Goal: Task Accomplishment & Management: Manage account settings

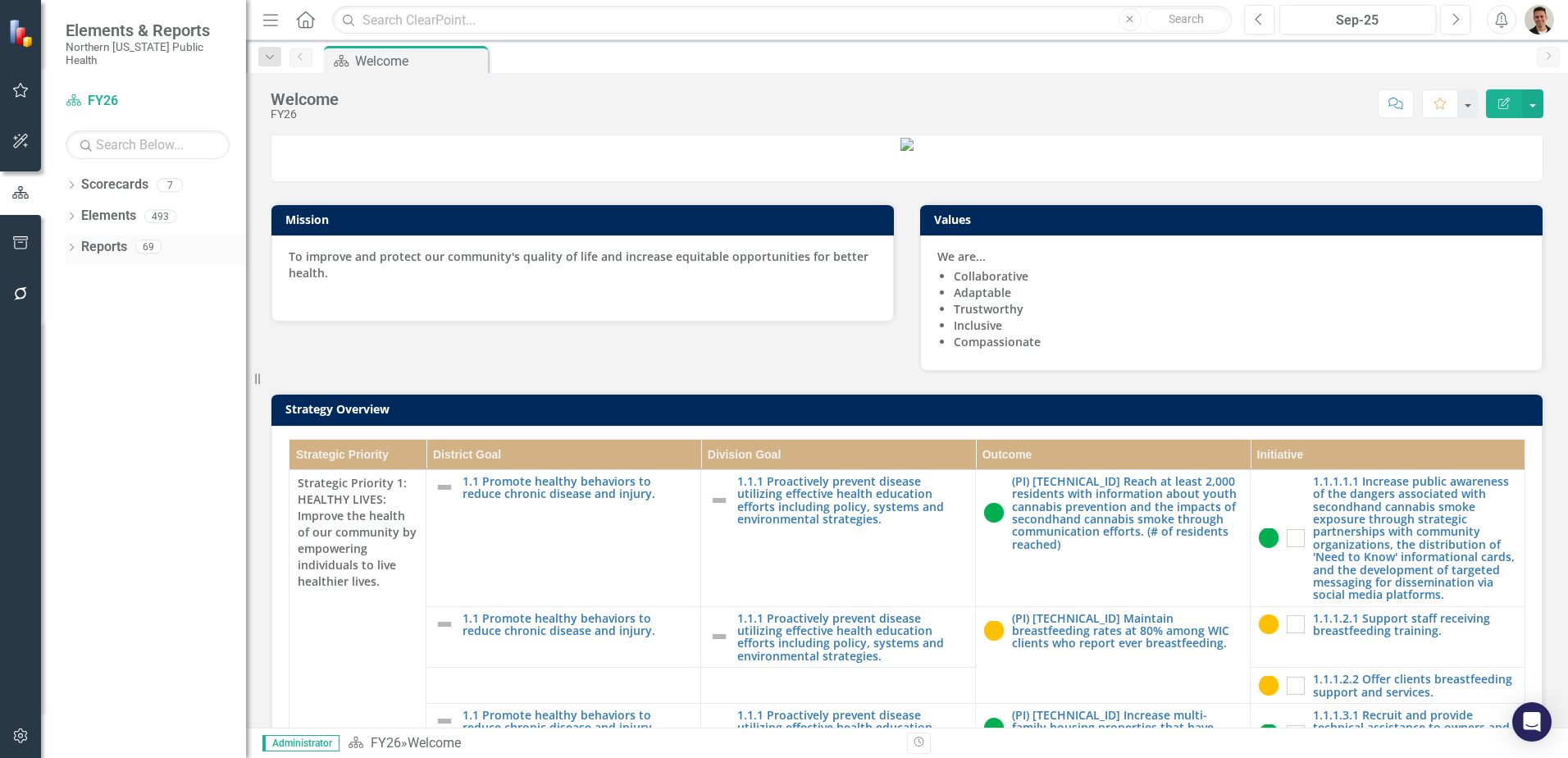
click at [71, 244] on icon "Dropdown" at bounding box center [71, 248] width 12 height 9
click at [74, 240] on div "Dropdown" at bounding box center [69, 246] width 14 height 12
click at [74, 244] on icon "Dropdown" at bounding box center [71, 248] width 12 height 9
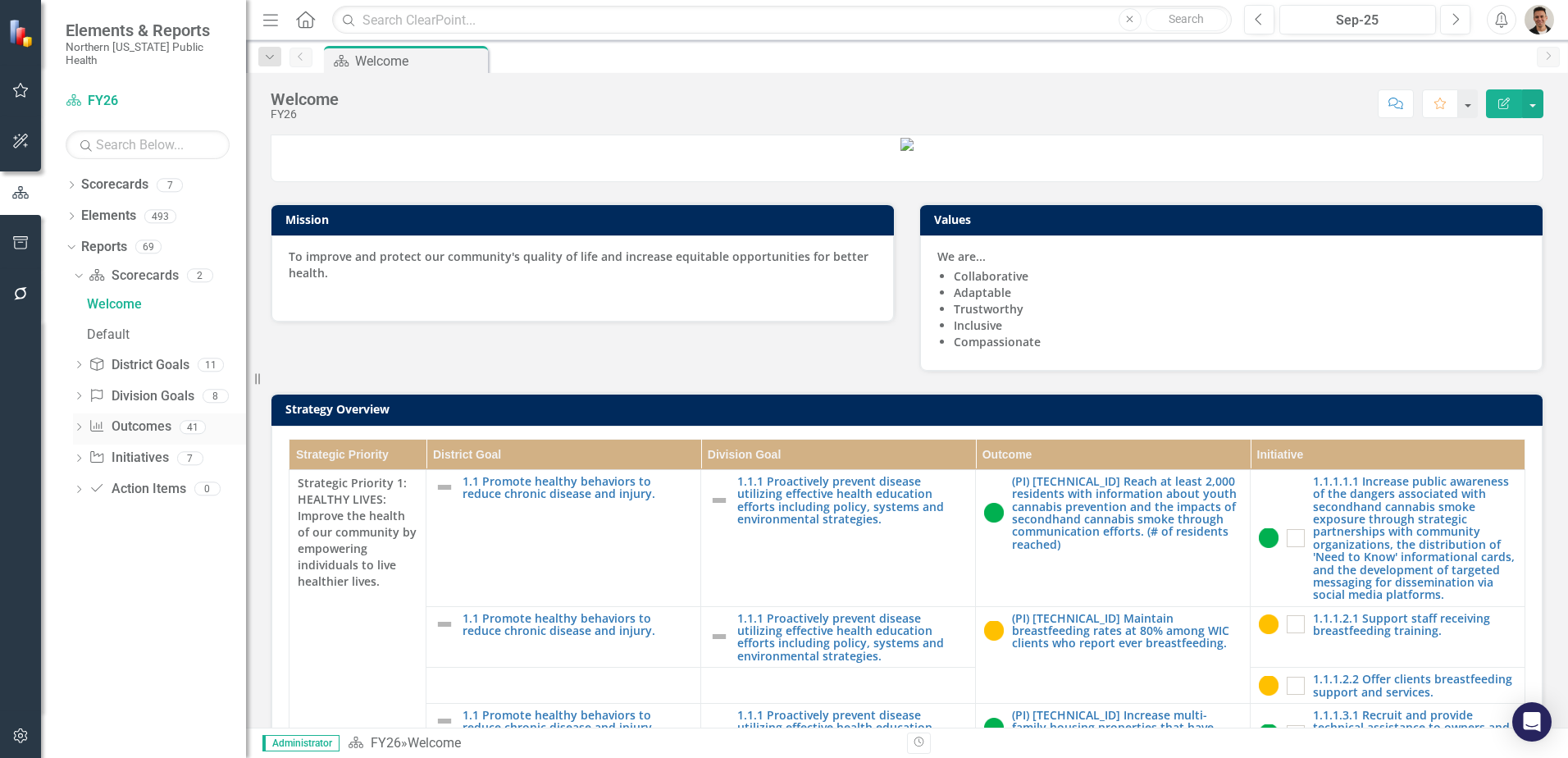
click at [81, 424] on icon "Dropdown" at bounding box center [79, 428] width 12 height 9
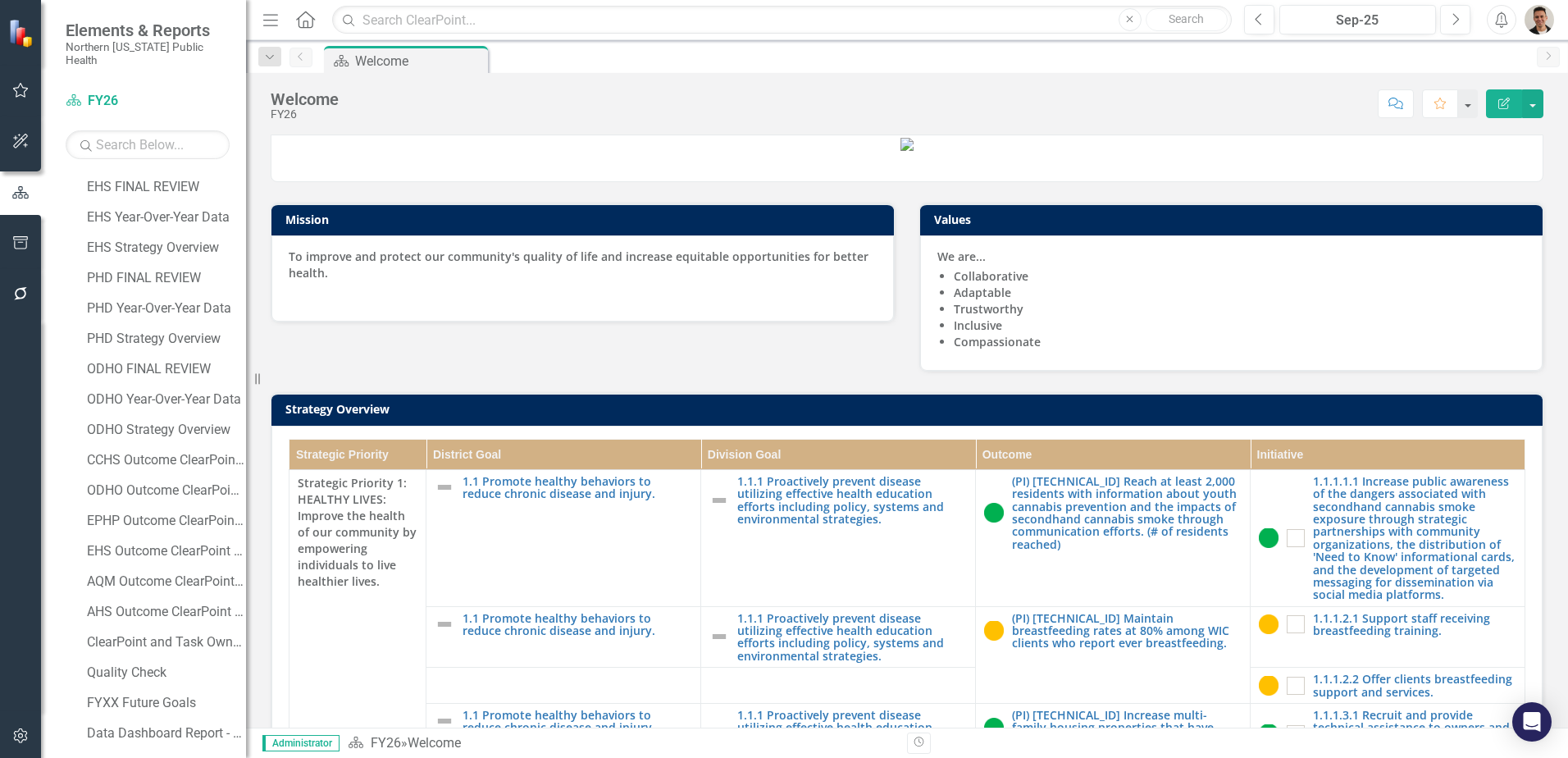
scroll to position [903, 0]
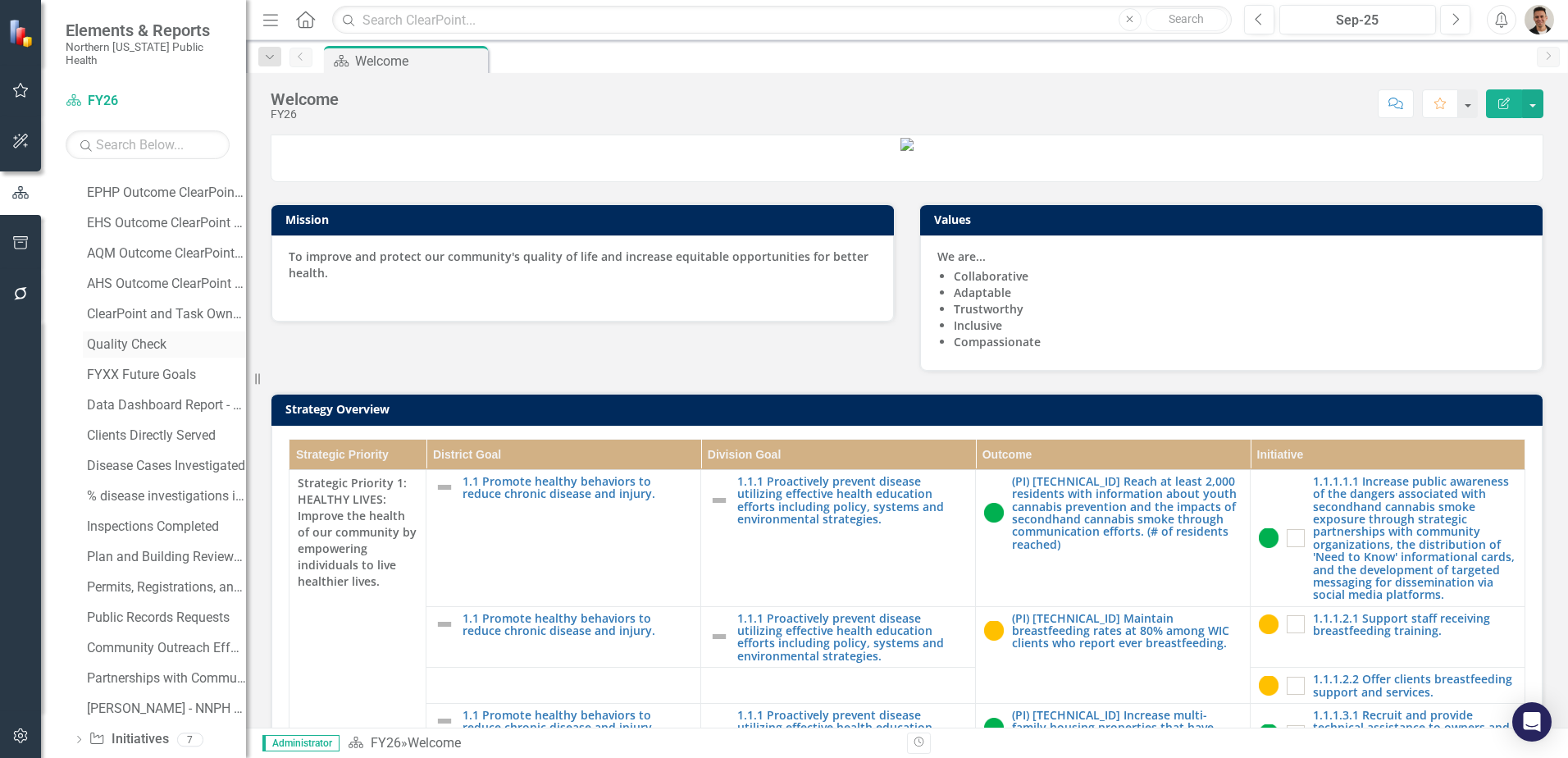
click at [151, 337] on div "Quality Check" at bounding box center [166, 345] width 159 height 15
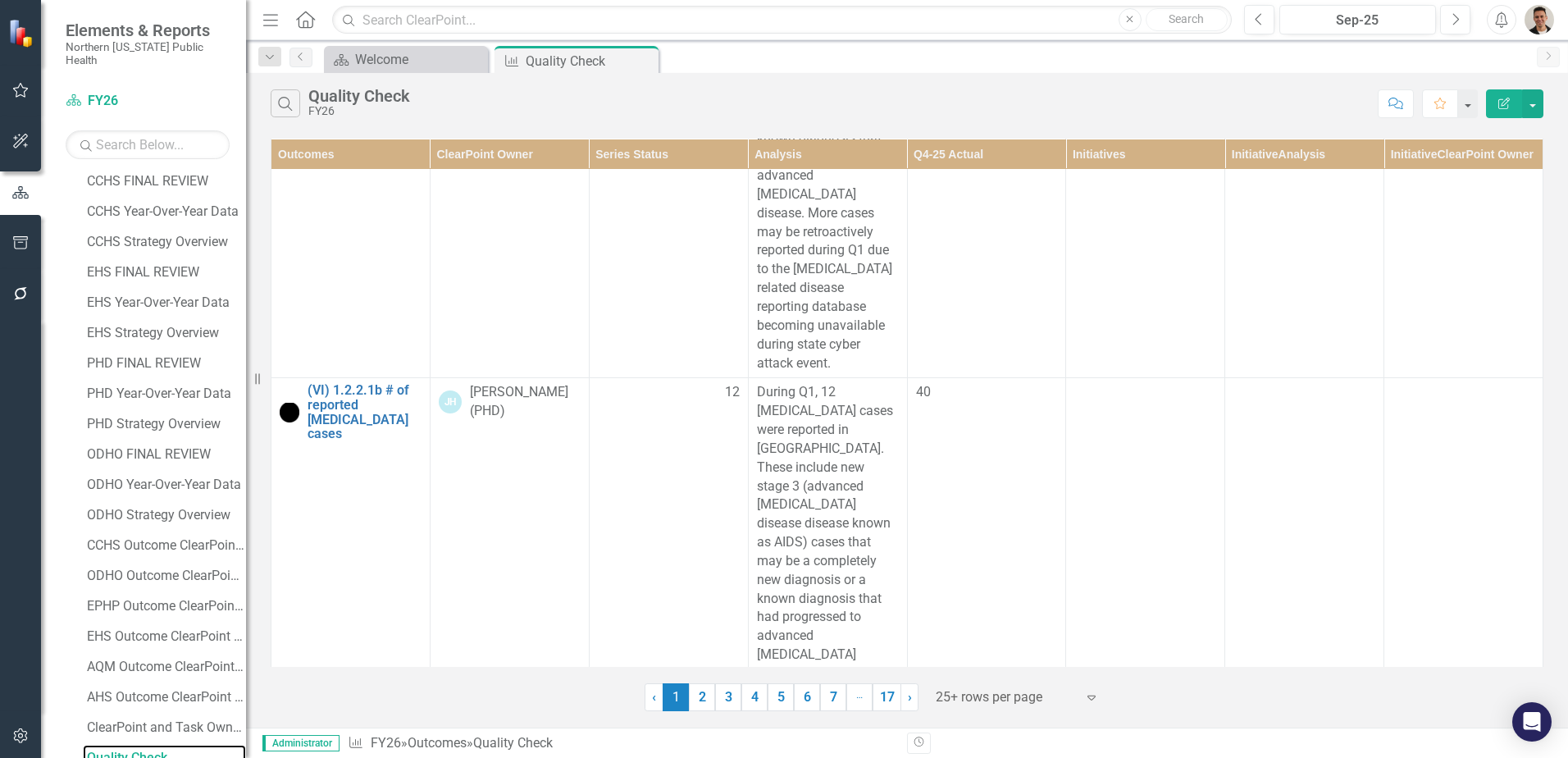
scroll to position [9695, 0]
click at [703, 692] on link "2" at bounding box center [702, 697] width 26 height 28
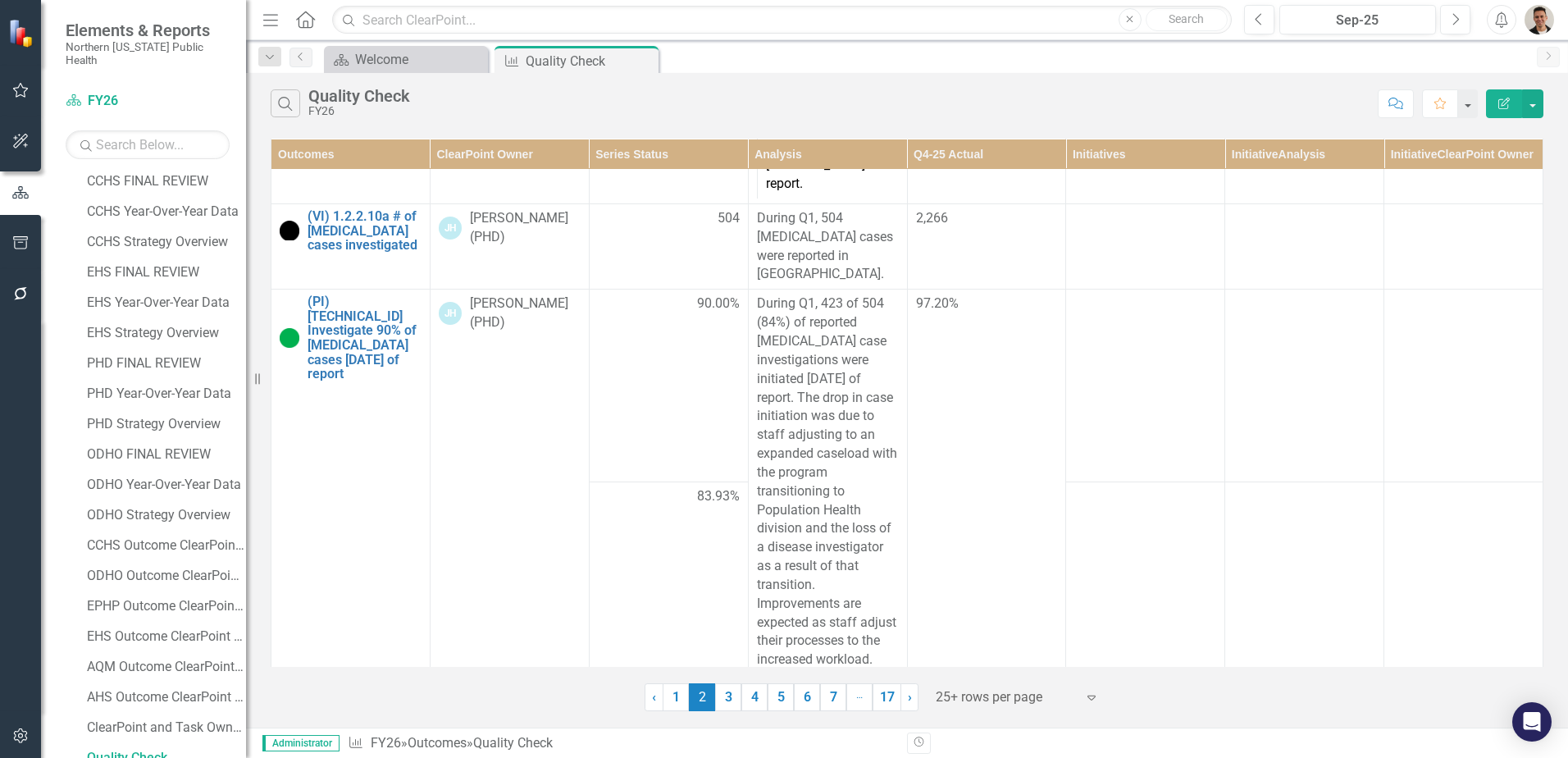
scroll to position [3235, 0]
click at [728, 702] on link "3" at bounding box center [728, 697] width 26 height 28
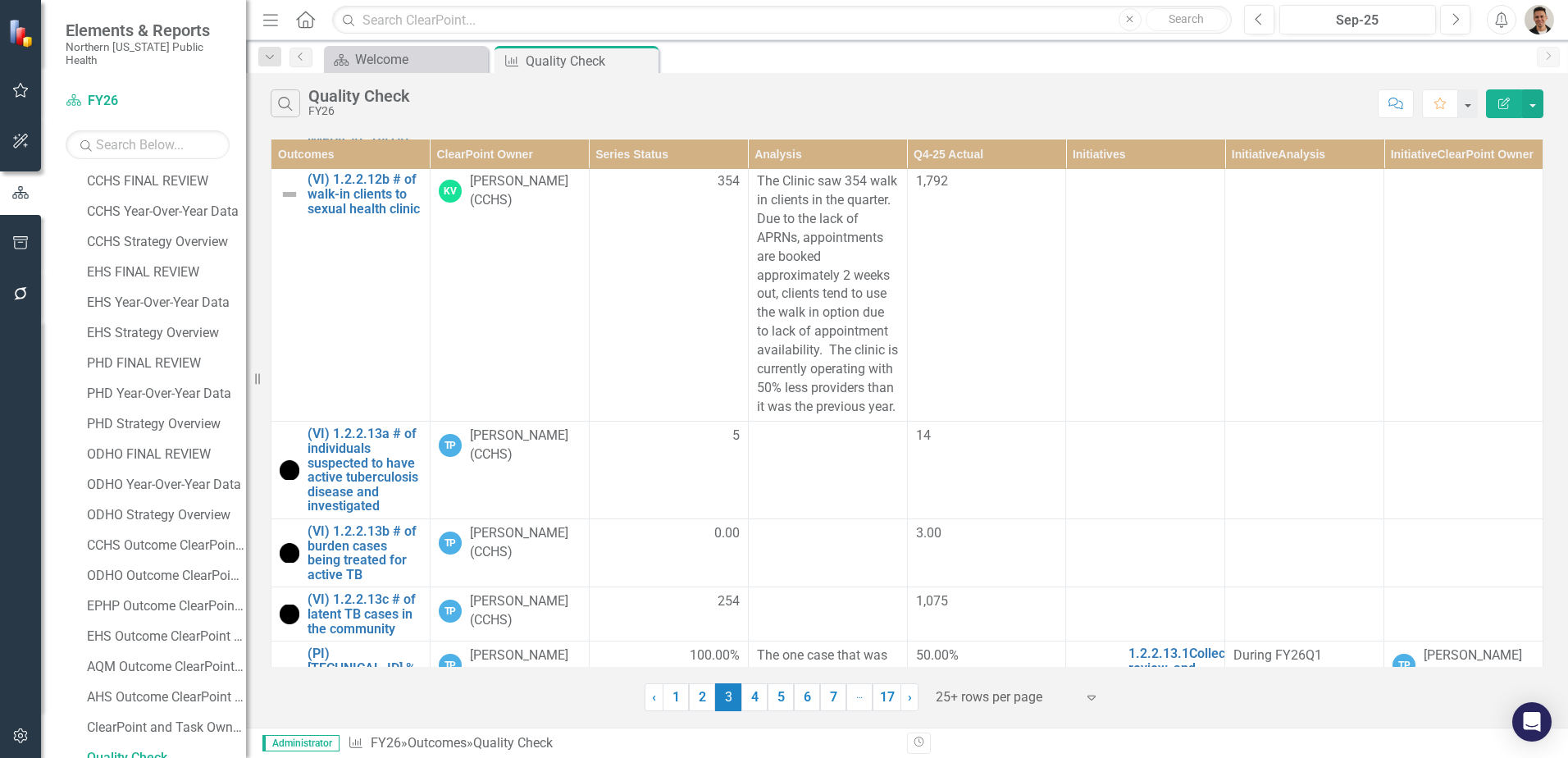
scroll to position [410, 0]
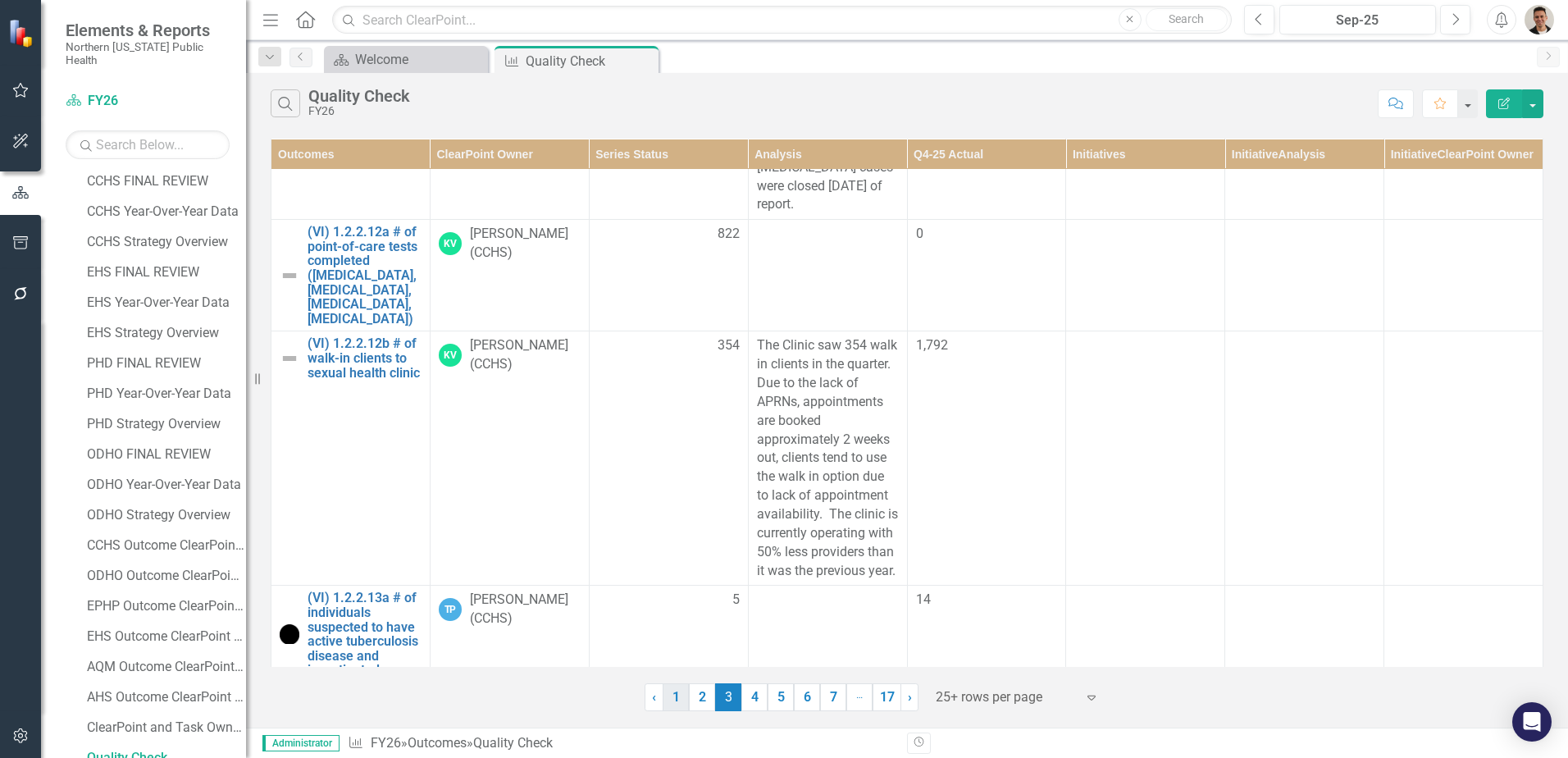
click at [677, 694] on link "1" at bounding box center [675, 697] width 26 height 28
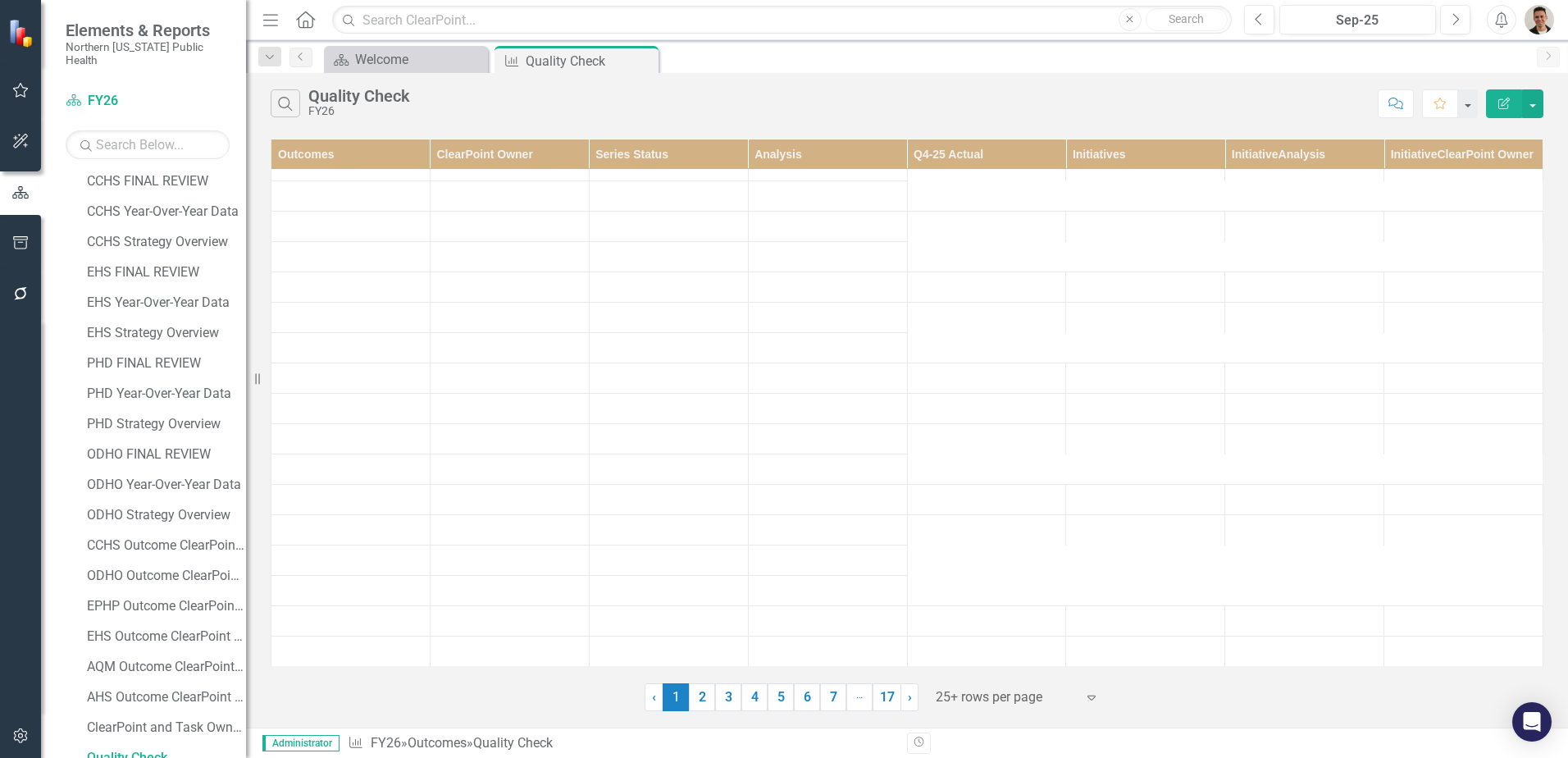
scroll to position [0, 0]
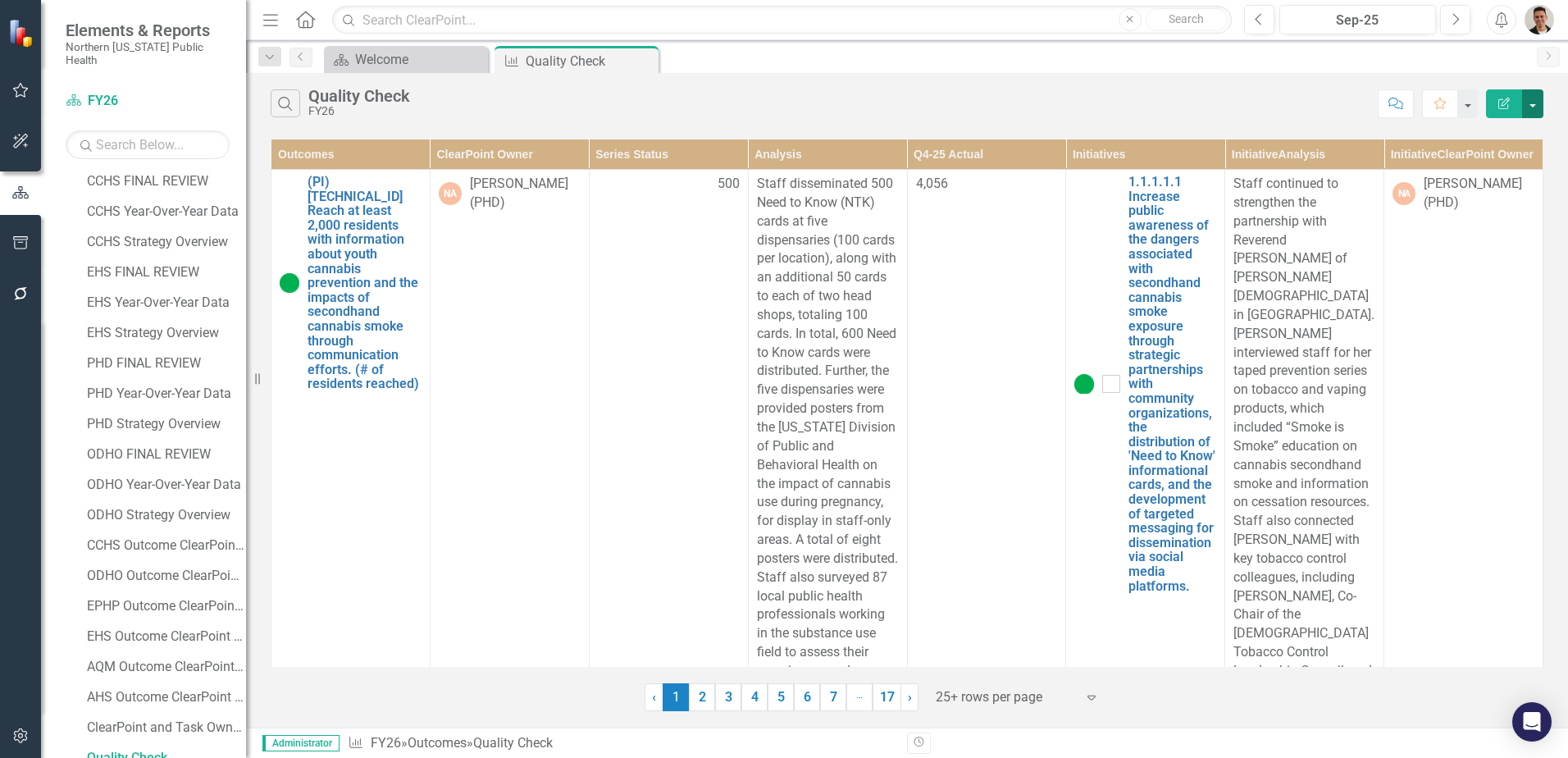
click at [1535, 105] on button "button" at bounding box center [1532, 104] width 21 height 28
click at [1488, 131] on link "Edit Report Edit Report" at bounding box center [1478, 134] width 130 height 30
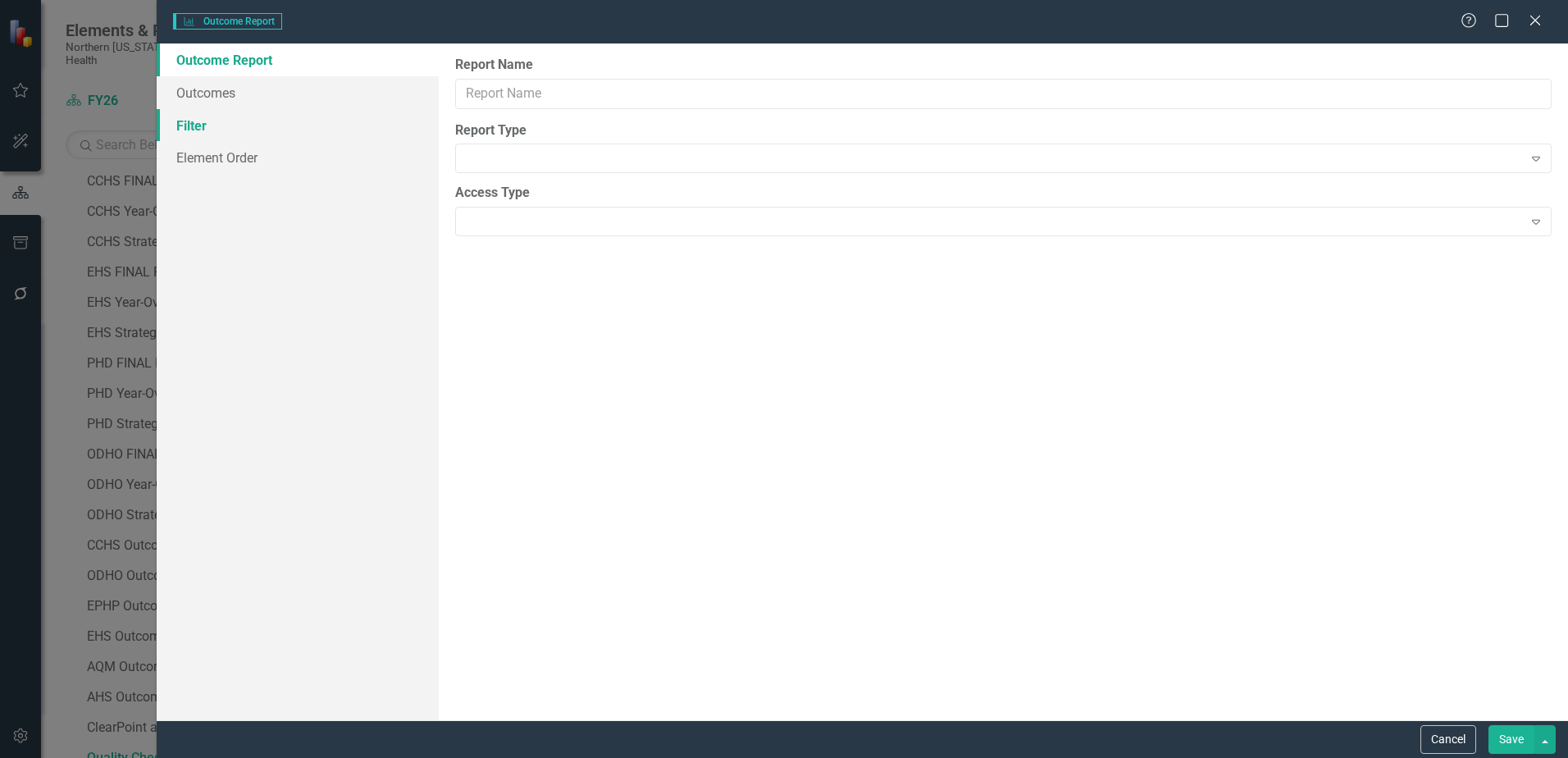
type input "Quality Check"
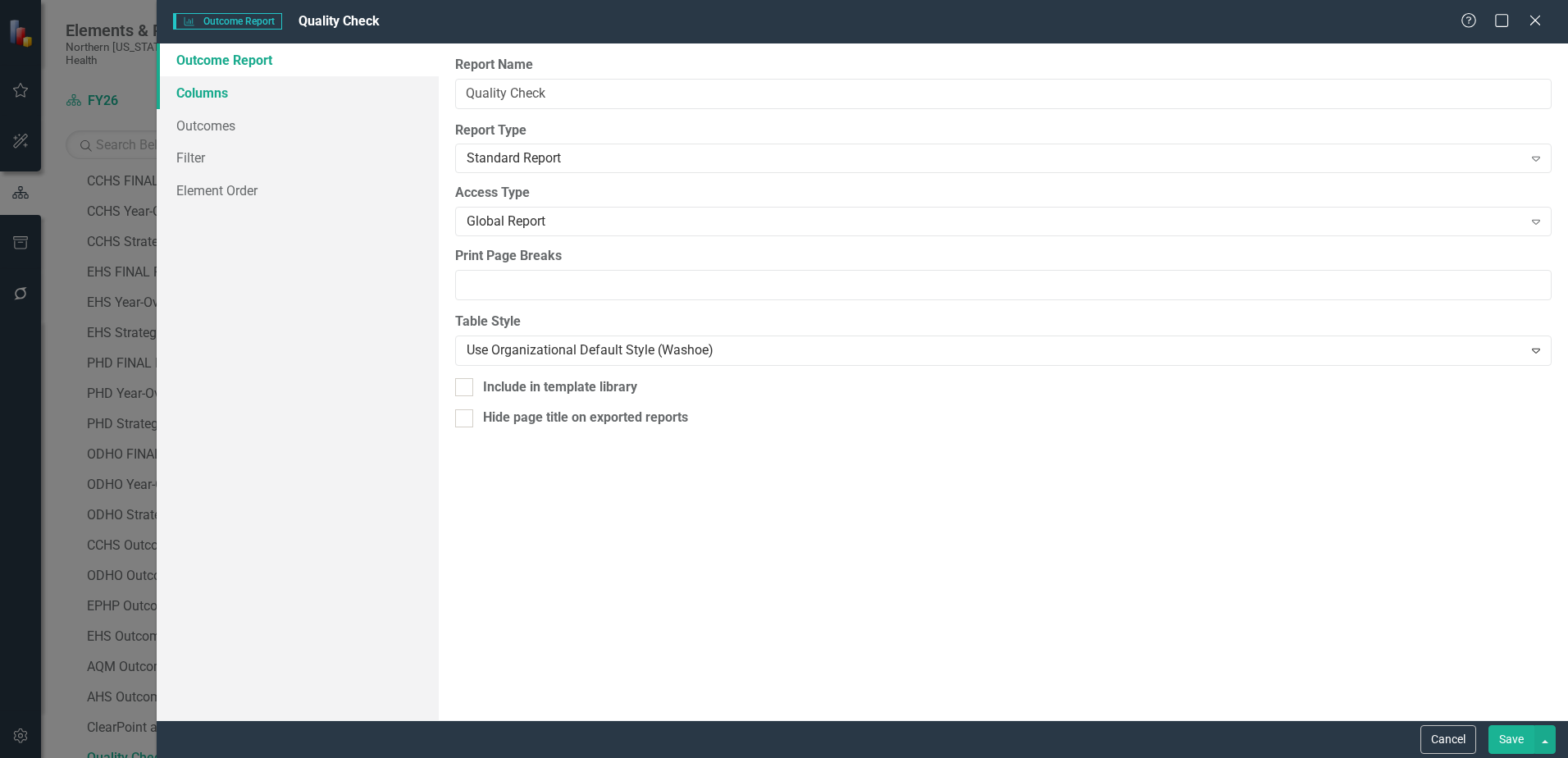
click at [217, 93] on link "Columns" at bounding box center [297, 92] width 282 height 33
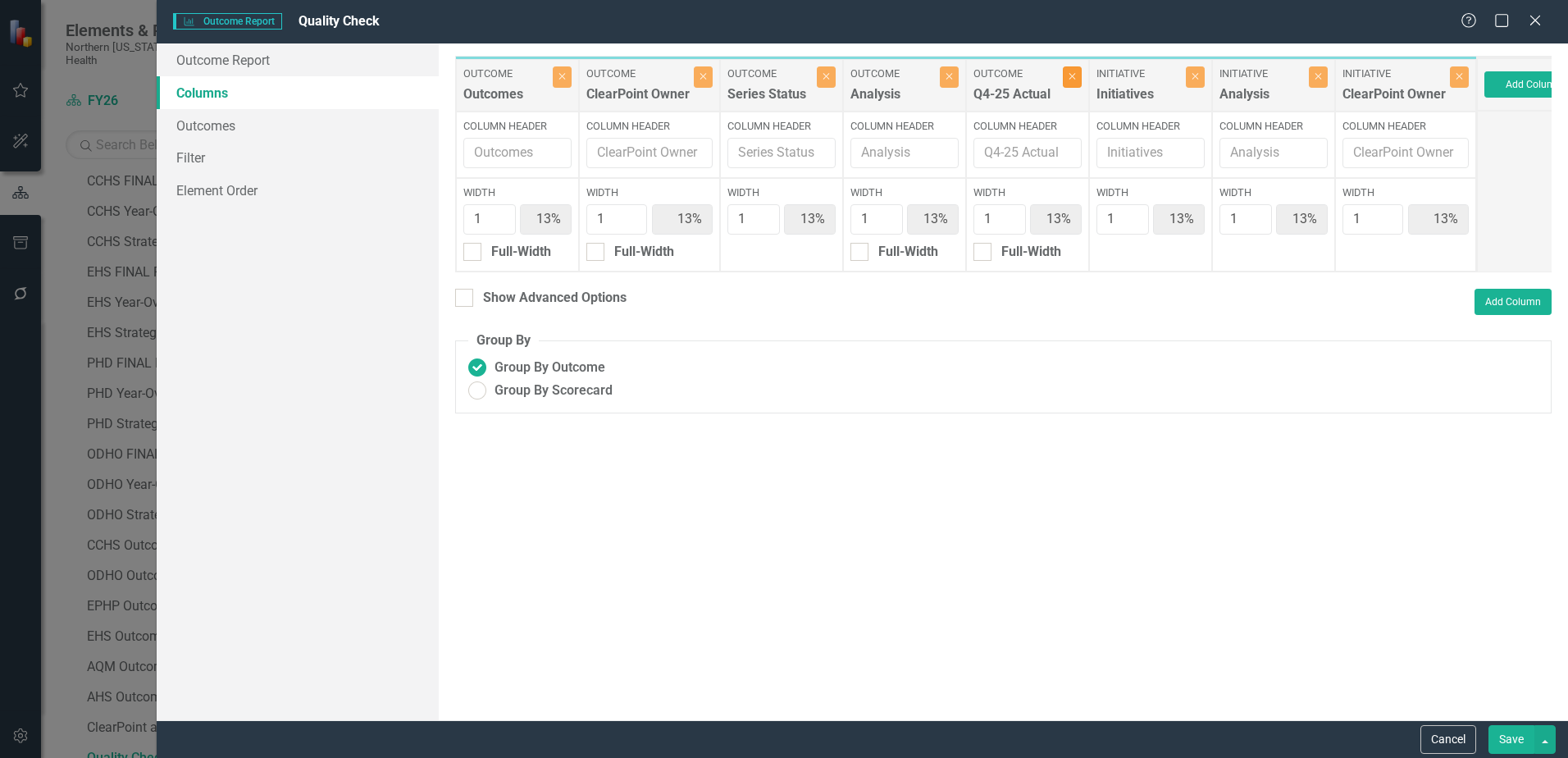
click at [1071, 76] on icon "Close" at bounding box center [1072, 76] width 8 height 10
type input "14%"
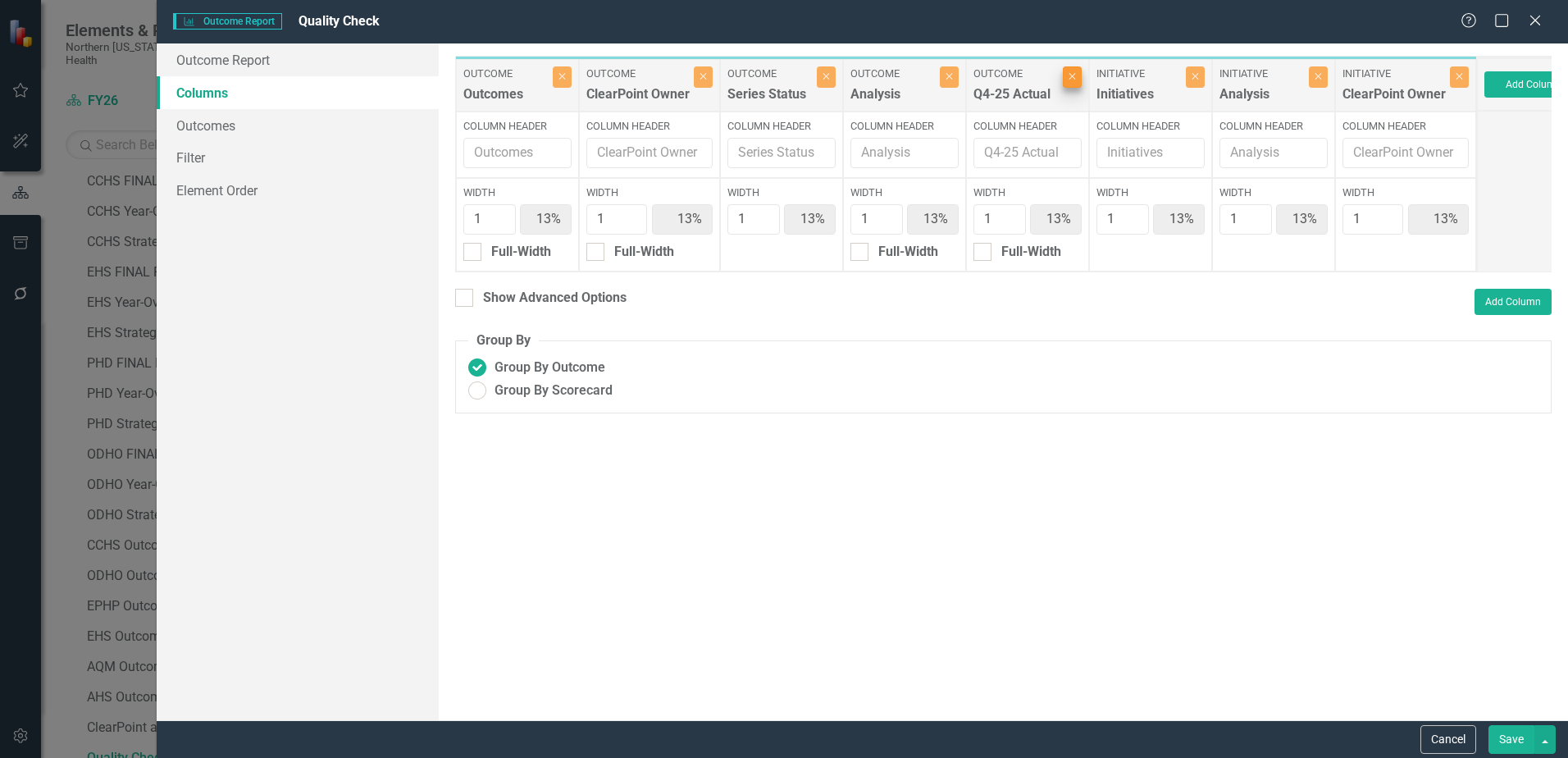
type input "14%"
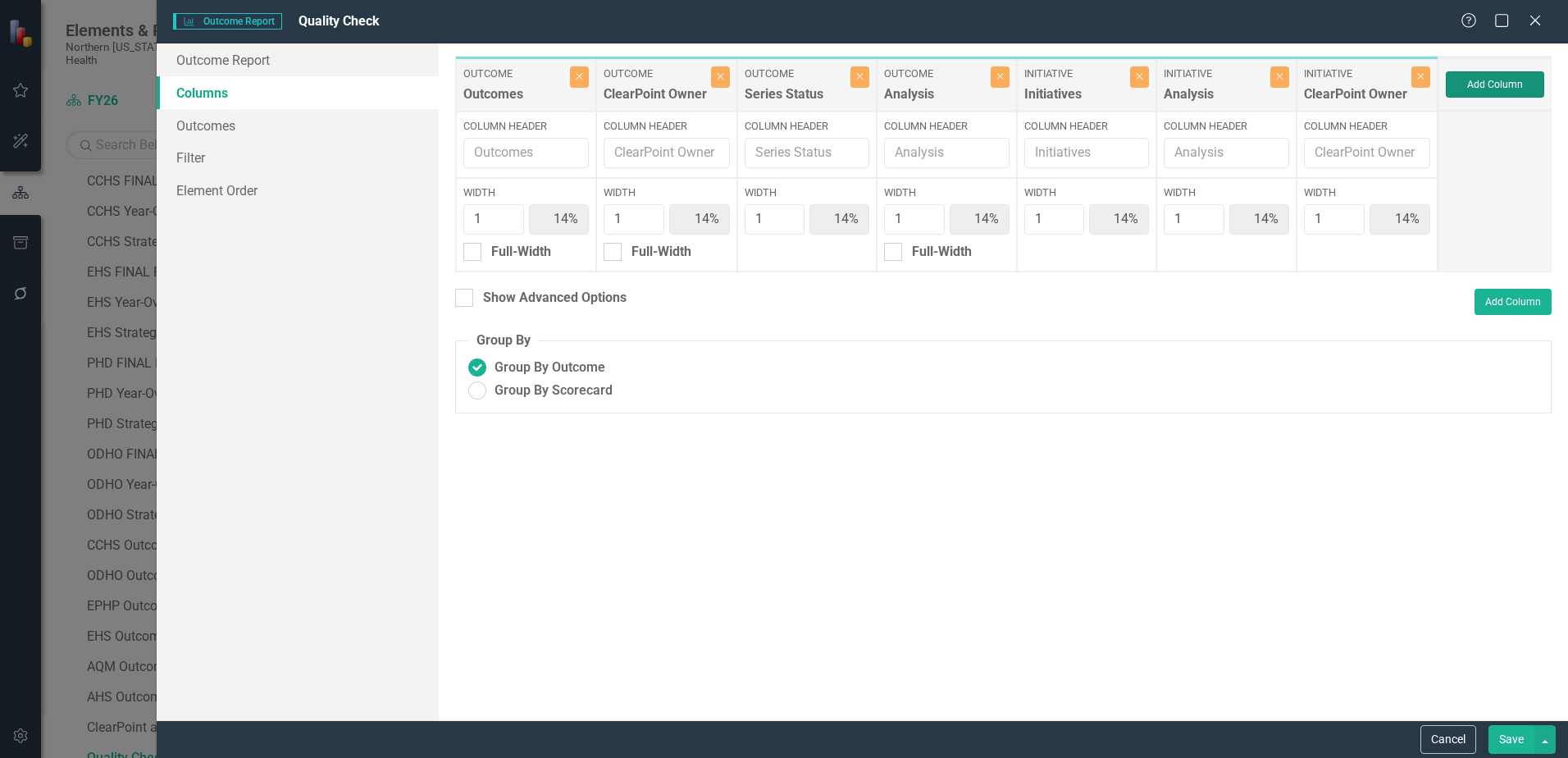
click at [1504, 85] on button "Add Column" at bounding box center [1495, 84] width 99 height 26
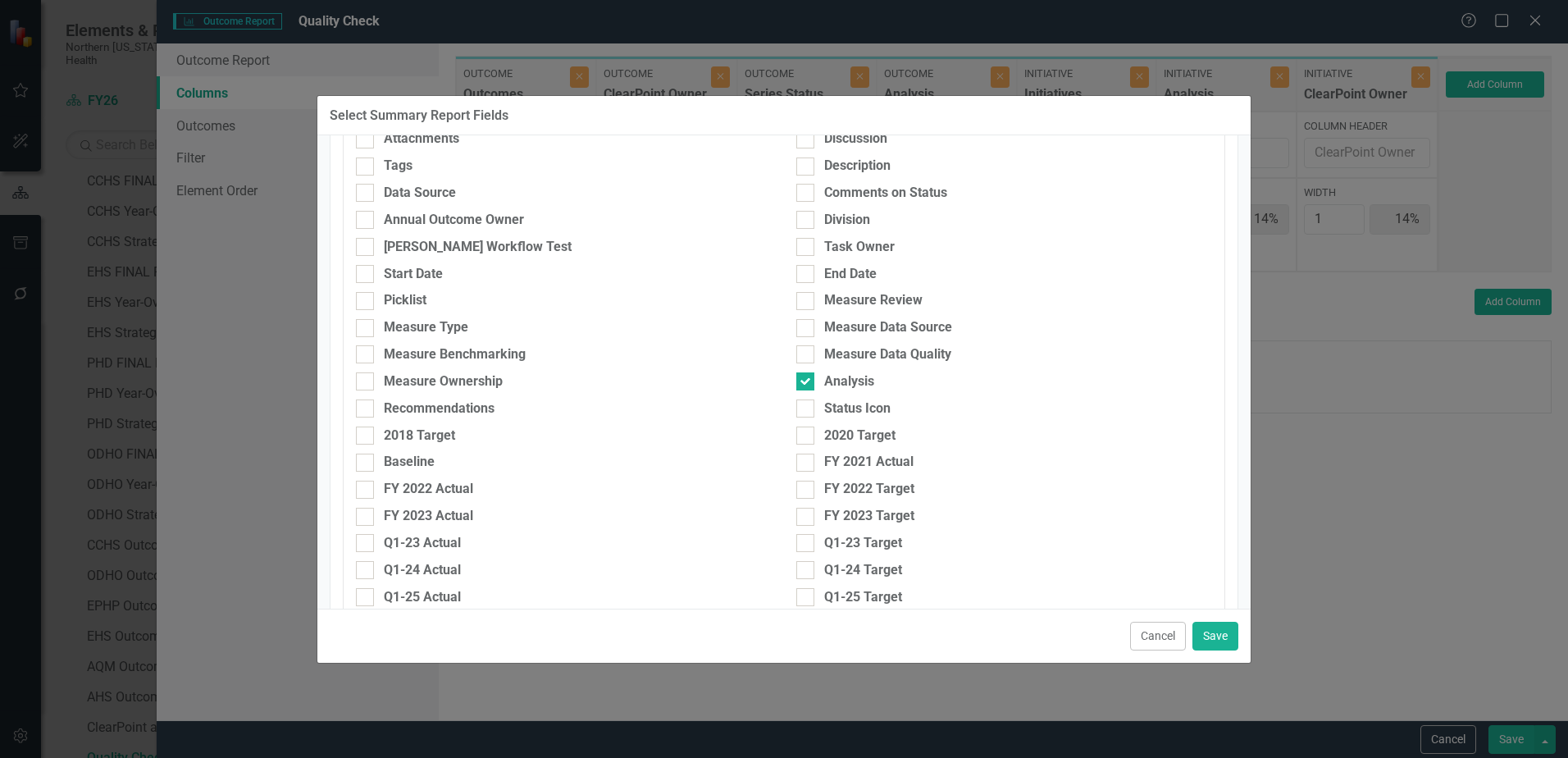
scroll to position [184, 0]
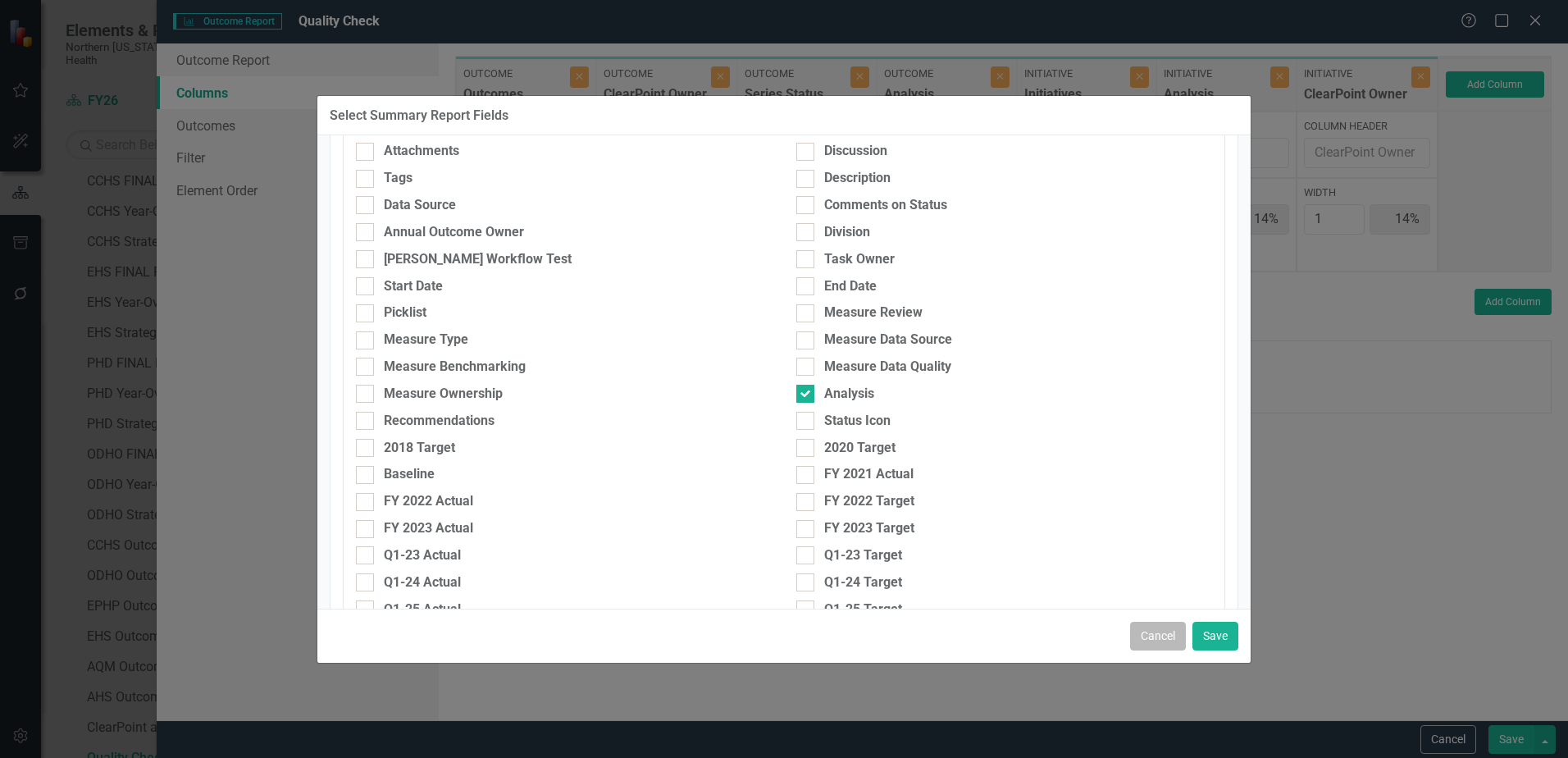
click at [1143, 633] on button "Cancel" at bounding box center [1157, 636] width 56 height 28
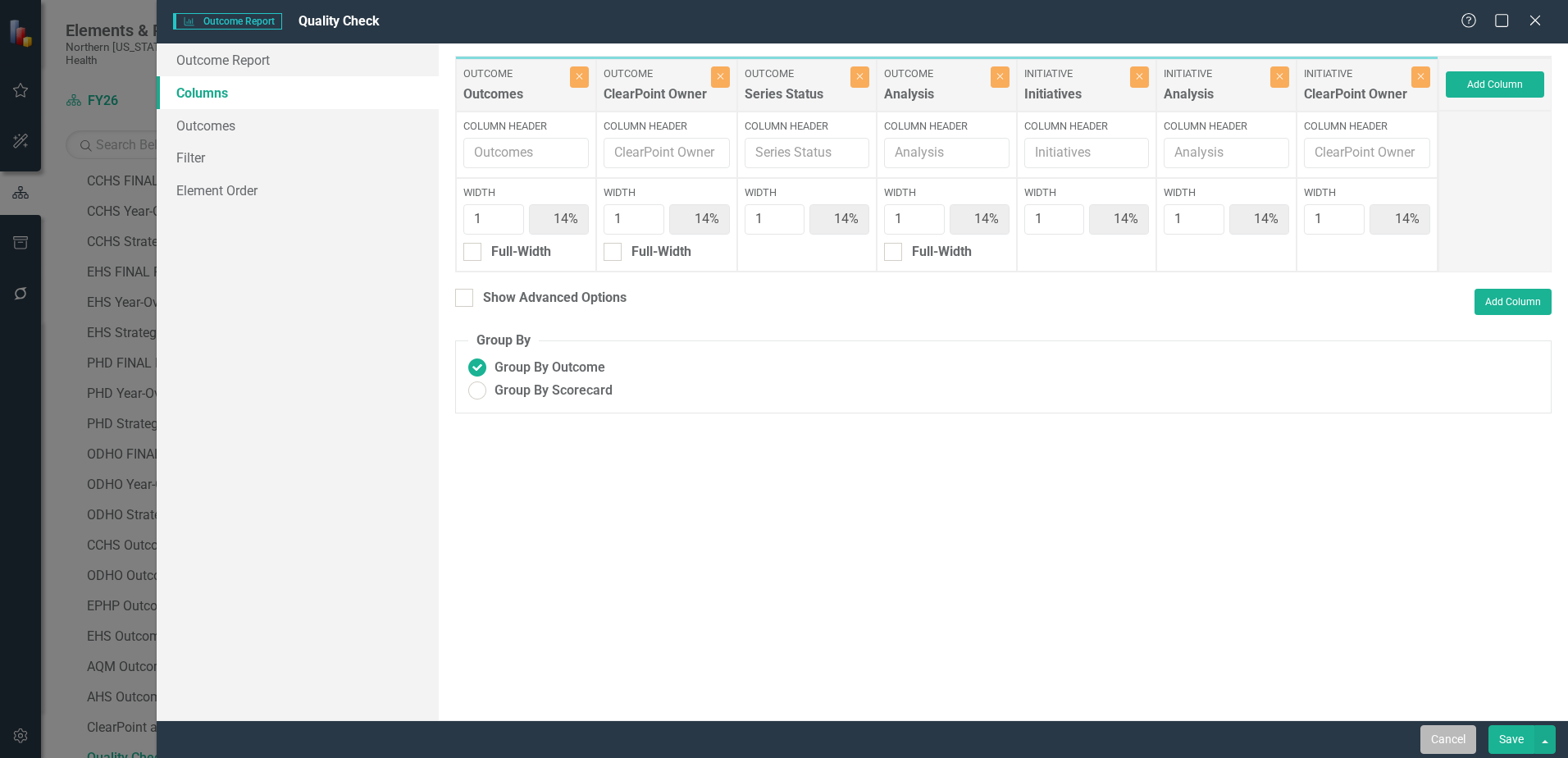
click at [1447, 743] on button "Cancel" at bounding box center [1448, 740] width 56 height 28
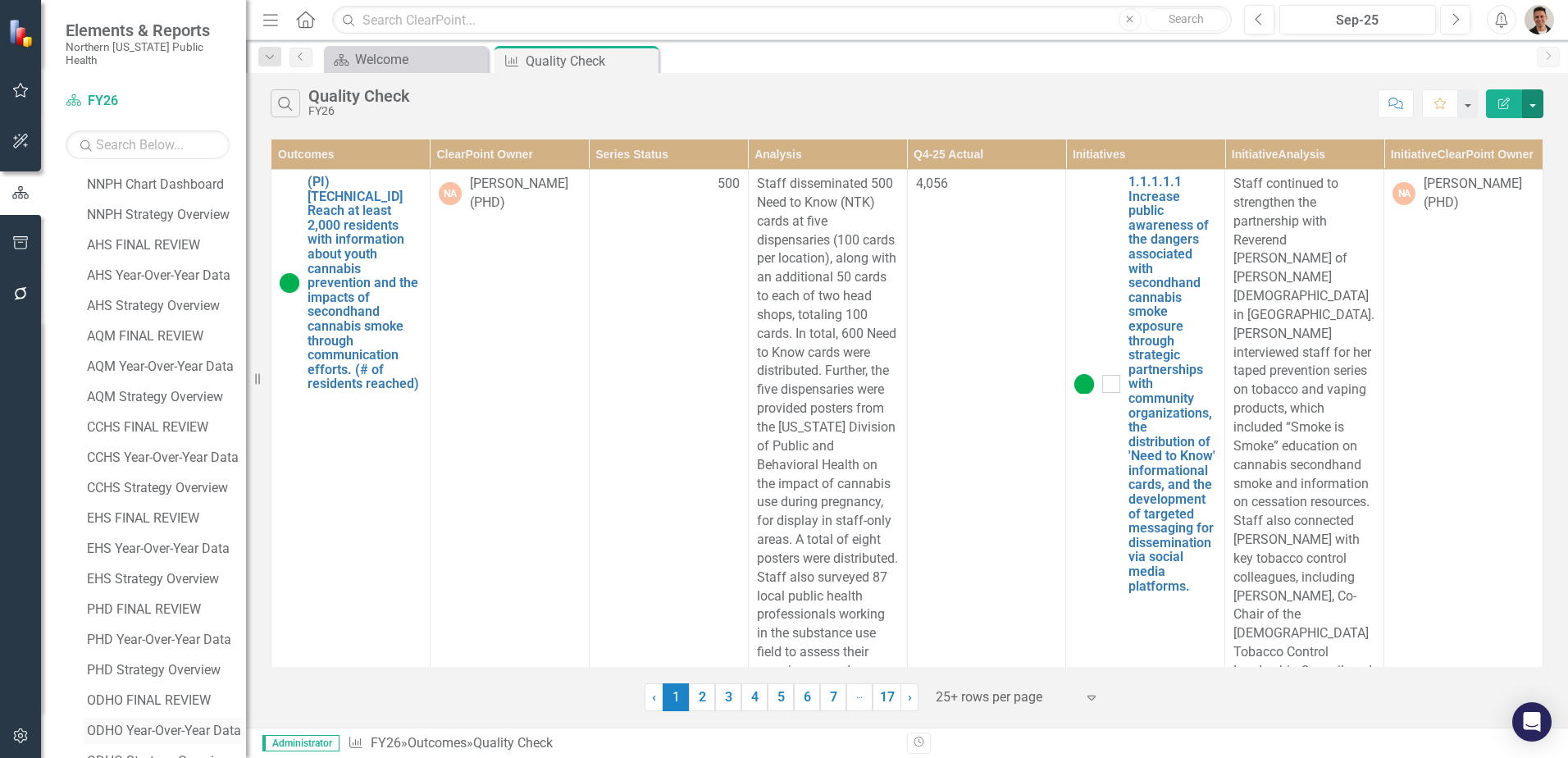
scroll to position [0, 0]
click at [82, 362] on div "Dropdown" at bounding box center [75, 368] width 14 height 12
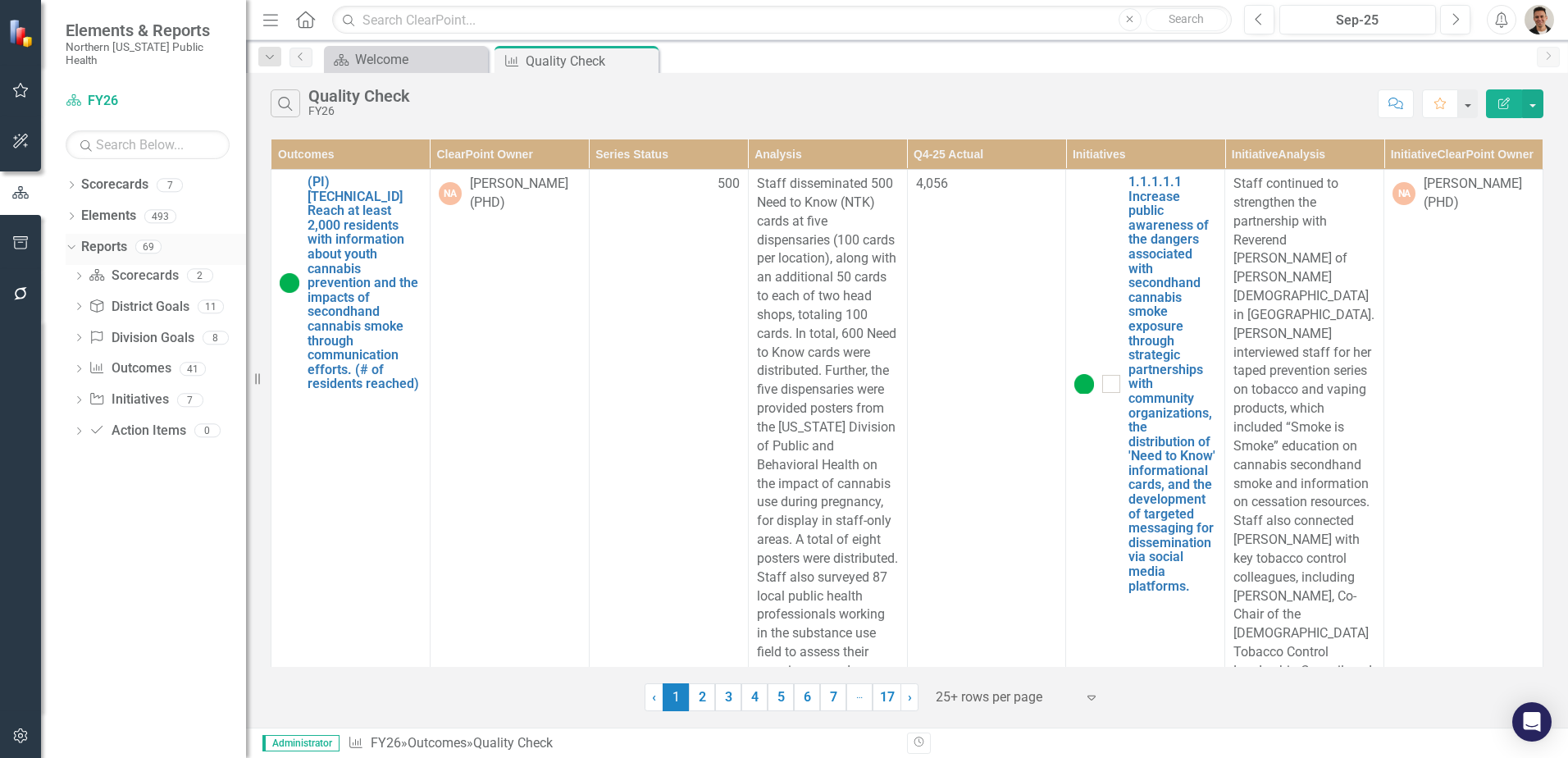
click at [68, 245] on icon at bounding box center [70, 247] width 8 height 4
click at [74, 244] on icon "Dropdown" at bounding box center [71, 248] width 12 height 9
click at [78, 366] on icon "Dropdown" at bounding box center [79, 370] width 12 height 9
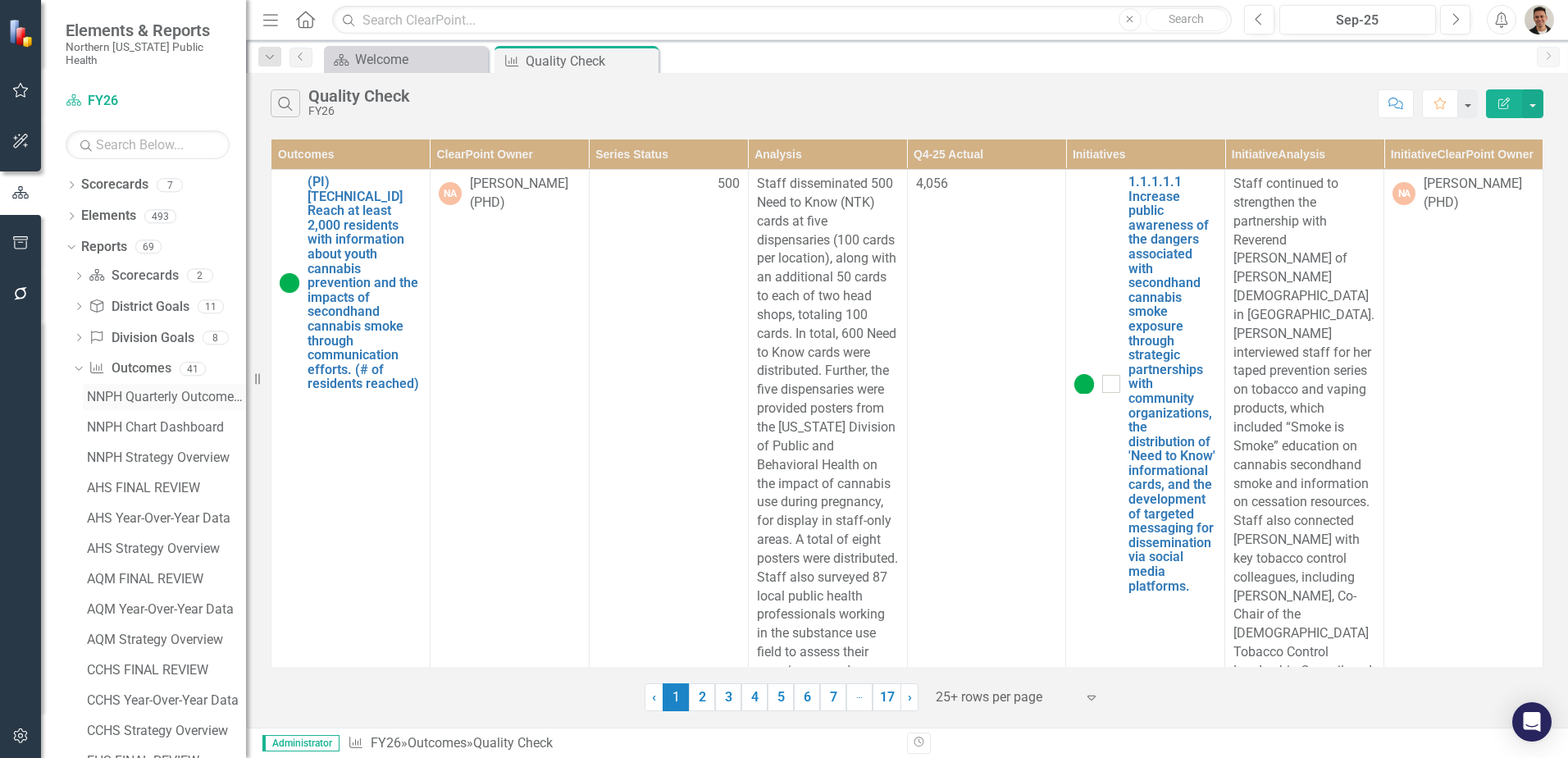
click at [141, 390] on div "NNPH Quarterly Outcomes Report" at bounding box center [166, 397] width 159 height 15
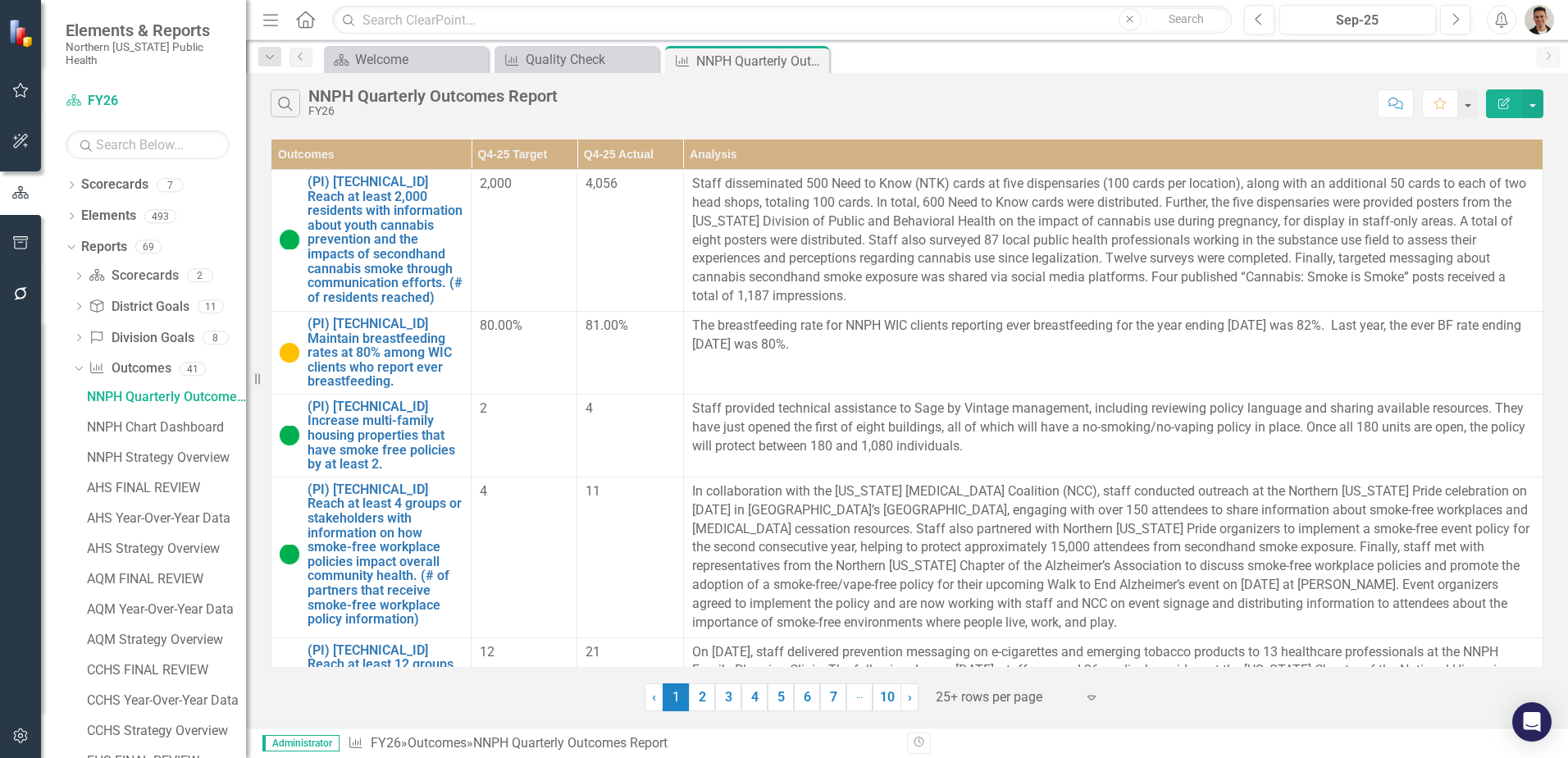
click at [1506, 108] on icon "button" at bounding box center [1504, 104] width 12 height 12
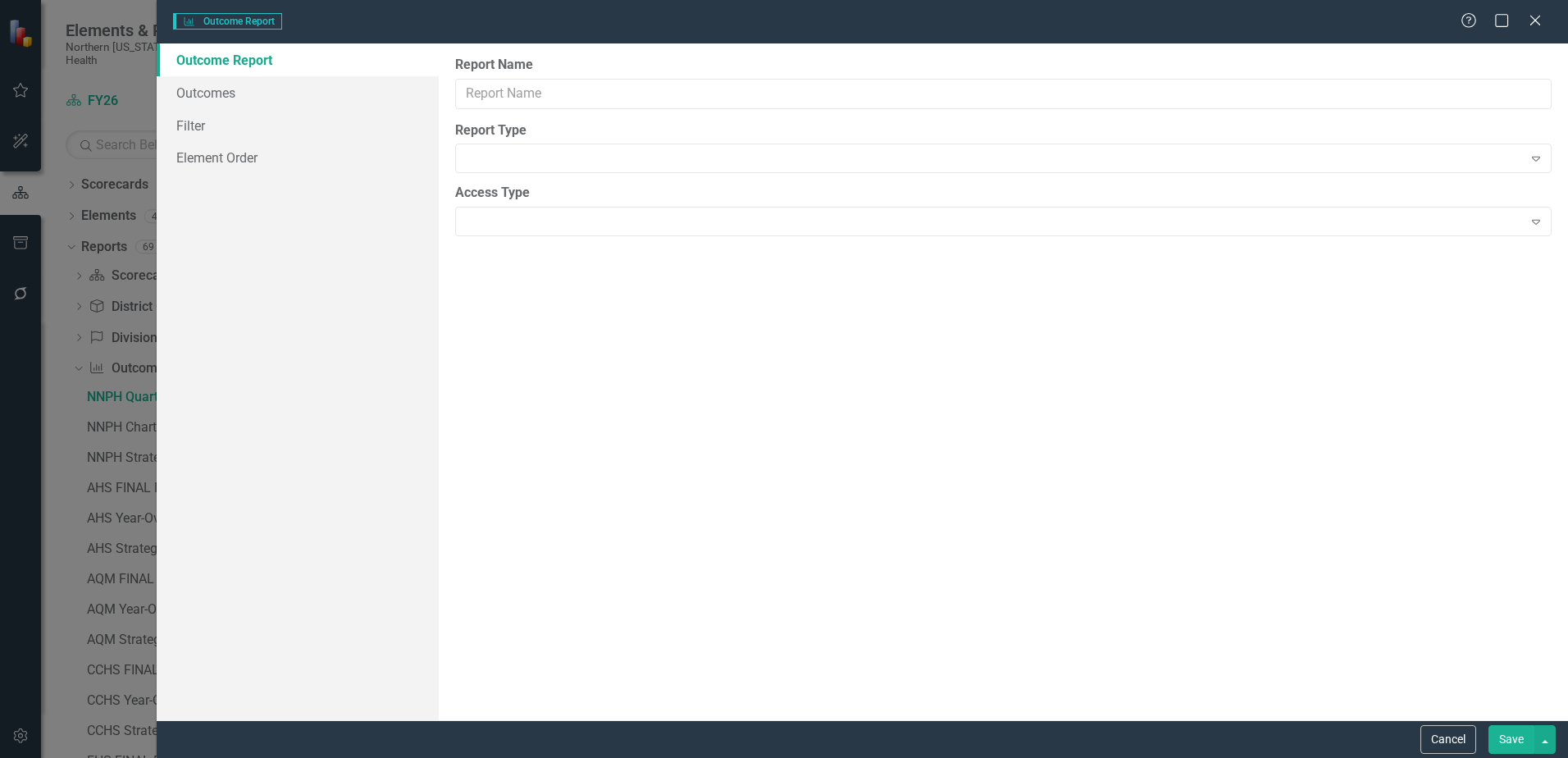
type input "NNPH Quarterly Outcomes Report"
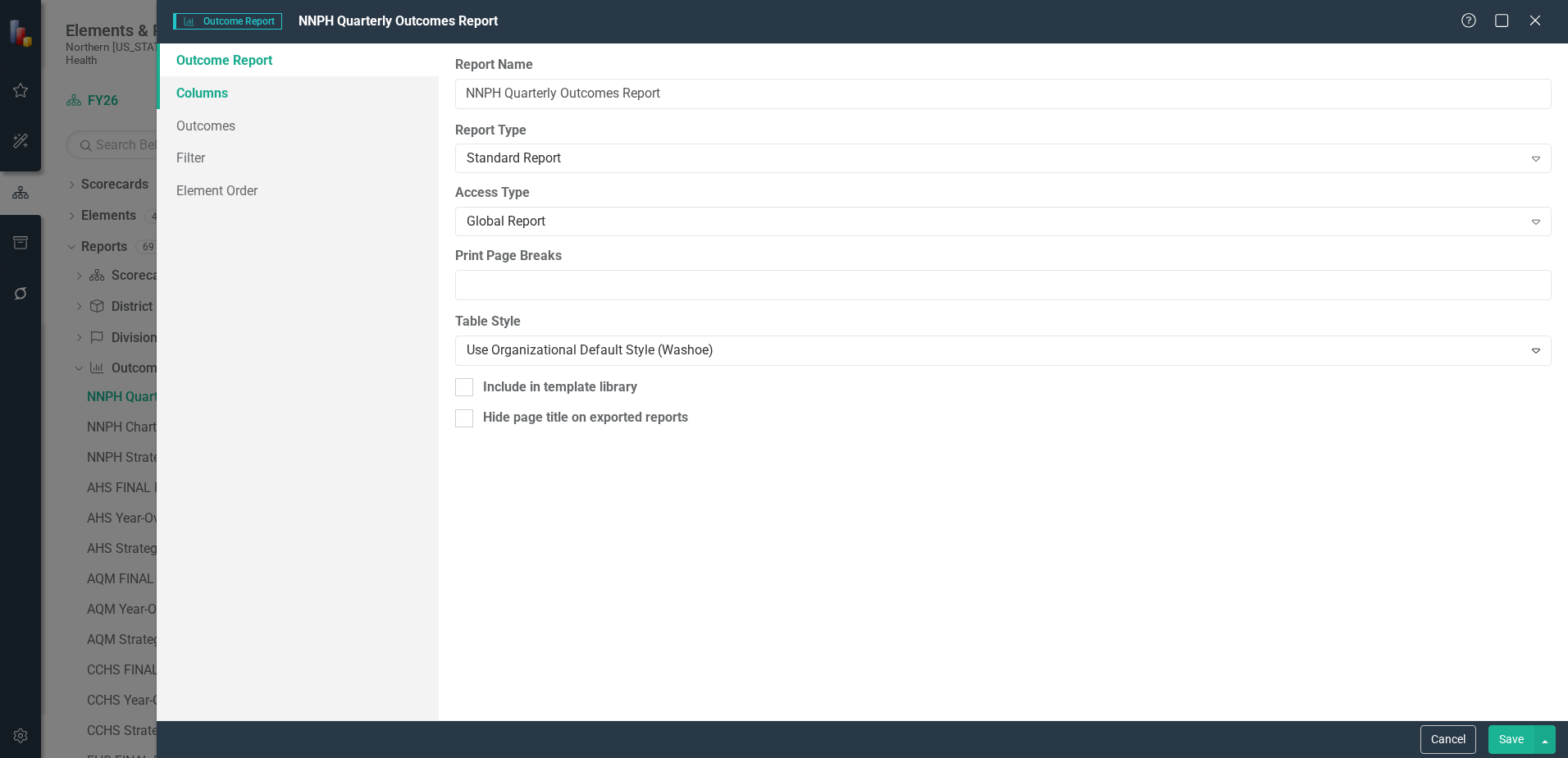
click at [228, 96] on link "Columns" at bounding box center [297, 92] width 282 height 33
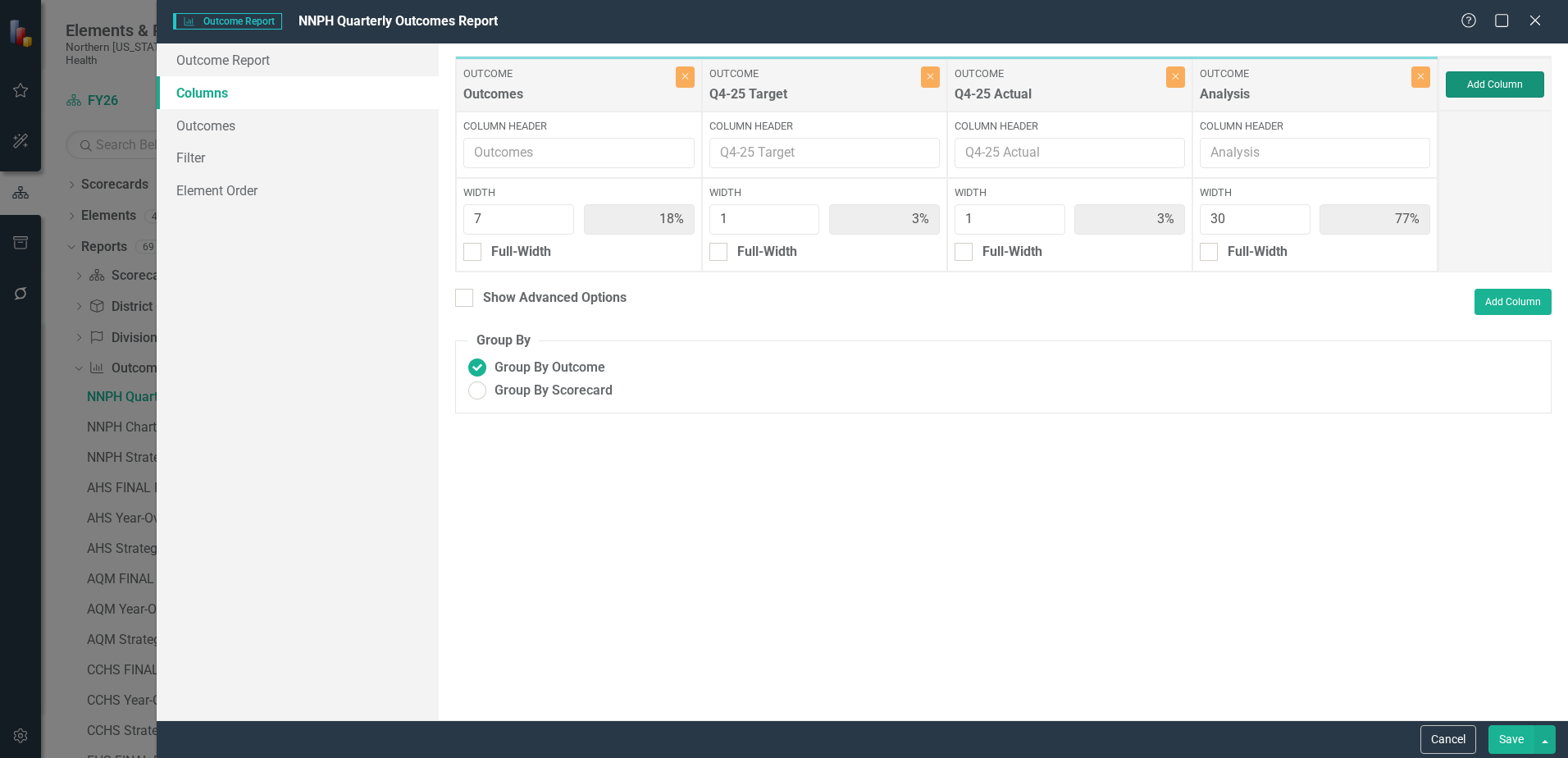
click at [1487, 89] on button "Add Column" at bounding box center [1495, 84] width 99 height 26
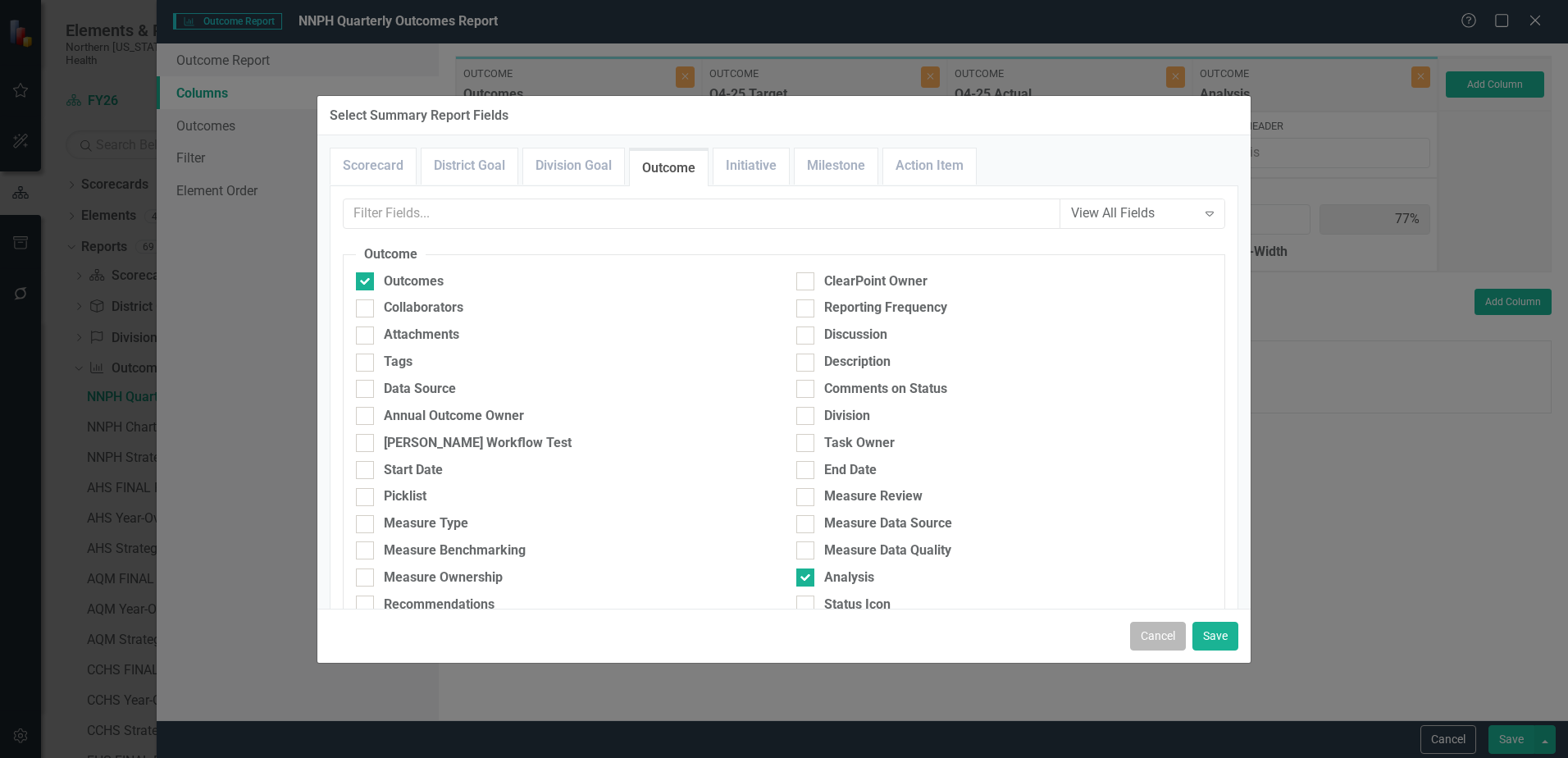
click at [1155, 633] on button "Cancel" at bounding box center [1157, 636] width 56 height 28
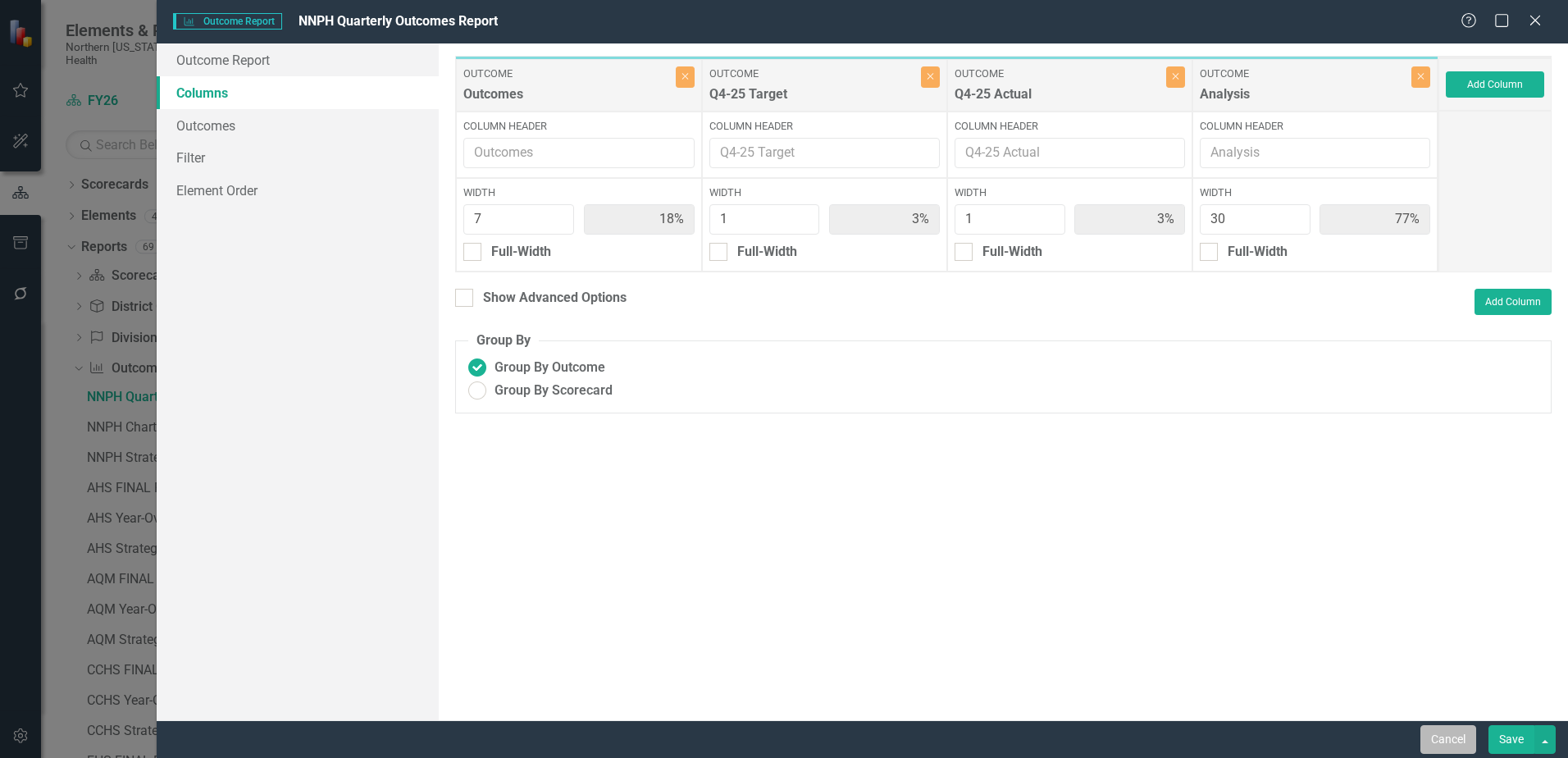
click at [1455, 743] on button "Cancel" at bounding box center [1448, 740] width 56 height 28
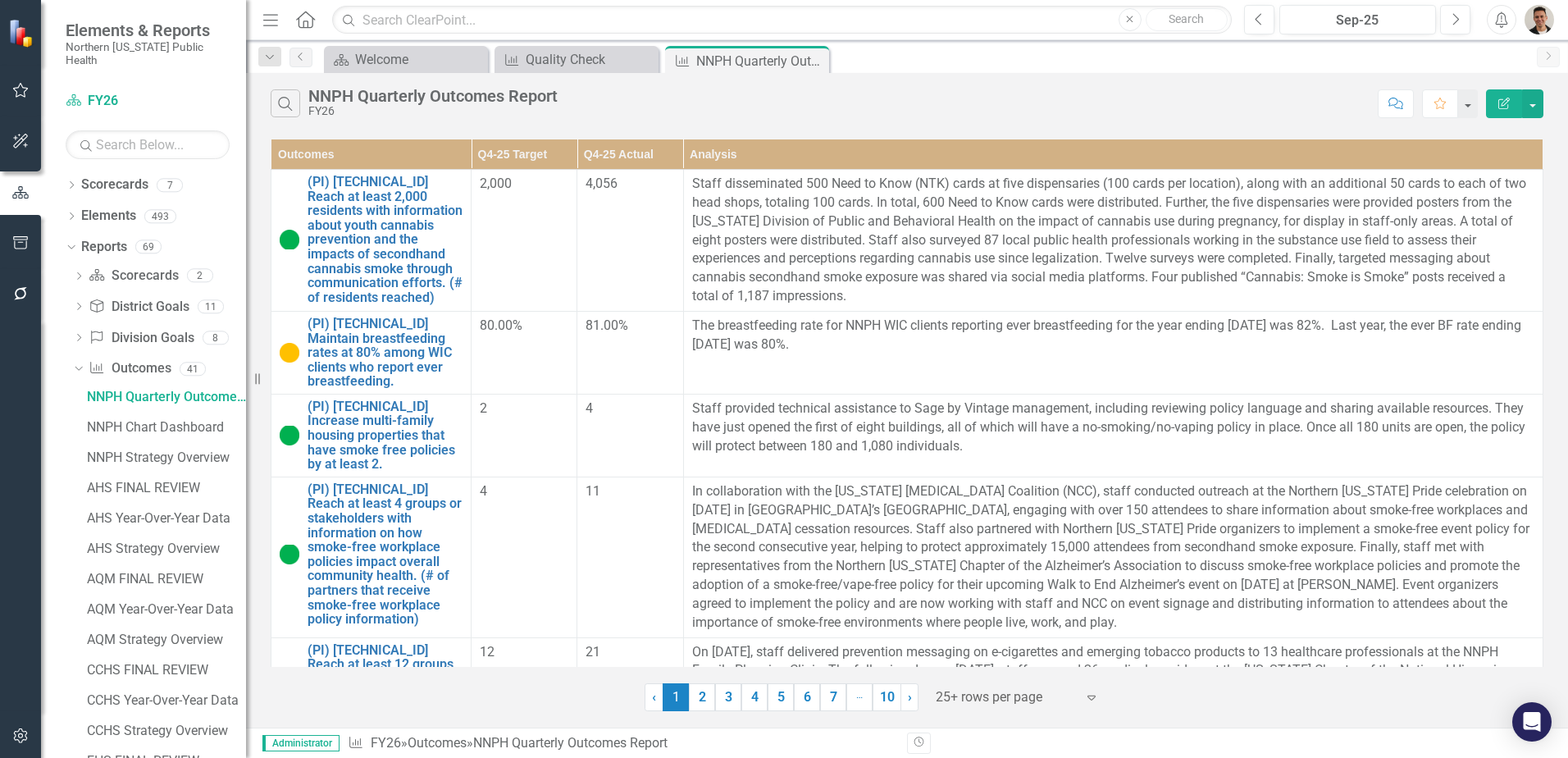
click at [18, 728] on button "button" at bounding box center [21, 736] width 37 height 34
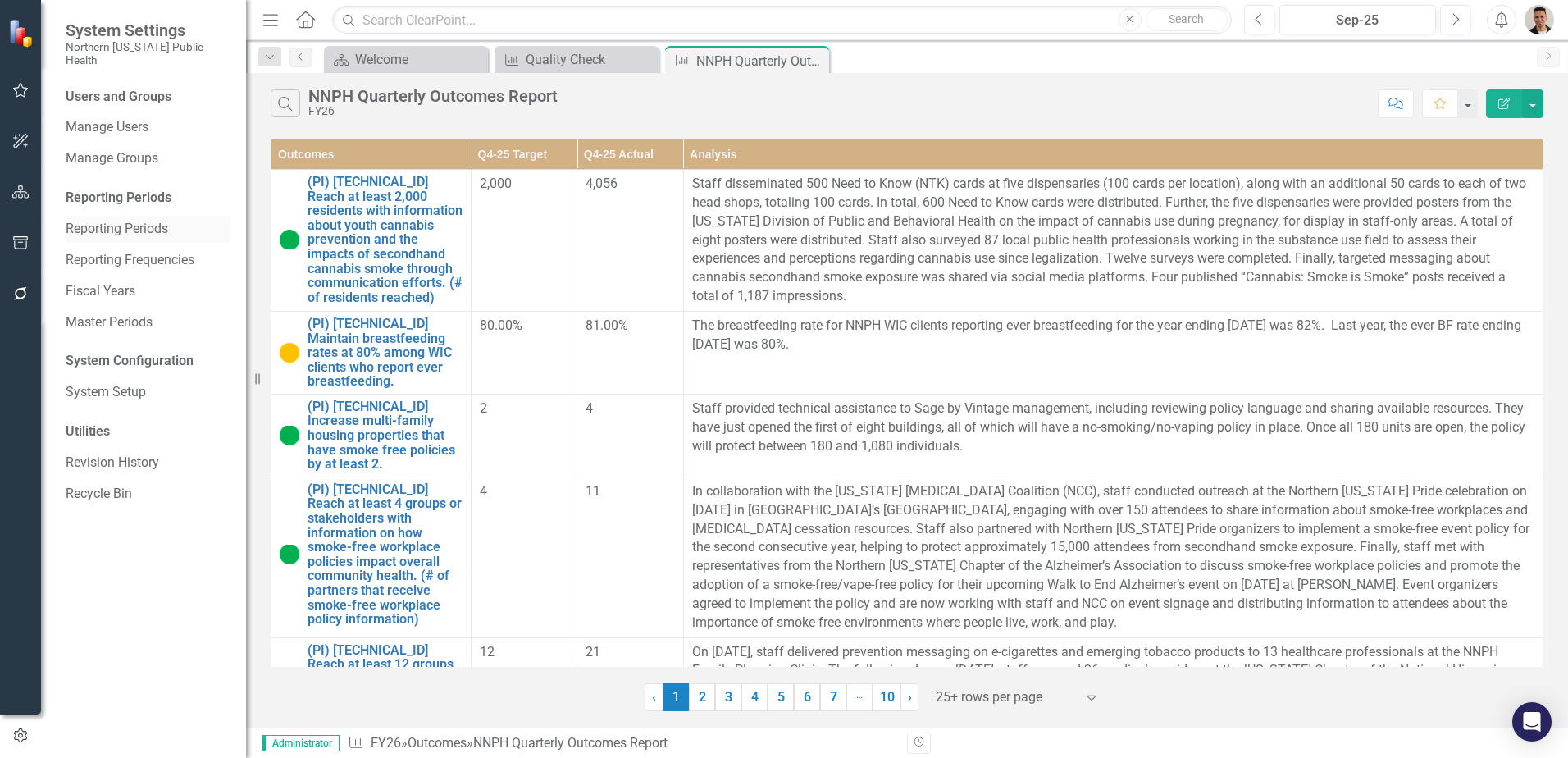
click at [151, 220] on link "Reporting Periods" at bounding box center [147, 229] width 164 height 19
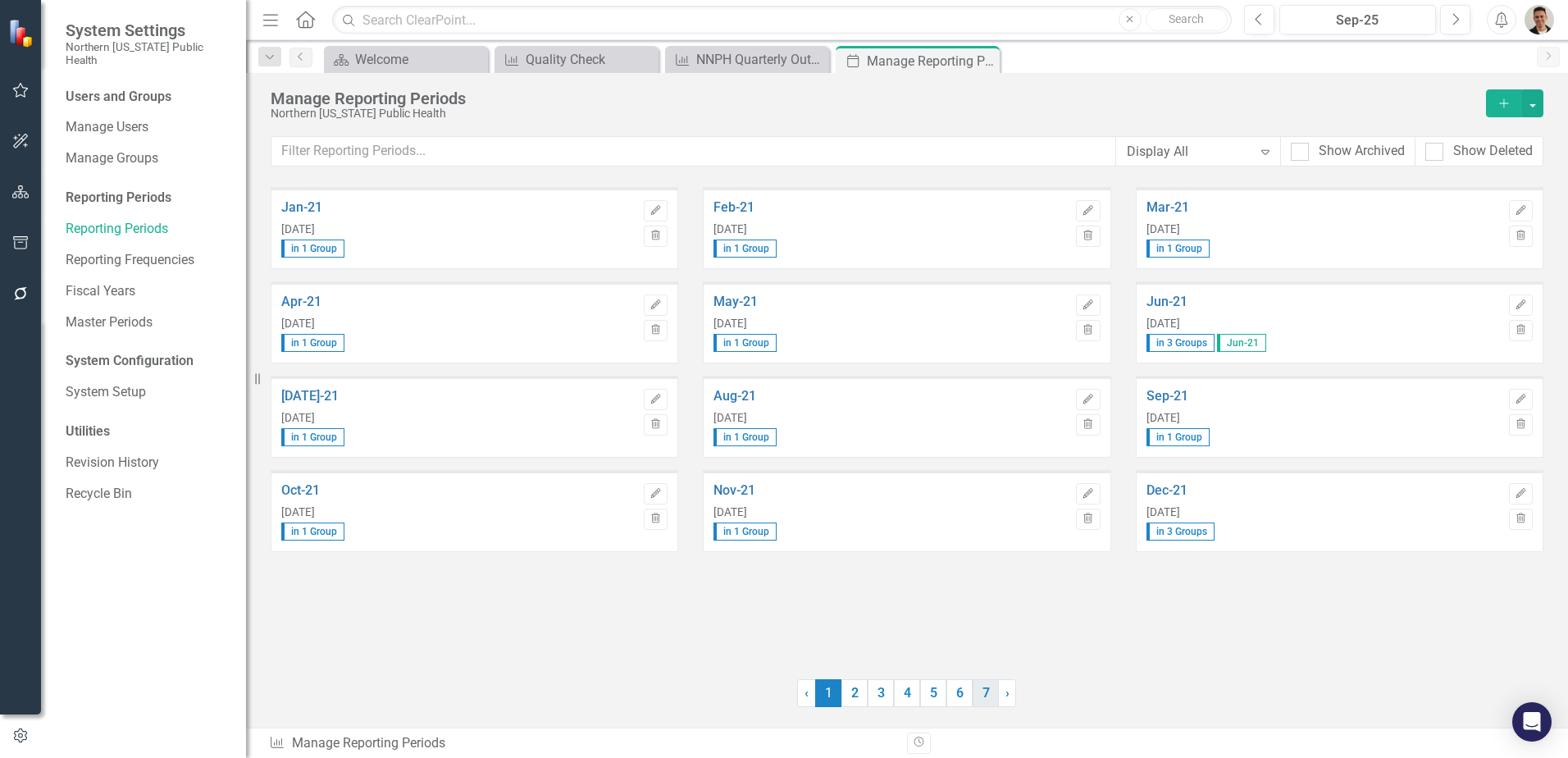
click at [981, 698] on link "7" at bounding box center [985, 693] width 26 height 28
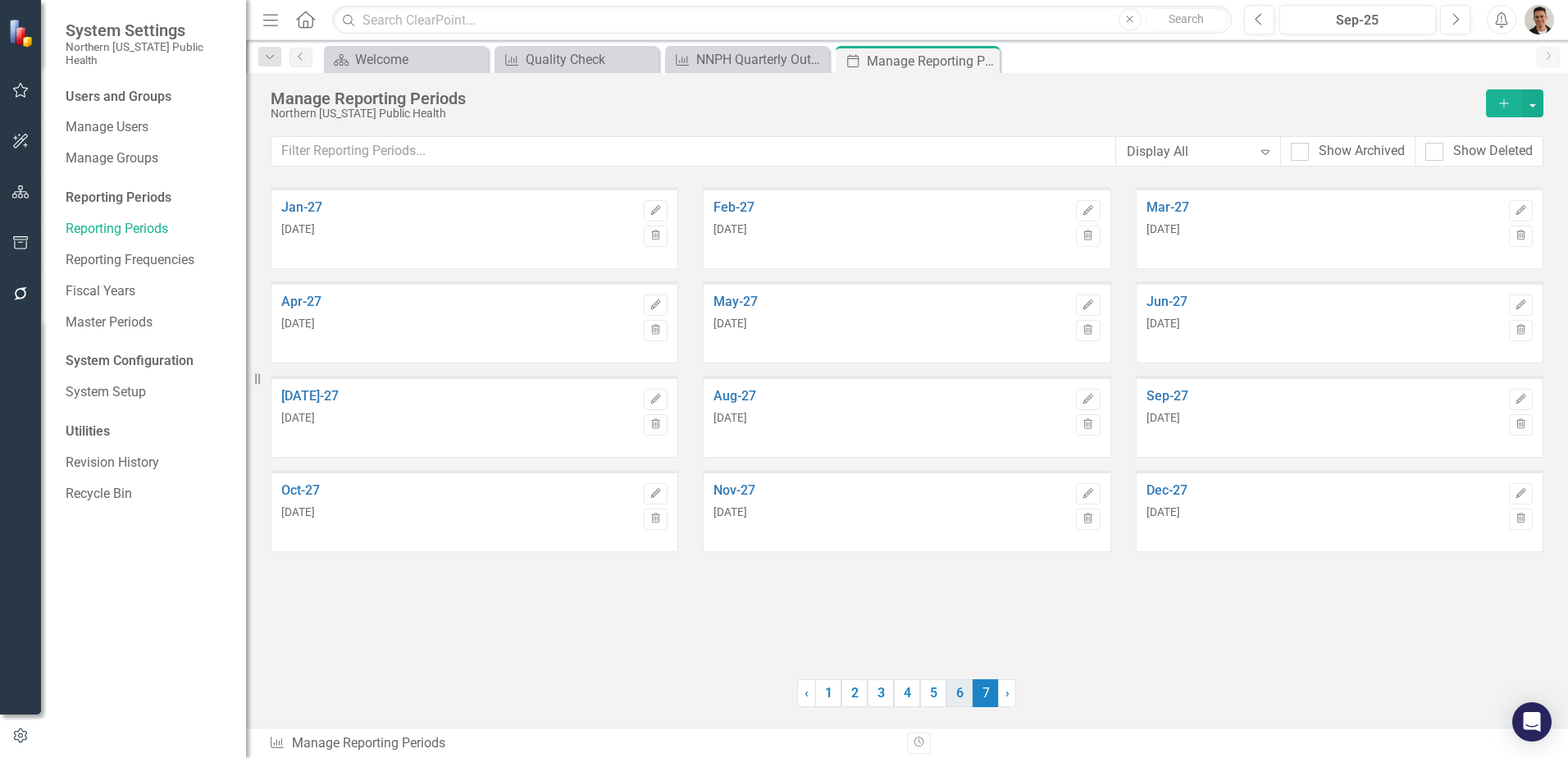
click at [947, 692] on link "6" at bounding box center [959, 693] width 26 height 28
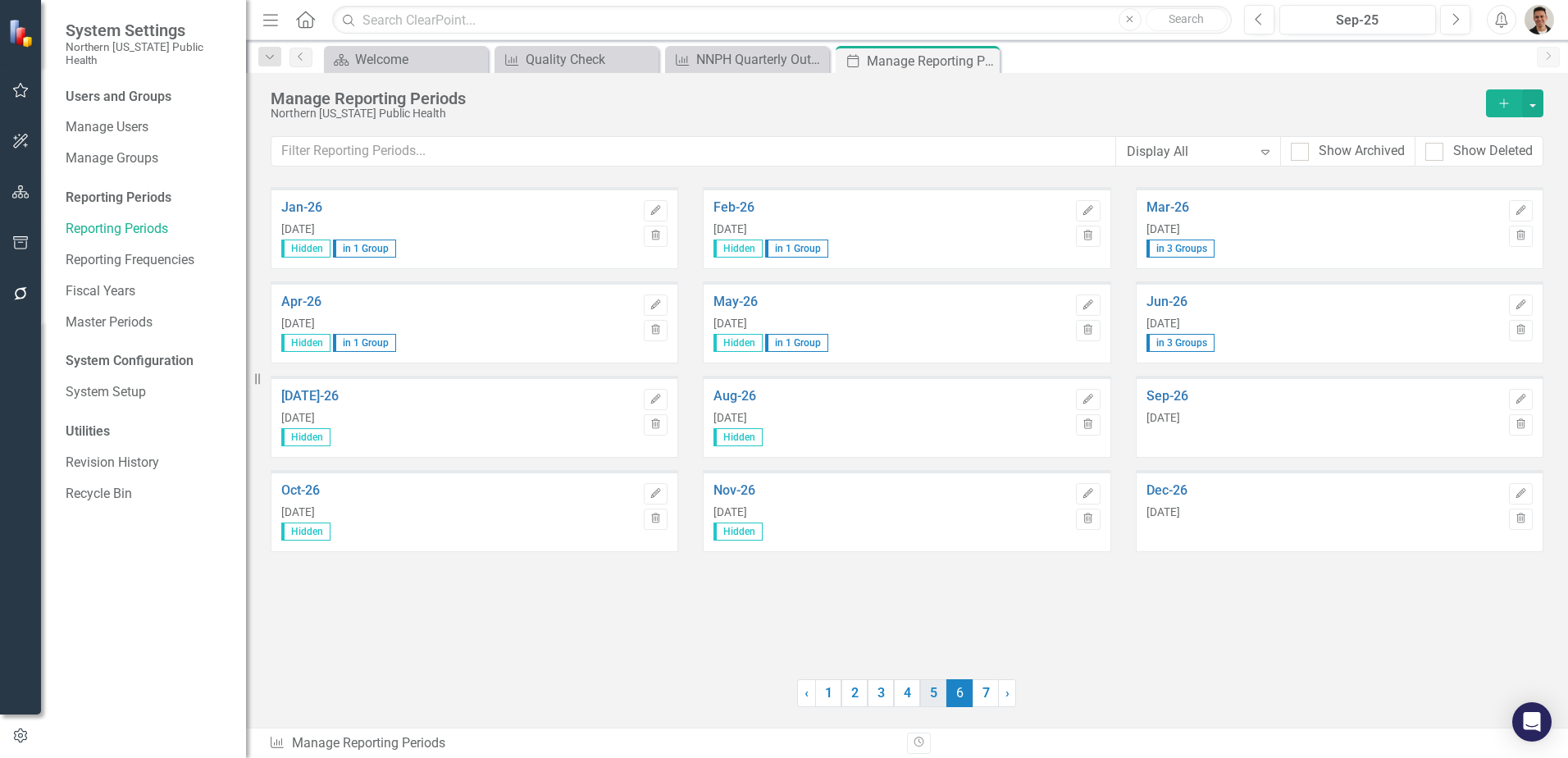
click at [927, 681] on link "5" at bounding box center [932, 693] width 26 height 28
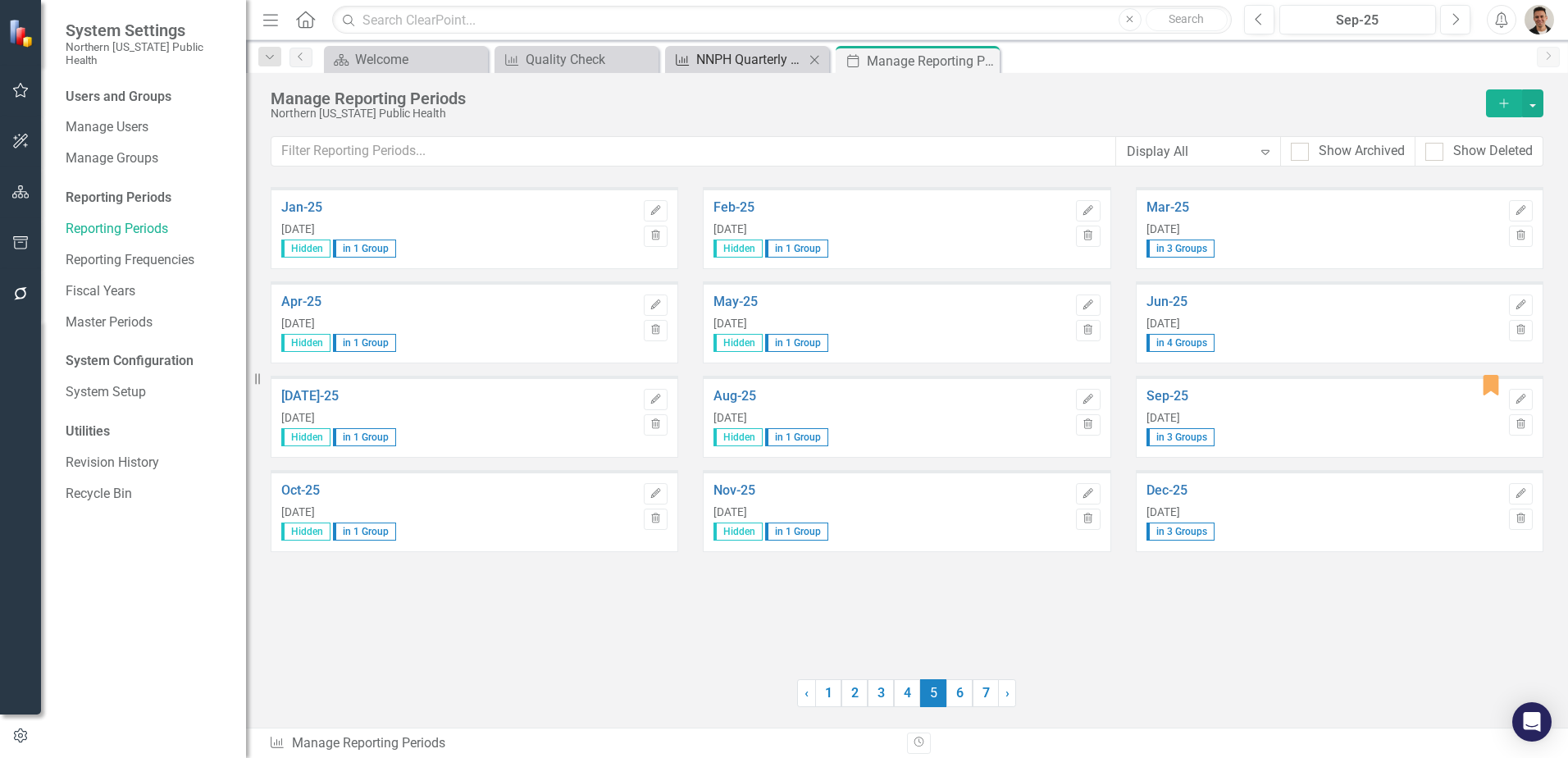
click at [734, 69] on div "NNPH Quarterly Outcomes Report" at bounding box center [750, 59] width 108 height 21
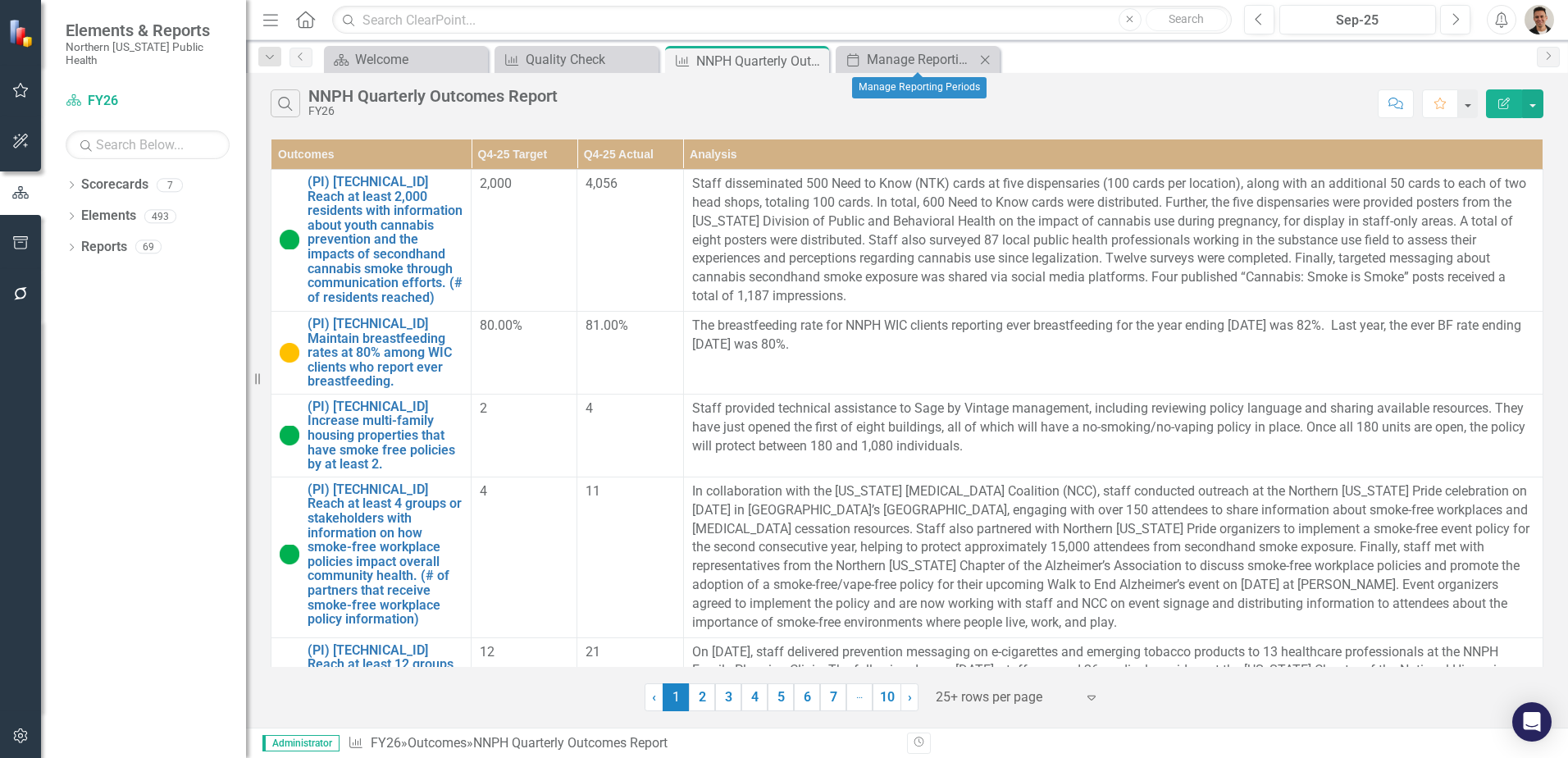
click at [988, 63] on icon "Close" at bounding box center [985, 60] width 17 height 13
click at [820, 64] on icon "Close" at bounding box center [814, 61] width 17 height 13
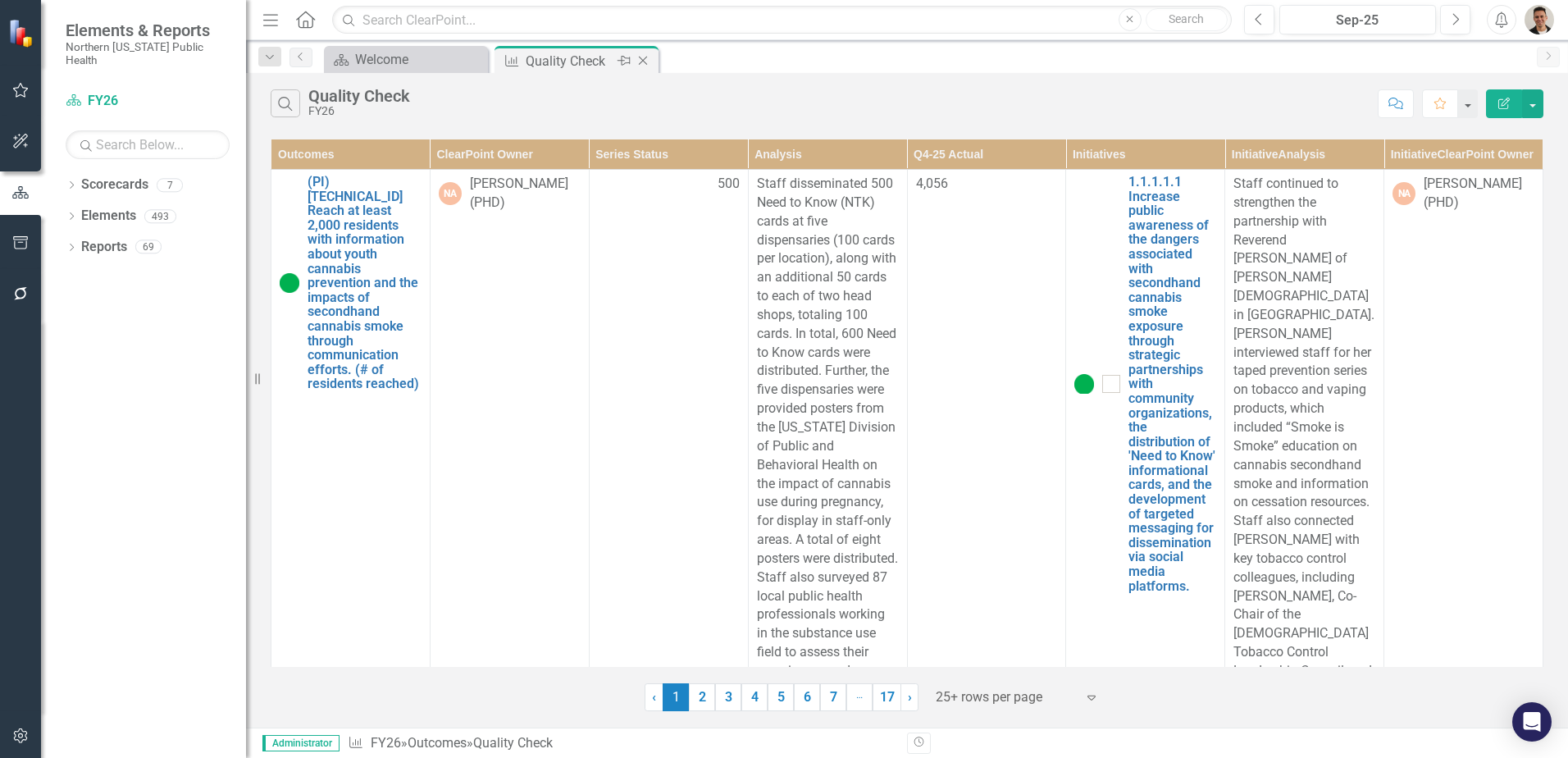
click at [645, 64] on icon "Close" at bounding box center [643, 61] width 17 height 13
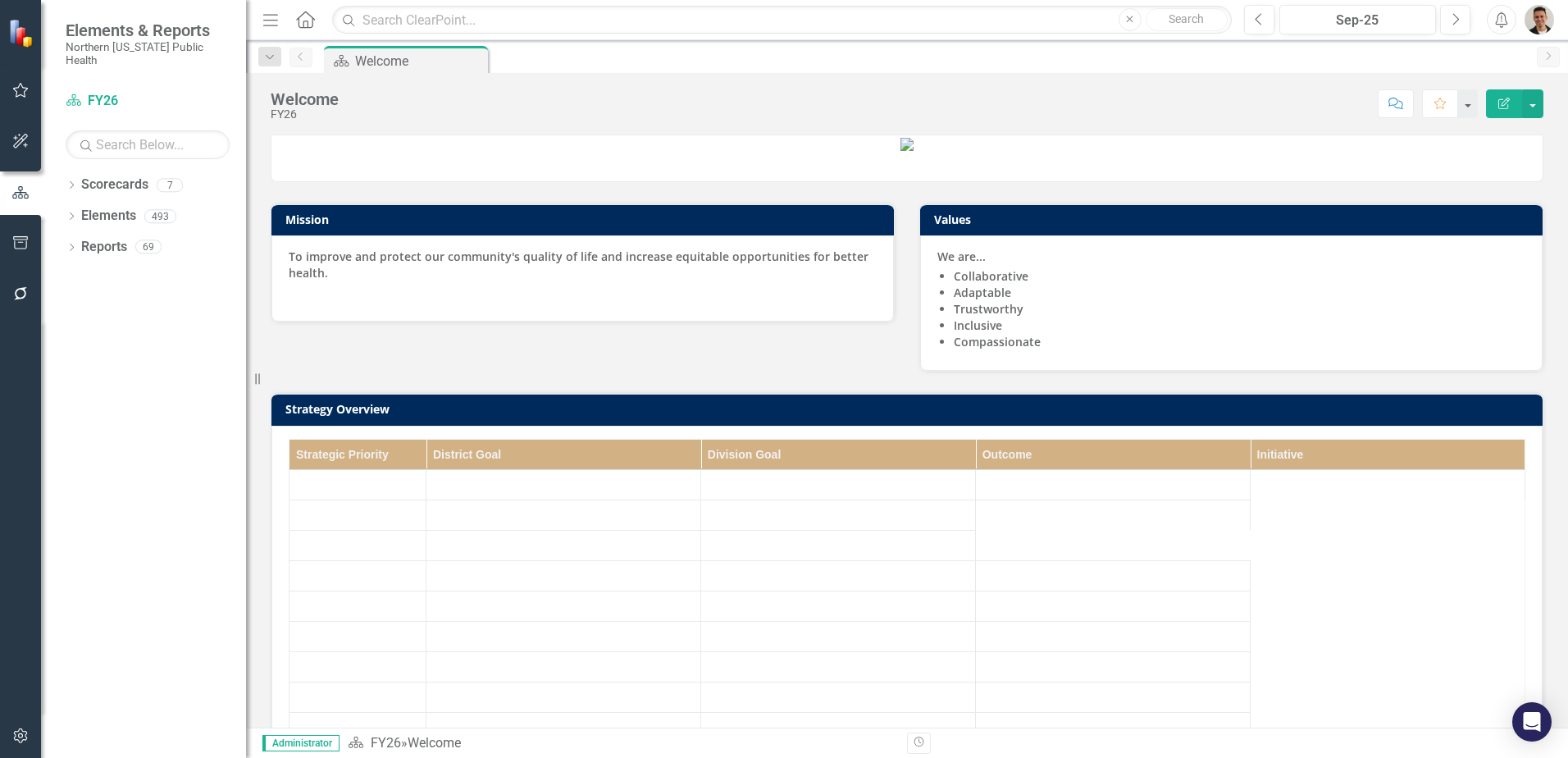
click at [17, 744] on button "button" at bounding box center [21, 736] width 37 height 34
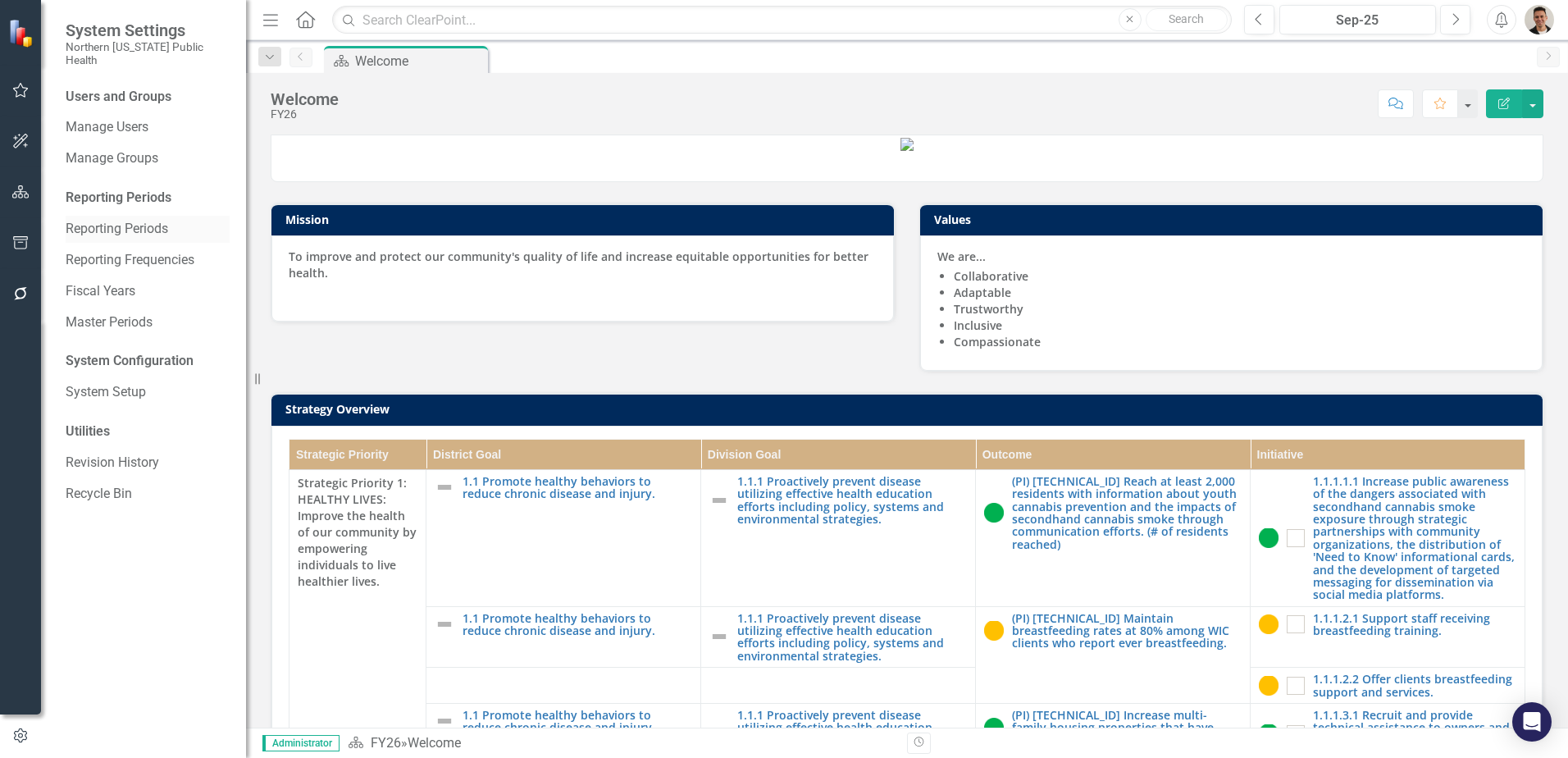
click at [165, 220] on link "Reporting Periods" at bounding box center [147, 229] width 164 height 19
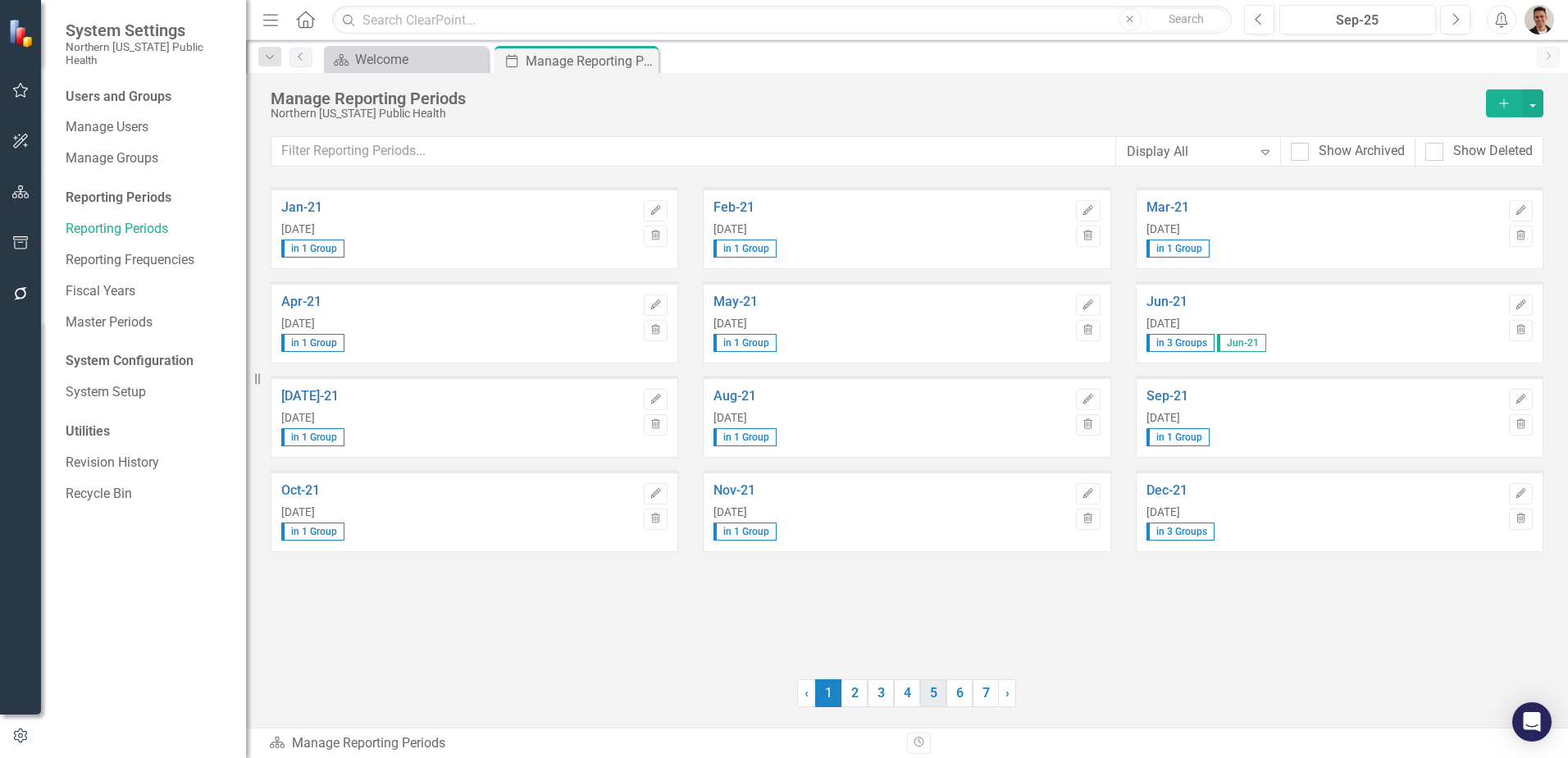
click at [929, 702] on link "5" at bounding box center [932, 693] width 26 height 28
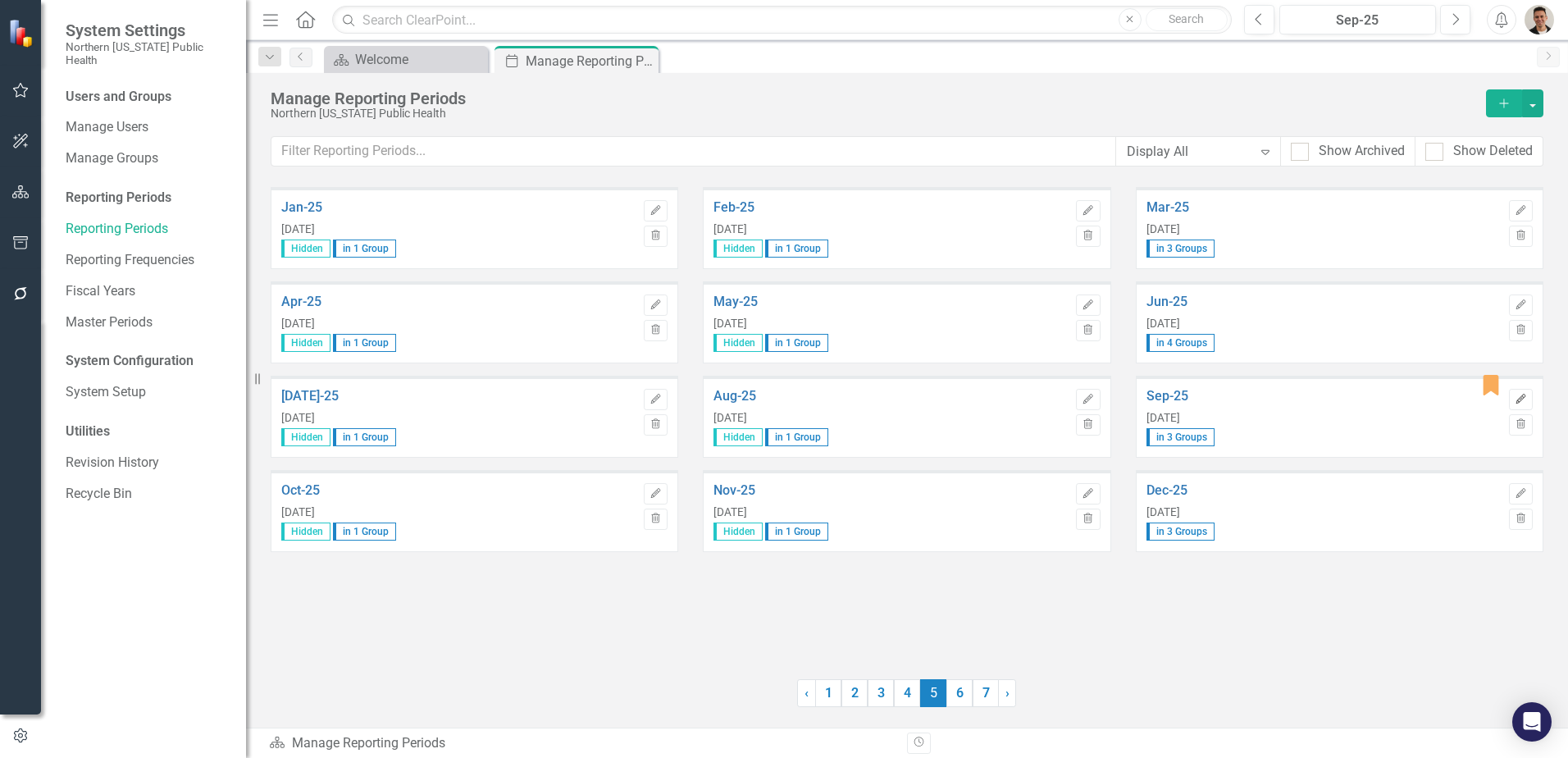
click at [1519, 402] on icon "Edit" at bounding box center [1520, 400] width 13 height 10
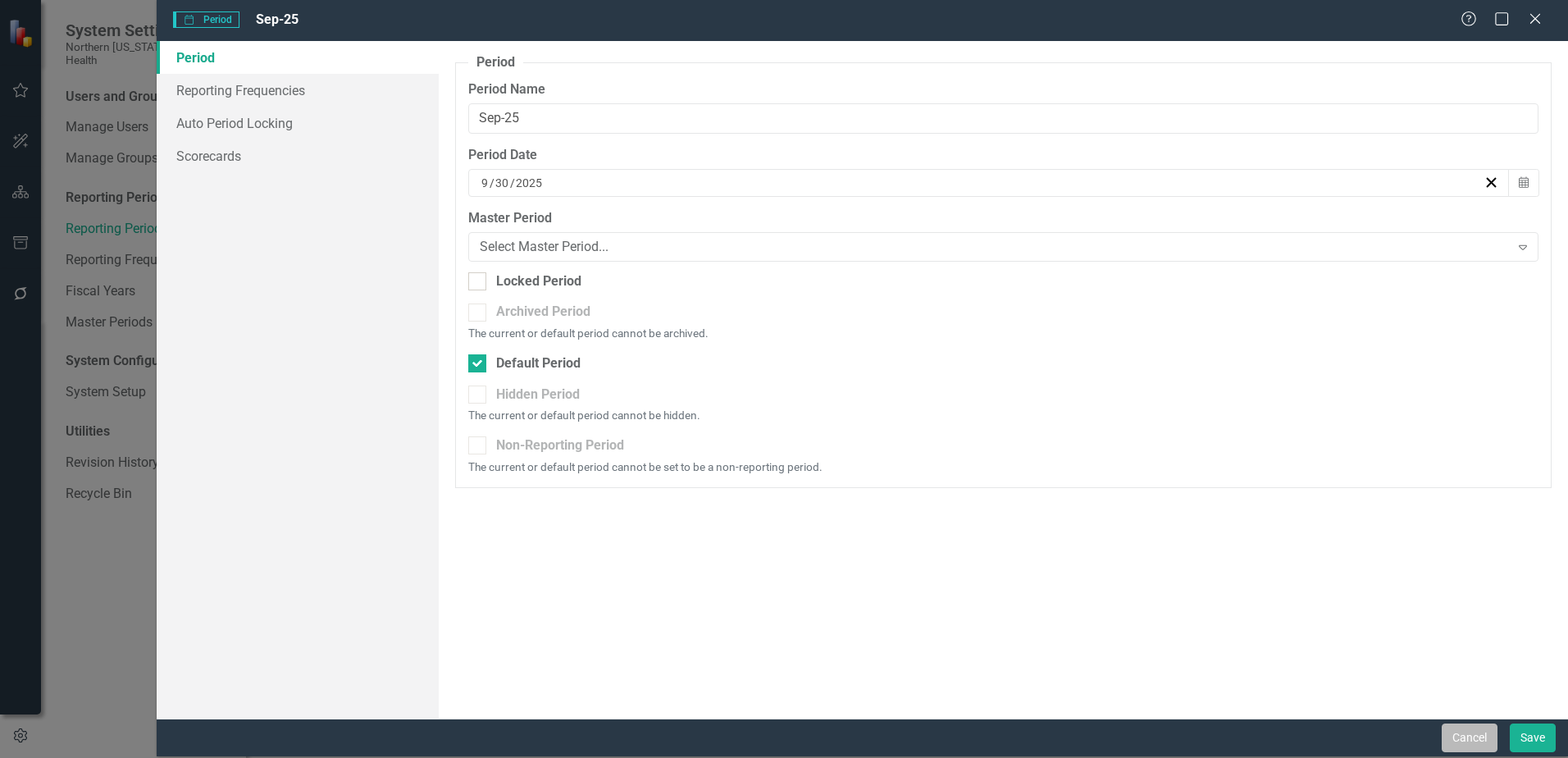
click at [1455, 731] on button "Cancel" at bounding box center [1469, 738] width 56 height 28
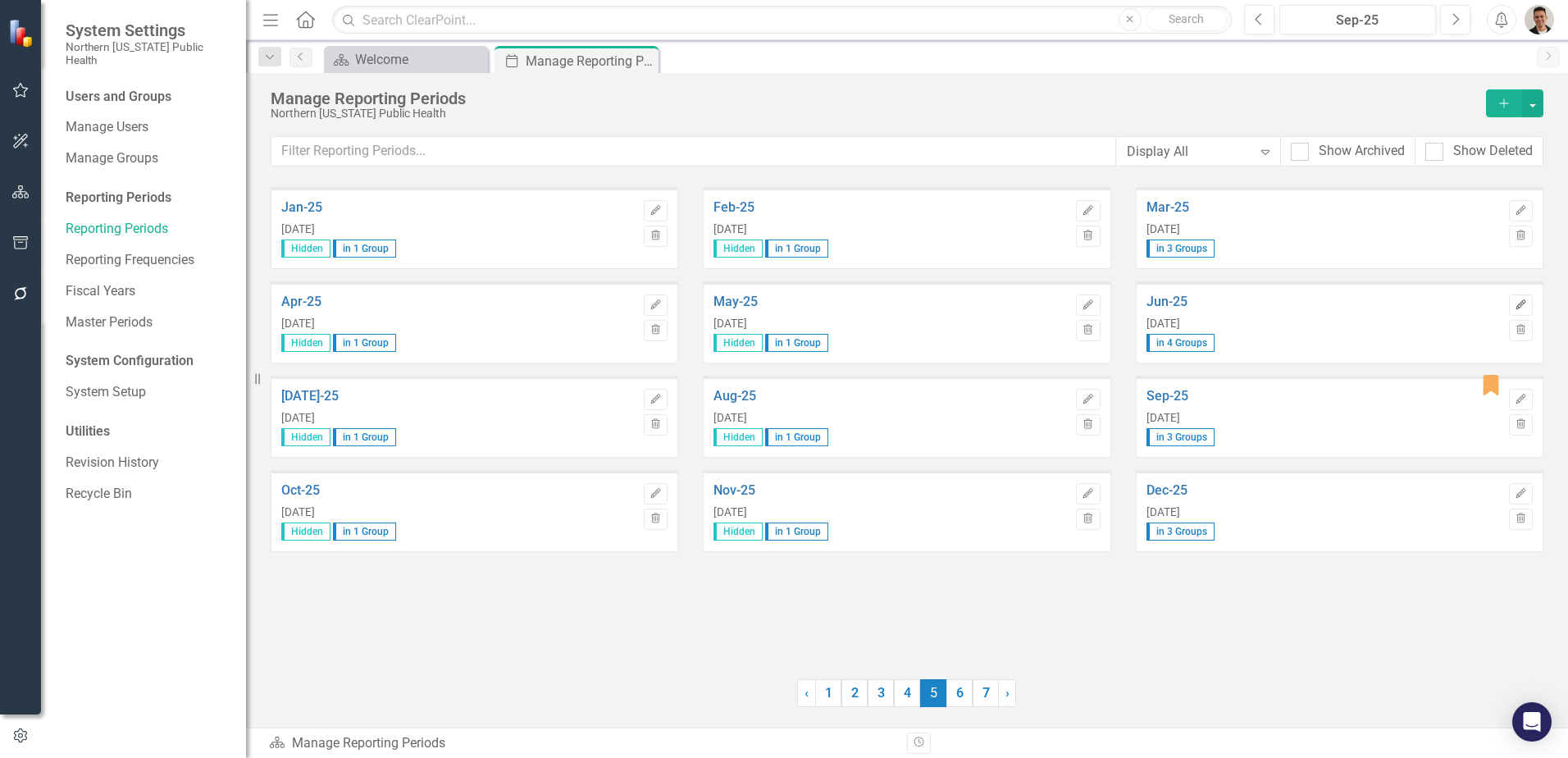
click at [1529, 296] on button "Edit" at bounding box center [1521, 305] width 23 height 21
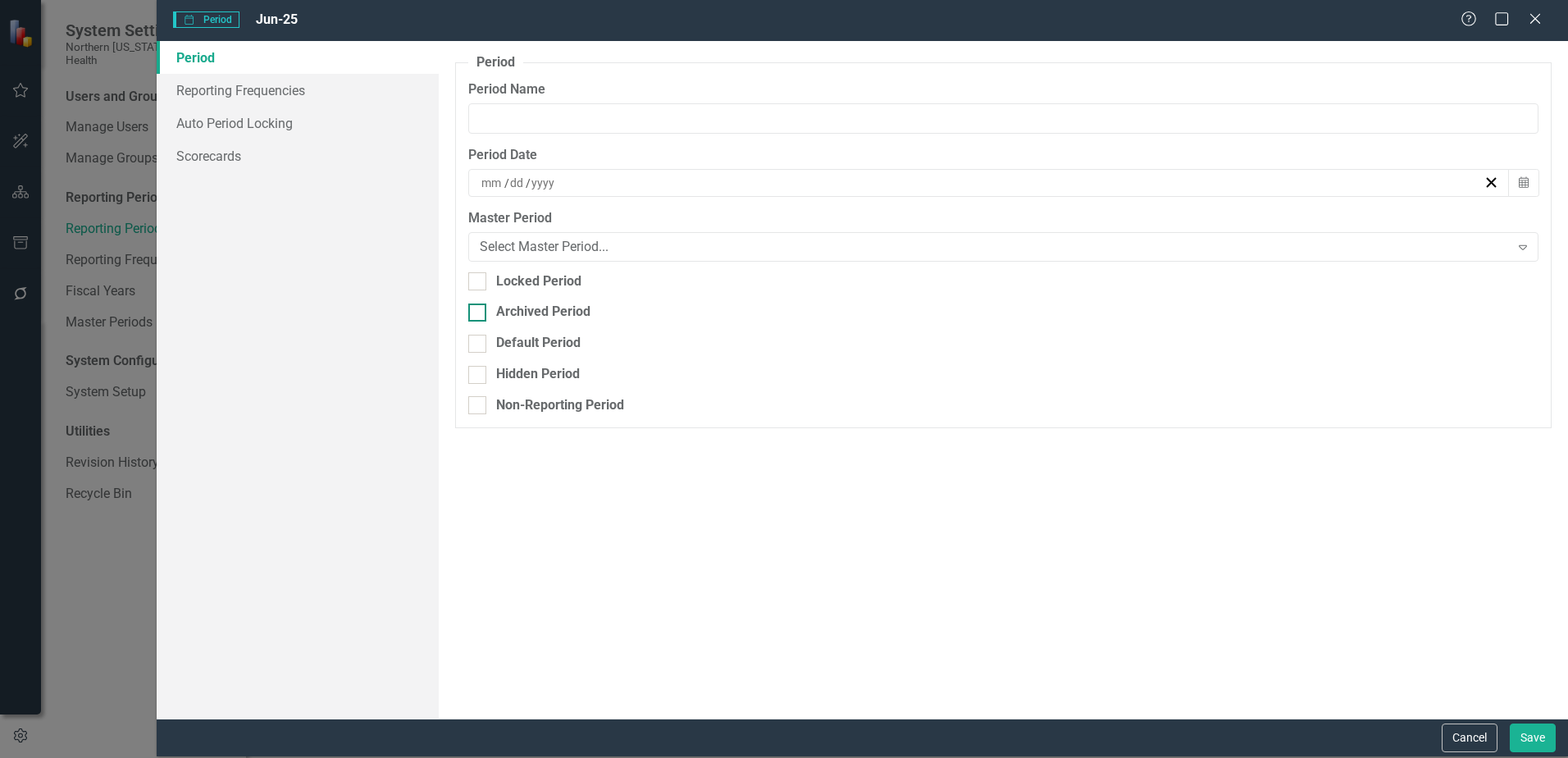
type input "Jun-25"
type input "6"
type input "30"
type input "2025"
click at [1479, 738] on button "Cancel" at bounding box center [1469, 738] width 56 height 28
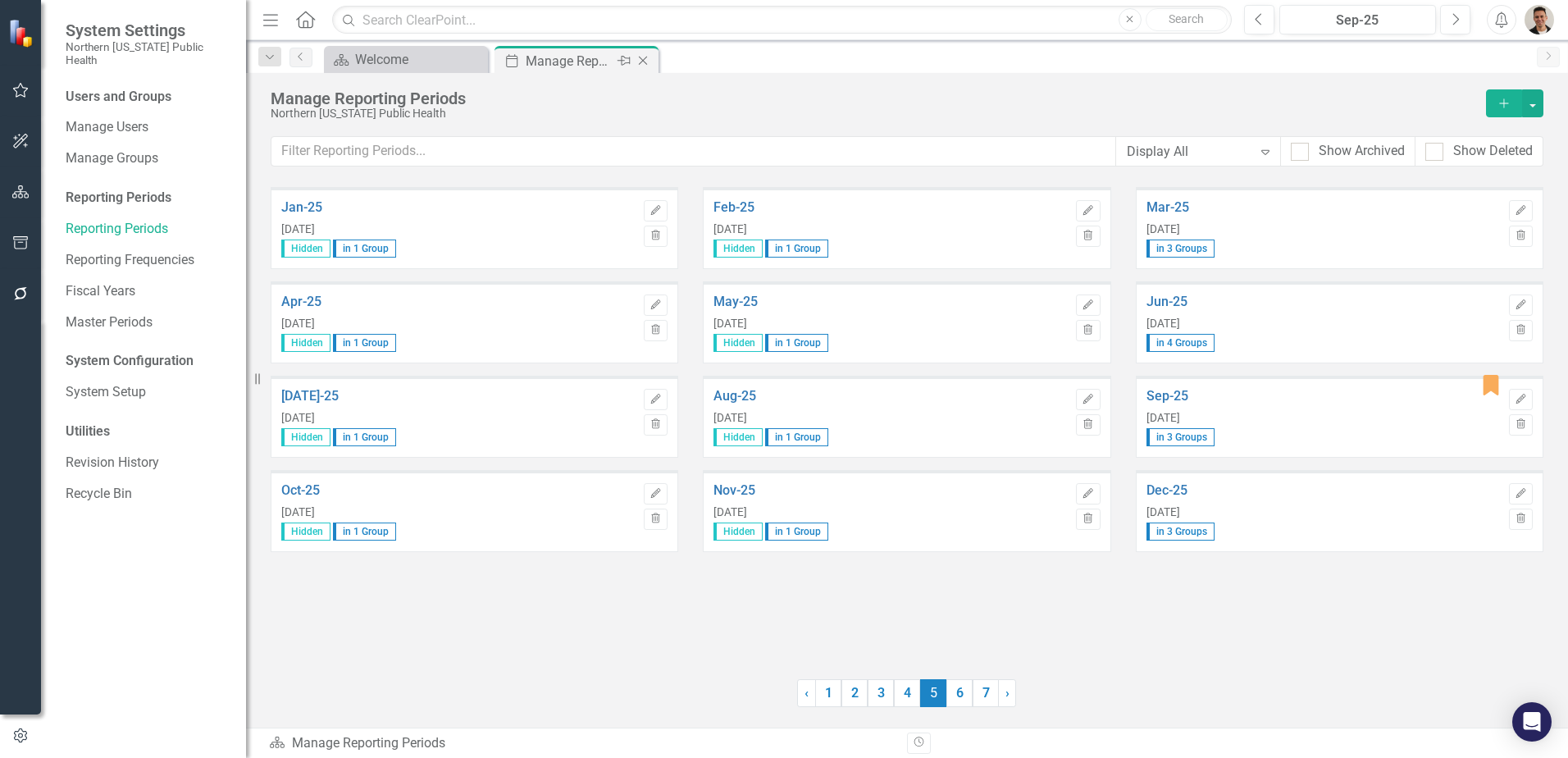
click at [649, 61] on icon "Close" at bounding box center [643, 61] width 17 height 13
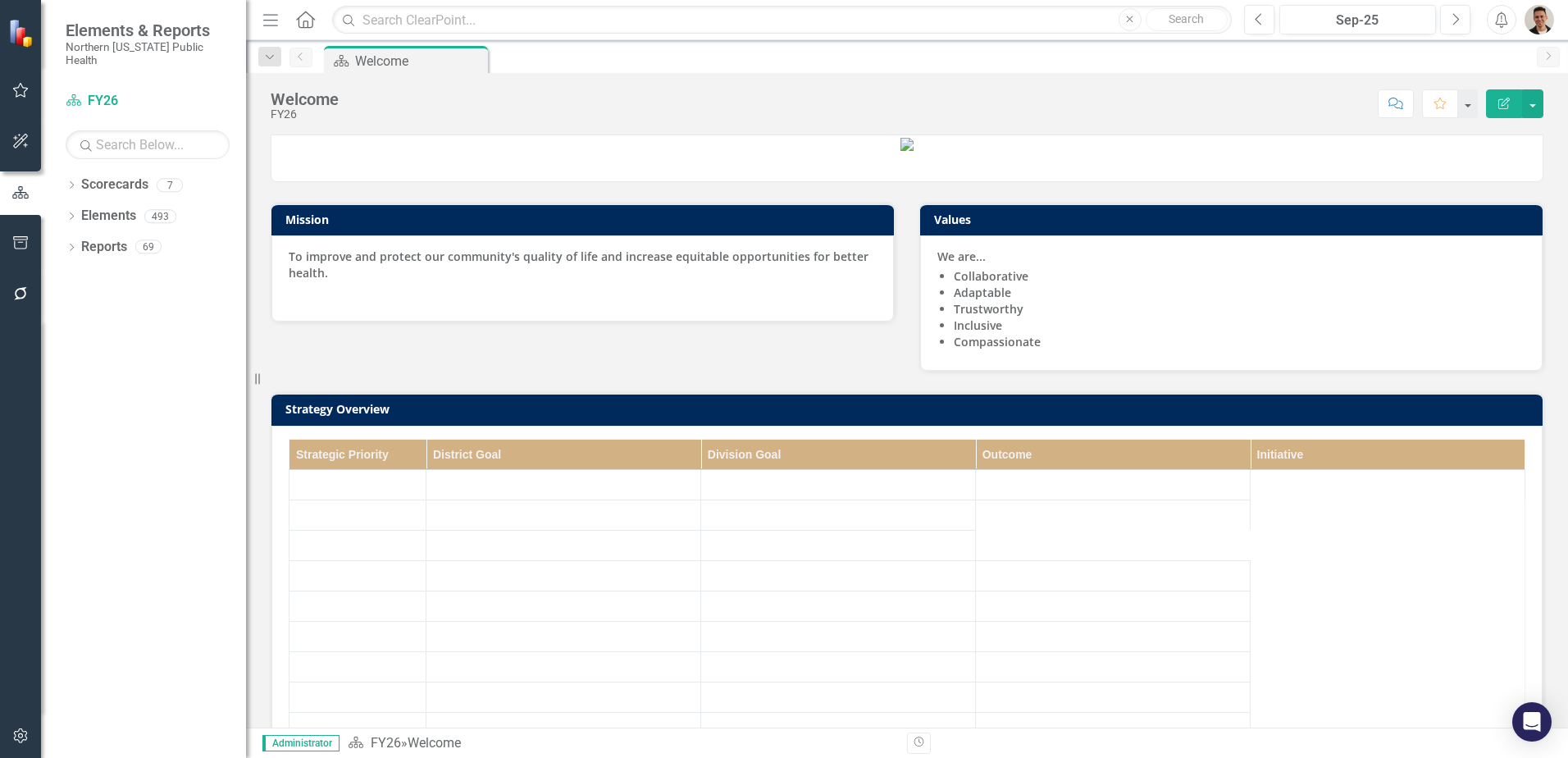
click at [131, 382] on div "Dropdown Scorecards 7 FY26 FY25 Locked FY24 Locked FY23 Locked FY22 Status Snap…" at bounding box center [143, 464] width 205 height 586
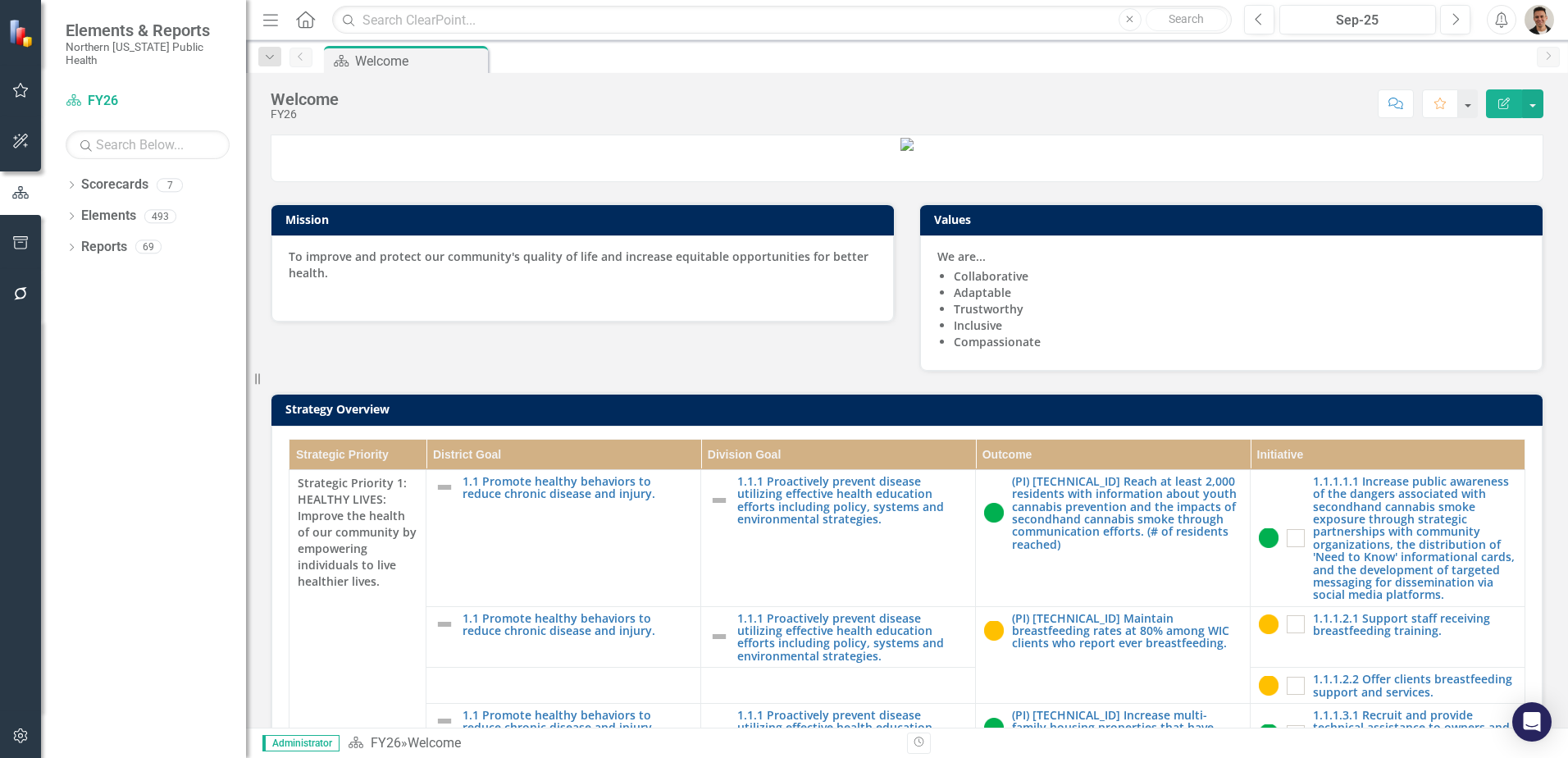
click at [13, 730] on icon "button" at bounding box center [21, 736] width 18 height 13
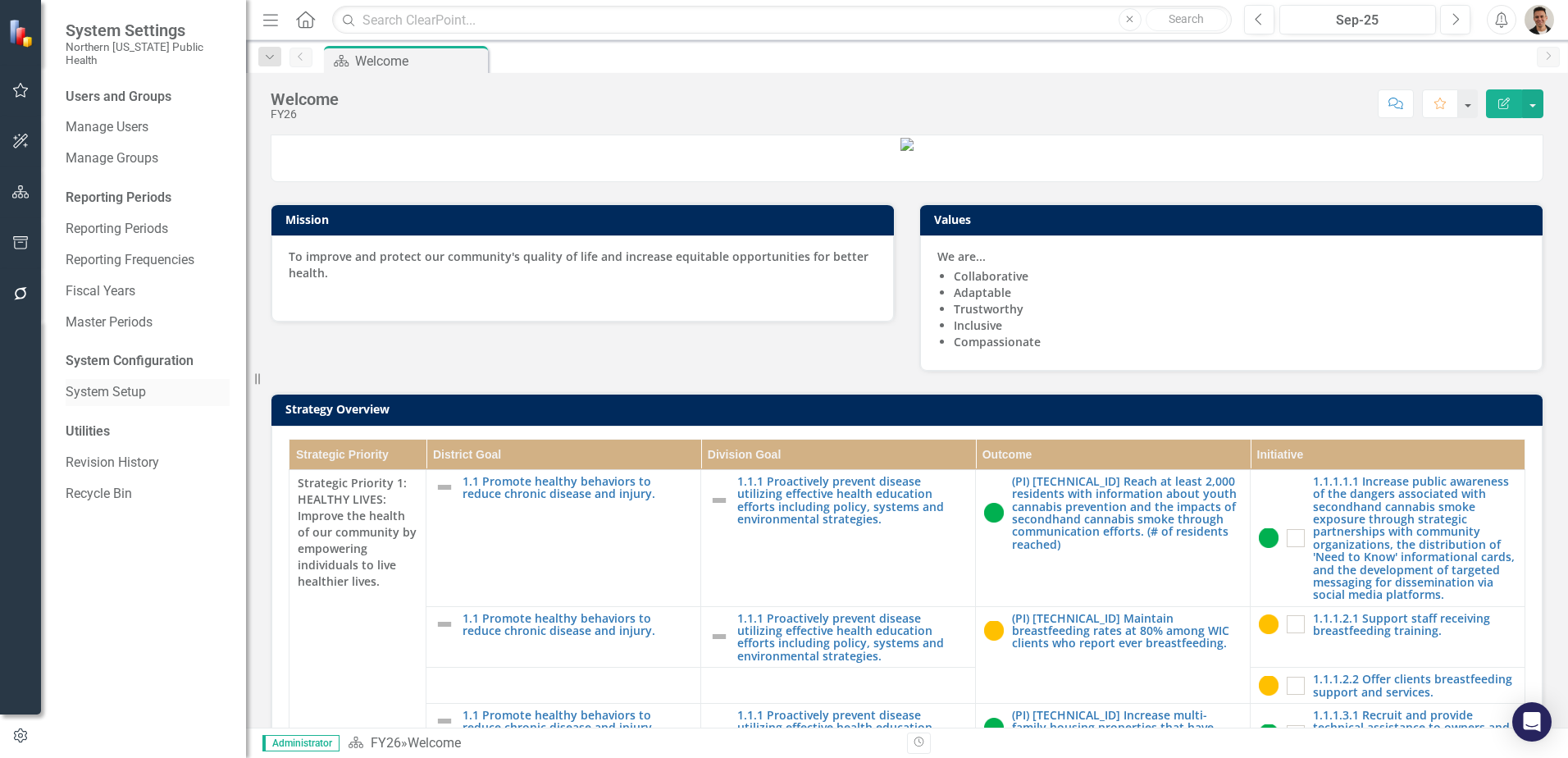
click at [129, 383] on link "System Setup" at bounding box center [147, 392] width 164 height 19
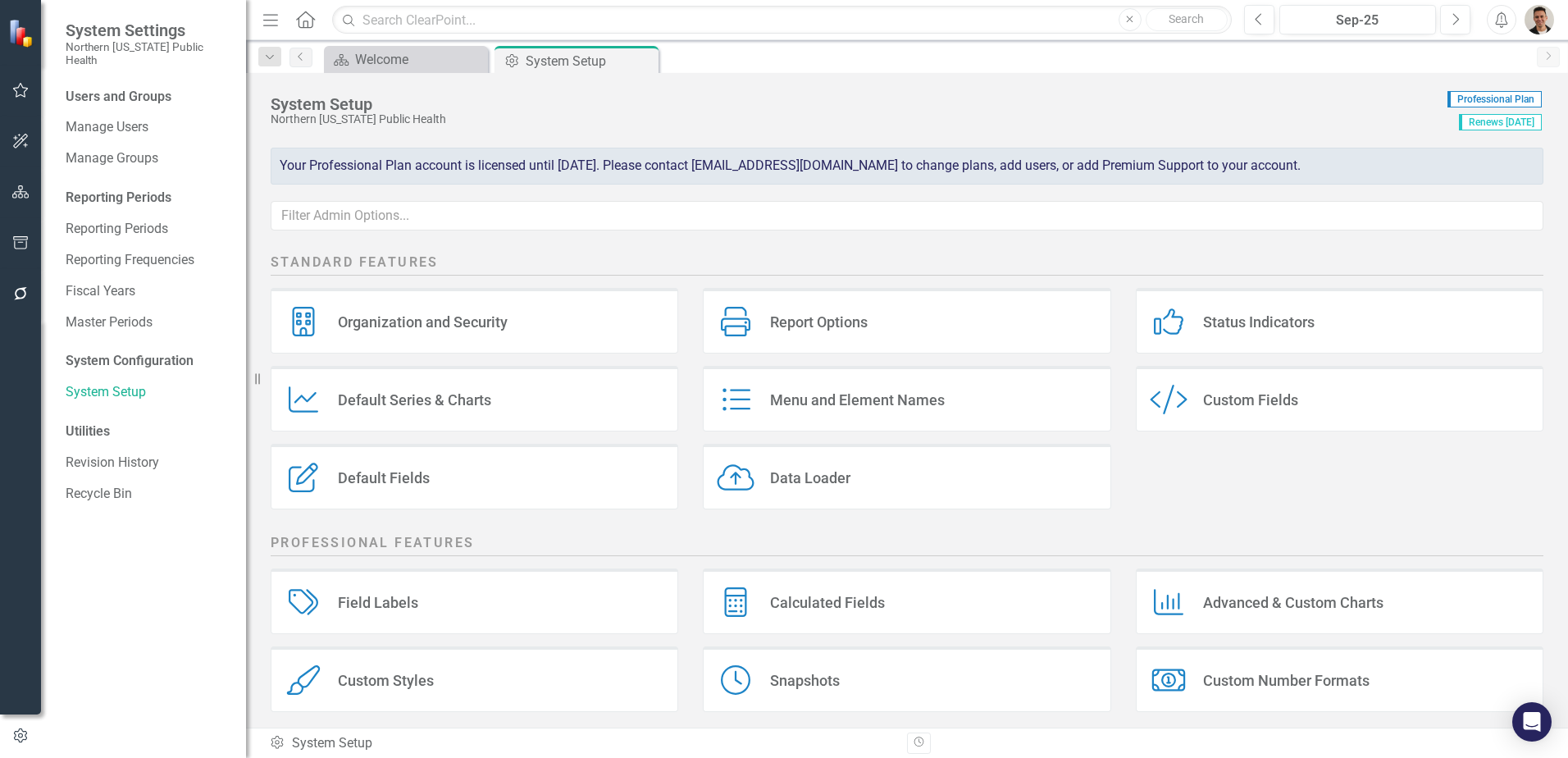
click at [830, 596] on div "Calculated Fields" at bounding box center [827, 602] width 115 height 19
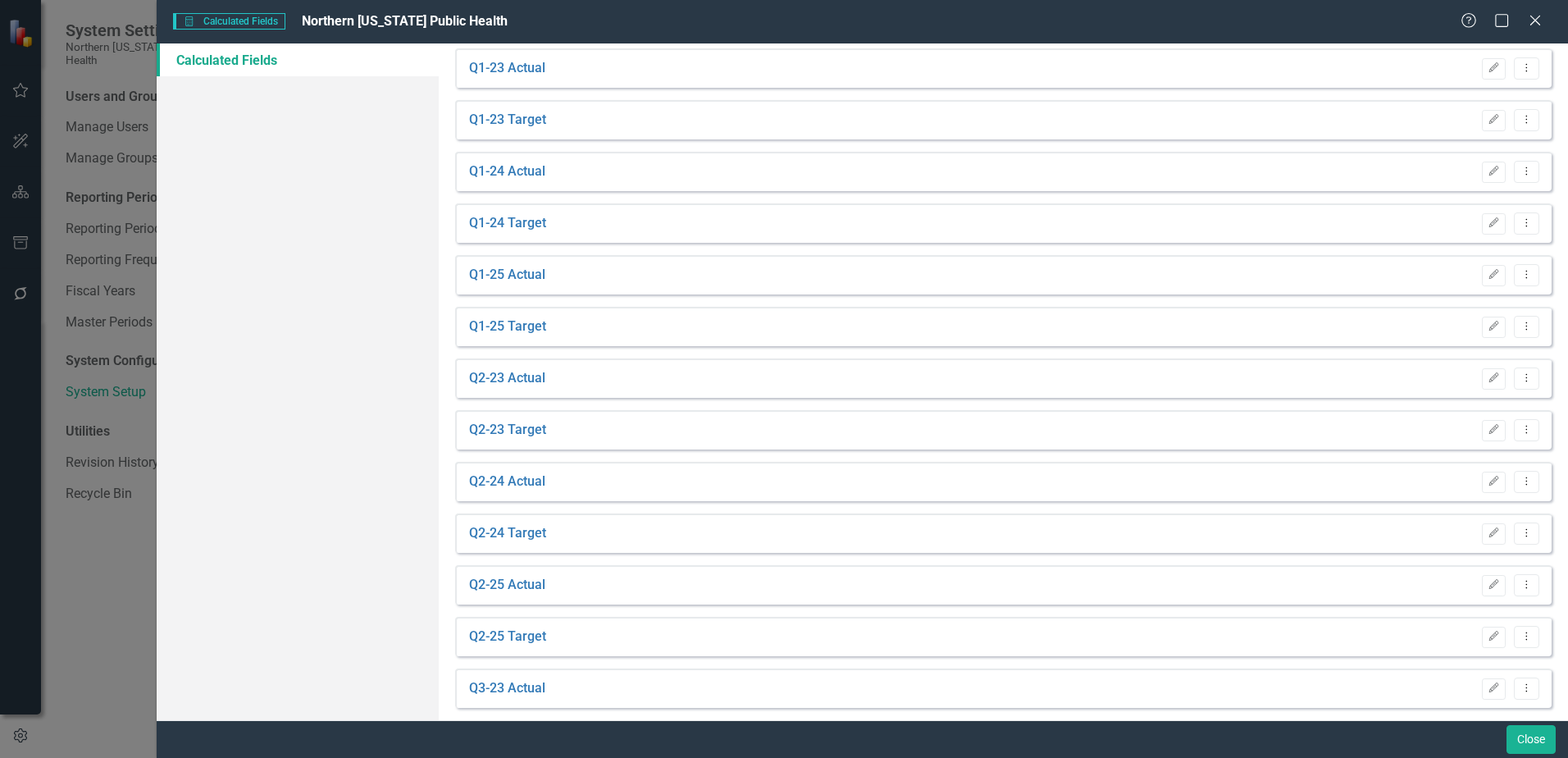
scroll to position [297, 0]
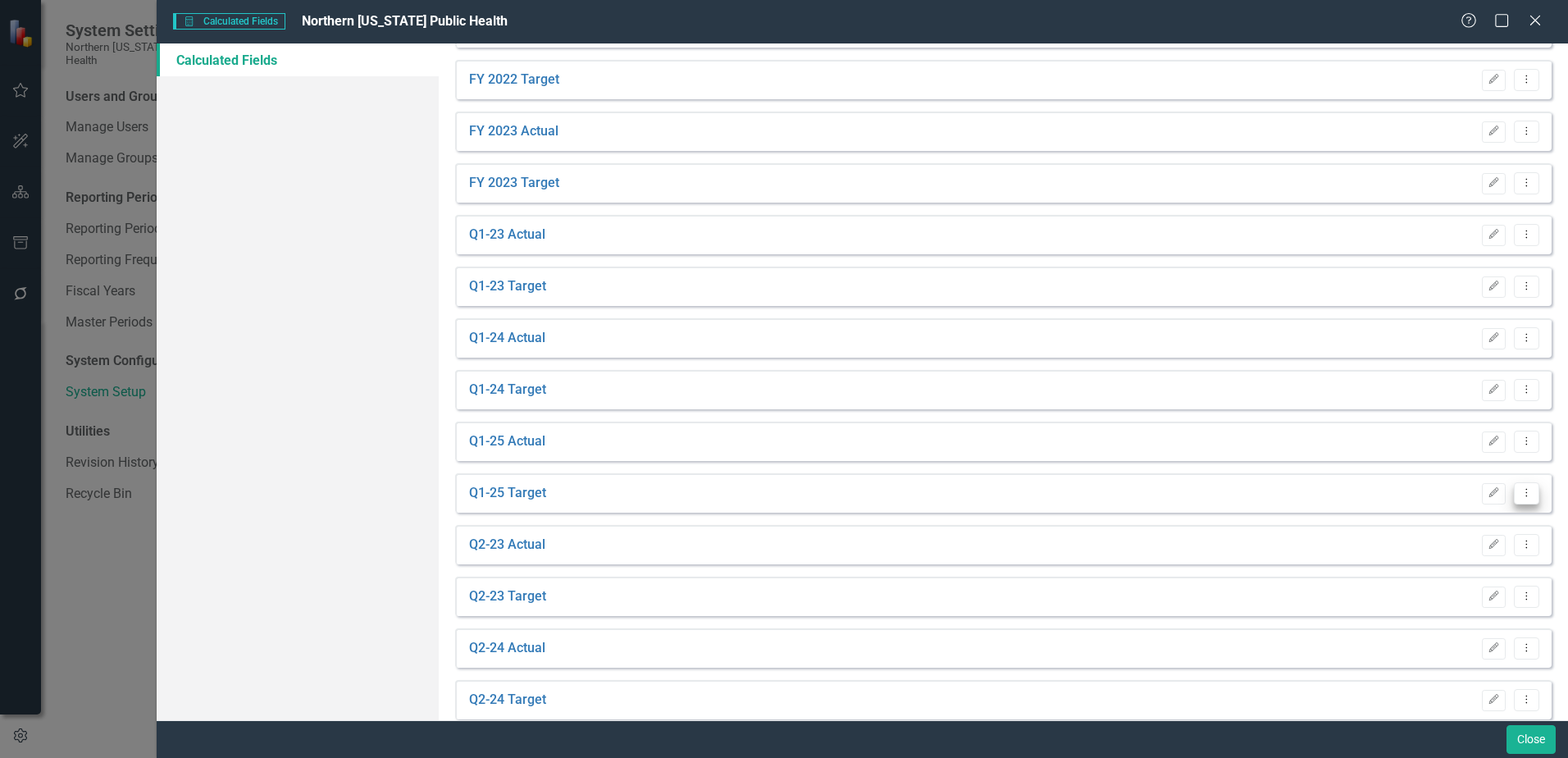
click at [1519, 497] on icon "Dropdown Menu" at bounding box center [1526, 493] width 14 height 11
click at [1435, 577] on link "Copy Duplicate Calculated Field" at bounding box center [1432, 581] width 191 height 30
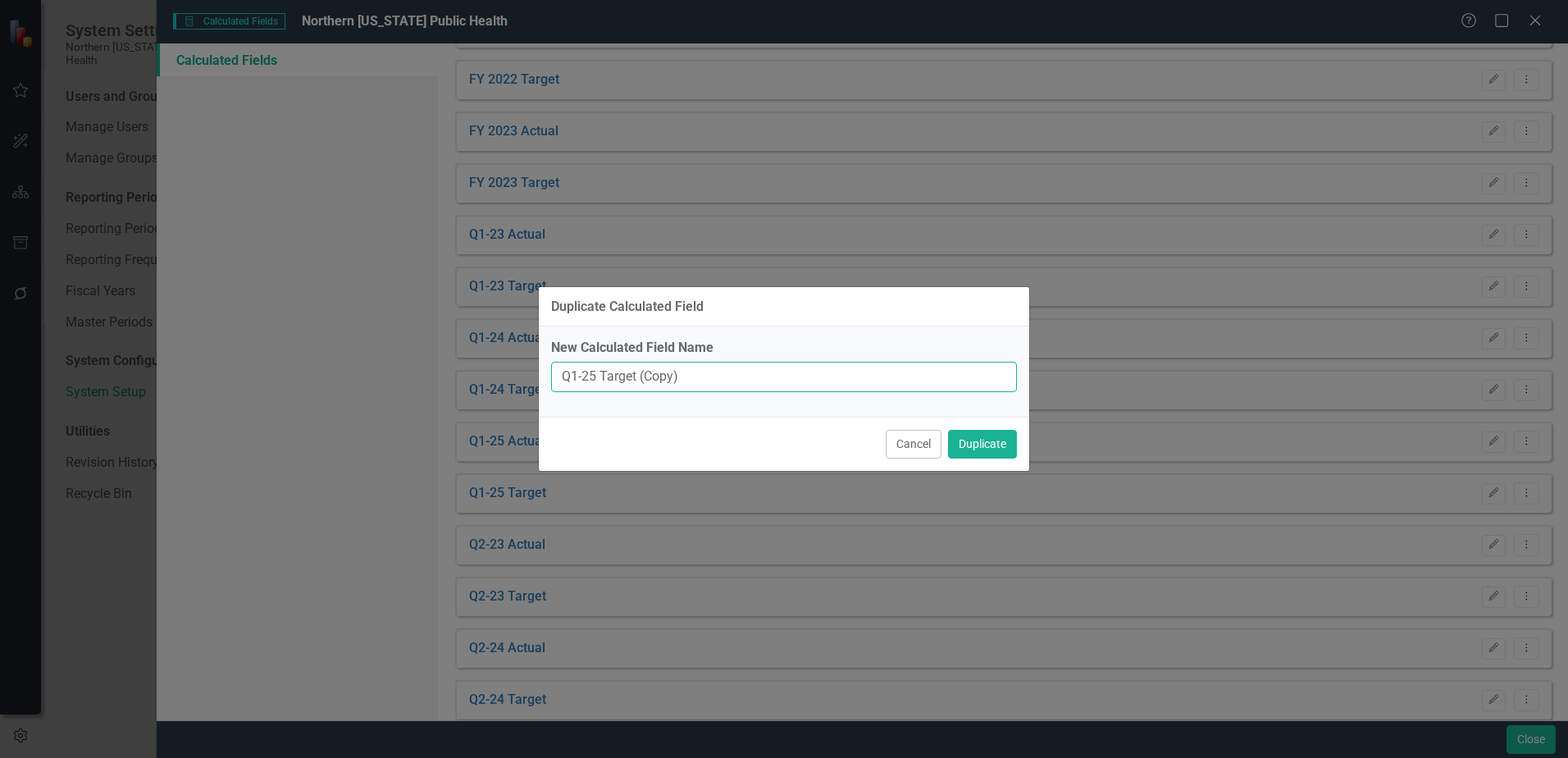
click at [595, 376] on input "Q1-25 Target (Copy)" at bounding box center [784, 377] width 466 height 30
drag, startPoint x: 687, startPoint y: 374, endPoint x: 643, endPoint y: 380, distance: 44.4
click at [644, 379] on input "Q1-26 Target (Copy)" at bounding box center [784, 377] width 466 height 30
type input "Q1-26 Target"
click at [985, 443] on button "Duplicate" at bounding box center [983, 444] width 69 height 28
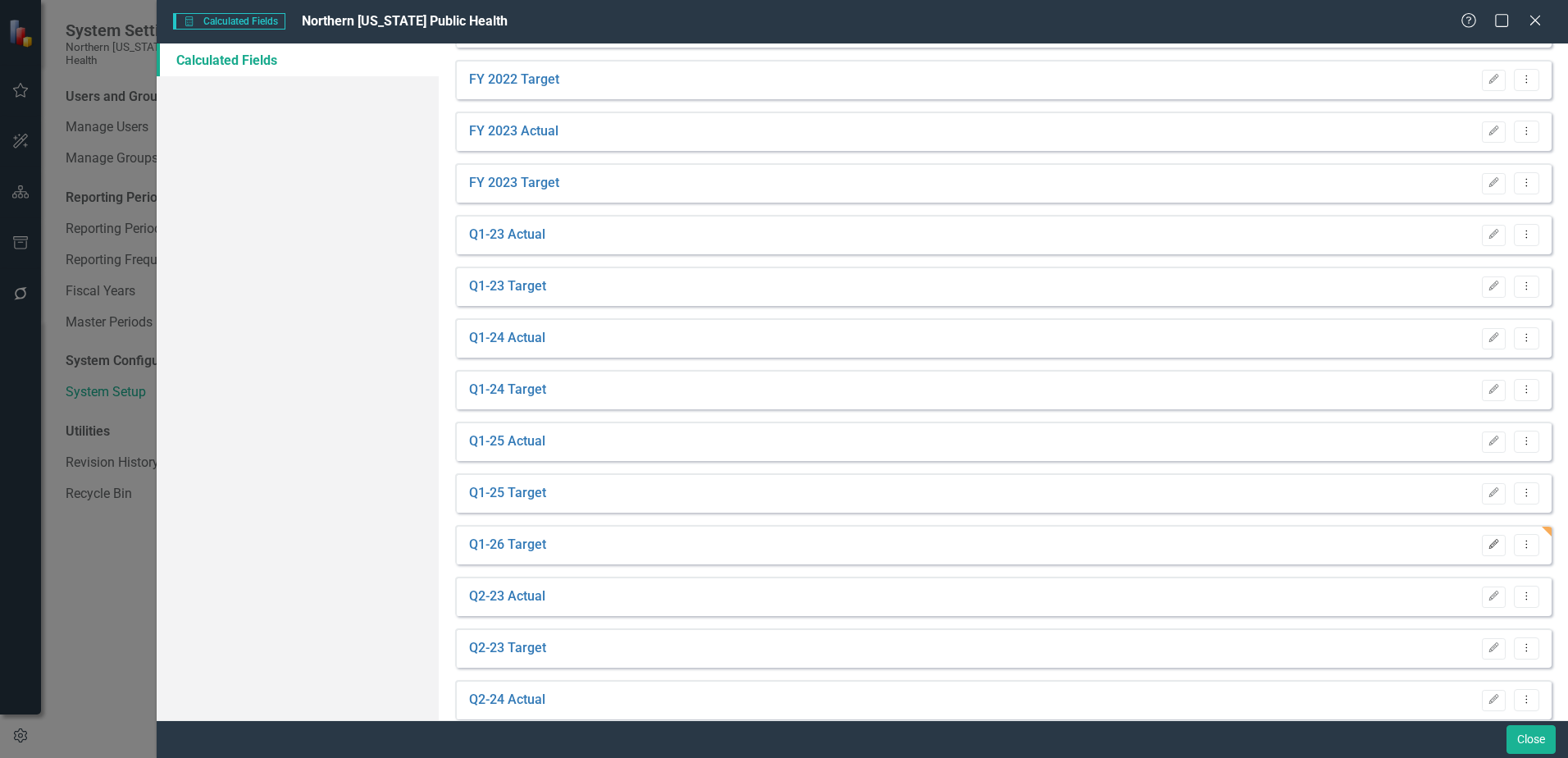
click at [1489, 540] on button "Edit" at bounding box center [1494, 545] width 23 height 21
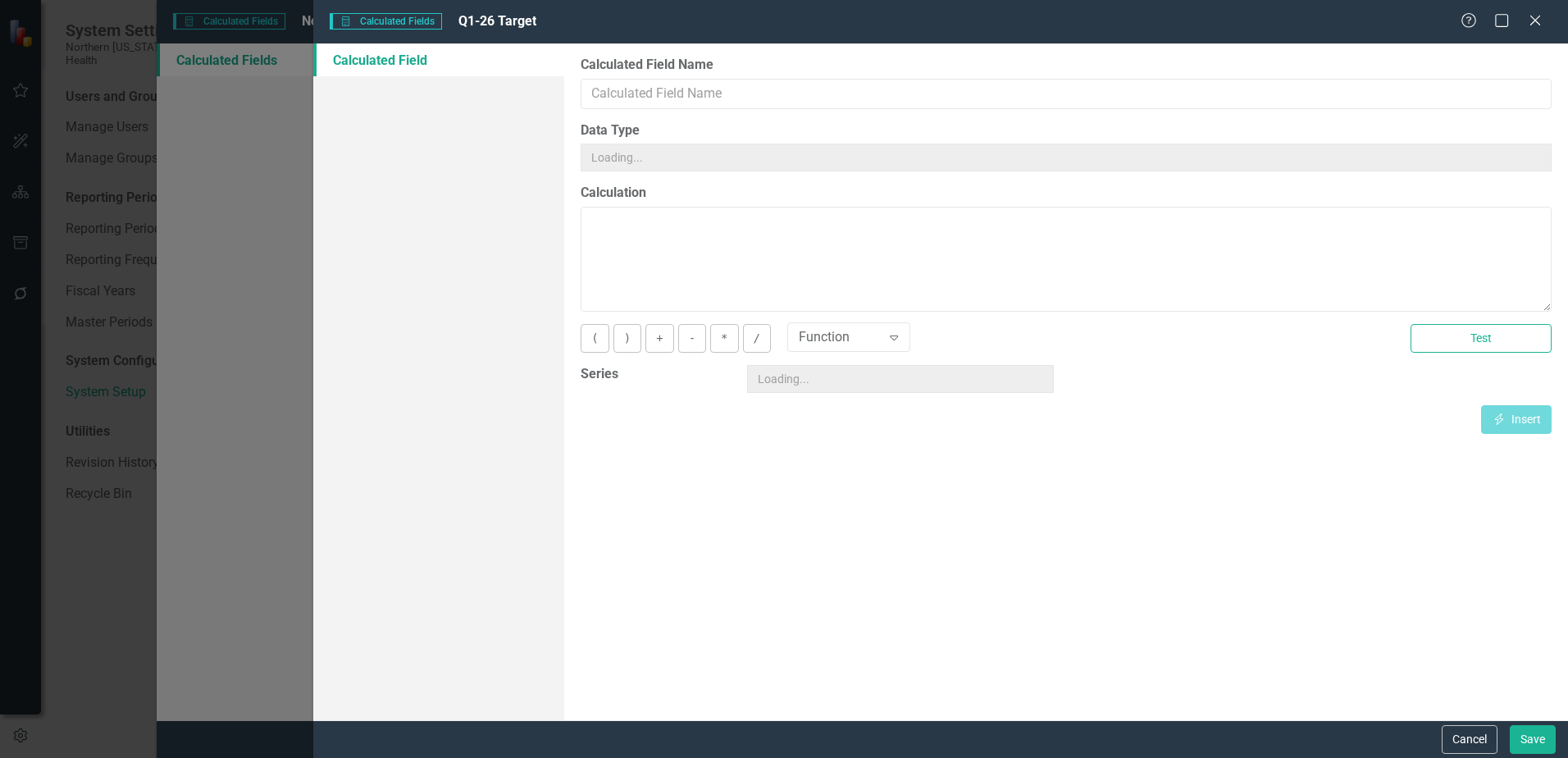
type input "Q1-26 Target"
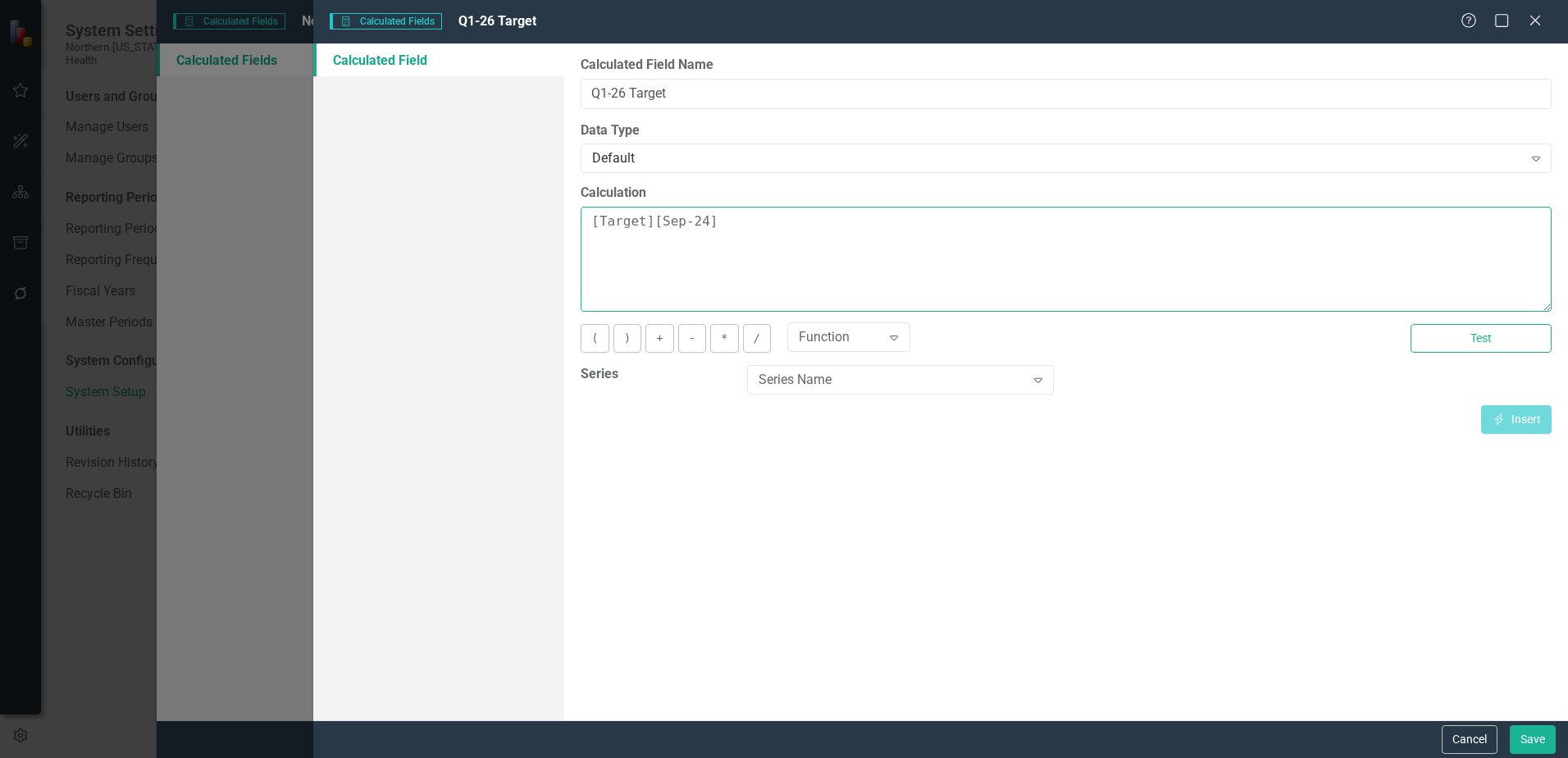
click at [697, 225] on textarea "[Target][Sep-24]" at bounding box center [1065, 259] width 971 height 105
type textarea "[Target][Sep-25]"
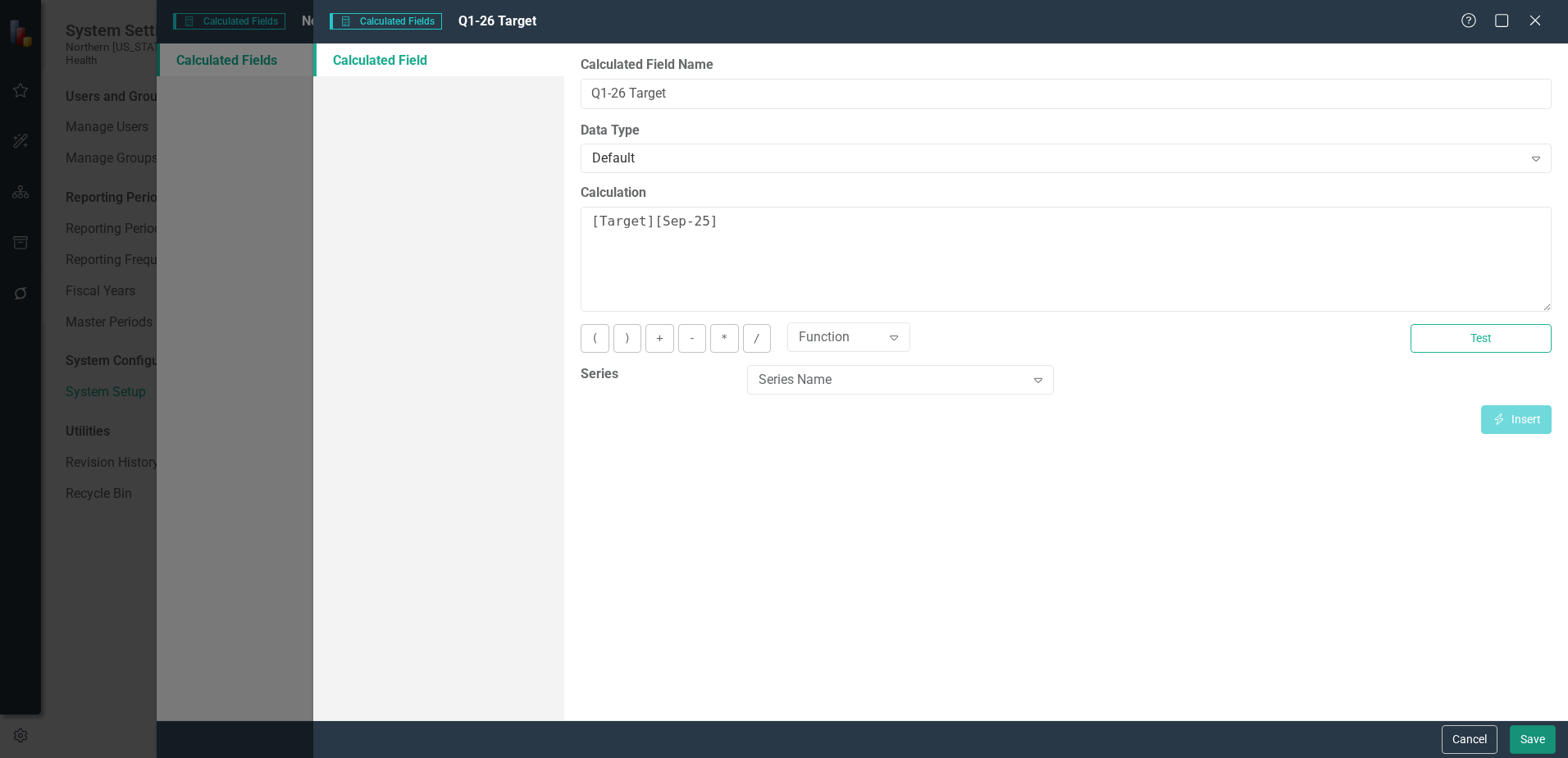
click at [1529, 738] on button "Save" at bounding box center [1533, 740] width 46 height 28
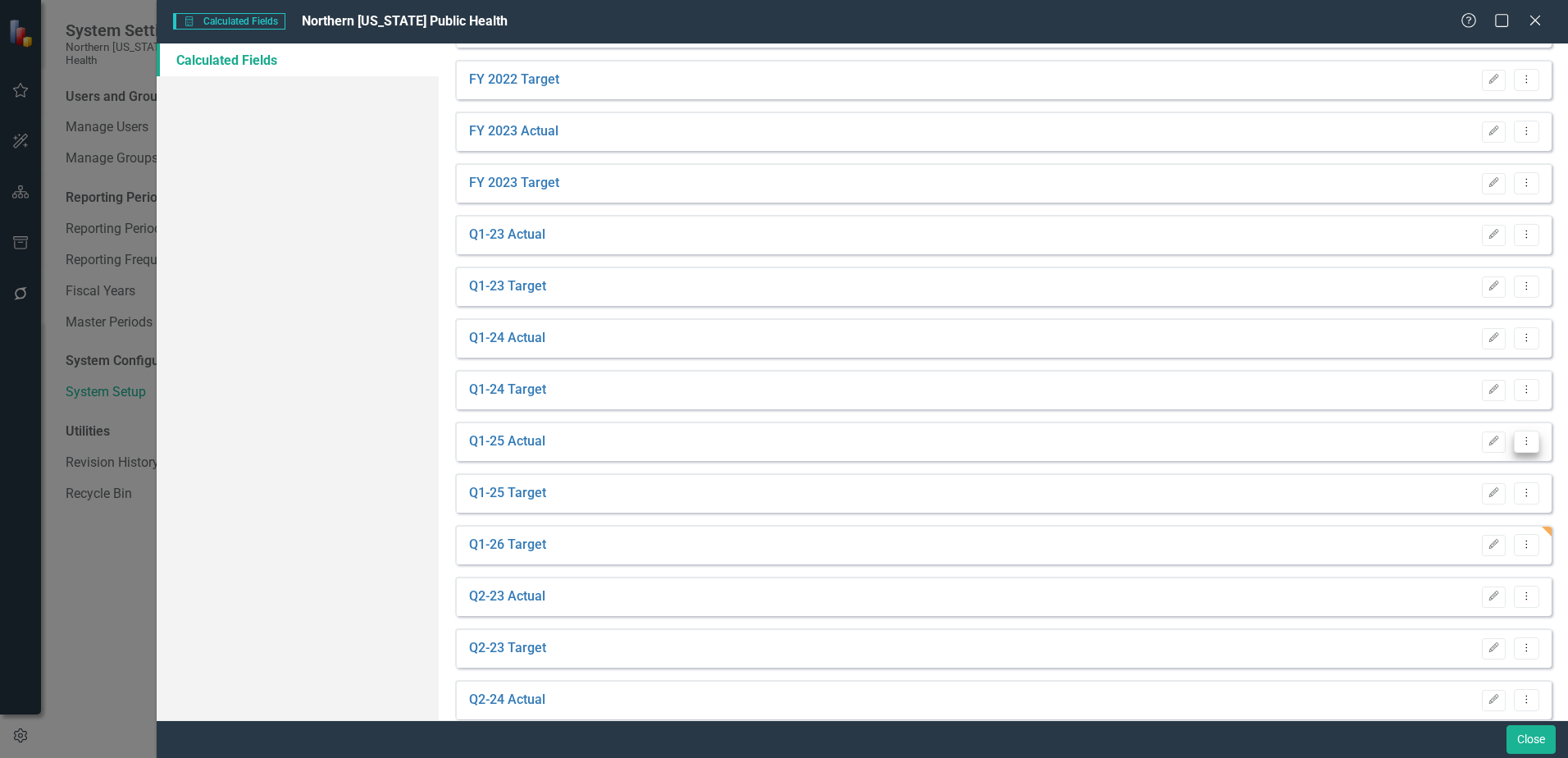
click at [1519, 446] on icon "Dropdown Menu" at bounding box center [1526, 441] width 14 height 11
click at [1459, 529] on link "Copy Duplicate Calculated Field" at bounding box center [1432, 530] width 191 height 30
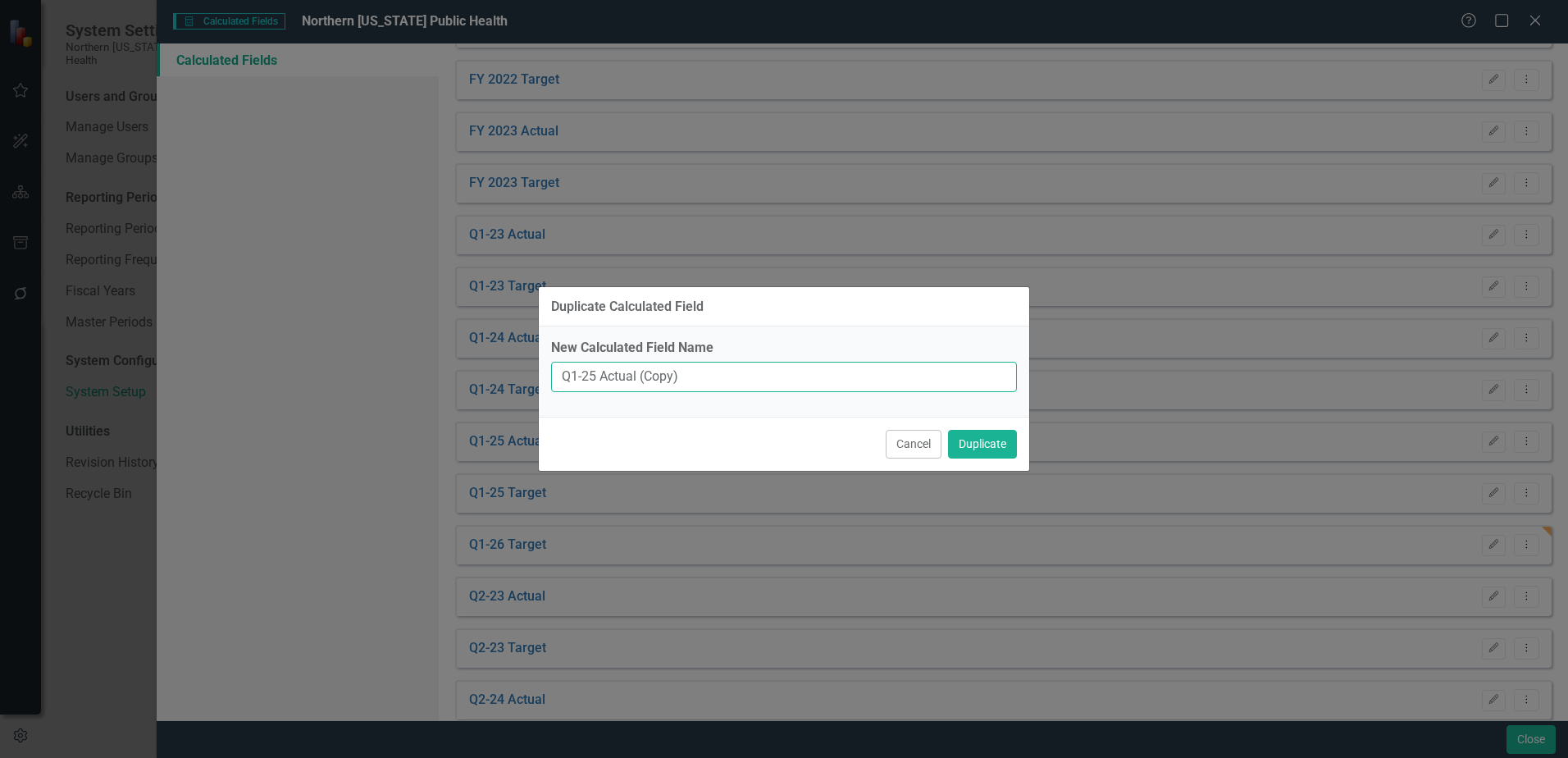
click at [595, 376] on input "Q1-25 Actual (Copy)" at bounding box center [784, 377] width 466 height 30
drag, startPoint x: 696, startPoint y: 377, endPoint x: 641, endPoint y: 384, distance: 55.4
click at [641, 382] on input "Q1-26 Actual (Copy)" at bounding box center [784, 377] width 466 height 30
type input "Q1-26 Actual"
click at [994, 447] on button "Duplicate" at bounding box center [983, 444] width 69 height 28
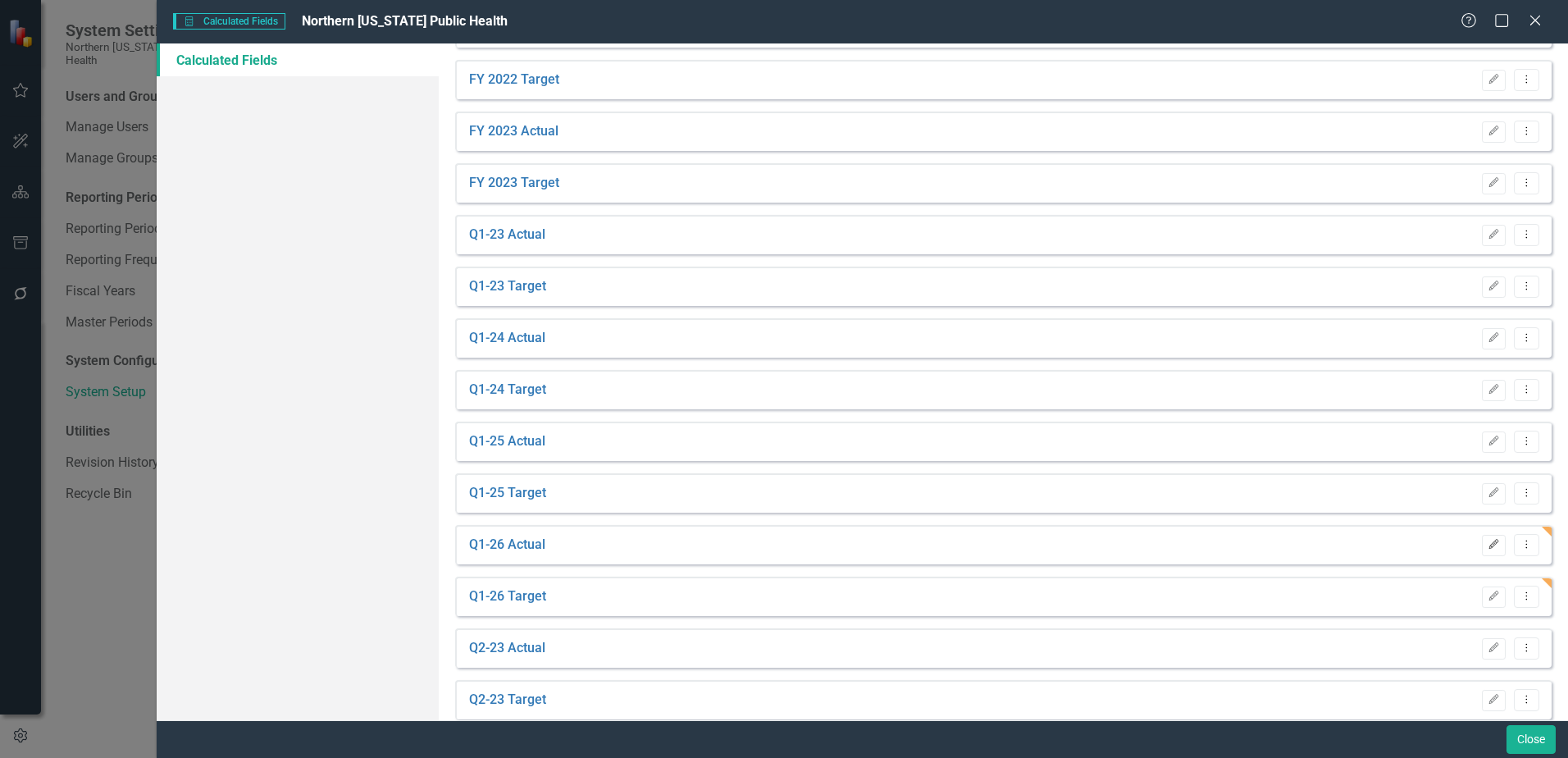
click at [1482, 551] on button "Edit" at bounding box center [1494, 545] width 23 height 21
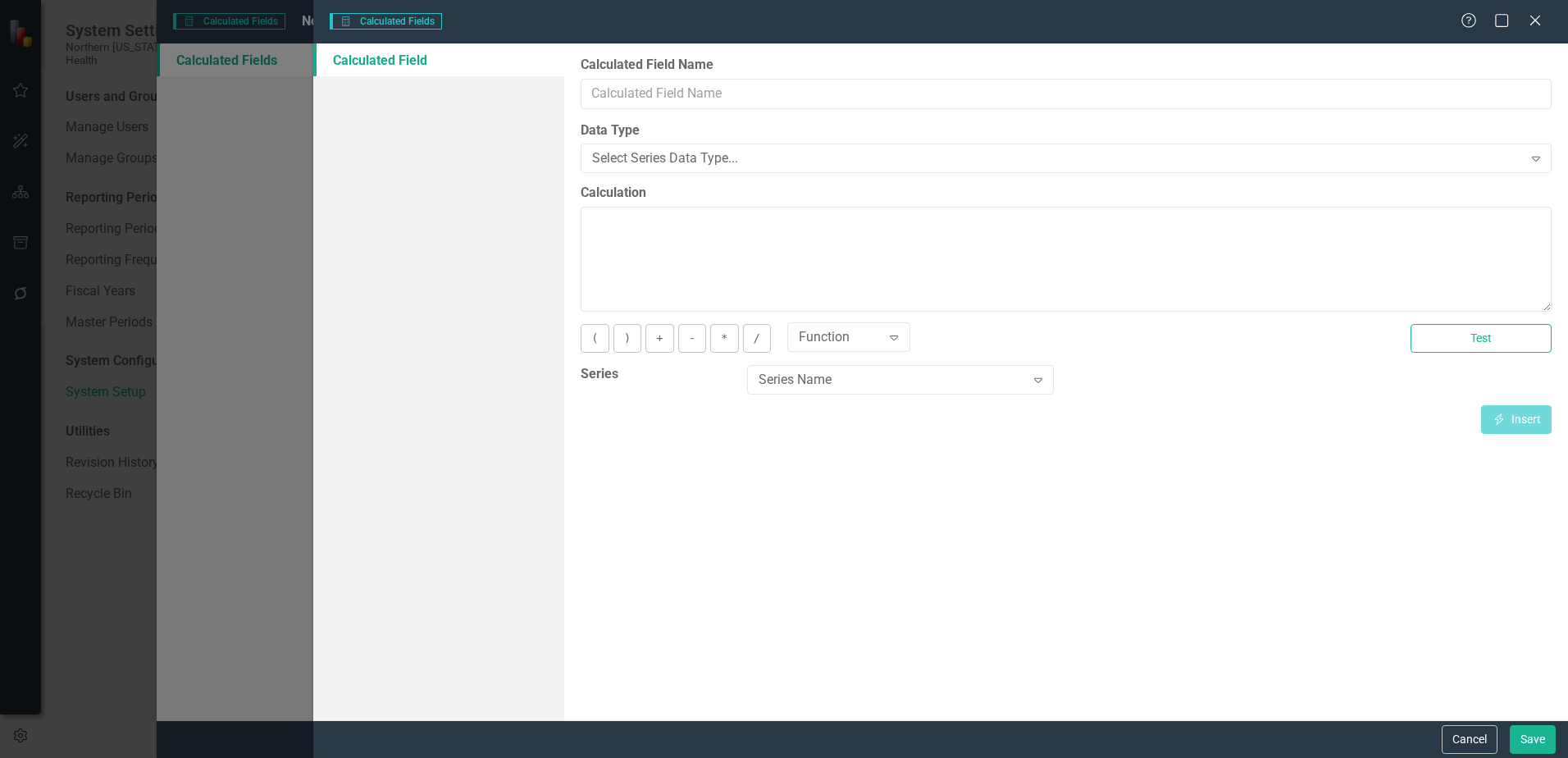
type input "Q1-26 Actual"
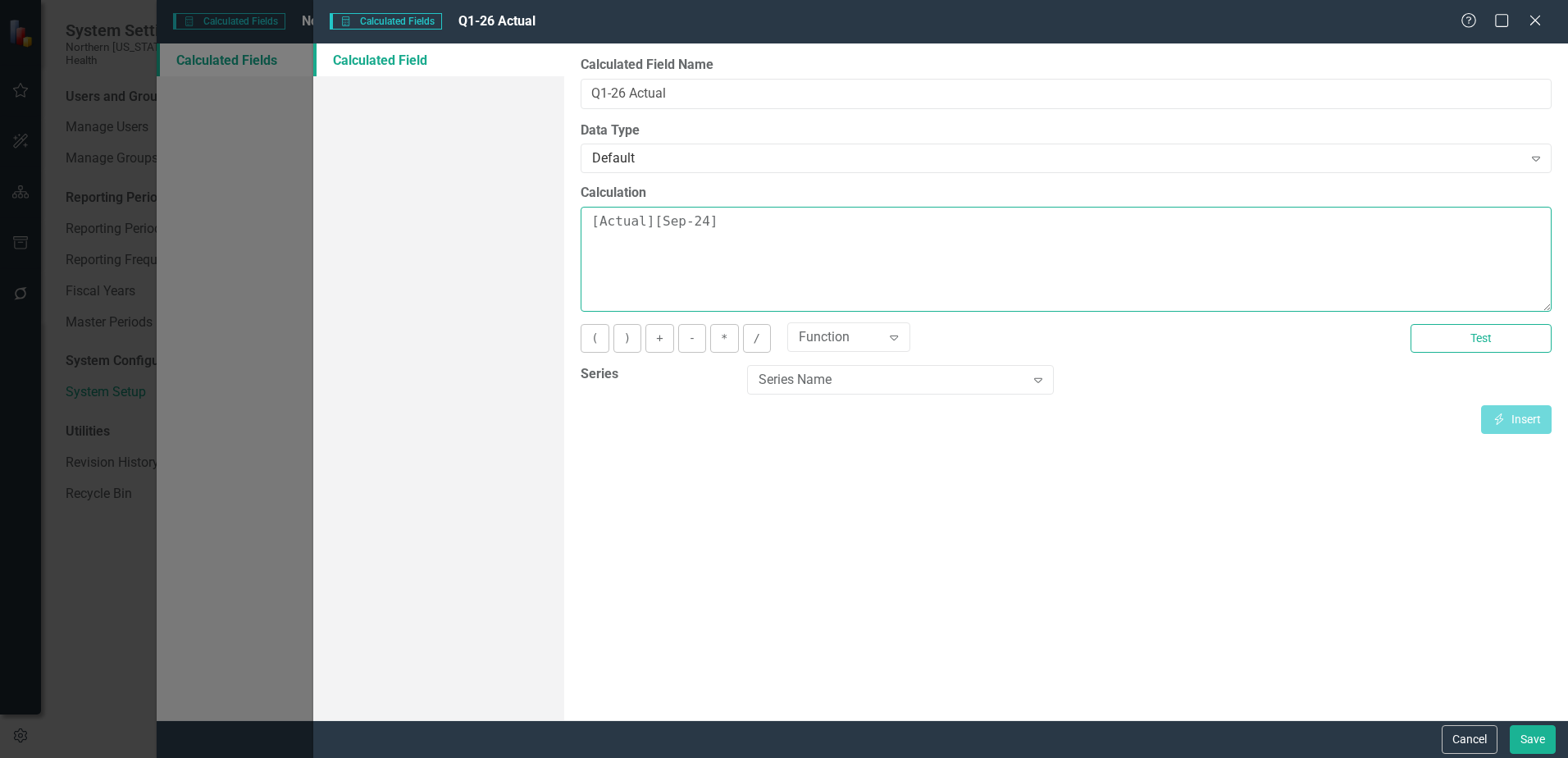
click at [698, 223] on textarea "[Actual][Sep-24]" at bounding box center [1065, 259] width 971 height 105
type textarea "[Actual][Sep-25]"
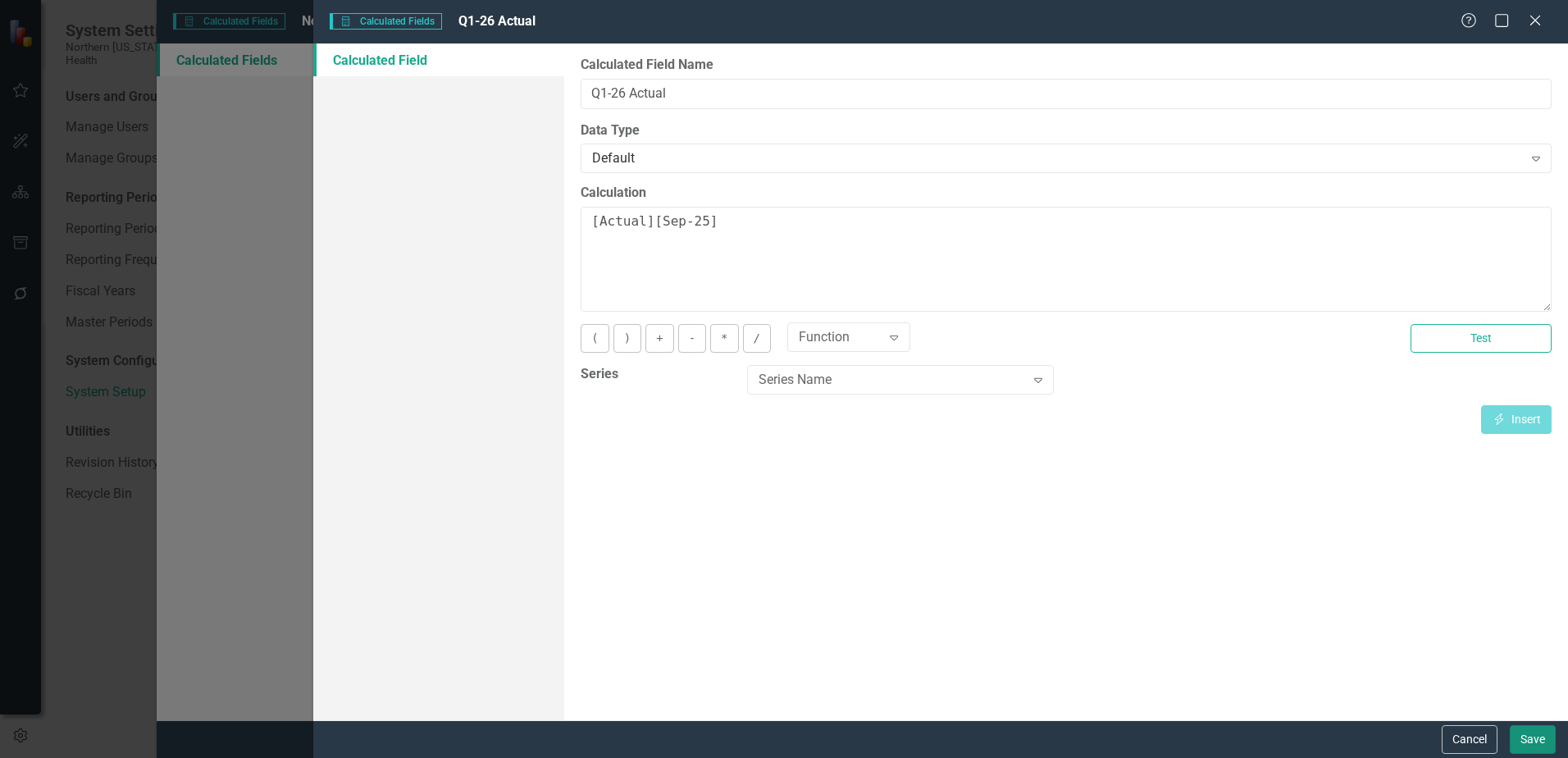
click at [1525, 737] on button "Save" at bounding box center [1533, 740] width 46 height 28
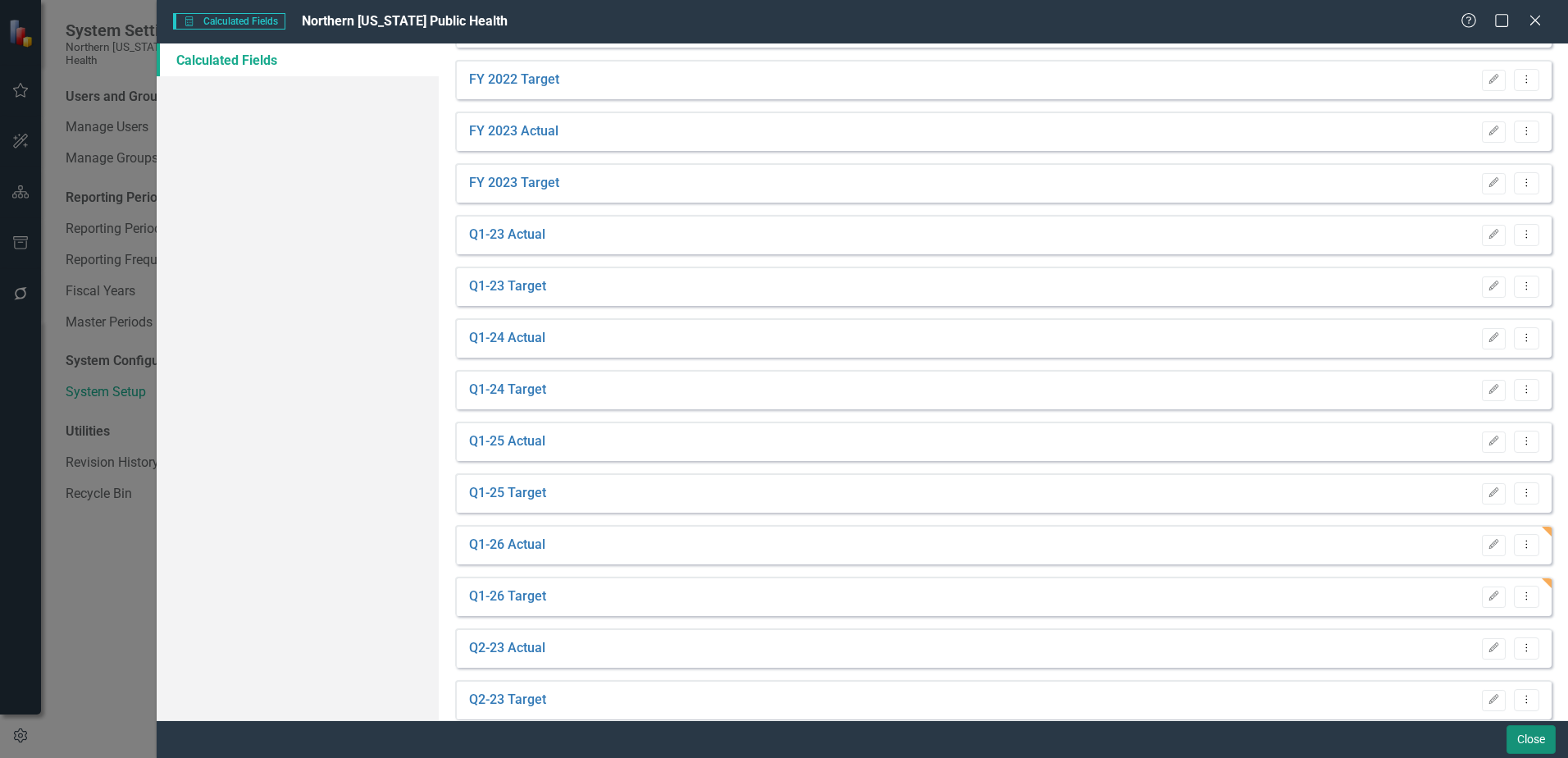
click at [1528, 732] on button "Close" at bounding box center [1531, 740] width 49 height 28
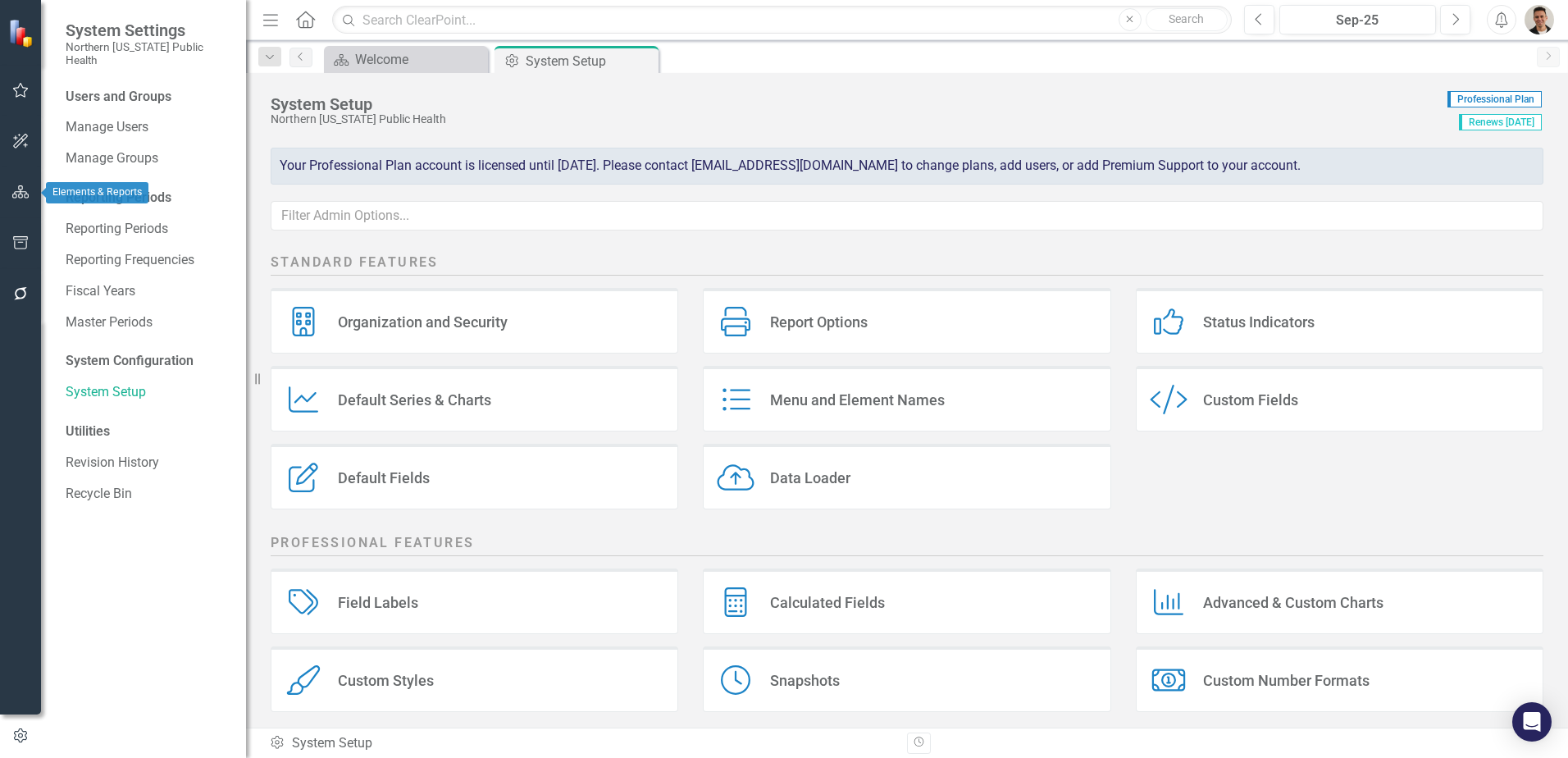
click at [22, 190] on icon "button" at bounding box center [21, 192] width 18 height 13
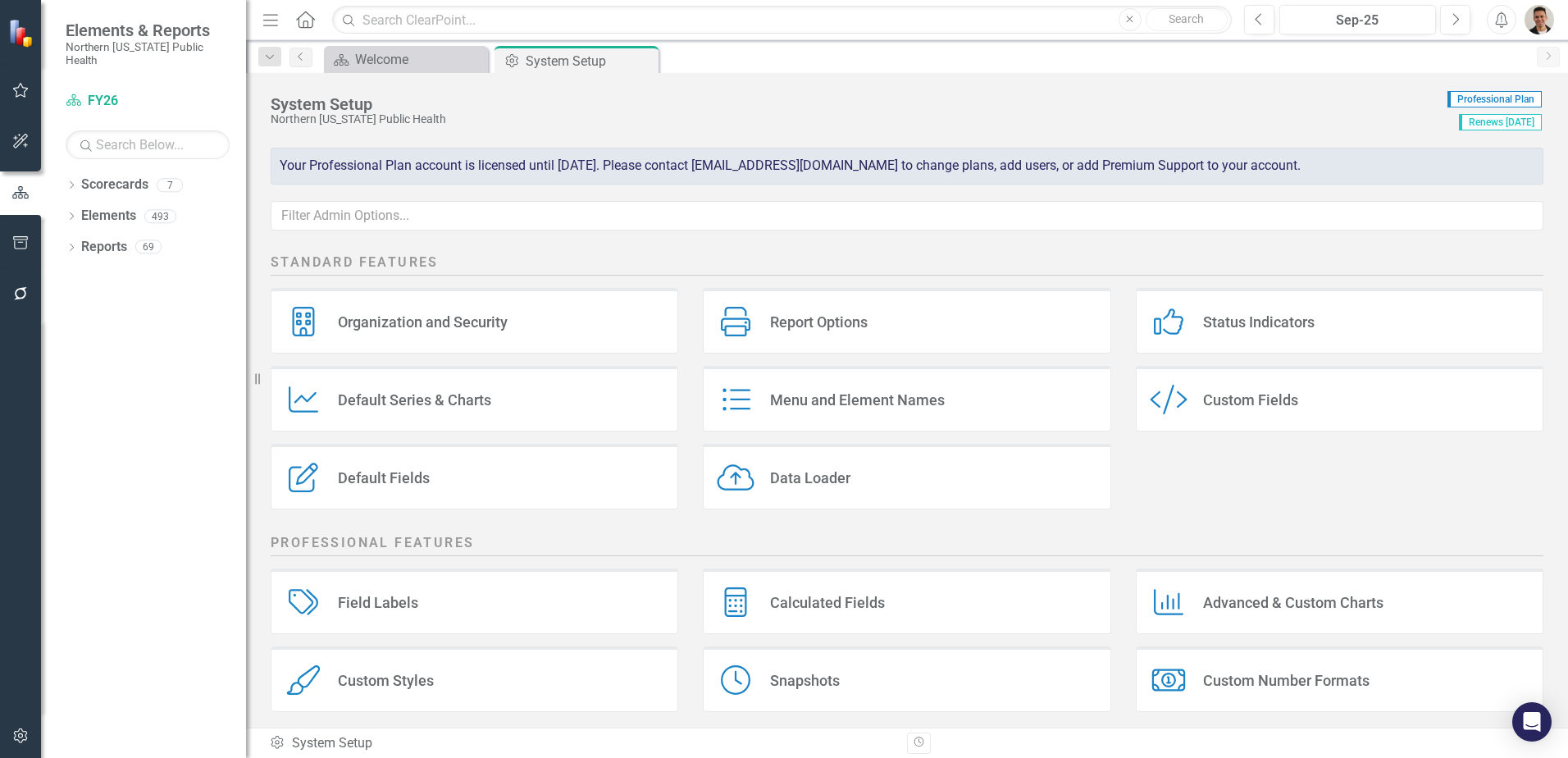
click at [61, 228] on div "Dropdown Scorecards 7 FY26 FY25 Locked FY24 Locked FY23 Locked FY22 Status Snap…" at bounding box center [143, 464] width 205 height 586
click at [69, 234] on div "Dropdown Reports 69" at bounding box center [156, 249] width 181 height 31
click at [76, 244] on icon "Dropdown" at bounding box center [71, 248] width 12 height 9
click at [80, 366] on icon "Dropdown" at bounding box center [79, 370] width 12 height 9
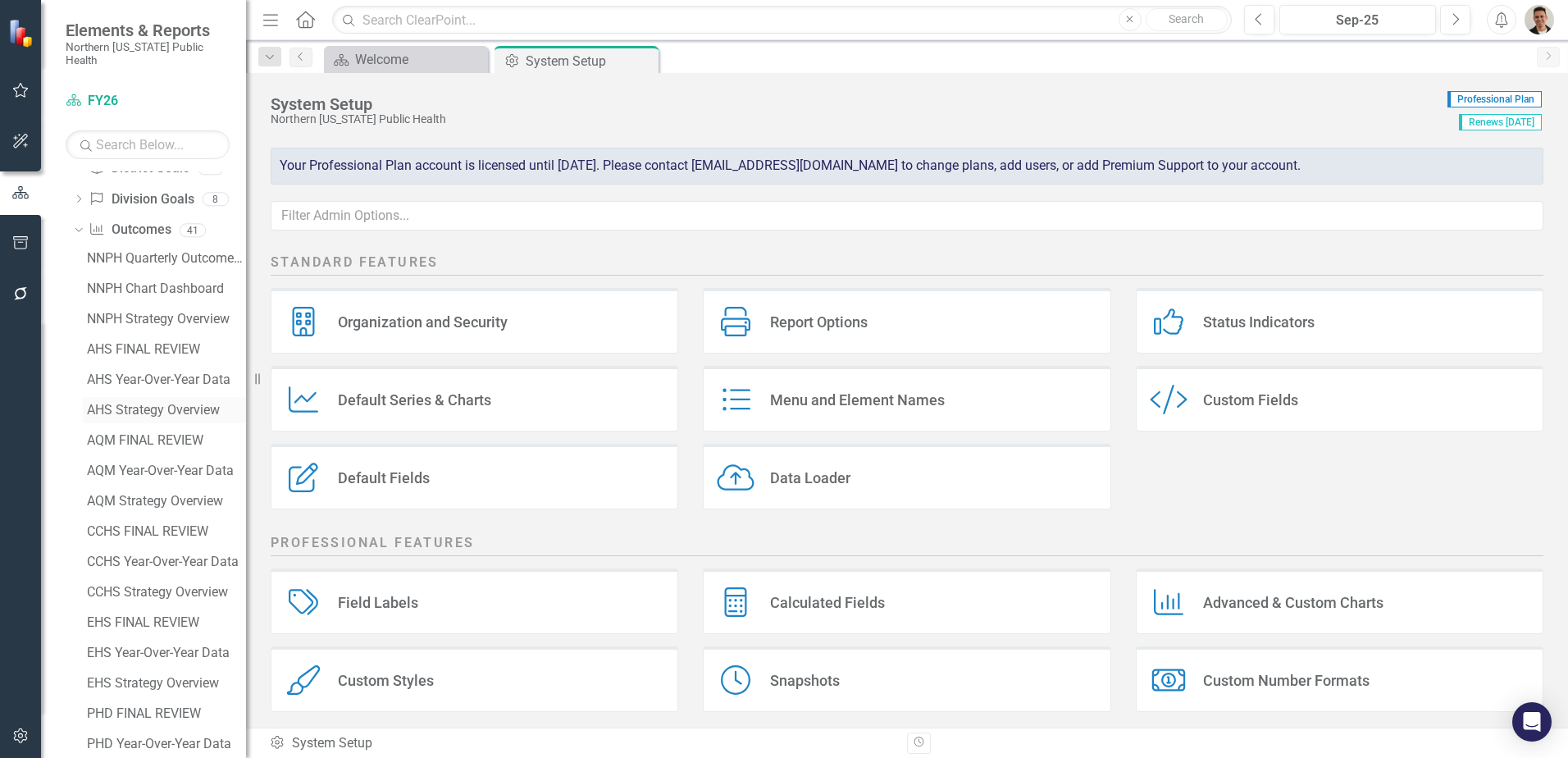
scroll to position [657, 0]
click at [129, 583] on div "Quality Check" at bounding box center [166, 591] width 159 height 15
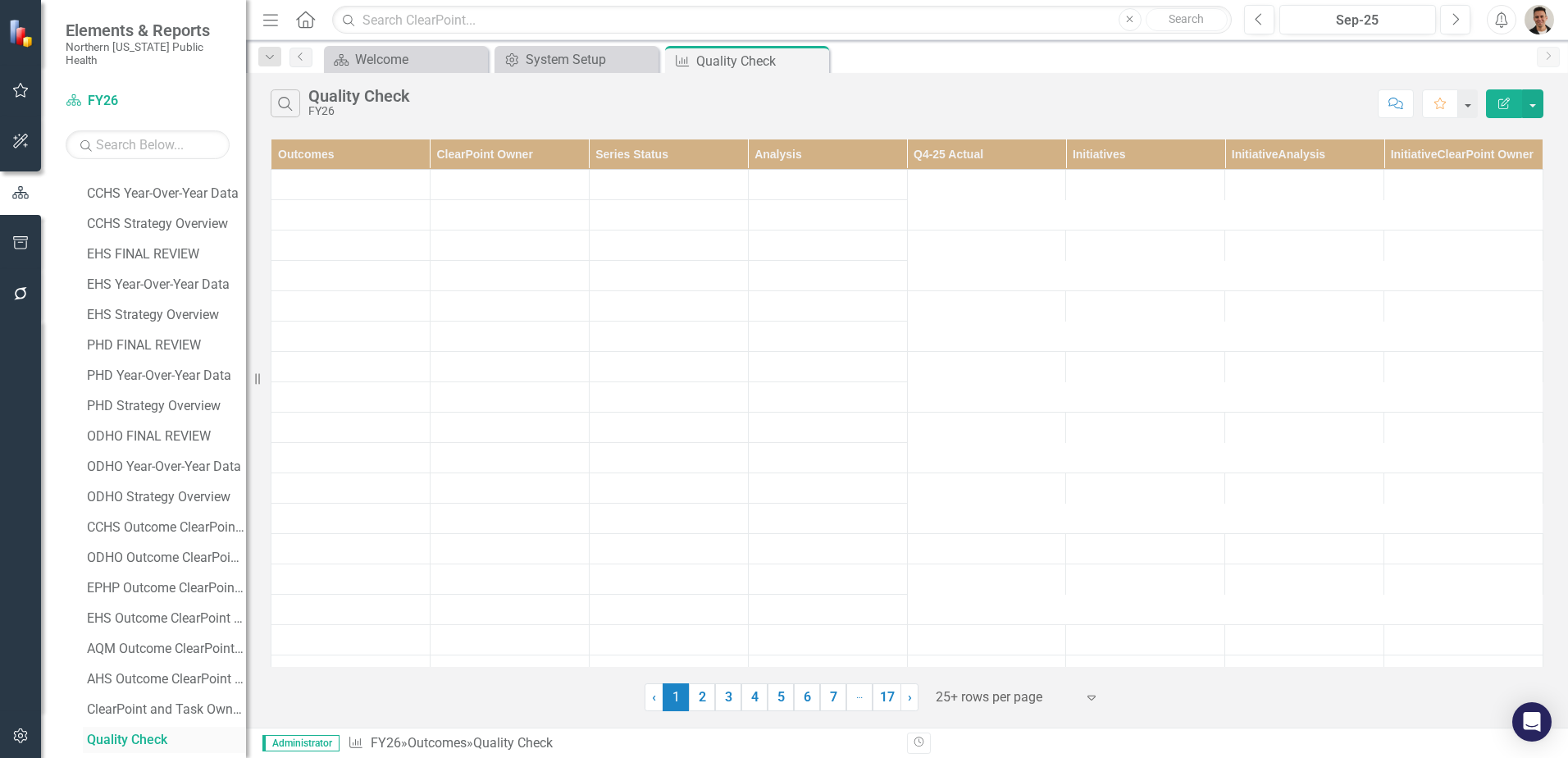
scroll to position [489, 0]
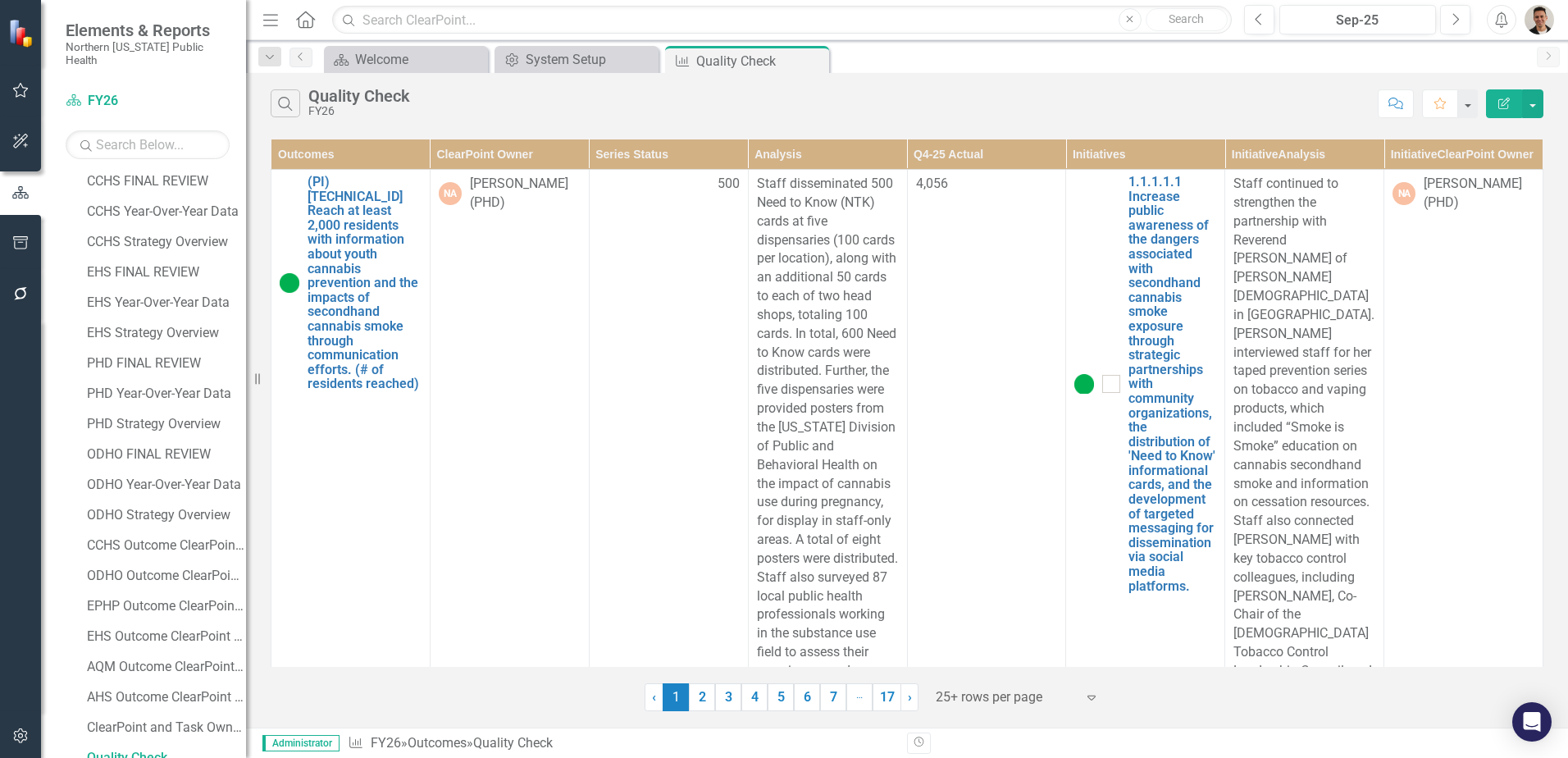
click at [1498, 100] on icon "Edit Report" at bounding box center [1504, 104] width 15 height 12
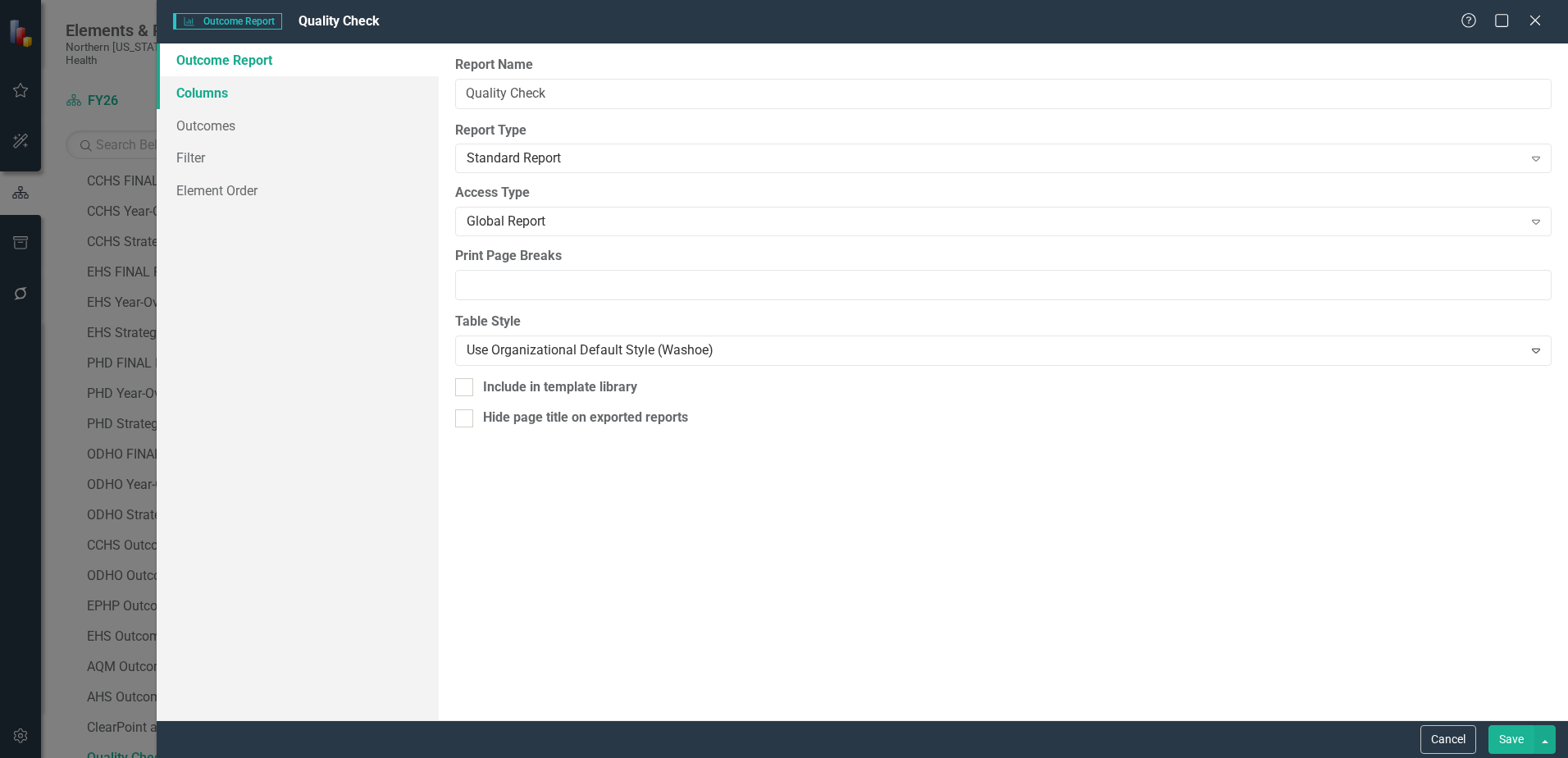
click at [215, 92] on link "Columns" at bounding box center [297, 92] width 282 height 33
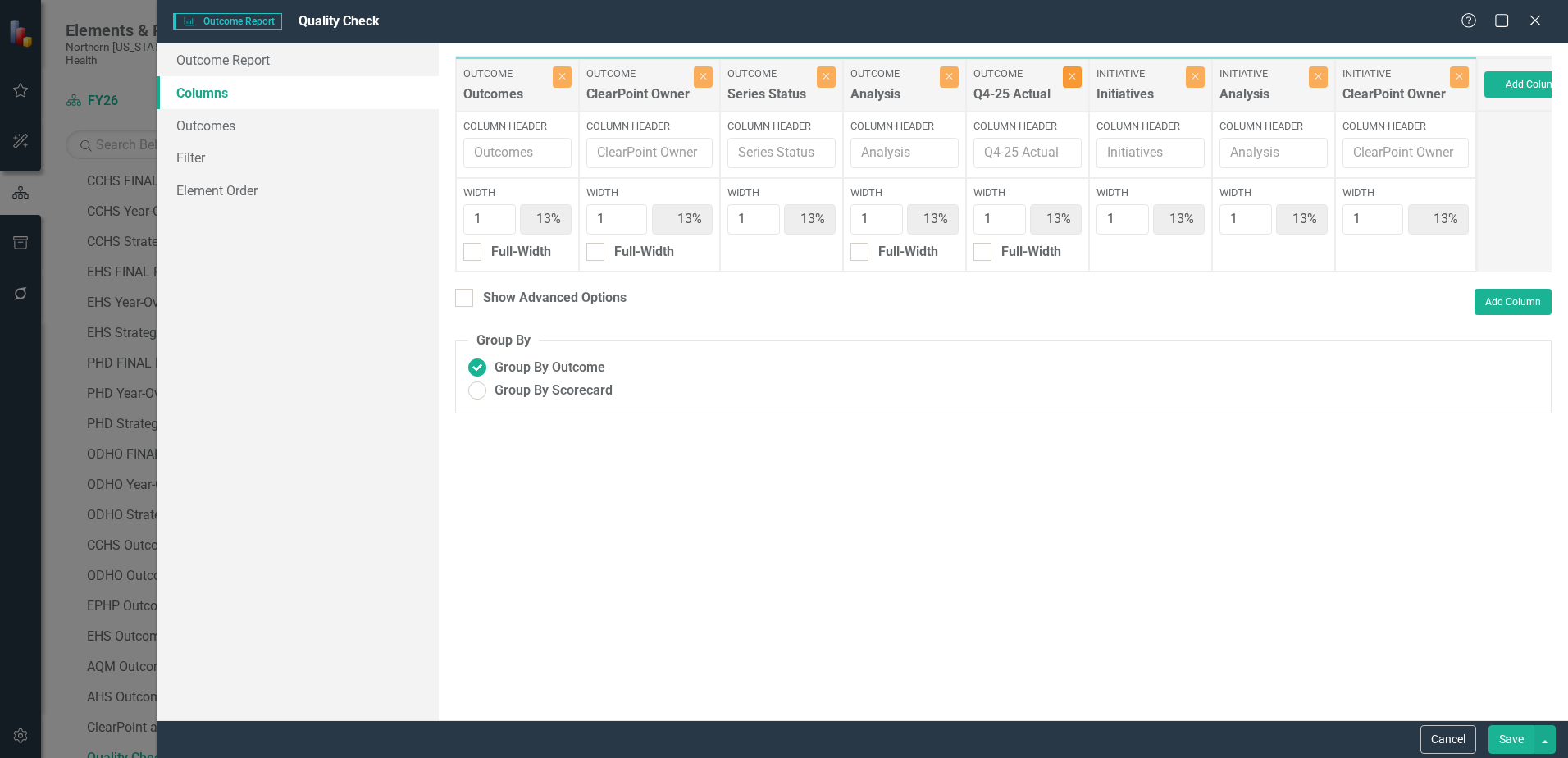
click at [1069, 78] on icon "Close" at bounding box center [1072, 76] width 8 height 10
type input "14%"
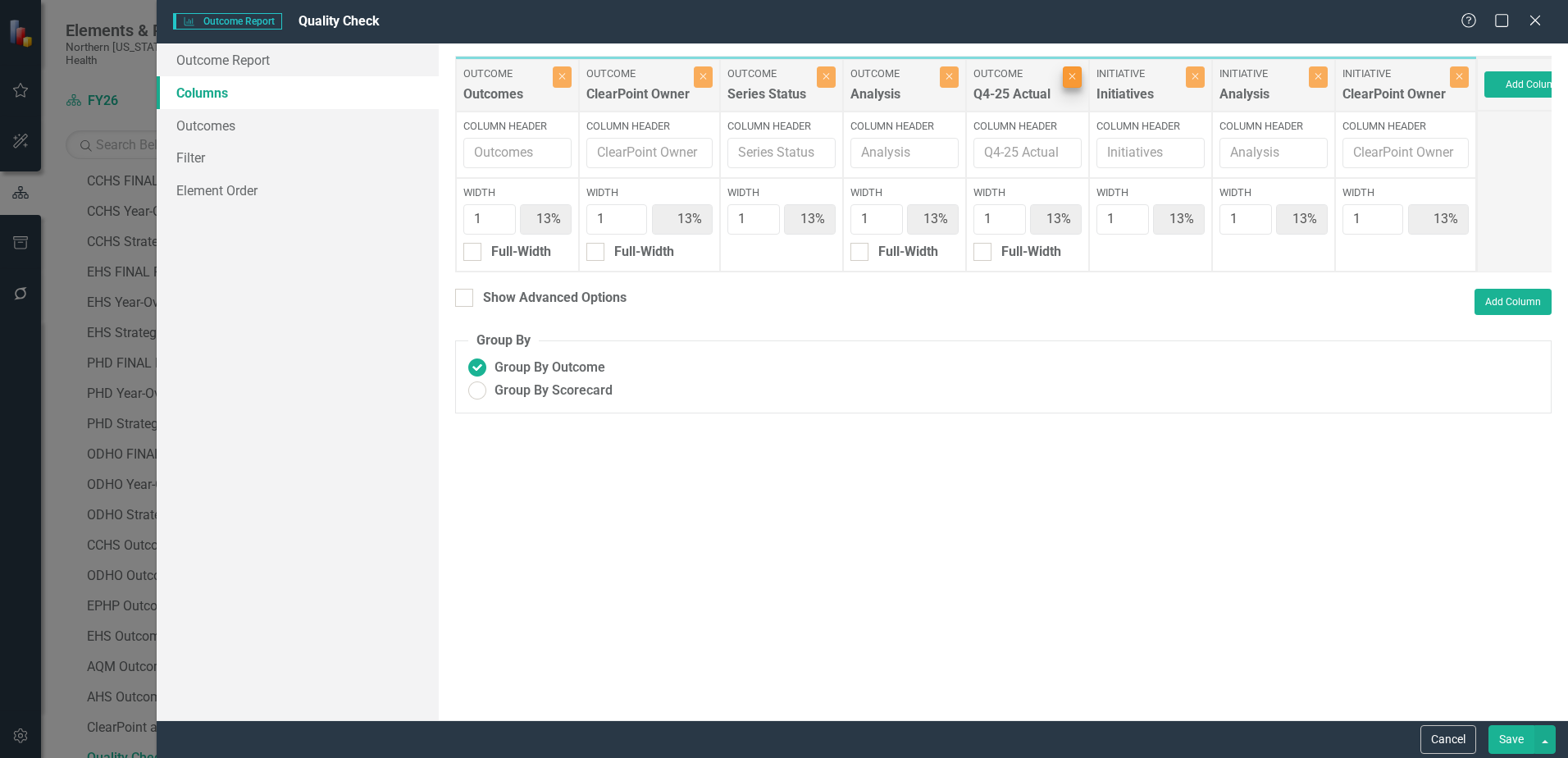
type input "14%"
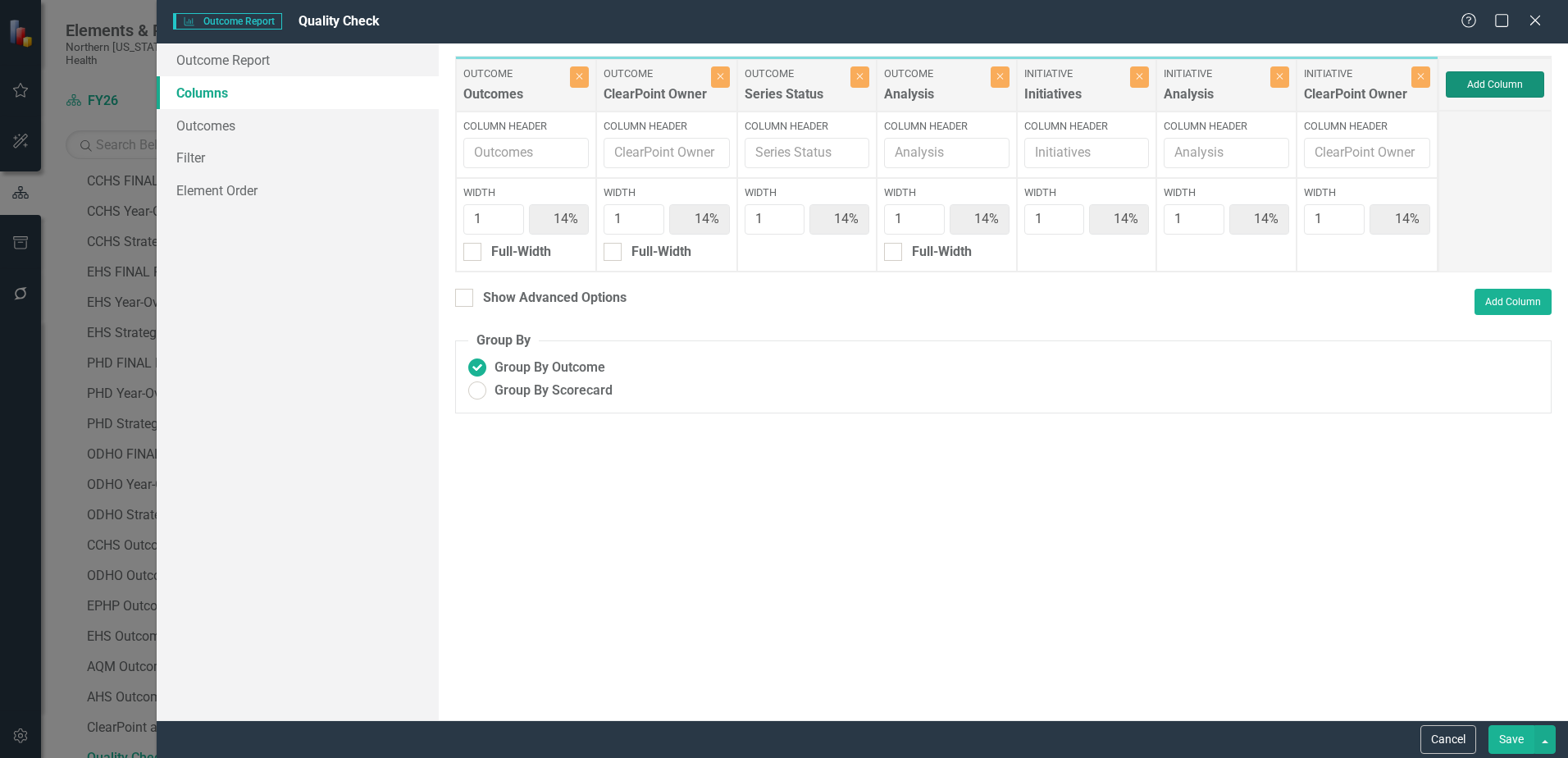
click at [1458, 90] on button "Add Column" at bounding box center [1495, 84] width 99 height 26
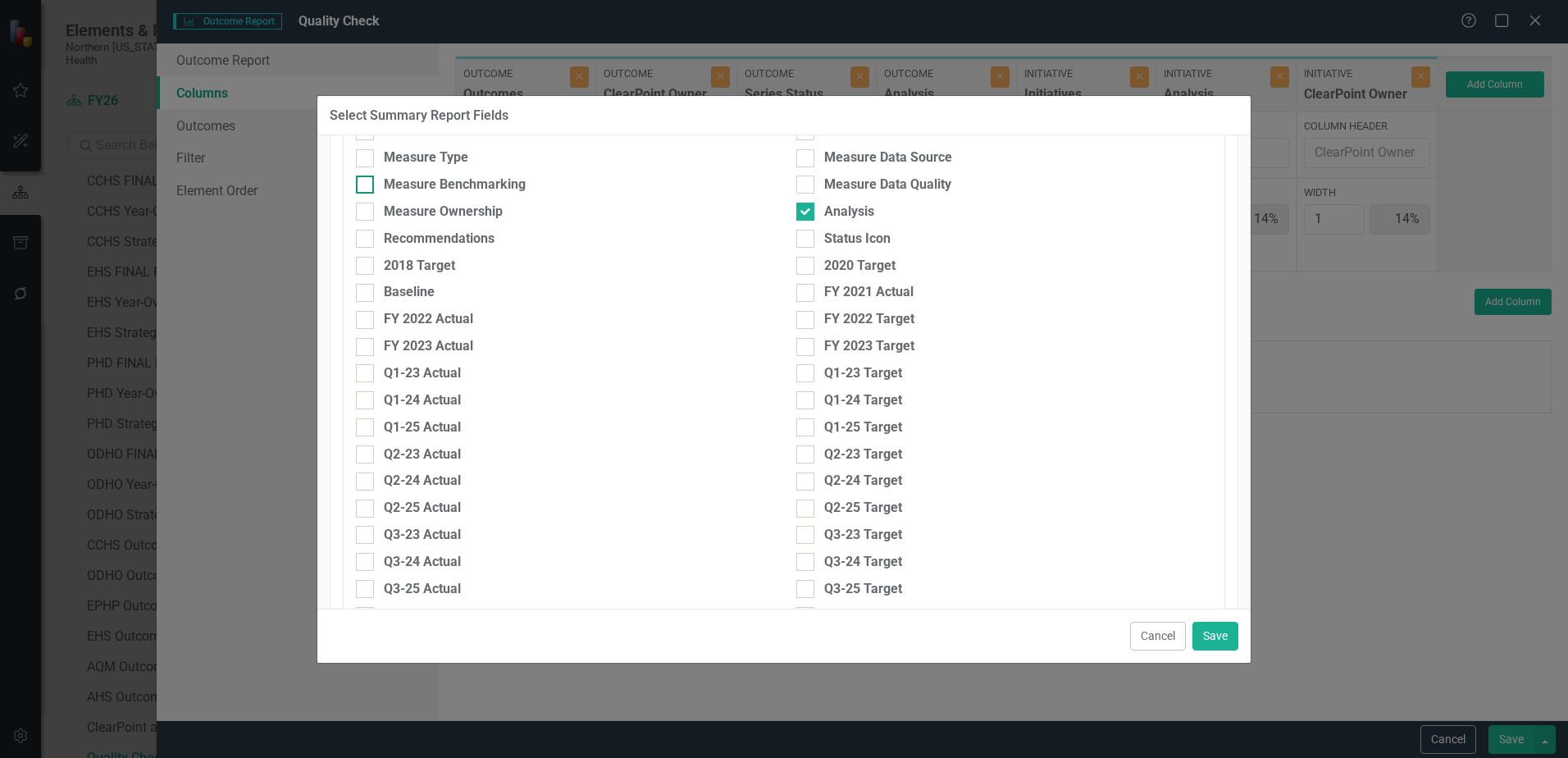
scroll to position [0, 0]
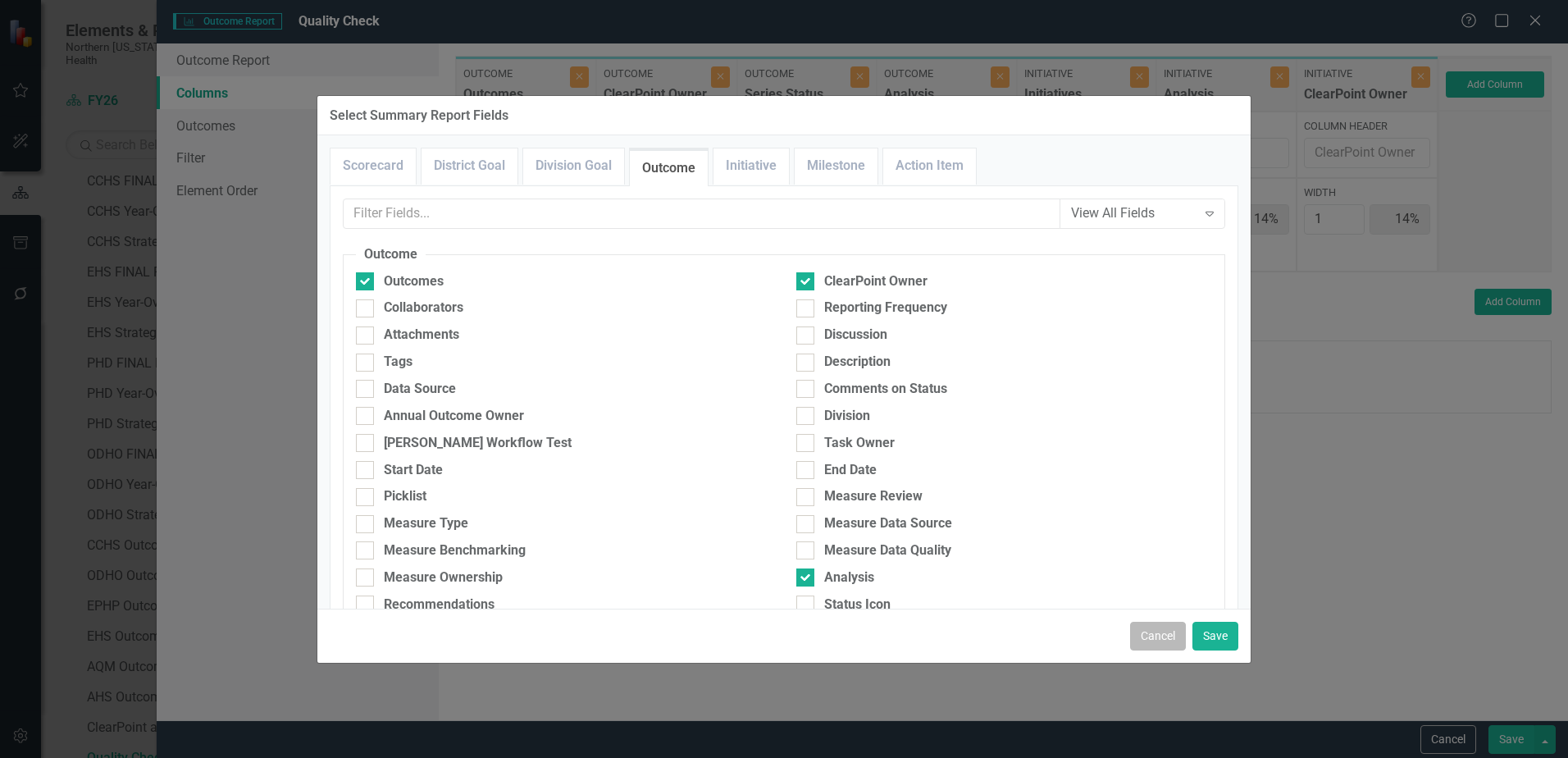
click at [1147, 624] on button "Cancel" at bounding box center [1157, 636] width 56 height 28
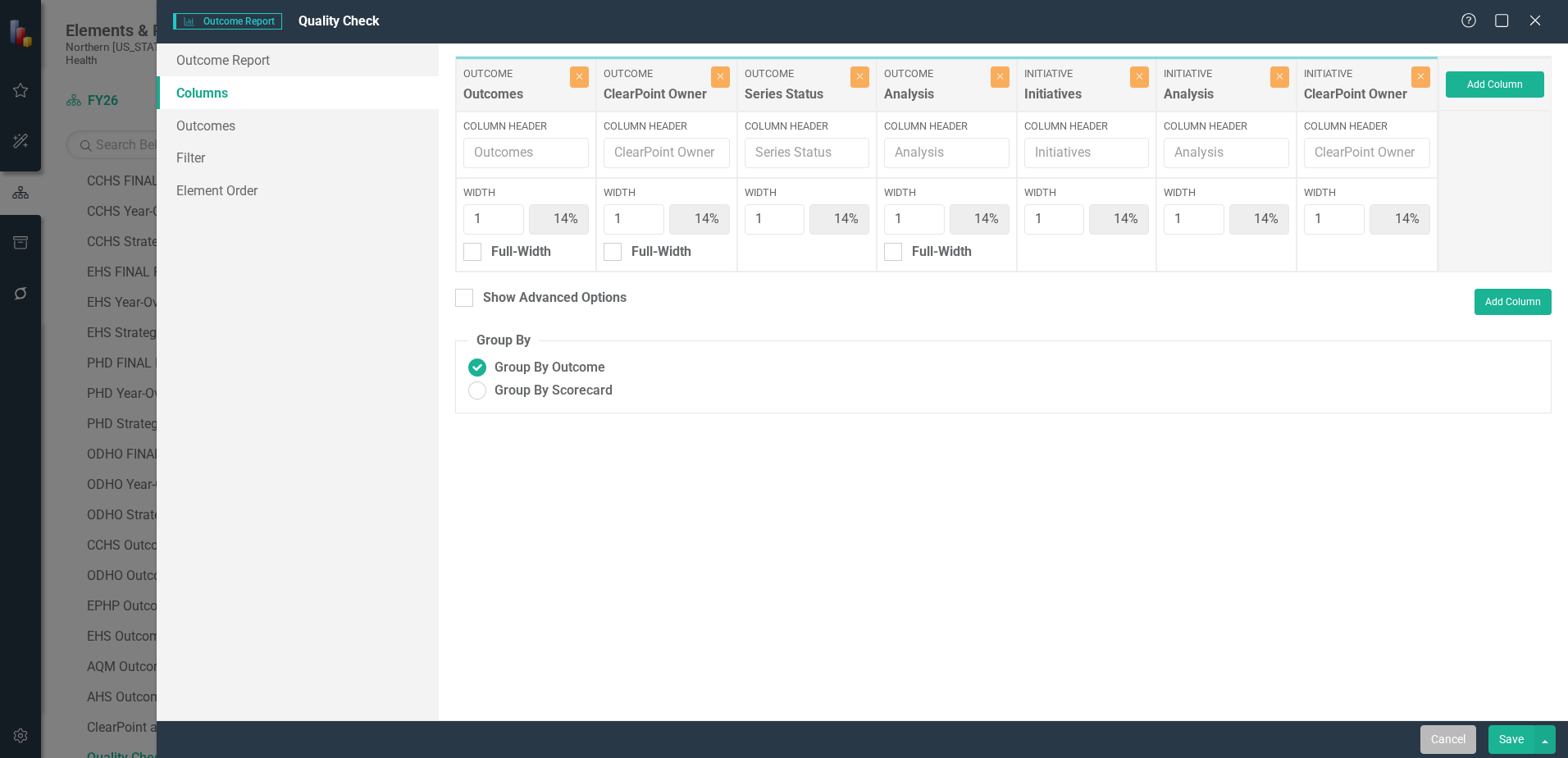
click at [1443, 740] on button "Cancel" at bounding box center [1448, 740] width 56 height 28
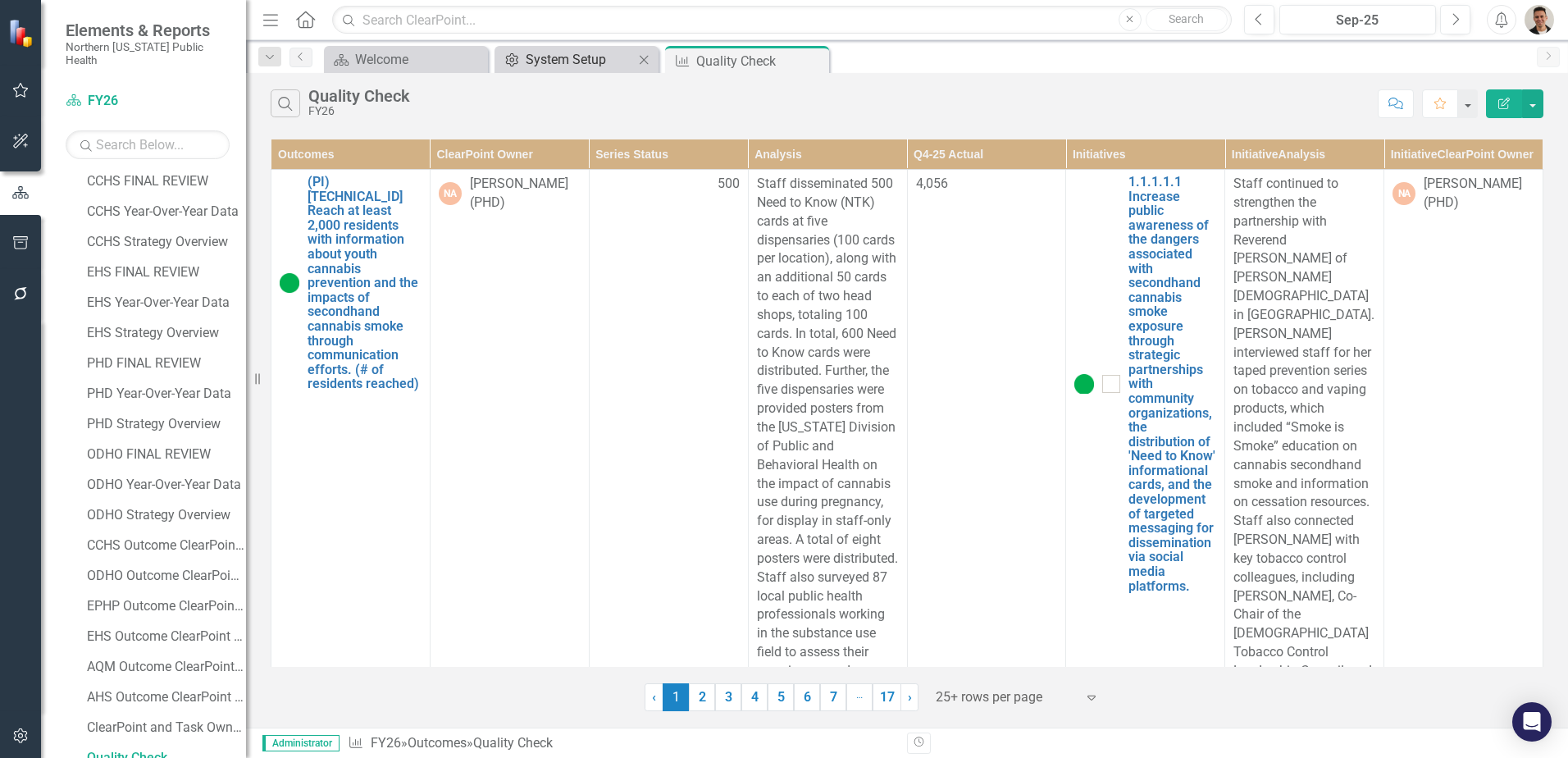
click at [590, 68] on div "System Setup" at bounding box center [580, 59] width 108 height 21
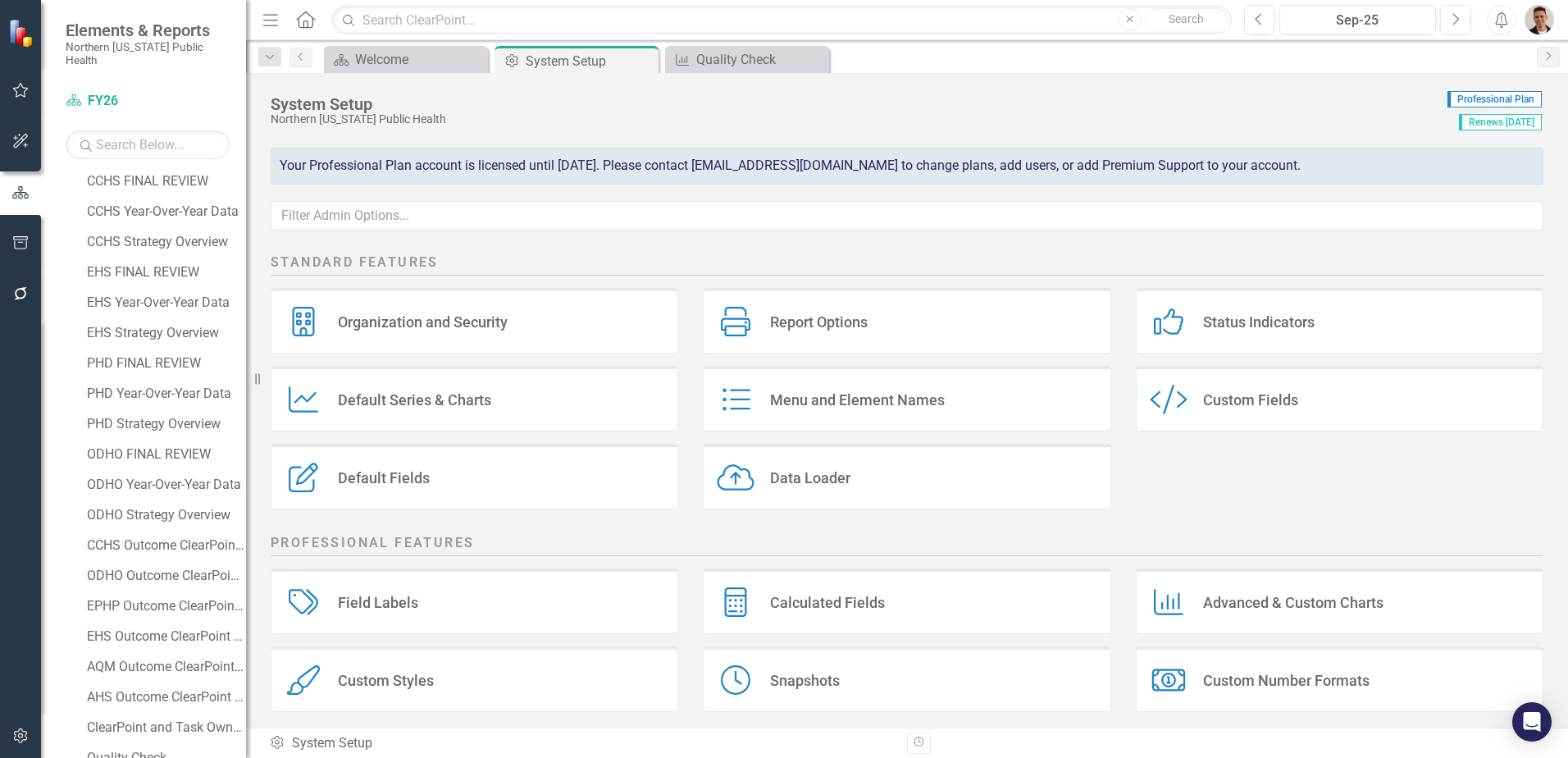
click at [809, 583] on div "Calculated Fields Calculated Fields" at bounding box center [906, 602] width 407 height 65
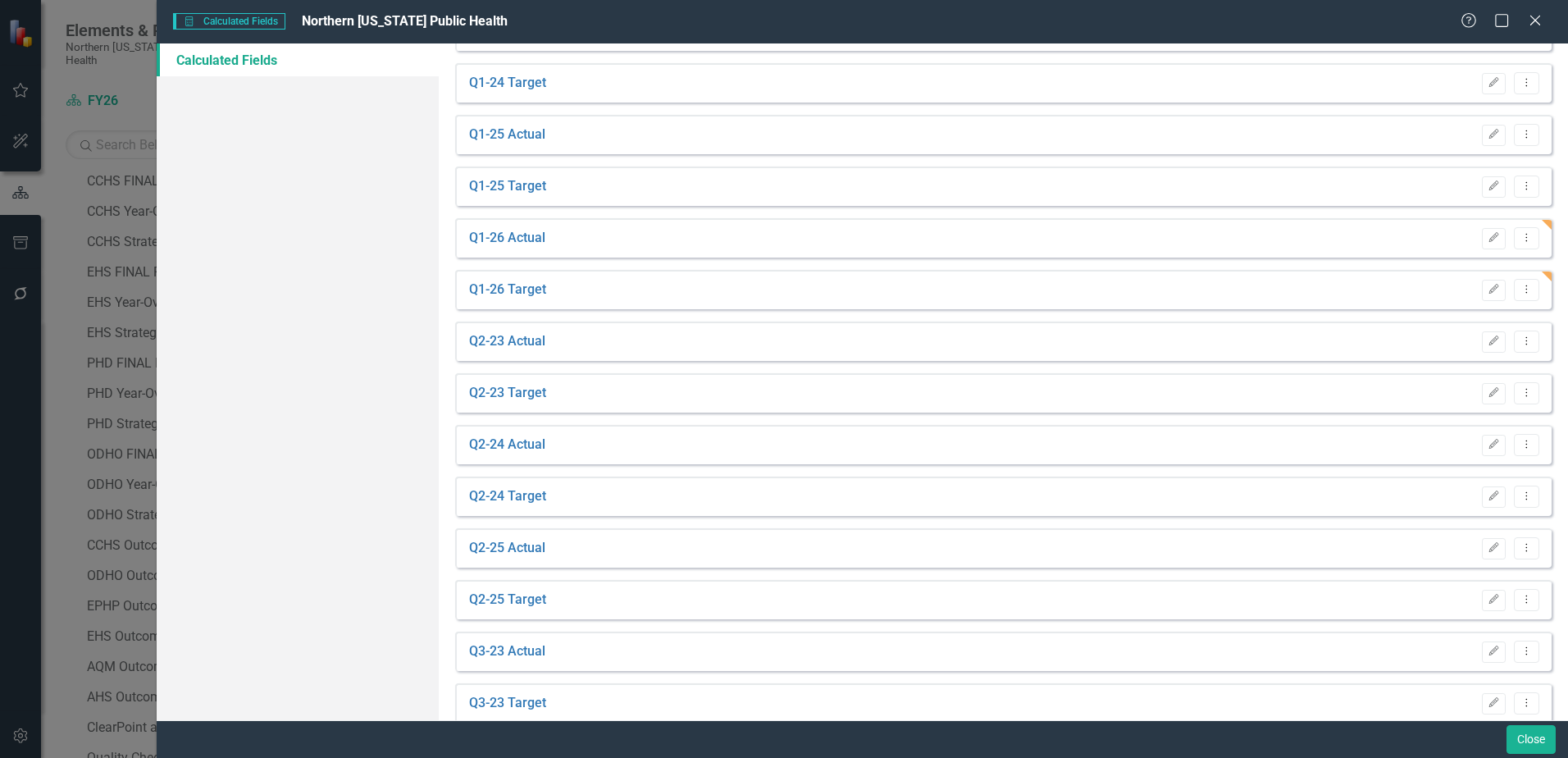
scroll to position [575, 0]
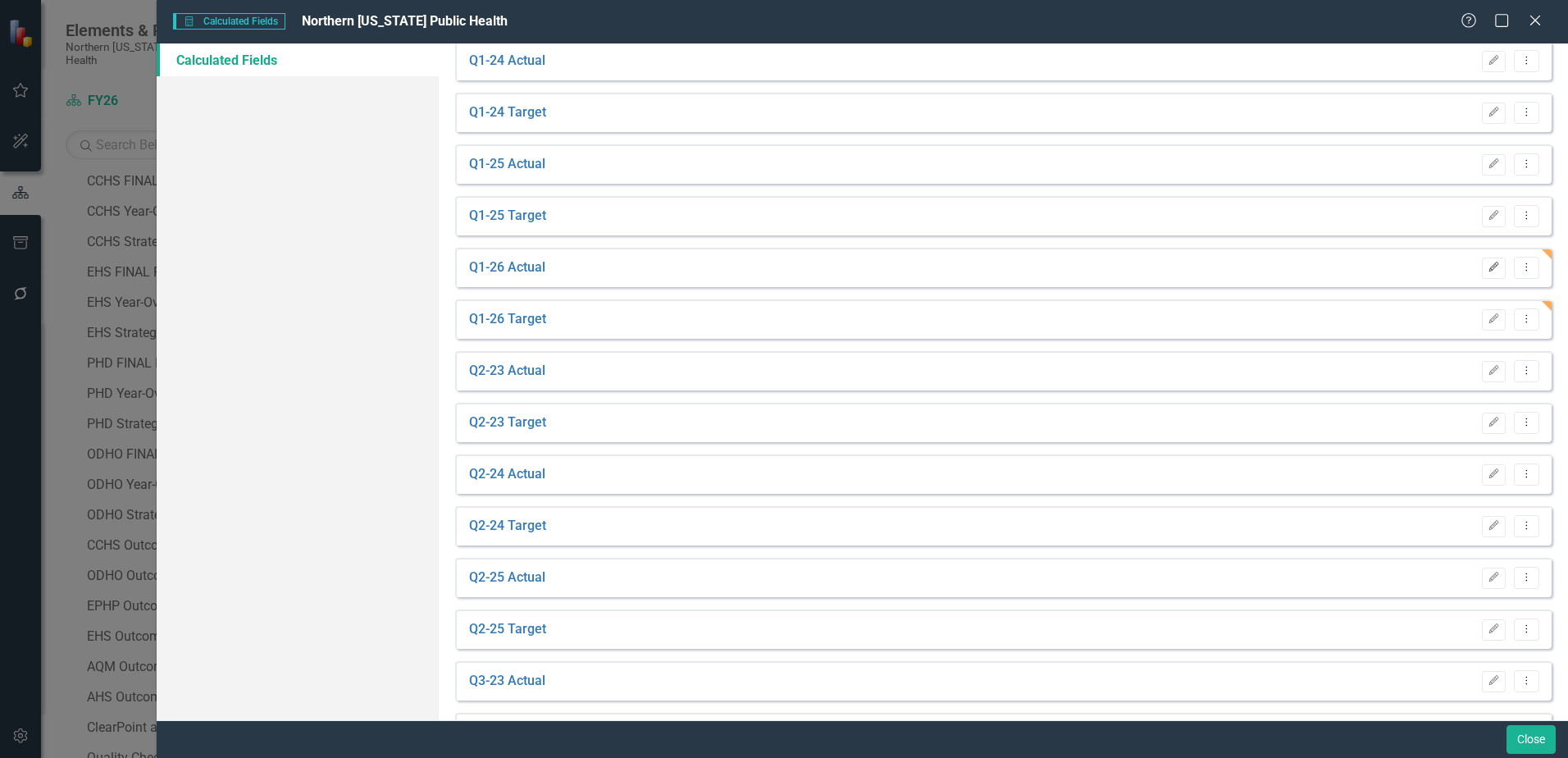
click at [1488, 271] on icon "Edit" at bounding box center [1494, 268] width 13 height 10
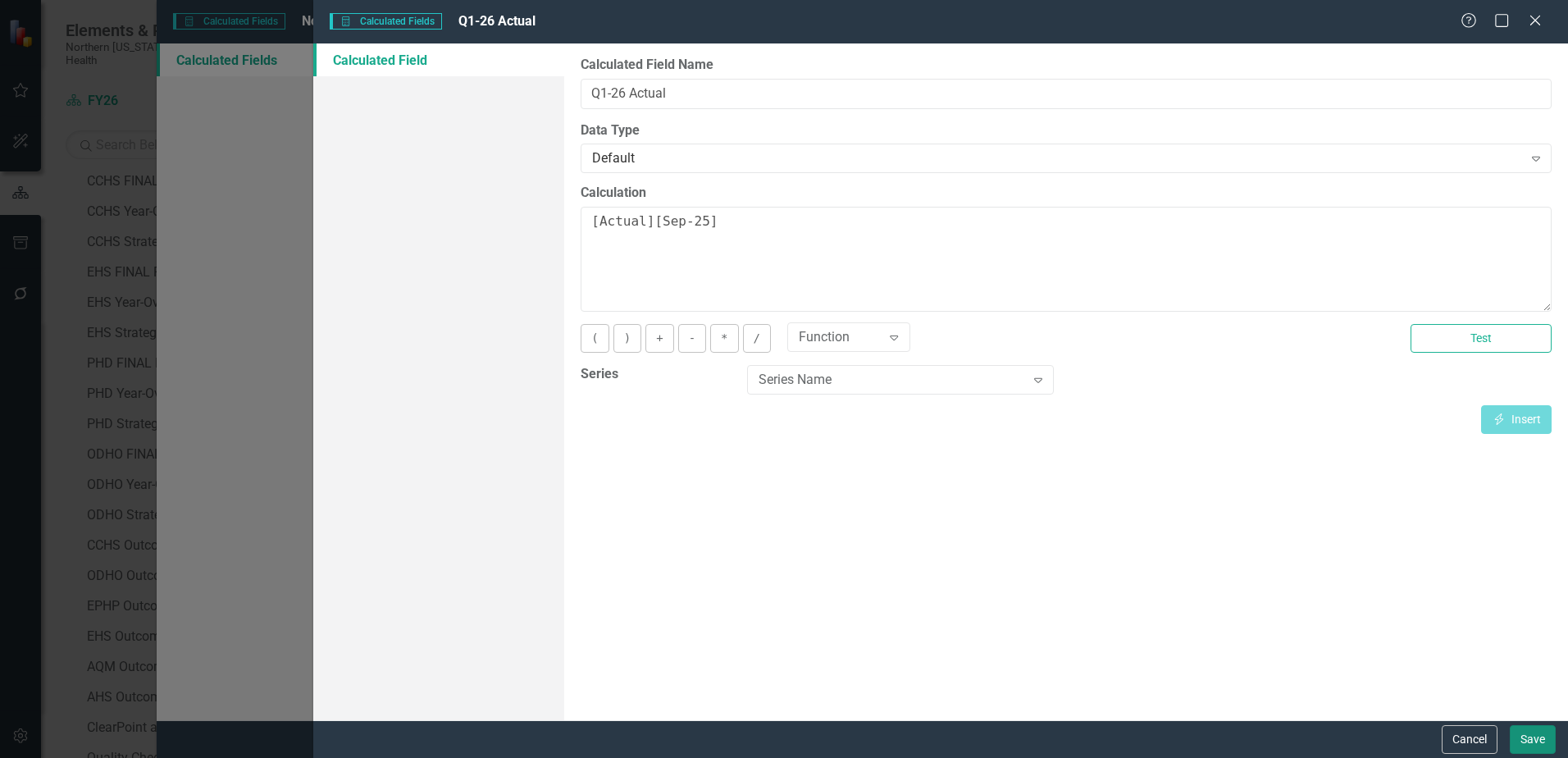
click at [1543, 736] on button "Save" at bounding box center [1533, 740] width 46 height 28
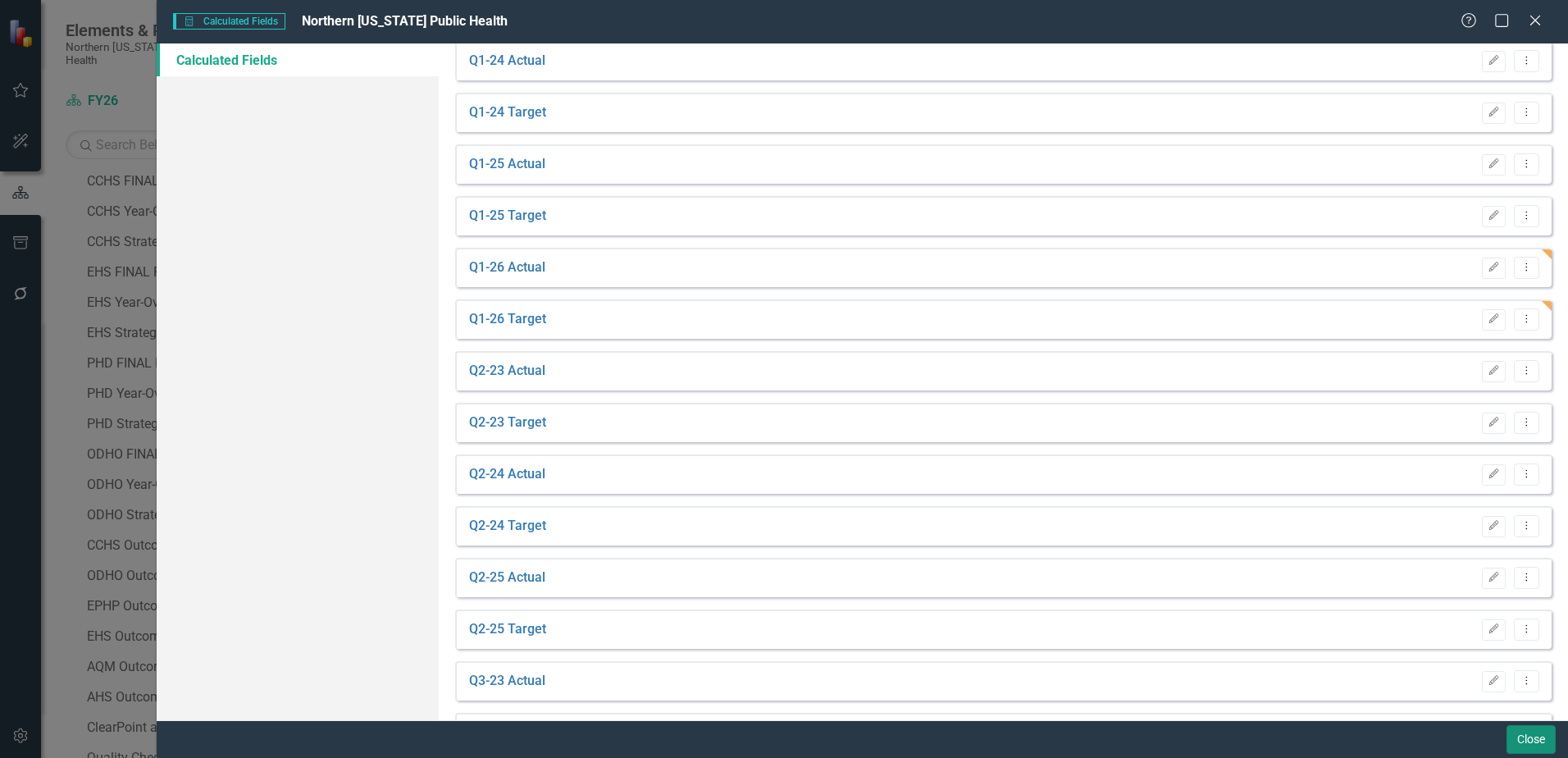
click at [1550, 742] on button "Close" at bounding box center [1531, 740] width 49 height 28
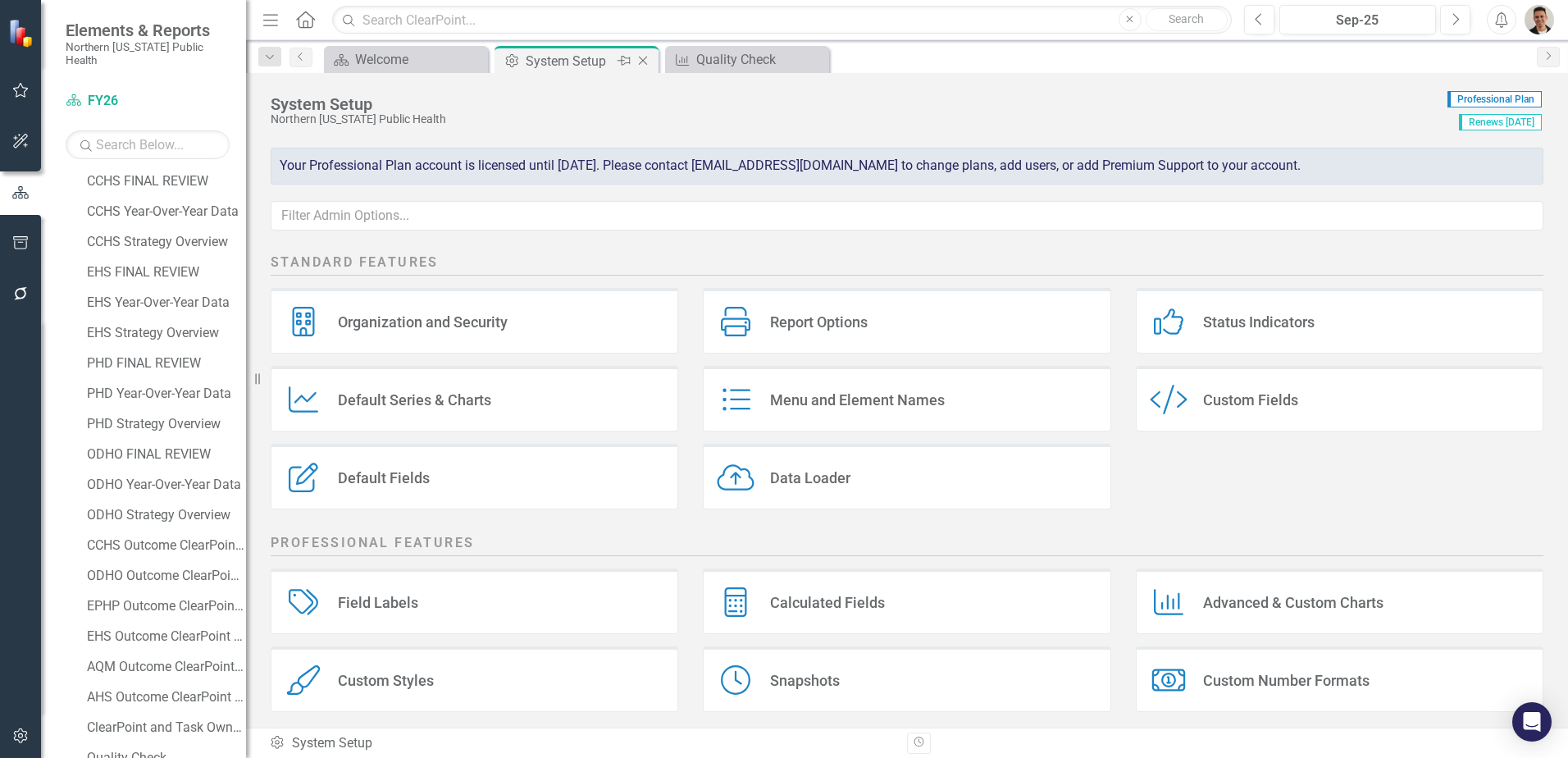
click at [643, 64] on icon "Close" at bounding box center [643, 61] width 17 height 13
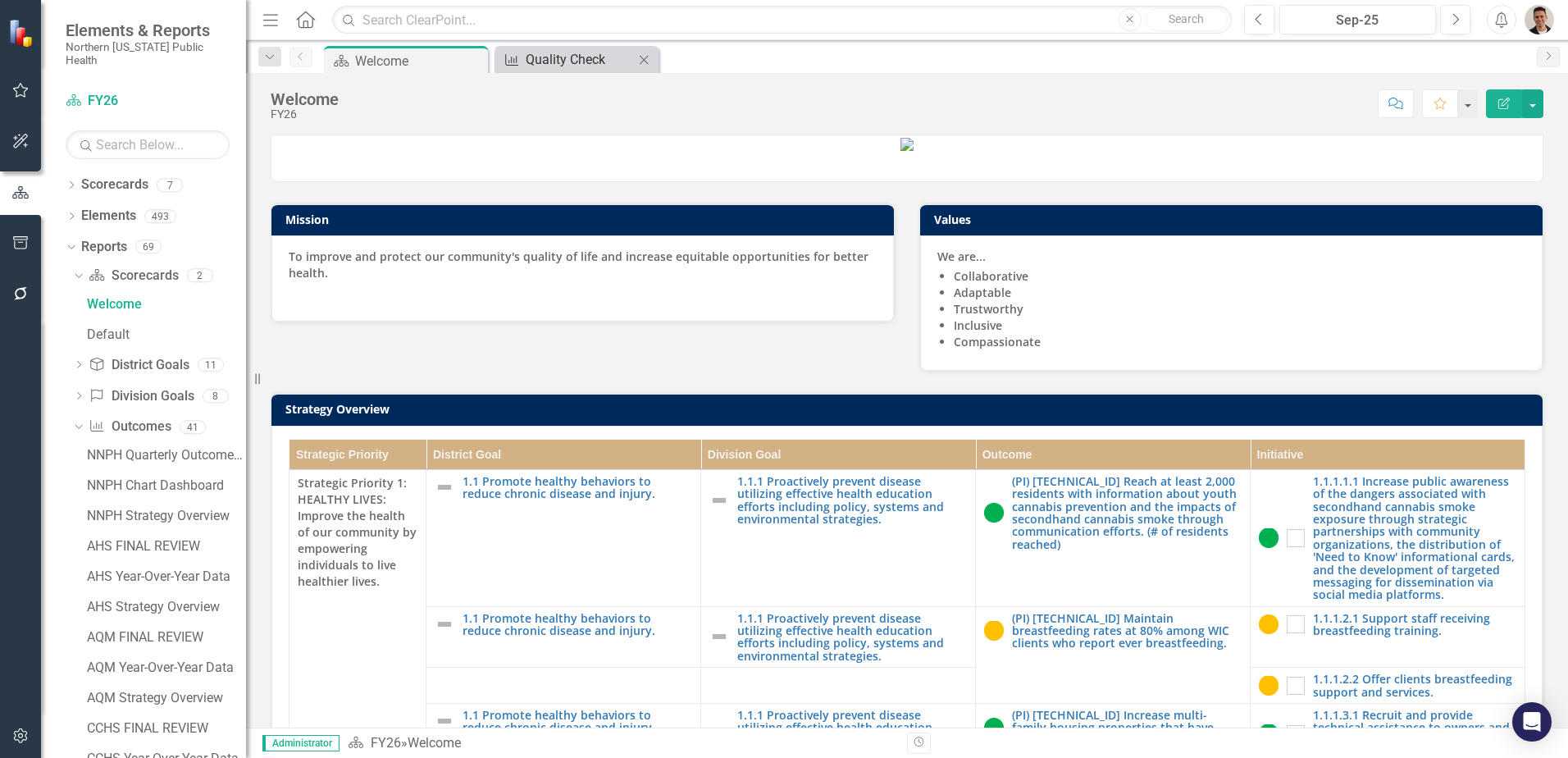
click at [547, 54] on div "Quality Check" at bounding box center [580, 59] width 108 height 21
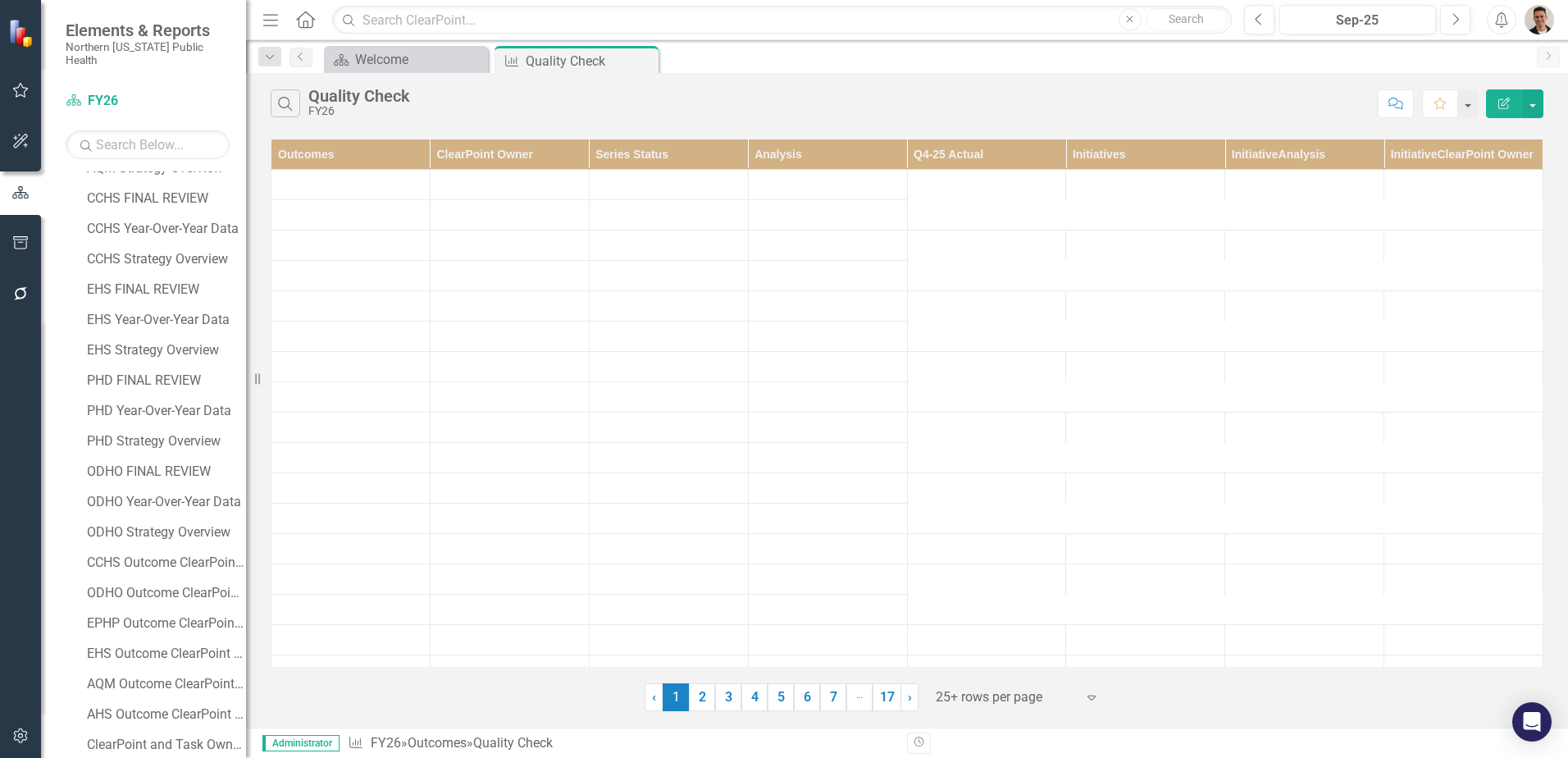
scroll to position [489, 0]
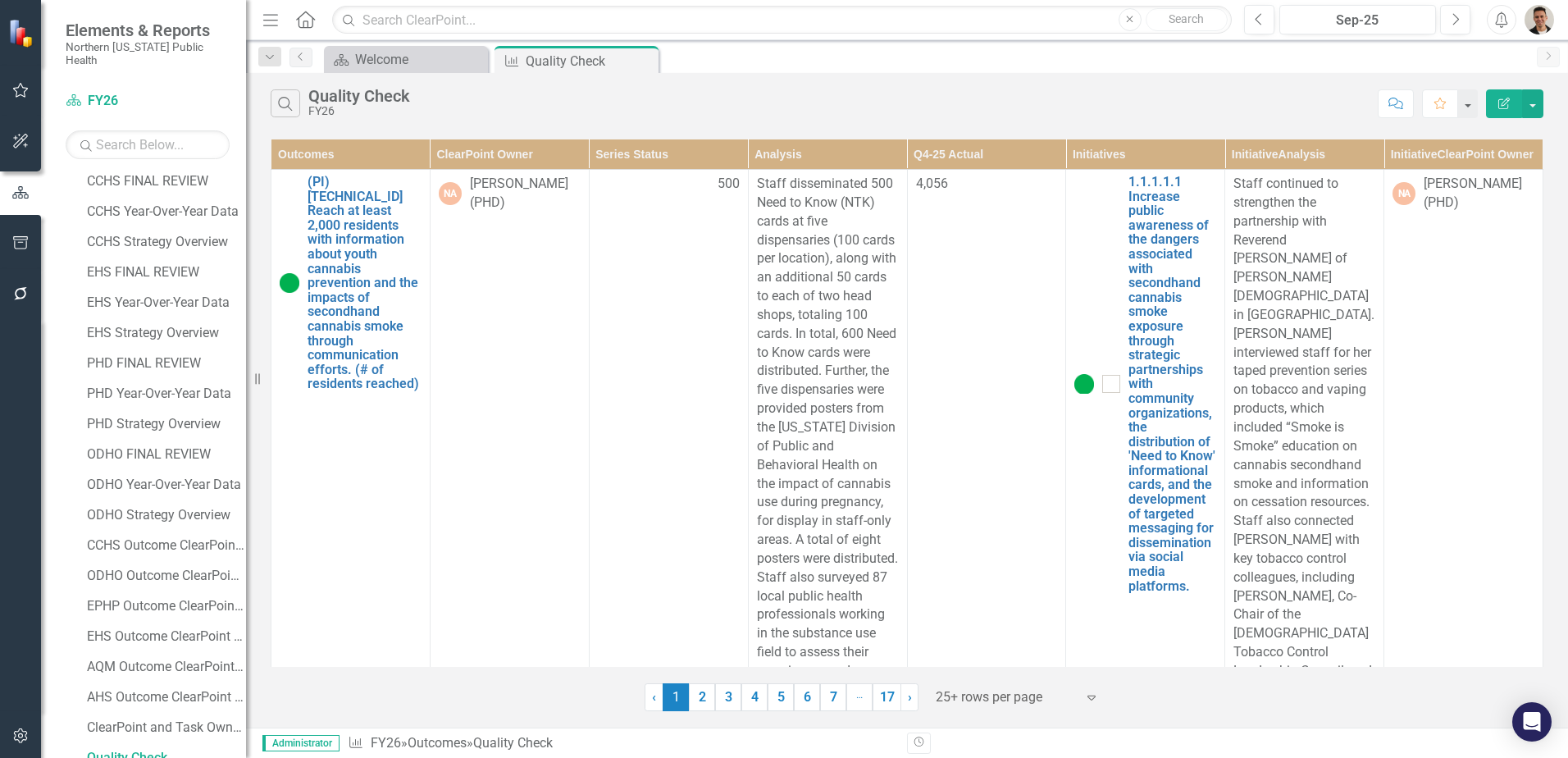
click at [1503, 98] on icon "Edit Report" at bounding box center [1504, 104] width 15 height 12
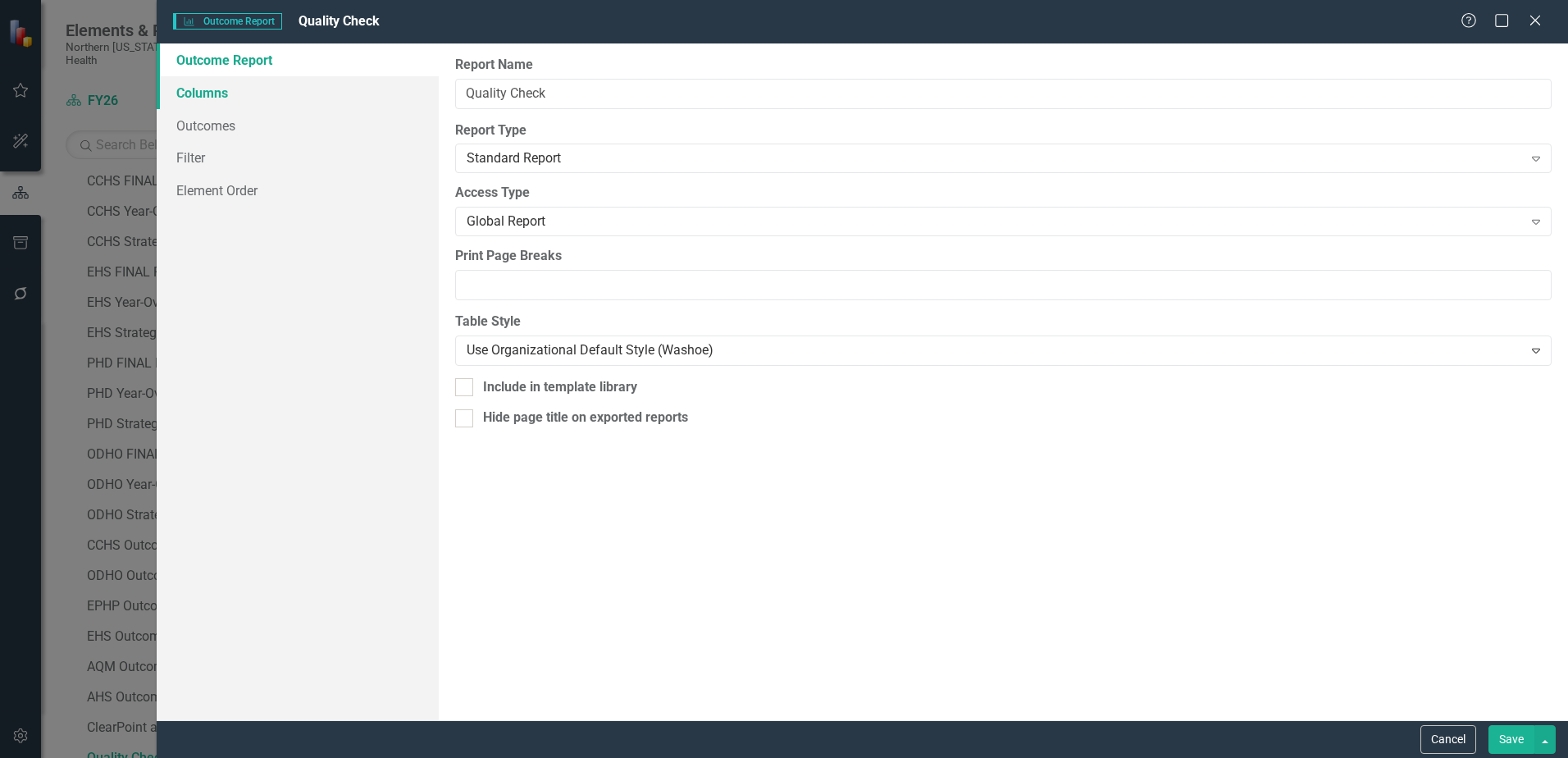
click at [235, 99] on link "Columns" at bounding box center [297, 92] width 282 height 33
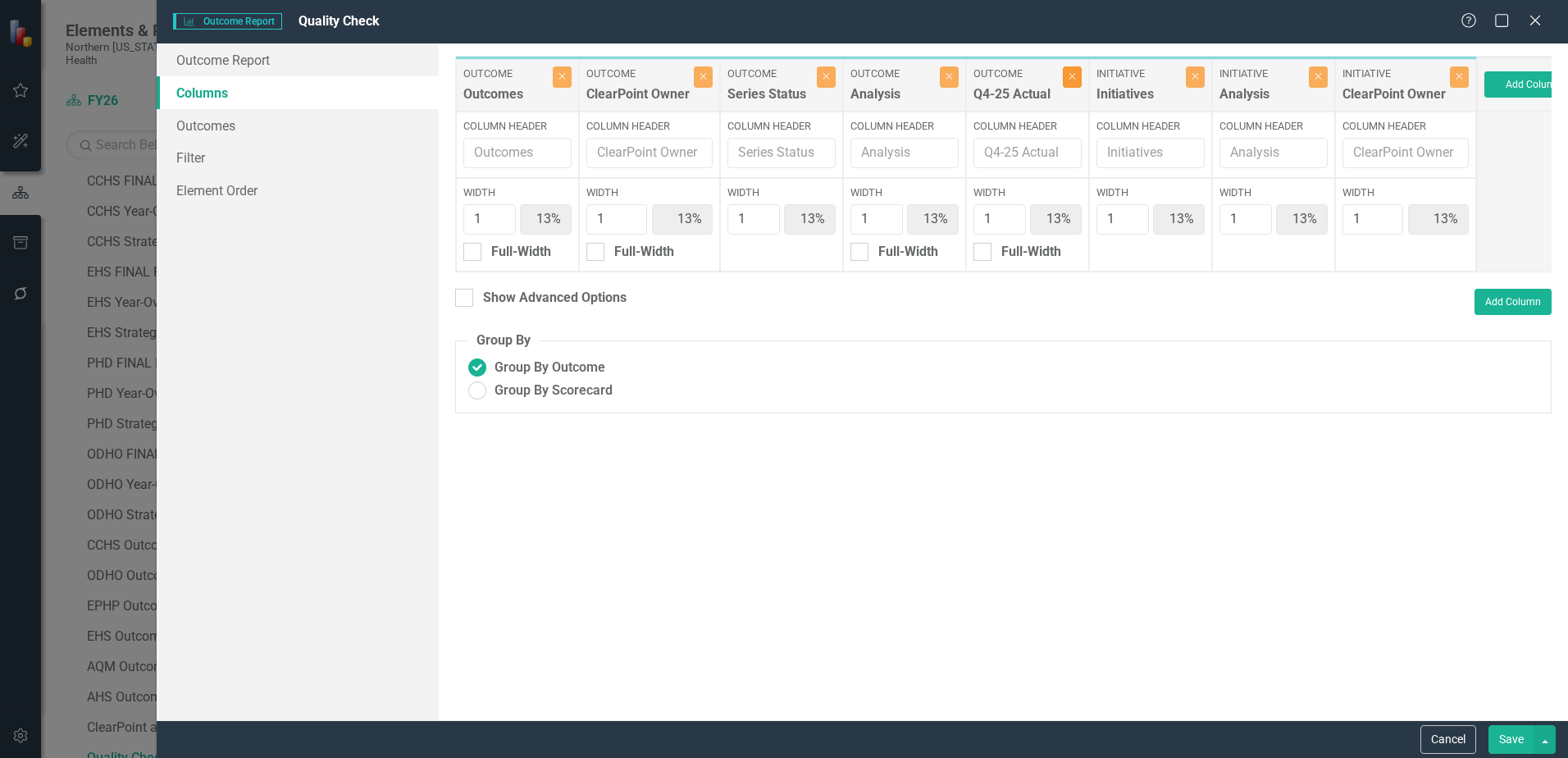
click at [1075, 82] on button "Close" at bounding box center [1072, 76] width 19 height 21
type input "14%"
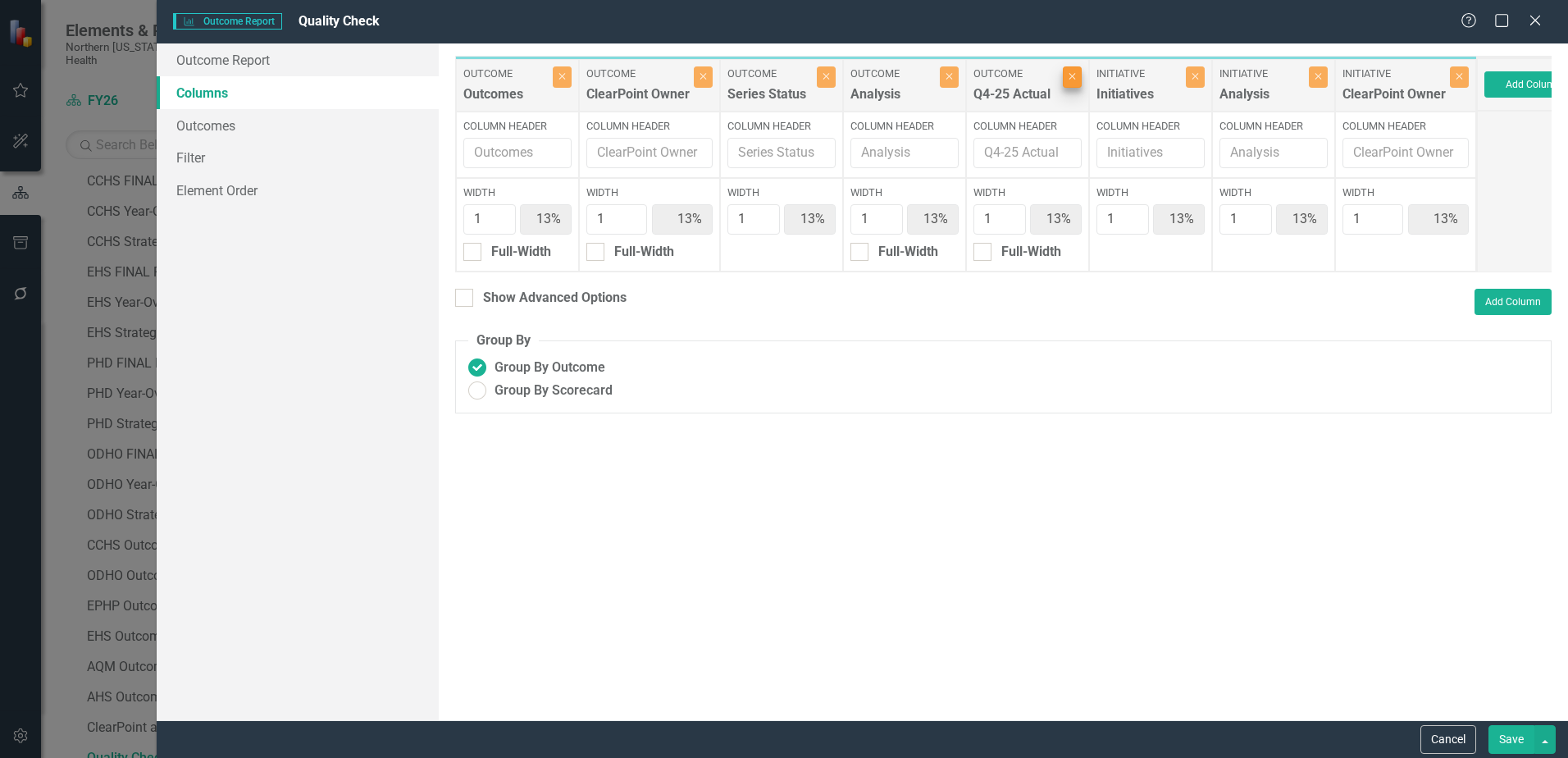
type input "14%"
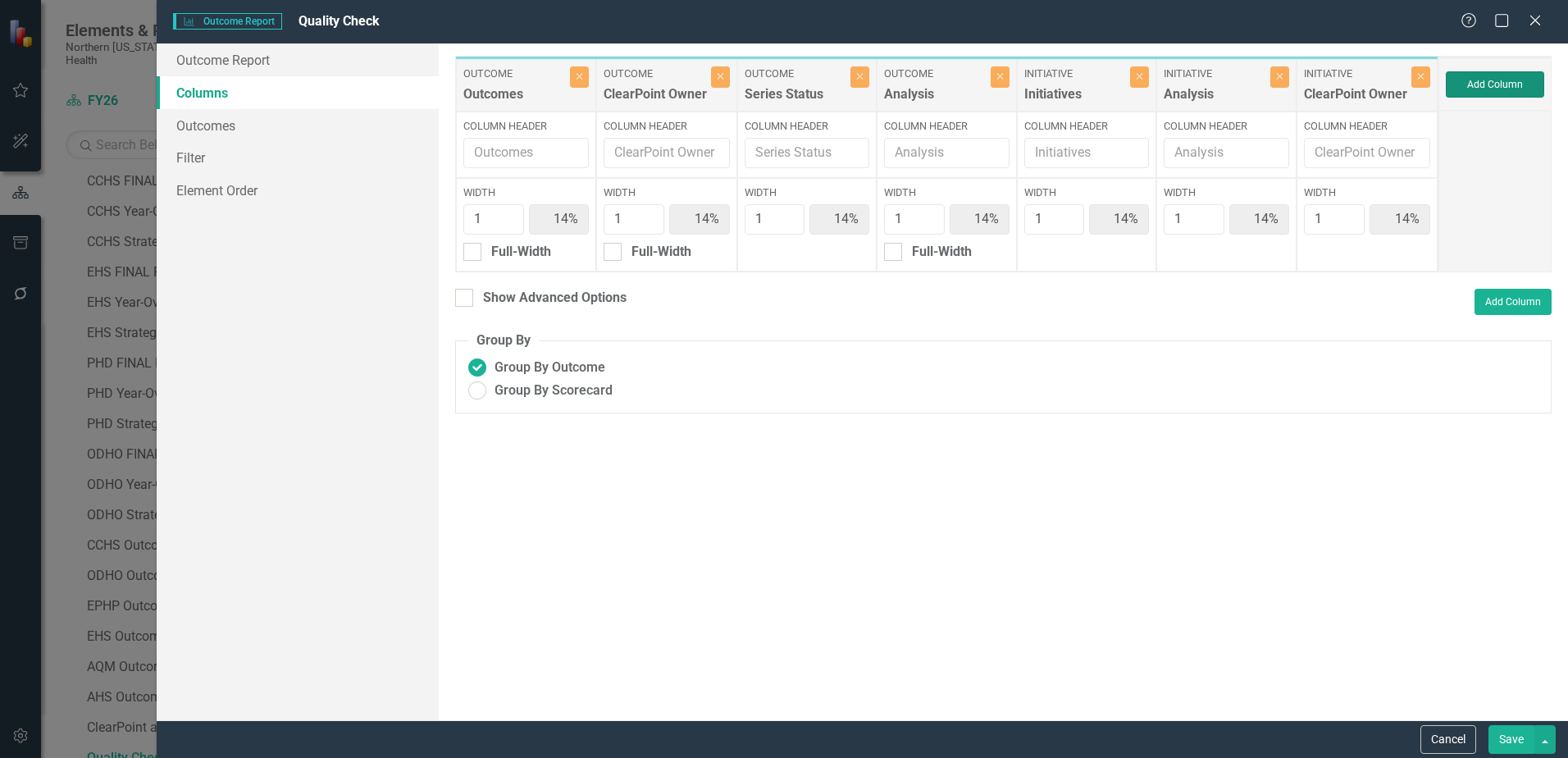
click at [1515, 89] on button "Add Column" at bounding box center [1495, 84] width 99 height 26
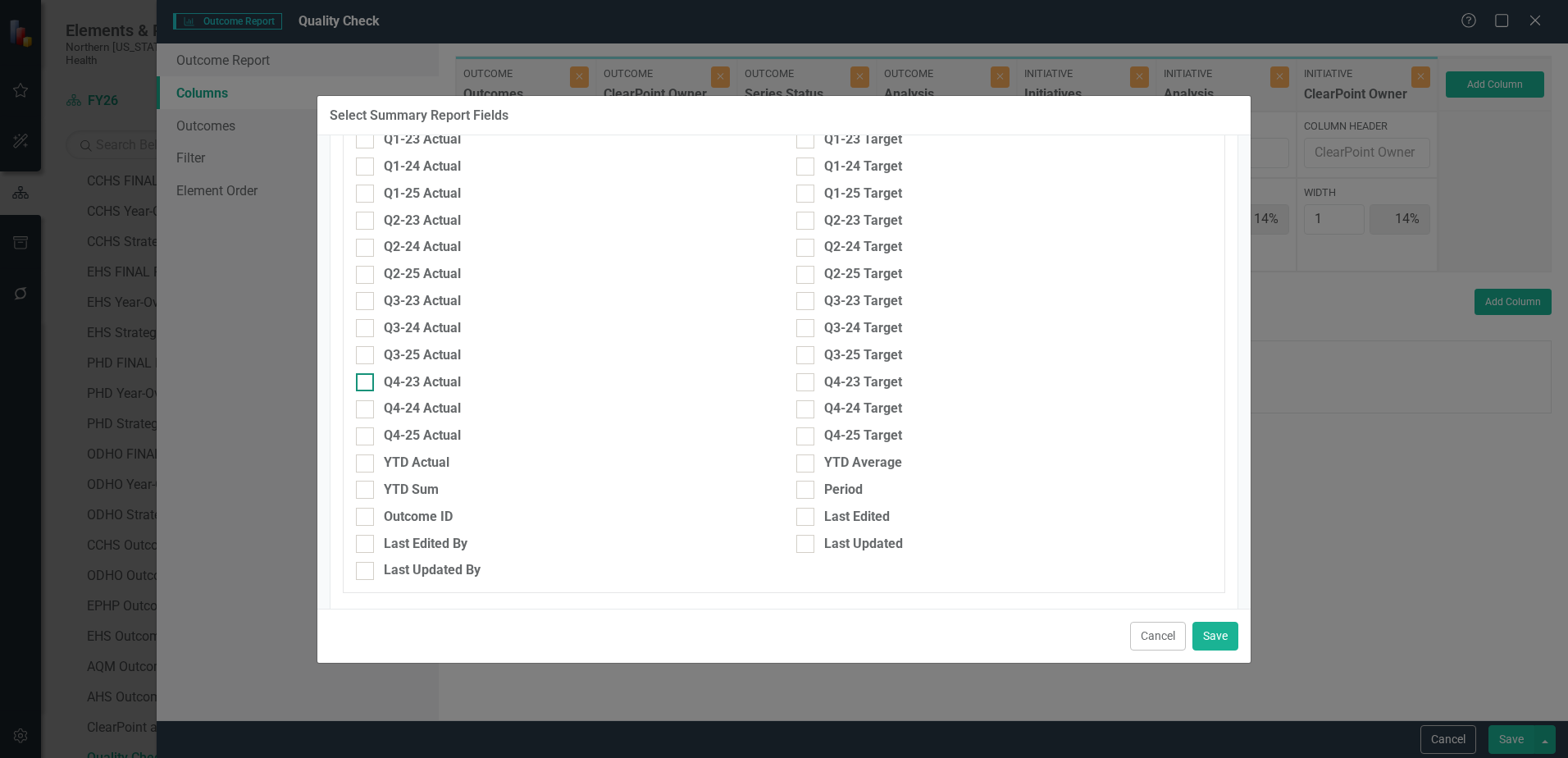
scroll to position [676, 0]
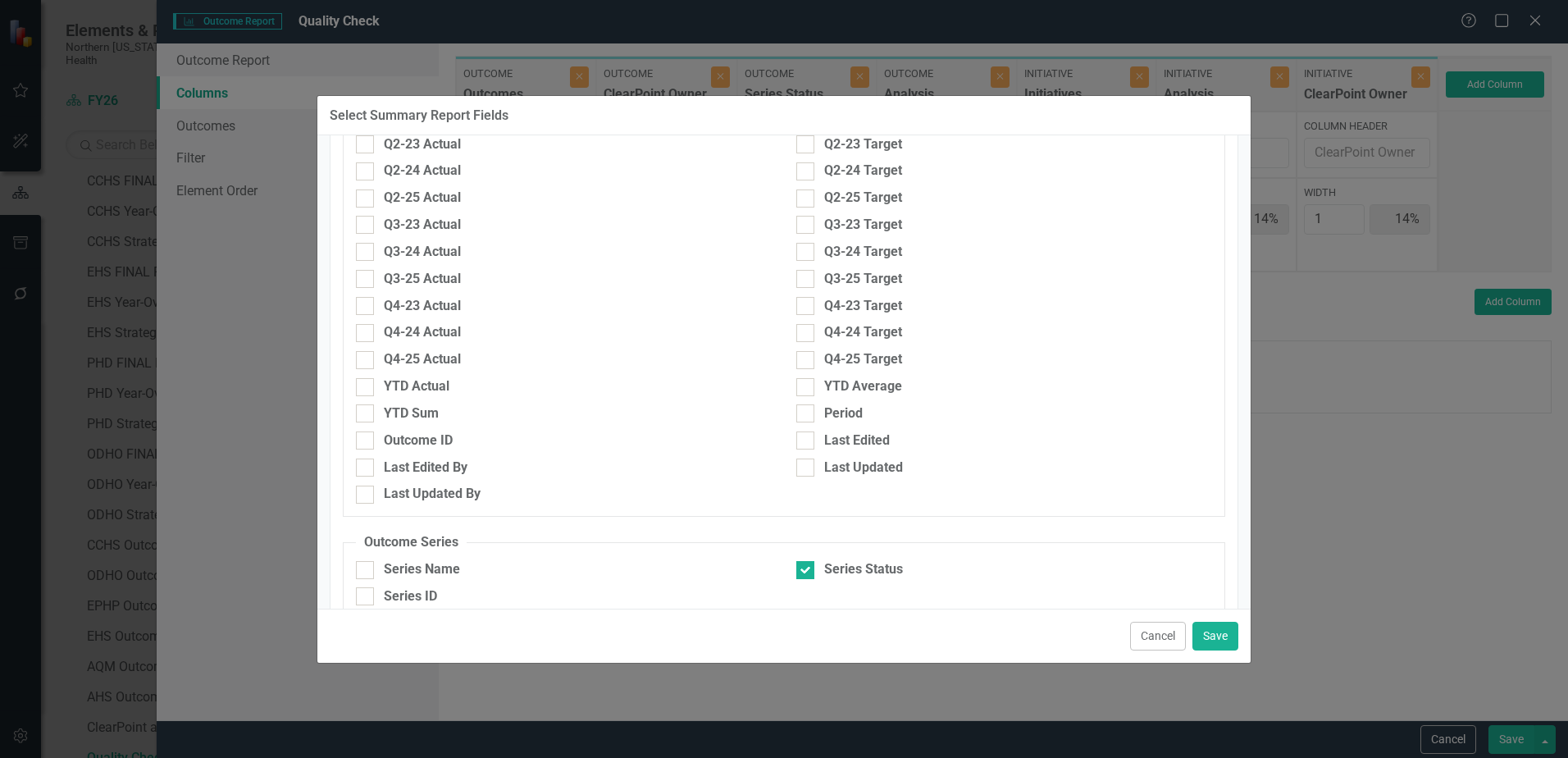
click at [1161, 636] on button "Cancel" at bounding box center [1157, 636] width 56 height 28
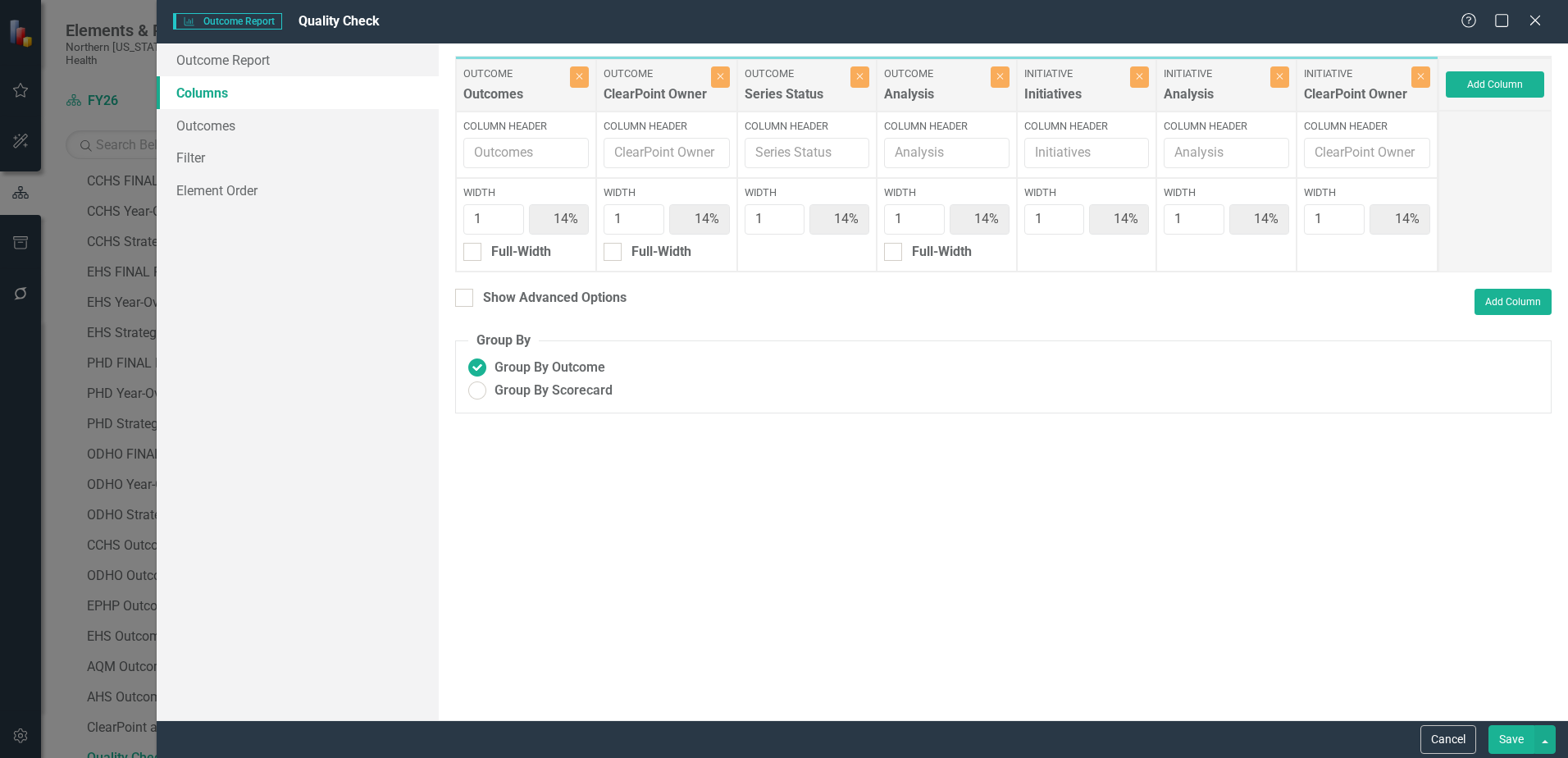
click at [1506, 745] on button "Save" at bounding box center [1511, 740] width 46 height 28
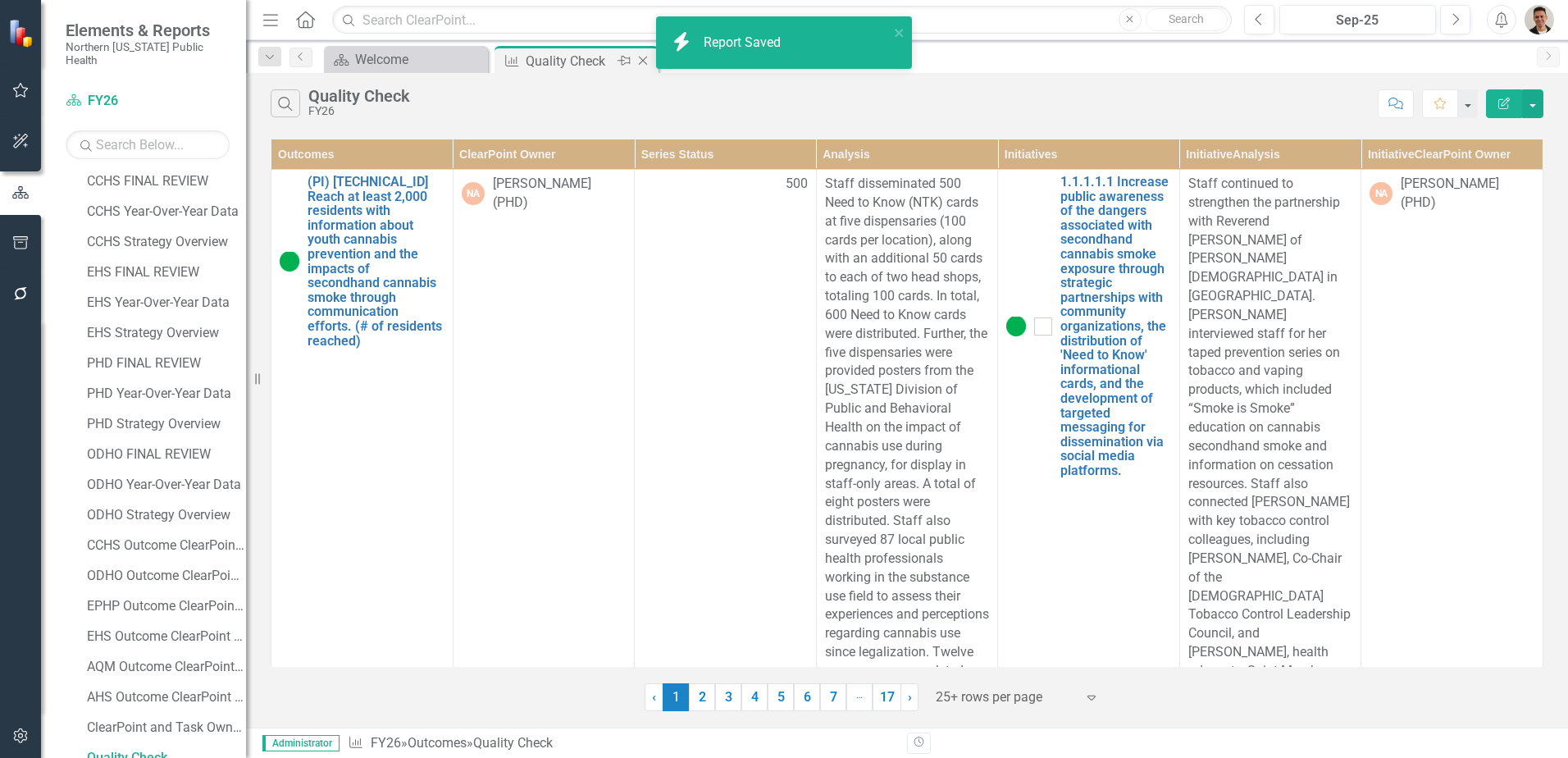
click at [645, 58] on icon "Close" at bounding box center [643, 61] width 17 height 13
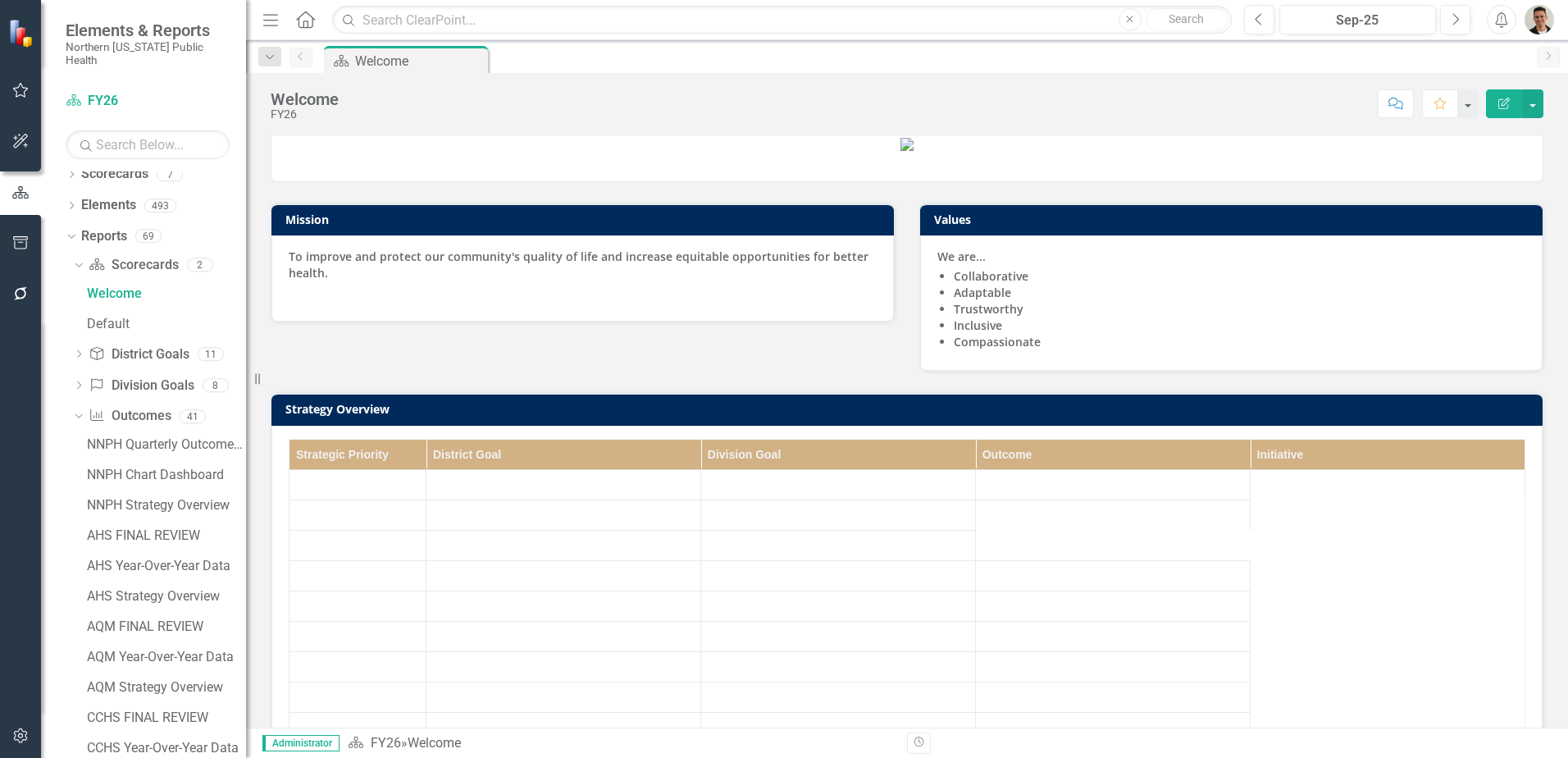
drag, startPoint x: 17, startPoint y: 755, endPoint x: 20, endPoint y: 736, distance: 19.2
click at [17, 755] on div at bounding box center [20, 755] width 41 height 4
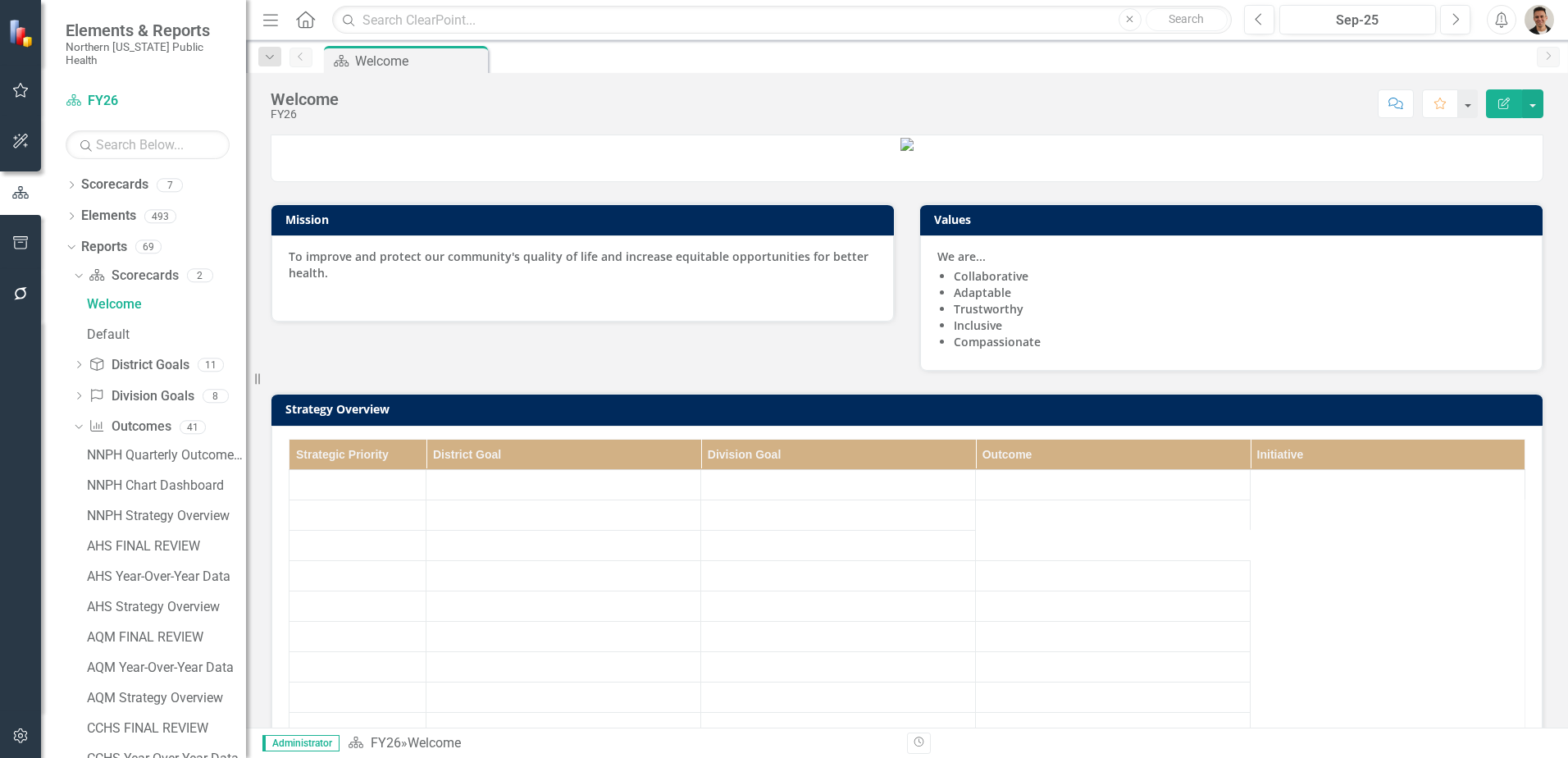
click at [20, 725] on button "button" at bounding box center [21, 736] width 37 height 34
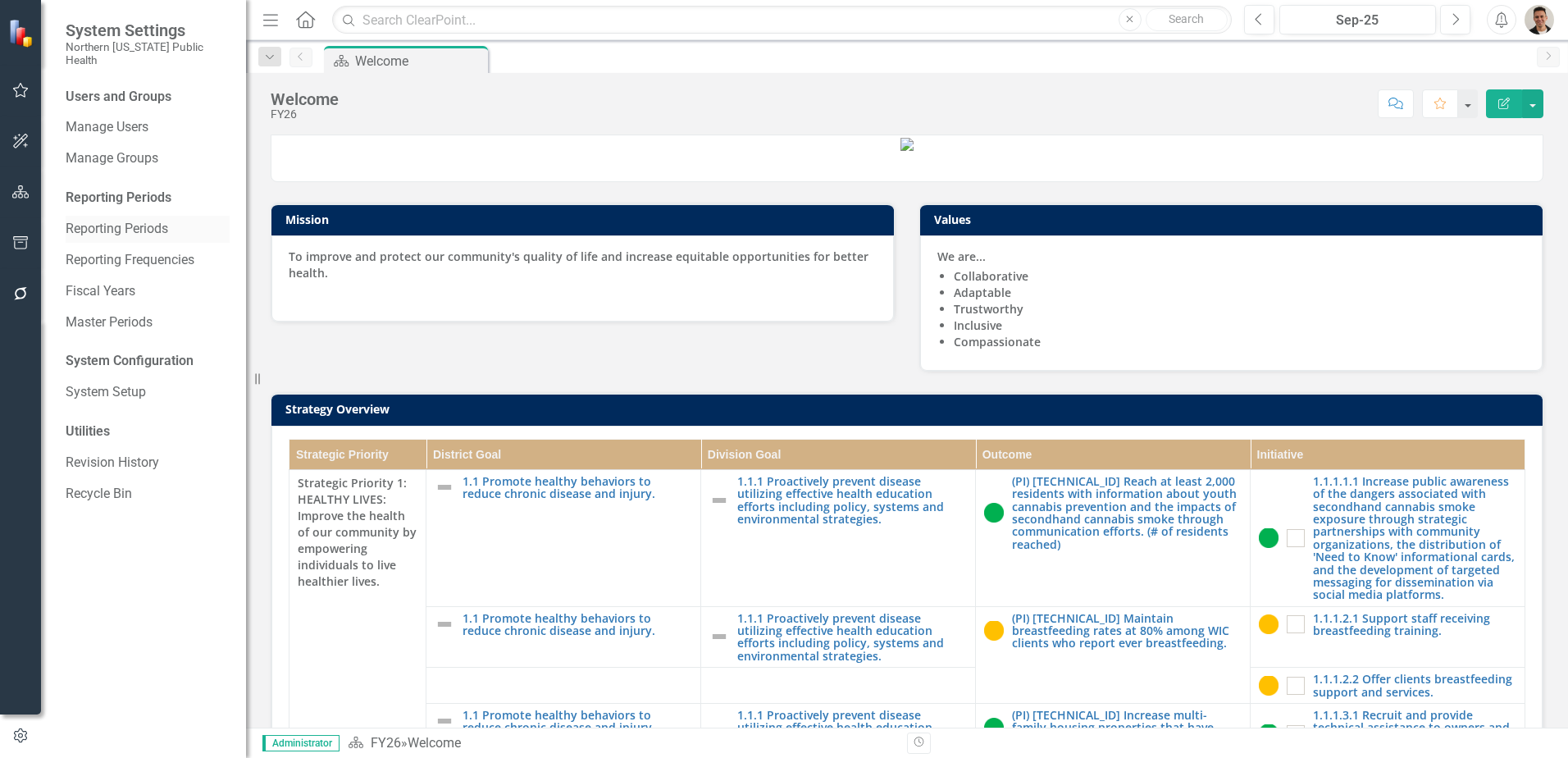
click at [133, 220] on link "Reporting Periods" at bounding box center [147, 229] width 164 height 19
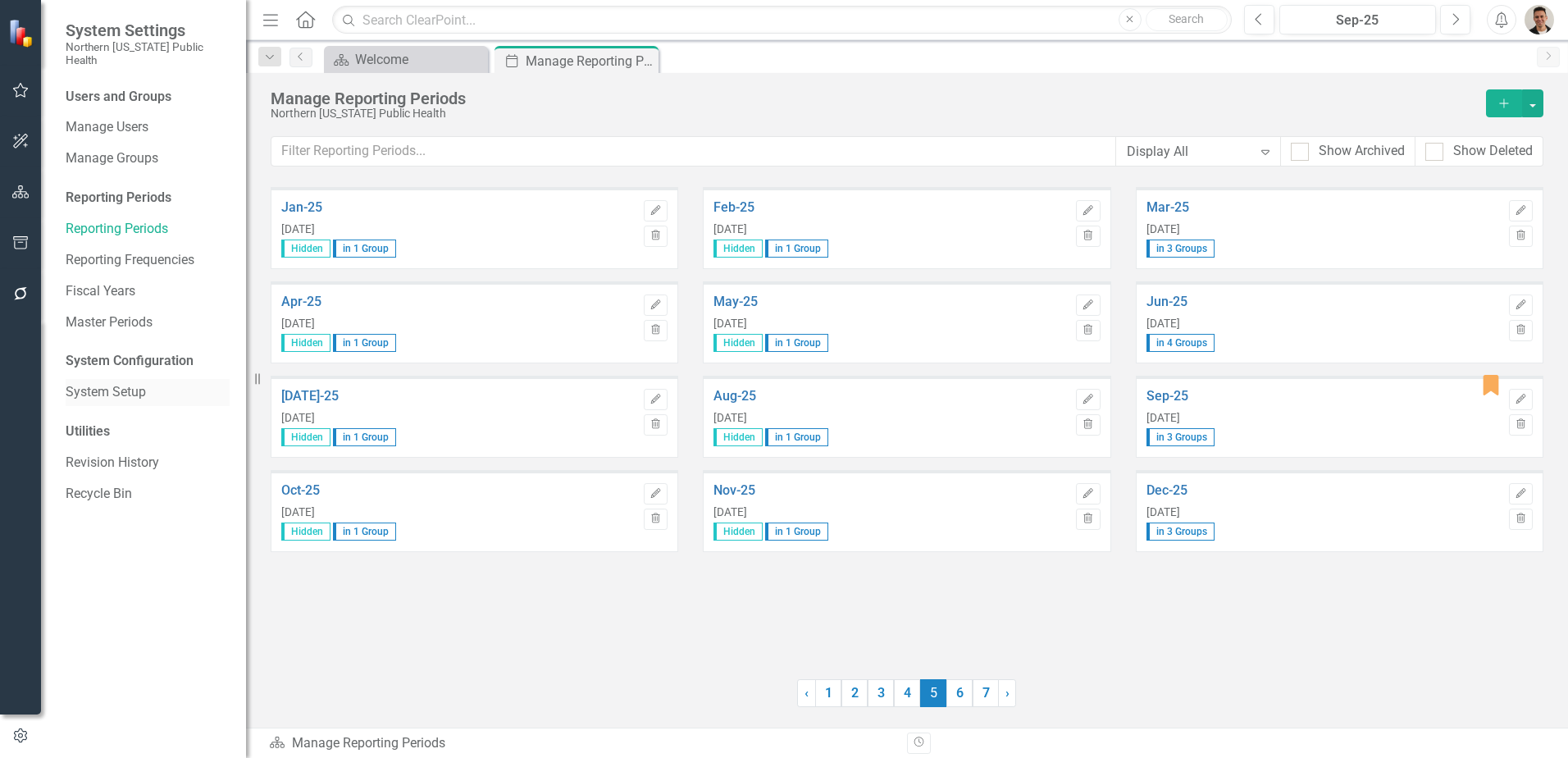
click at [150, 386] on link "System Setup" at bounding box center [147, 392] width 164 height 19
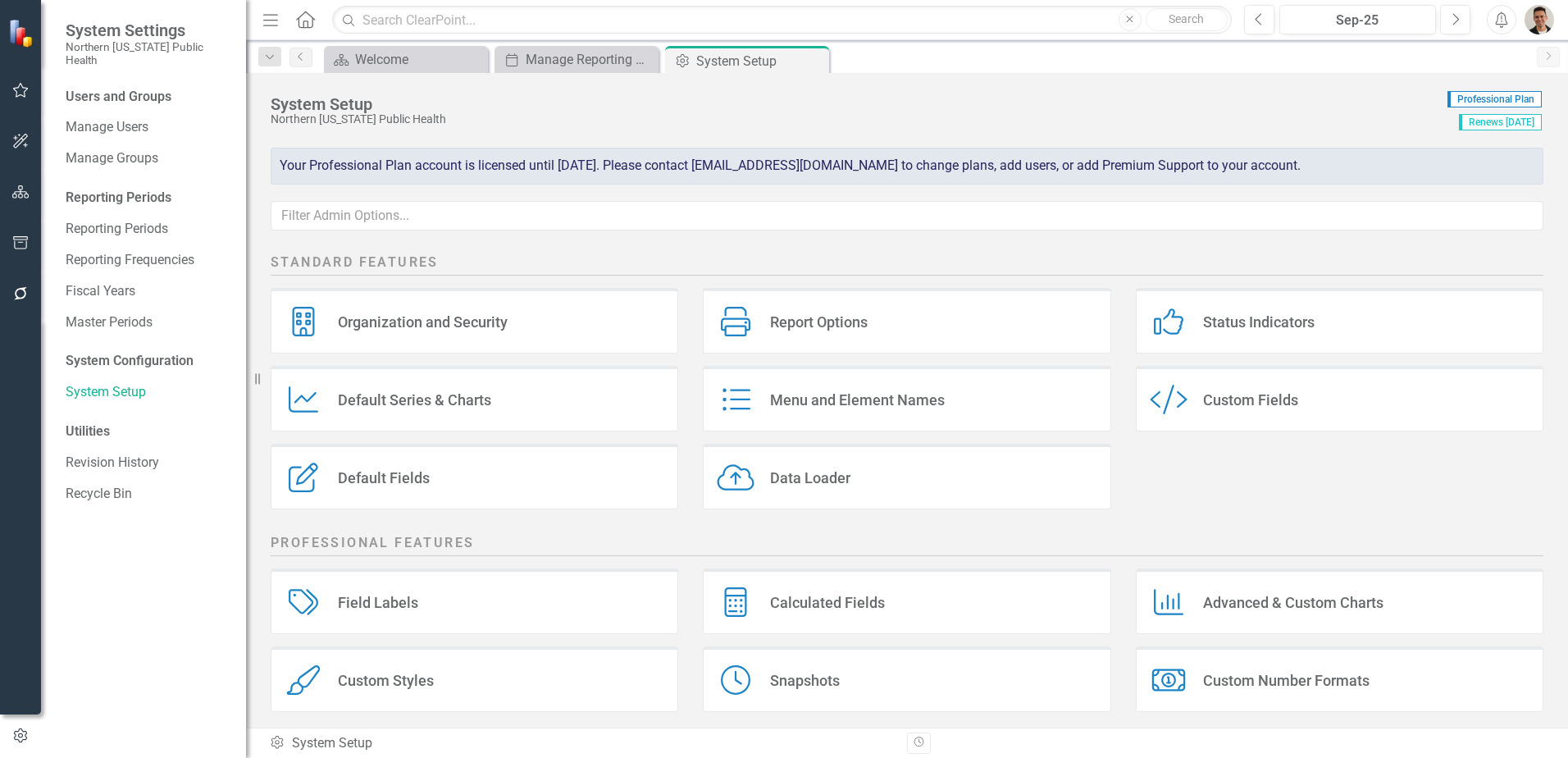
click at [811, 589] on div "Calculated Fields Calculated Fields" at bounding box center [906, 602] width 407 height 65
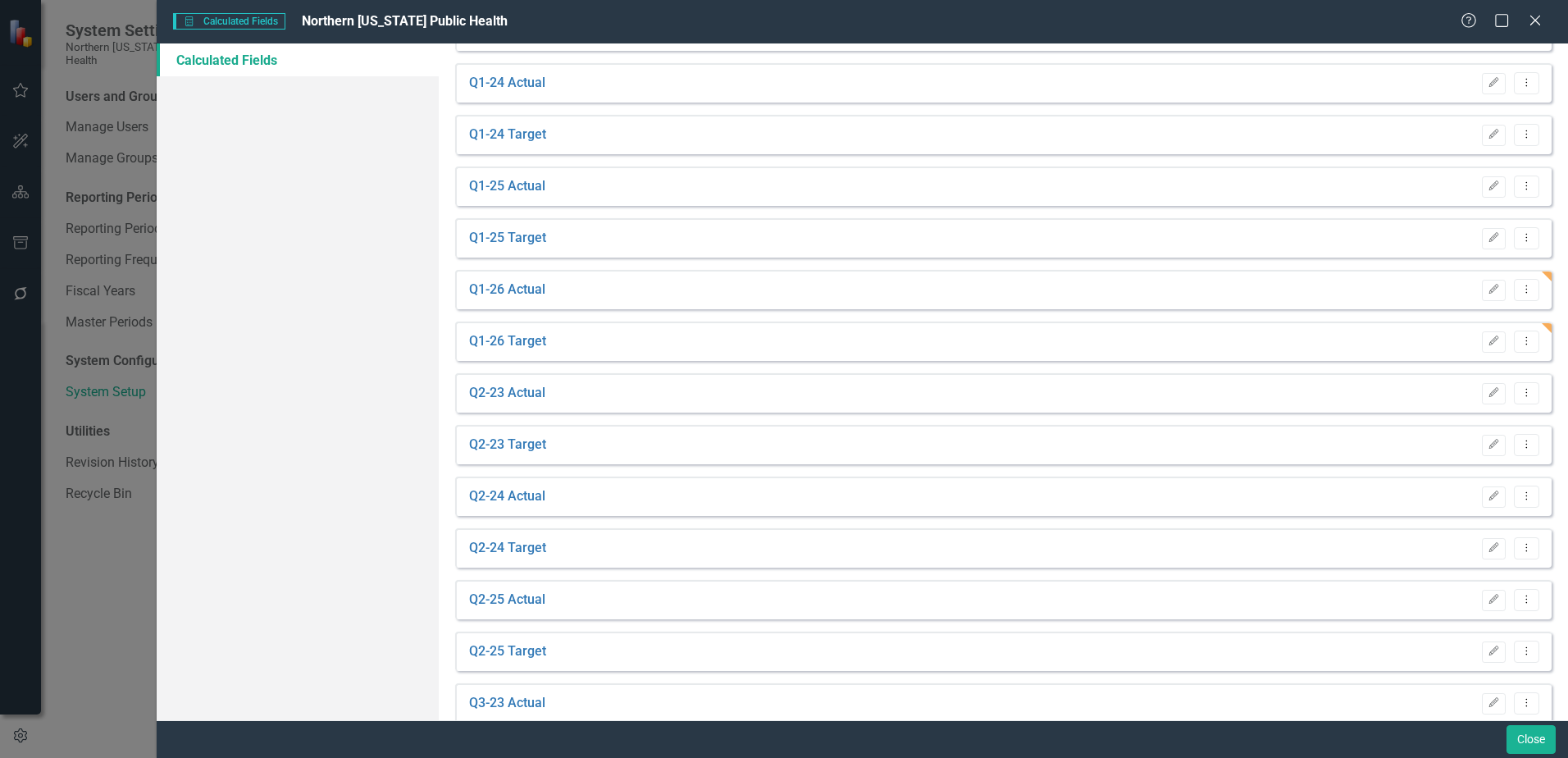
scroll to position [492, 0]
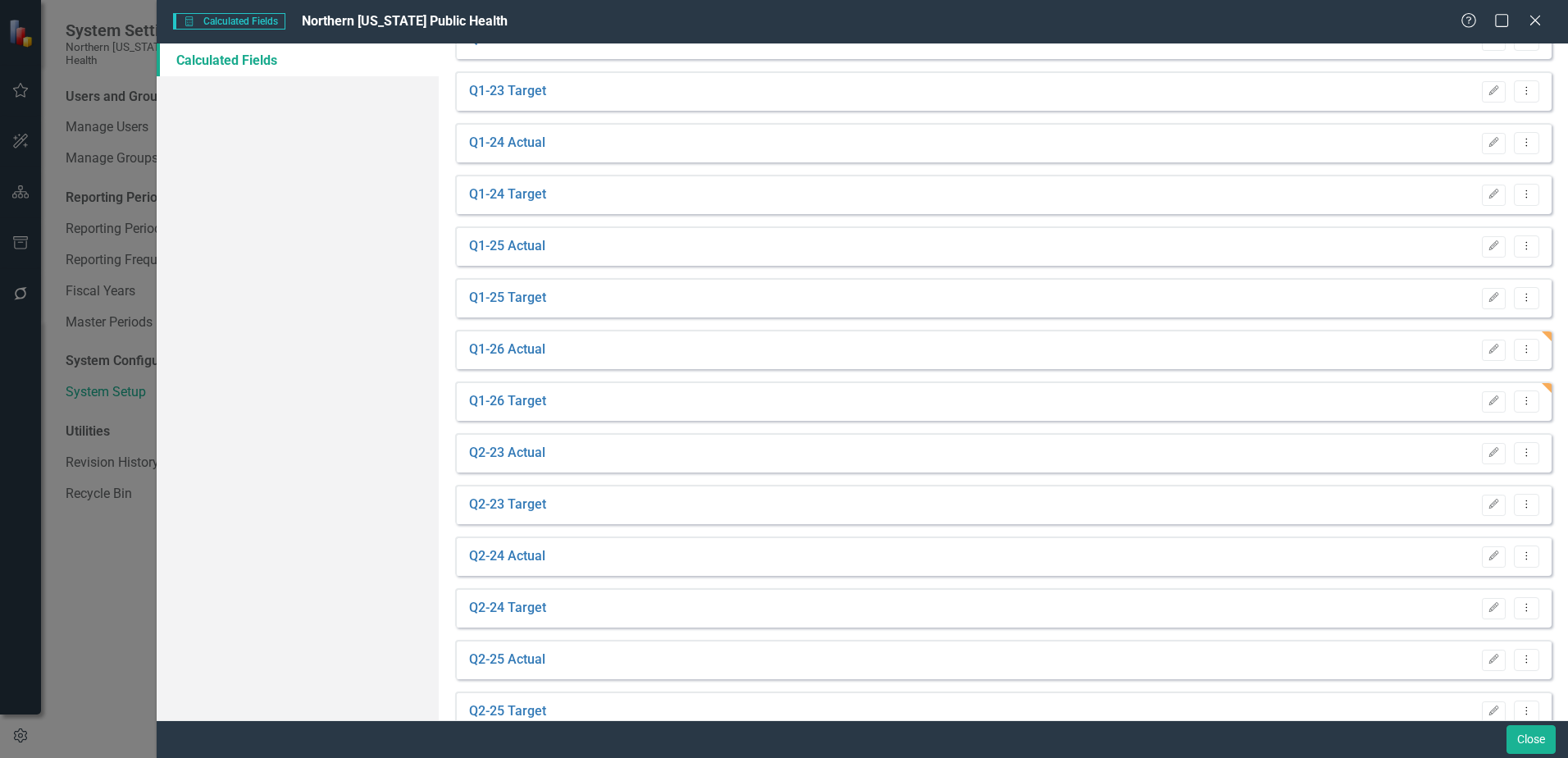
click at [1535, 335] on div "Q1-26 Actual Edit Dropdown Menu" at bounding box center [1003, 349] width 1096 height 39
drag, startPoint x: 1468, startPoint y: 294, endPoint x: 1477, endPoint y: 298, distance: 9.8
click at [1474, 294] on div "Edit Dropdown Menu" at bounding box center [1506, 298] width 65 height 22
click at [1488, 298] on icon "Edit" at bounding box center [1494, 298] width 13 height 10
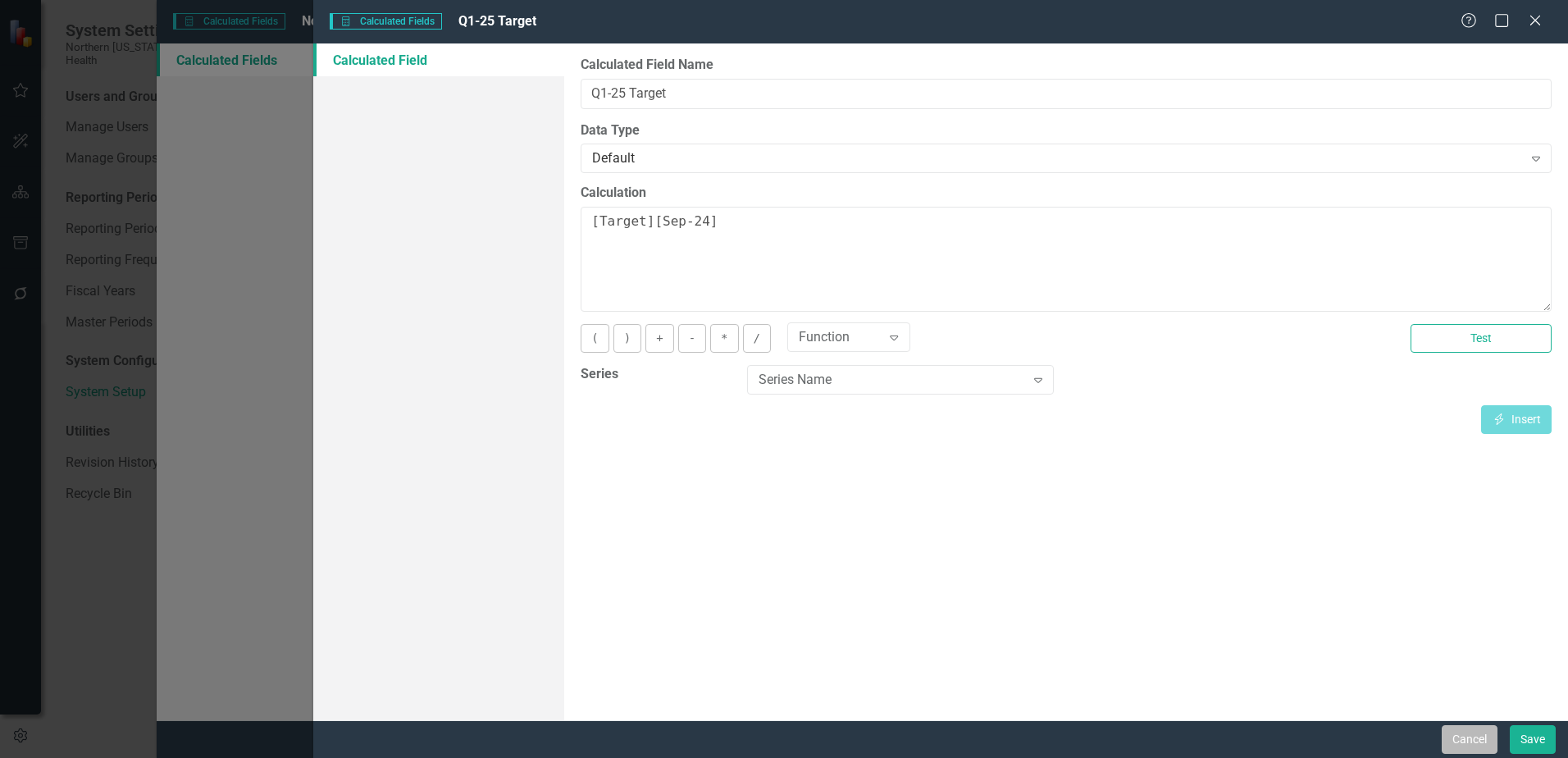
click at [1458, 732] on button "Cancel" at bounding box center [1469, 740] width 56 height 28
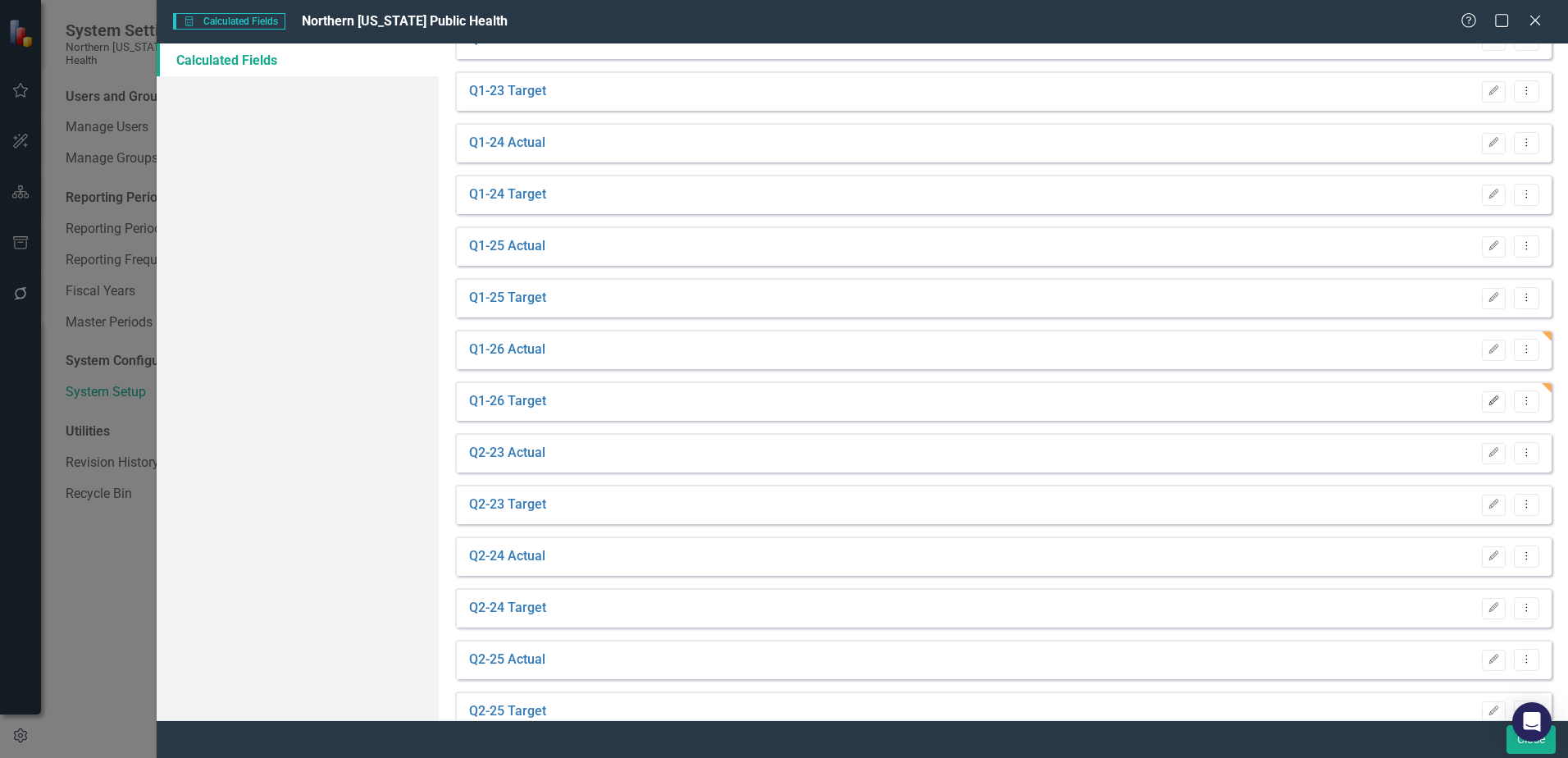
click at [1482, 407] on button "Edit" at bounding box center [1494, 402] width 23 height 21
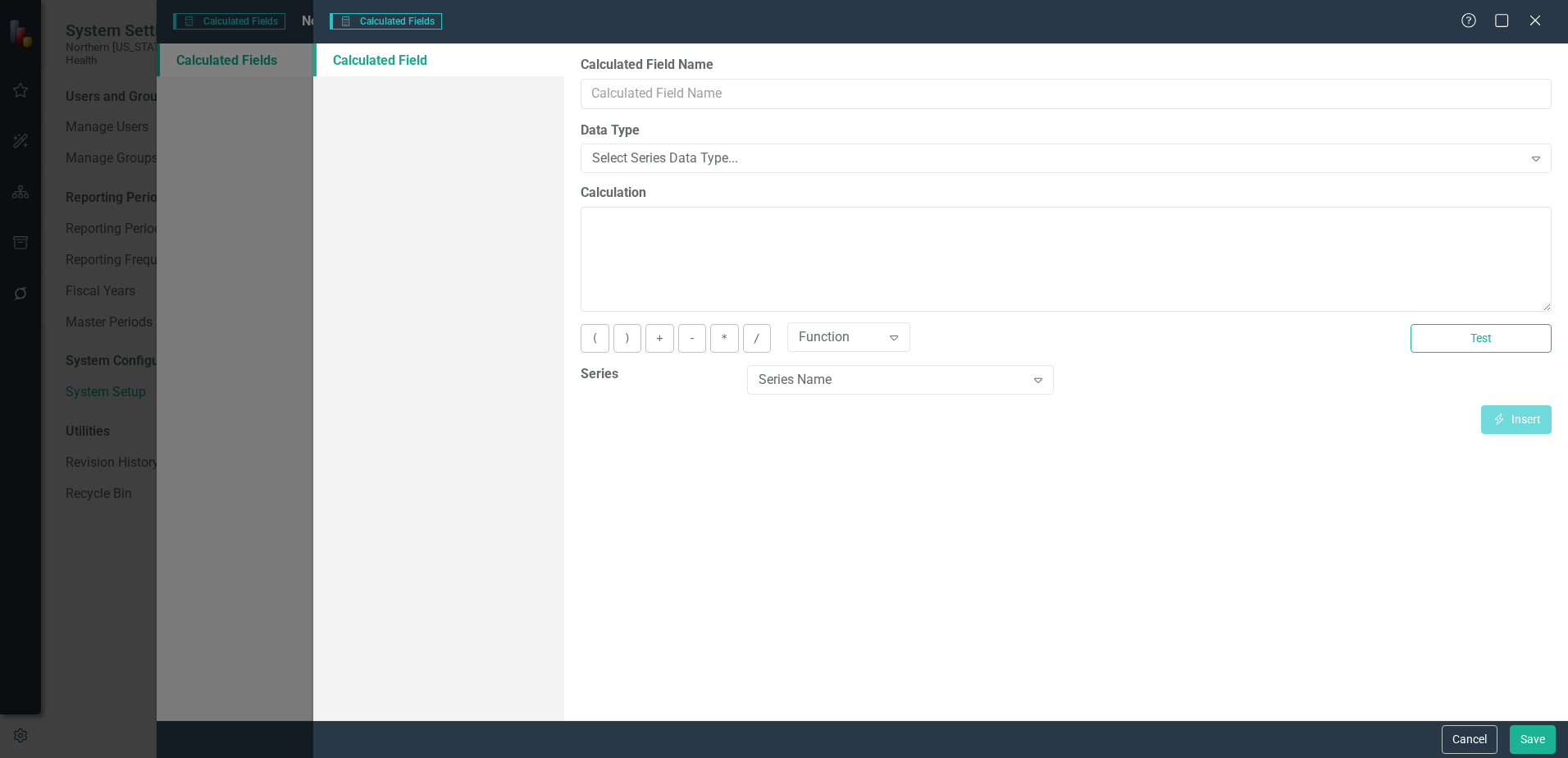
type input "Q1-26 Target"
type textarea "[Target][Sep-25]"
click at [1467, 341] on button "Test" at bounding box center [1481, 338] width 141 height 28
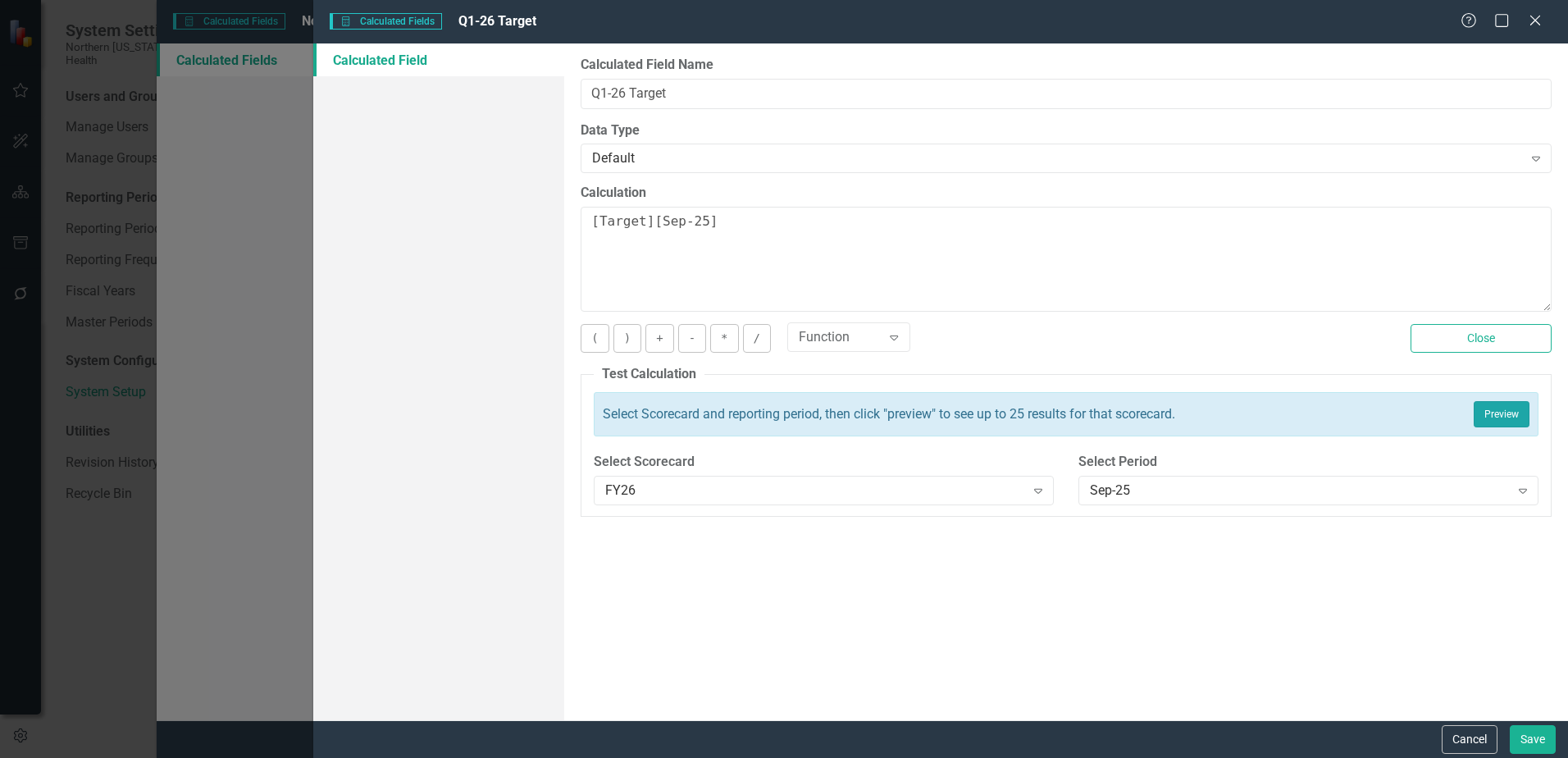
click at [1516, 418] on button "Preview" at bounding box center [1501, 414] width 56 height 26
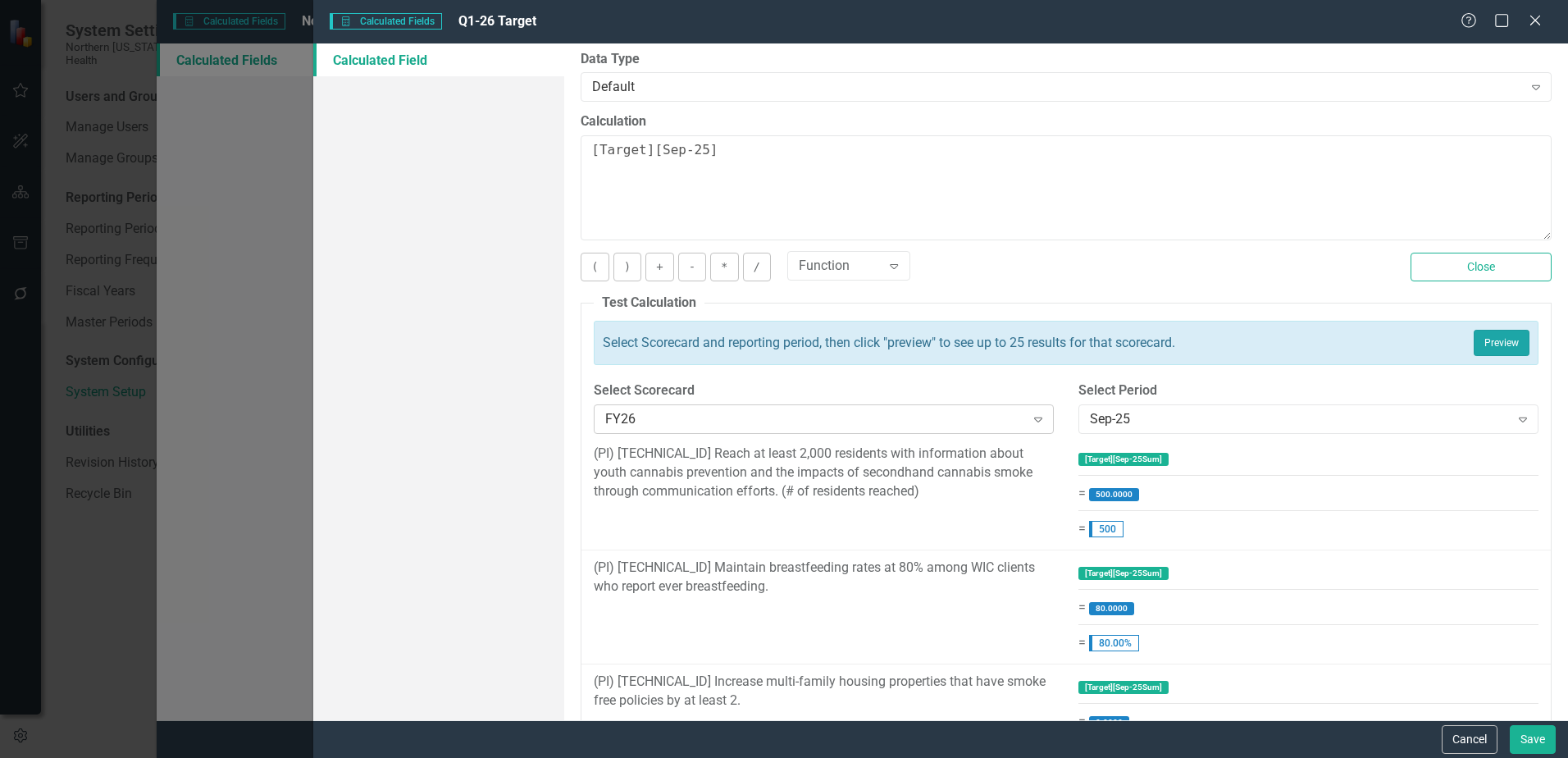
scroll to position [164, 0]
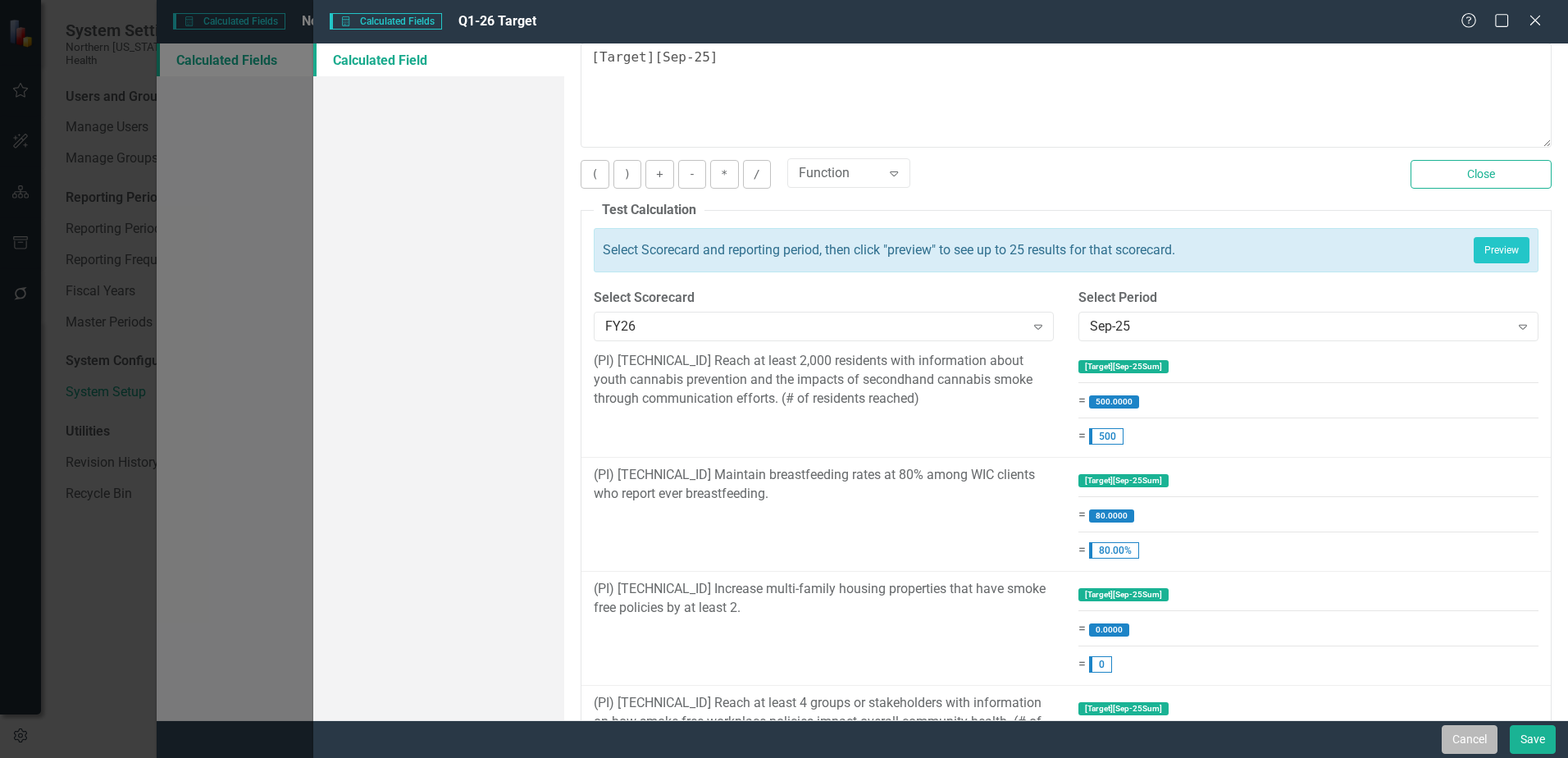
click at [1478, 743] on button "Cancel" at bounding box center [1469, 740] width 56 height 28
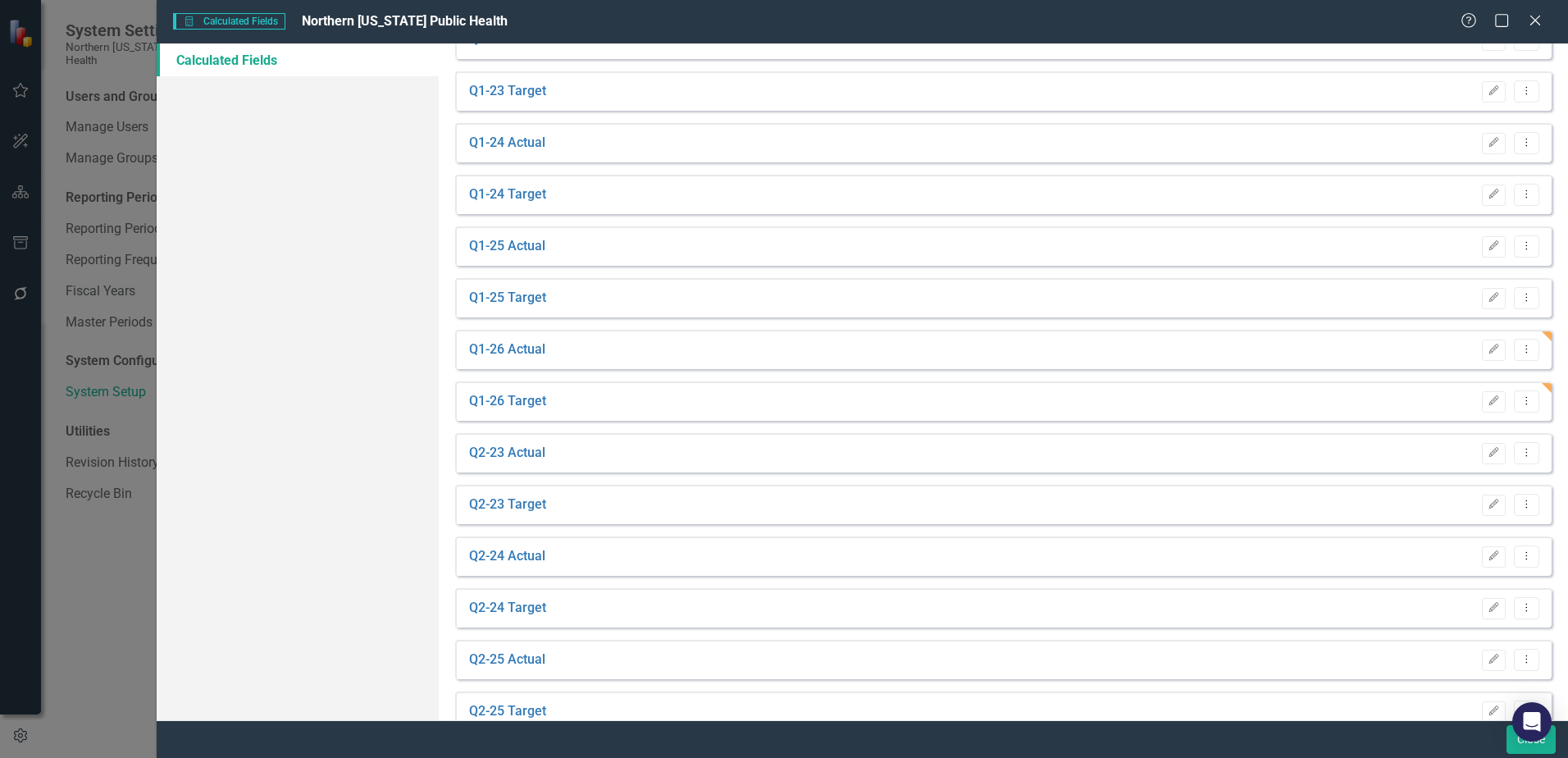
click at [1535, 385] on div "Q1-26 Target Edit Dropdown Menu" at bounding box center [1003, 401] width 1096 height 39
click at [1488, 402] on icon "Edit" at bounding box center [1494, 402] width 13 height 10
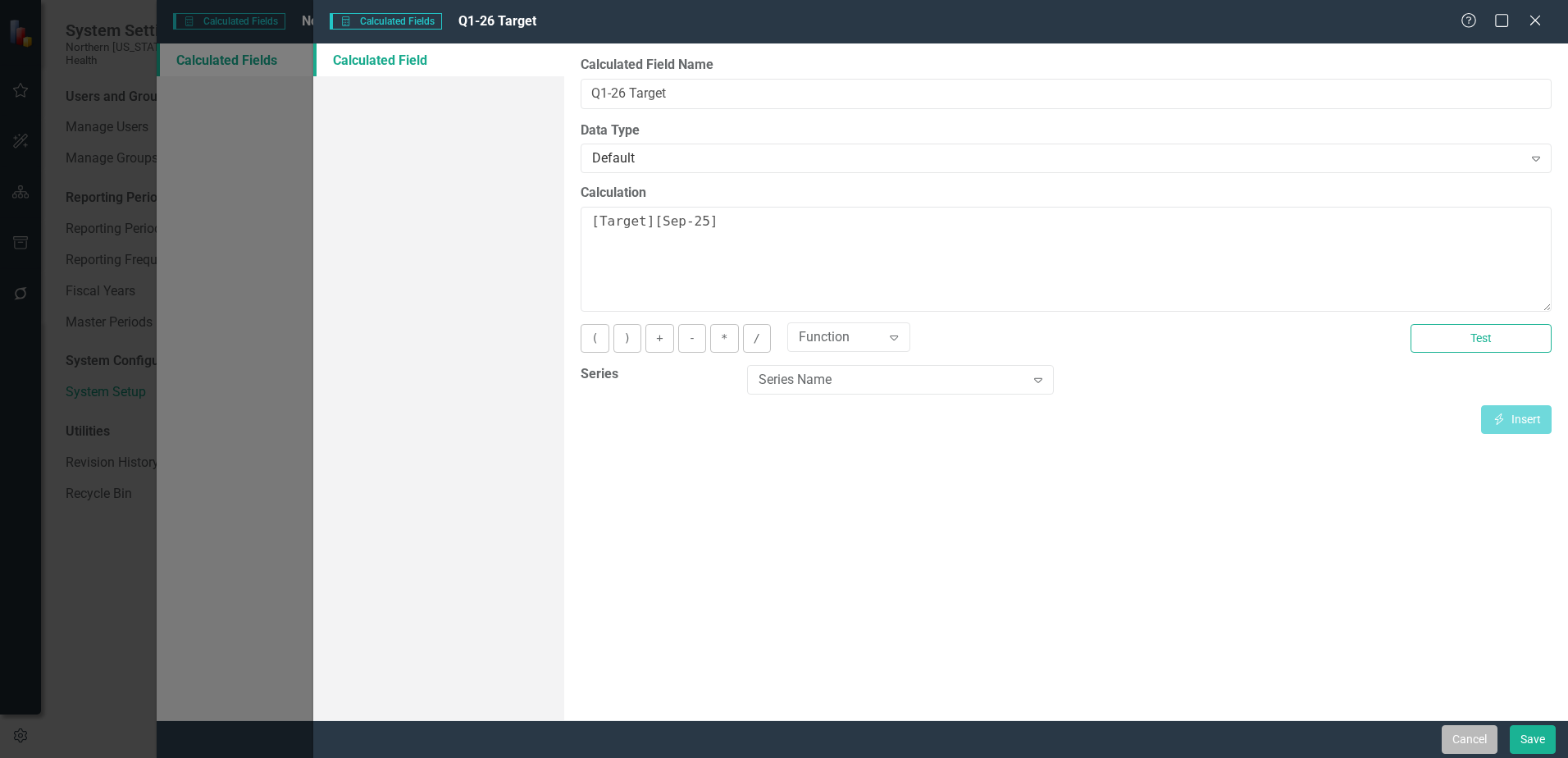
click at [1448, 733] on button "Cancel" at bounding box center [1469, 740] width 56 height 28
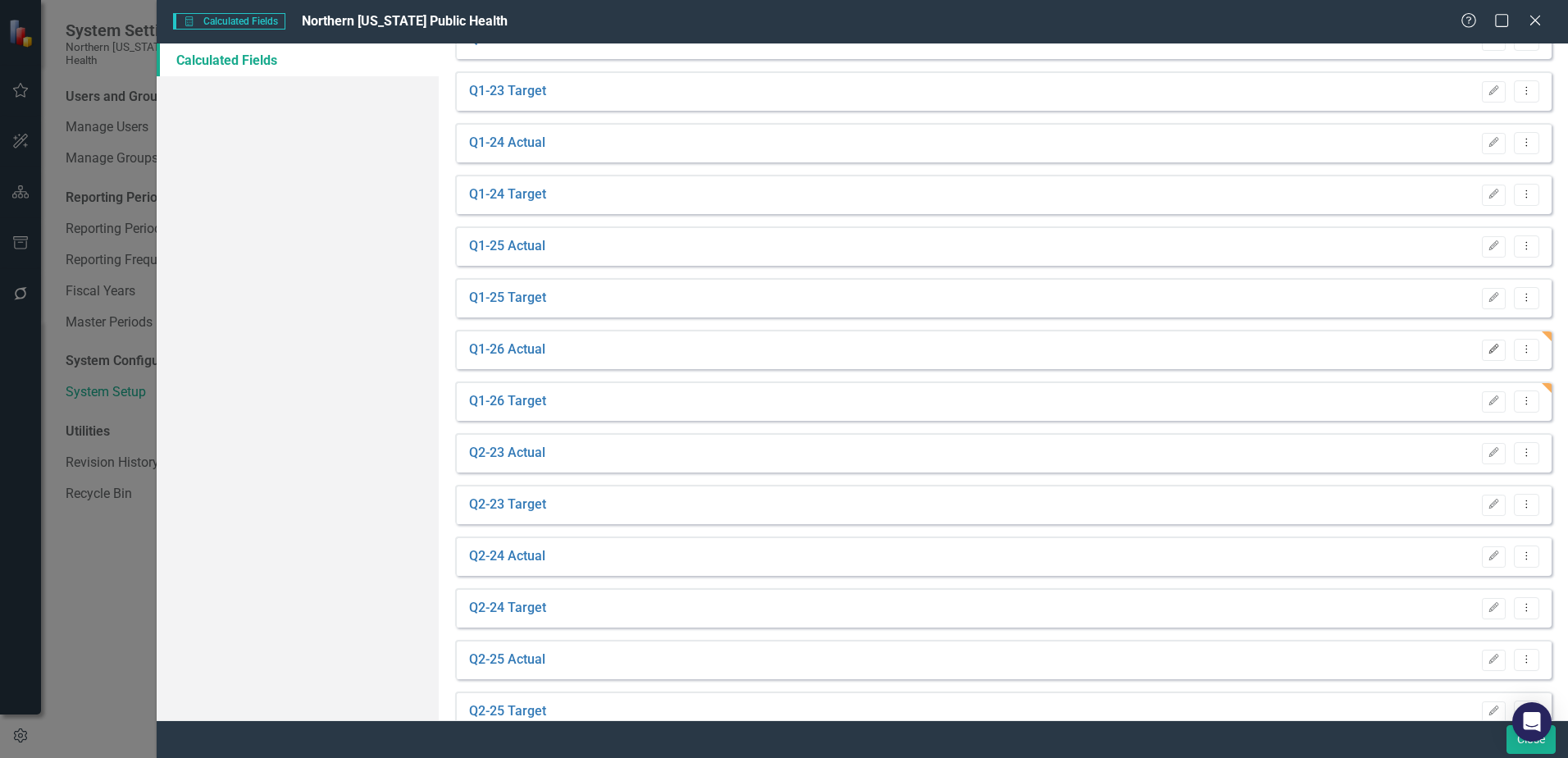
click at [1489, 353] on icon "button" at bounding box center [1494, 349] width 10 height 10
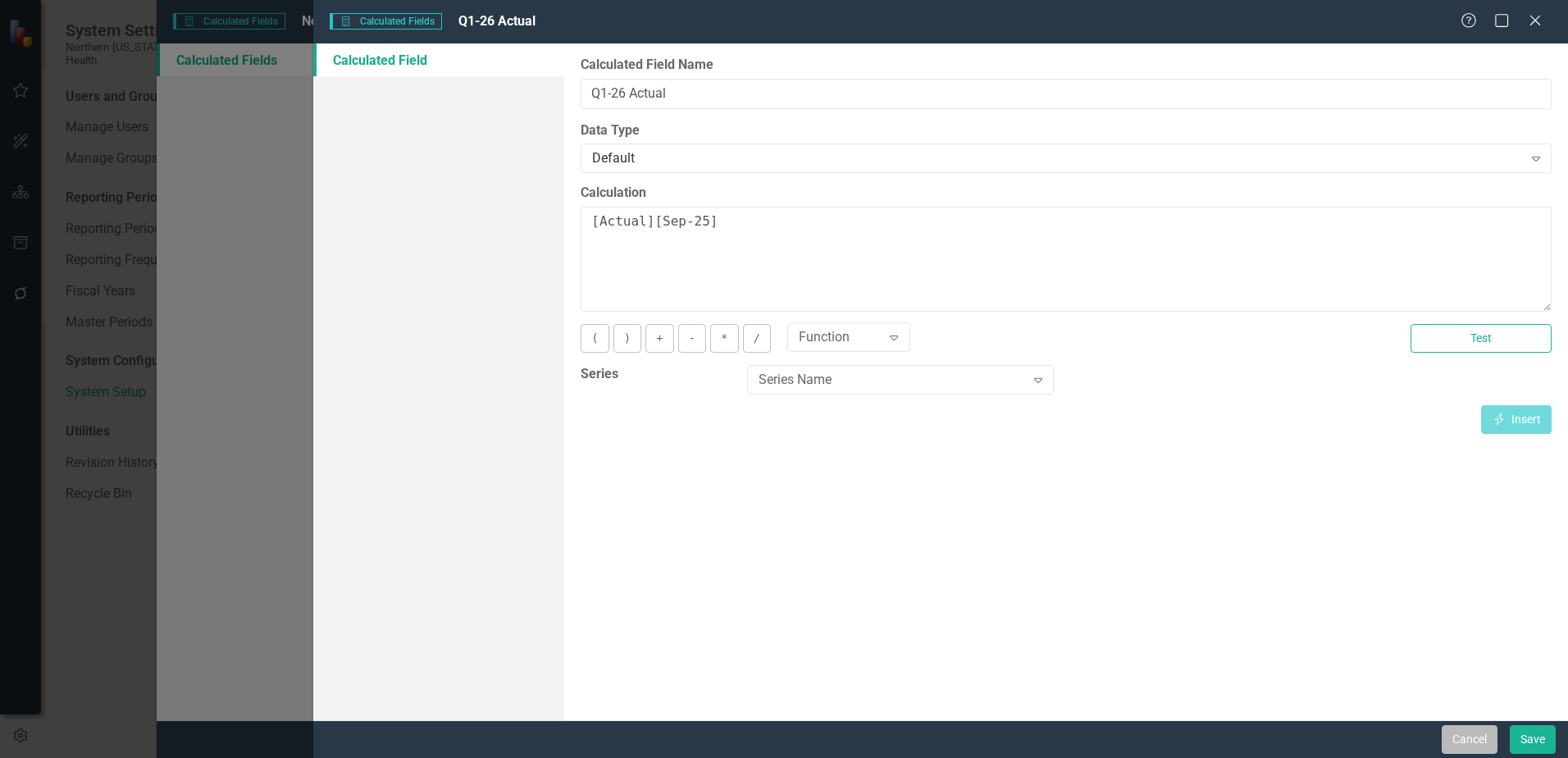
click at [1489, 728] on button "Cancel" at bounding box center [1469, 740] width 56 height 28
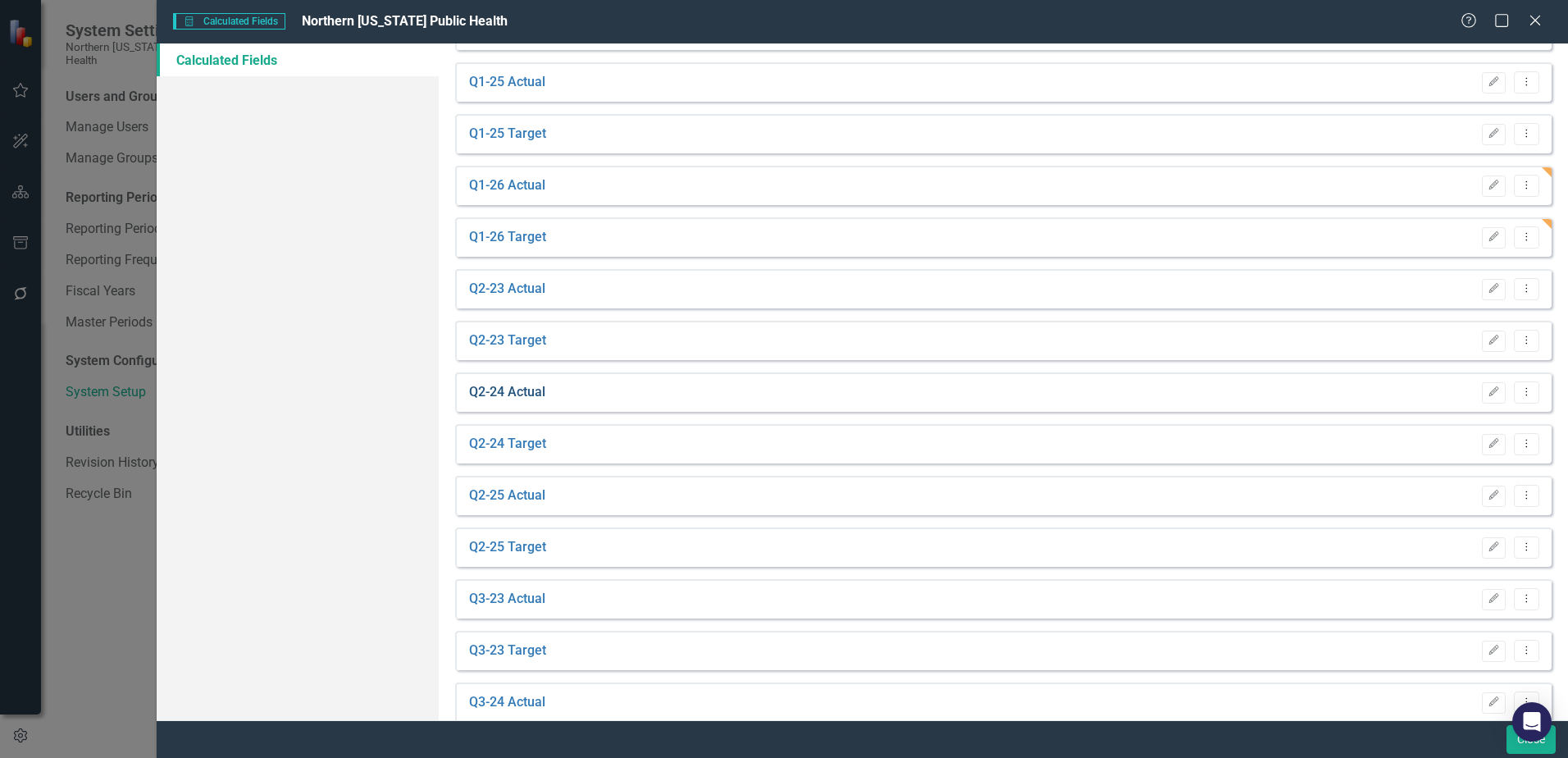
scroll to position [739, 0]
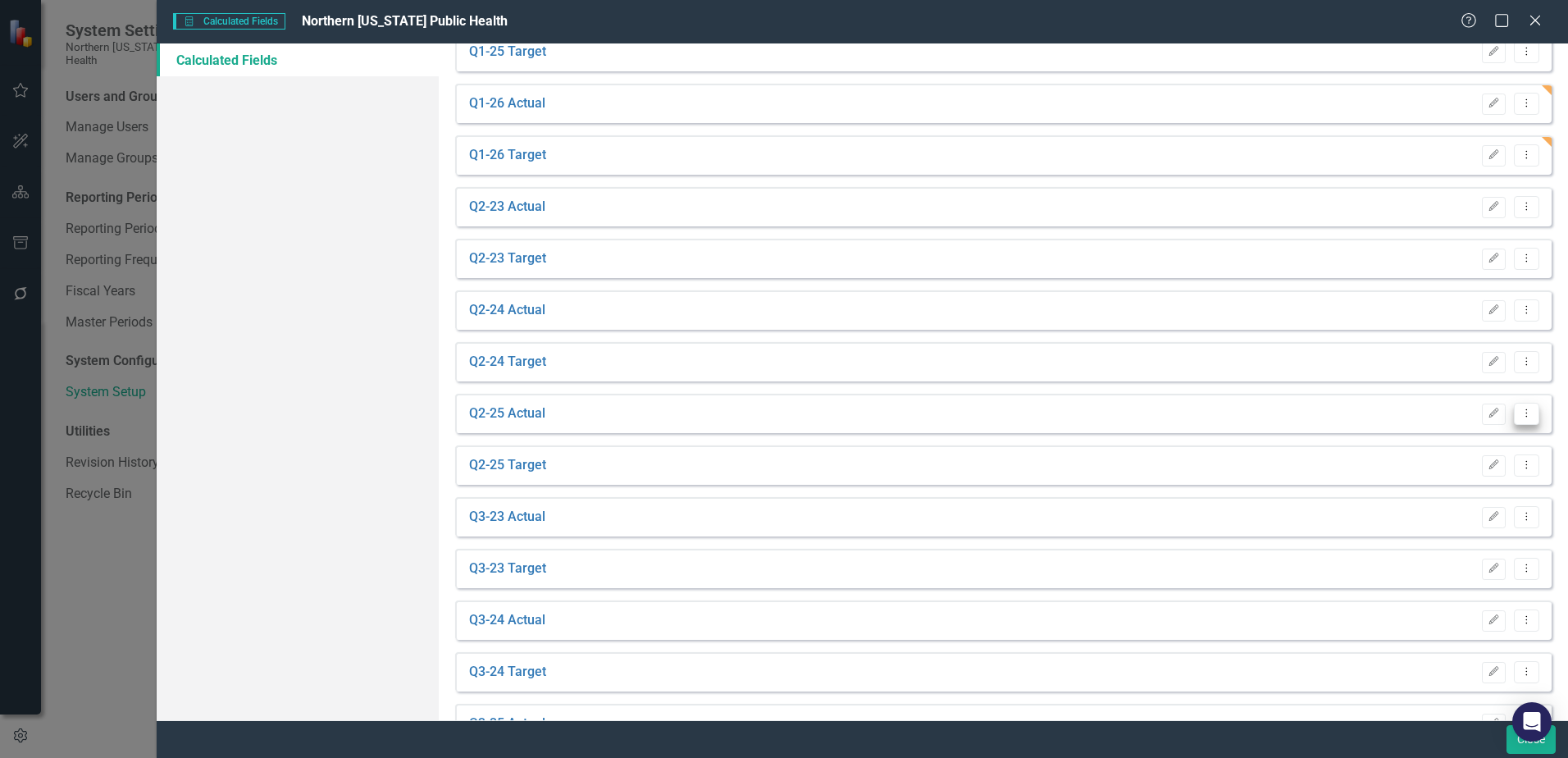
click at [1519, 418] on icon "Dropdown Menu" at bounding box center [1526, 412] width 14 height 11
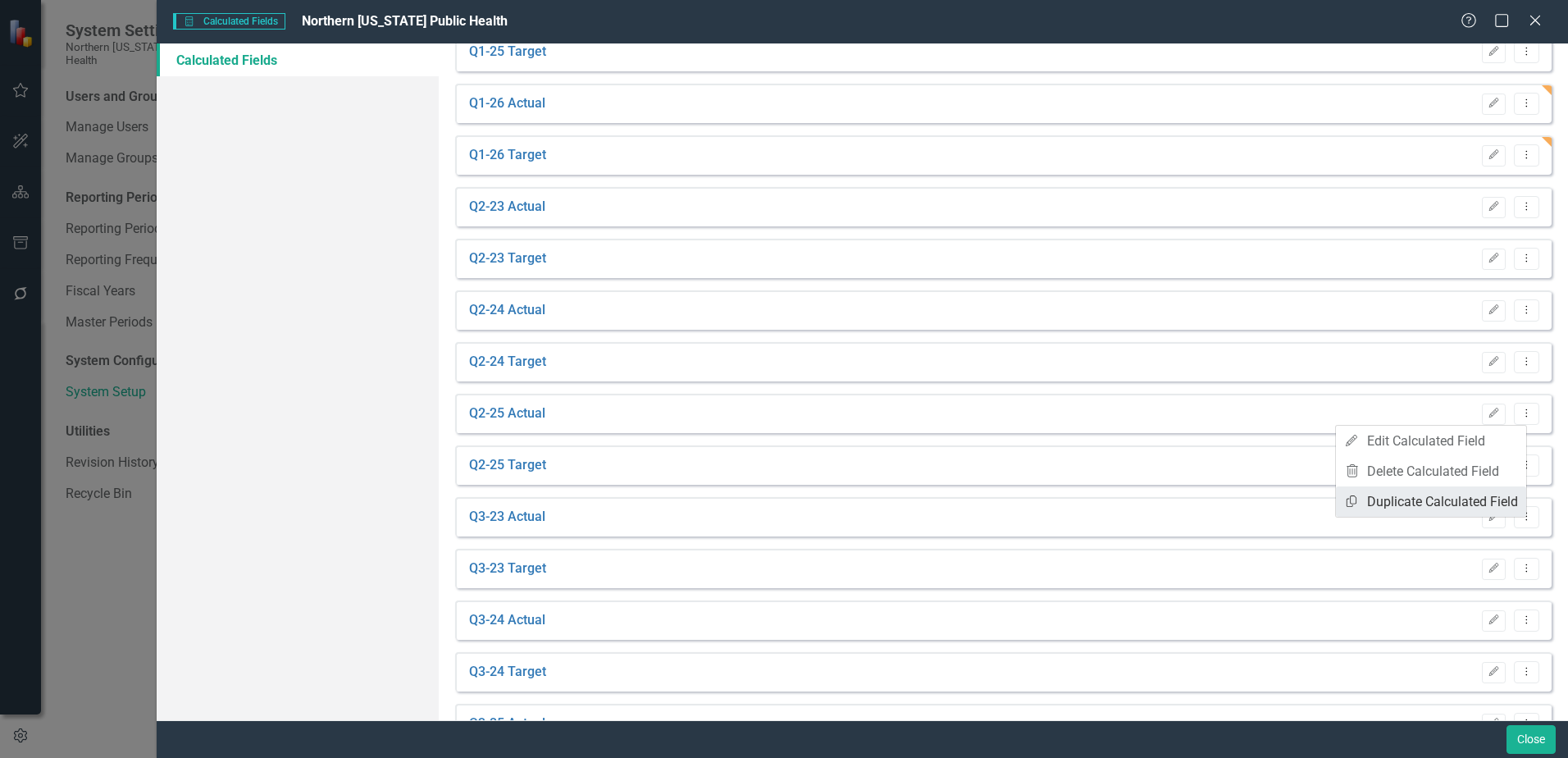
click at [1422, 500] on link "Copy Duplicate Calculated Field" at bounding box center [1432, 502] width 191 height 30
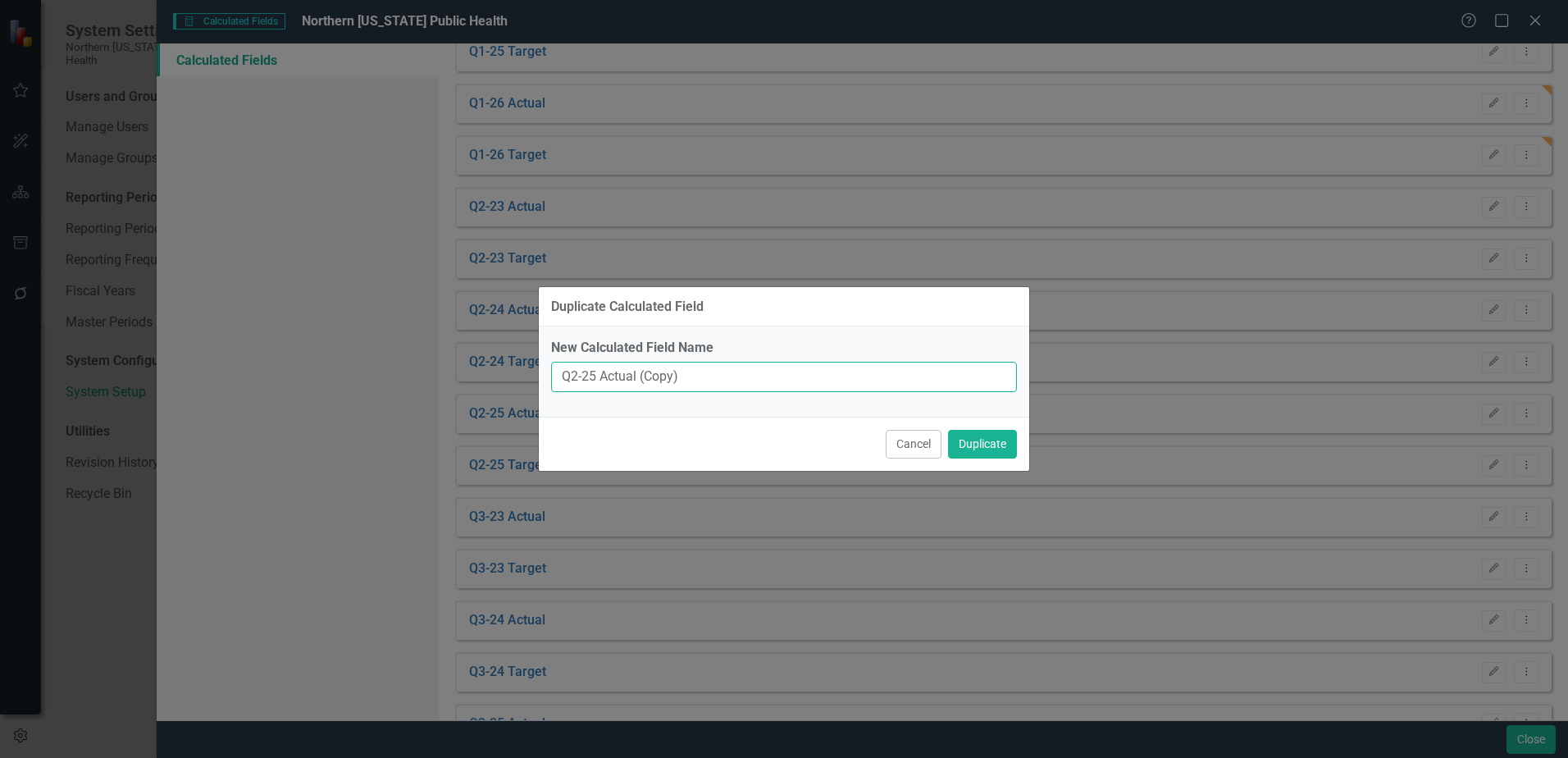
click at [593, 377] on input "Q2-25 Actual (Copy)" at bounding box center [784, 377] width 466 height 30
drag, startPoint x: 687, startPoint y: 377, endPoint x: 643, endPoint y: 377, distance: 44.0
click at [643, 377] on input "Q2-26 Actual (Copy)" at bounding box center [784, 377] width 466 height 30
type input "Q2-26 Actual"
click at [985, 438] on button "Duplicate" at bounding box center [983, 444] width 69 height 28
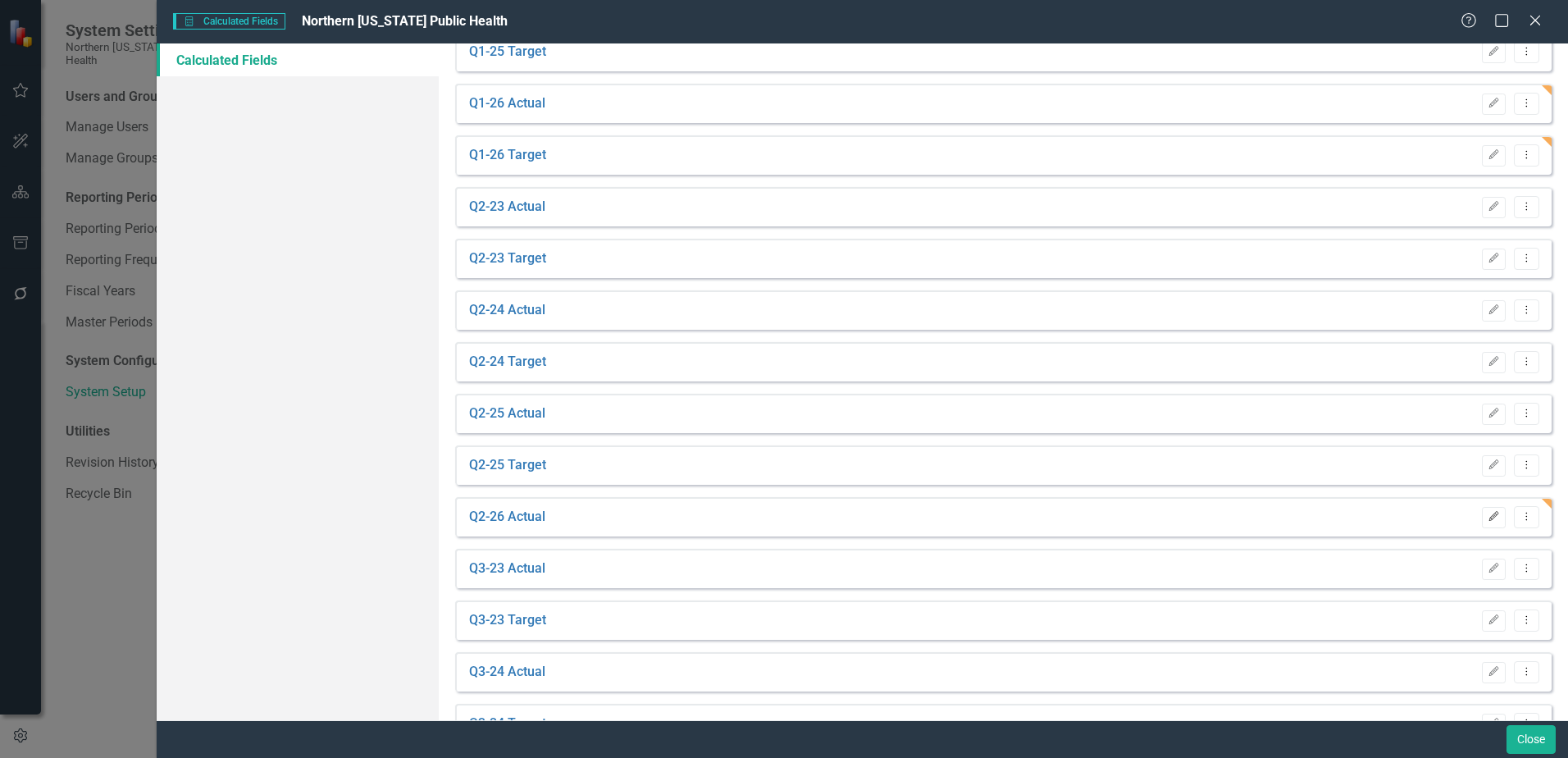
click at [1489, 520] on icon "button" at bounding box center [1494, 516] width 10 height 10
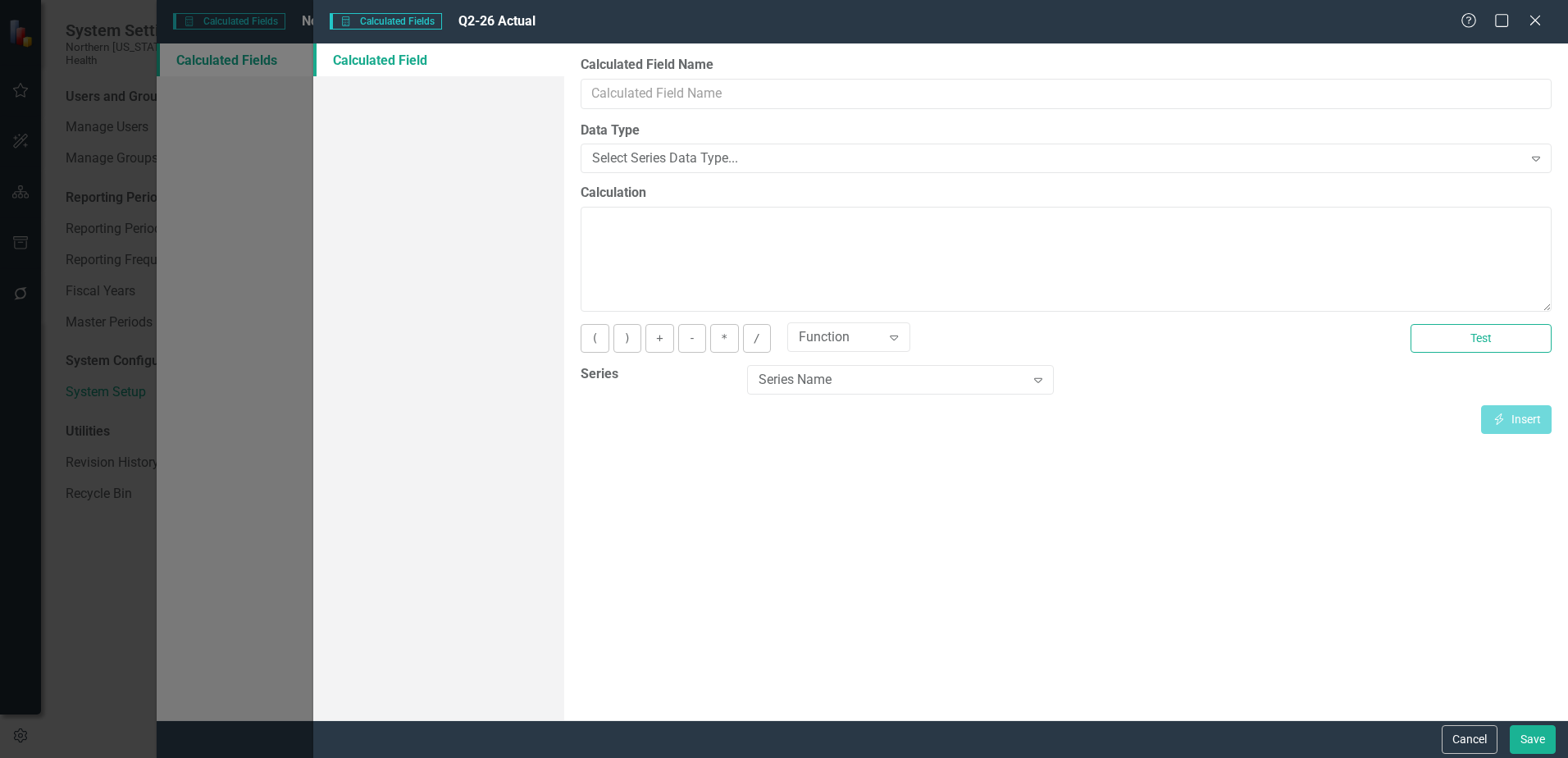
type input "Q2-26 Actual"
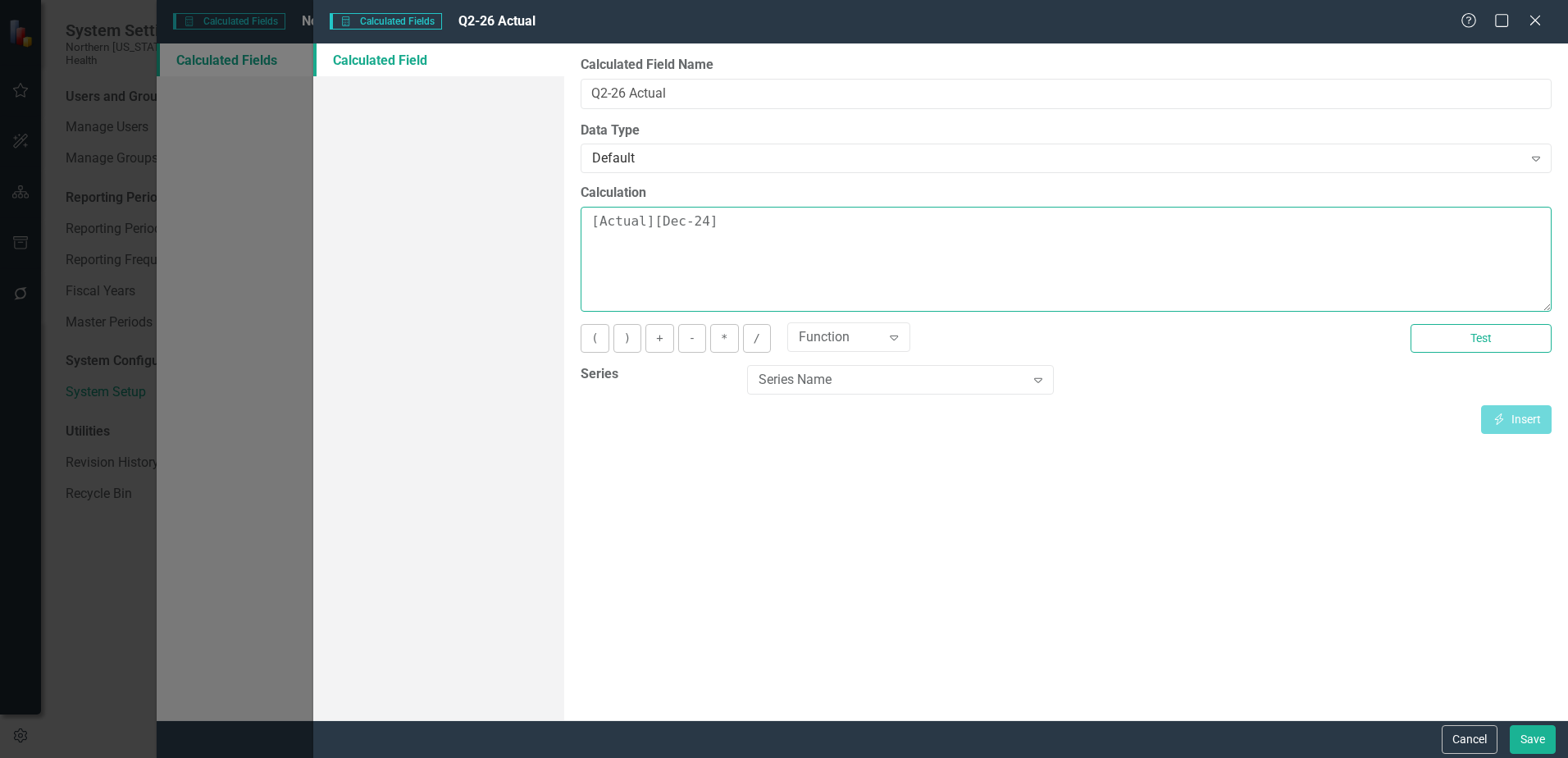
click at [701, 224] on textarea "[Actual][Dec-24]" at bounding box center [1065, 259] width 971 height 105
type textarea "[Actual][Dec-25]"
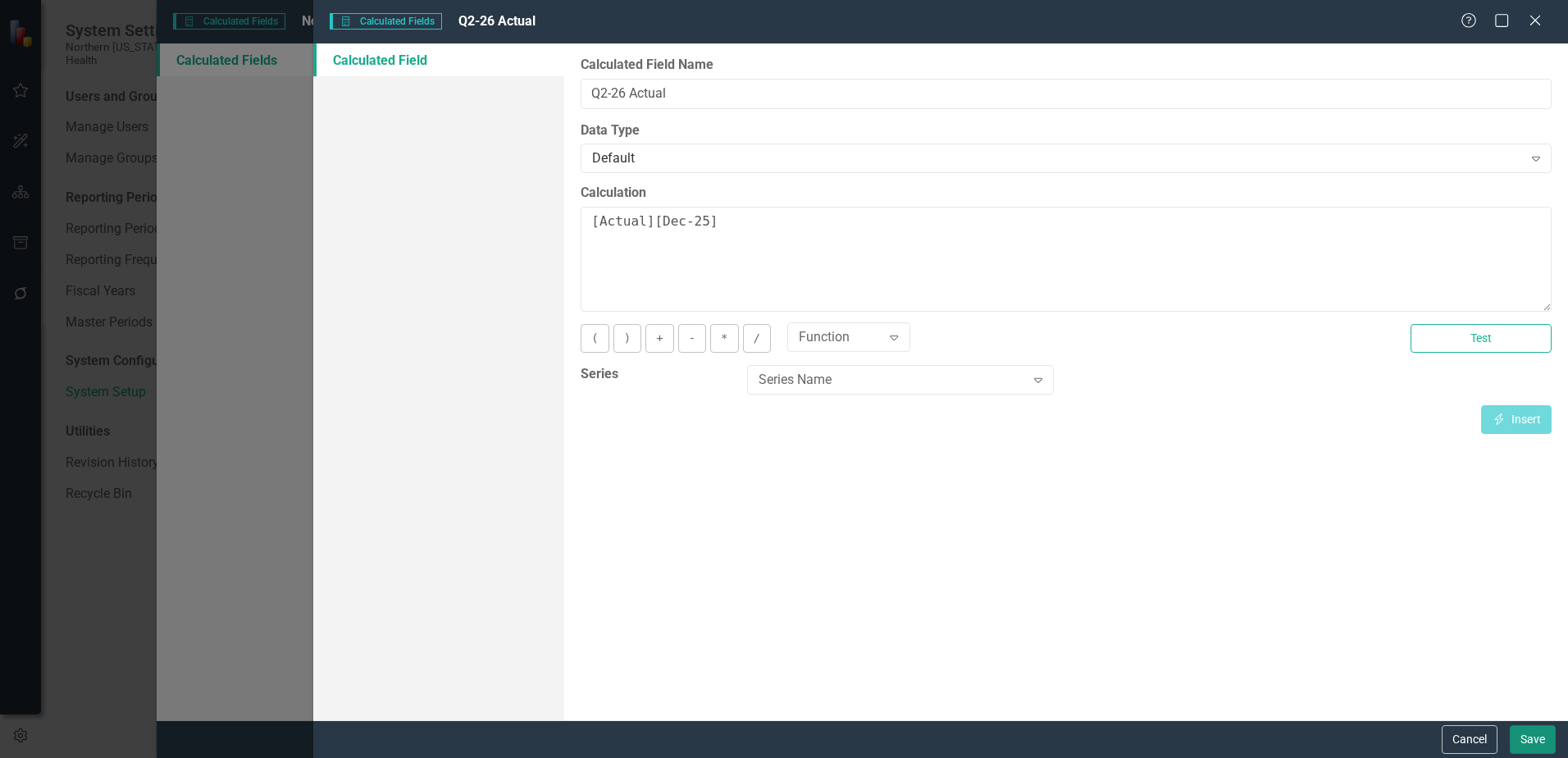
click at [1538, 728] on button "Save" at bounding box center [1533, 740] width 46 height 28
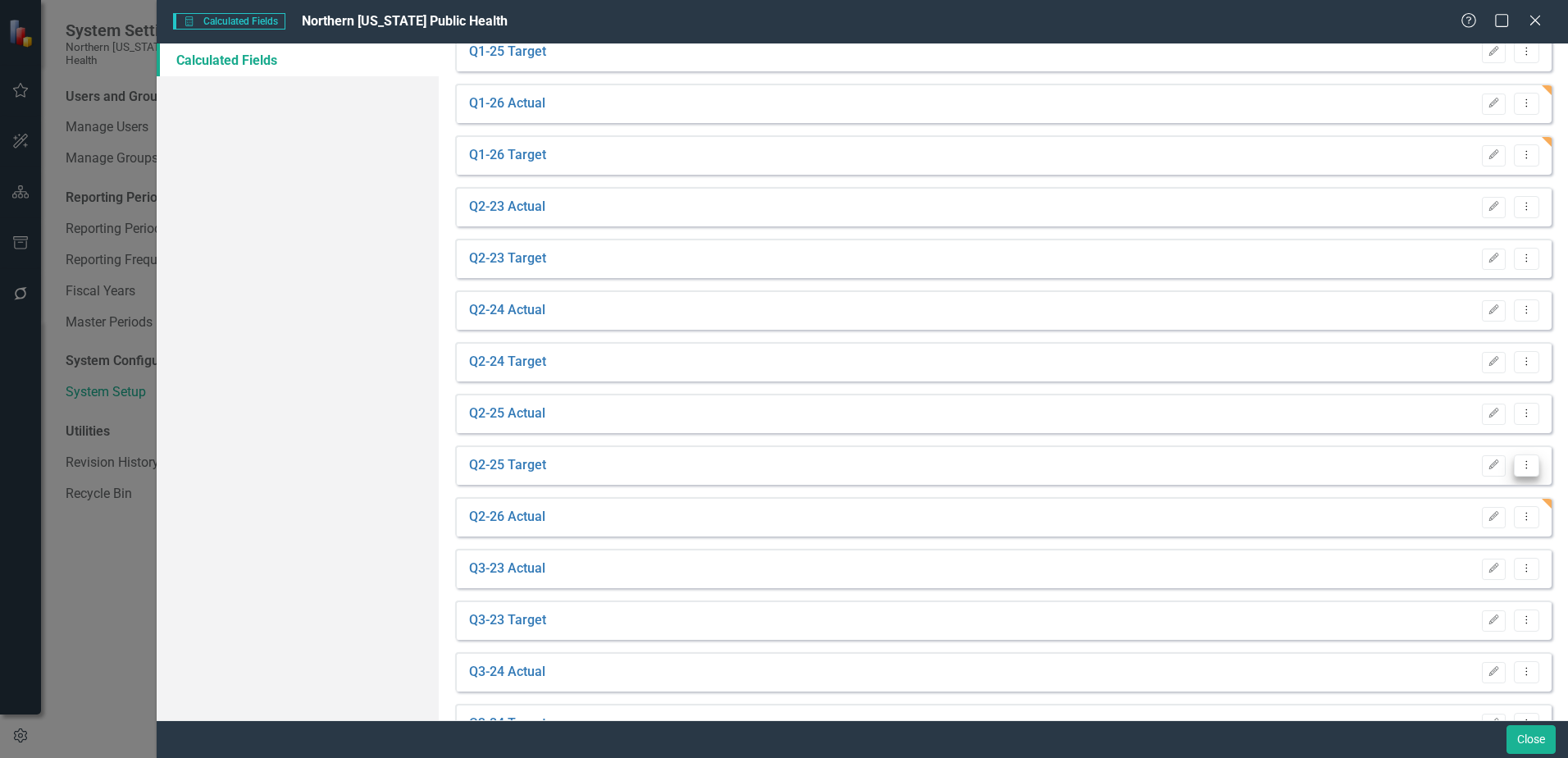
click at [1514, 472] on button "Dropdown Menu" at bounding box center [1526, 465] width 25 height 22
click at [1416, 548] on link "Copy Duplicate Calculated Field" at bounding box center [1432, 553] width 191 height 30
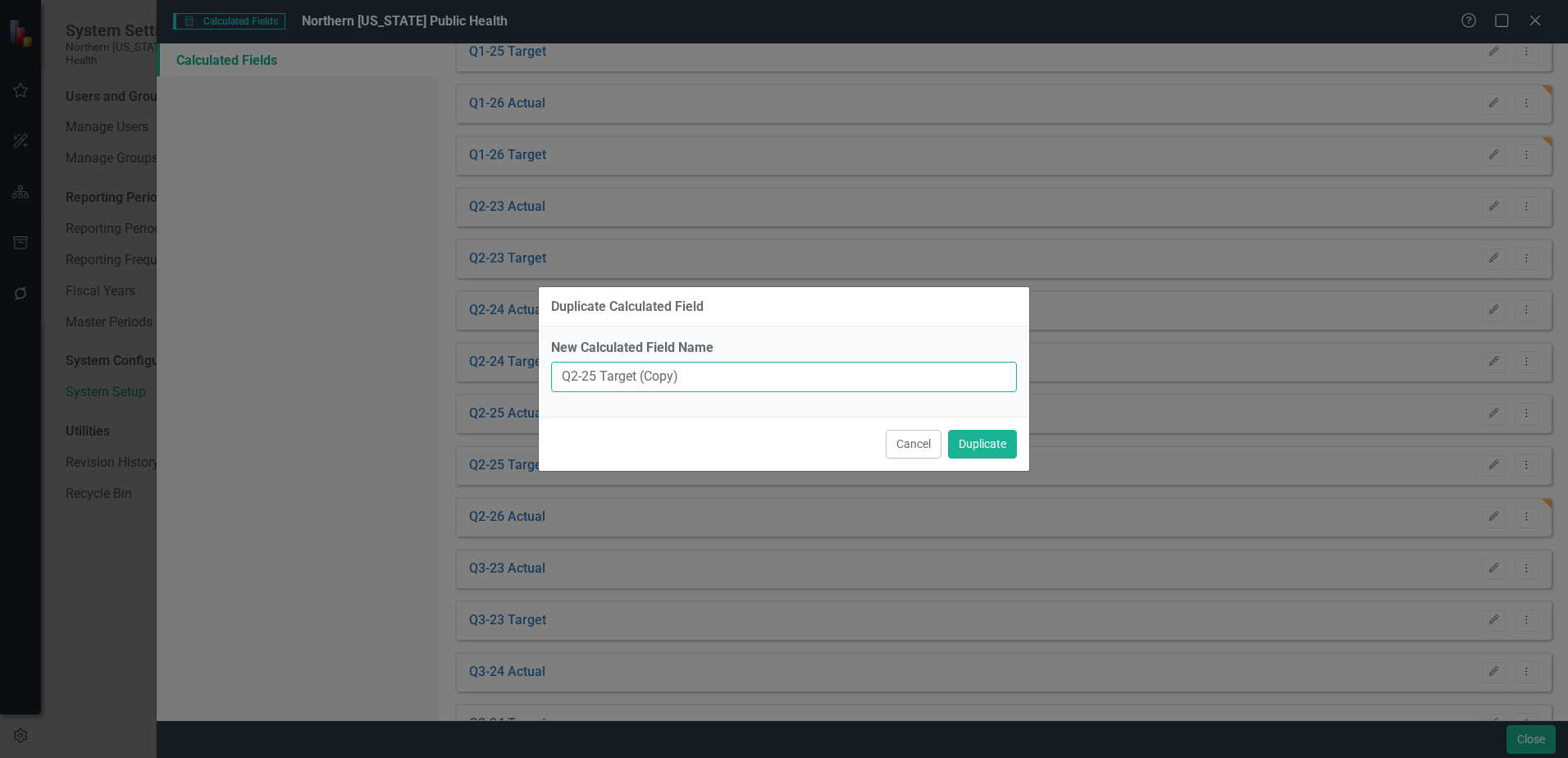
click at [594, 379] on input "Q2-25 Target (Copy)" at bounding box center [784, 377] width 466 height 30
drag, startPoint x: 717, startPoint y: 376, endPoint x: 738, endPoint y: 406, distance: 36.6
click at [652, 387] on input "Q2-26 Target (Copy)" at bounding box center [784, 377] width 466 height 30
type input "Q2-26 Target"
click at [986, 445] on button "Duplicate" at bounding box center [983, 444] width 69 height 28
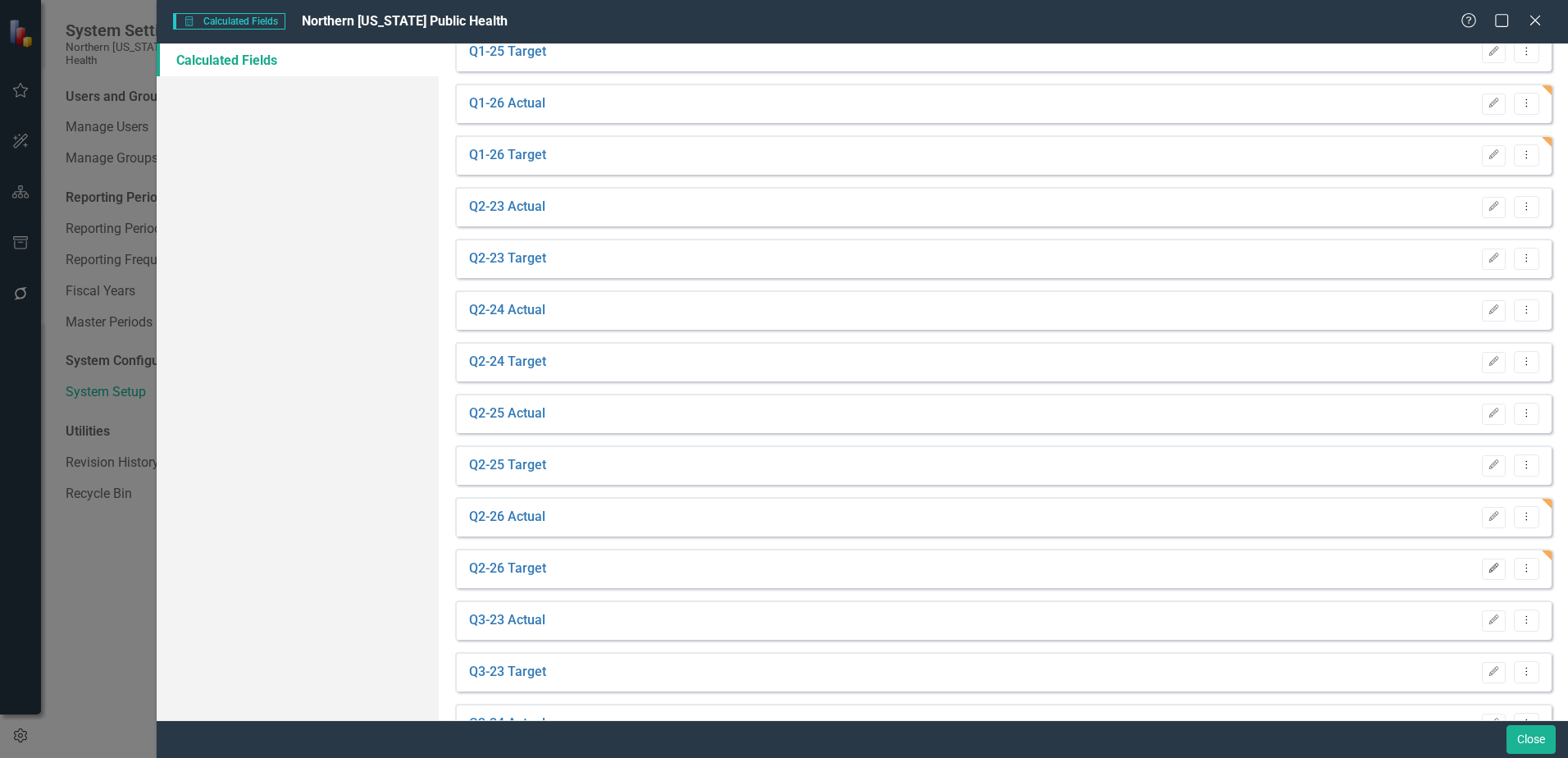
click at [1482, 575] on button "Edit" at bounding box center [1494, 569] width 23 height 21
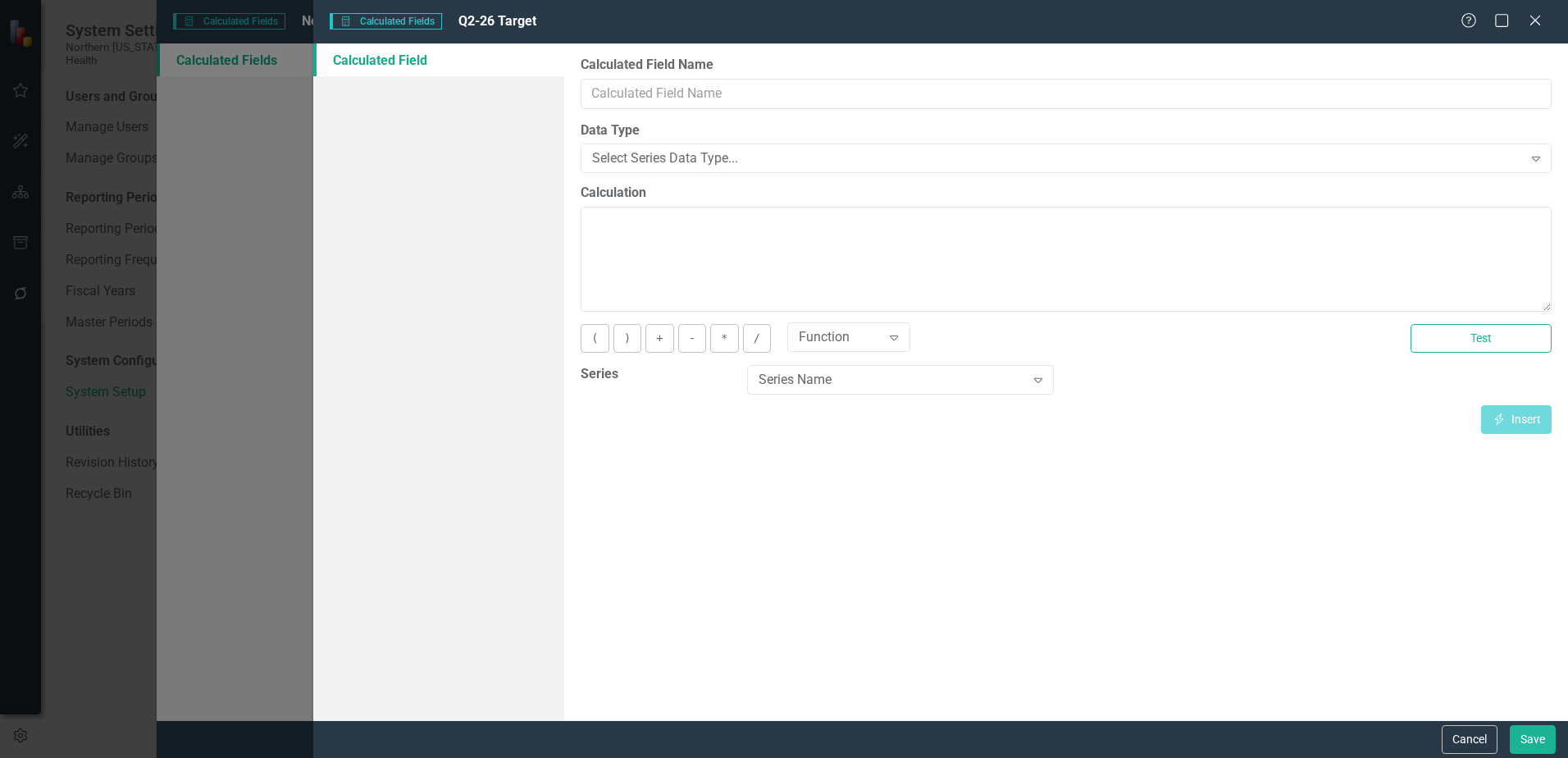
type input "Q2-26 Target"
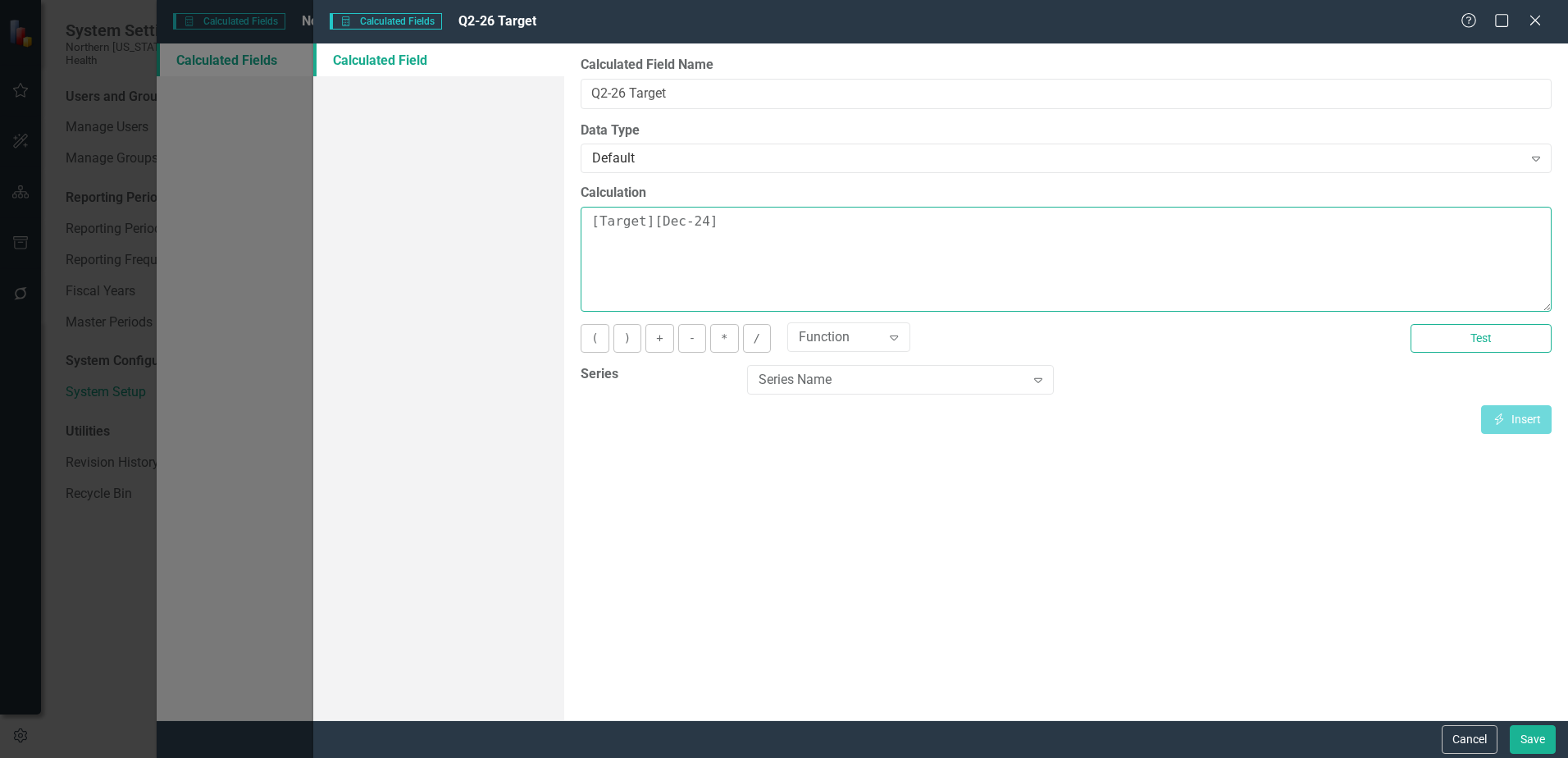
click at [697, 229] on textarea "[Target][Dec-24]" at bounding box center [1065, 259] width 971 height 105
type textarea "[Target][Dec-25]"
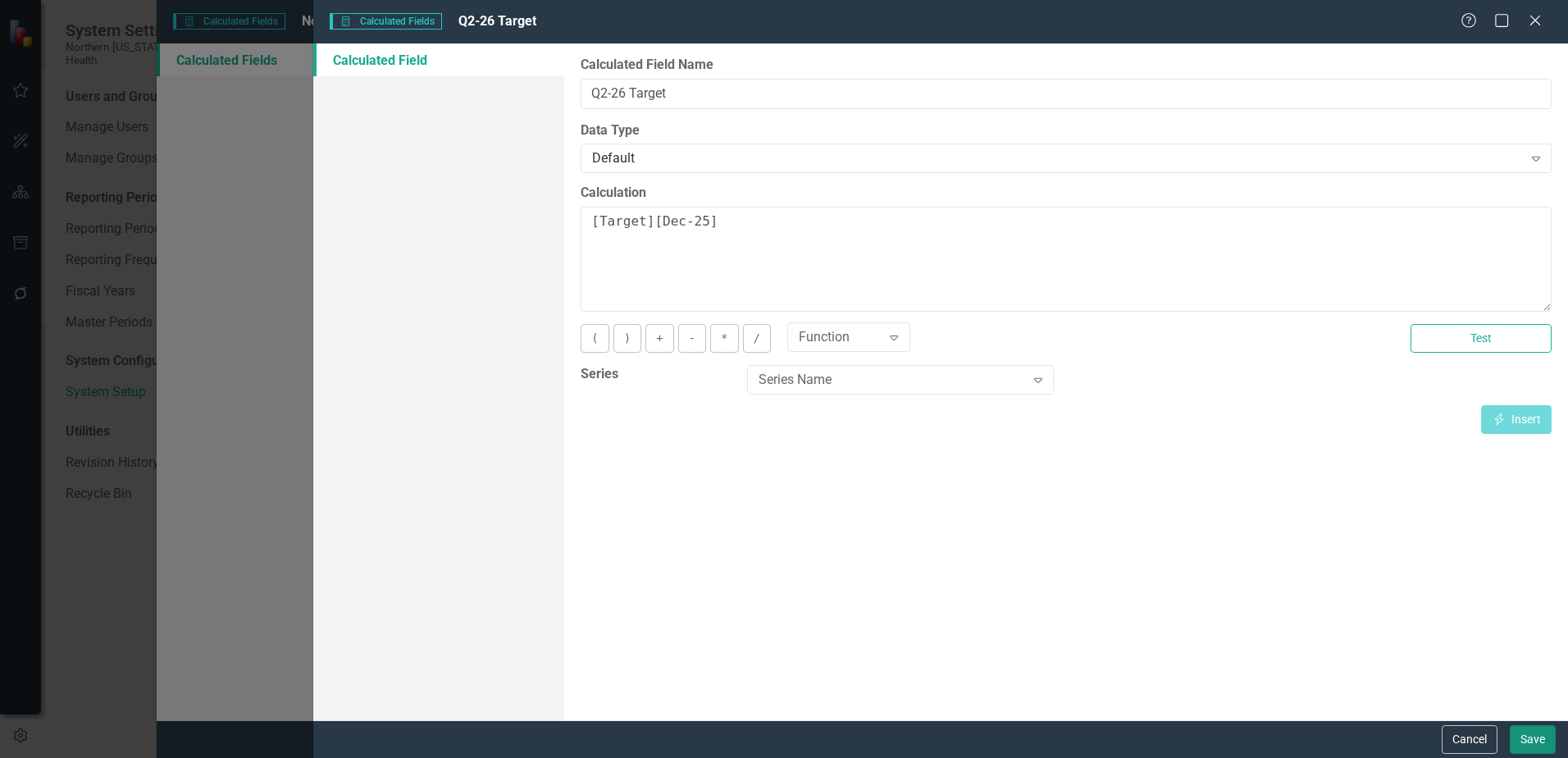
click at [1539, 748] on button "Save" at bounding box center [1533, 740] width 46 height 28
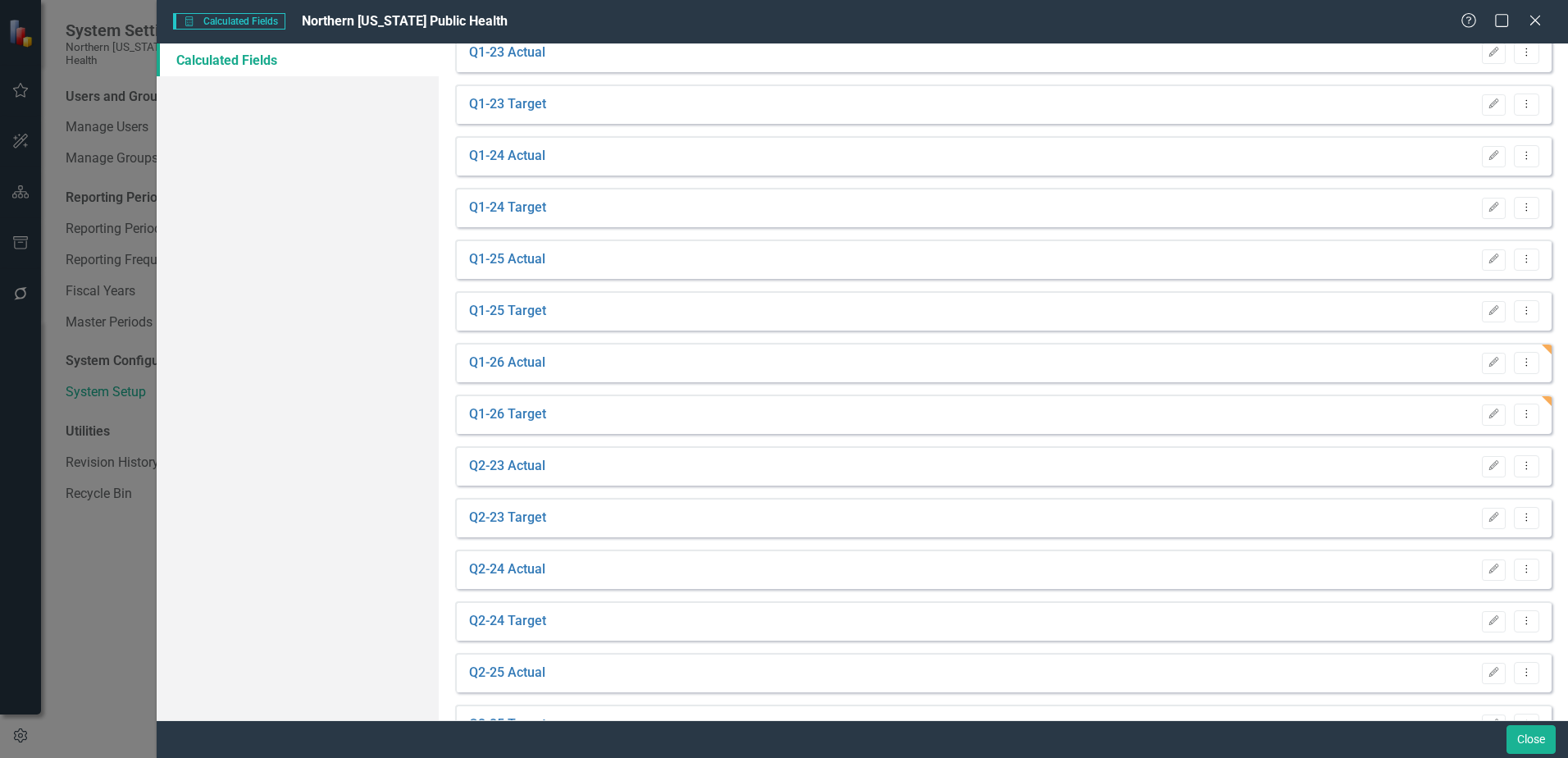
scroll to position [410, 0]
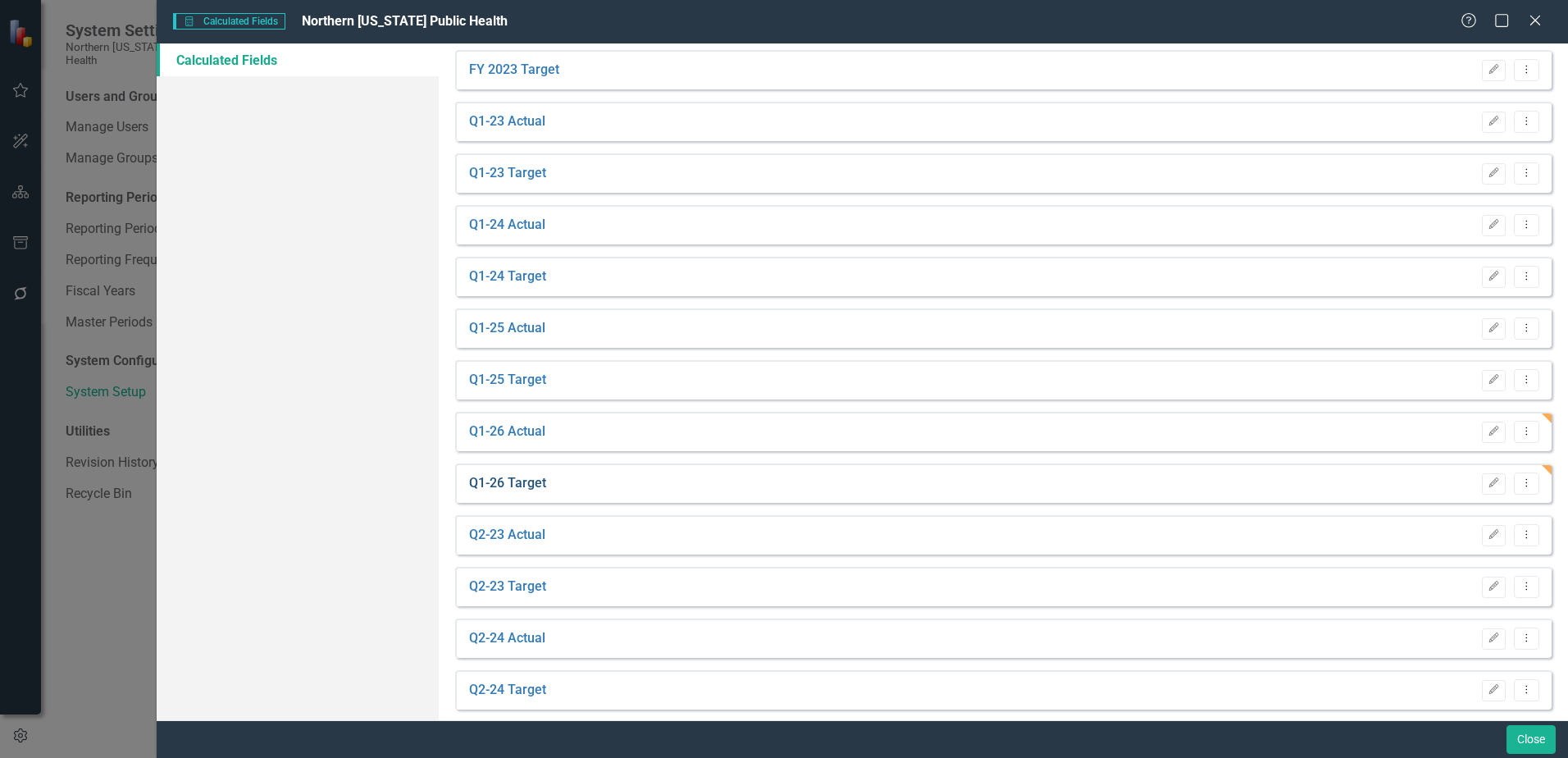
click at [524, 476] on link "Q1-26 Target" at bounding box center [508, 484] width 77 height 19
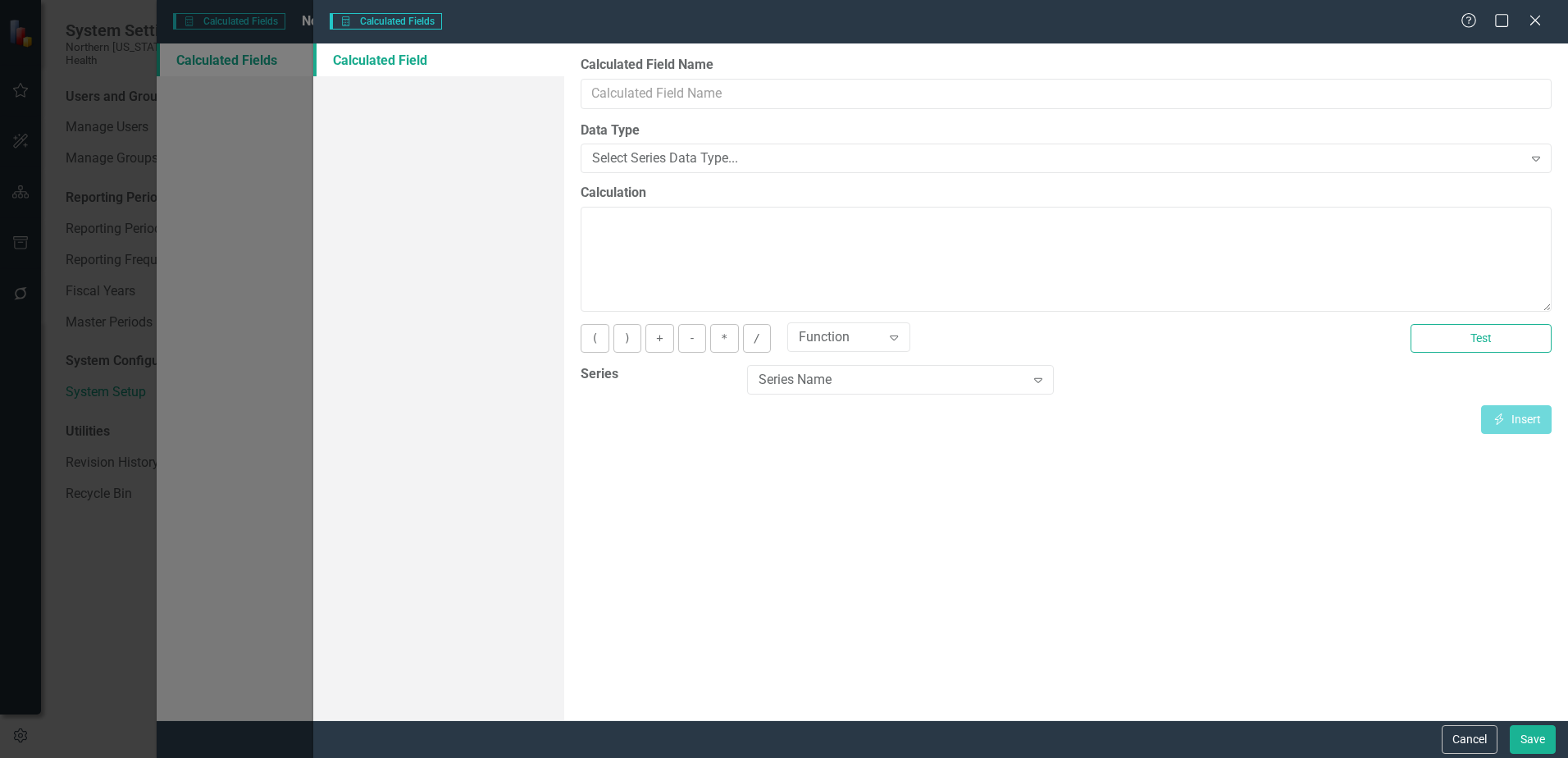
type input "Q1-26 Target"
type textarea "[Target][Sep-25]"
click at [685, 164] on div "Default" at bounding box center [1057, 158] width 930 height 19
click at [632, 93] on input "Q1-26 Target" at bounding box center [1065, 94] width 971 height 30
click at [1448, 330] on button "Test" at bounding box center [1481, 338] width 141 height 28
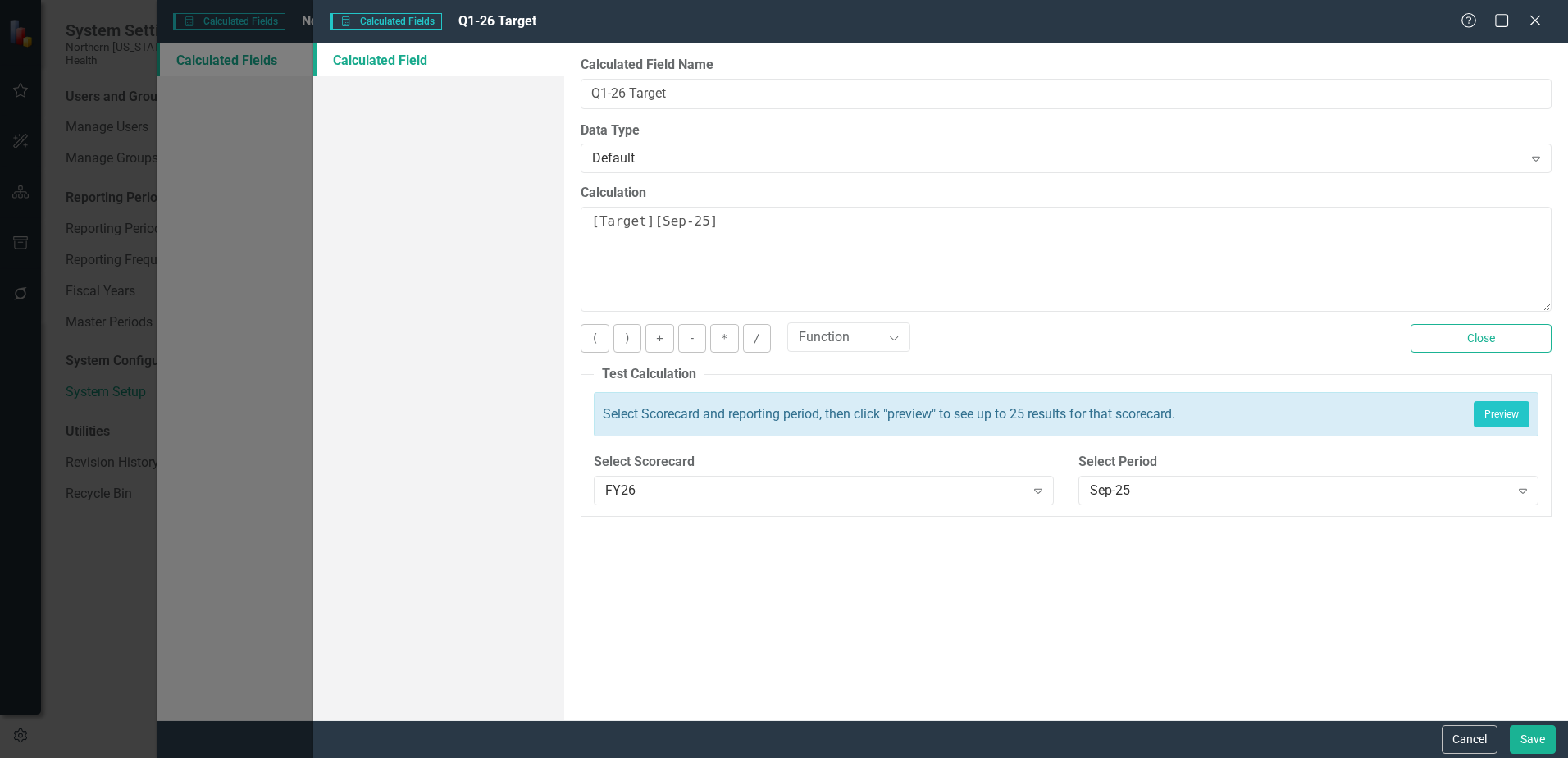
click at [1465, 755] on div "Cancel Save" at bounding box center [941, 739] width 1255 height 38
click at [1468, 738] on button "Cancel" at bounding box center [1469, 740] width 56 height 28
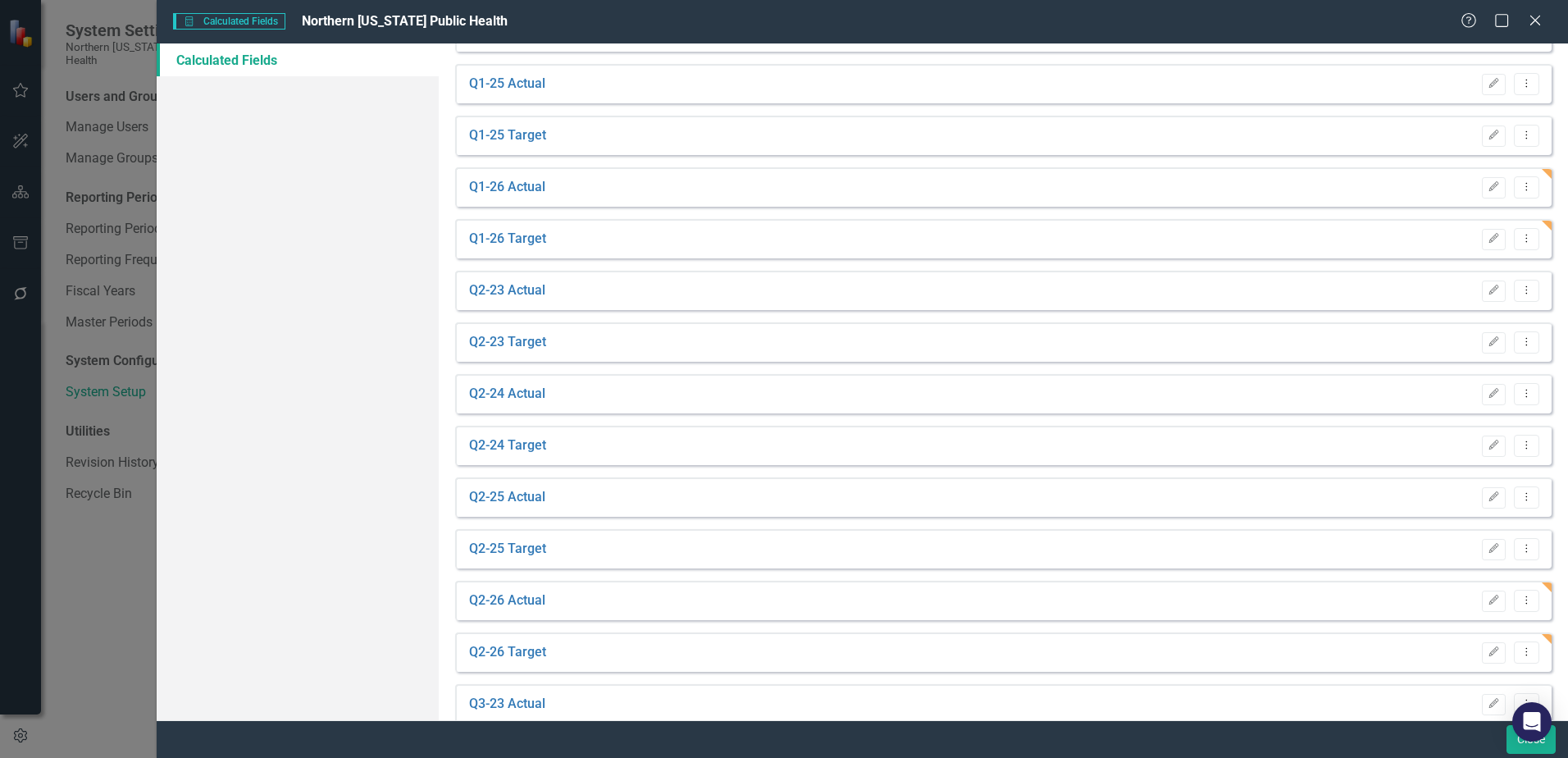
scroll to position [657, 0]
click at [1488, 597] on icon "Edit" at bounding box center [1494, 599] width 13 height 10
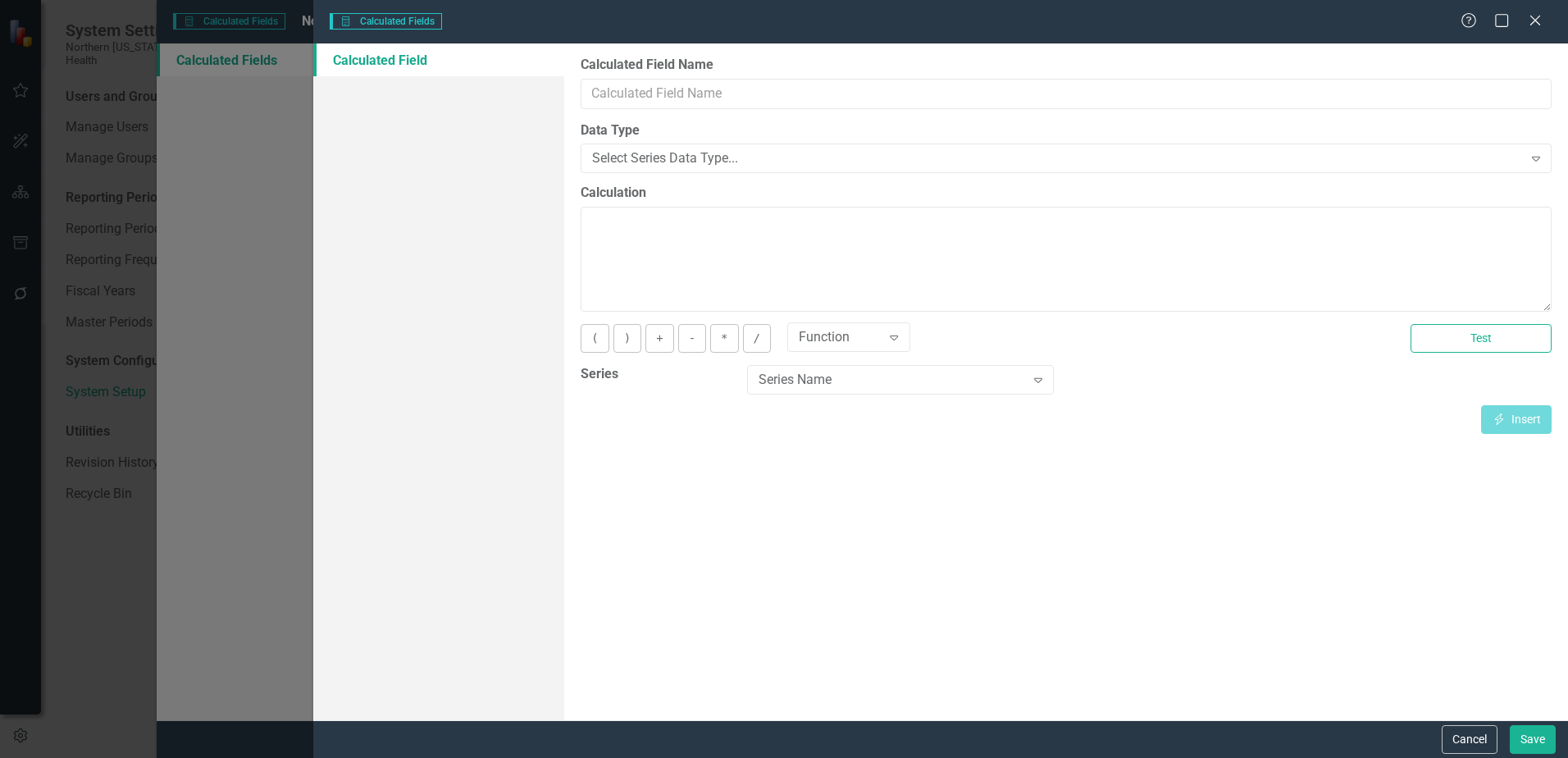
type input "Q2-26 Actual"
type textarea "[Actual][Dec-25]"
click at [1535, 343] on button "Test" at bounding box center [1481, 338] width 141 height 28
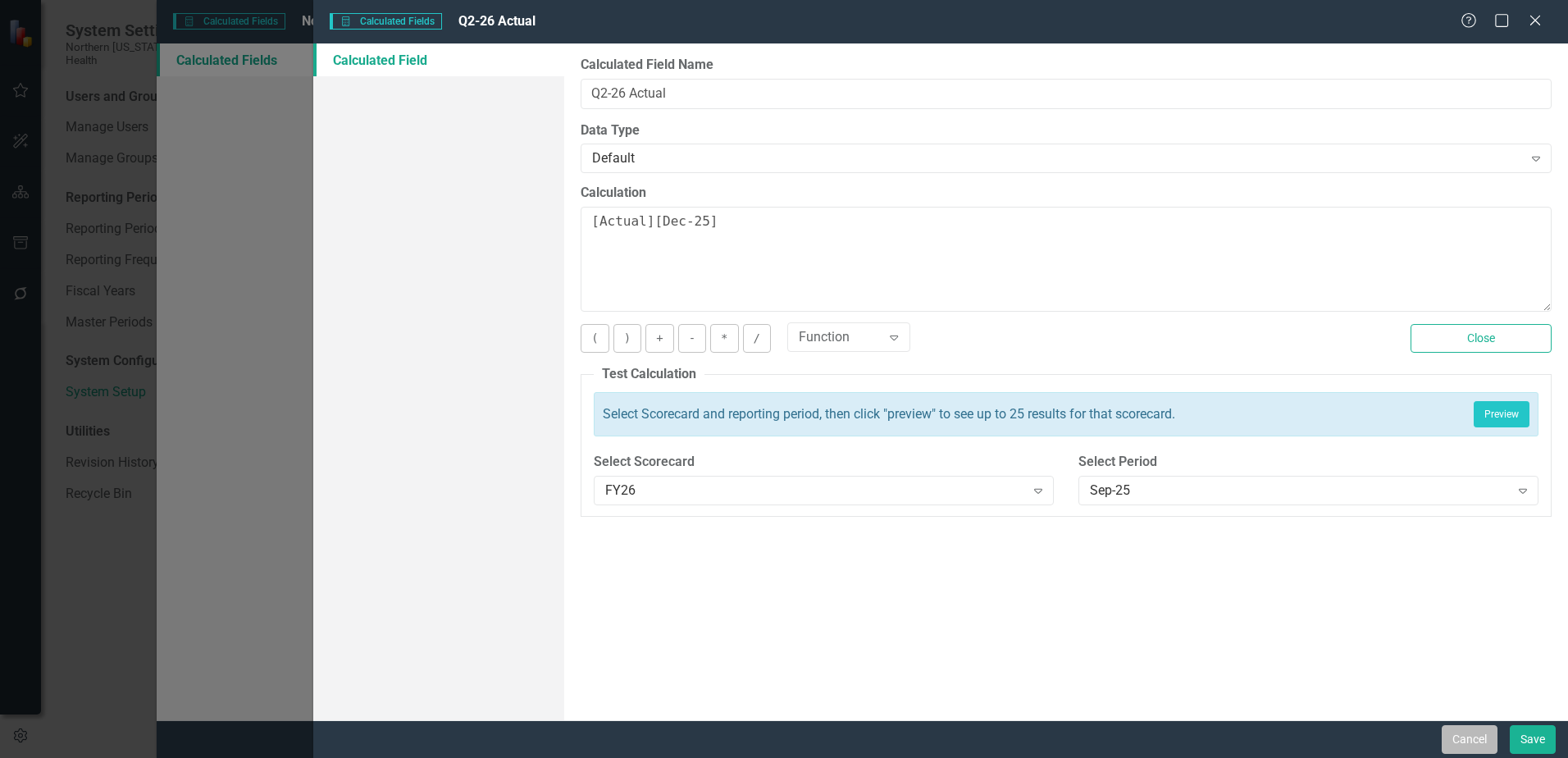
click at [1474, 735] on button "Cancel" at bounding box center [1469, 740] width 56 height 28
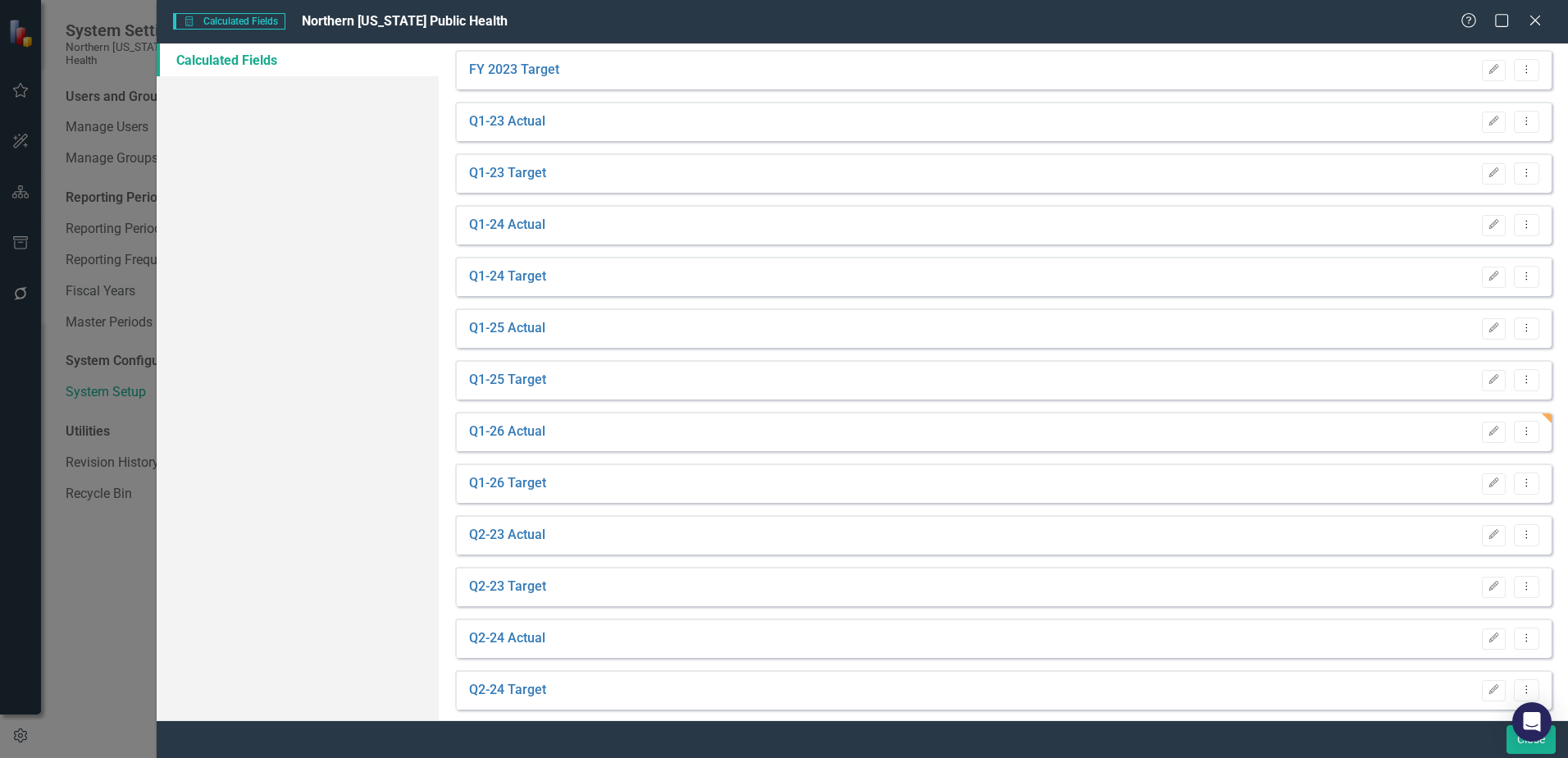
scroll to position [821, 0]
click at [1483, 376] on button "Edit" at bounding box center [1494, 383] width 23 height 21
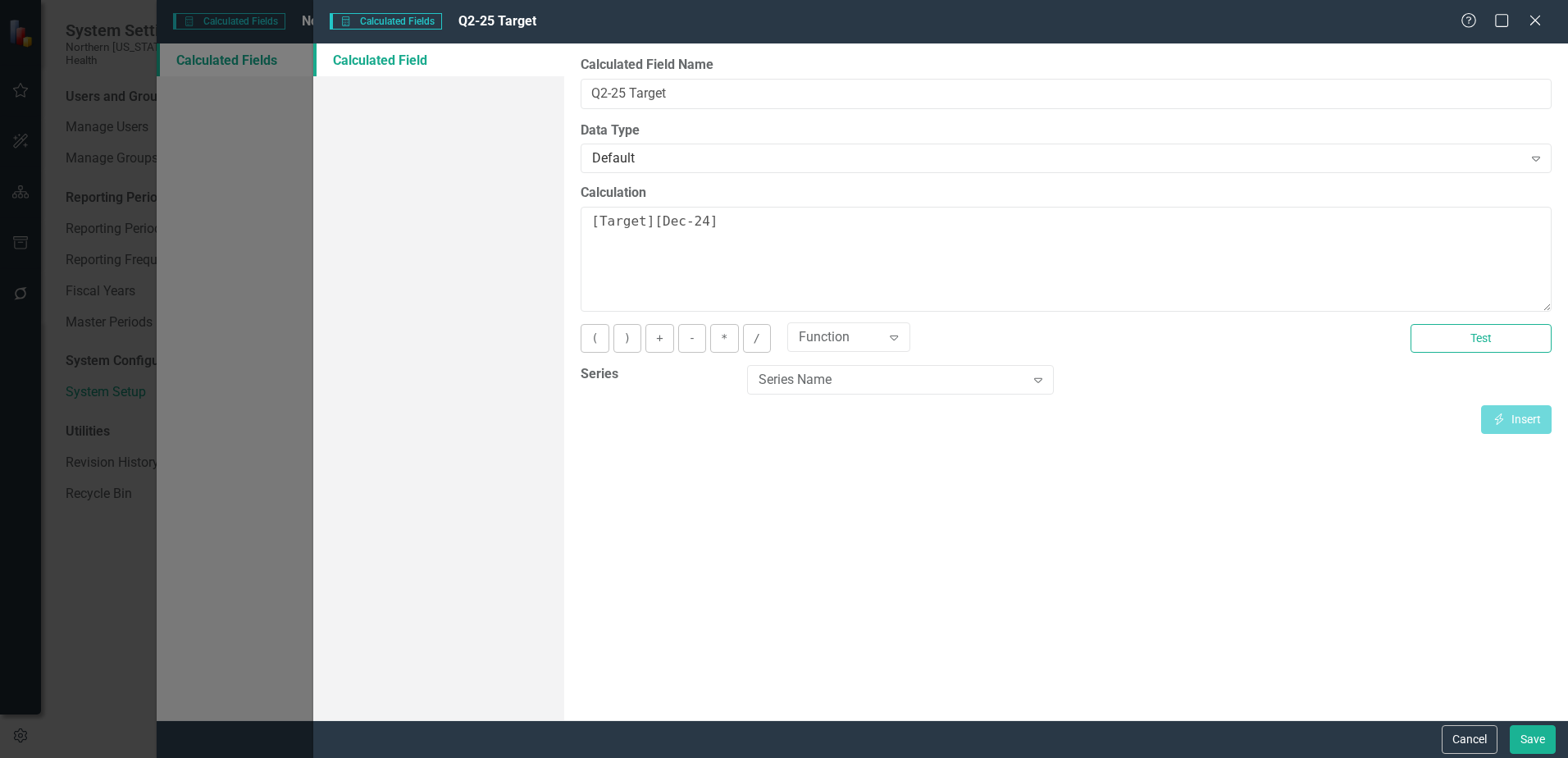
click at [1456, 317] on div "Calculated Fields in ClearPoint are primarily used in Summary Reports to compar…" at bounding box center [1066, 382] width 1004 height 677
click at [1440, 331] on button "Test" at bounding box center [1481, 338] width 141 height 28
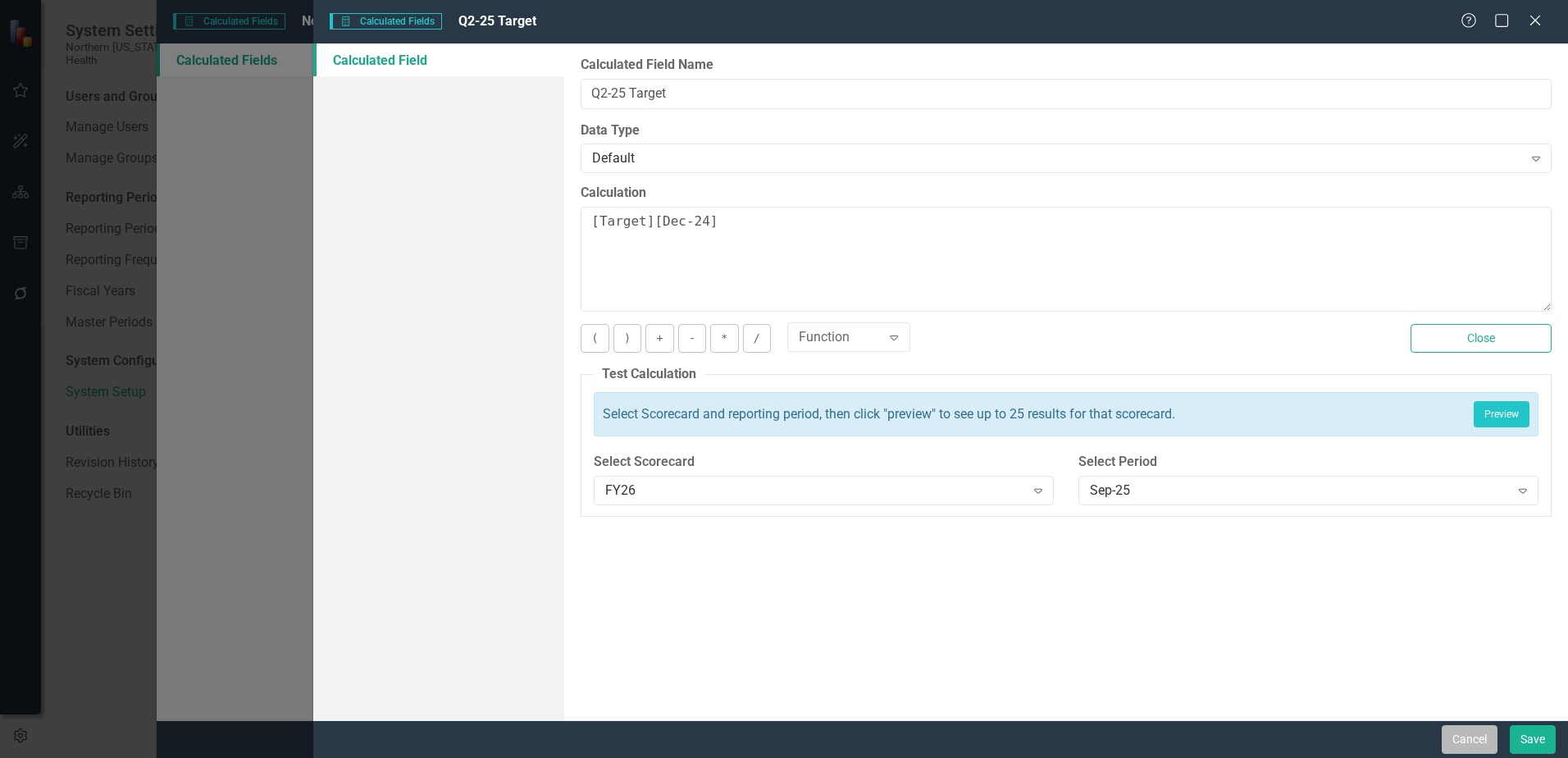
click at [1461, 737] on button "Cancel" at bounding box center [1469, 740] width 56 height 28
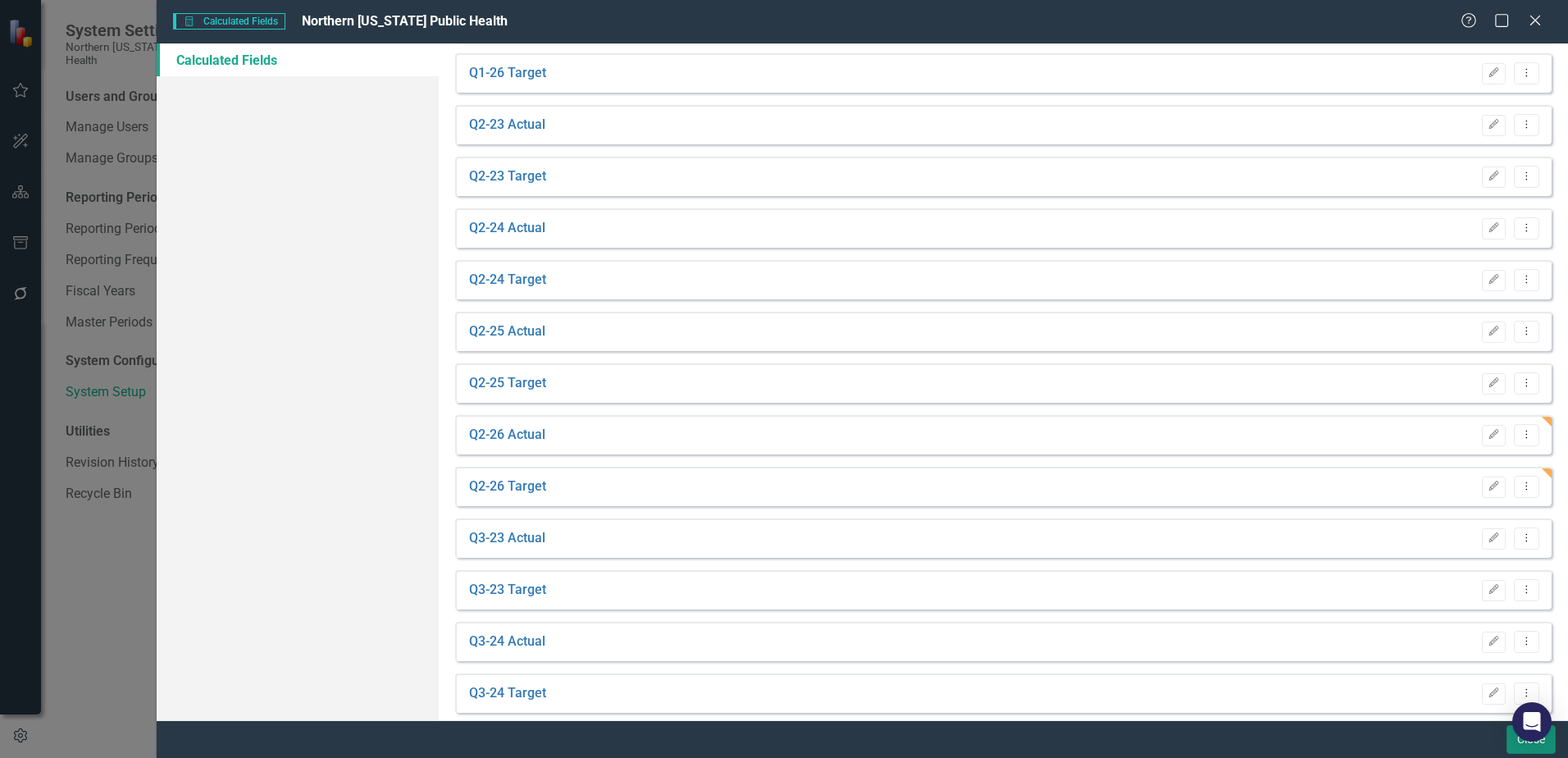
click at [1522, 746] on button "Close" at bounding box center [1531, 740] width 49 height 28
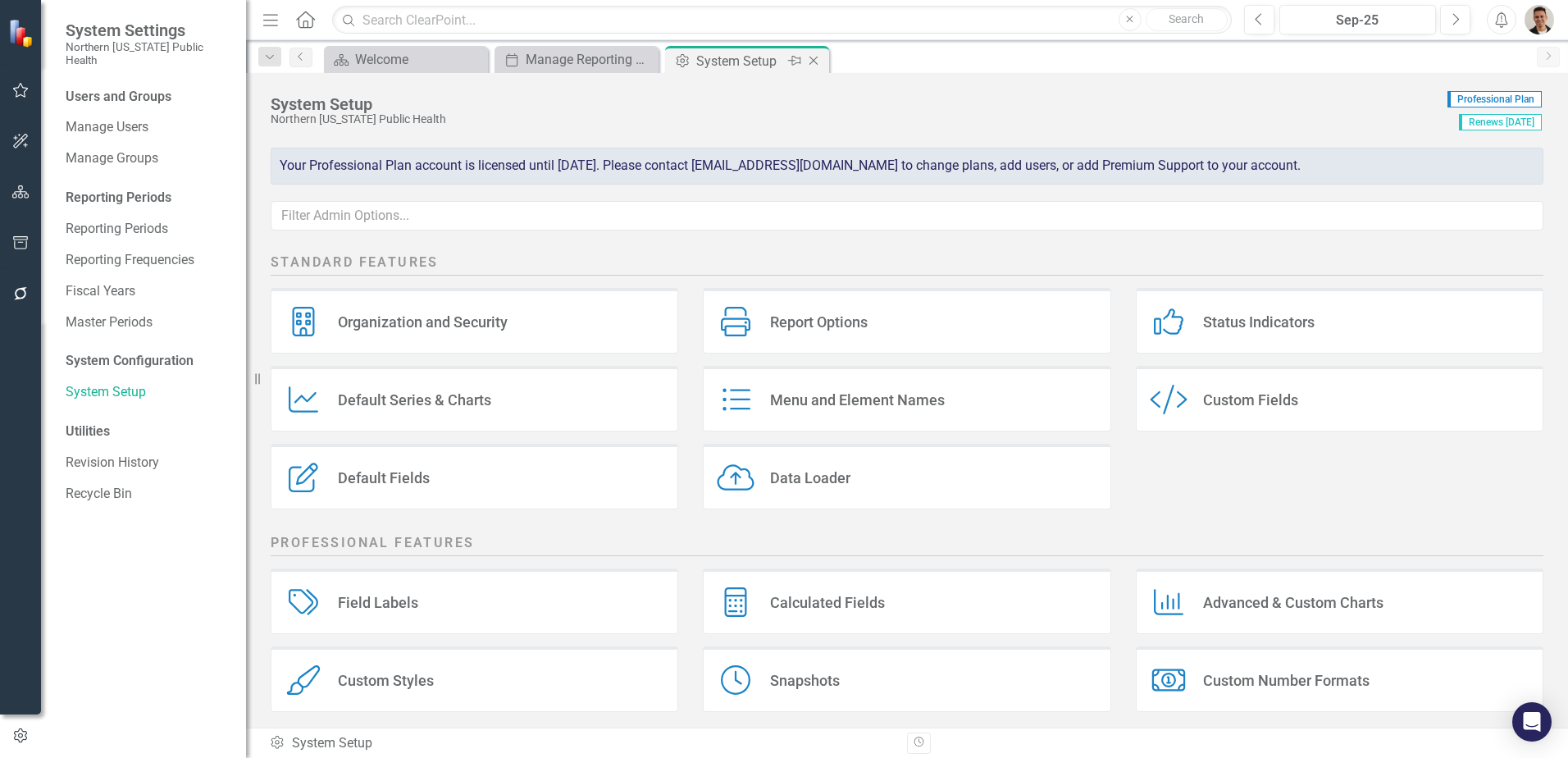
click at [819, 65] on icon "Close" at bounding box center [814, 61] width 17 height 13
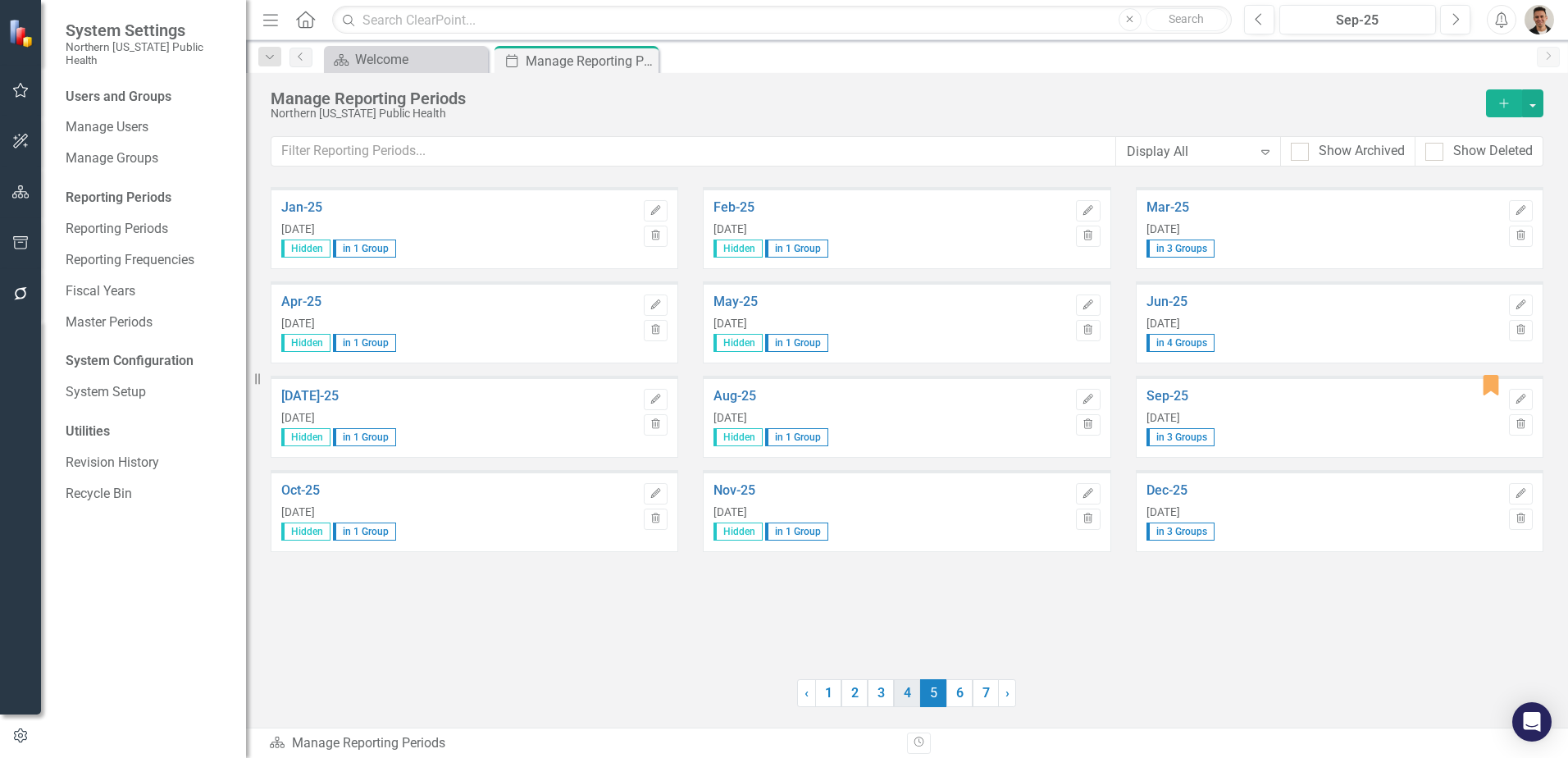
click at [914, 697] on link "4" at bounding box center [907, 693] width 26 height 28
click at [932, 696] on link "5" at bounding box center [932, 693] width 26 height 28
click at [1518, 402] on icon "Edit" at bounding box center [1520, 400] width 13 height 10
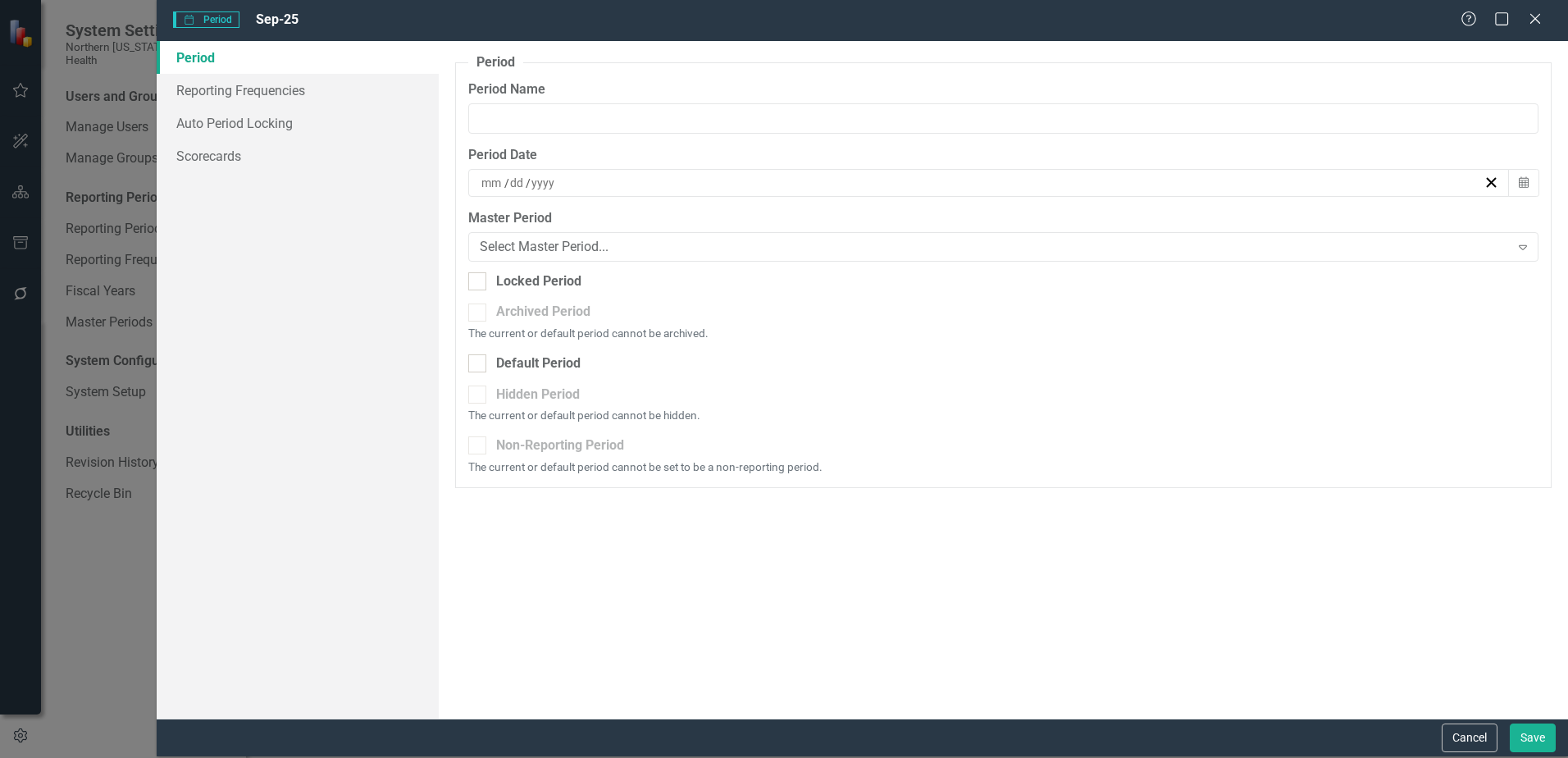
type input "Sep-25"
type input "9"
type input "30"
type input "2025"
checkbox input "true"
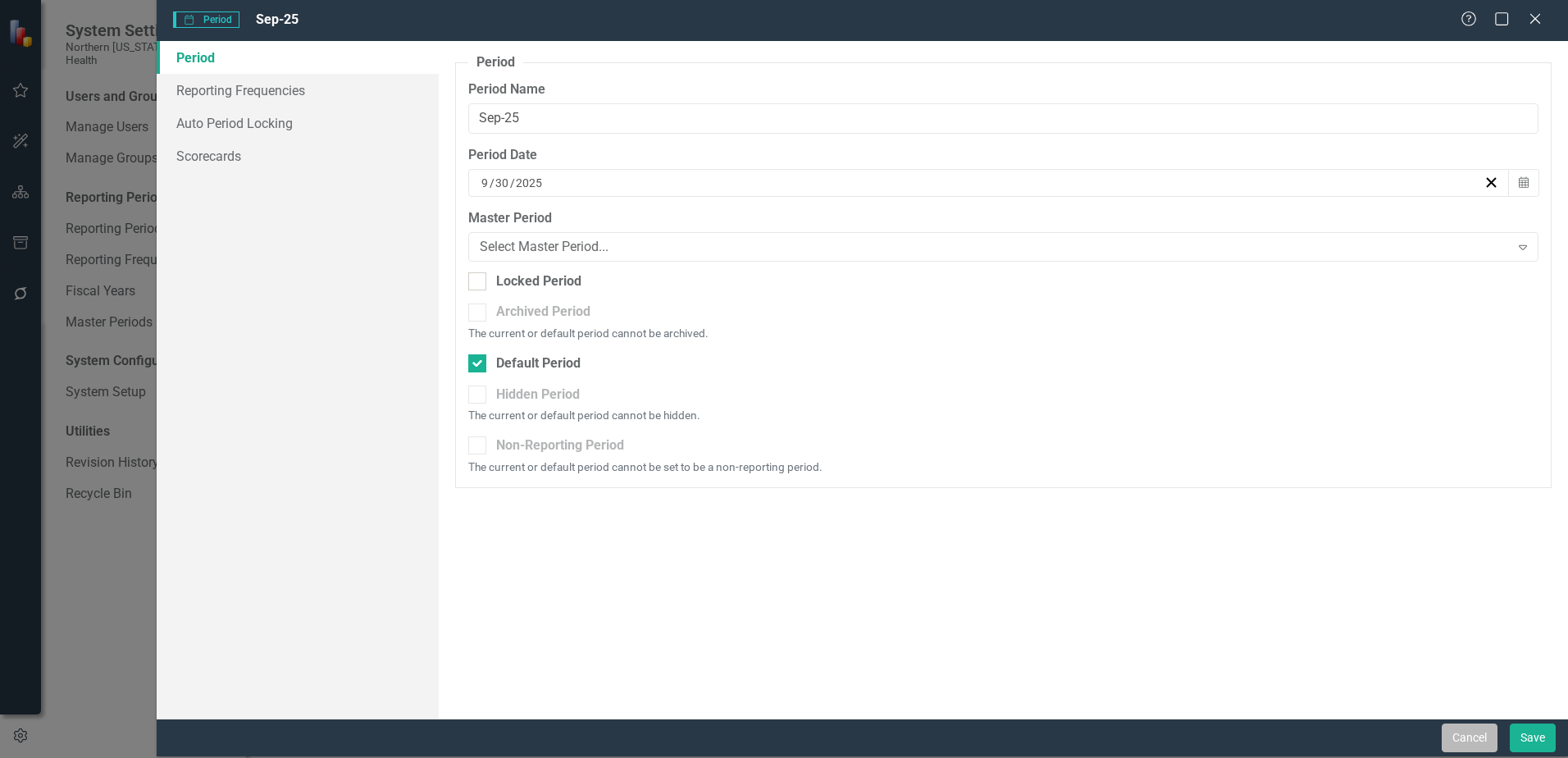
click at [1455, 737] on button "Cancel" at bounding box center [1469, 738] width 56 height 28
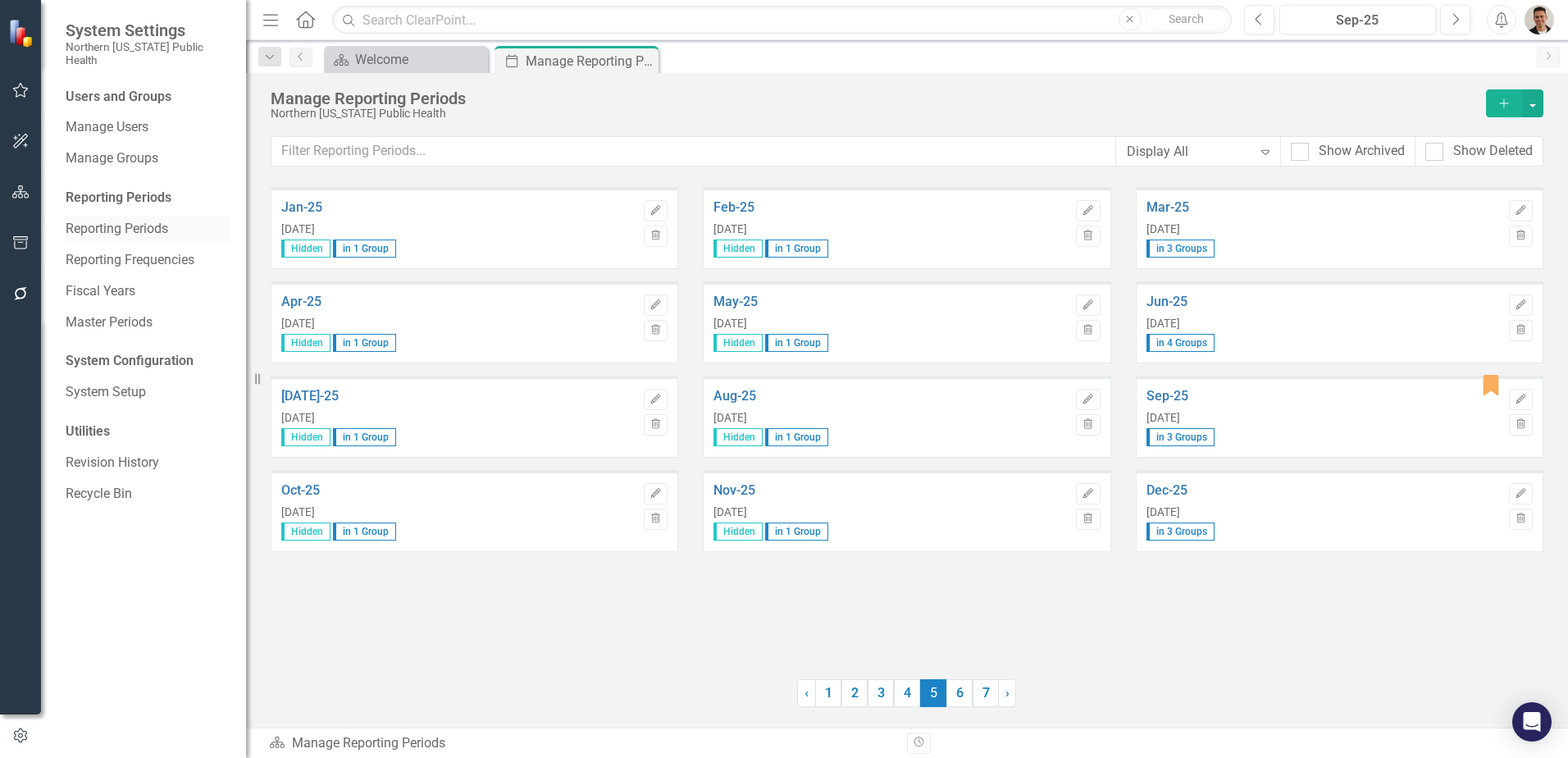
click at [79, 220] on link "Reporting Periods" at bounding box center [147, 229] width 164 height 19
click at [28, 184] on button "button" at bounding box center [21, 192] width 37 height 34
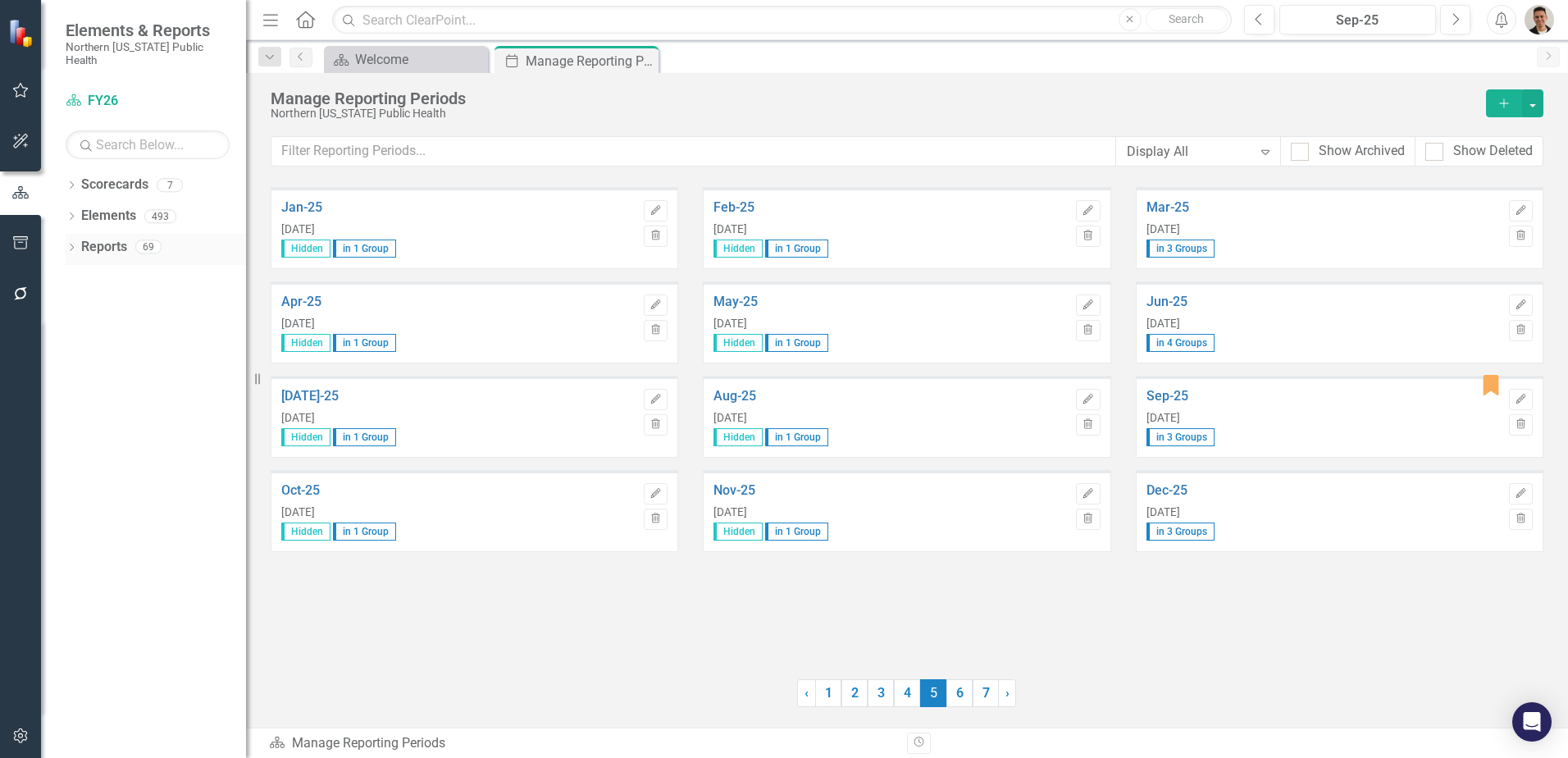
click at [70, 244] on icon "Dropdown" at bounding box center [71, 248] width 12 height 9
click at [74, 366] on icon "Dropdown" at bounding box center [79, 370] width 12 height 9
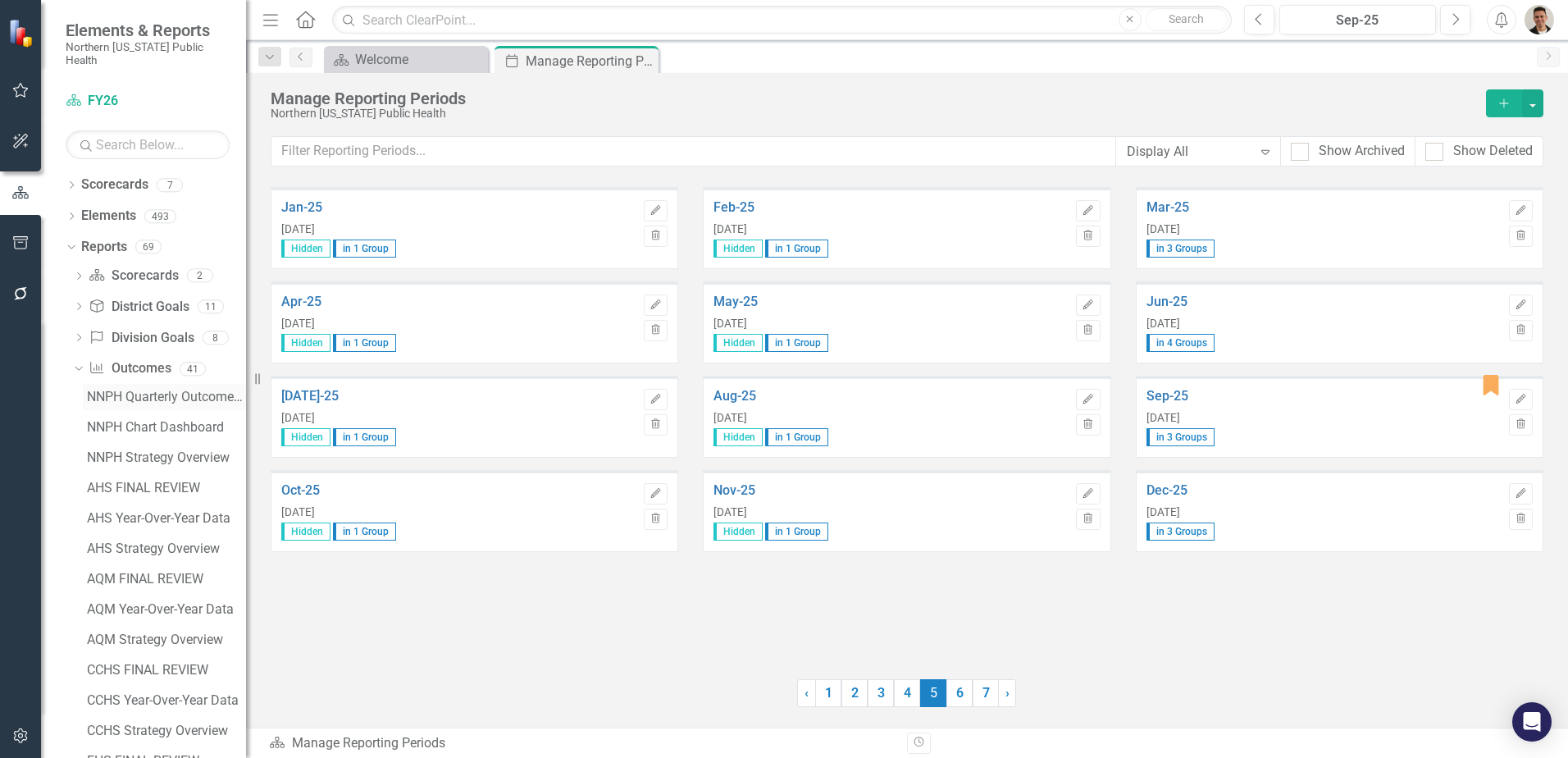
click at [174, 390] on div "NNPH Quarterly Outcomes Report" at bounding box center [166, 397] width 159 height 15
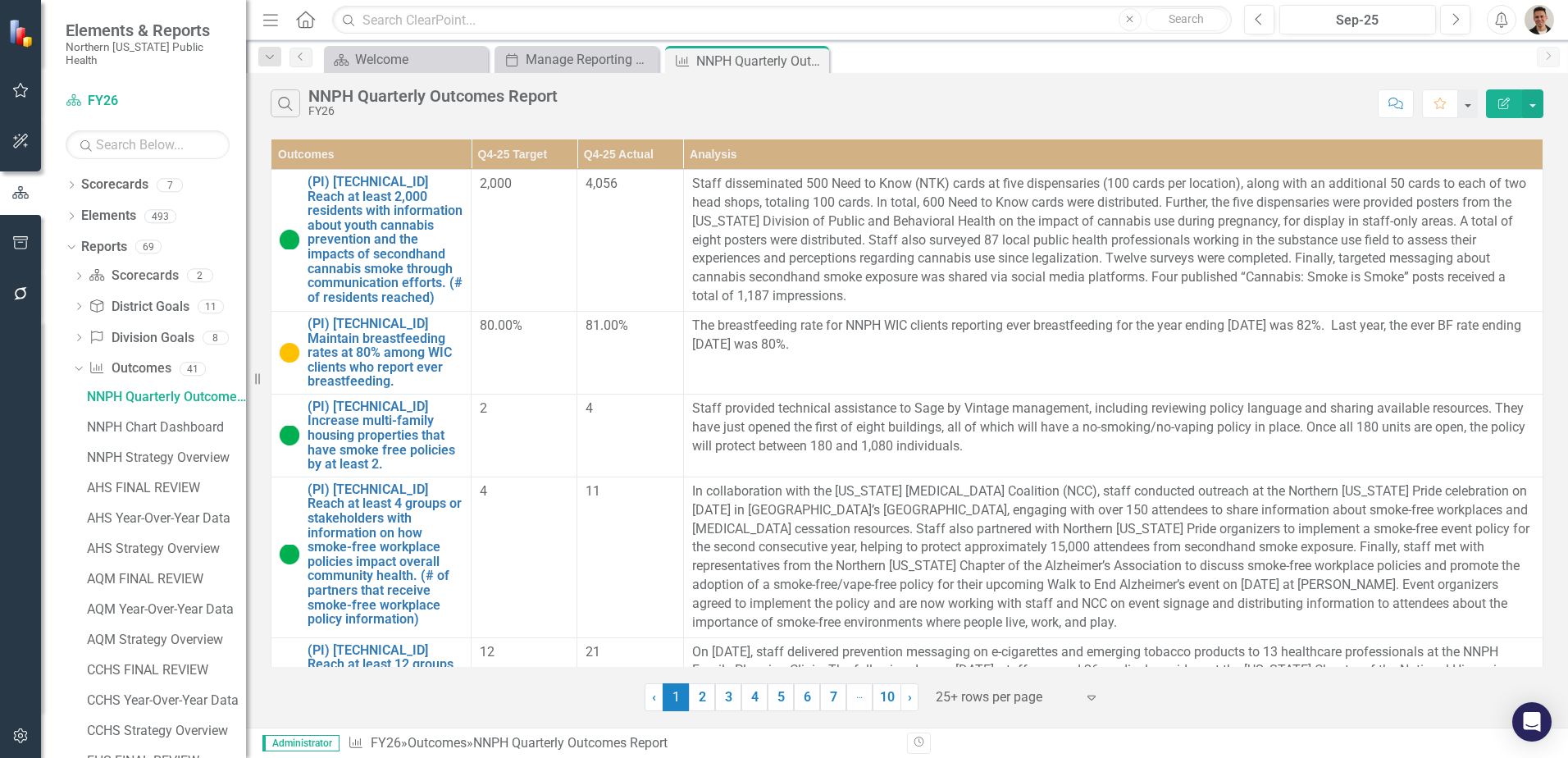
click at [1485, 101] on div "Edit Report" at bounding box center [1510, 104] width 65 height 28
click at [1492, 99] on button "Edit Report" at bounding box center [1504, 104] width 36 height 28
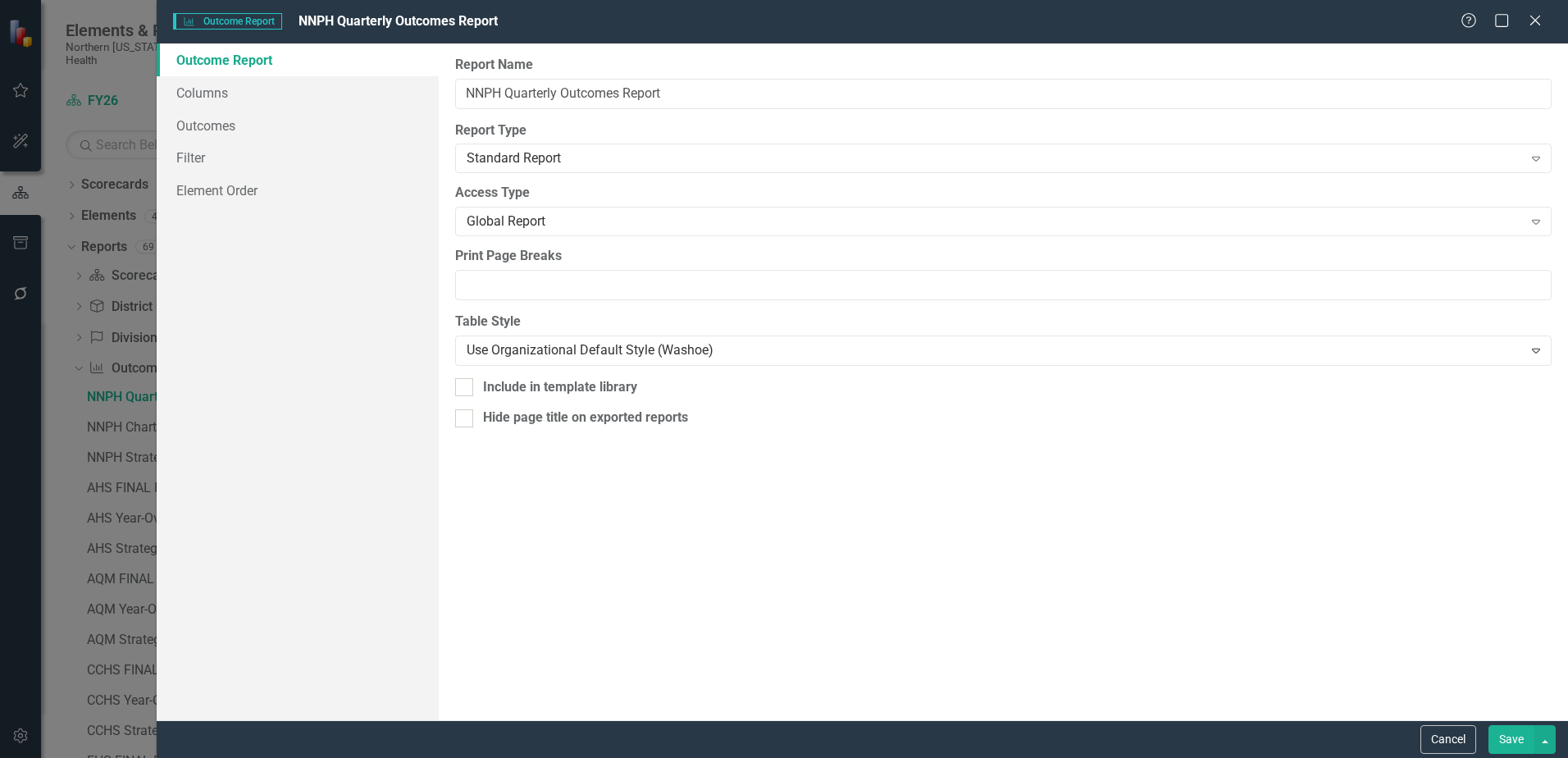
click at [1494, 99] on div "Outcome Outcome Report NNPH Quarterly Outcomes Report Help Maximize Close Outco…" at bounding box center [784, 379] width 1568 height 758
click at [226, 100] on link "Columns" at bounding box center [297, 92] width 282 height 33
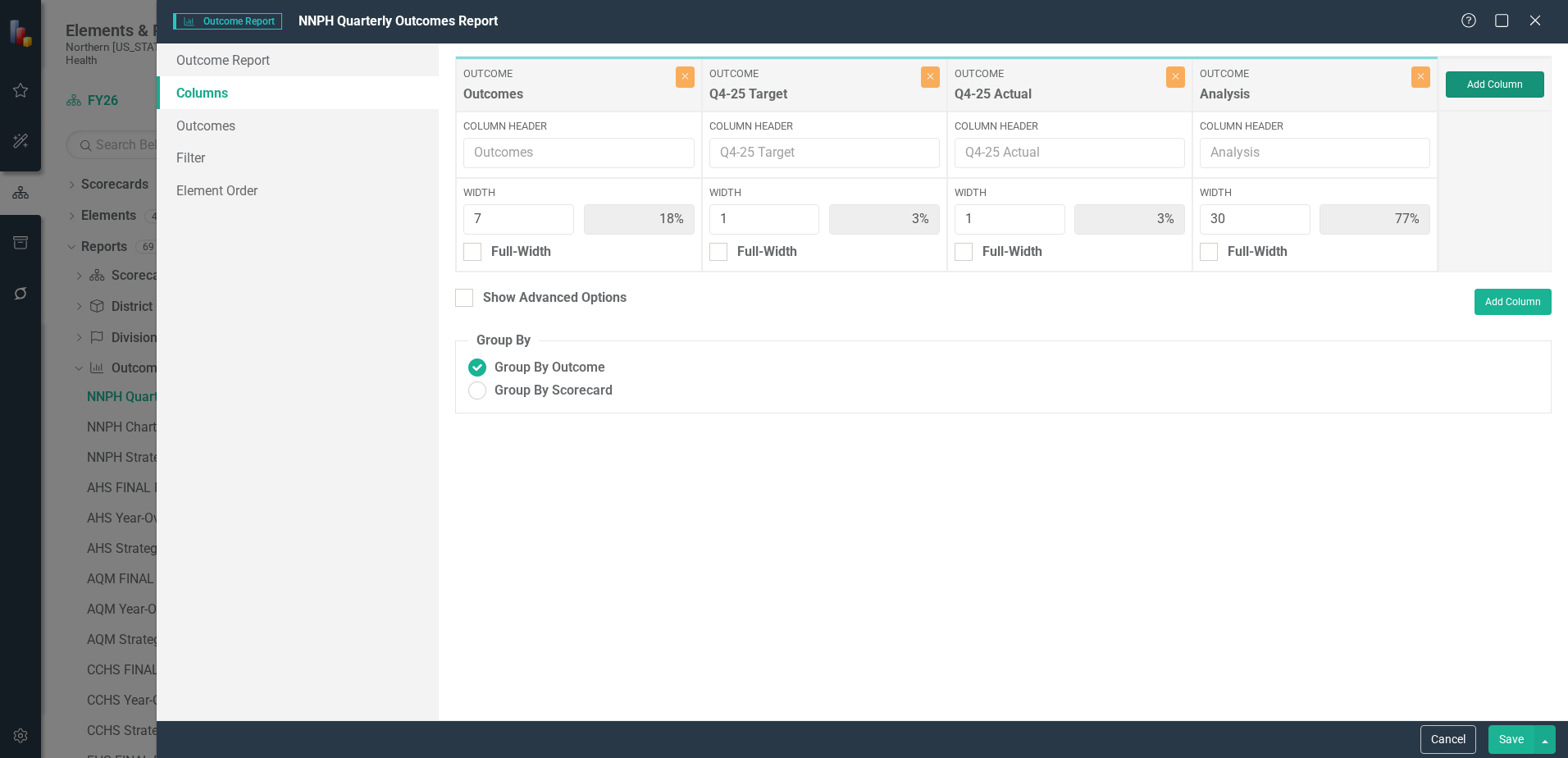
click at [1502, 74] on button "Add Column" at bounding box center [1495, 84] width 99 height 26
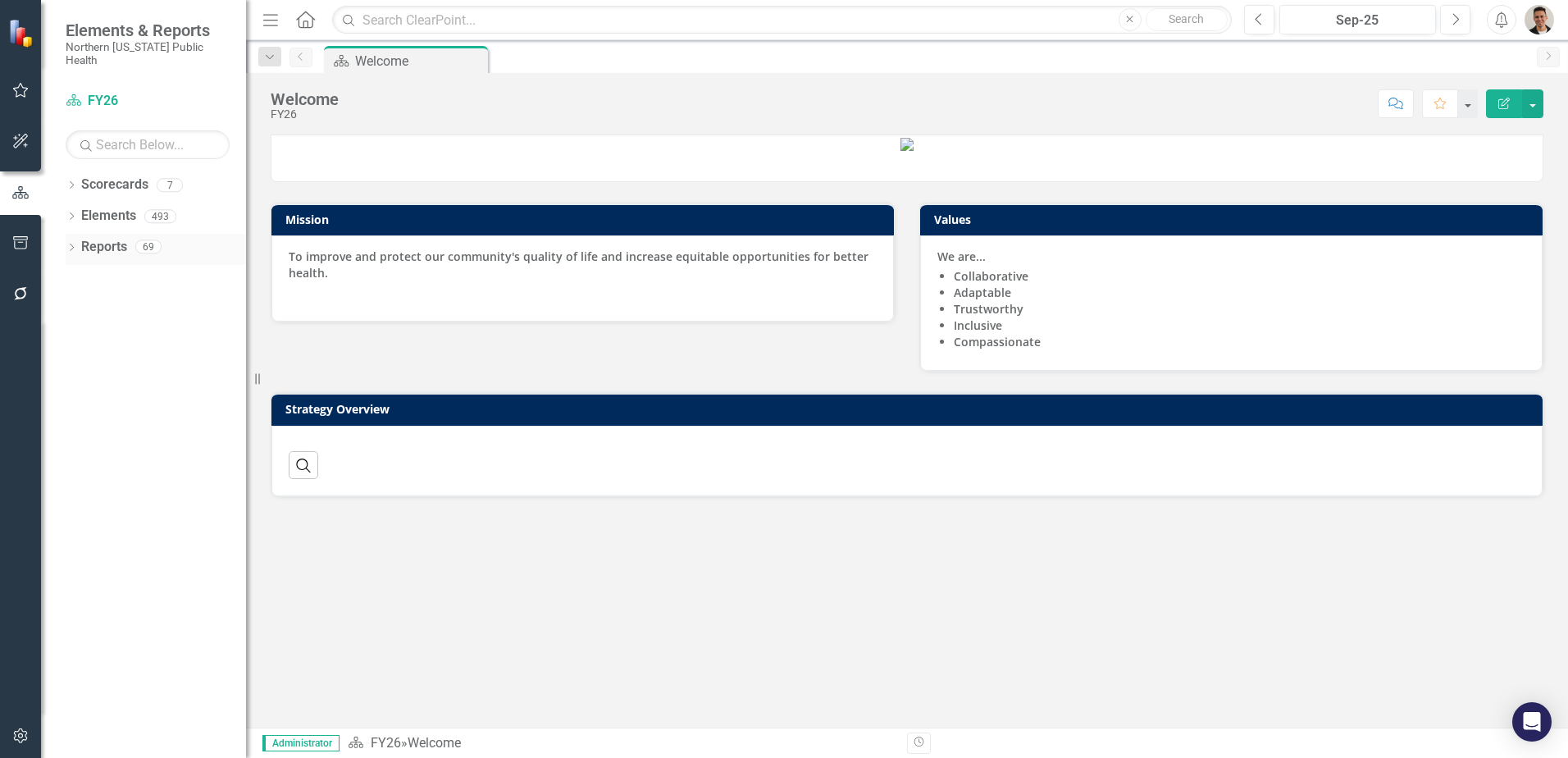
click at [74, 244] on icon "Dropdown" at bounding box center [71, 248] width 12 height 9
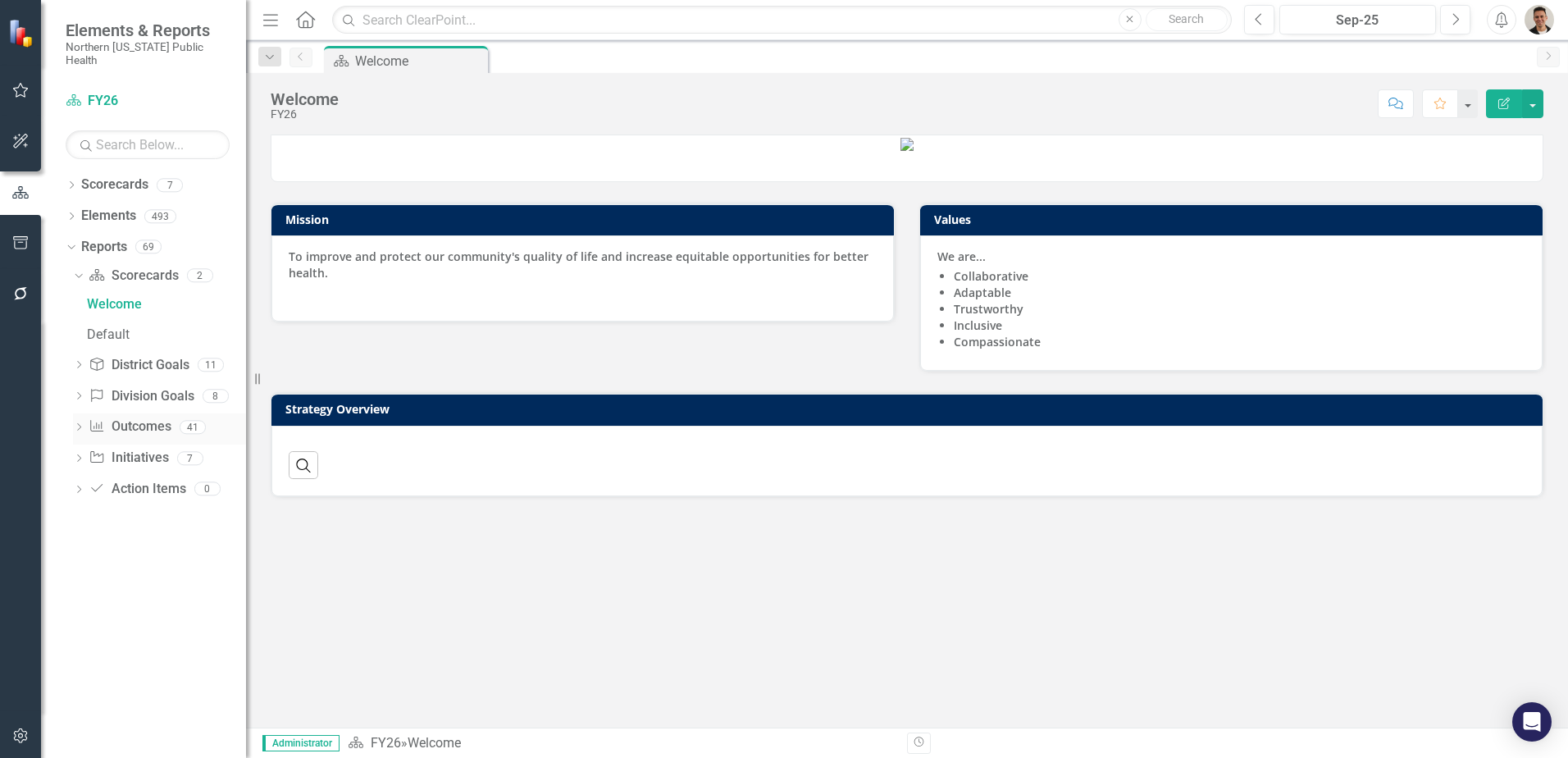
click at [75, 424] on icon "Dropdown" at bounding box center [79, 428] width 12 height 9
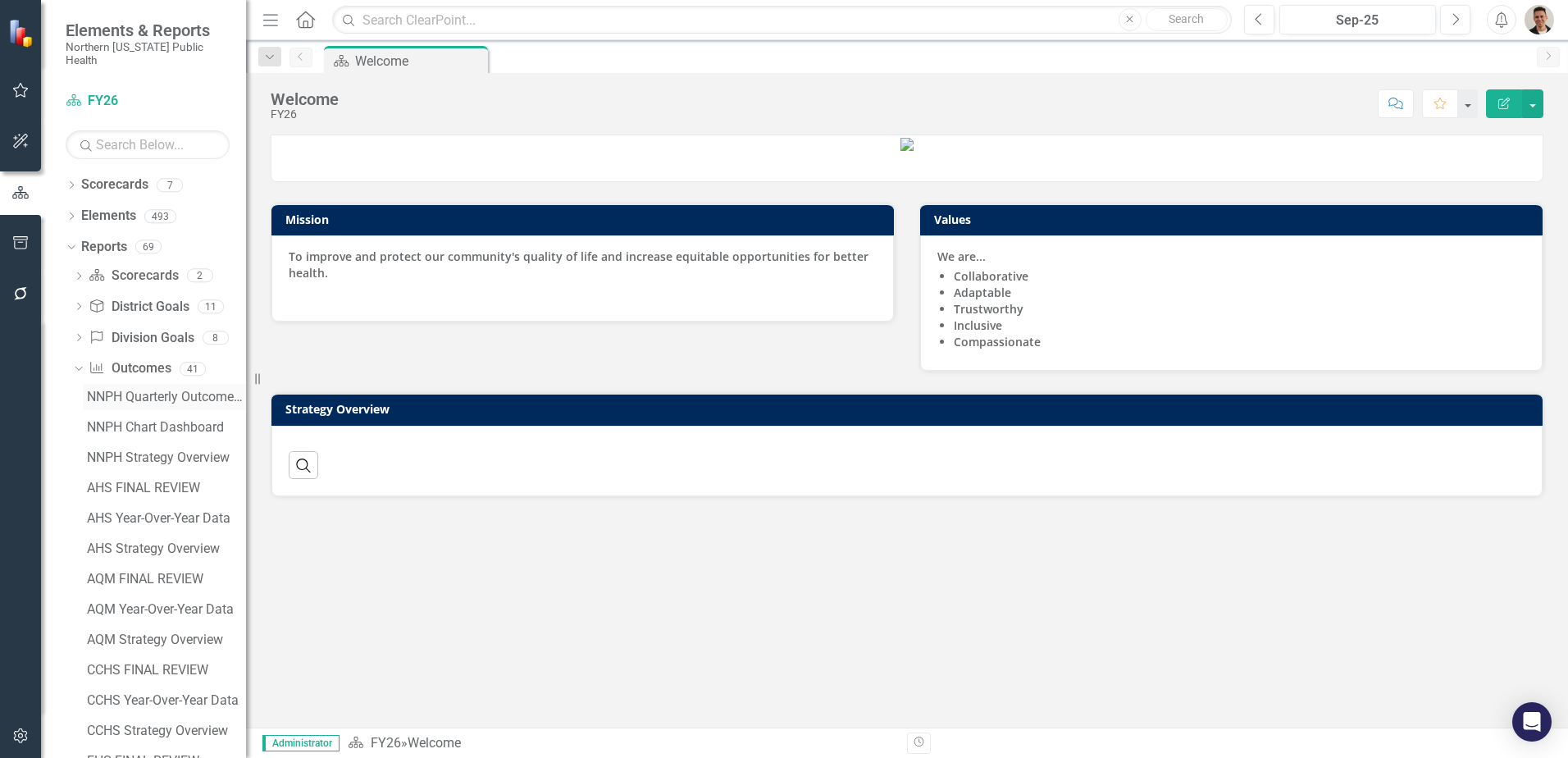
click at [128, 390] on div "NNPH Quarterly Outcomes Report" at bounding box center [166, 397] width 159 height 15
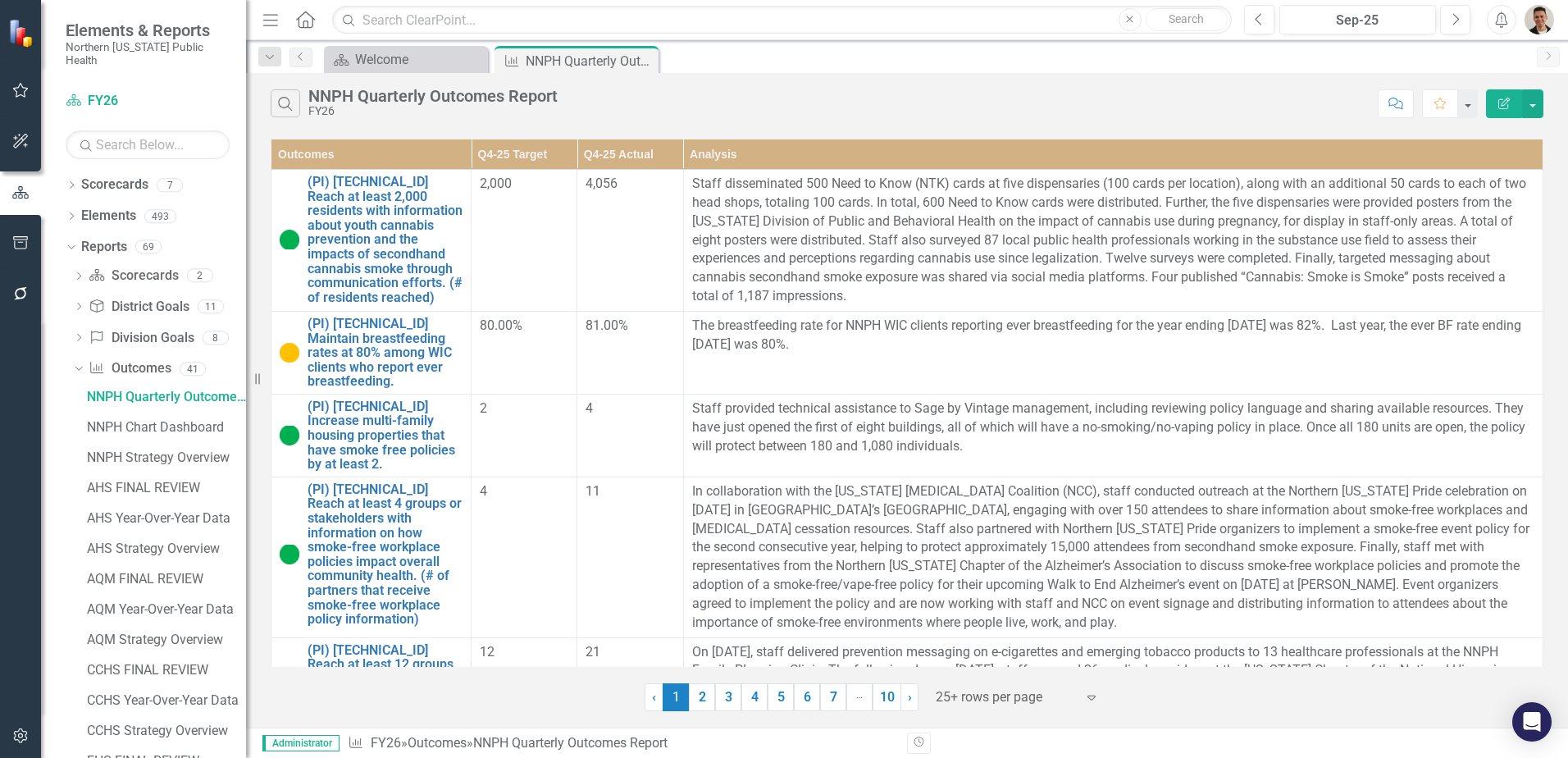
click at [1499, 106] on icon "Edit Report" at bounding box center [1504, 104] width 15 height 12
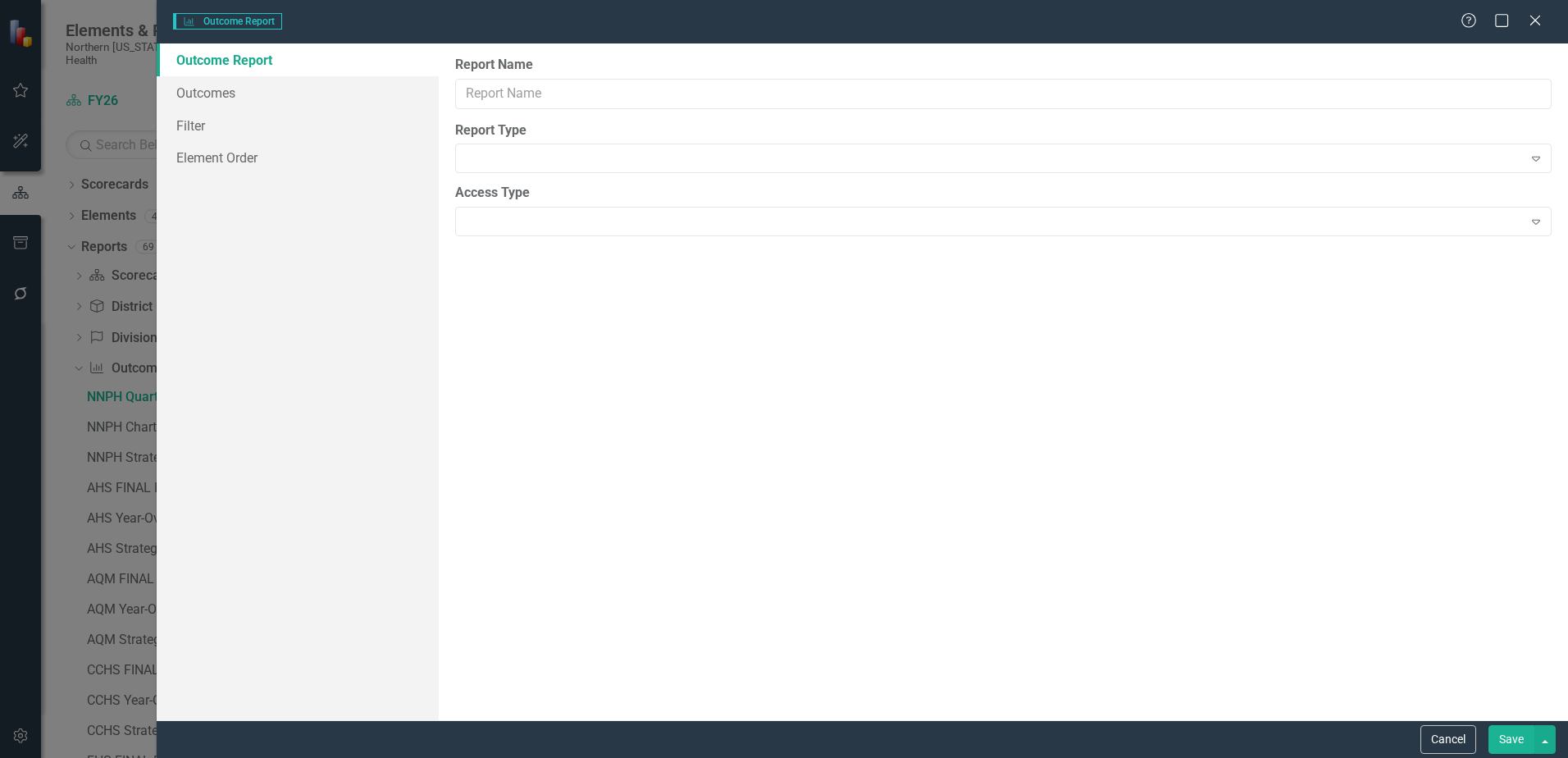
type input "NNPH Quarterly Outcomes Report"
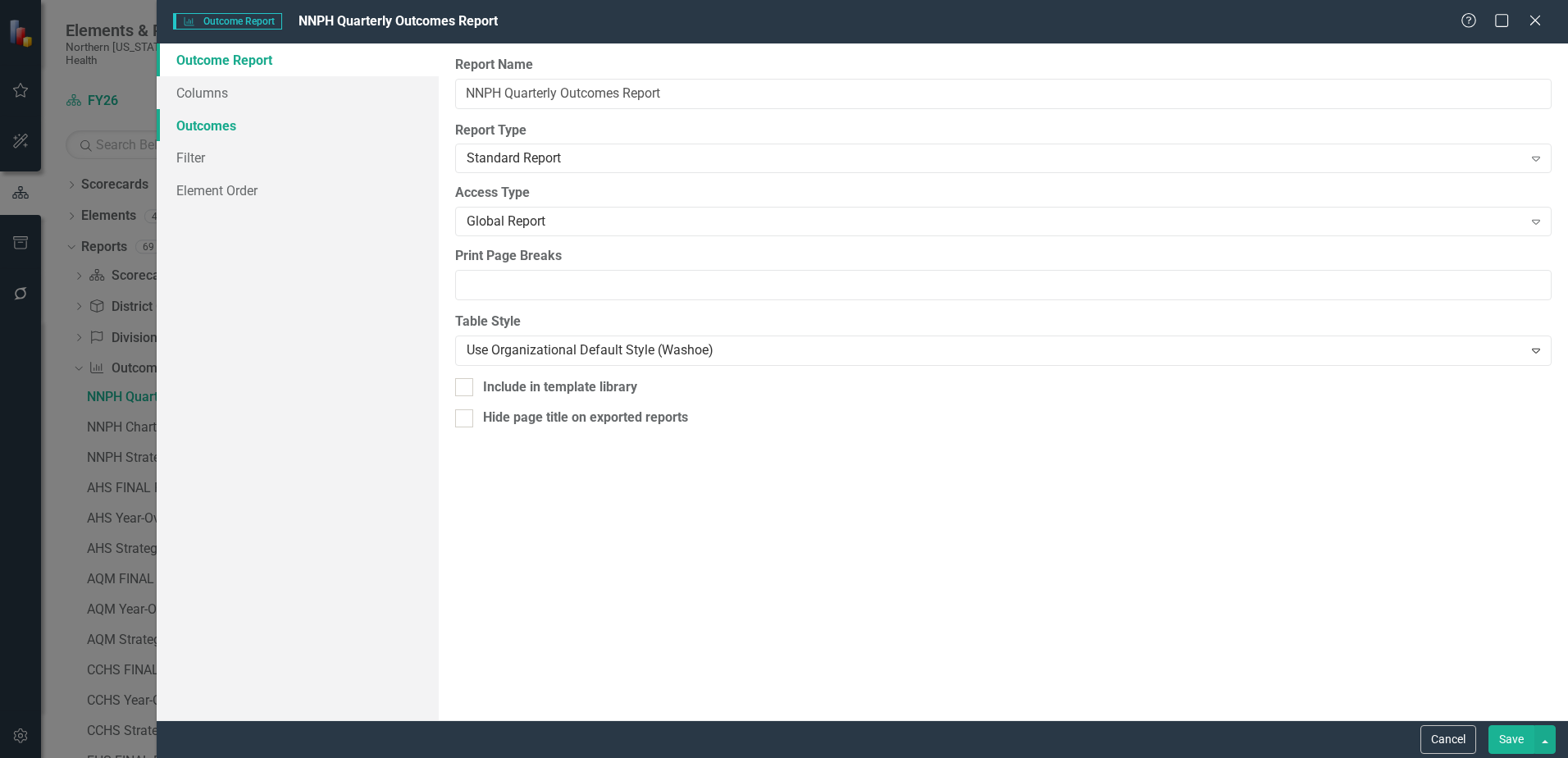
click at [218, 117] on link "Outcomes" at bounding box center [297, 125] width 282 height 33
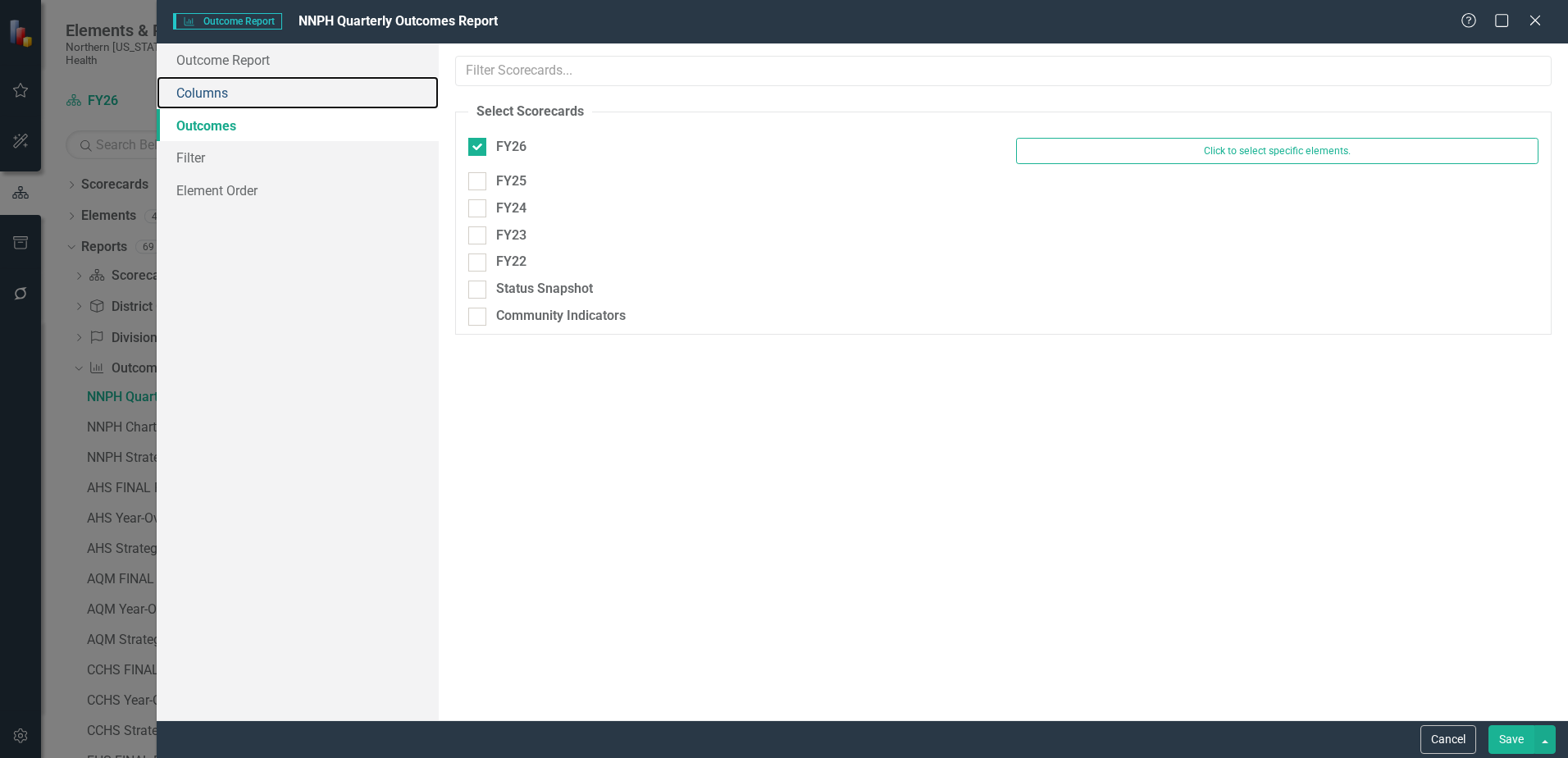
click at [218, 102] on link "Columns" at bounding box center [297, 92] width 282 height 33
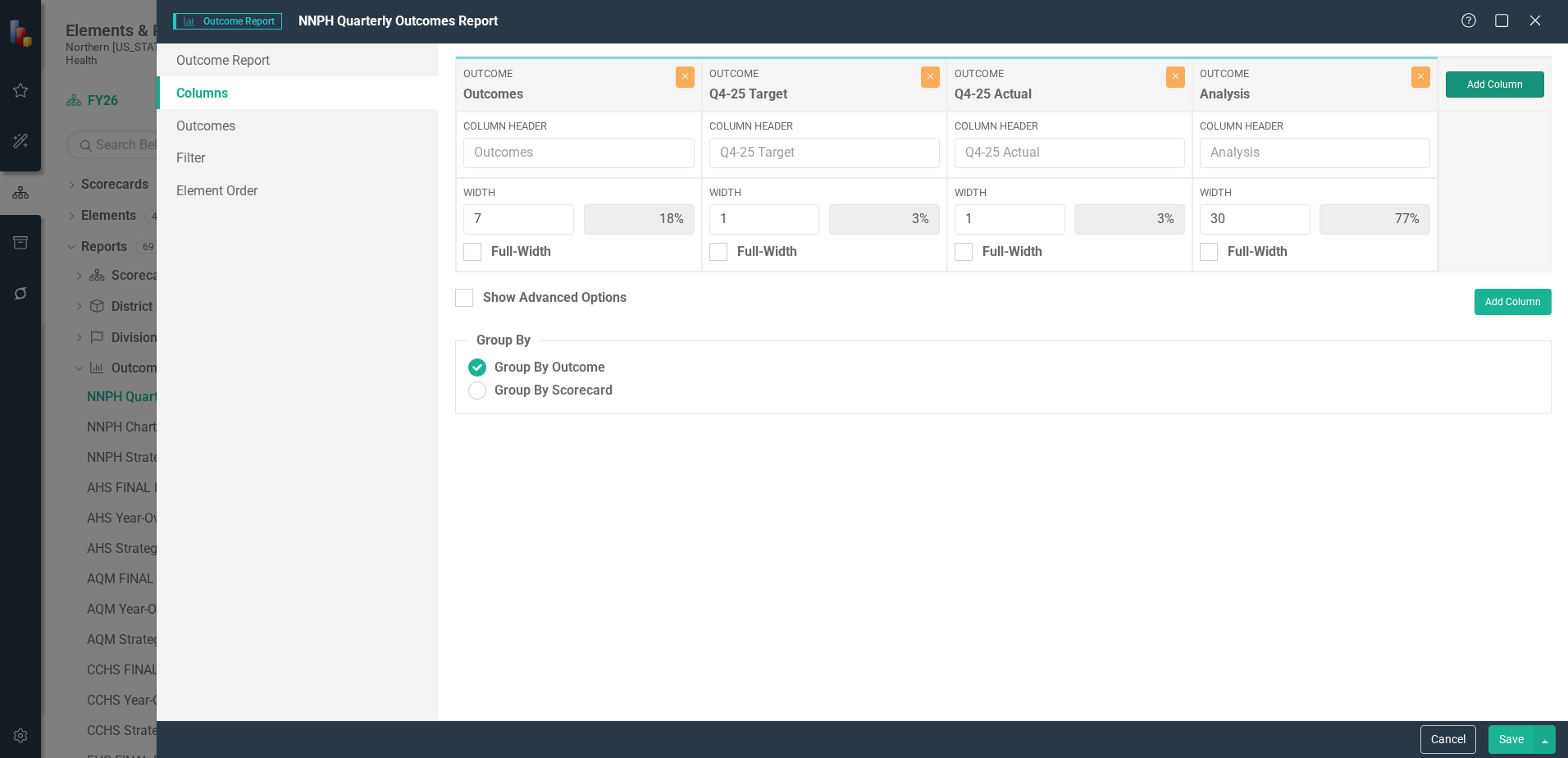
click at [1512, 86] on button "Add Column" at bounding box center [1495, 84] width 99 height 26
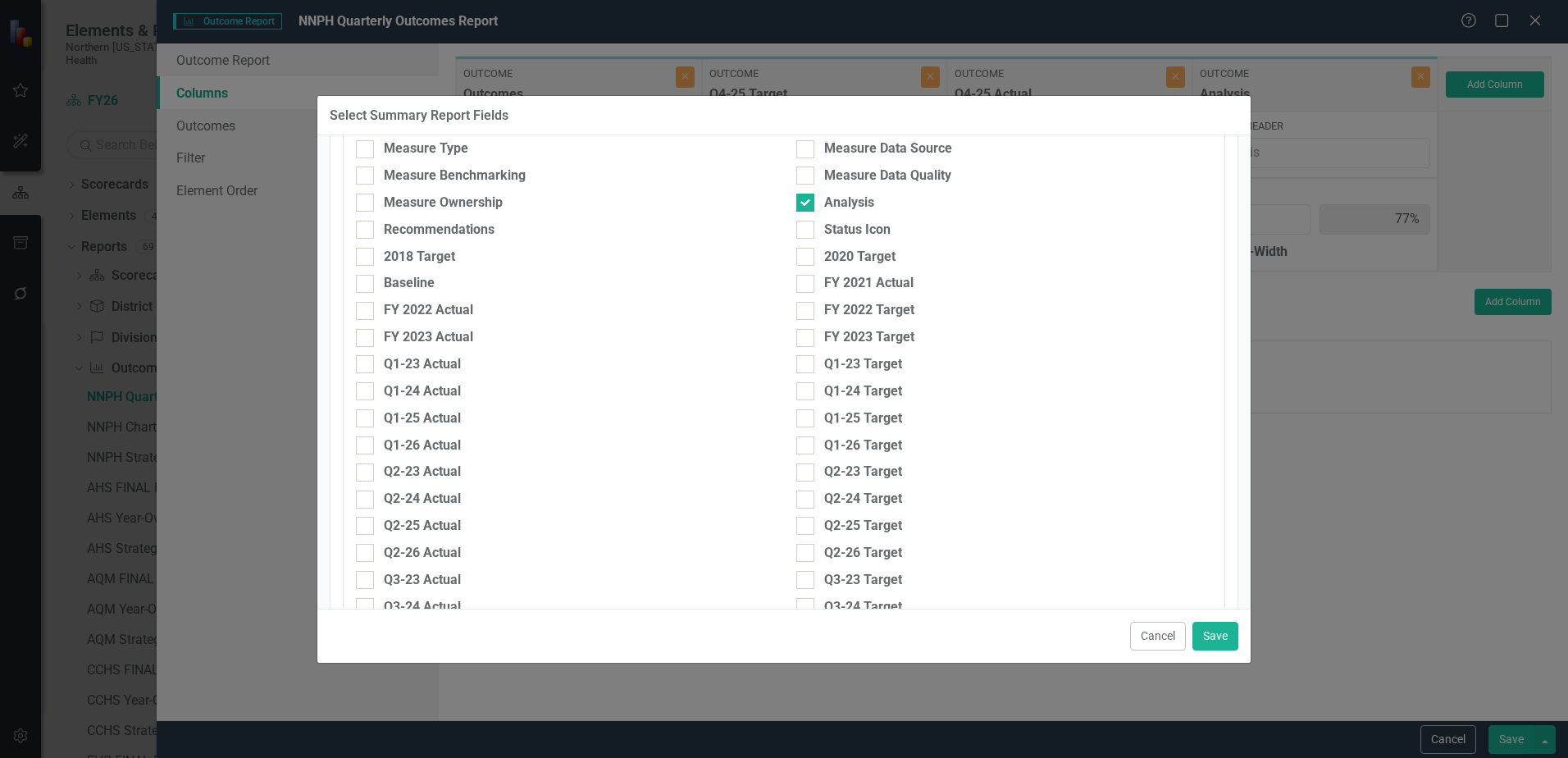
scroll to position [410, 0]
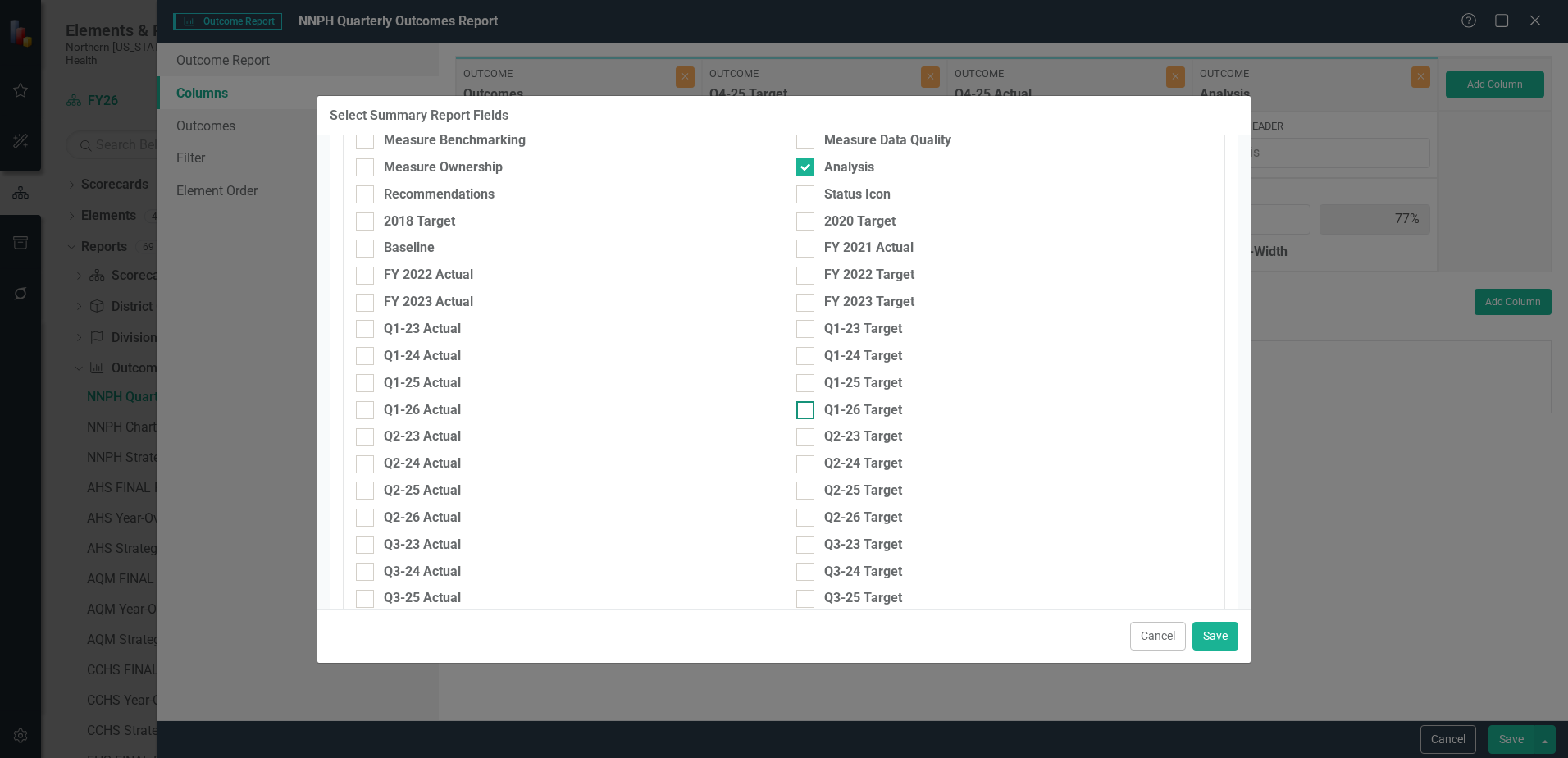
click at [799, 409] on input "Q1-26 Target" at bounding box center [801, 407] width 11 height 11
checkbox input "true"
click at [365, 412] on div at bounding box center [365, 411] width 18 height 18
click at [365, 412] on input "Q1-26 Actual" at bounding box center [361, 407] width 11 height 11
checkbox input "true"
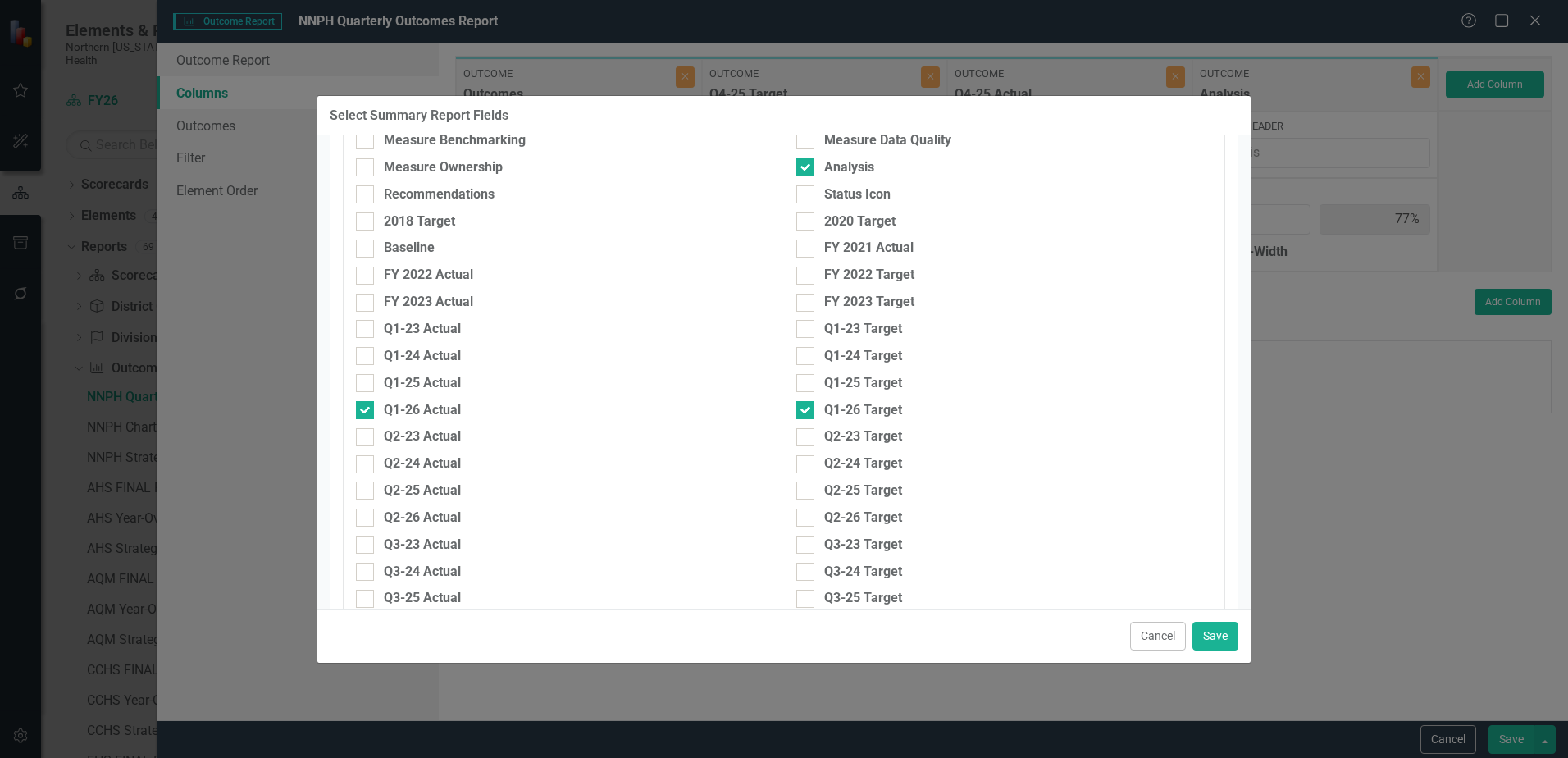
scroll to position [657, 0]
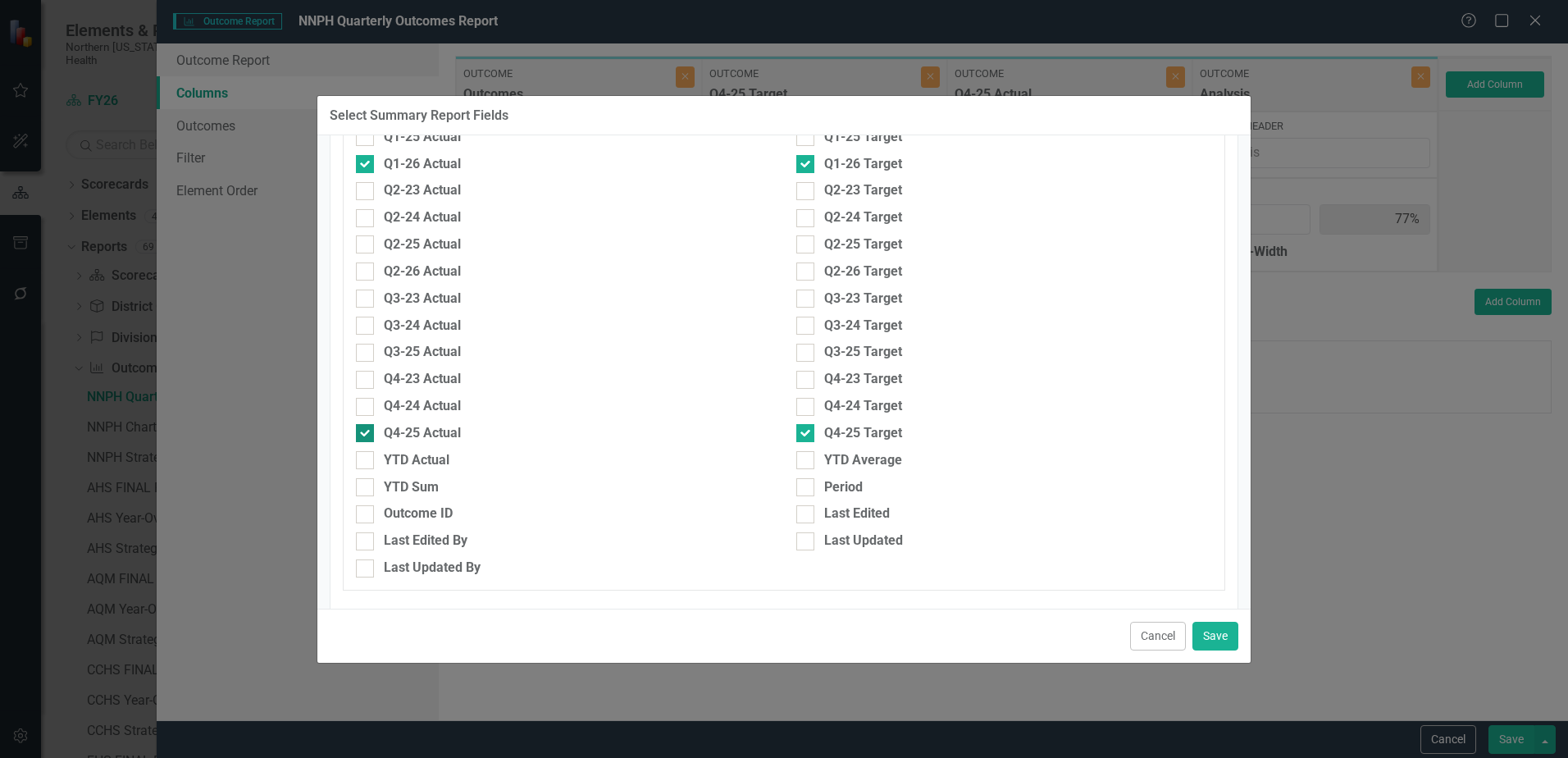
click at [363, 436] on div at bounding box center [365, 433] width 18 height 18
click at [363, 435] on input "Q4-25 Actual" at bounding box center [361, 429] width 11 height 11
checkbox input "false"
click at [807, 433] on div at bounding box center [805, 433] width 18 height 18
click at [807, 433] on input "Q4-25 Target" at bounding box center [801, 429] width 11 height 11
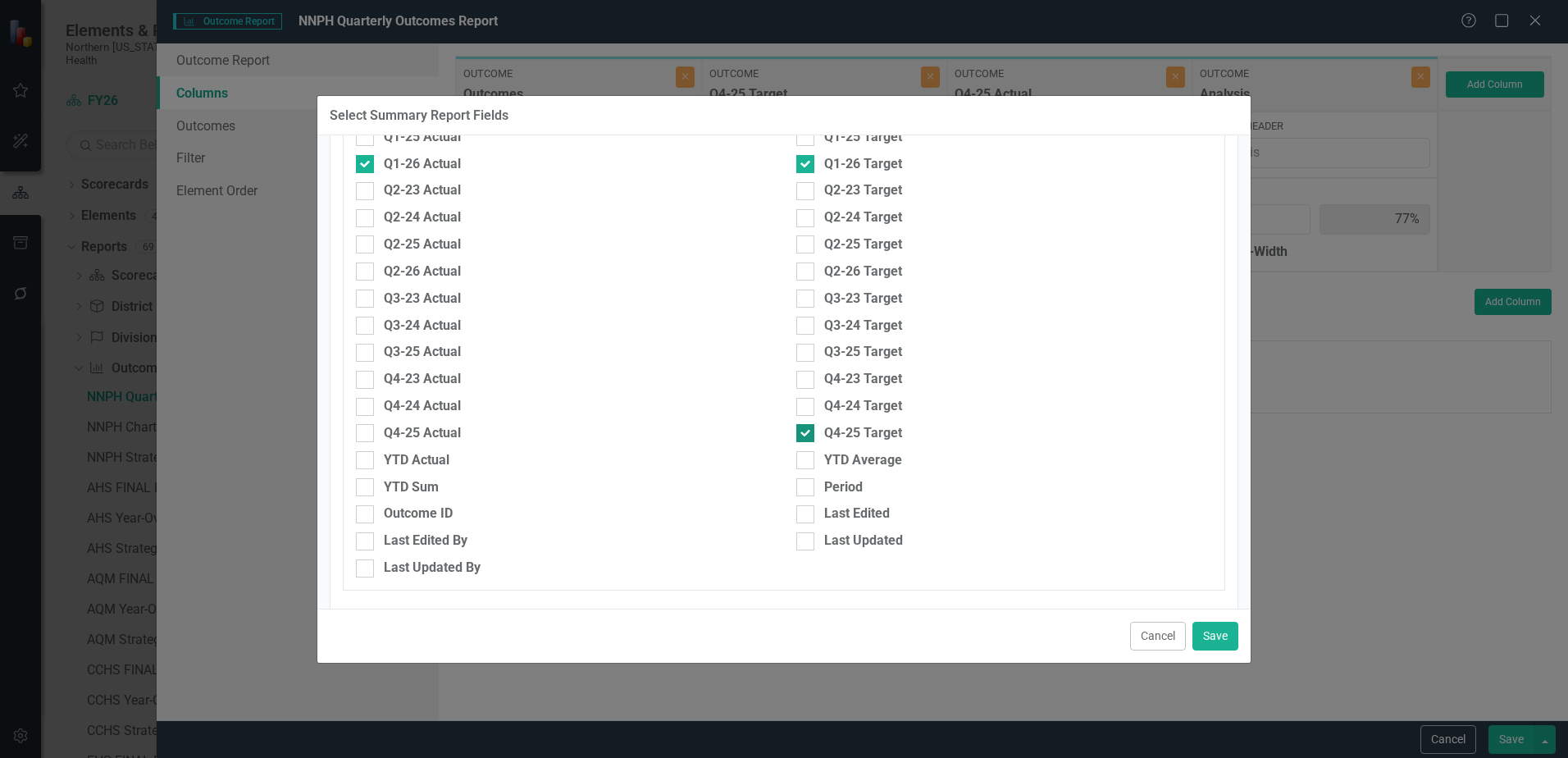
checkbox input "false"
click at [1213, 633] on button "Save" at bounding box center [1215, 636] width 46 height 28
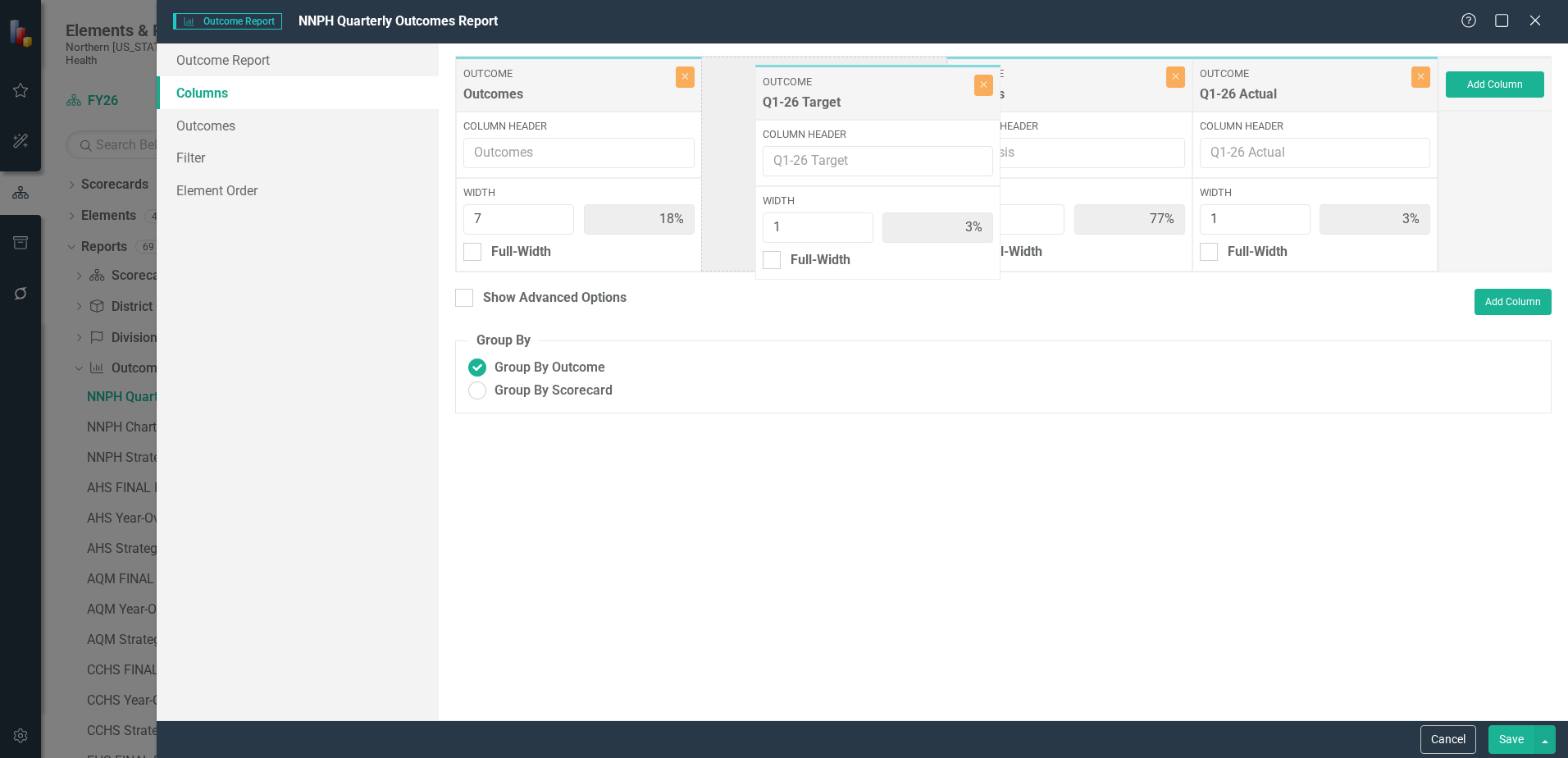
drag, startPoint x: 1249, startPoint y: 87, endPoint x: 773, endPoint y: 88, distance: 476.0
click at [773, 88] on div "Outcome Outcomes Close Column Header Width 7 18% Full-Width Outcome Analysis Cl…" at bounding box center [947, 164] width 983 height 217
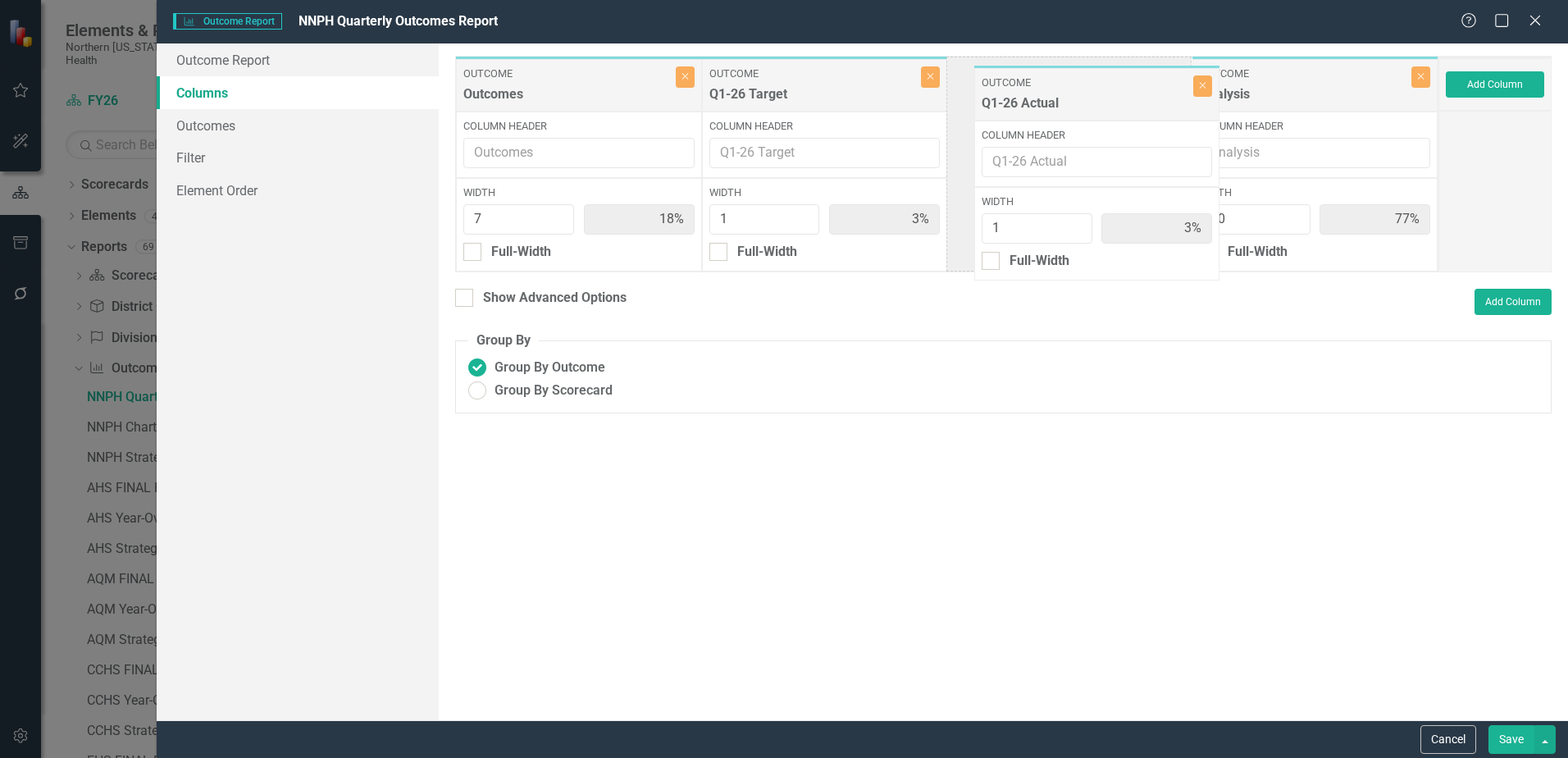
drag, startPoint x: 1240, startPoint y: 82, endPoint x: 1022, endPoint y: 91, distance: 218.2
click at [1022, 91] on div "Outcome Outcomes Close Column Header Width 7 18% Full-Width Outcome Q1-26 Targe…" at bounding box center [947, 164] width 983 height 217
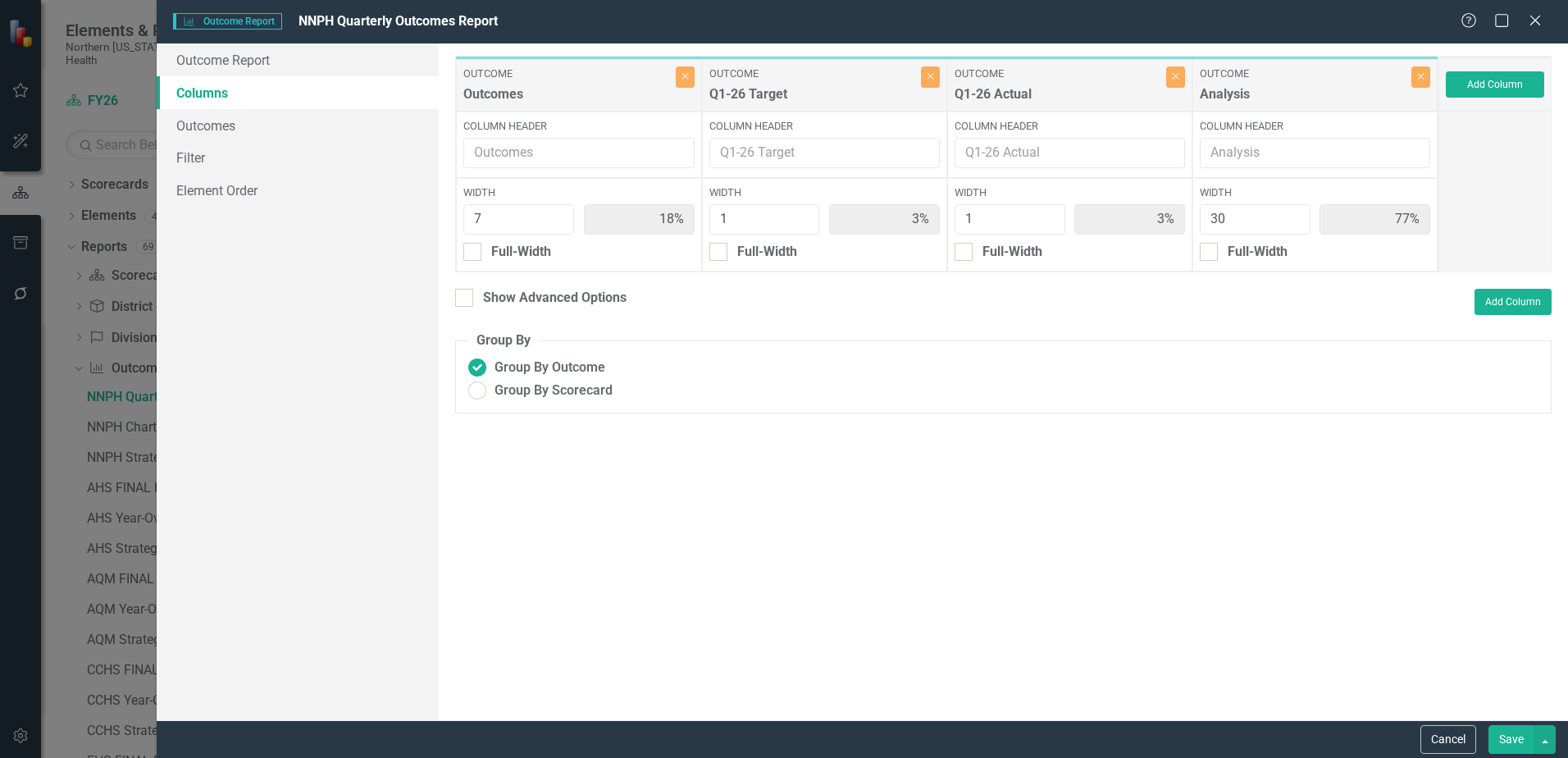
click at [1511, 739] on button "Save" at bounding box center [1511, 740] width 46 height 28
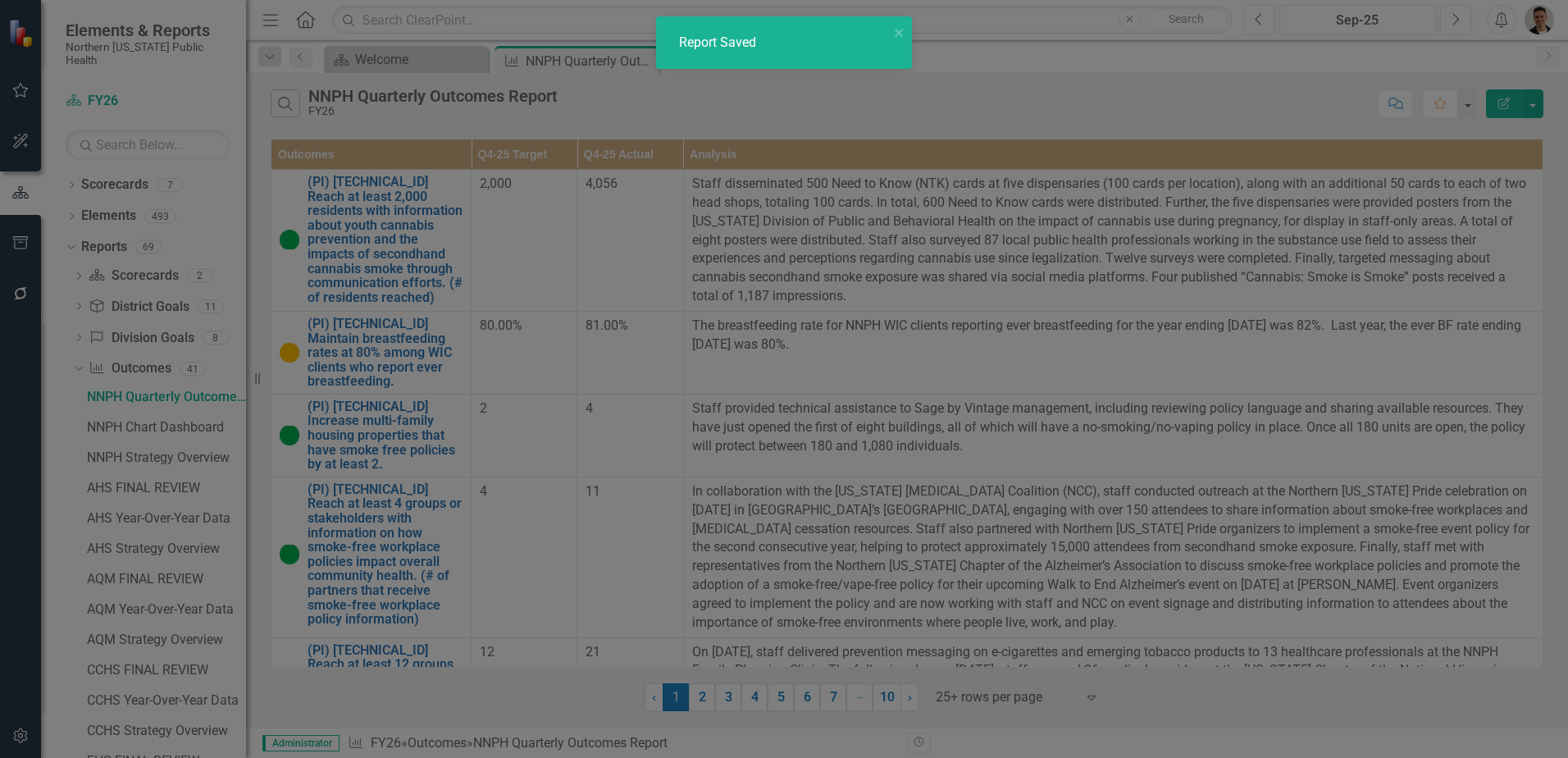
radio input "true"
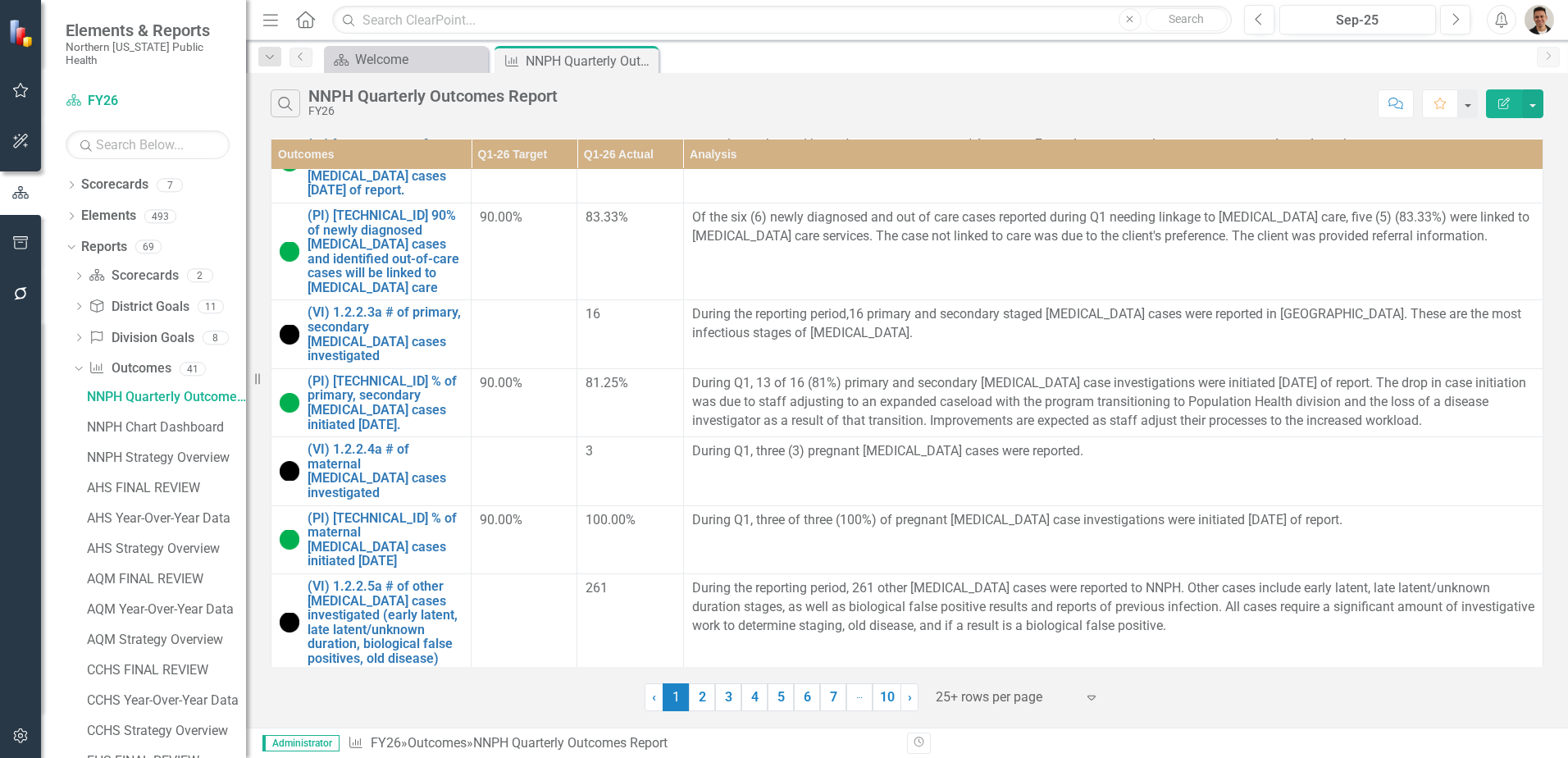
scroll to position [1716, 0]
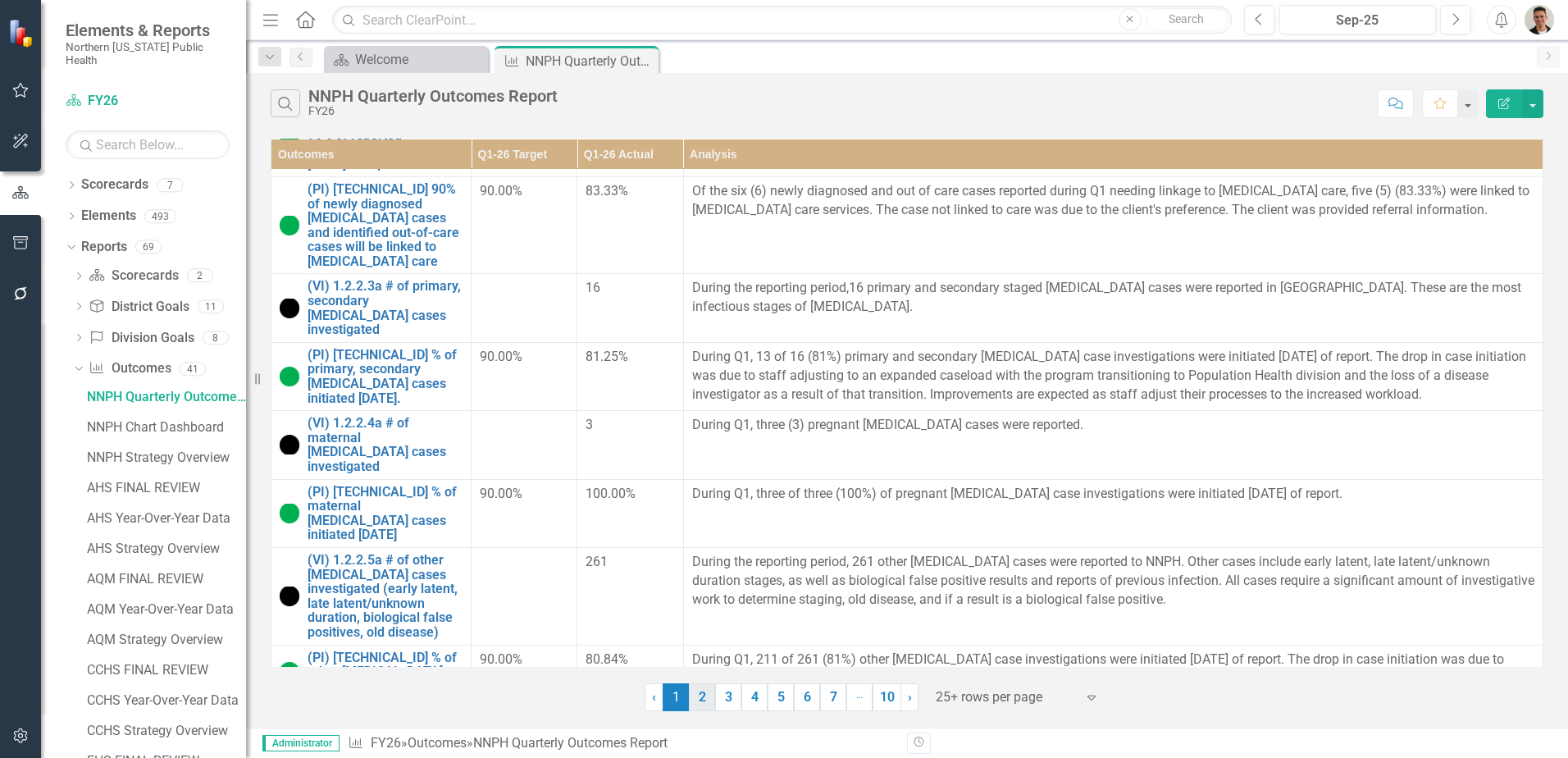
click at [703, 701] on link "2" at bounding box center [702, 697] width 26 height 28
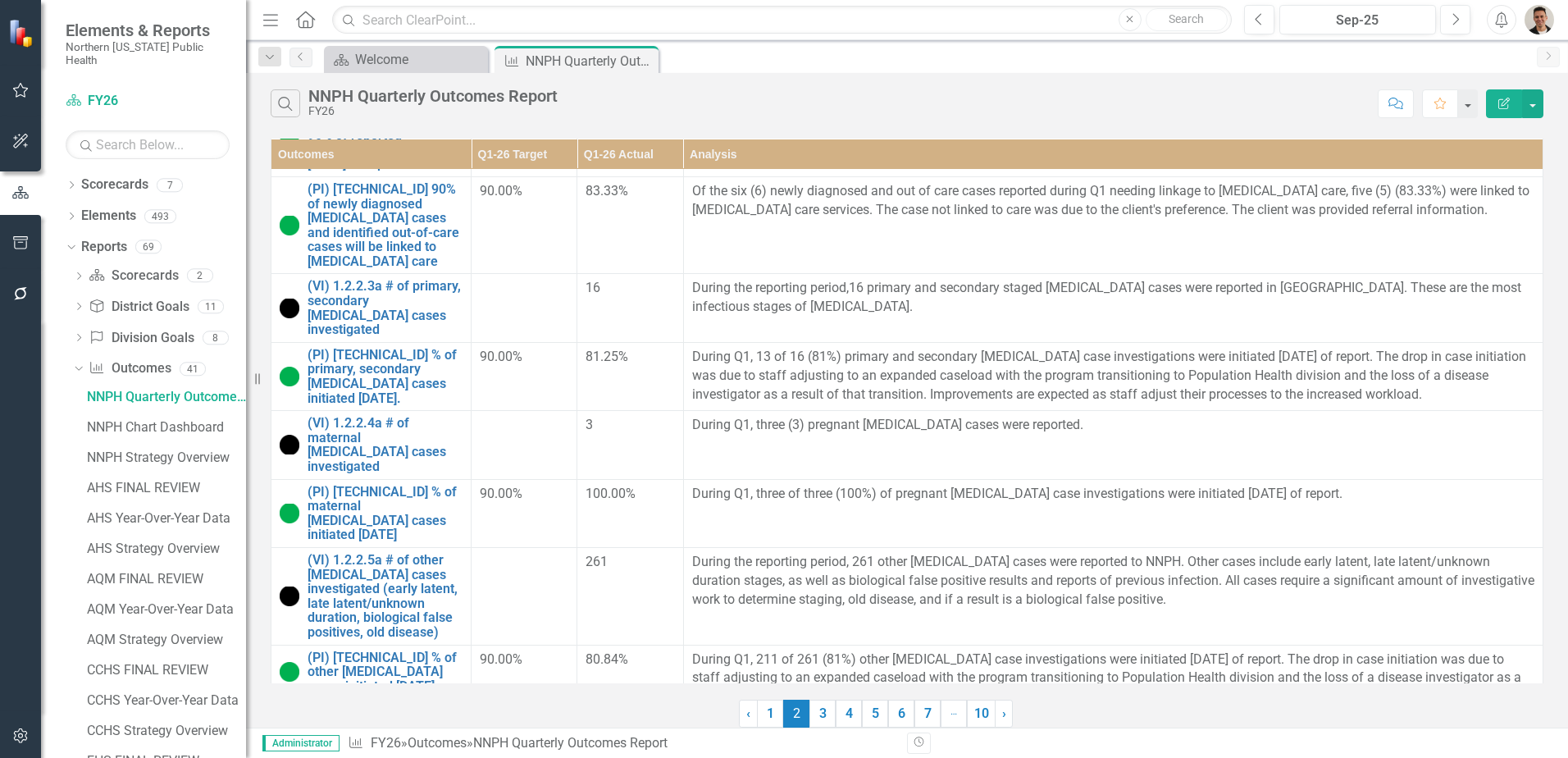
scroll to position [0, 0]
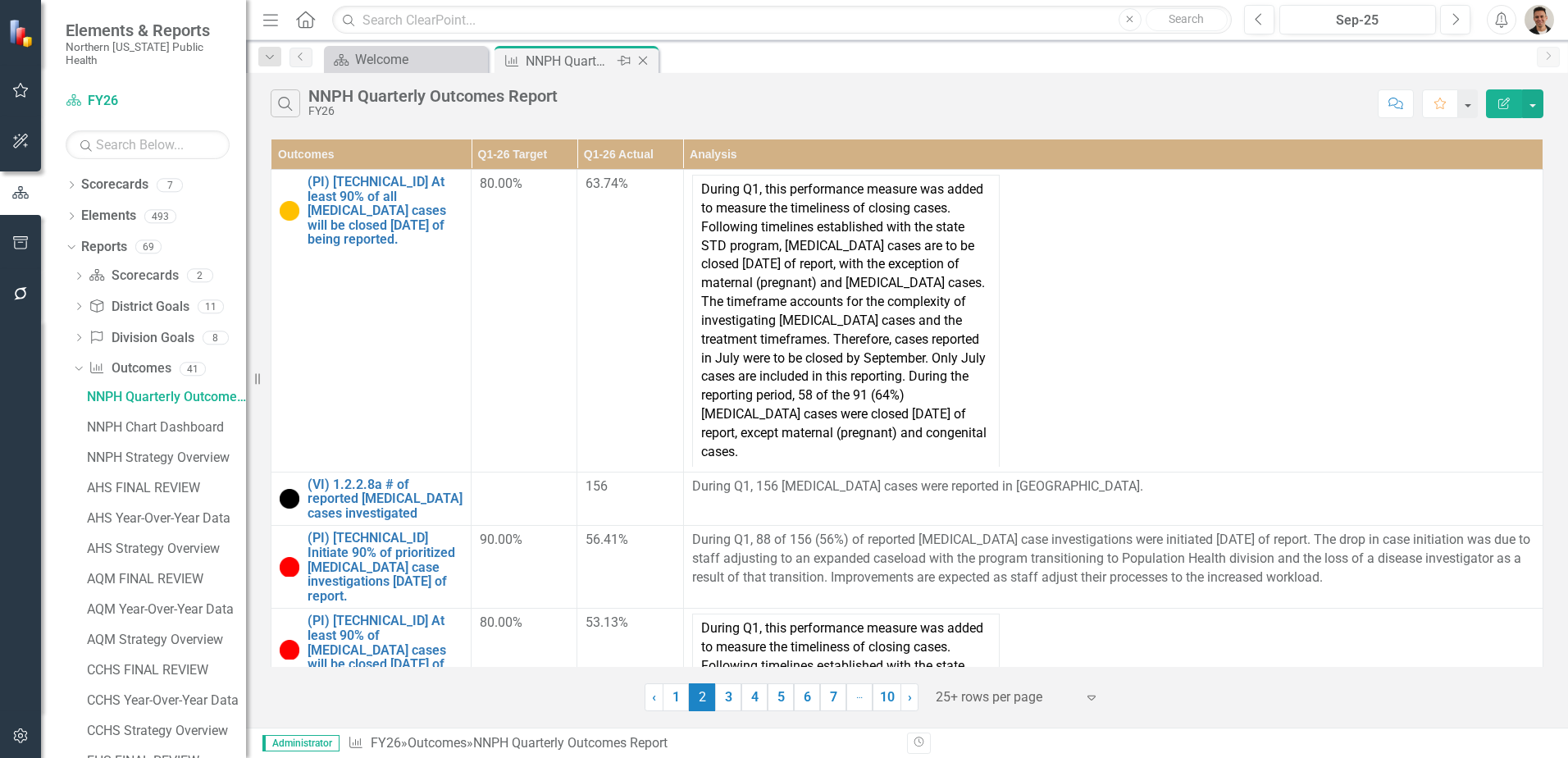
click at [643, 59] on icon "Close" at bounding box center [643, 61] width 17 height 13
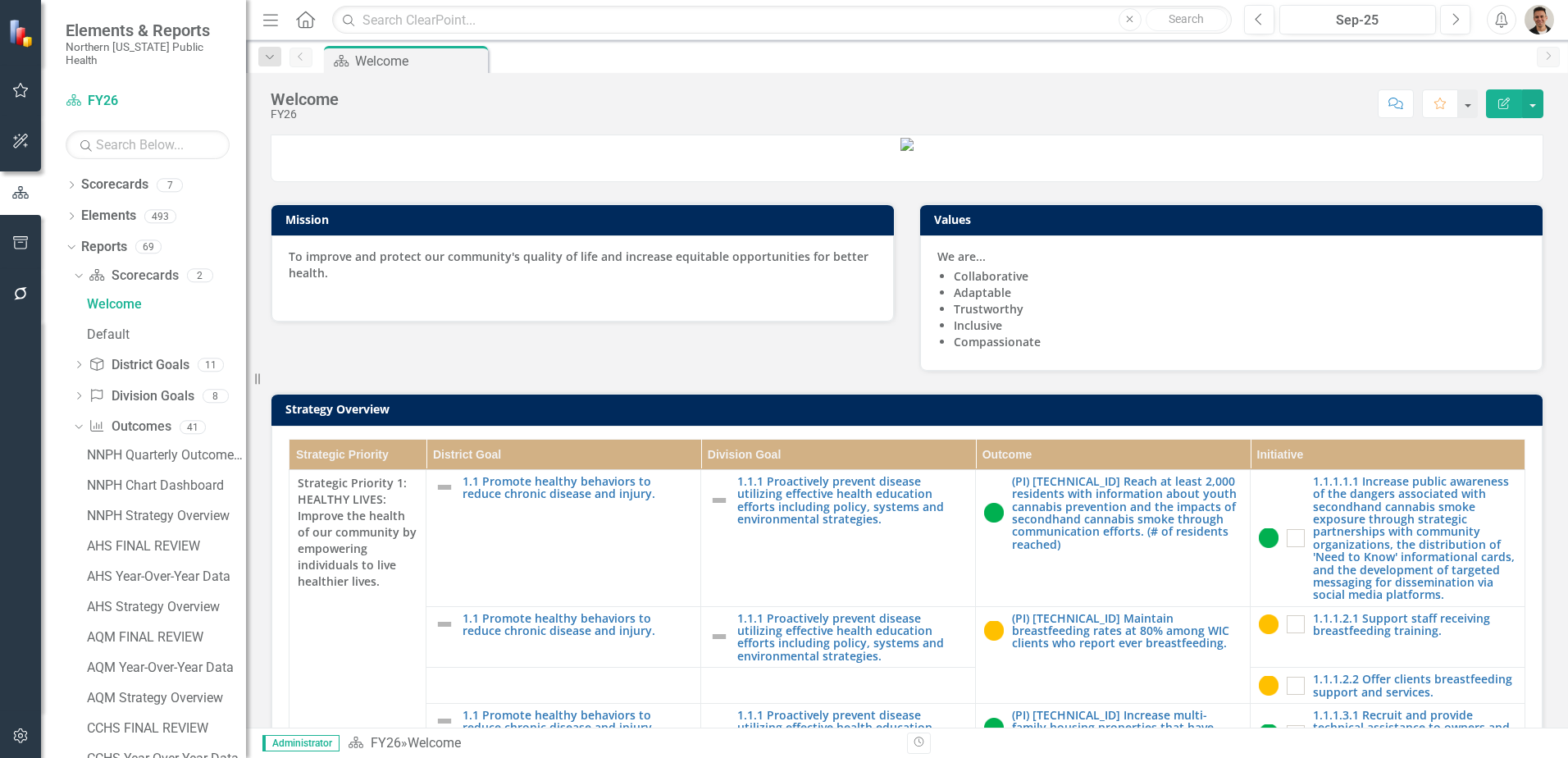
click at [20, 742] on icon "button" at bounding box center [21, 736] width 18 height 13
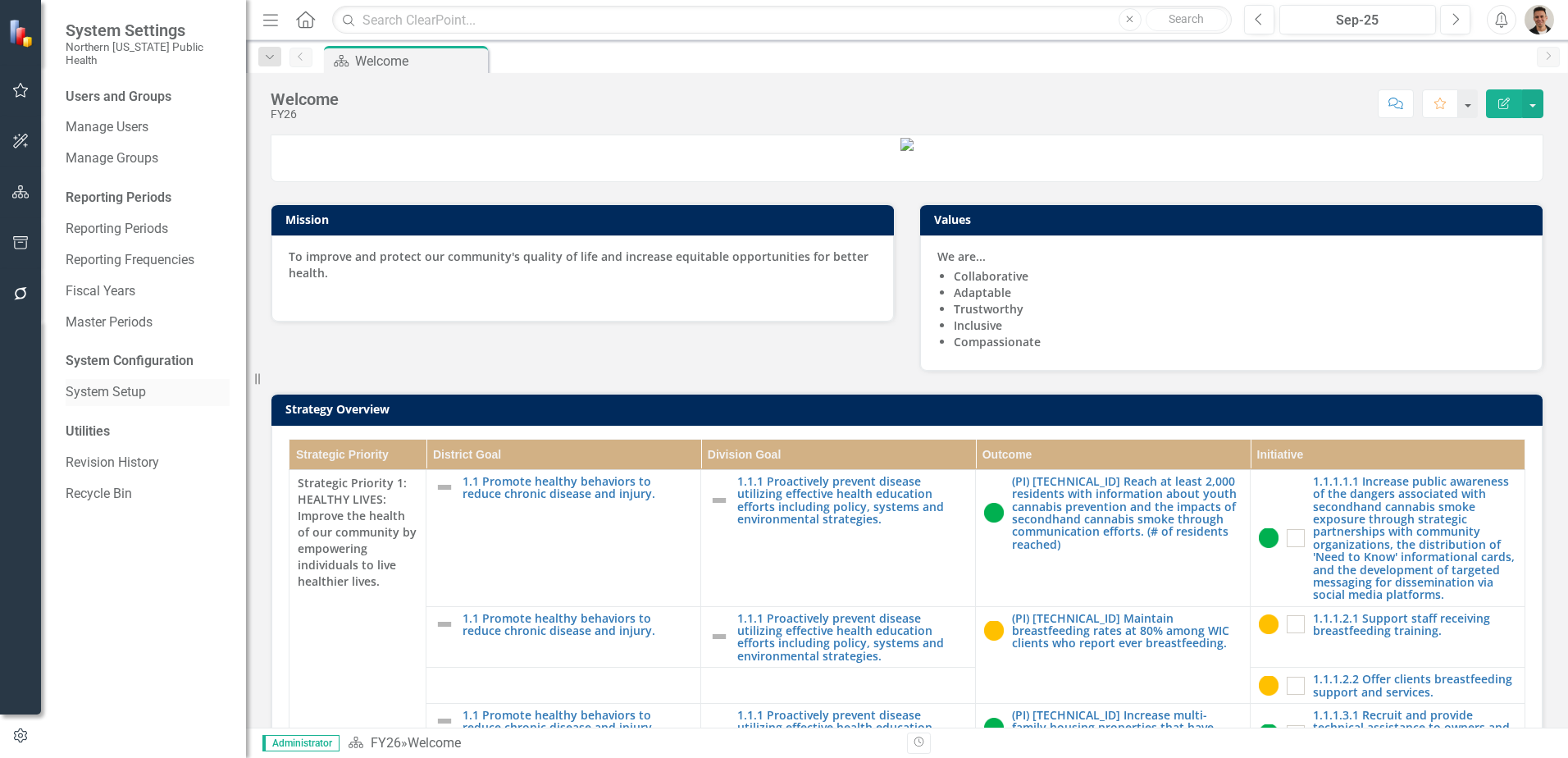
click at [127, 383] on link "System Setup" at bounding box center [147, 392] width 164 height 19
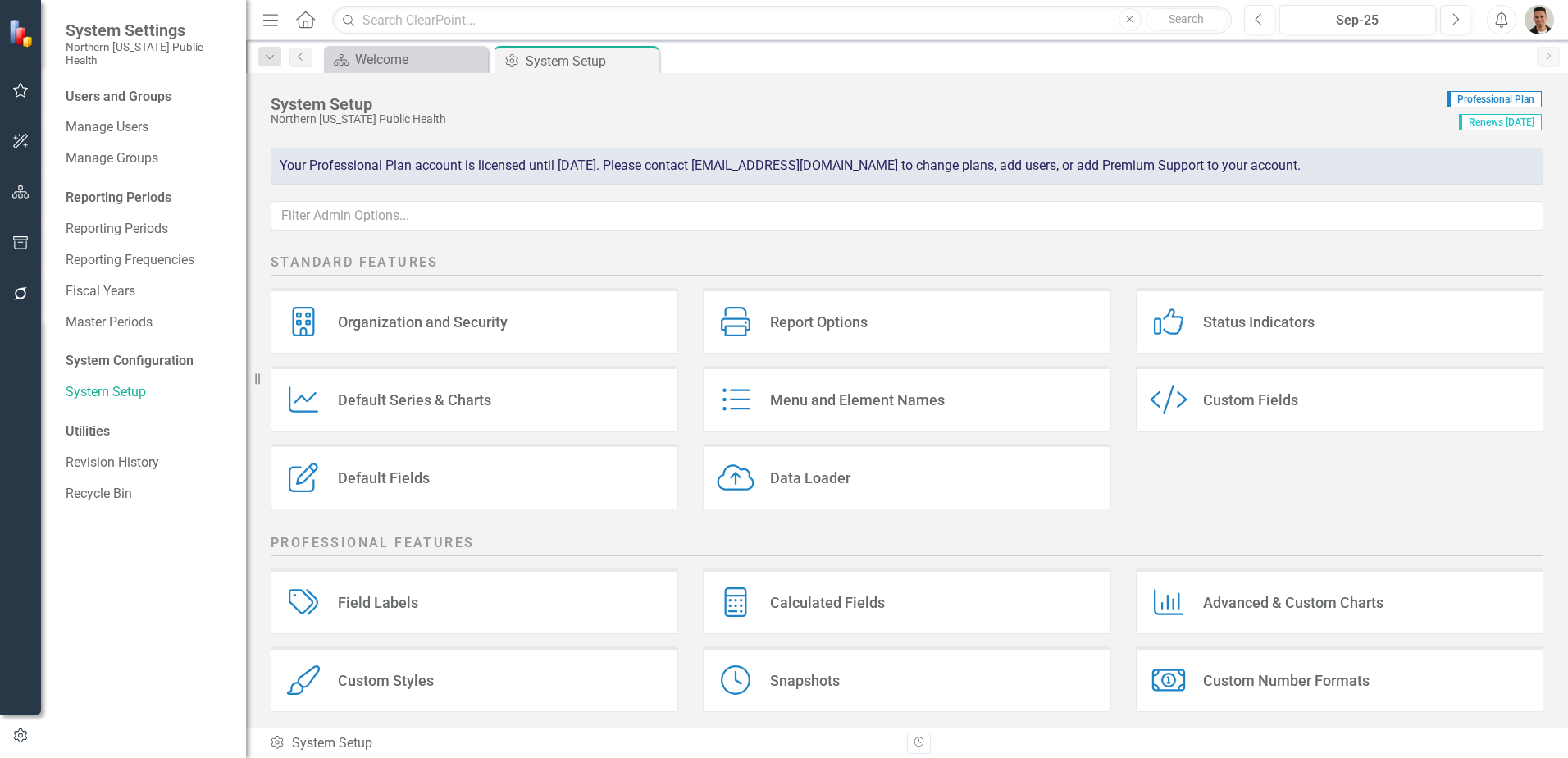
click at [822, 611] on div "Calculated Fields" at bounding box center [827, 602] width 115 height 19
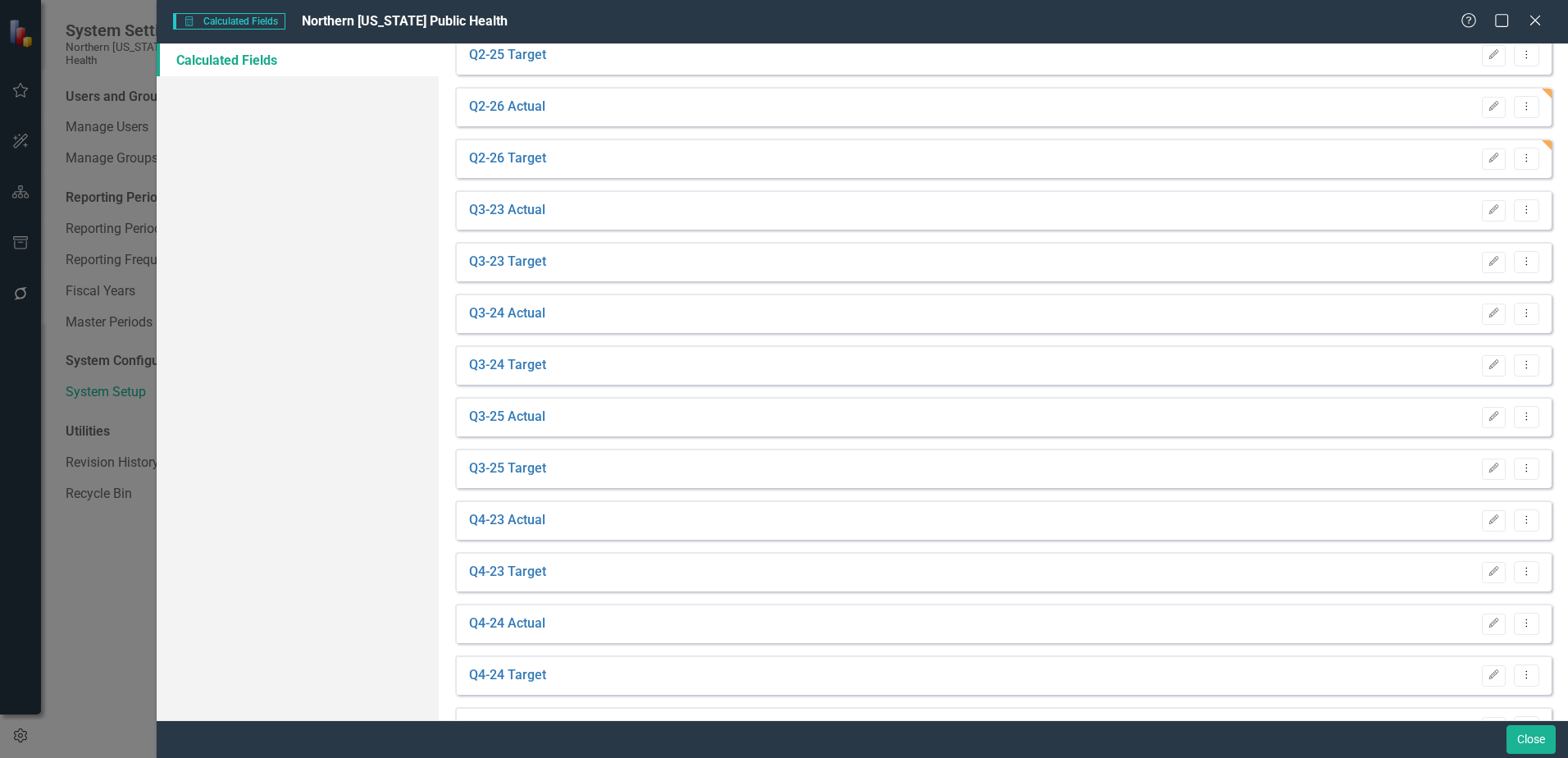
scroll to position [1231, 0]
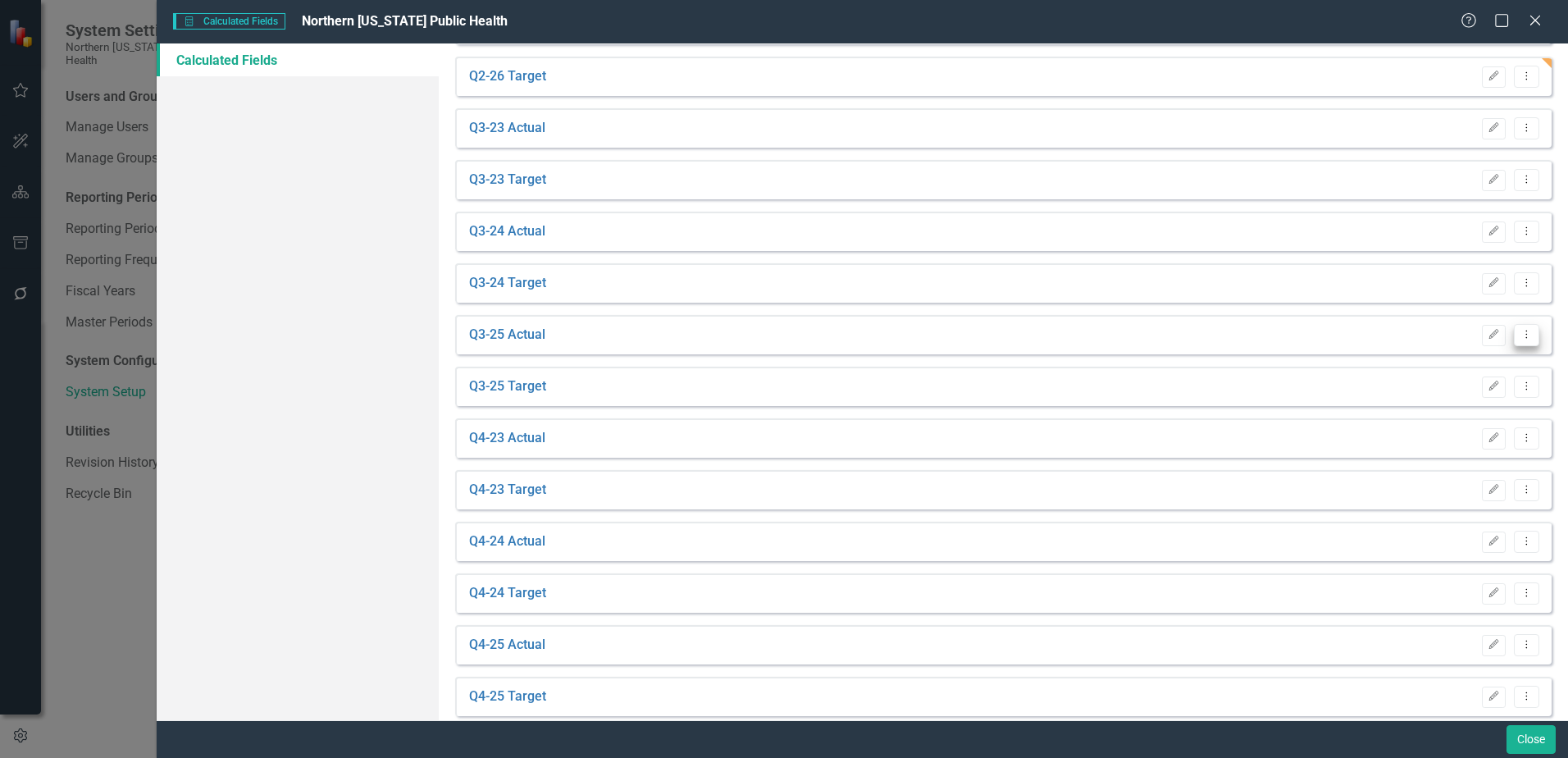
click at [1519, 332] on icon "Dropdown Menu" at bounding box center [1526, 334] width 14 height 11
click at [1463, 426] on link "Copy Duplicate Calculated Field" at bounding box center [1432, 423] width 191 height 30
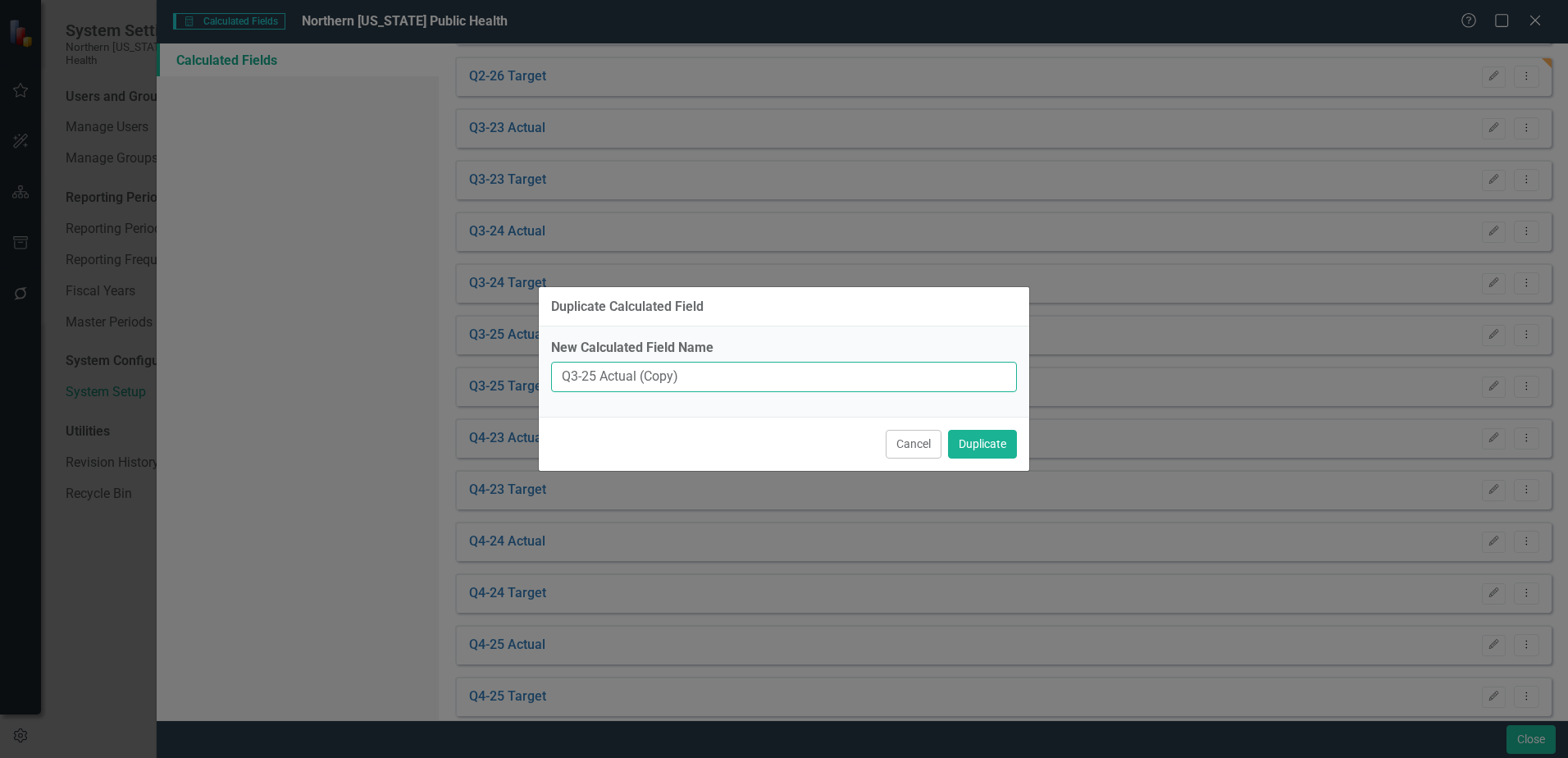
click at [594, 385] on input "Q3-25 Actual (Copy)" at bounding box center [784, 377] width 466 height 30
drag, startPoint x: 683, startPoint y: 380, endPoint x: 647, endPoint y: 386, distance: 36.5
click at [647, 386] on input "Q3-26 Actual (Copy)" at bounding box center [784, 377] width 466 height 30
type input "Q3-26 Actual"
click at [987, 445] on button "Duplicate" at bounding box center [983, 444] width 69 height 28
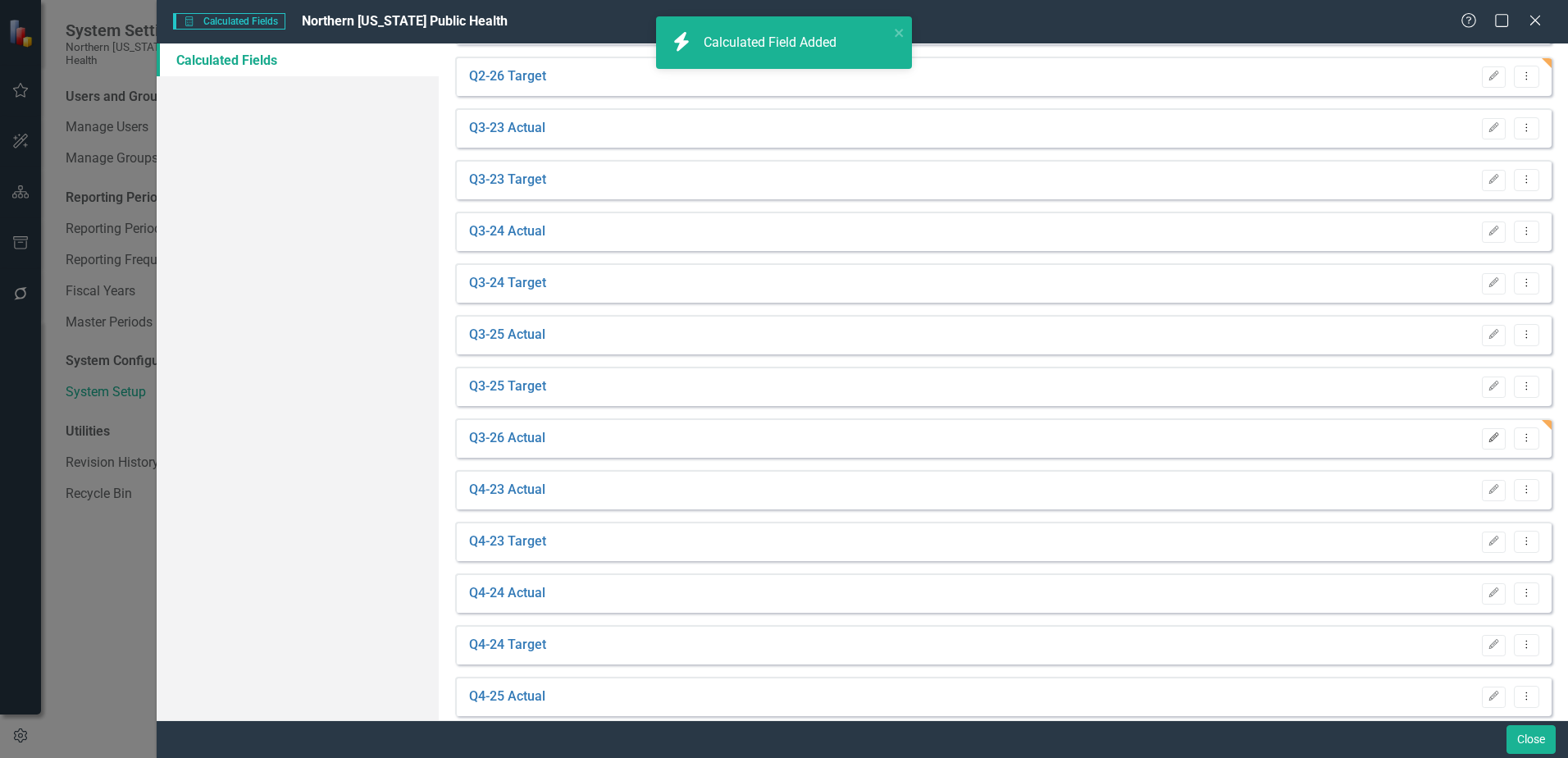
click at [1489, 444] on button "Edit" at bounding box center [1494, 438] width 23 height 21
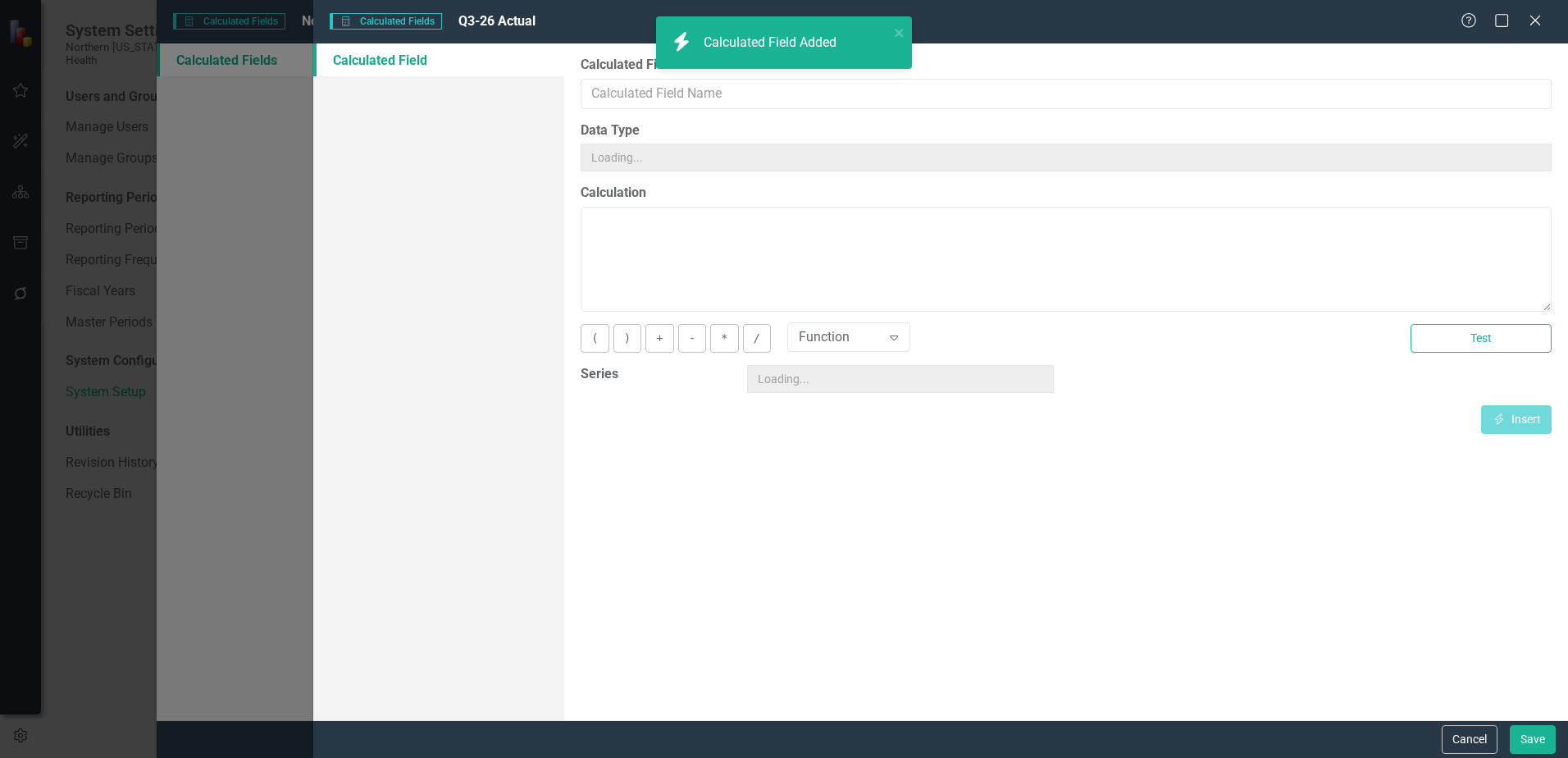
type input "Q3-26 Actual"
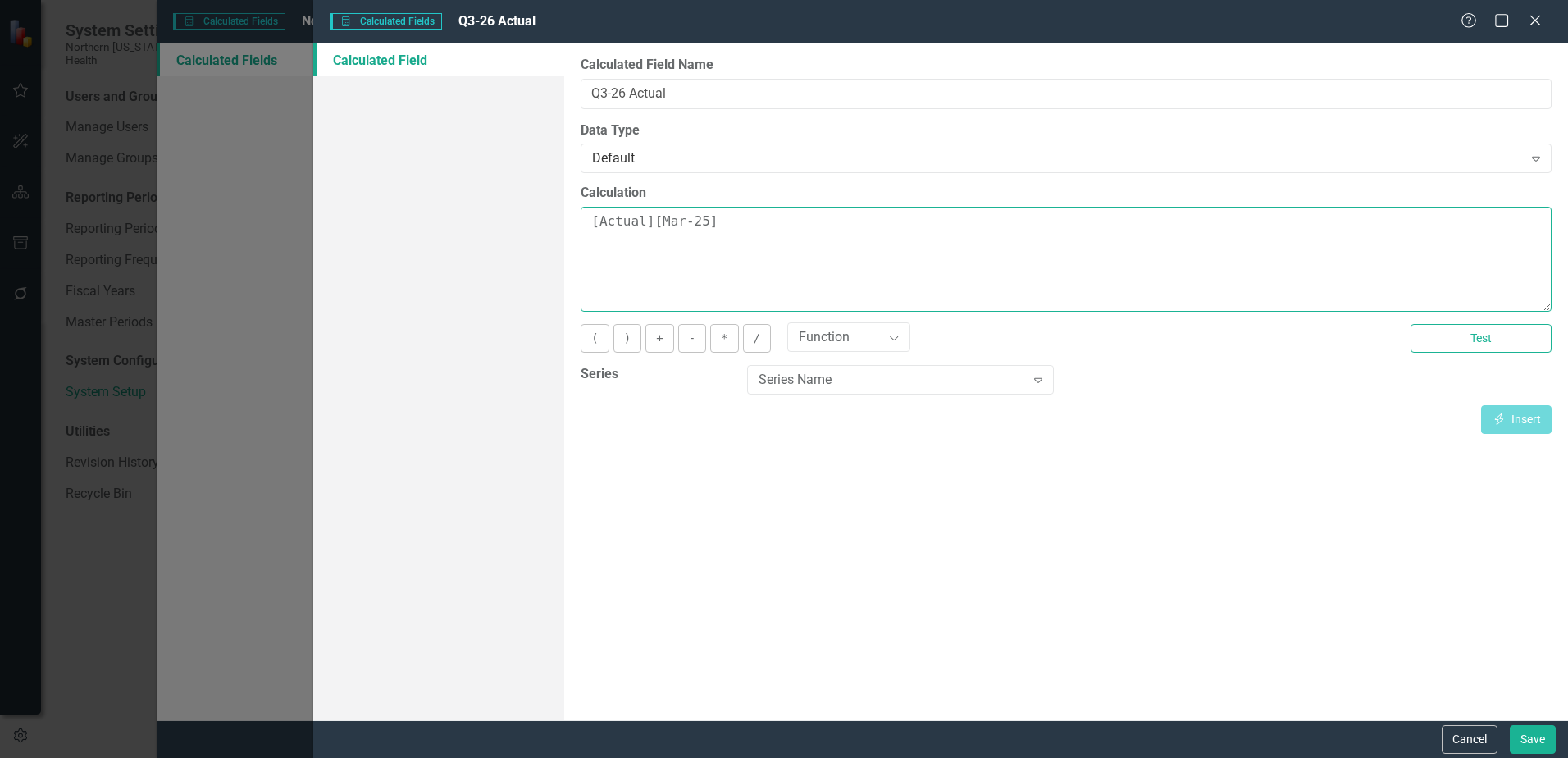
click at [699, 220] on textarea "[Actual][Mar-25]" at bounding box center [1065, 259] width 971 height 105
type textarea "[Actual][Mar-26]"
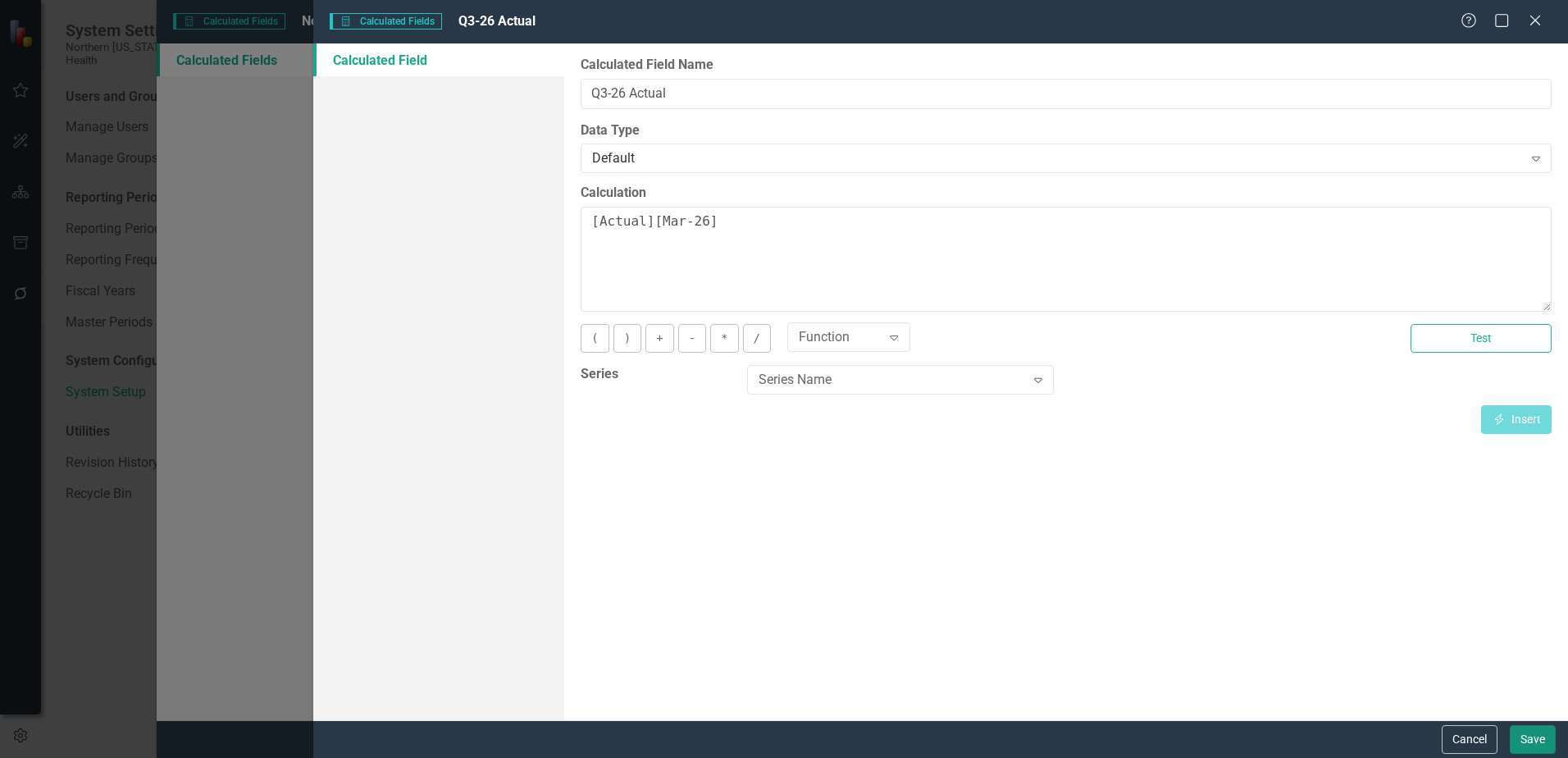
click at [1530, 733] on button "Save" at bounding box center [1533, 740] width 46 height 28
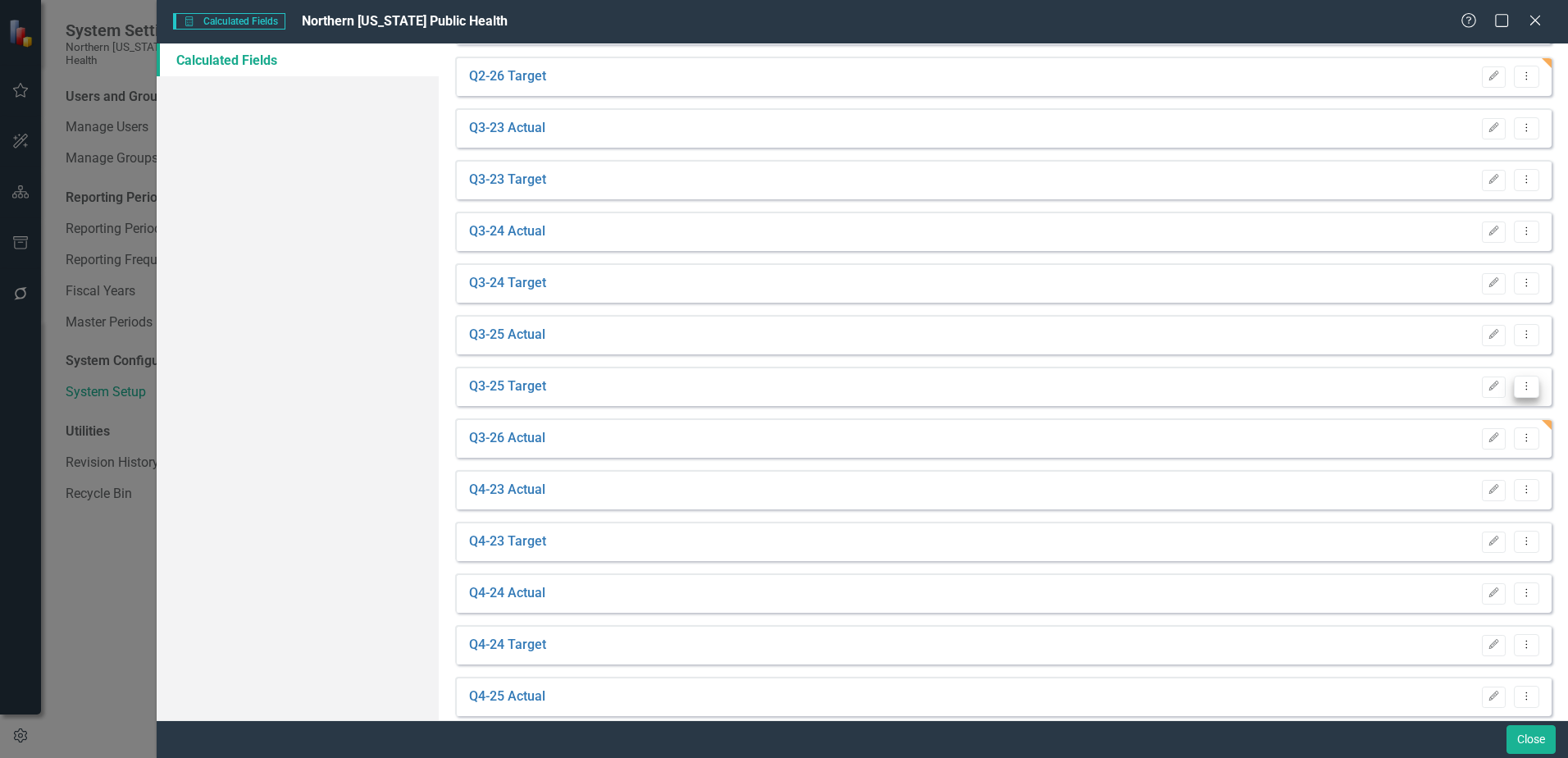
click at [1525, 385] on button "Dropdown Menu" at bounding box center [1526, 387] width 25 height 22
click at [1421, 476] on link "Copy Duplicate Calculated Field" at bounding box center [1432, 474] width 191 height 30
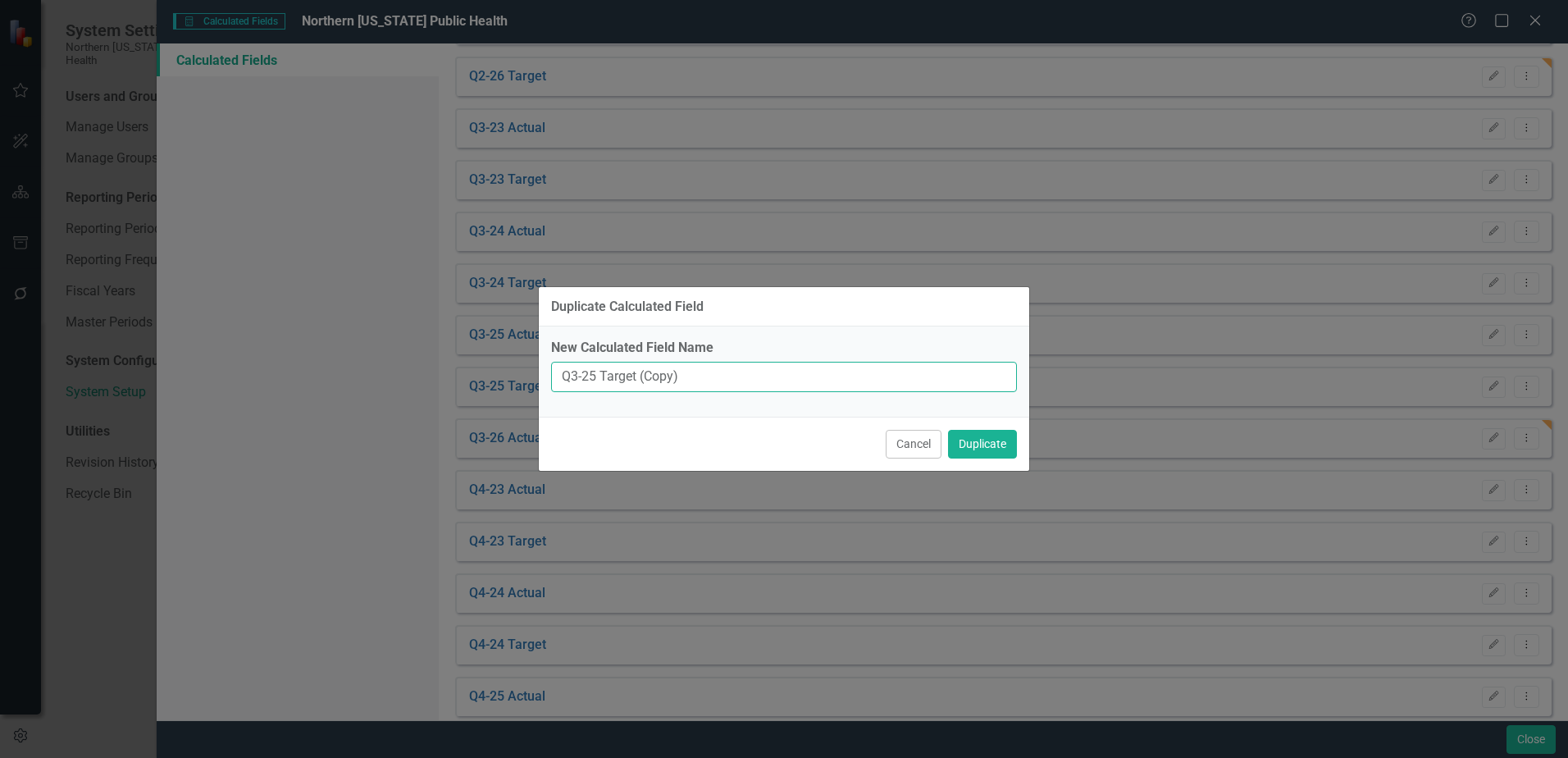
click at [595, 373] on input "Q3-25 Target (Copy)" at bounding box center [784, 377] width 466 height 30
drag, startPoint x: 687, startPoint y: 377, endPoint x: 663, endPoint y: 379, distance: 24.1
click at [663, 379] on input "Q3-26 Target (Copy)" at bounding box center [784, 377] width 466 height 30
type input "Q3-26 Target"
click at [988, 448] on button "Duplicate" at bounding box center [983, 444] width 69 height 28
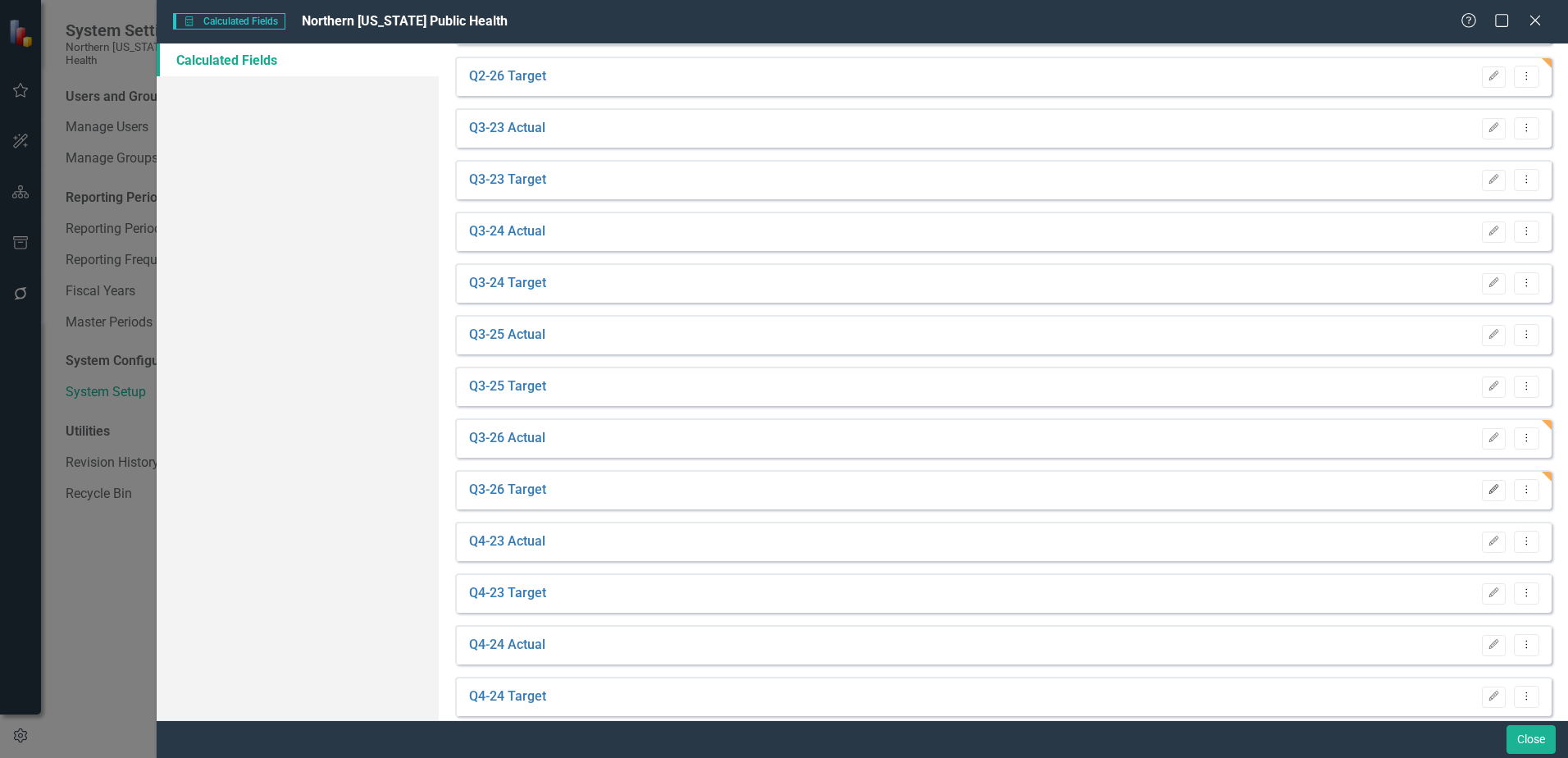
click at [1482, 494] on button "Edit" at bounding box center [1494, 490] width 23 height 21
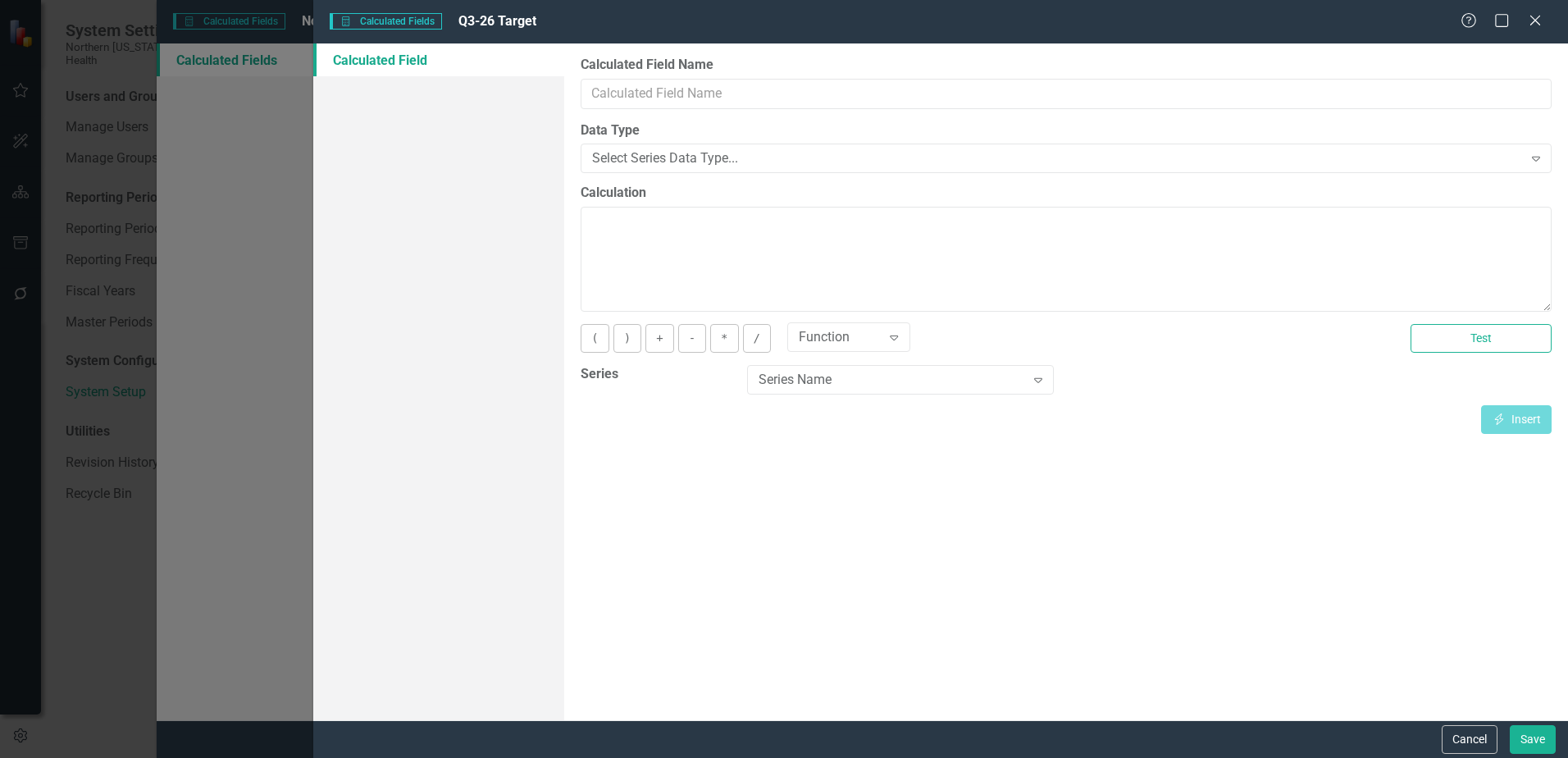
type input "Q3-26 Target"
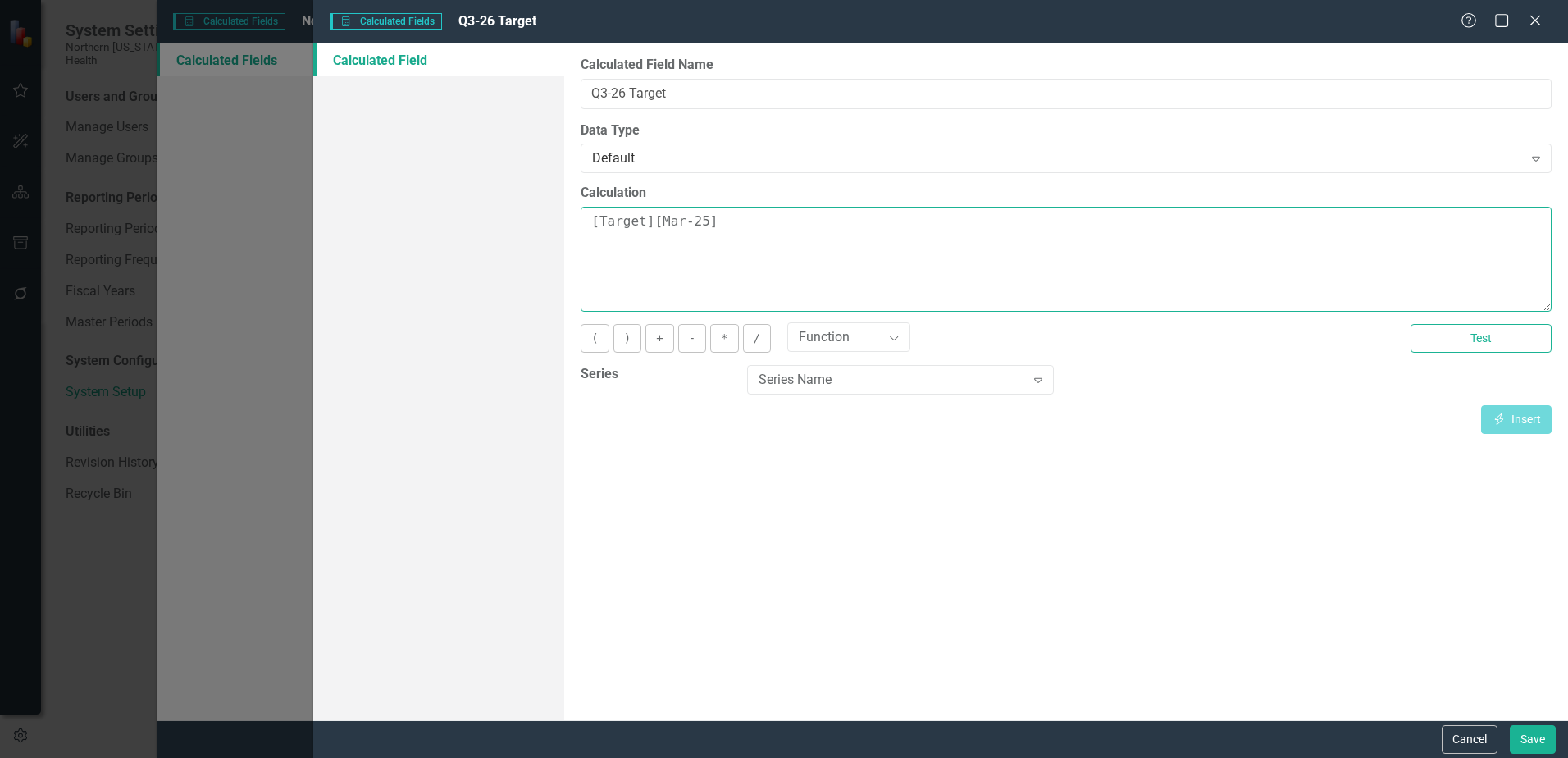
click at [702, 220] on textarea "[Target][Mar-25]" at bounding box center [1065, 259] width 971 height 105
type textarea "[Target][Mar-26]"
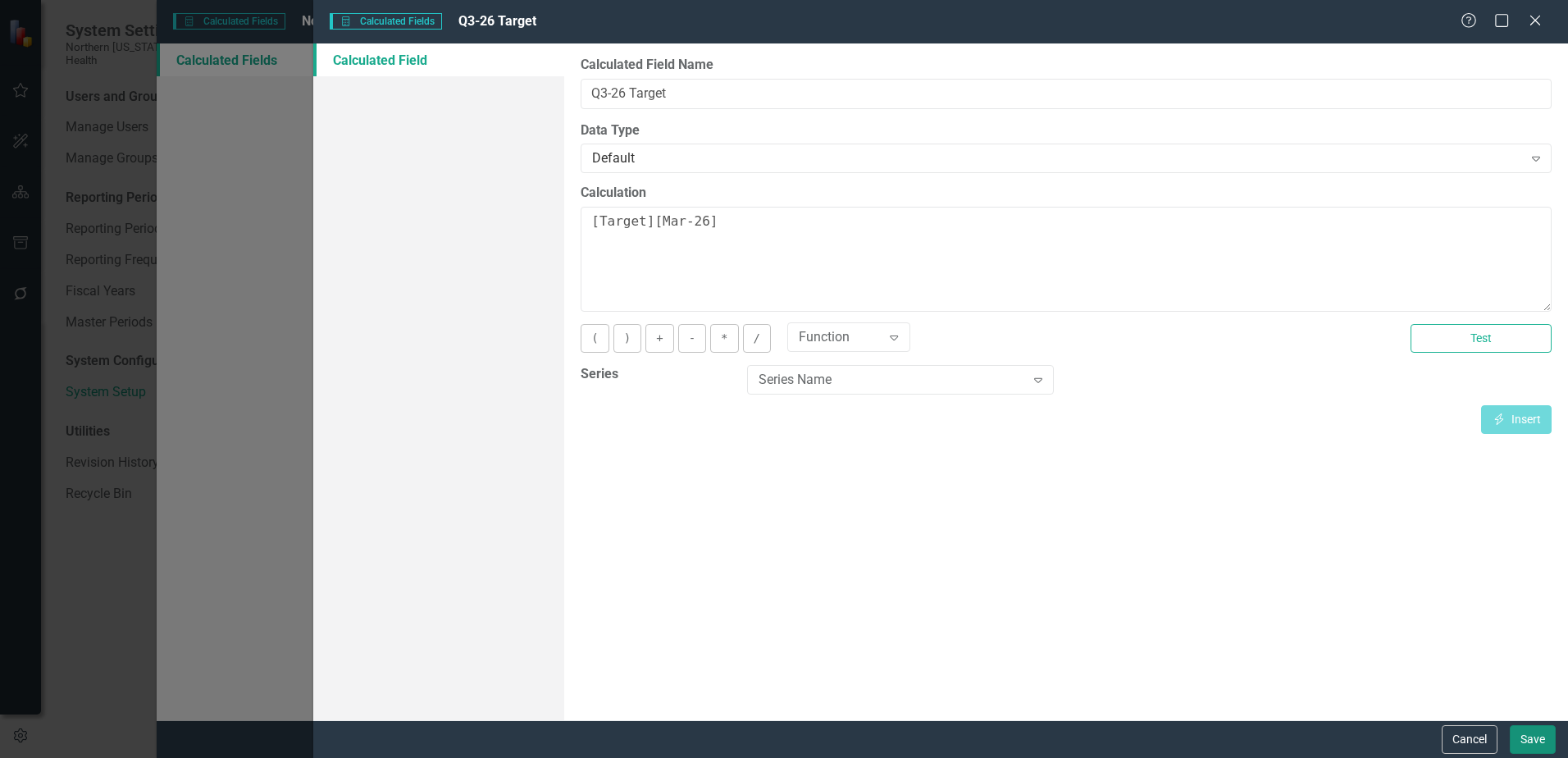
click at [1526, 731] on button "Save" at bounding box center [1533, 740] width 46 height 28
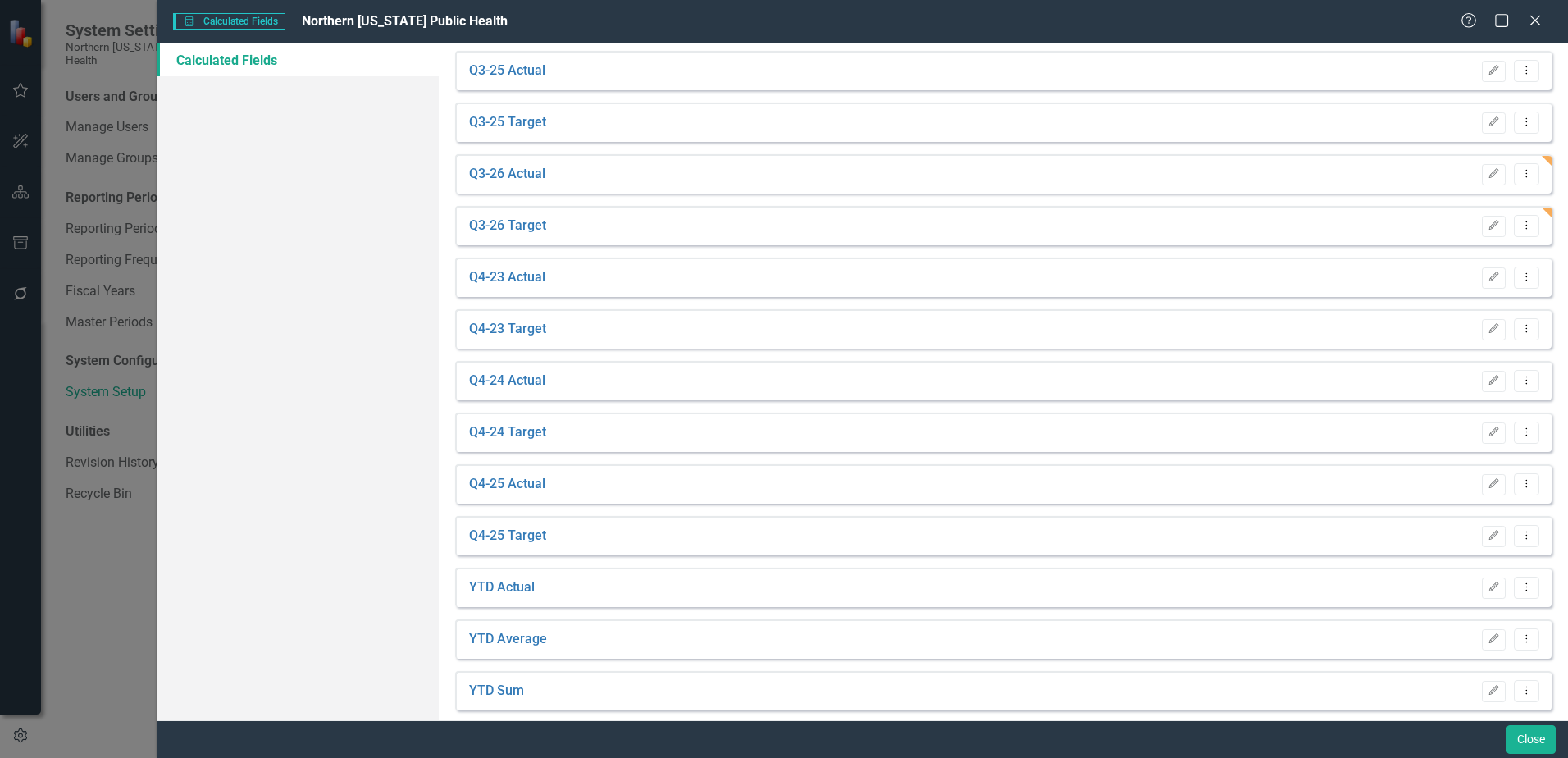
scroll to position [1510, 0]
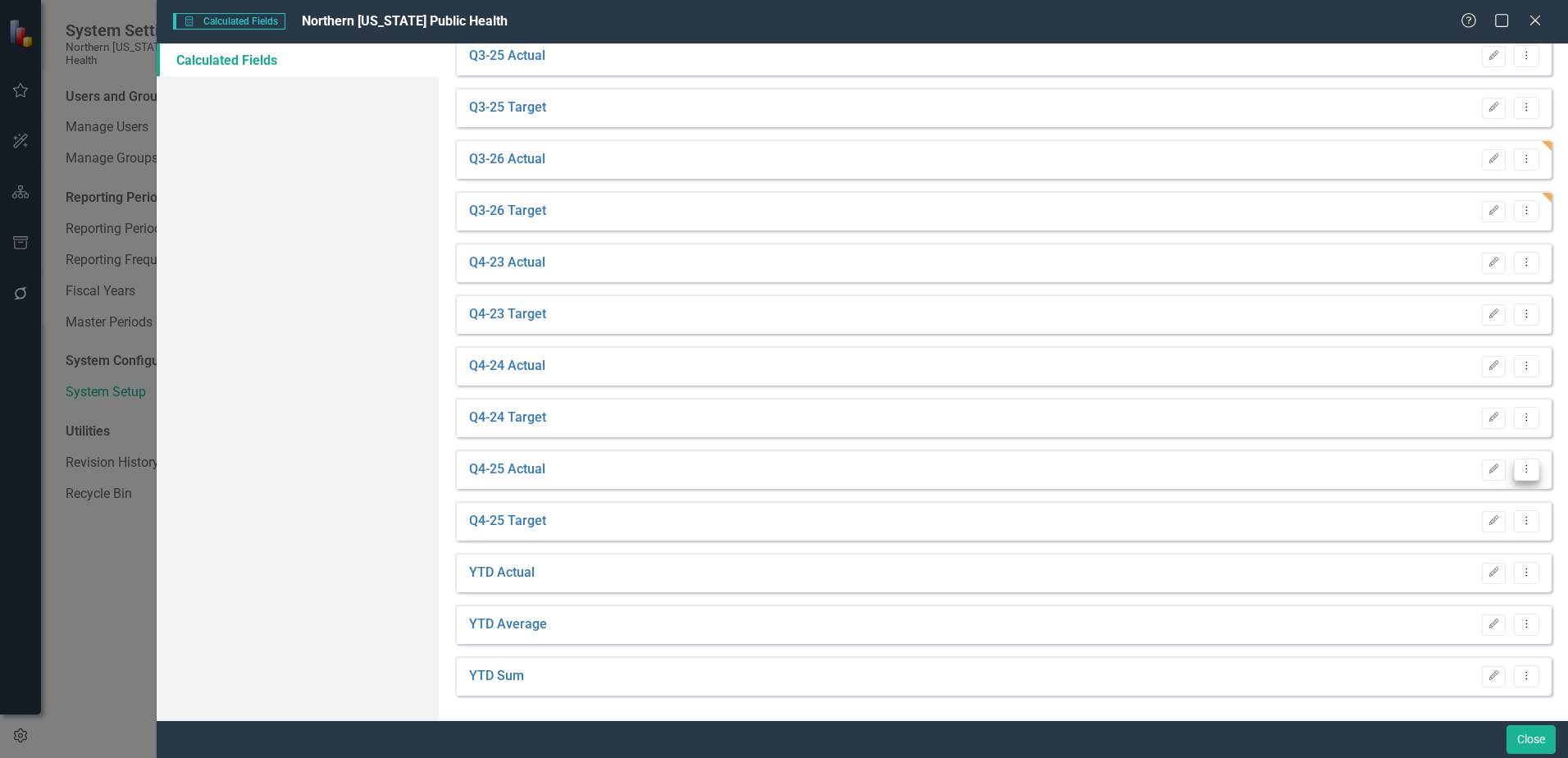
click at [1523, 473] on button "Dropdown Menu" at bounding box center [1526, 469] width 25 height 22
click at [1450, 561] on link "Copy Duplicate Calculated Field" at bounding box center [1432, 557] width 191 height 30
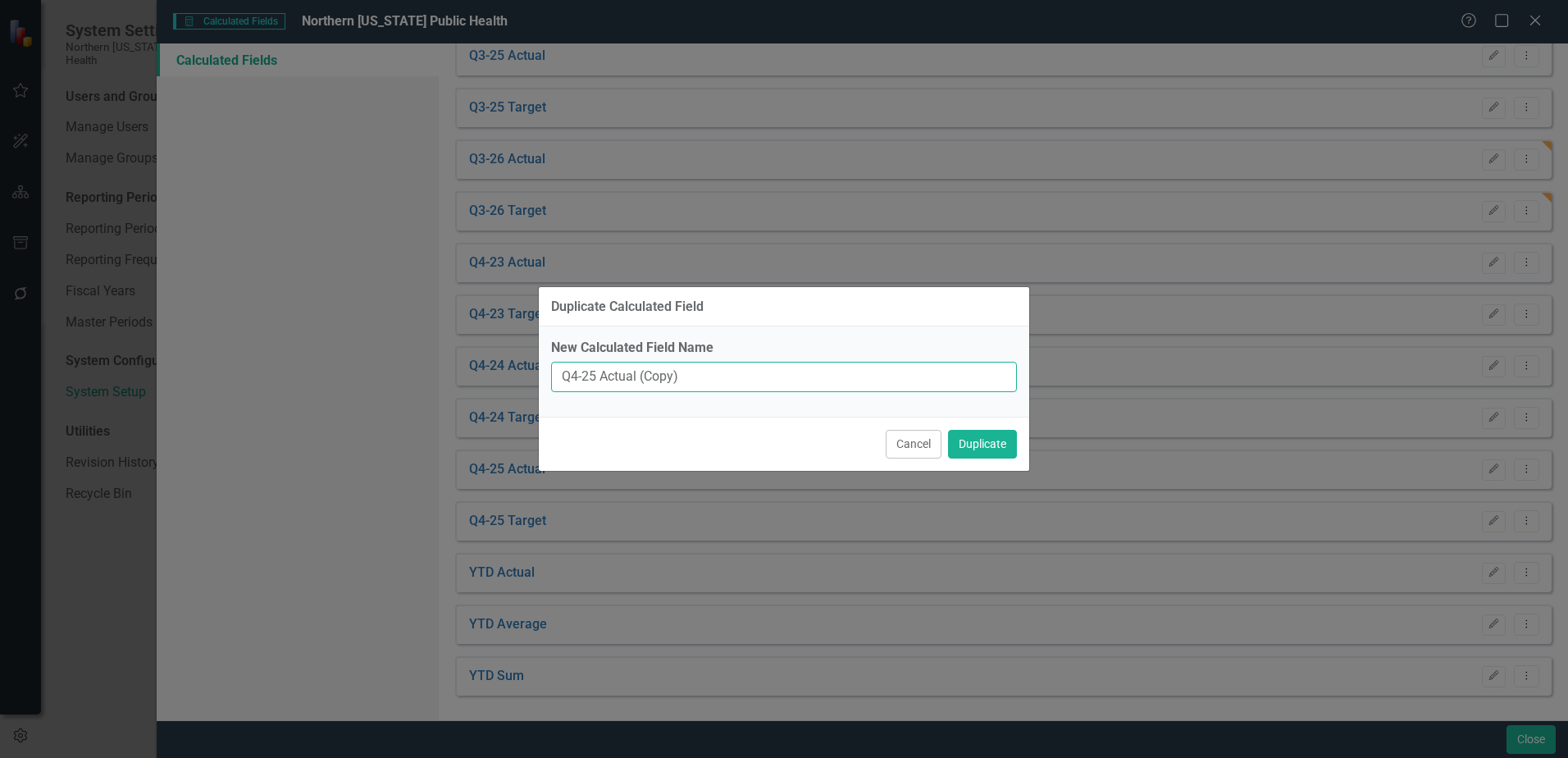
click at [597, 381] on input "Q4-25 Actual (Copy)" at bounding box center [784, 377] width 466 height 30
drag, startPoint x: 682, startPoint y: 375, endPoint x: 687, endPoint y: 388, distance: 13.9
click at [651, 379] on input "Q4-26 Actual (Copy)" at bounding box center [784, 377] width 466 height 30
type input "Q4-26 Actual"
click at [983, 446] on button "Duplicate" at bounding box center [983, 444] width 69 height 28
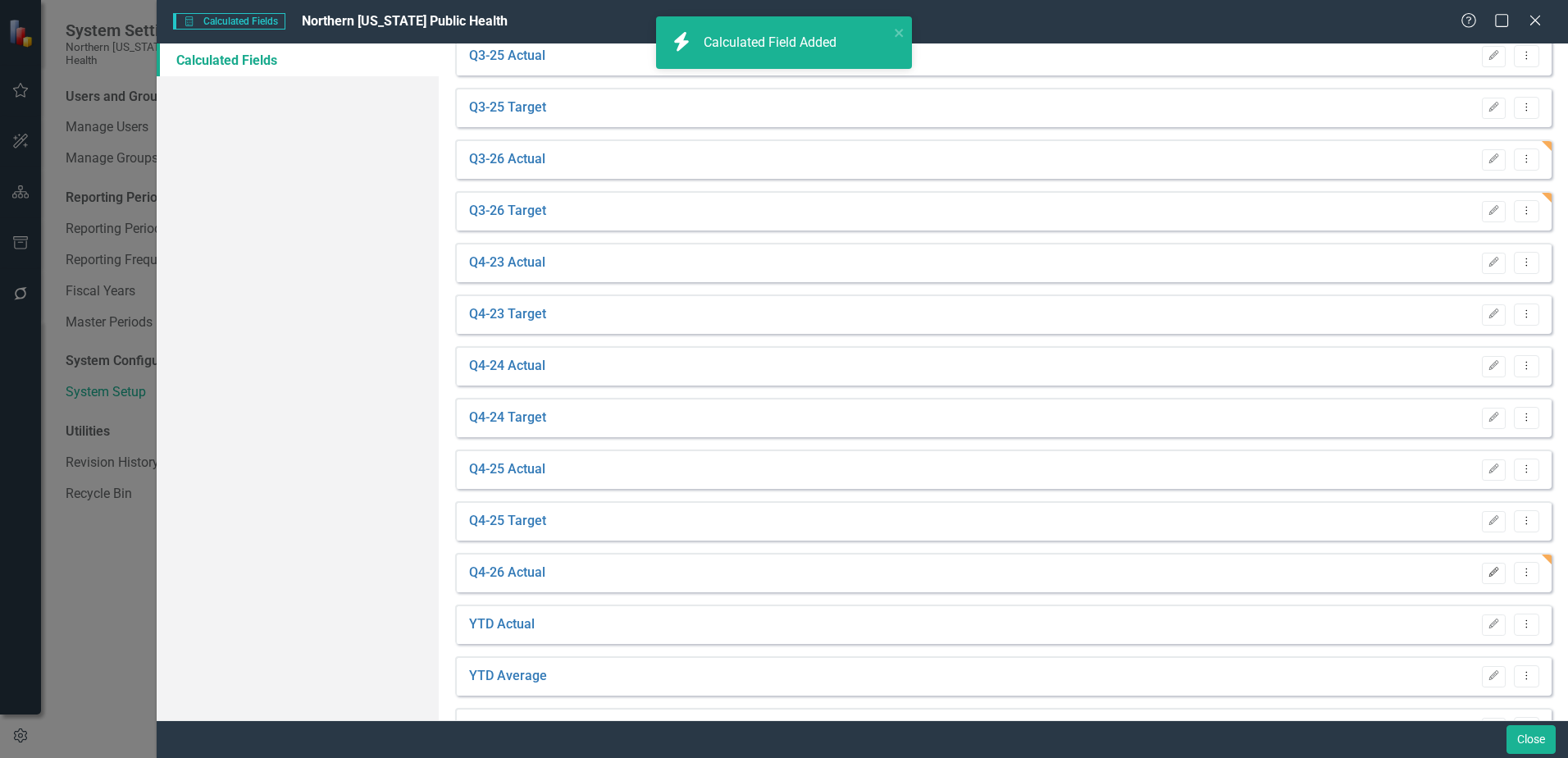
click at [1482, 578] on button "Edit" at bounding box center [1494, 573] width 23 height 21
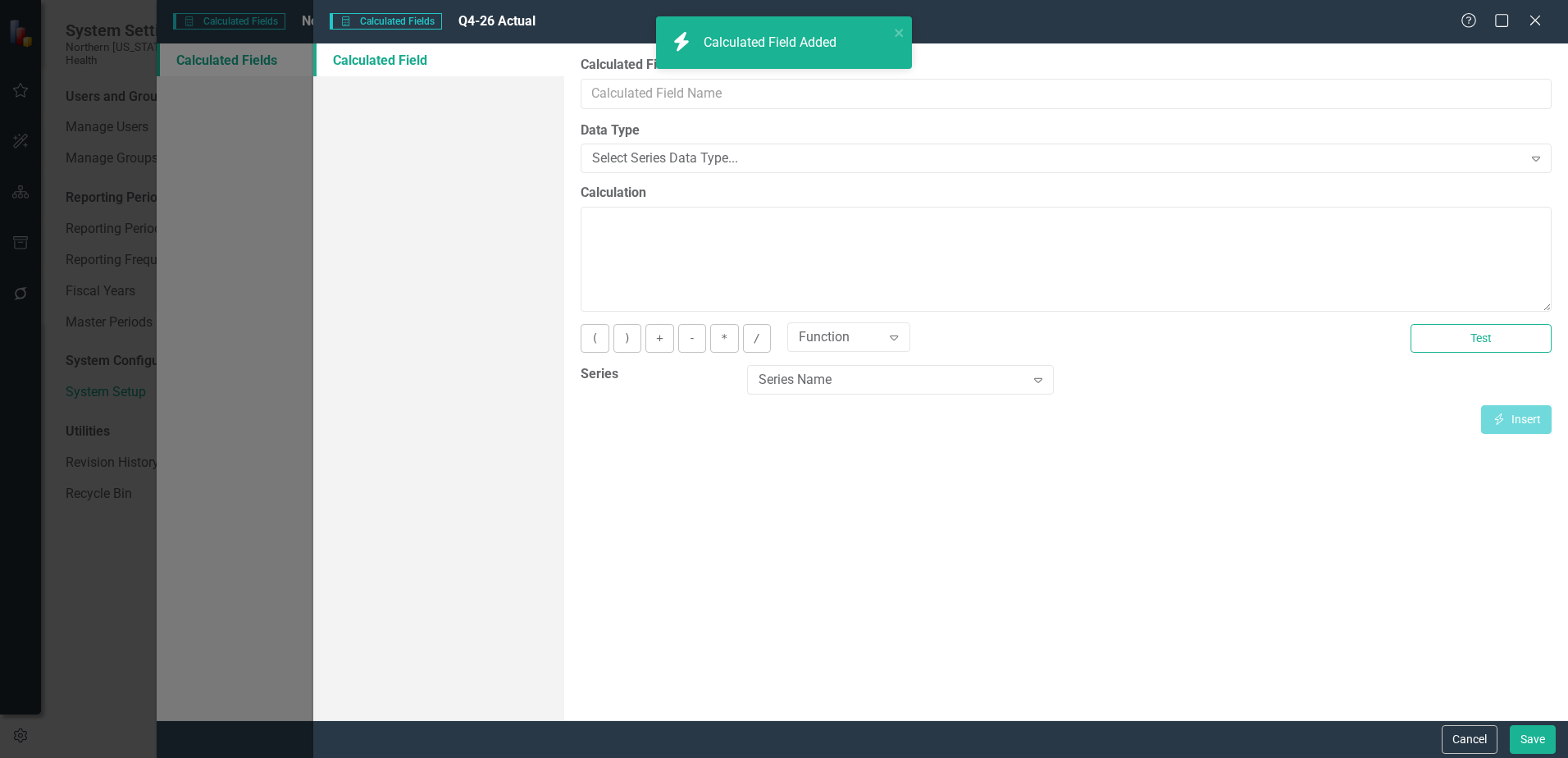
type input "Q4-26 Actual"
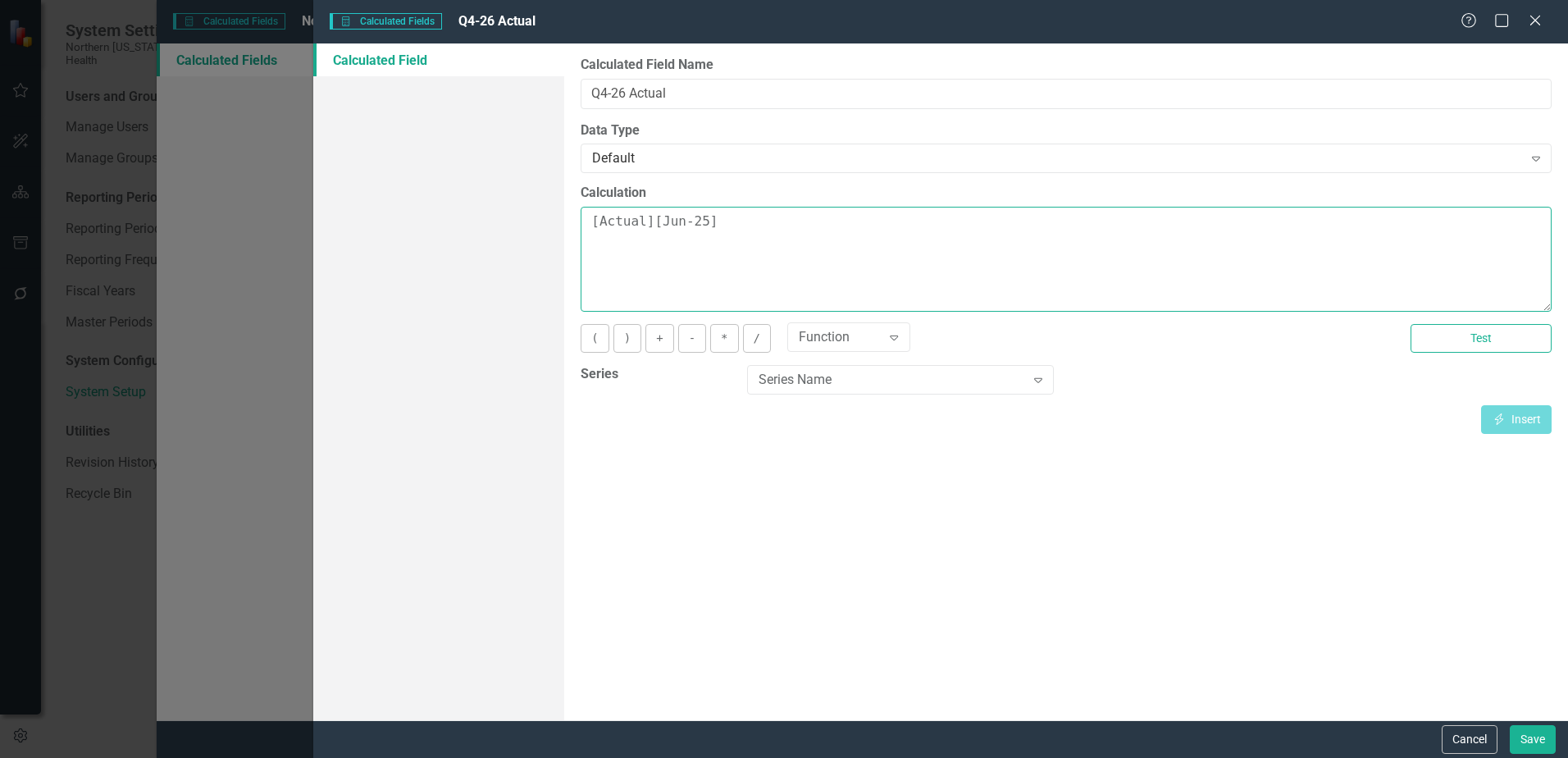
click at [699, 220] on textarea "[Actual][Jun-25]" at bounding box center [1065, 259] width 971 height 105
type textarea "[Actual][Jun-26]"
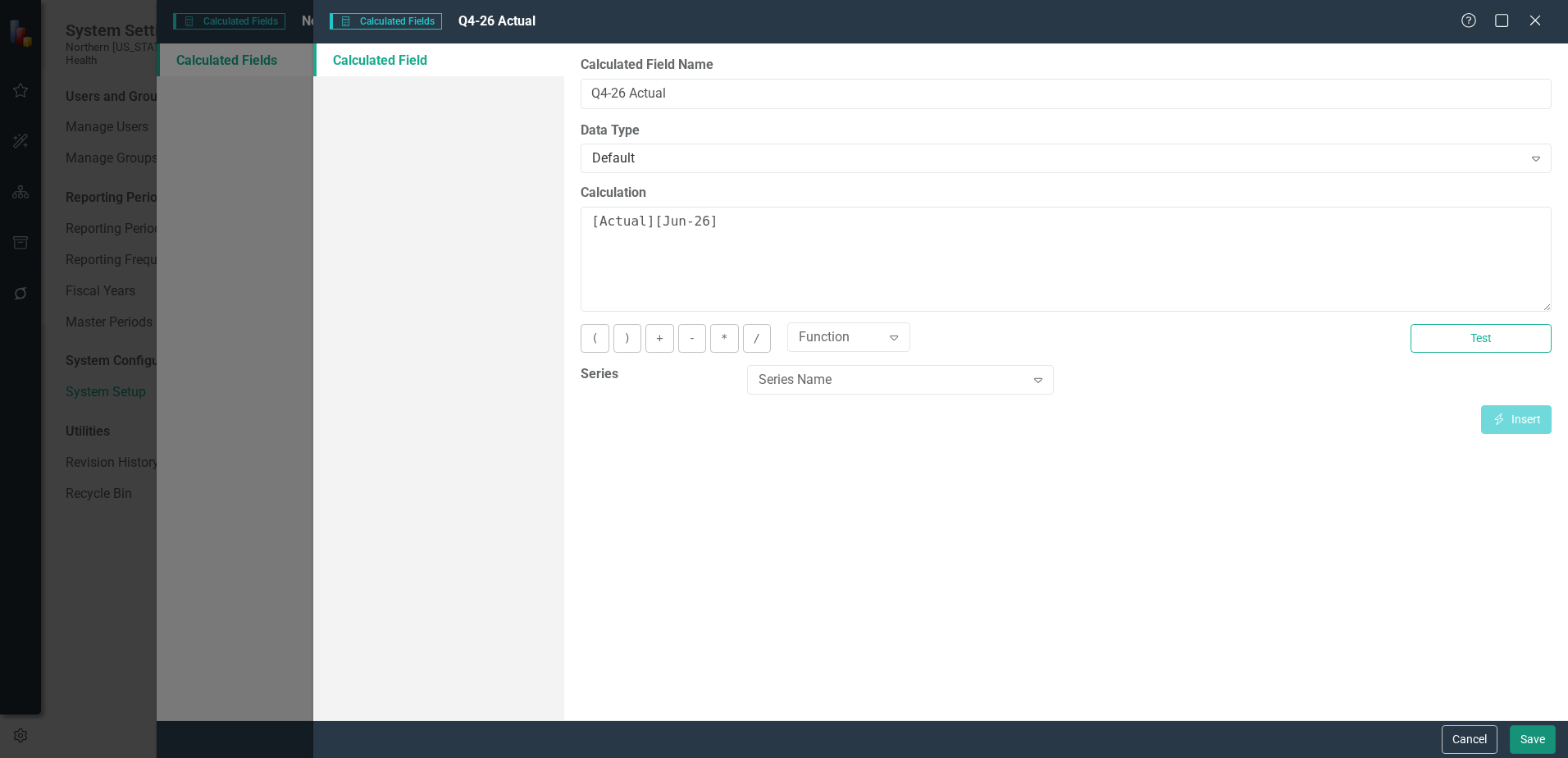
click at [1531, 736] on button "Save" at bounding box center [1533, 740] width 46 height 28
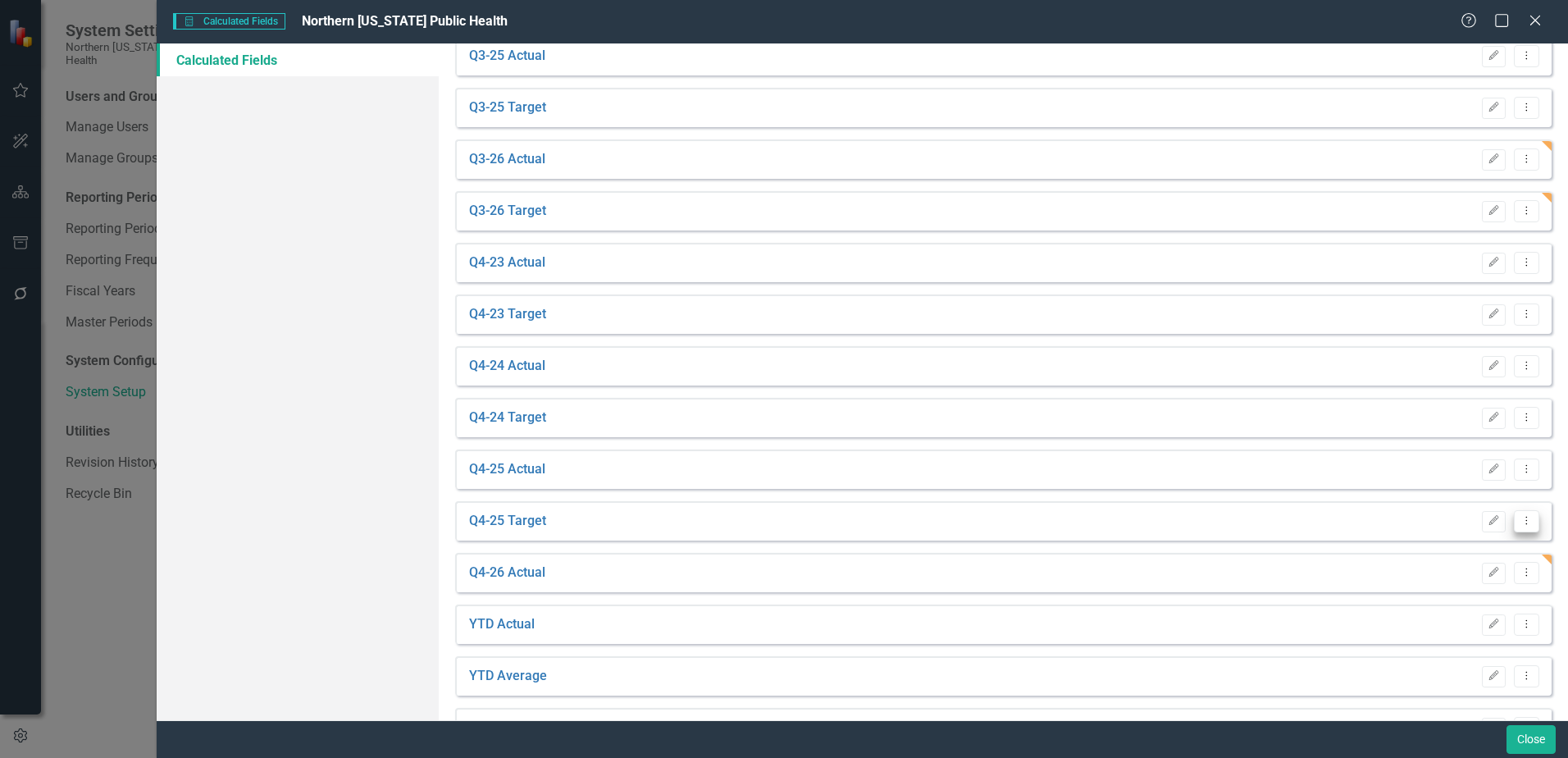
click at [1519, 525] on icon "Dropdown Menu" at bounding box center [1526, 520] width 14 height 11
click at [1425, 605] on link "Copy Duplicate Calculated Field" at bounding box center [1432, 609] width 191 height 30
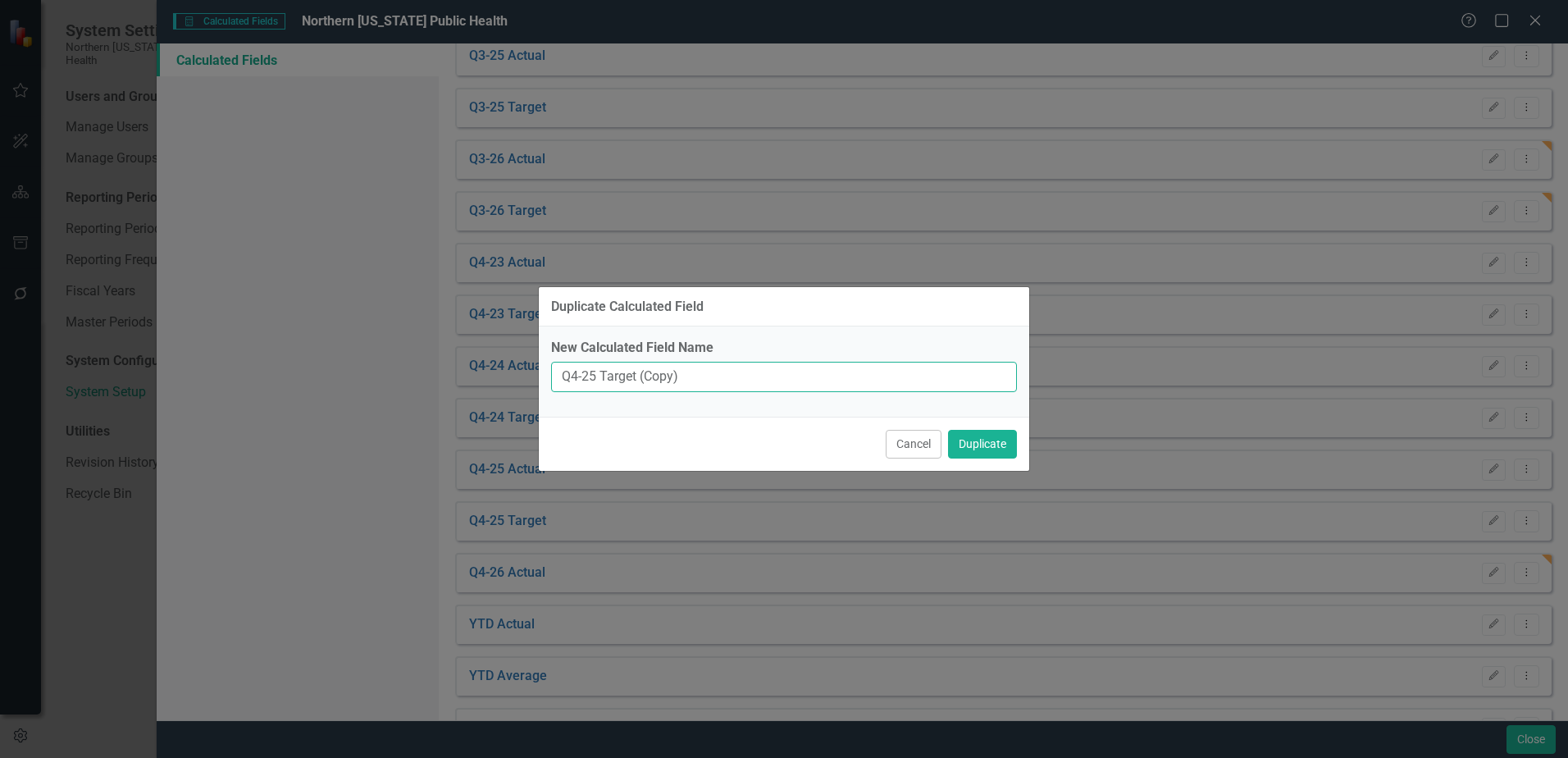
click at [595, 382] on input "Q4-25 Target (Copy)" at bounding box center [784, 377] width 466 height 30
drag, startPoint x: 682, startPoint y: 374, endPoint x: 649, endPoint y: 372, distance: 33.1
click at [649, 372] on input "Q4-26 Target (Copy)" at bounding box center [784, 377] width 466 height 30
type input "Q4-26 Target"
click at [995, 441] on button "Duplicate" at bounding box center [983, 444] width 69 height 28
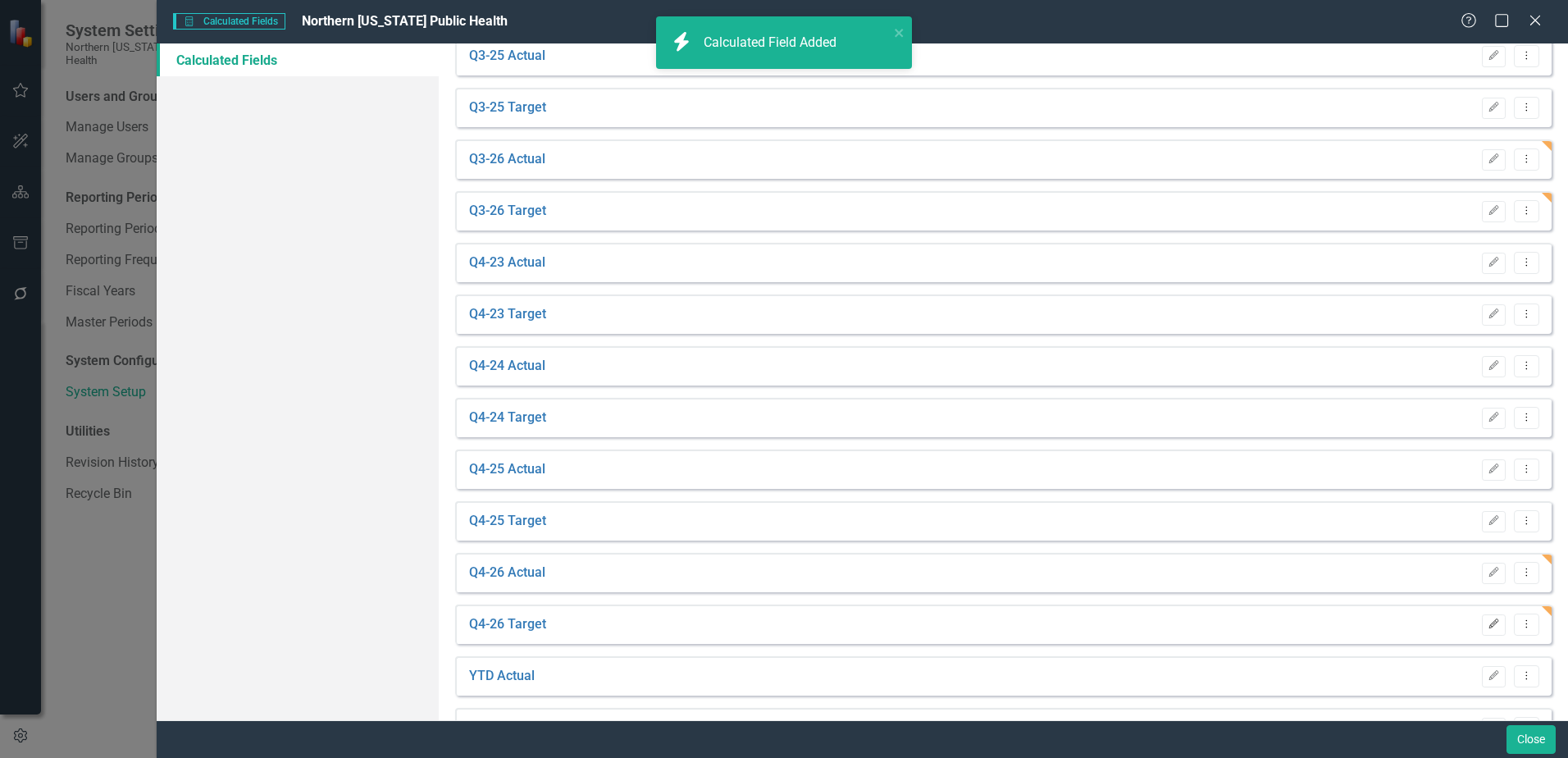
click at [1482, 621] on button "Edit" at bounding box center [1494, 625] width 23 height 21
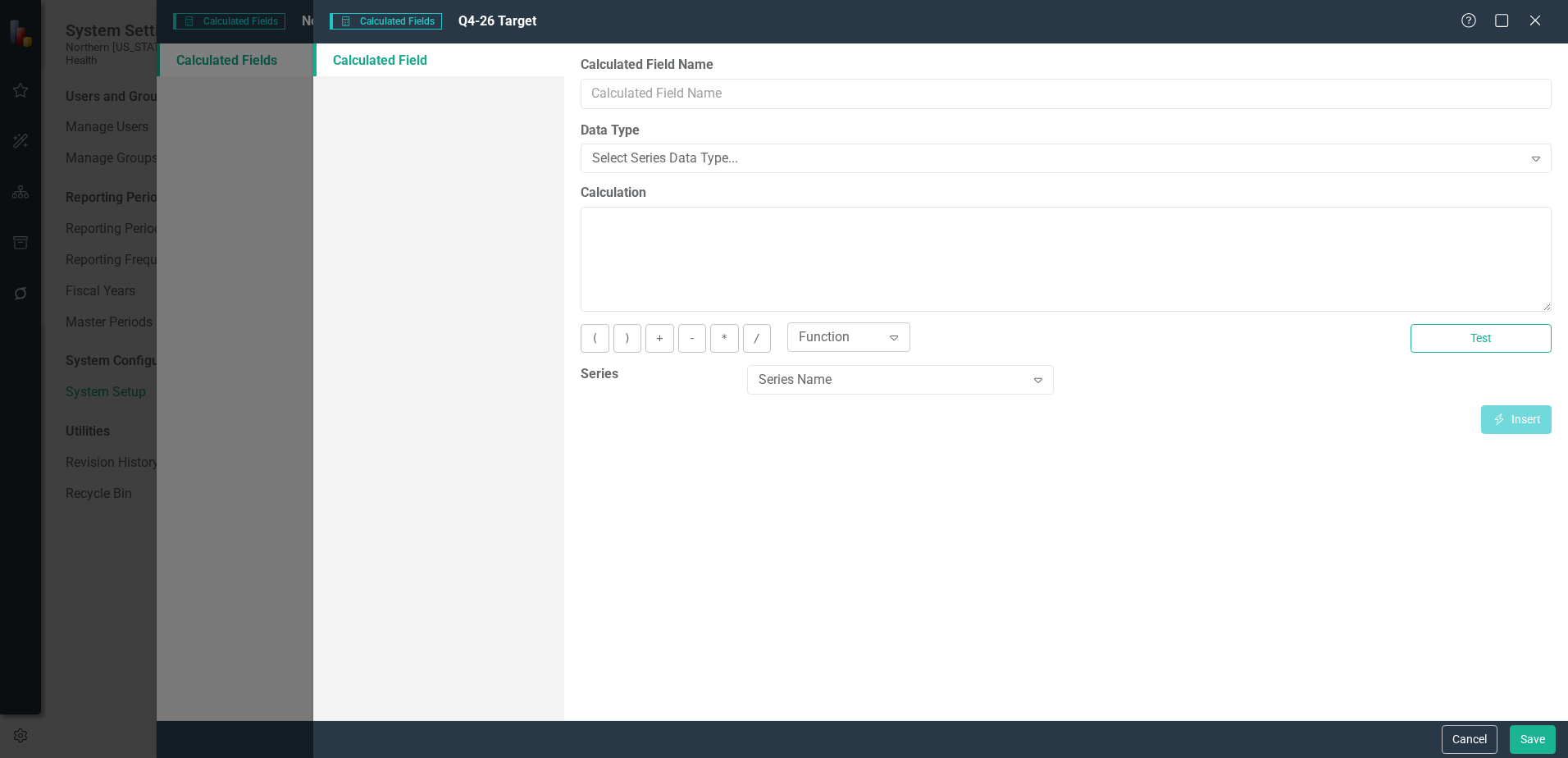
type input "Q4-26 Target"
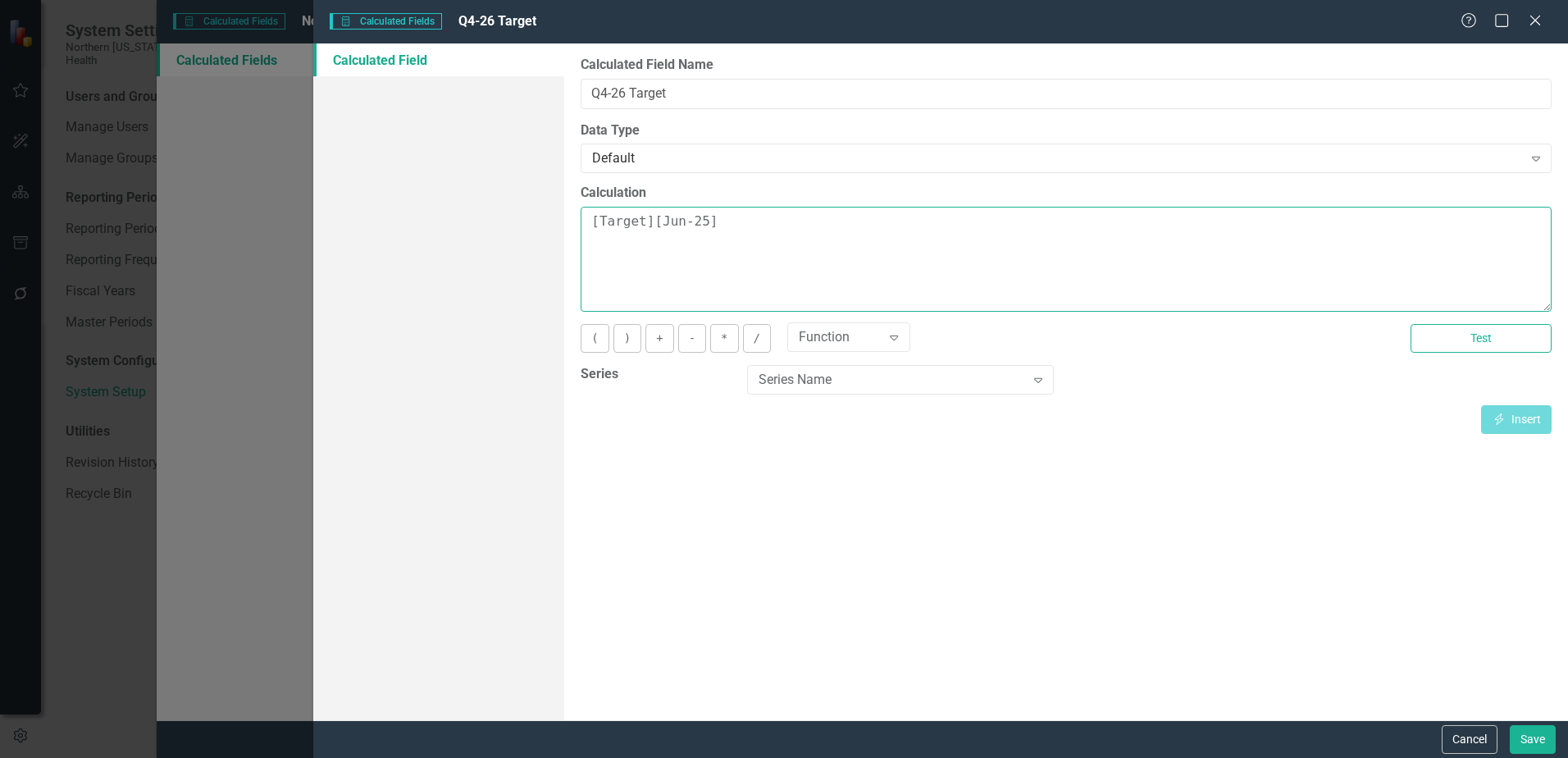
click at [698, 223] on textarea "[Target][Jun-25]" at bounding box center [1065, 259] width 971 height 105
type textarea "[Target][Jun-26]"
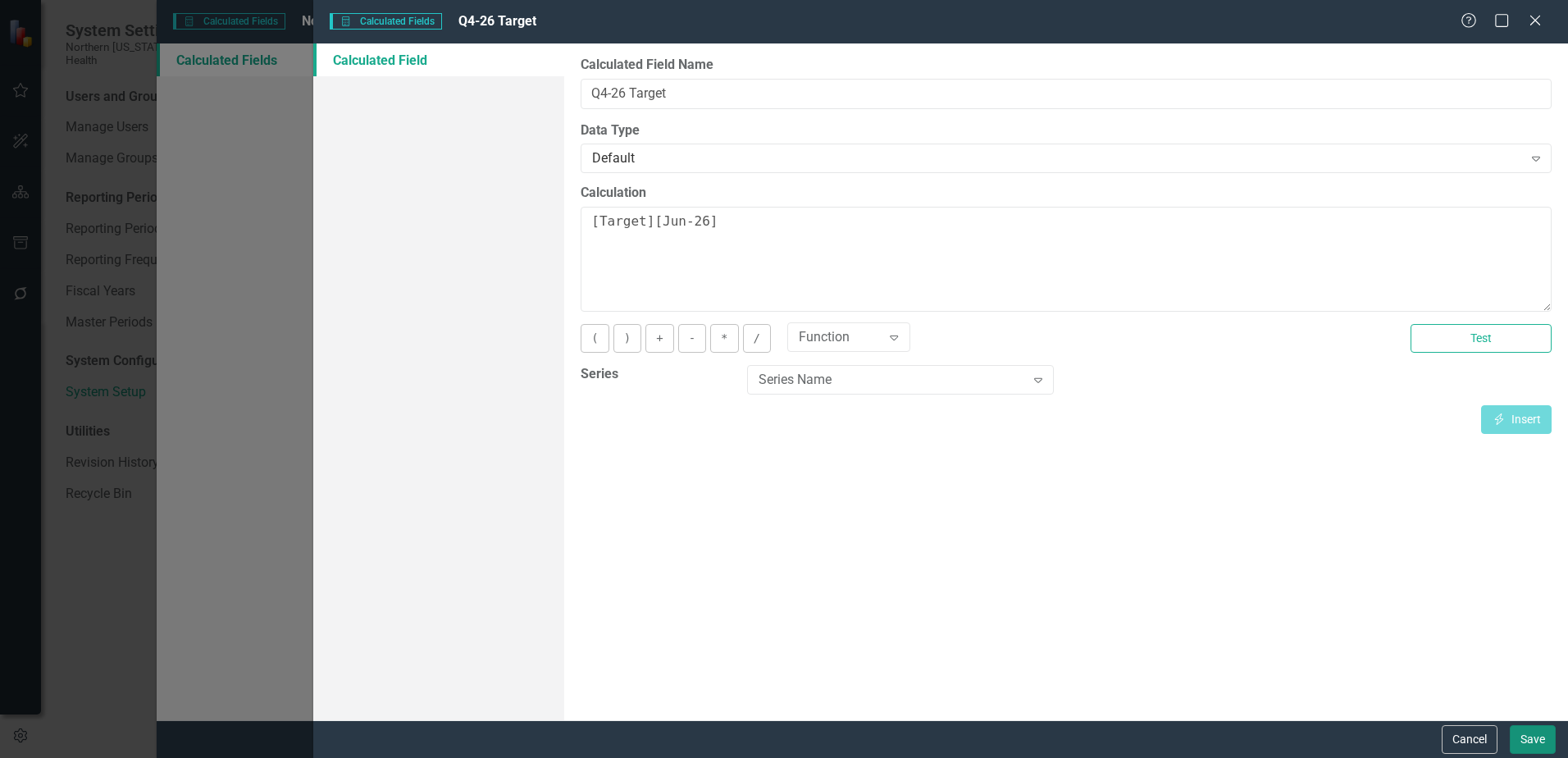
click at [1525, 737] on button "Save" at bounding box center [1533, 740] width 46 height 28
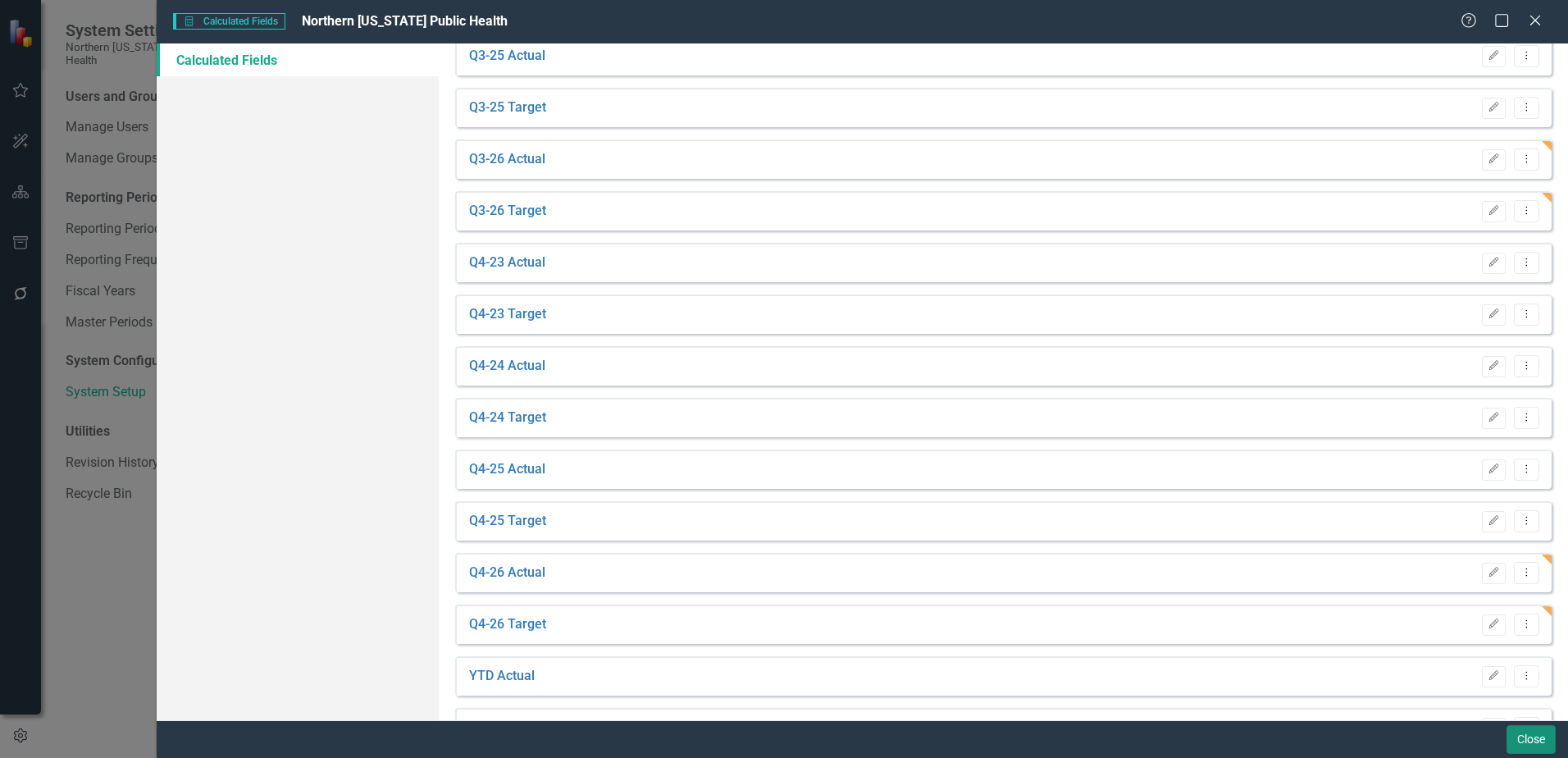
click at [1527, 730] on button "Close" at bounding box center [1531, 740] width 49 height 28
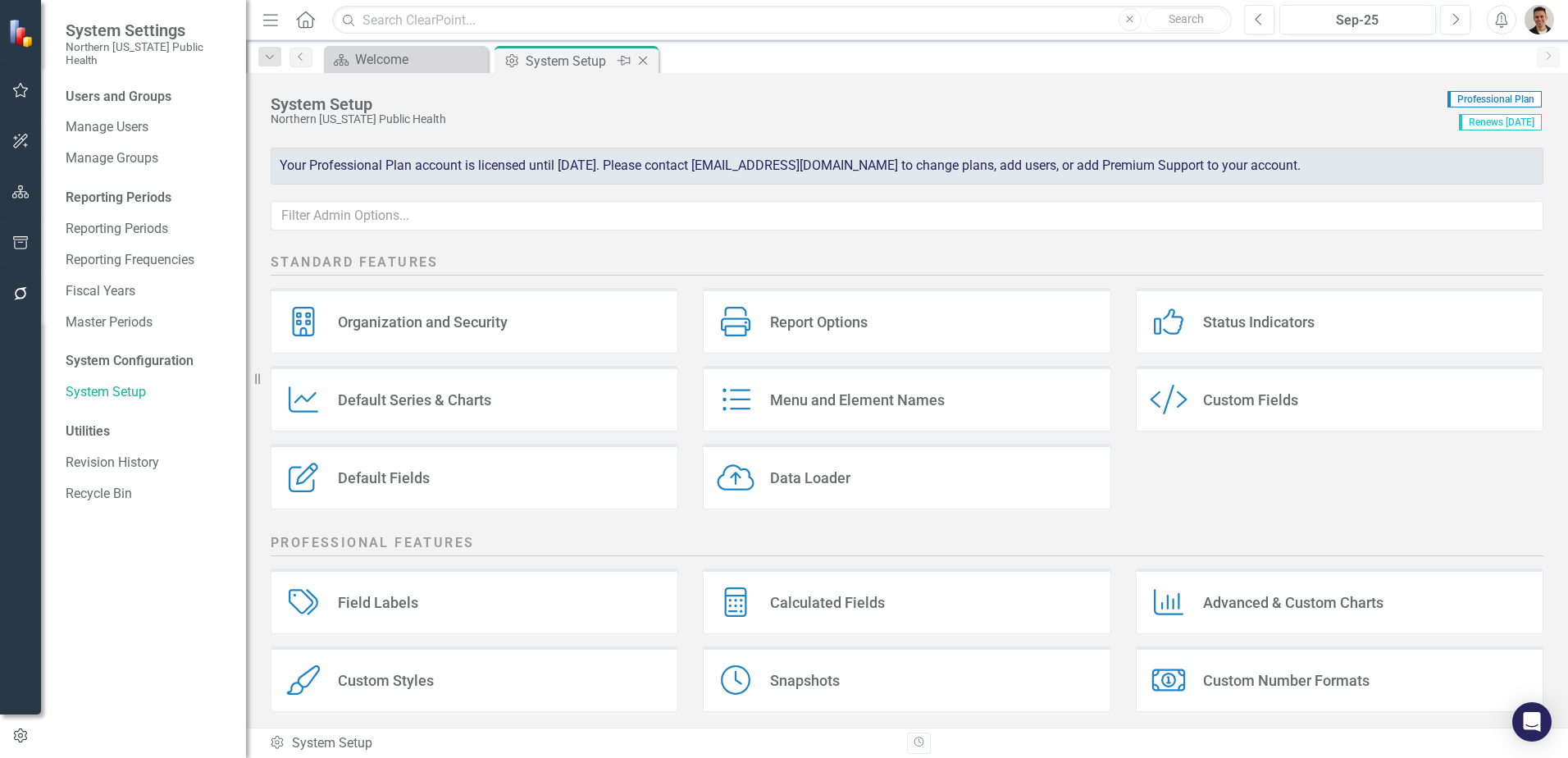
click at [645, 61] on icon "Close" at bounding box center [643, 61] width 17 height 13
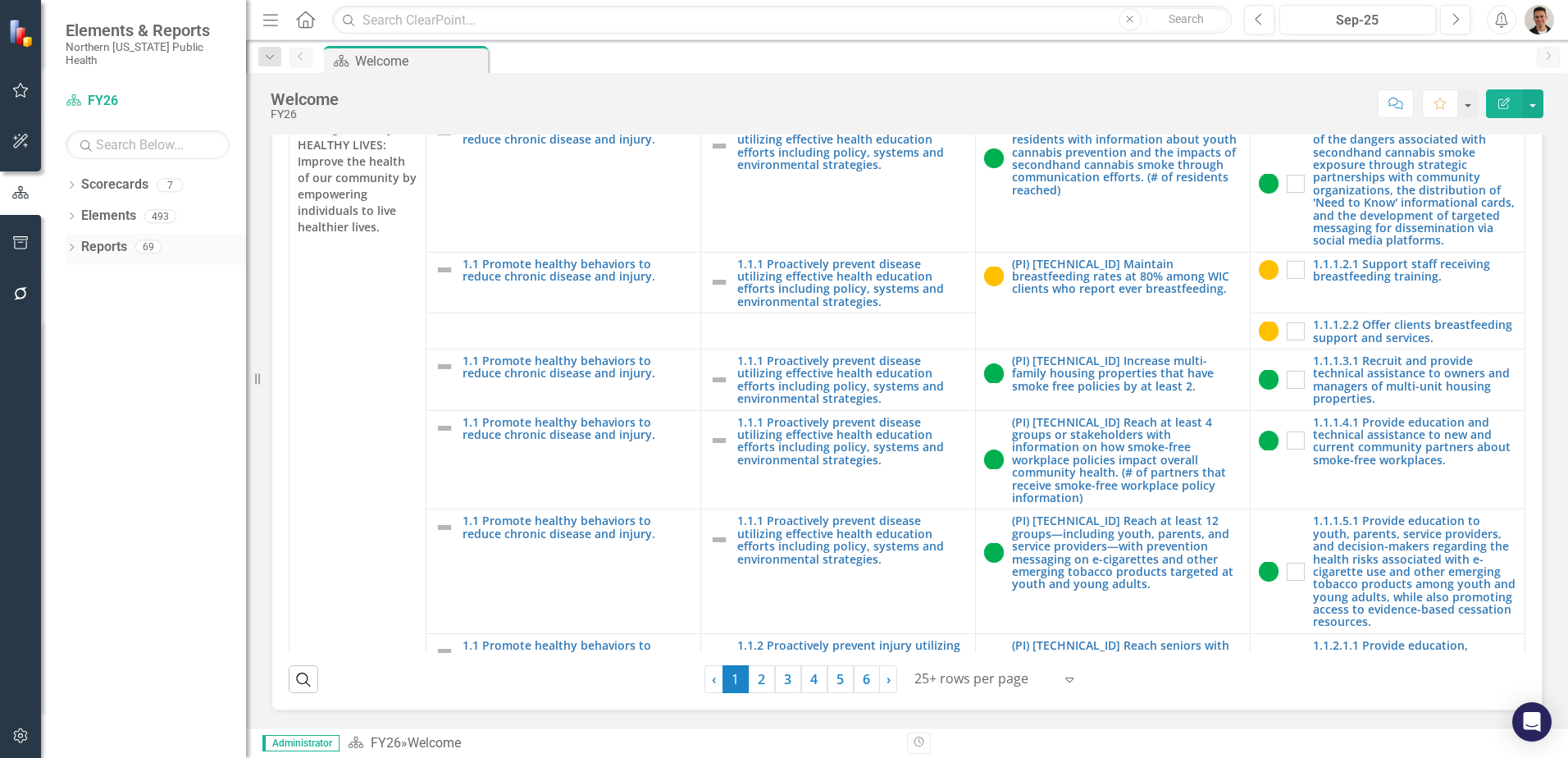
click at [72, 243] on icon at bounding box center [71, 247] width 4 height 8
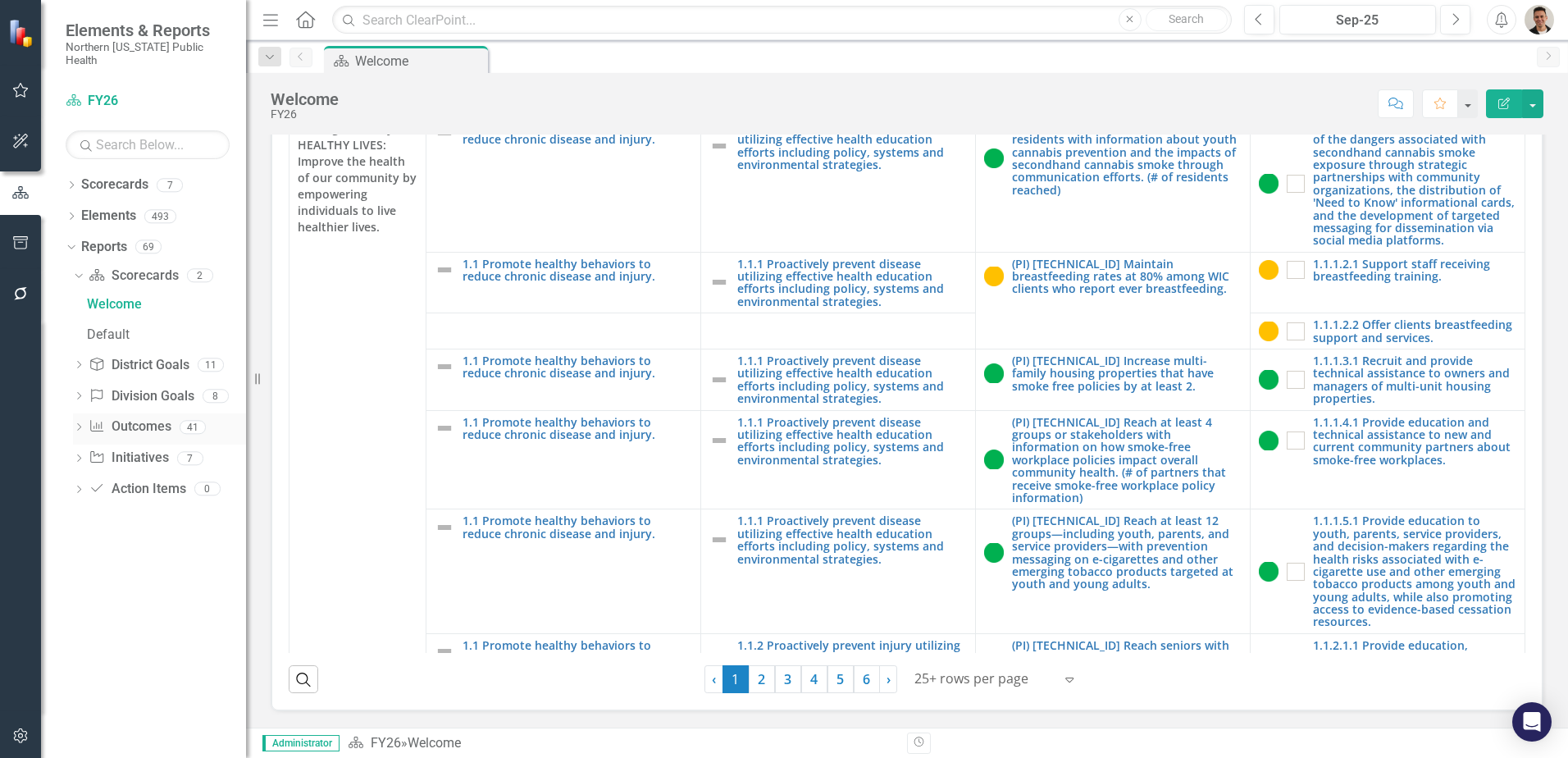
click at [77, 424] on icon "Dropdown" at bounding box center [79, 428] width 12 height 9
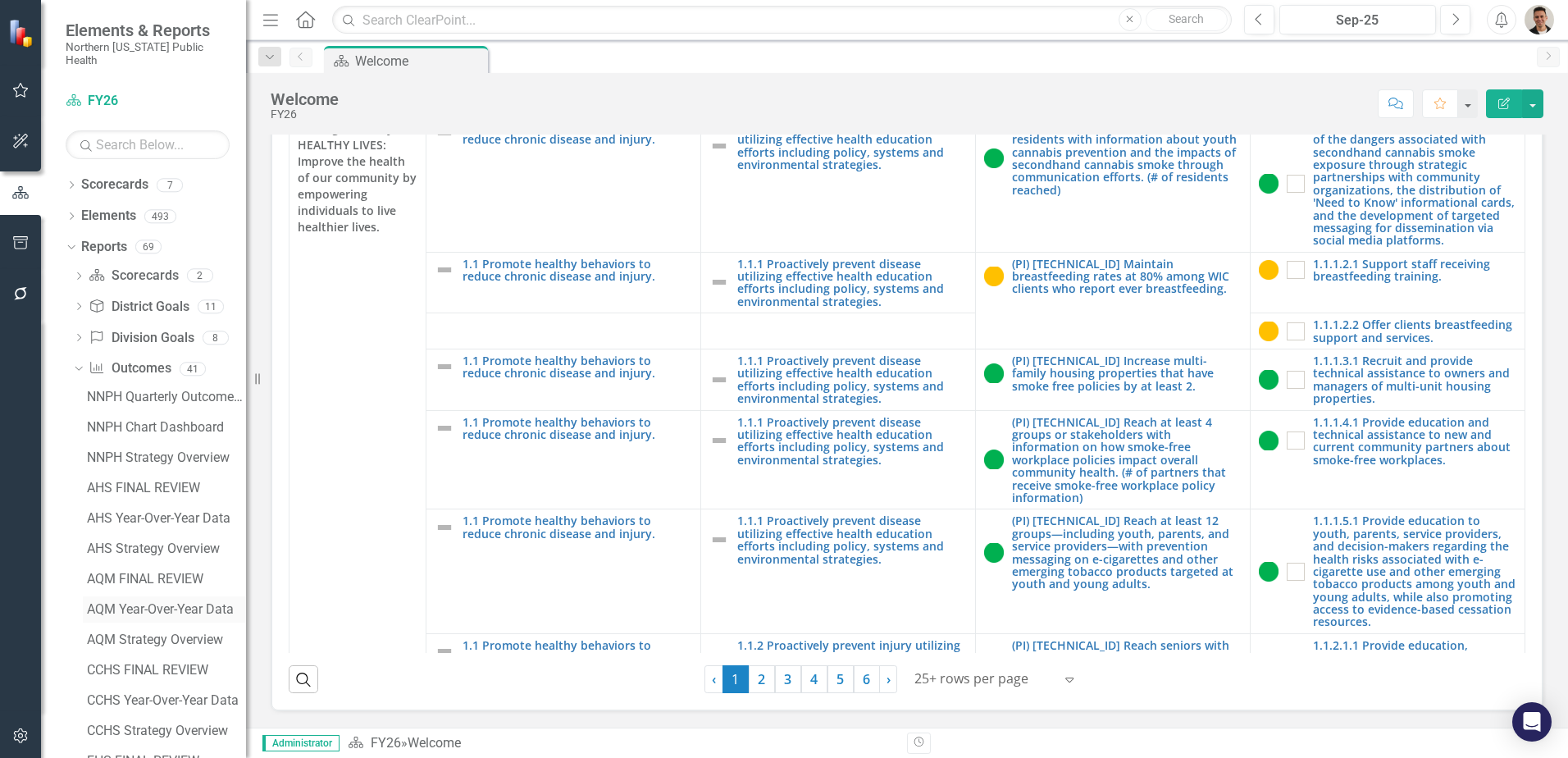
scroll to position [657, 0]
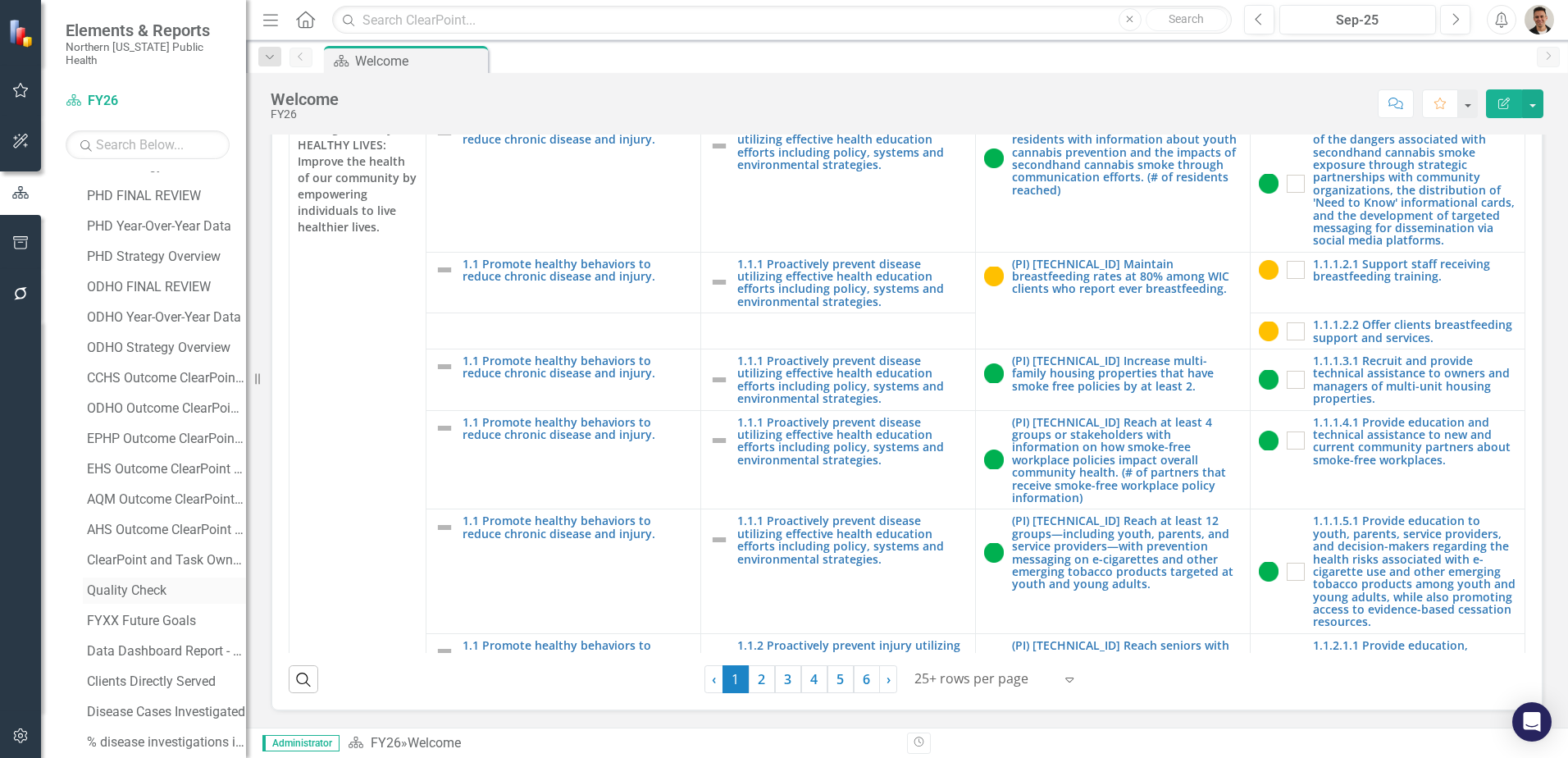
click at [156, 583] on div "Quality Check" at bounding box center [166, 591] width 159 height 15
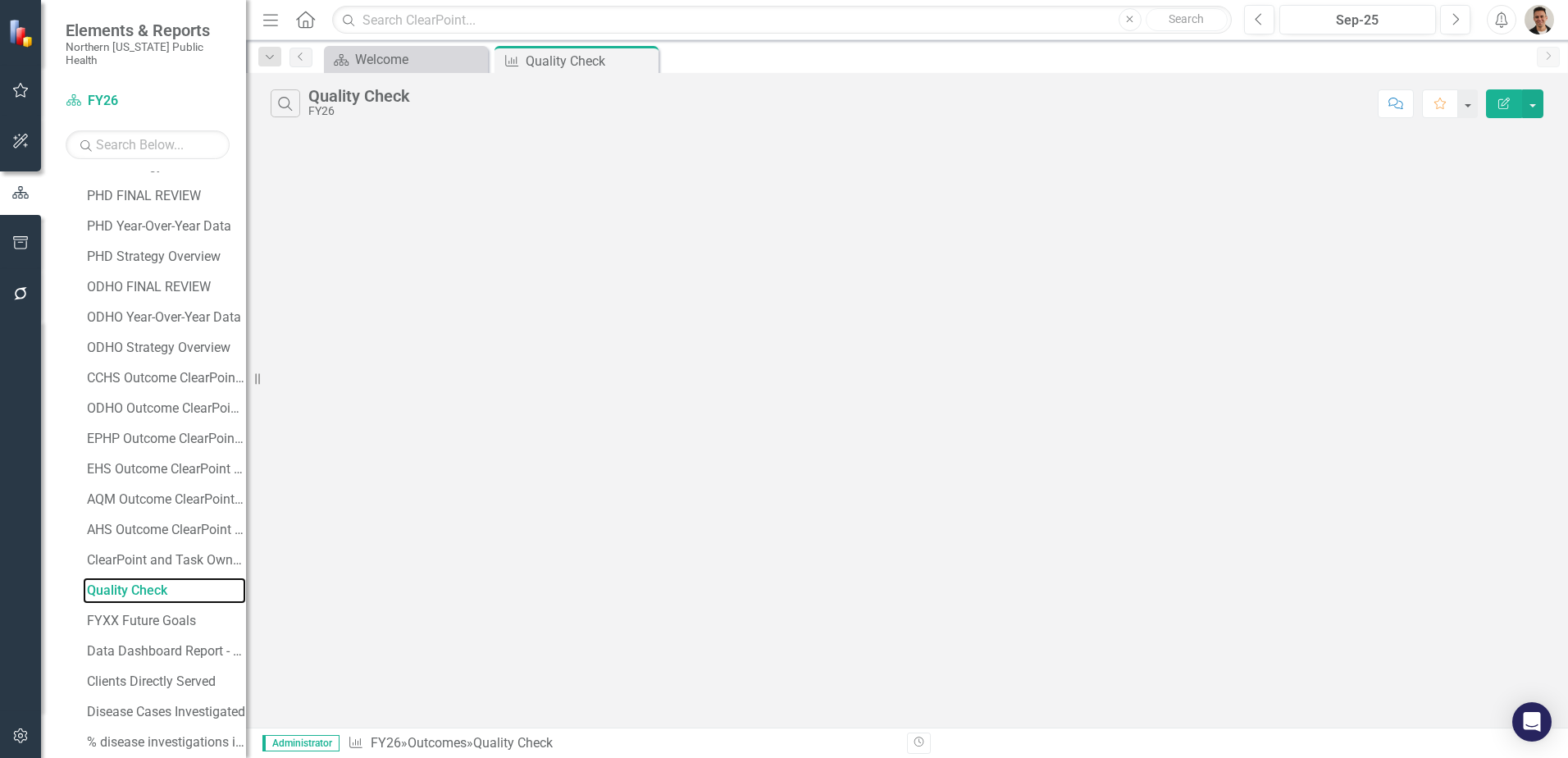
scroll to position [489, 0]
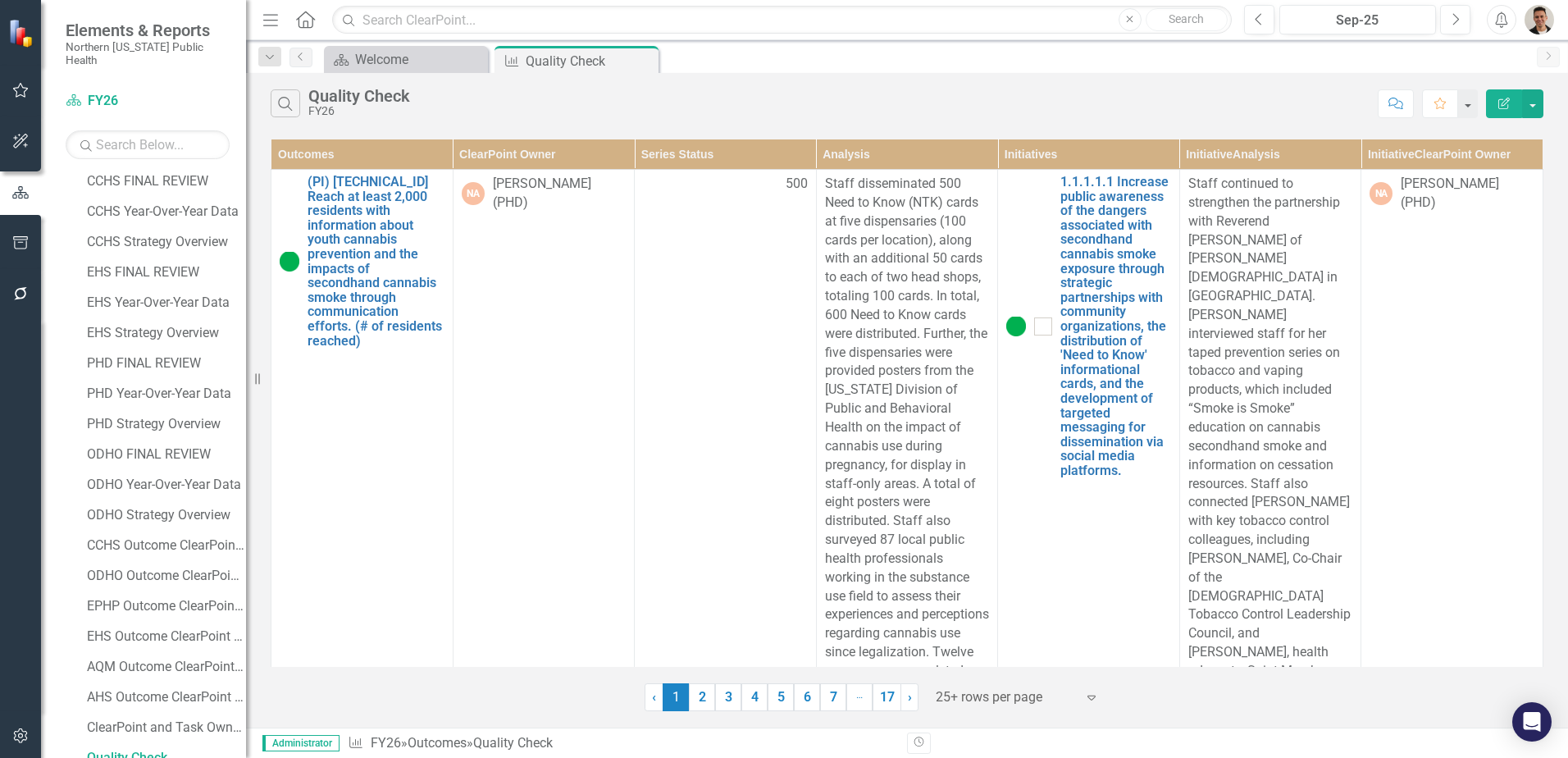
click at [1501, 106] on icon "Edit Report" at bounding box center [1504, 104] width 15 height 12
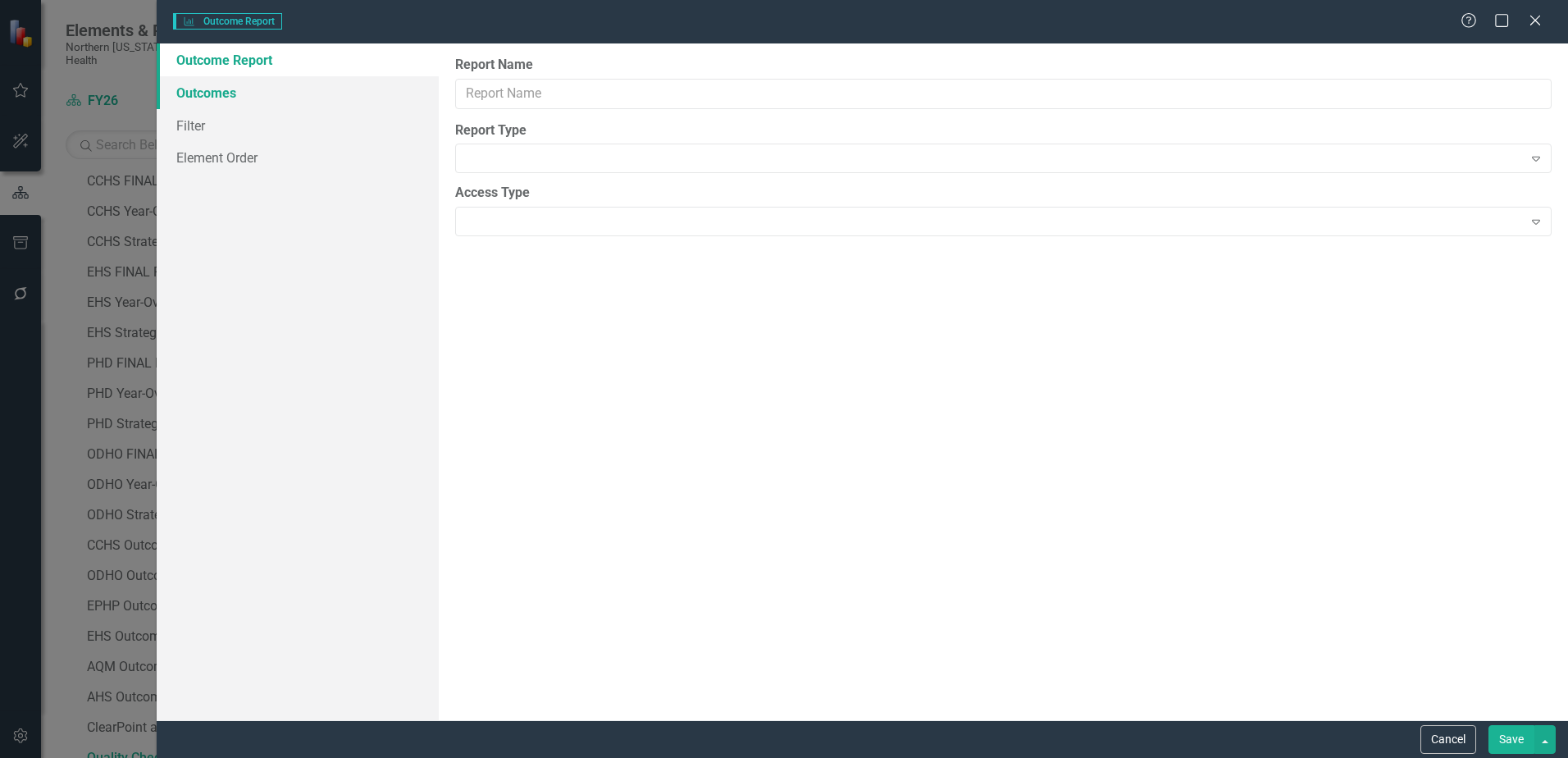
type input "Quality Check"
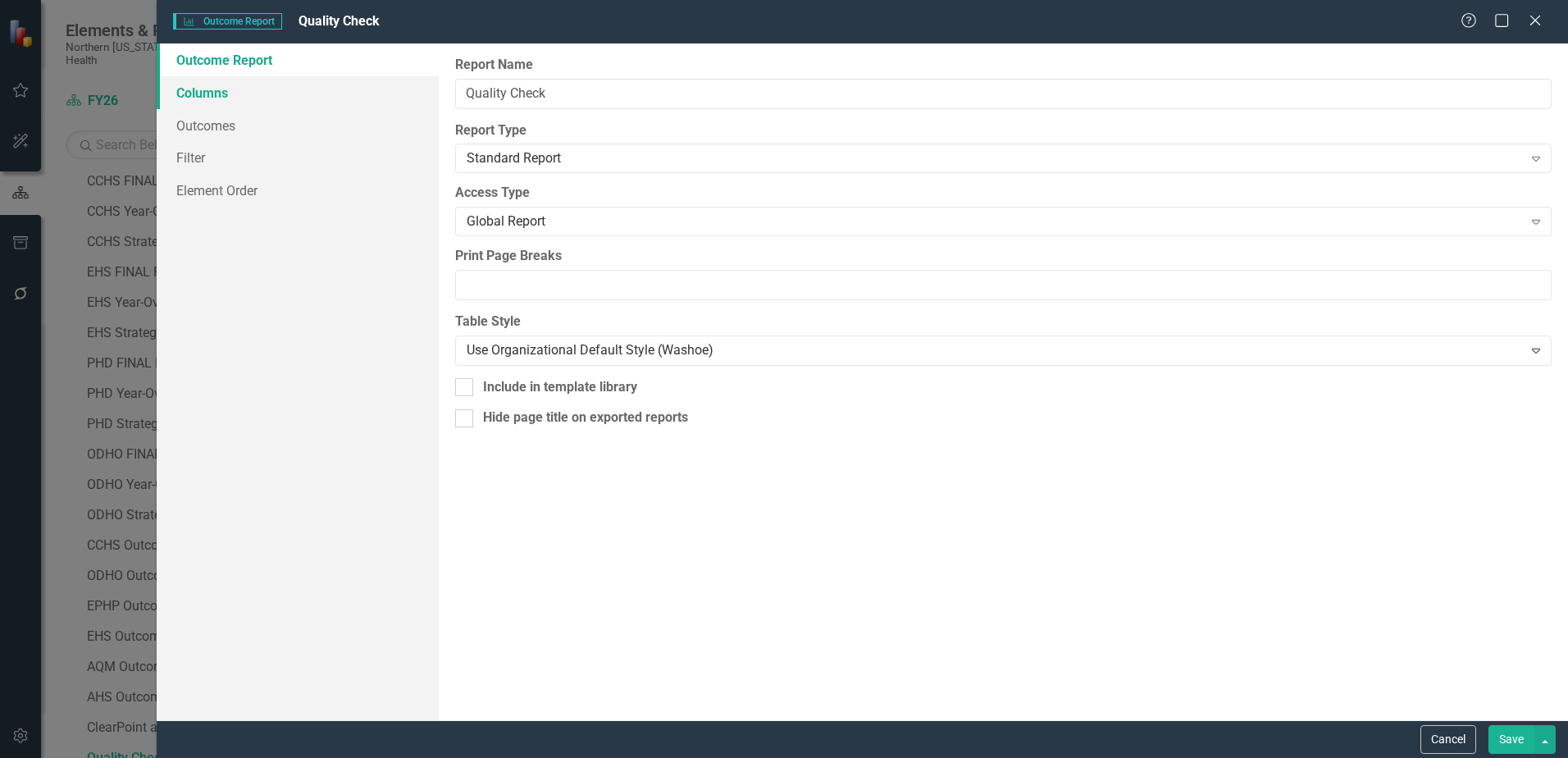
click at [211, 94] on link "Columns" at bounding box center [297, 92] width 282 height 33
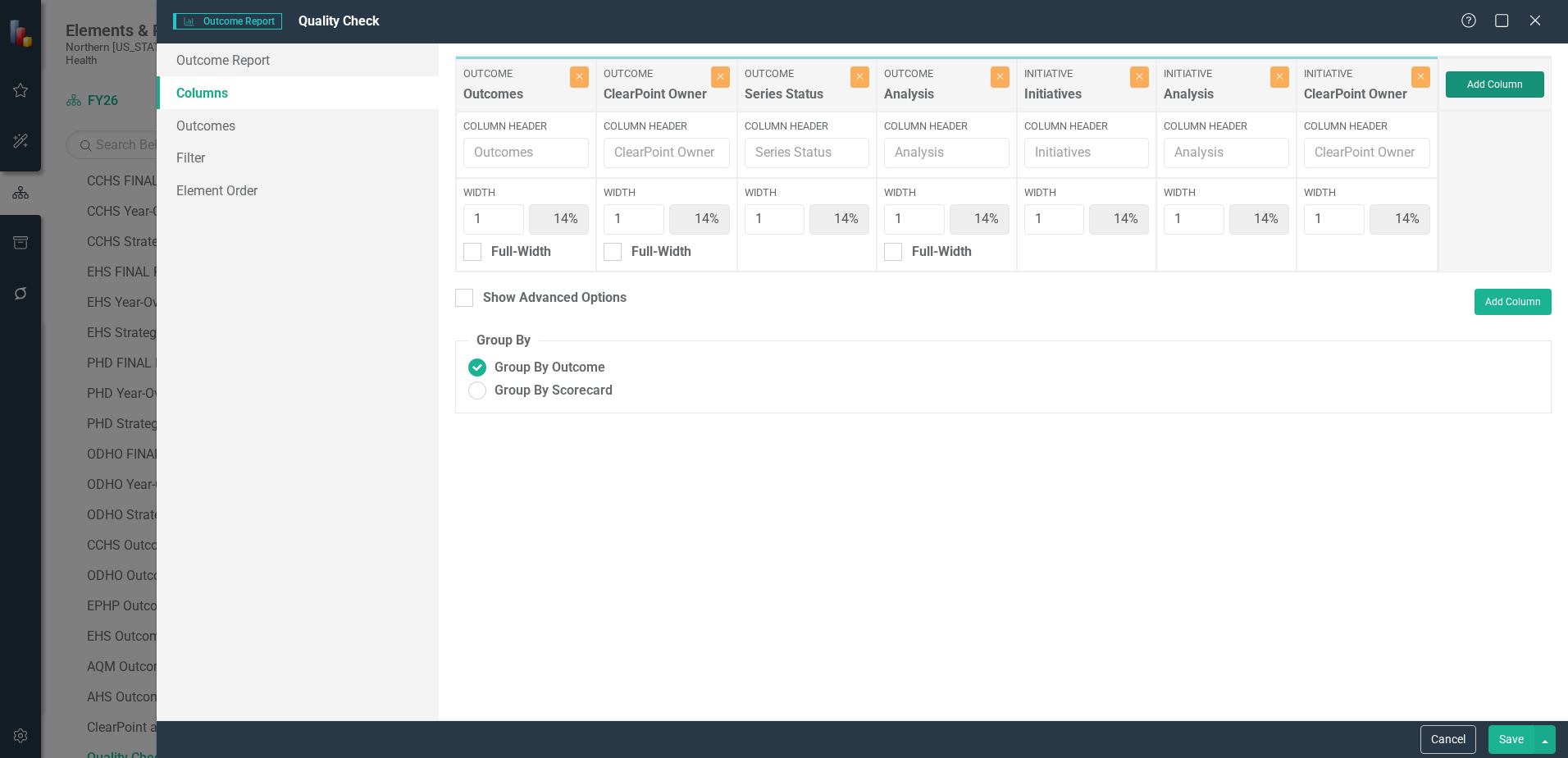
click at [1502, 86] on button "Add Column" at bounding box center [1495, 84] width 99 height 26
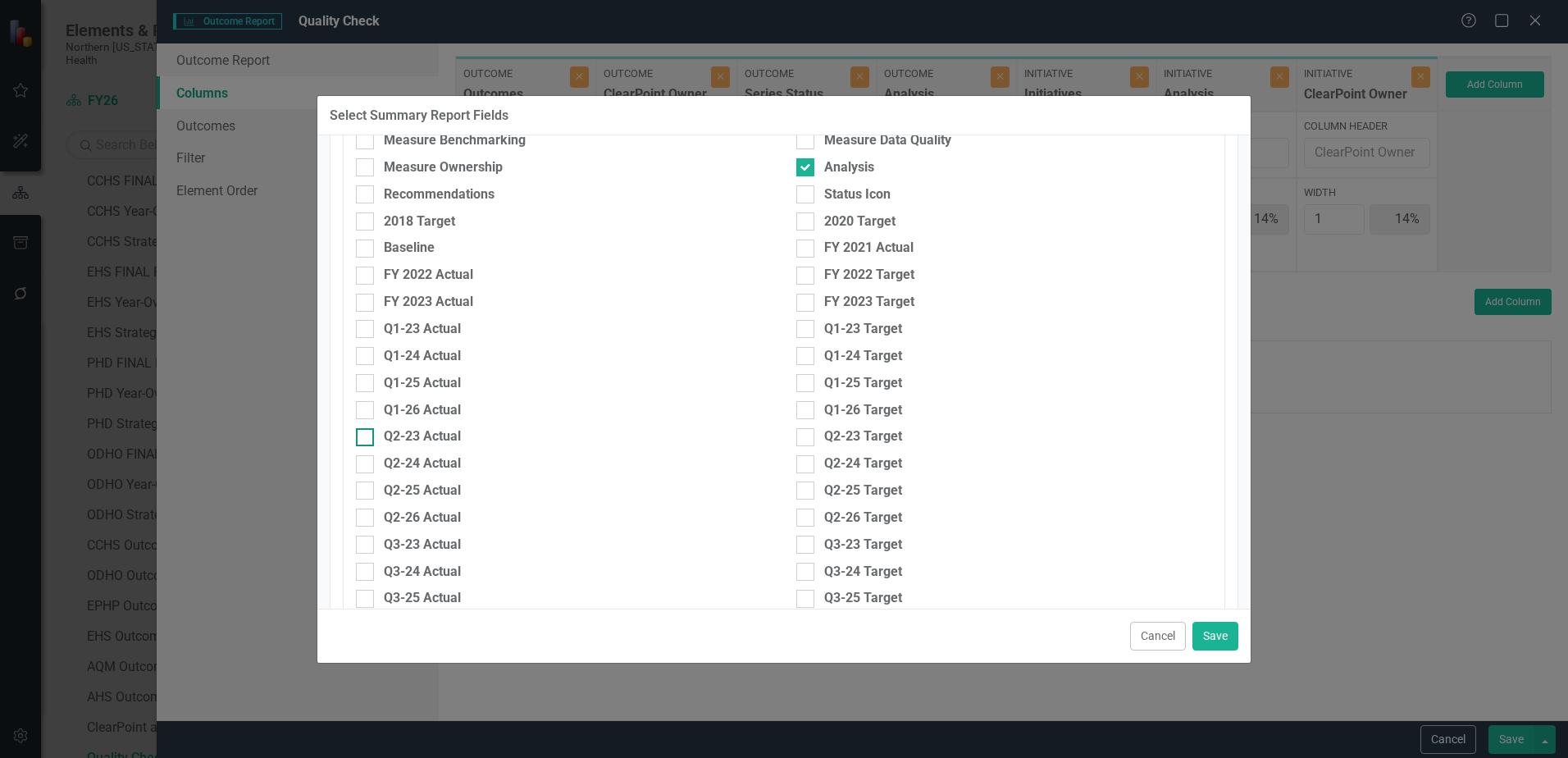
scroll to position [492, 0]
click at [368, 325] on div at bounding box center [365, 329] width 18 height 18
click at [366, 325] on input "Q1-26 Actual" at bounding box center [361, 325] width 11 height 11
checkbox input "true"
click at [805, 327] on div at bounding box center [805, 329] width 18 height 18
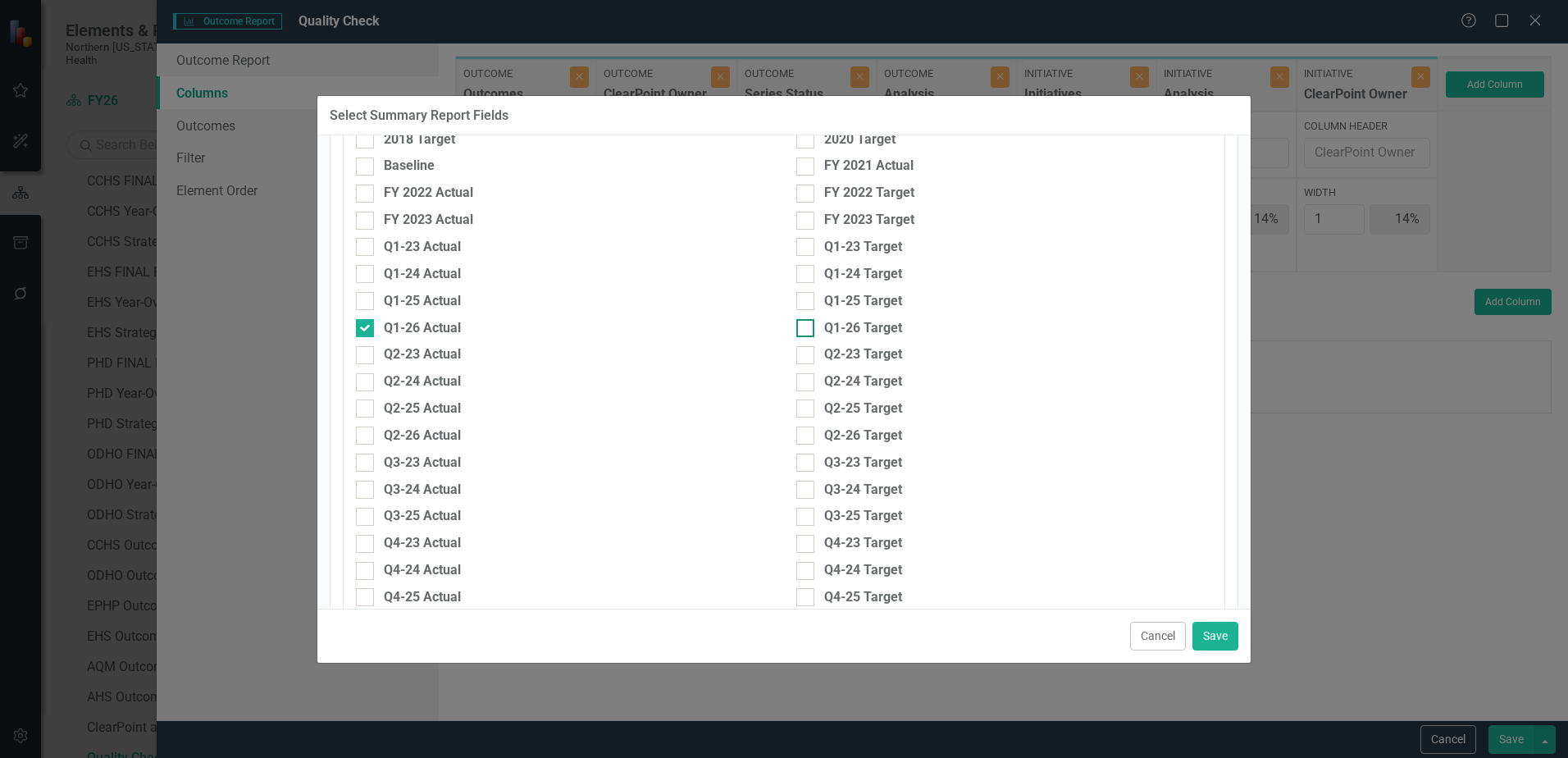
click at [805, 327] on input "Q1-26 Target" at bounding box center [801, 325] width 11 height 11
checkbox input "true"
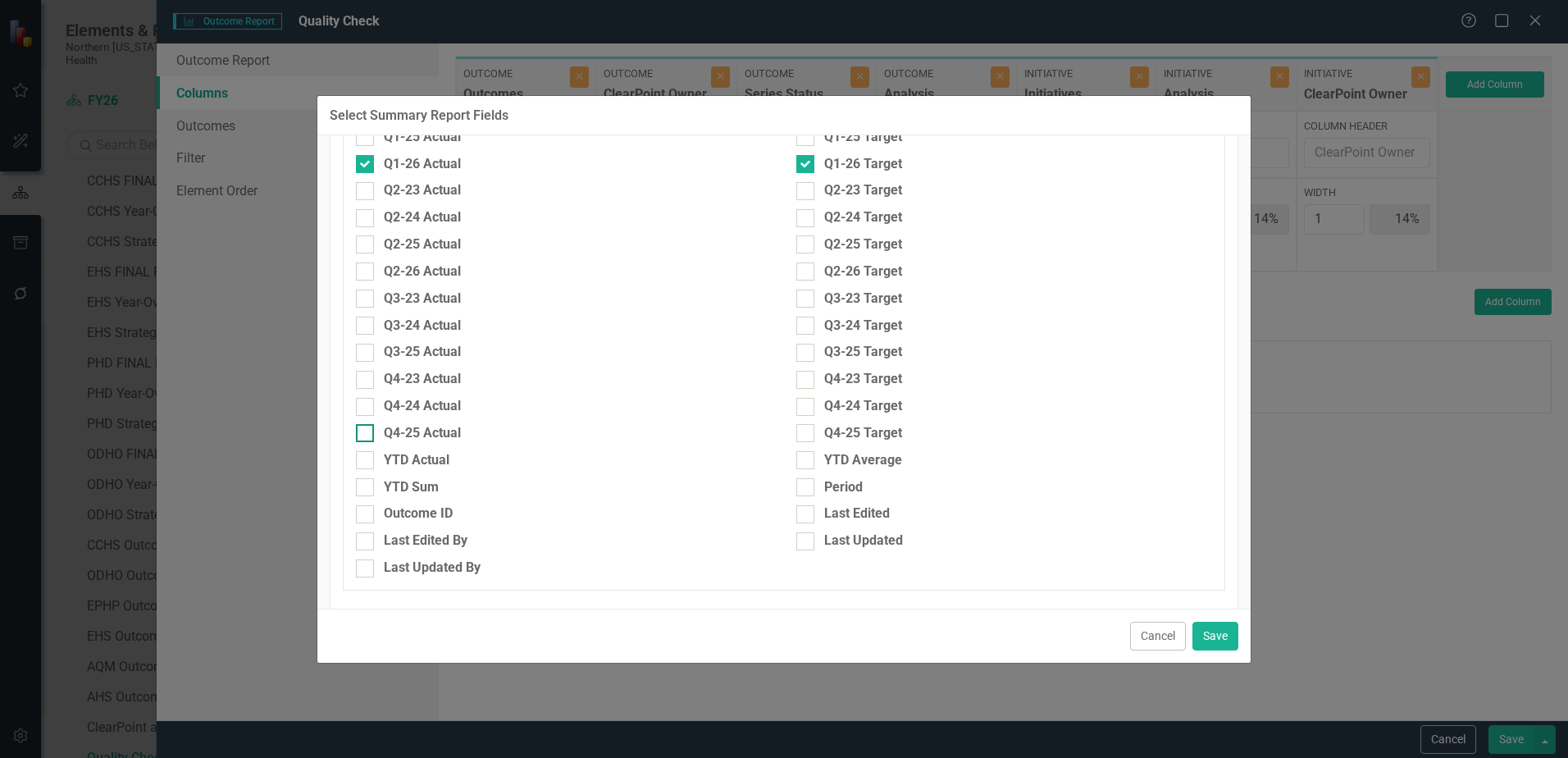
scroll to position [575, 0]
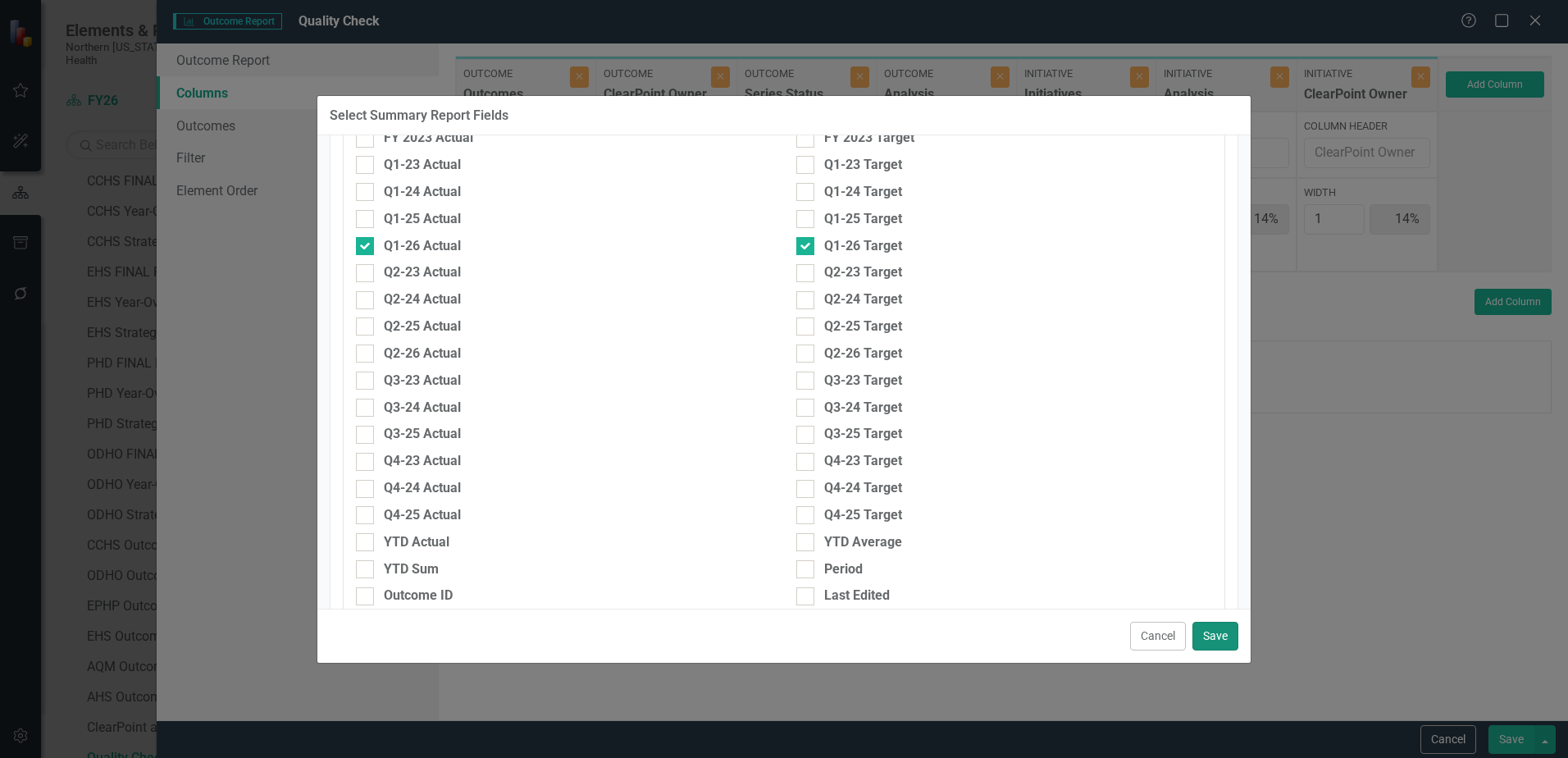
click at [1222, 635] on button "Save" at bounding box center [1215, 636] width 46 height 28
type input "11%"
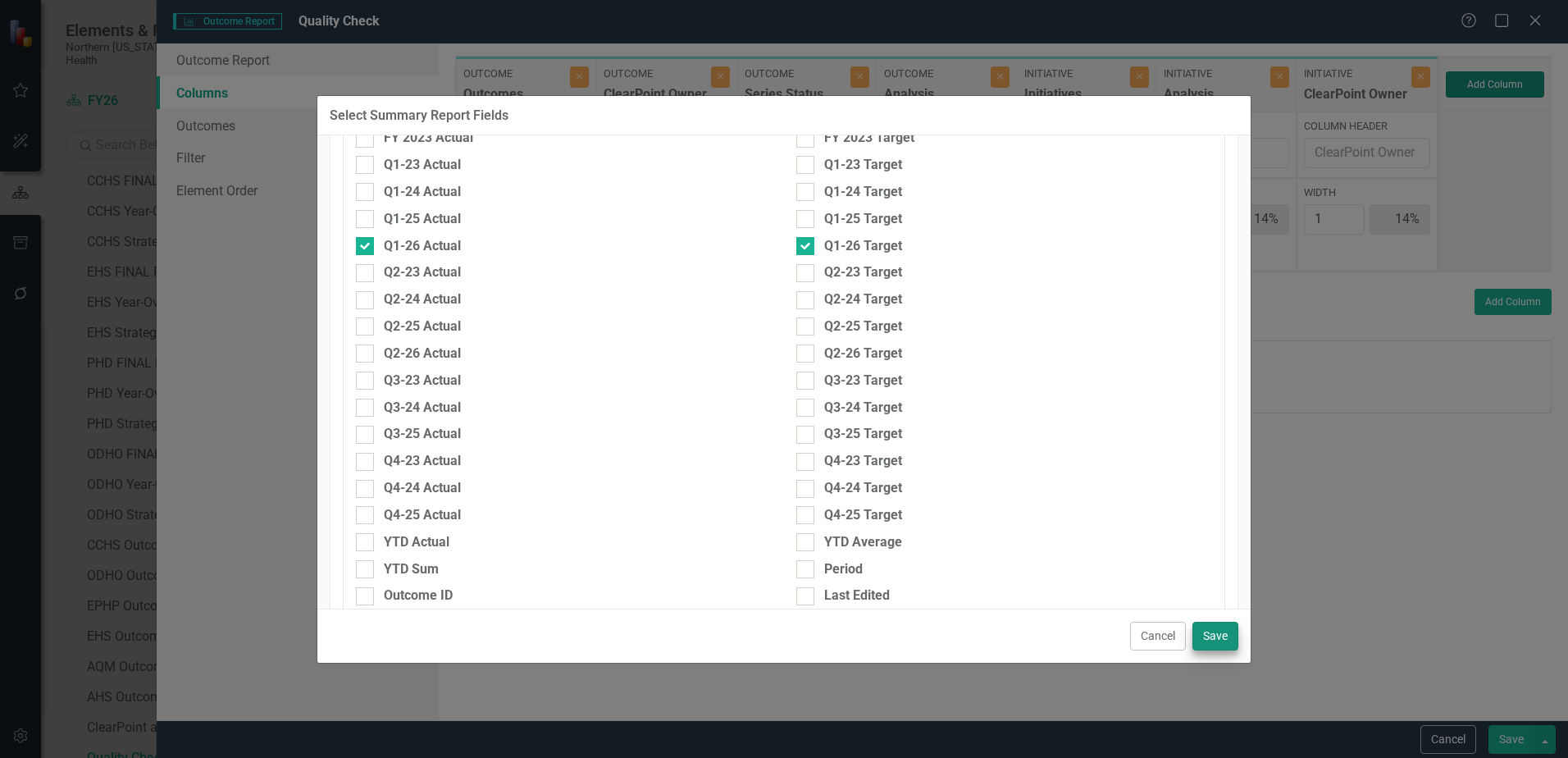
type input "11%"
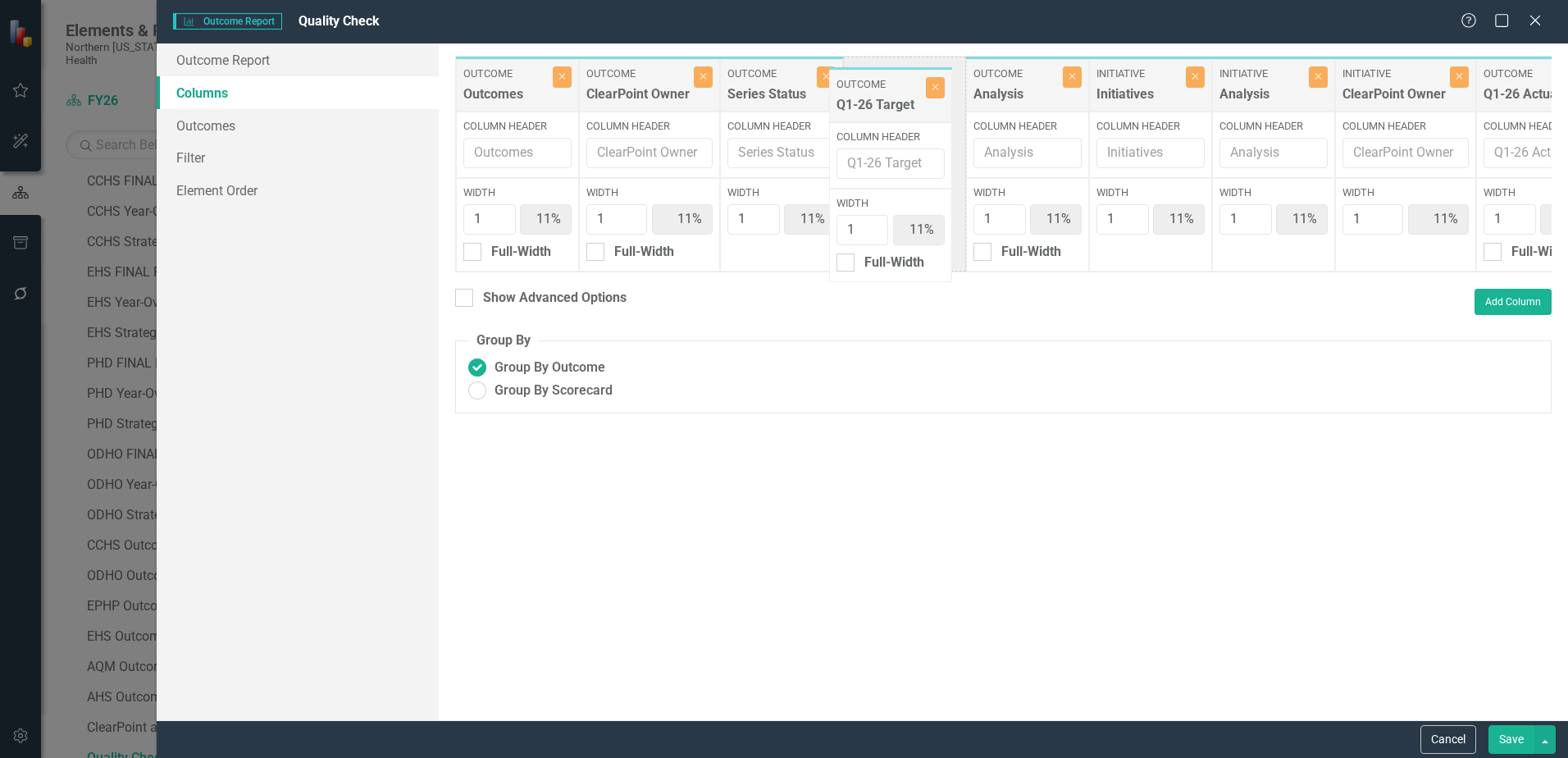
drag, startPoint x: 1514, startPoint y: 85, endPoint x: 987, endPoint y: 86, distance: 527.0
click at [869, 95] on div "Outcome Outcomes Close Column Header Width 1 11% Full-Width Outcome ClearPoint …" at bounding box center [1027, 164] width 1145 height 217
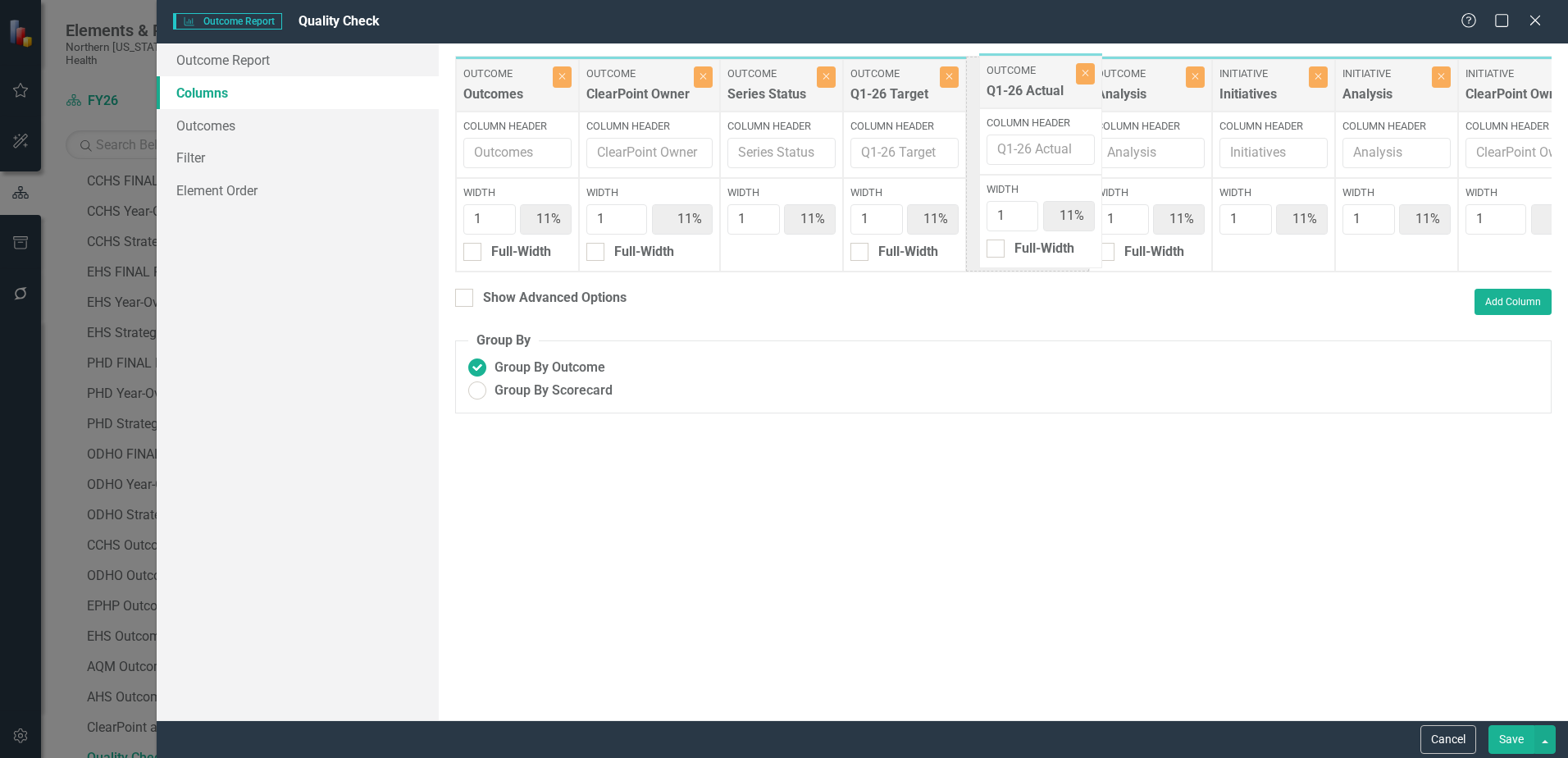
drag, startPoint x: 1515, startPoint y: 89, endPoint x: 1019, endPoint y: 85, distance: 496.0
click at [1019, 85] on div "Outcome Outcomes Close Column Header Width 1 11% Full-Width Outcome ClearPoint …" at bounding box center [1027, 164] width 1145 height 217
click at [950, 80] on icon "Close" at bounding box center [949, 76] width 8 height 10
type input "13%"
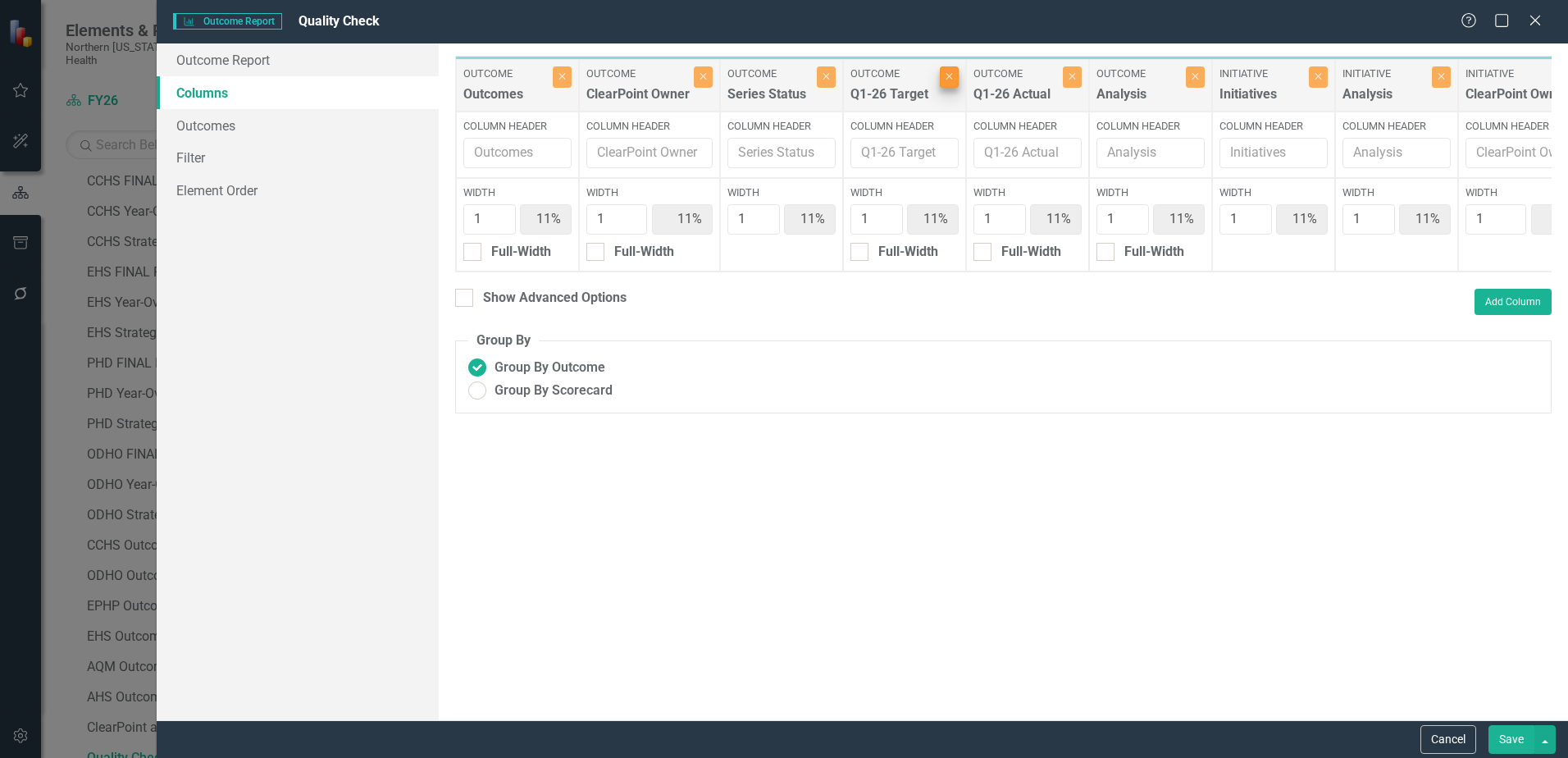
type input "13%"
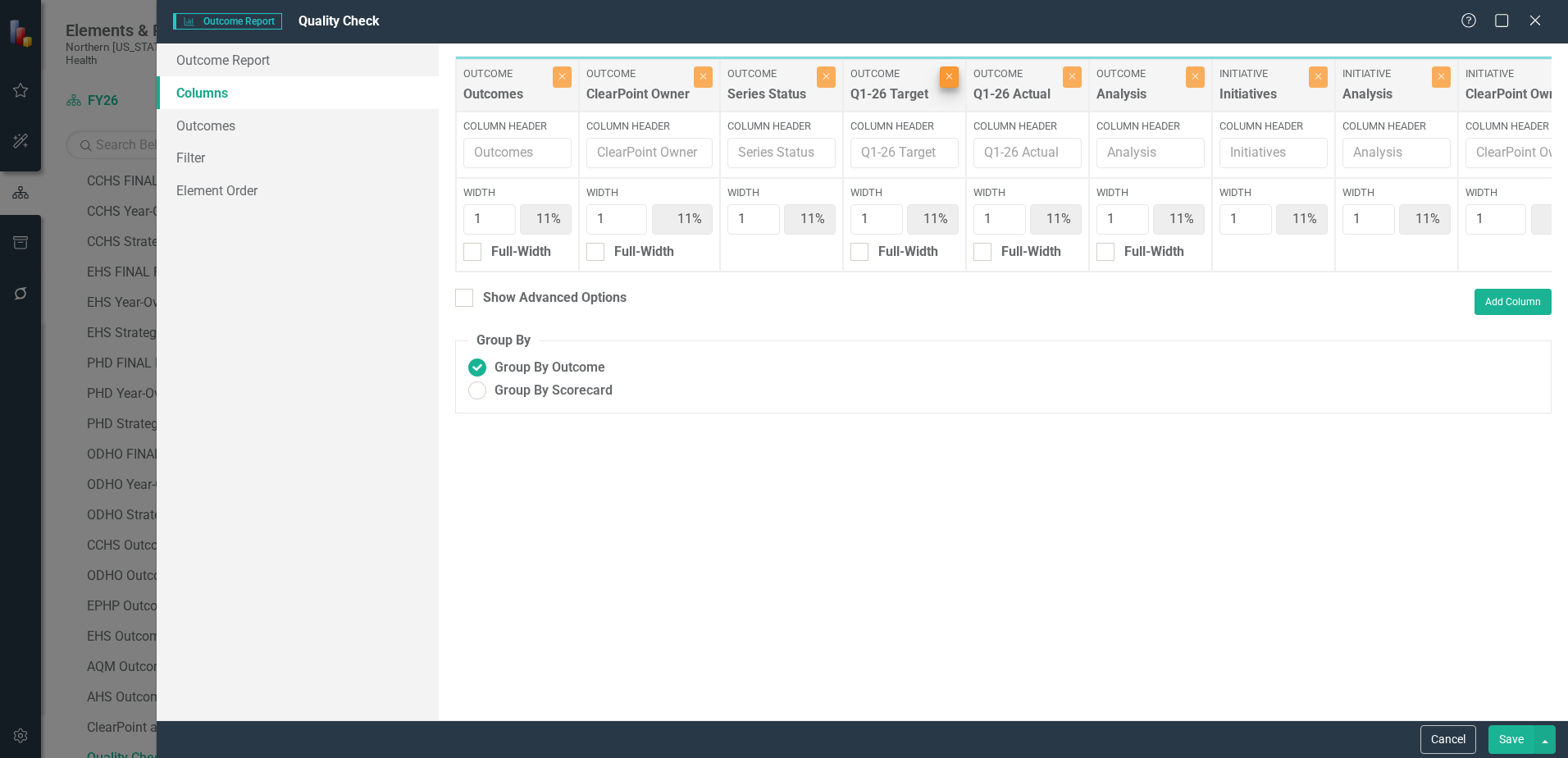
type input "13%"
click at [1499, 736] on button "Save" at bounding box center [1511, 740] width 46 height 28
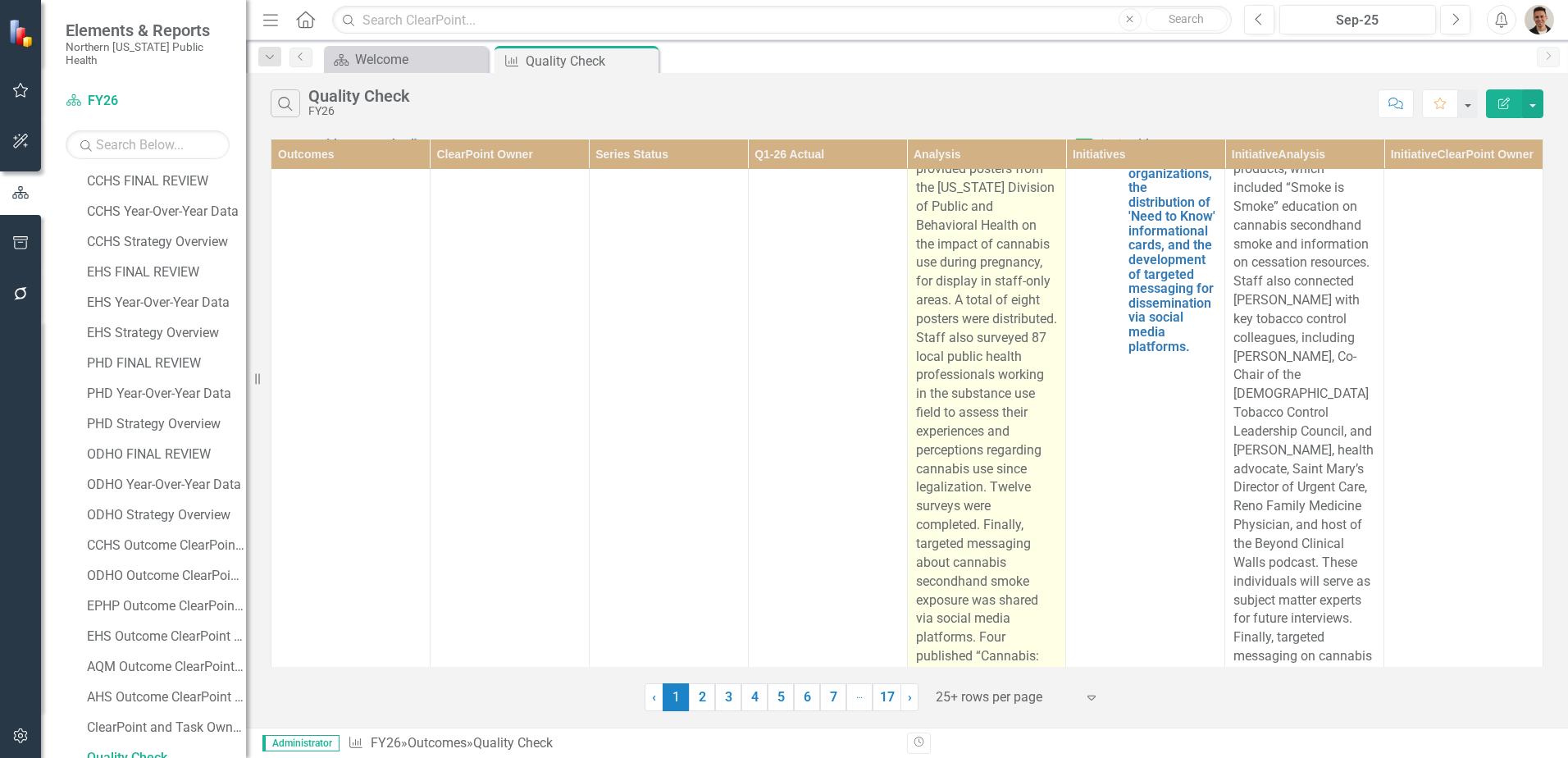
scroll to position [0, 0]
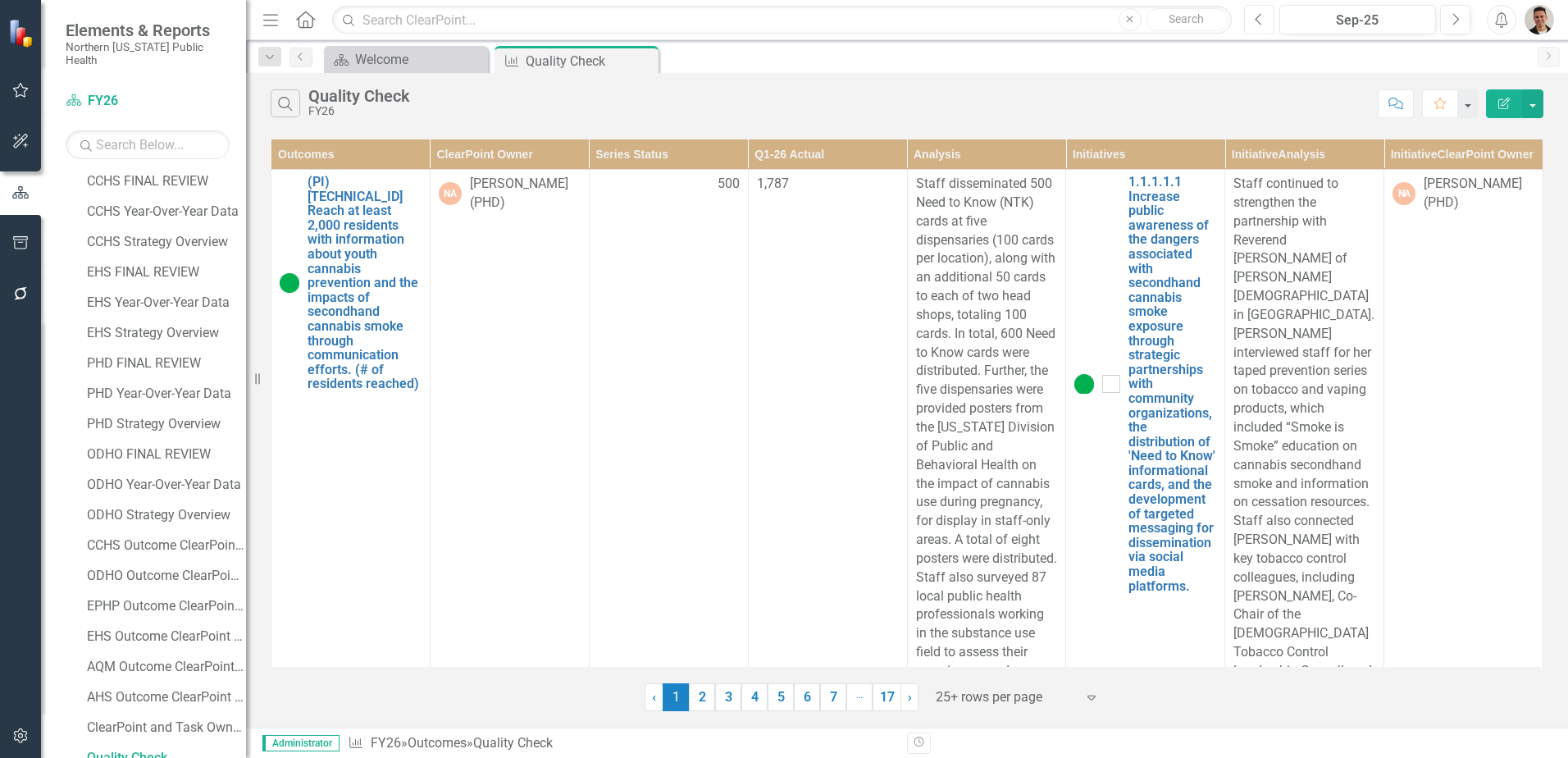
click at [1264, 19] on button "Previous" at bounding box center [1259, 19] width 30 height 29
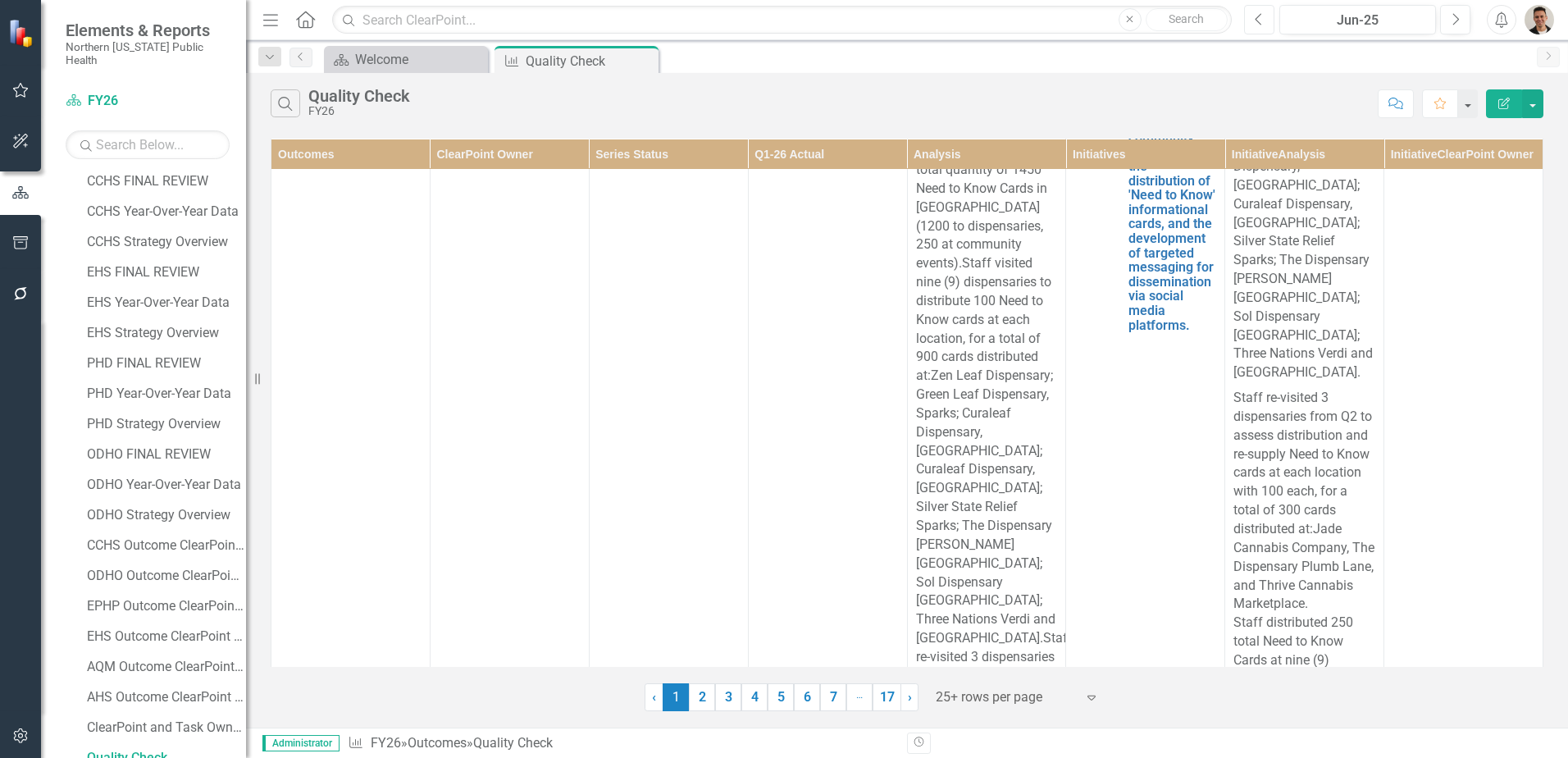
scroll to position [82, 0]
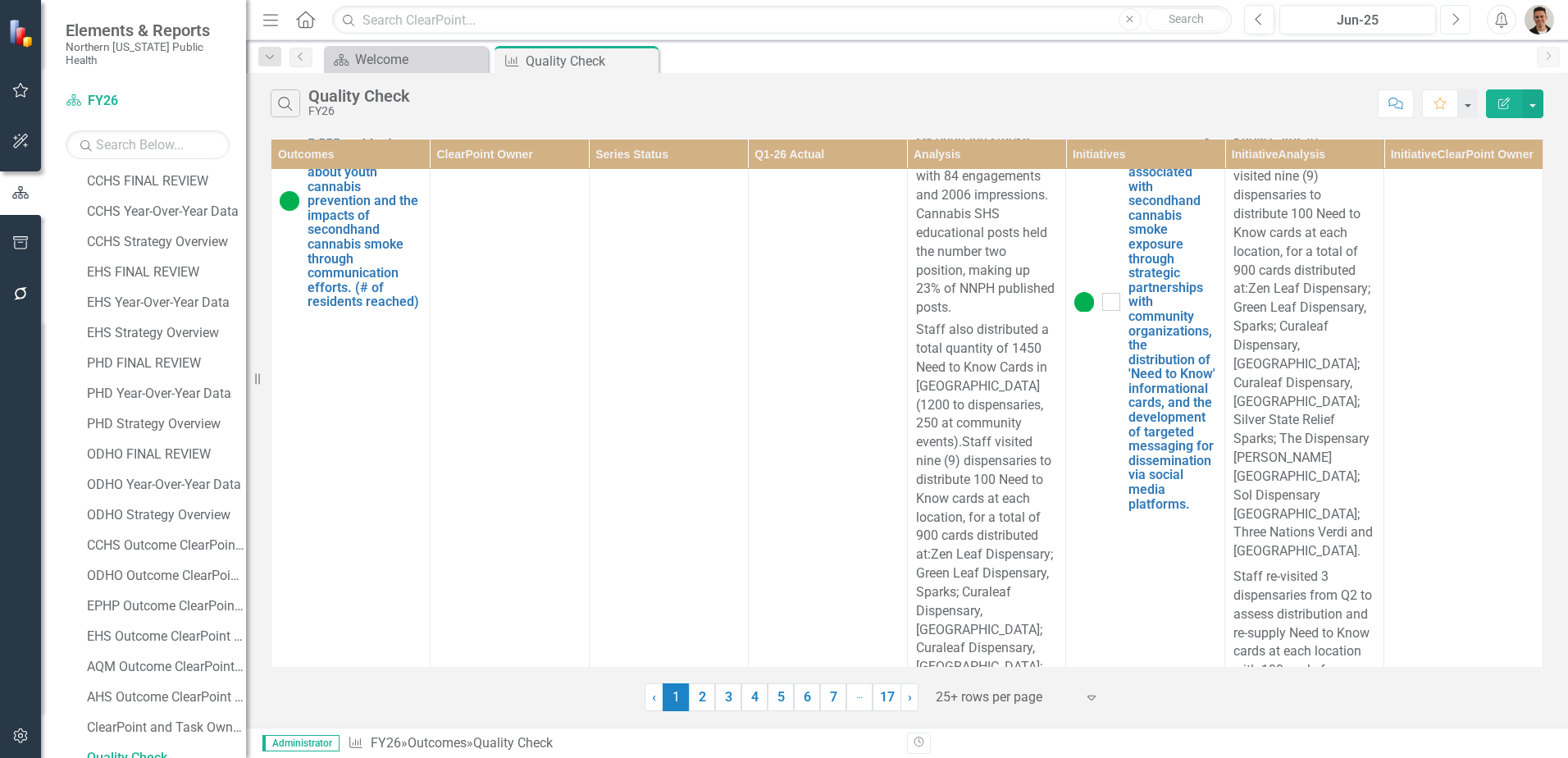
click at [1453, 14] on icon "button" at bounding box center [1457, 19] width 7 height 12
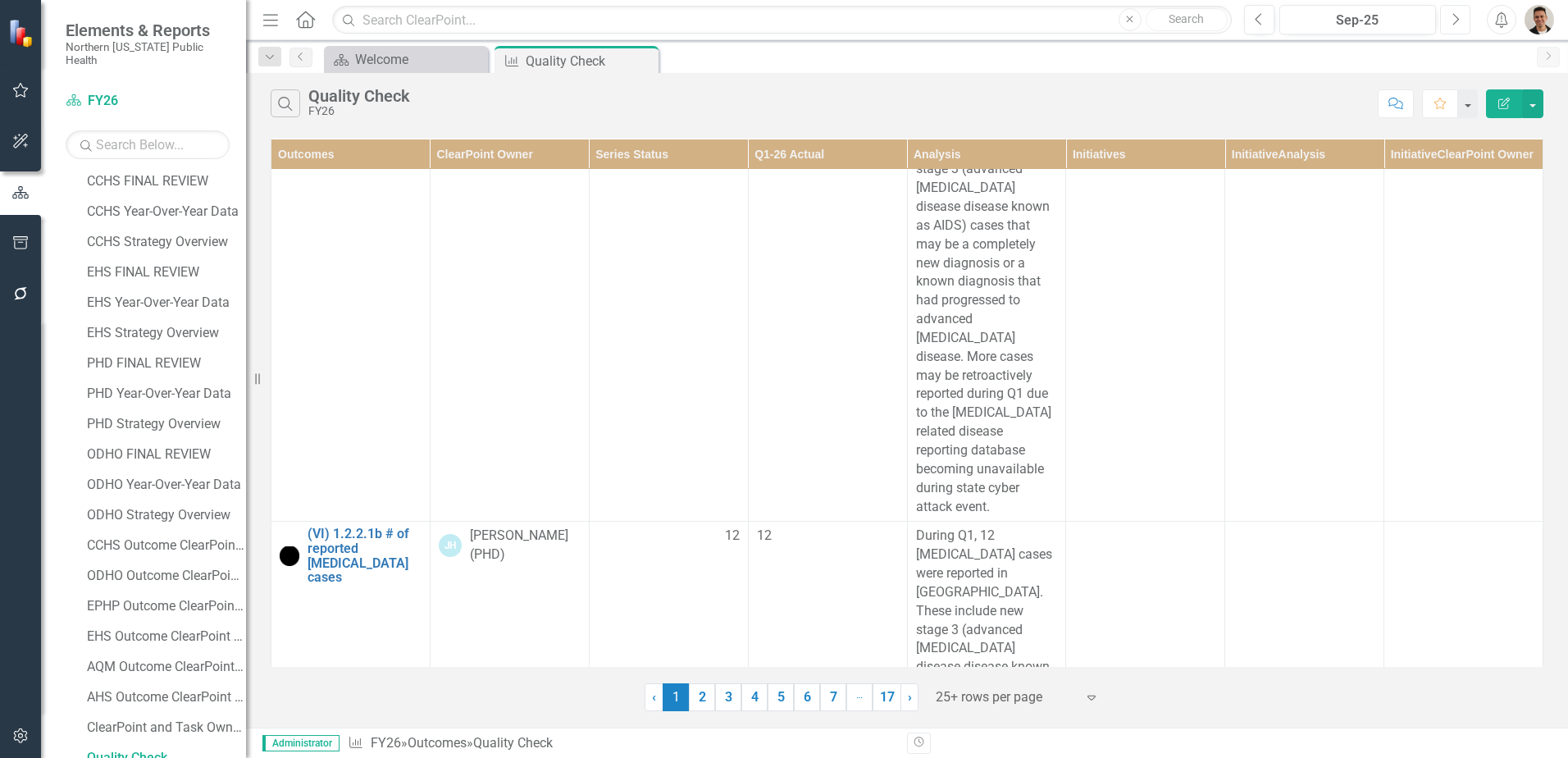
scroll to position [9695, 0]
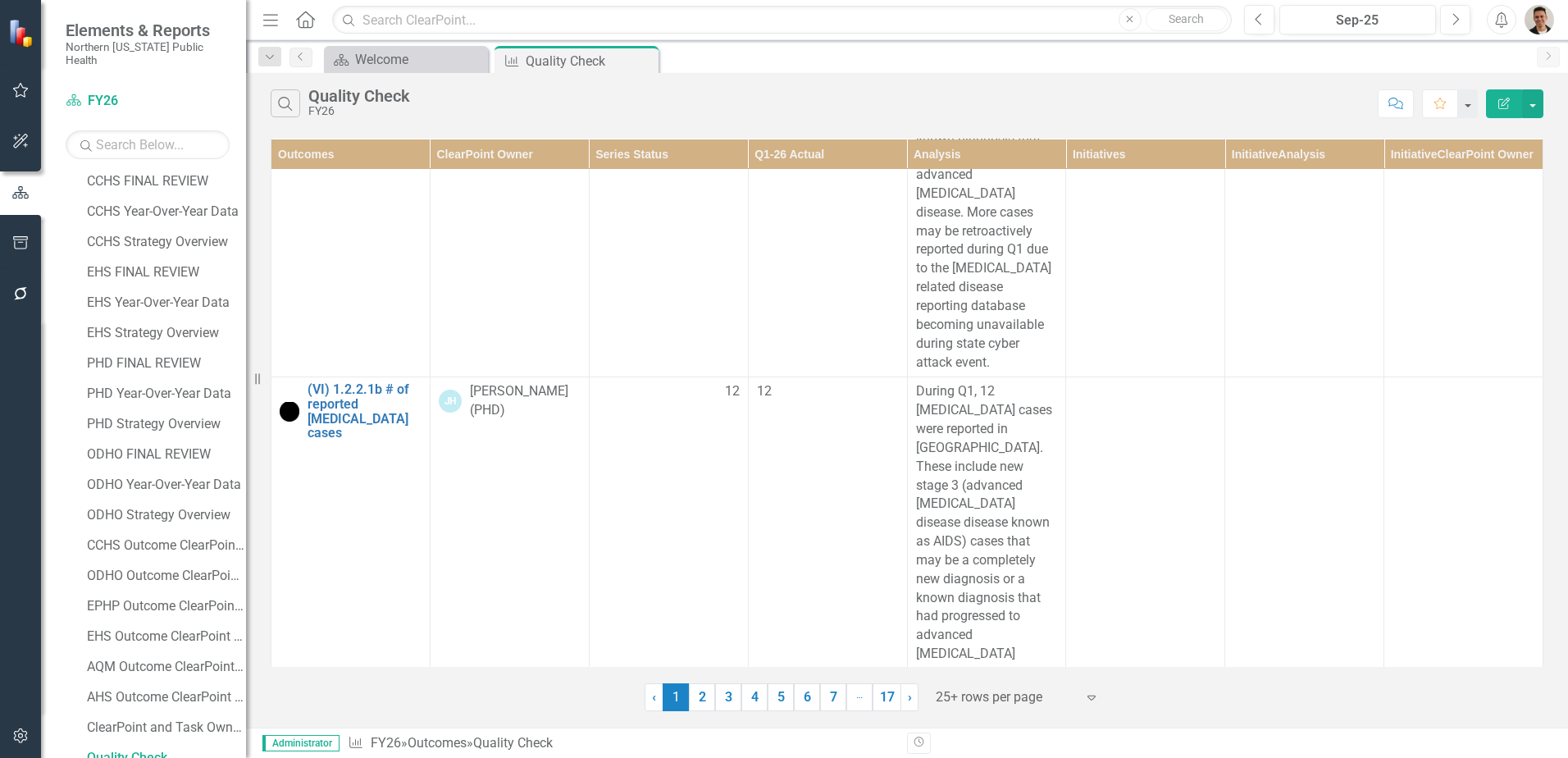
click at [701, 699] on link "2" at bounding box center [702, 697] width 26 height 28
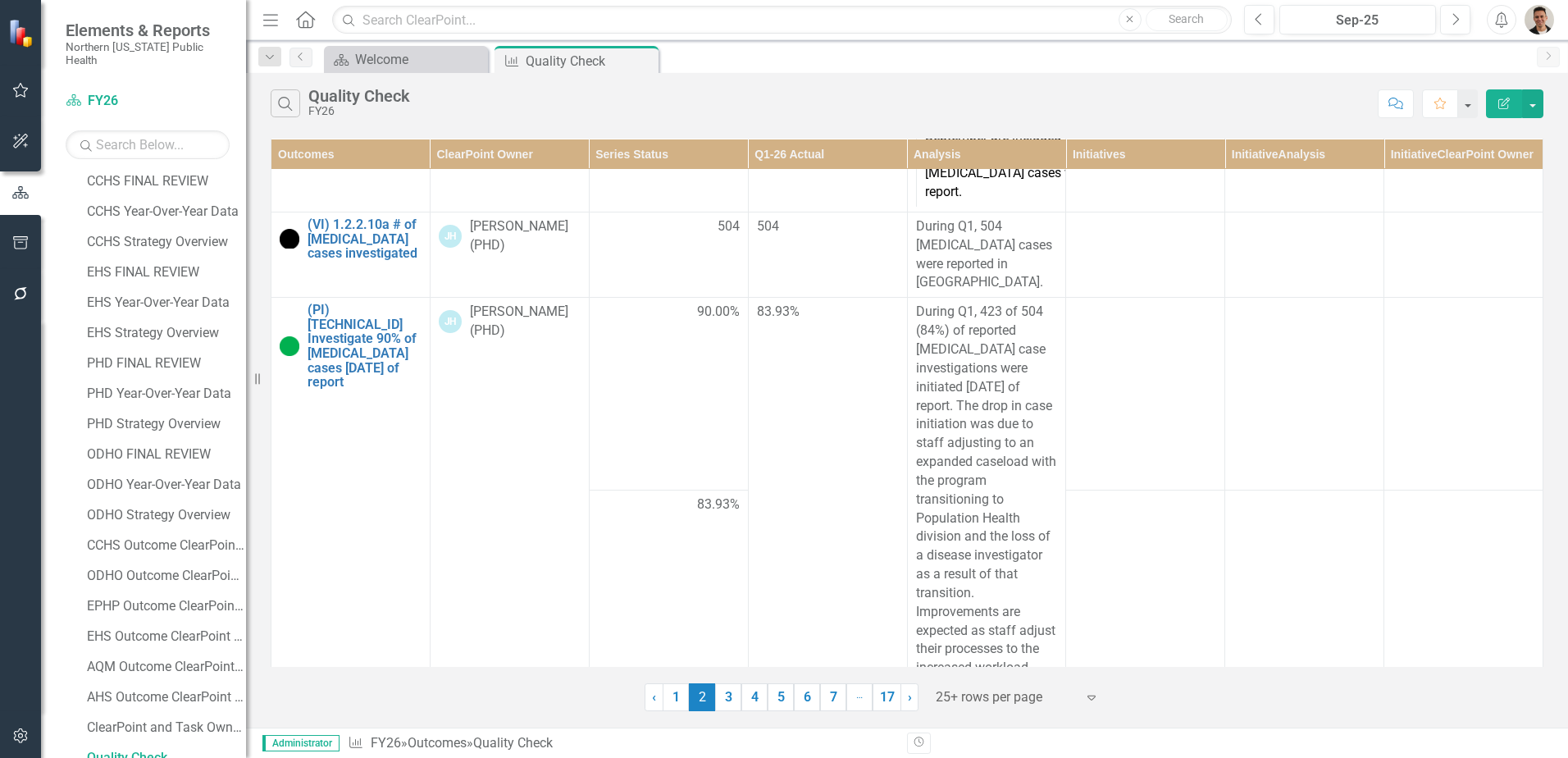
scroll to position [3235, 0]
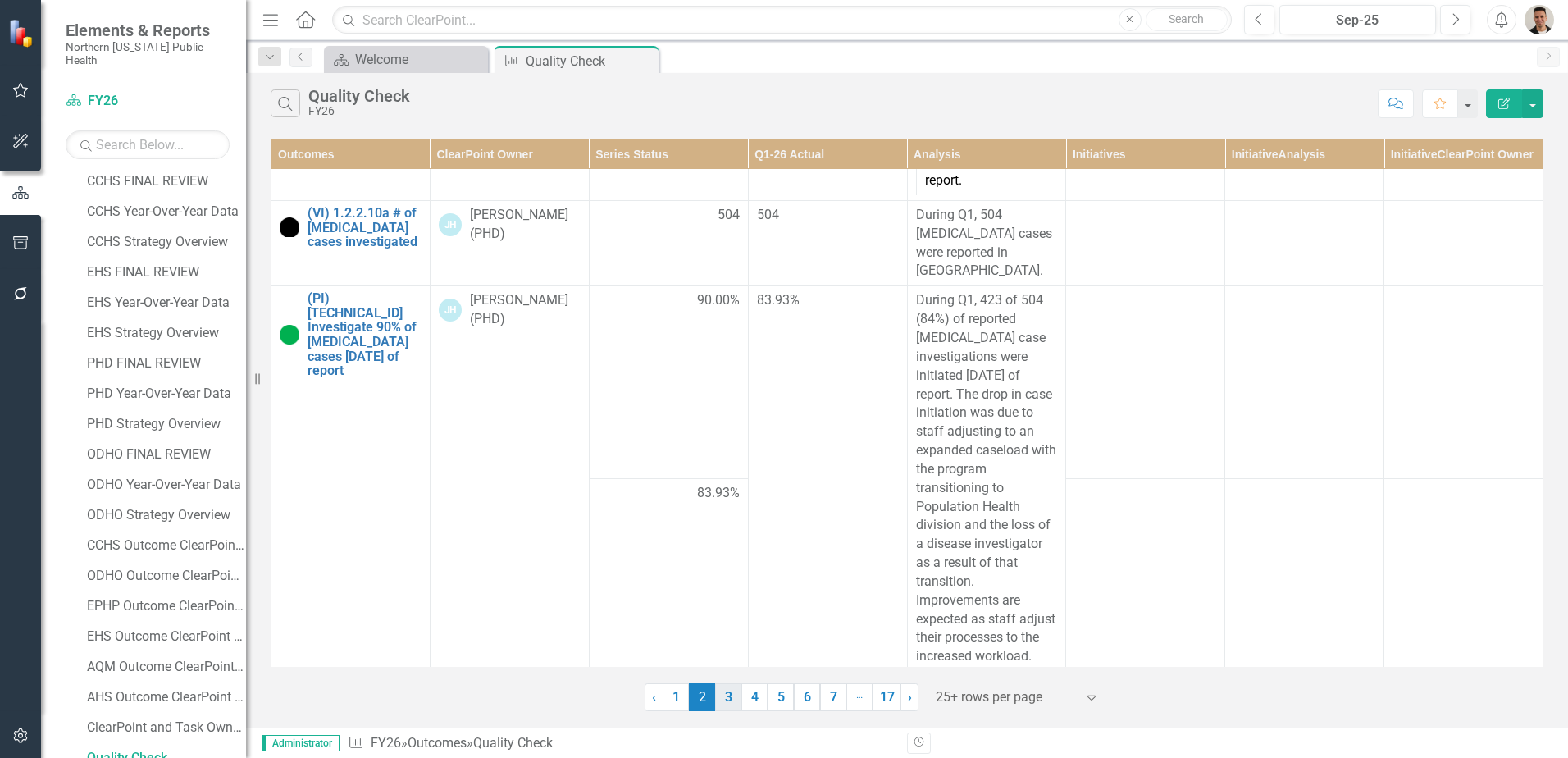
click at [739, 699] on link "3" at bounding box center [728, 697] width 26 height 28
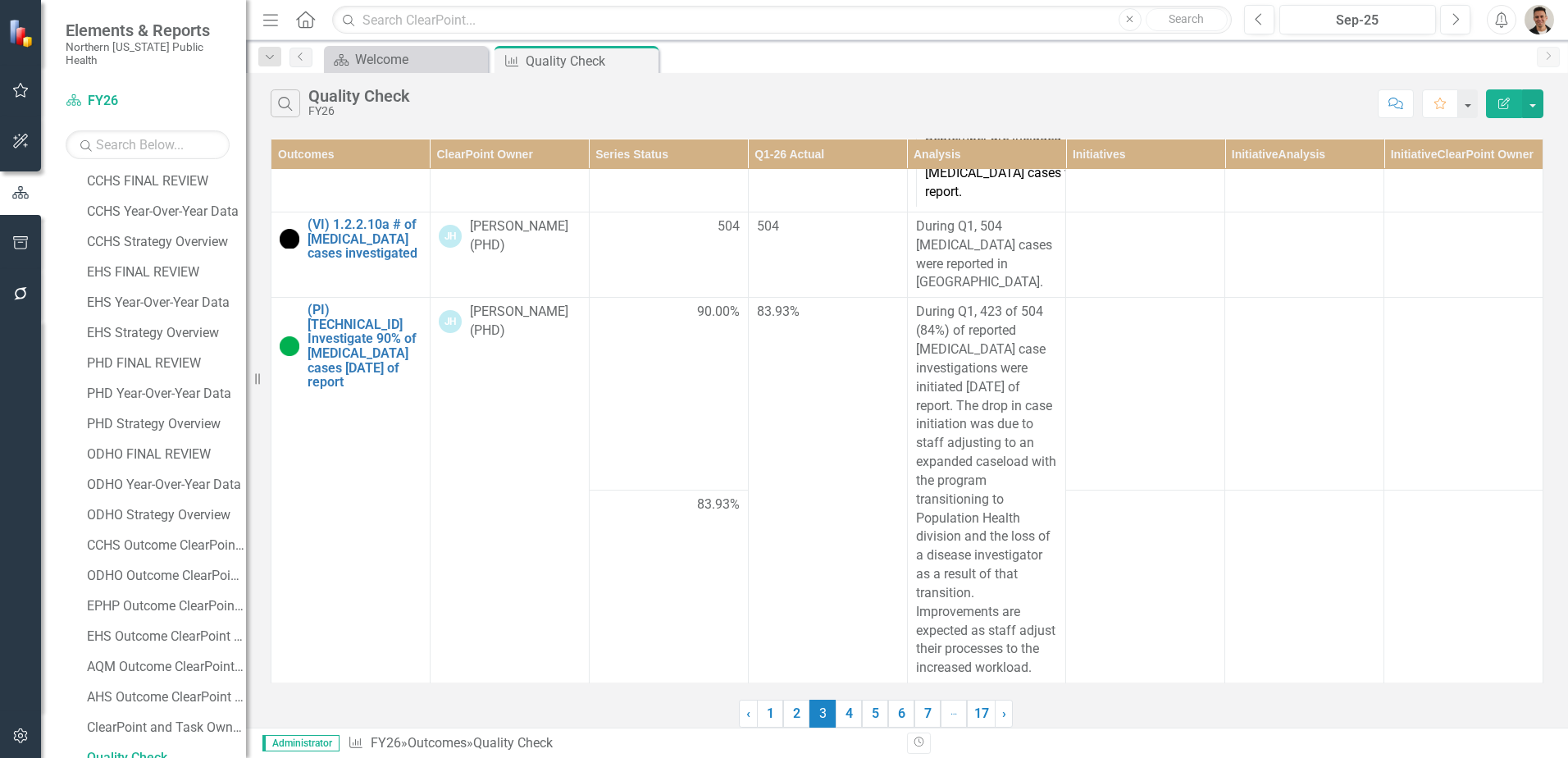
scroll to position [0, 0]
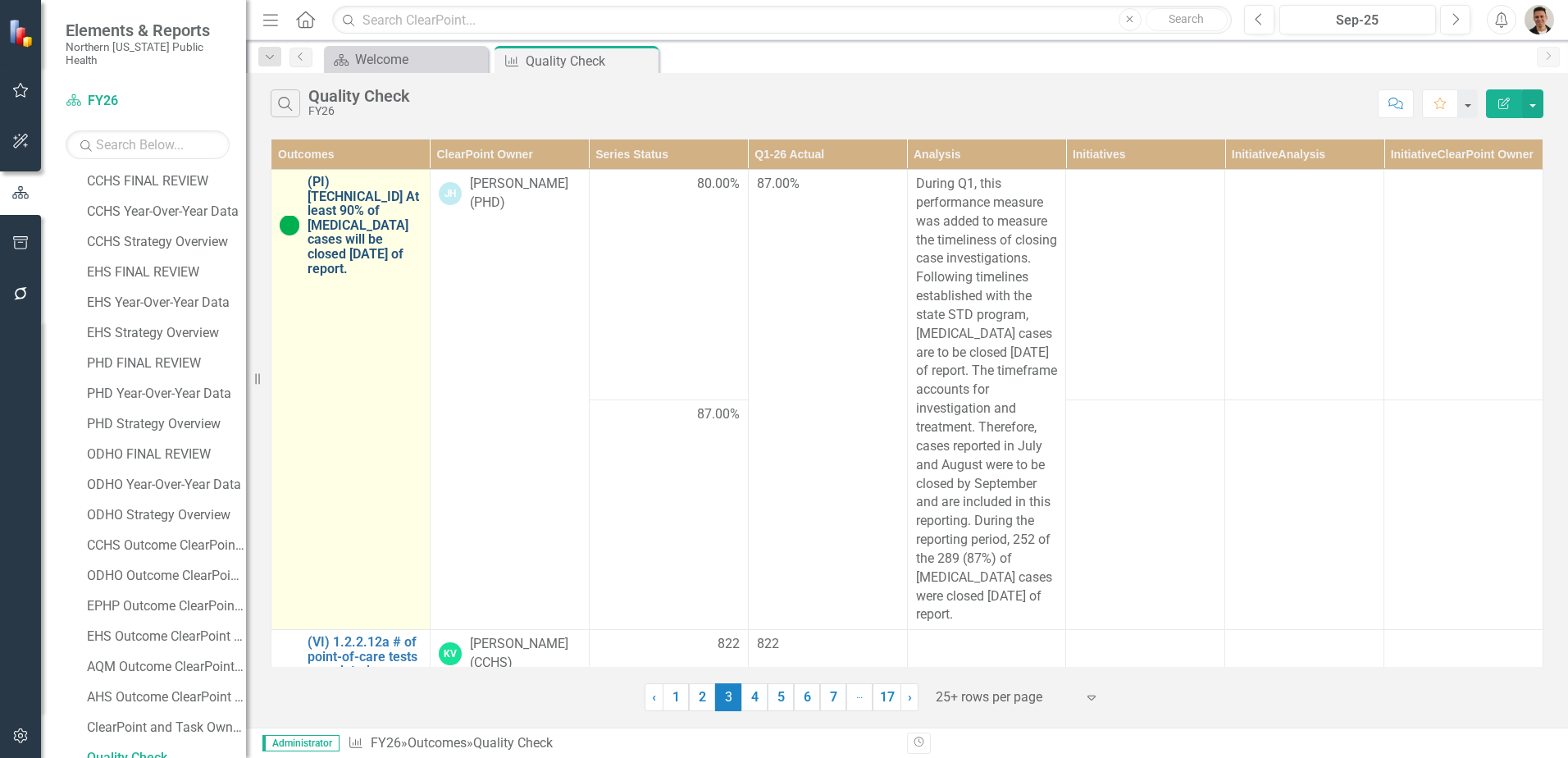
click at [361, 243] on link "(PI) [TECHNICAL_ID] At least 90% of [MEDICAL_DATA] cases will be closed [DATE] …" at bounding box center [365, 225] width 114 height 101
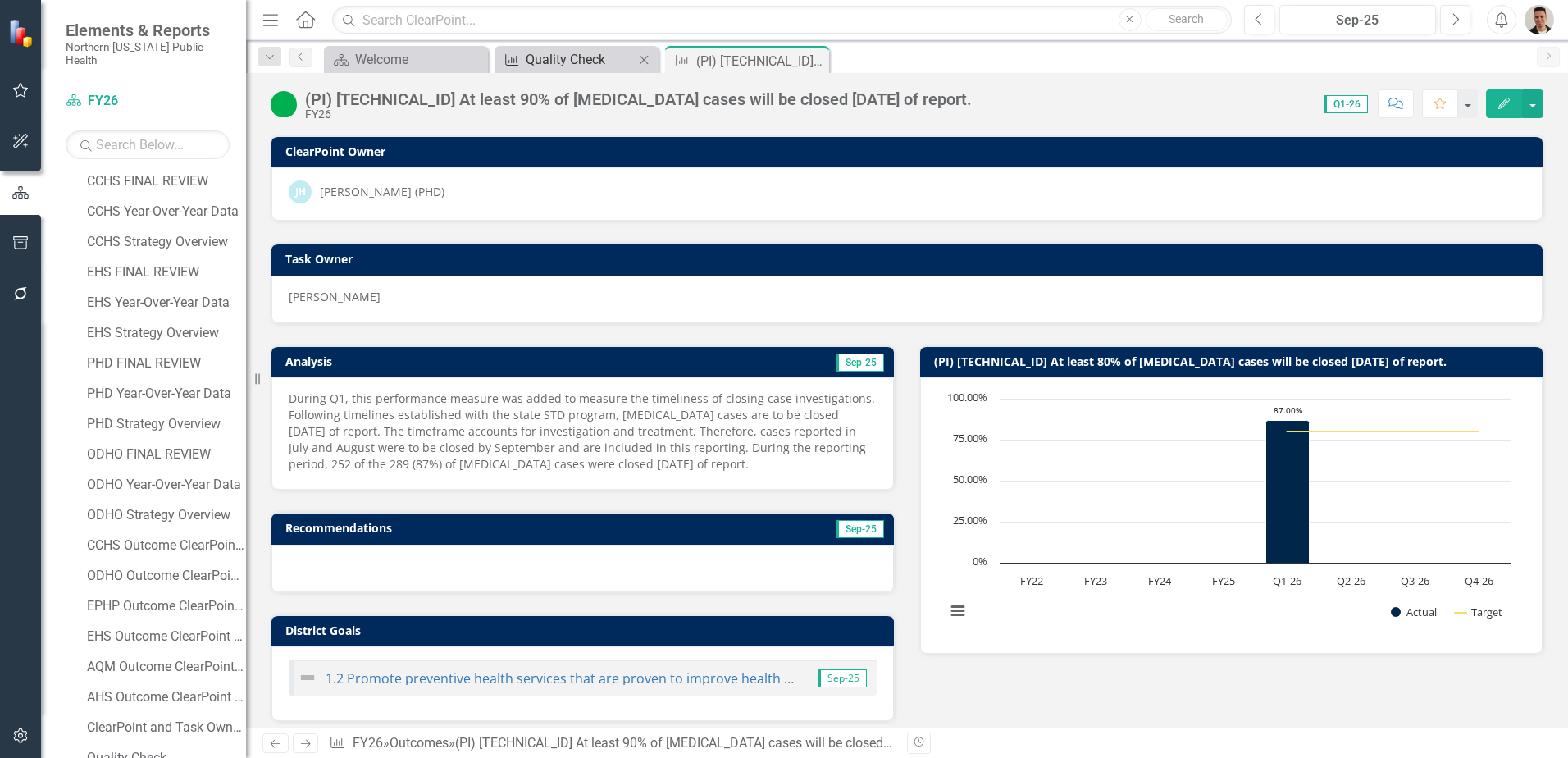
click at [585, 66] on div "Quality Check" at bounding box center [580, 59] width 108 height 21
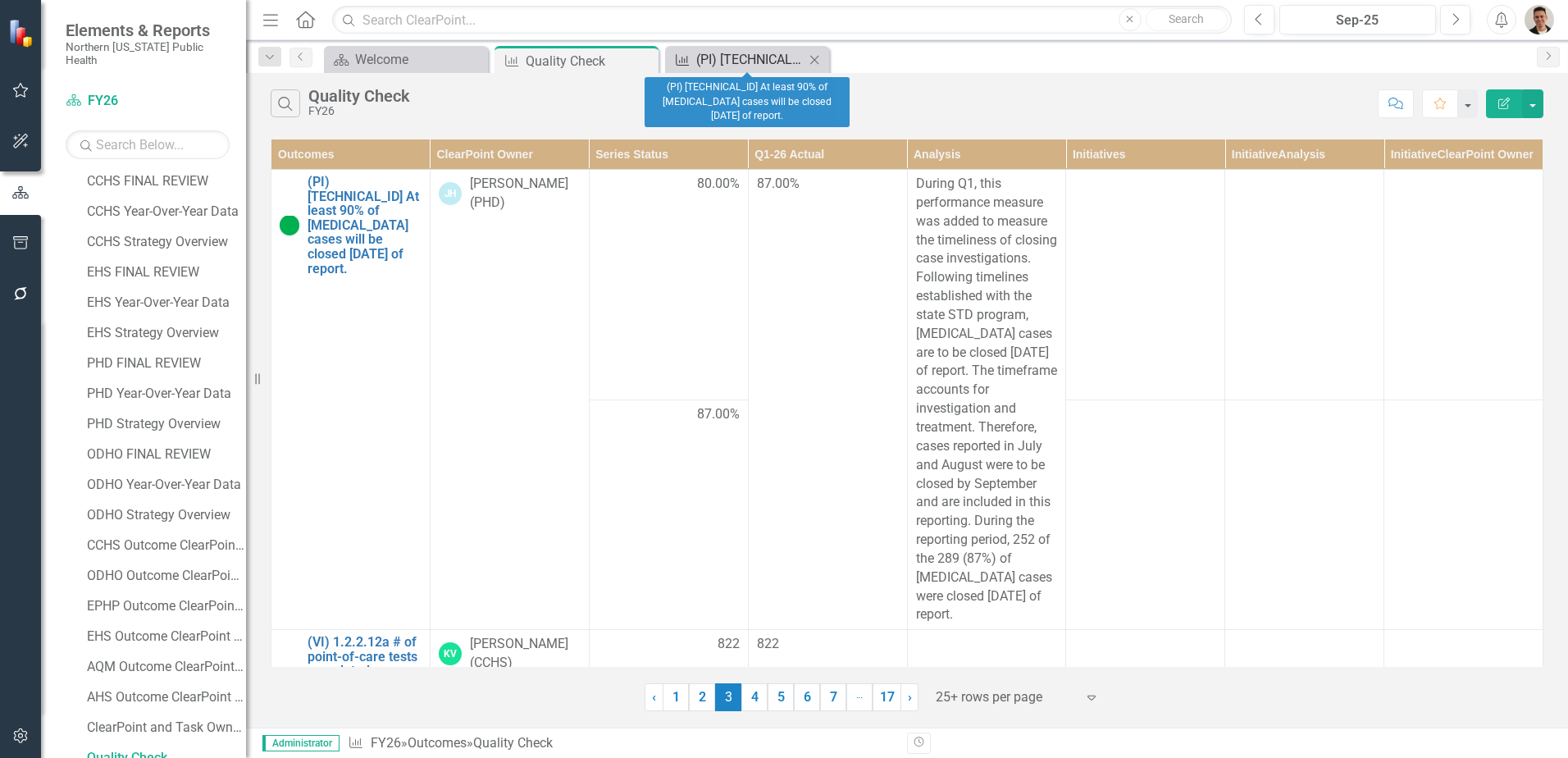
click at [735, 64] on div "(PI) [TECHNICAL_ID] At least 90% of [MEDICAL_DATA] cases will be closed [DATE] …" at bounding box center [750, 59] width 108 height 21
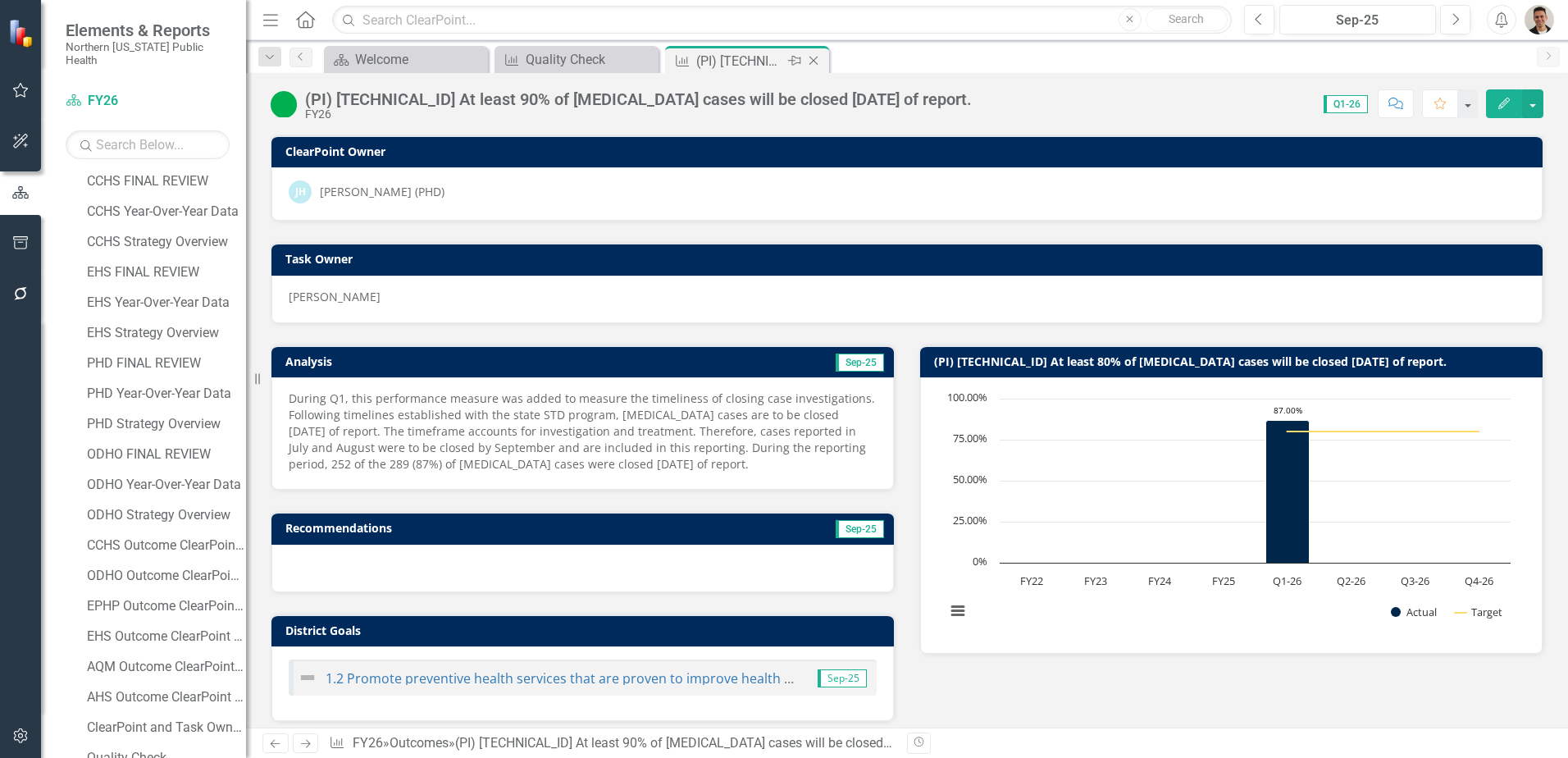
click at [814, 62] on icon "Close" at bounding box center [814, 61] width 17 height 13
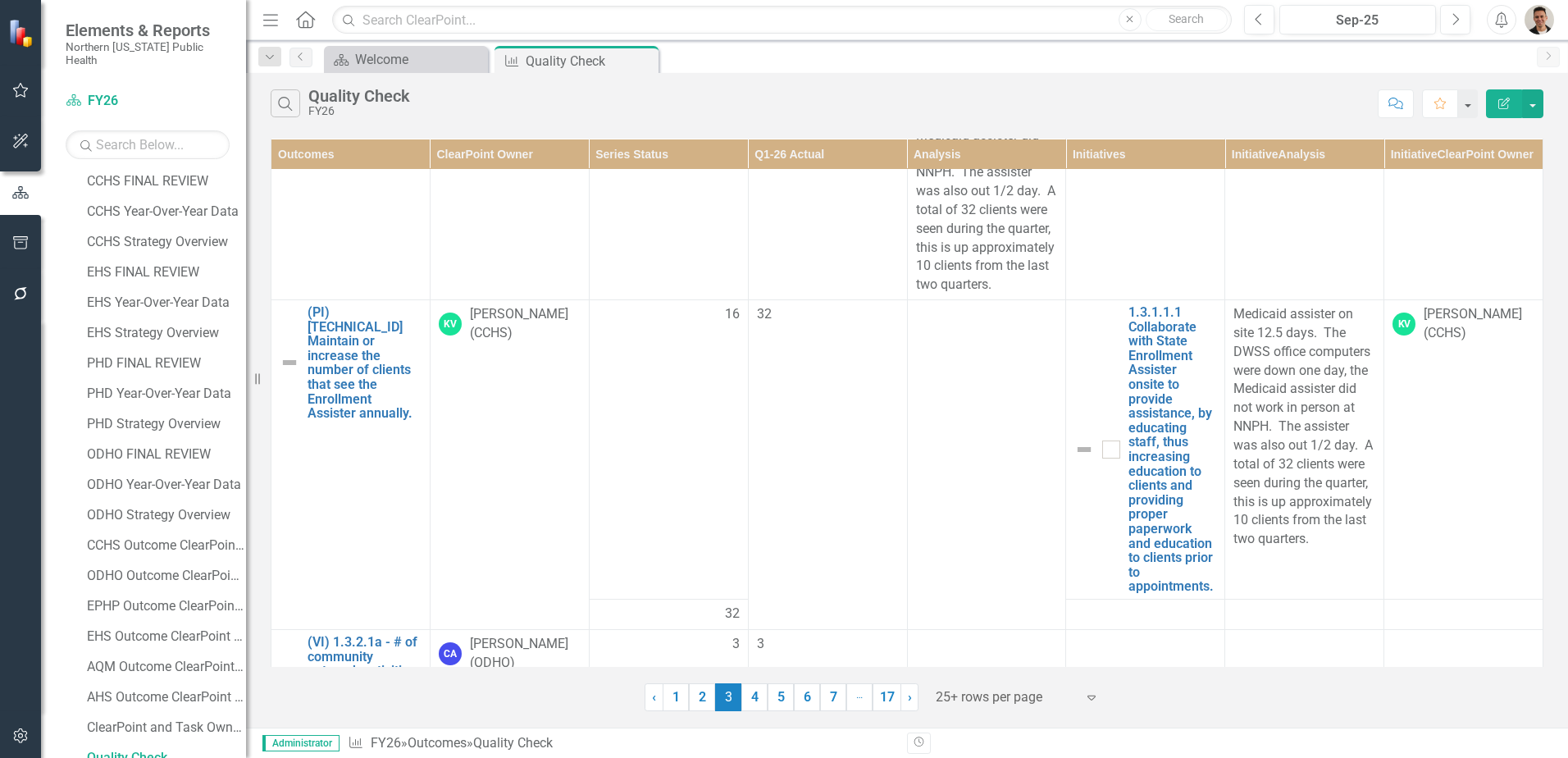
scroll to position [4815, 0]
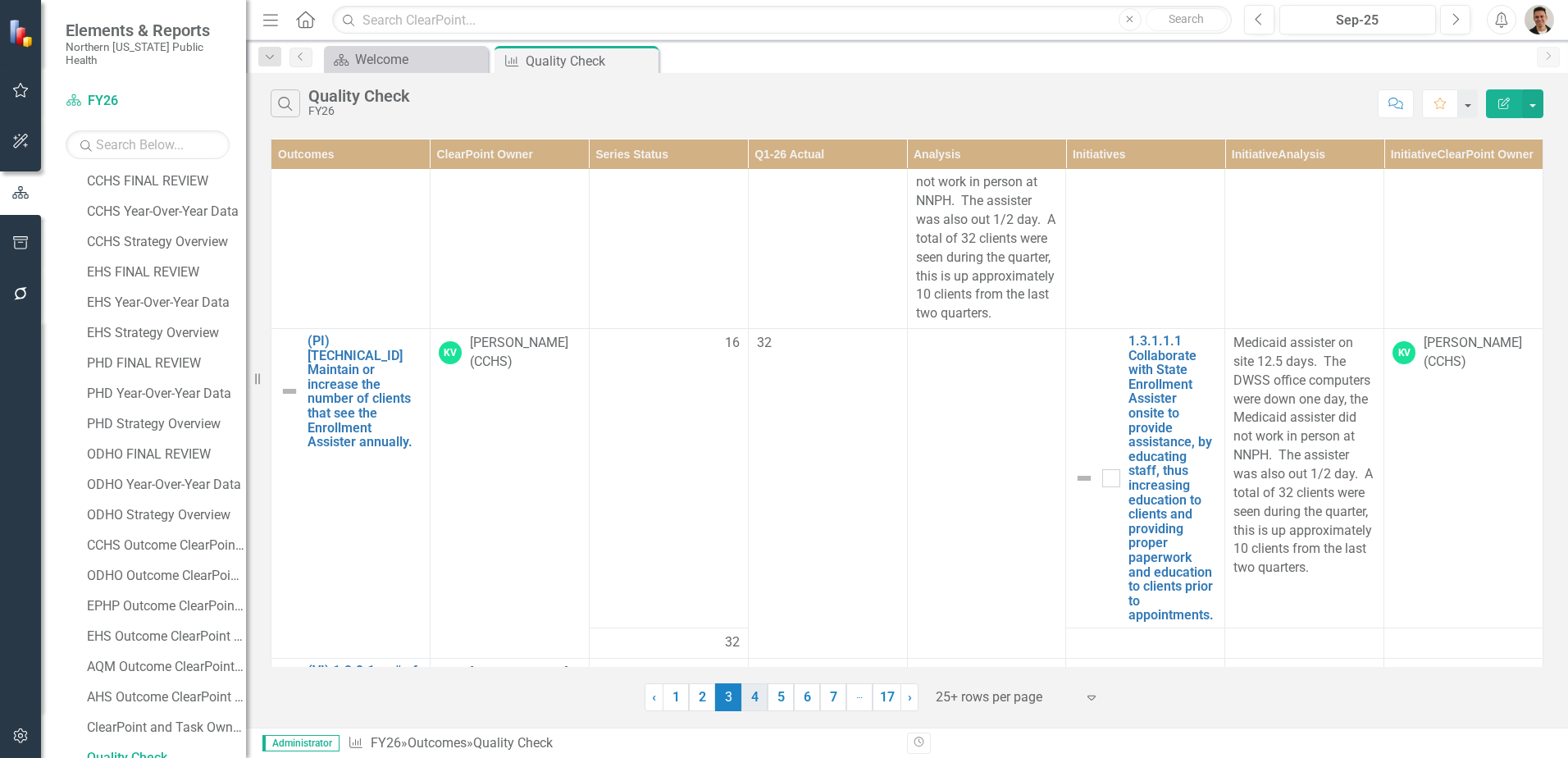
click at [754, 698] on link "4" at bounding box center [754, 697] width 26 height 28
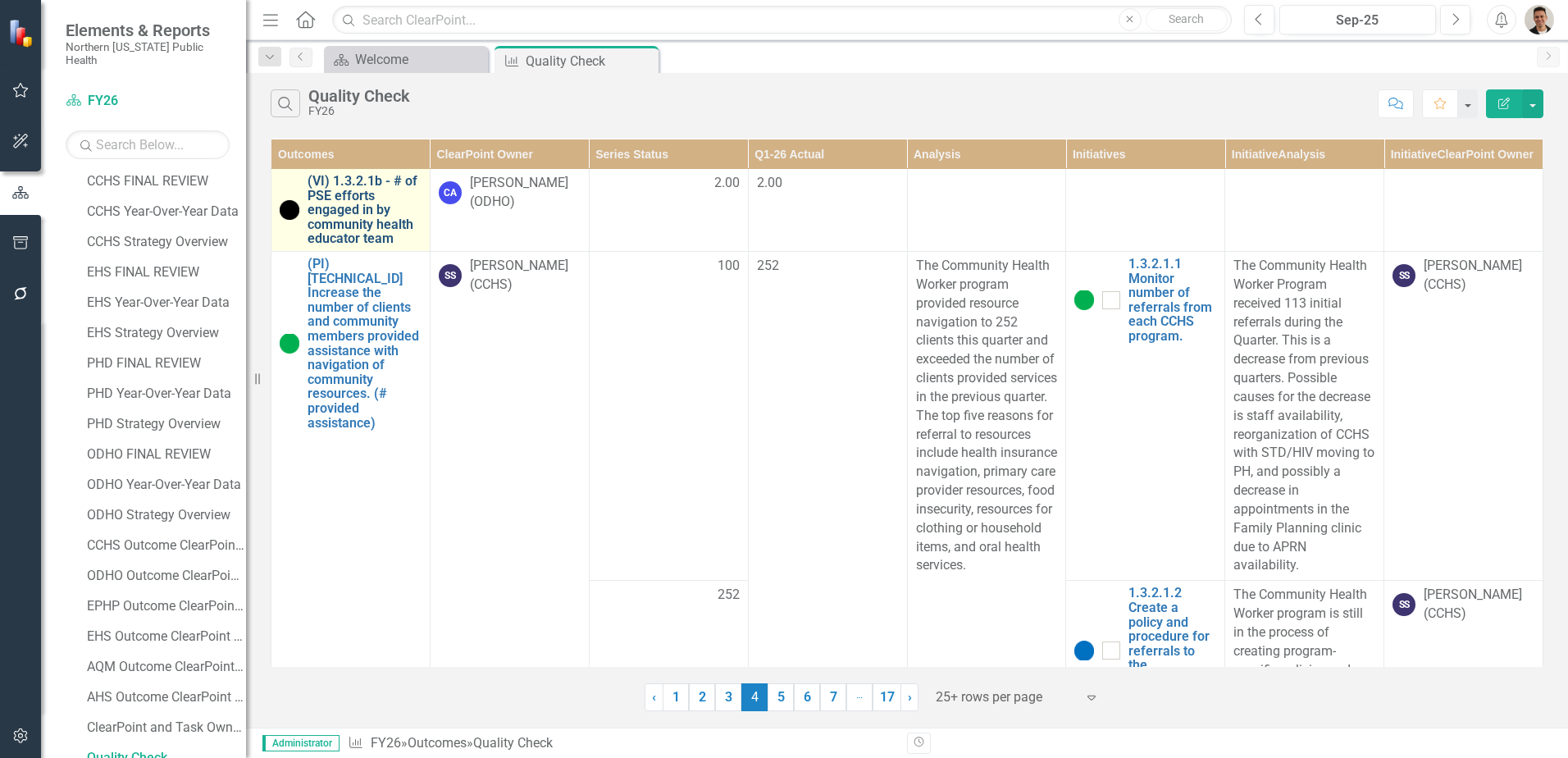
scroll to position [0, 0]
click at [352, 240] on link "(VI) 1.3.2.1b - # of PSE efforts engaged in by community health educator team" at bounding box center [365, 211] width 114 height 72
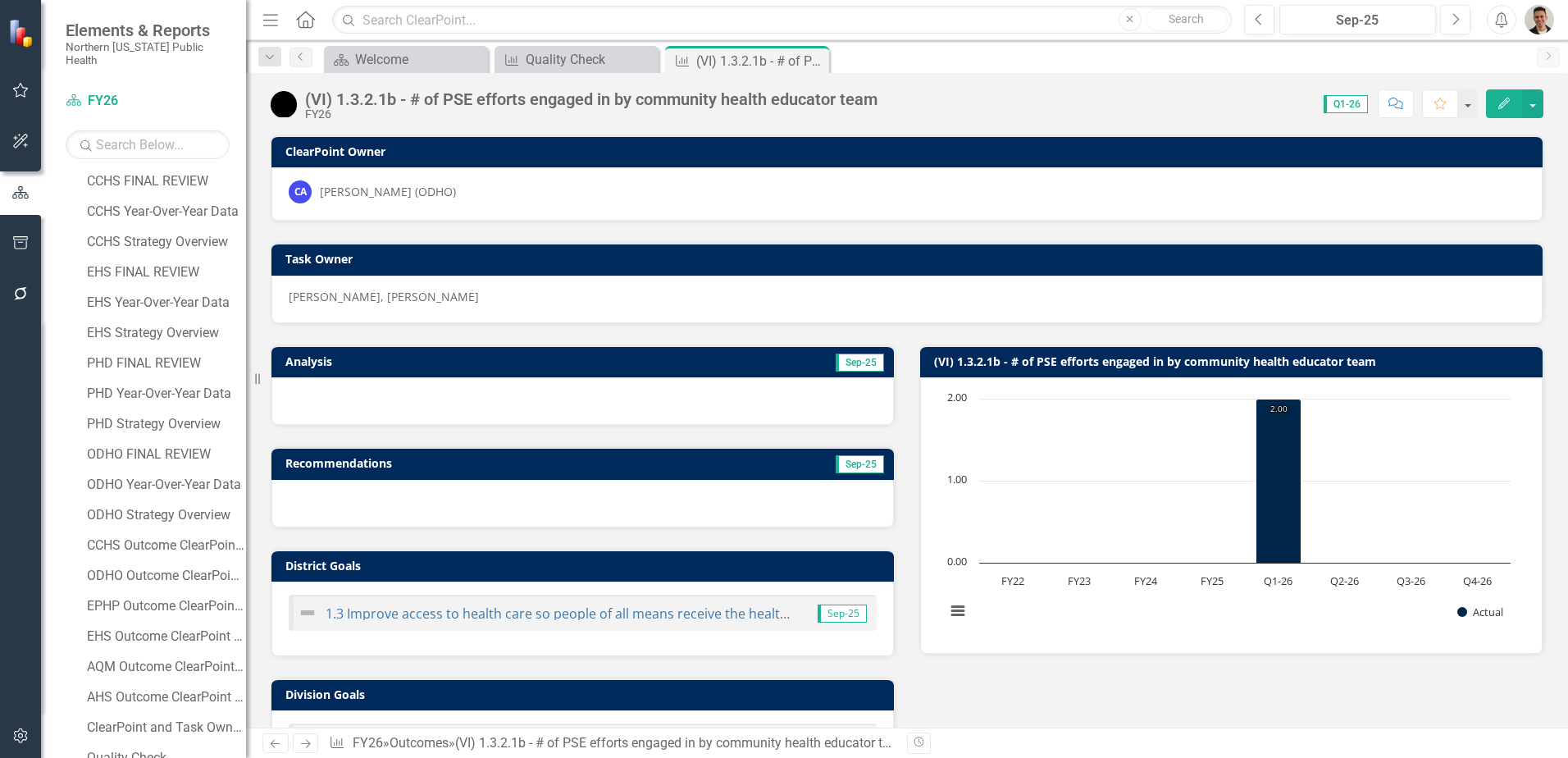
click at [1498, 110] on button "Edit" at bounding box center [1504, 104] width 36 height 28
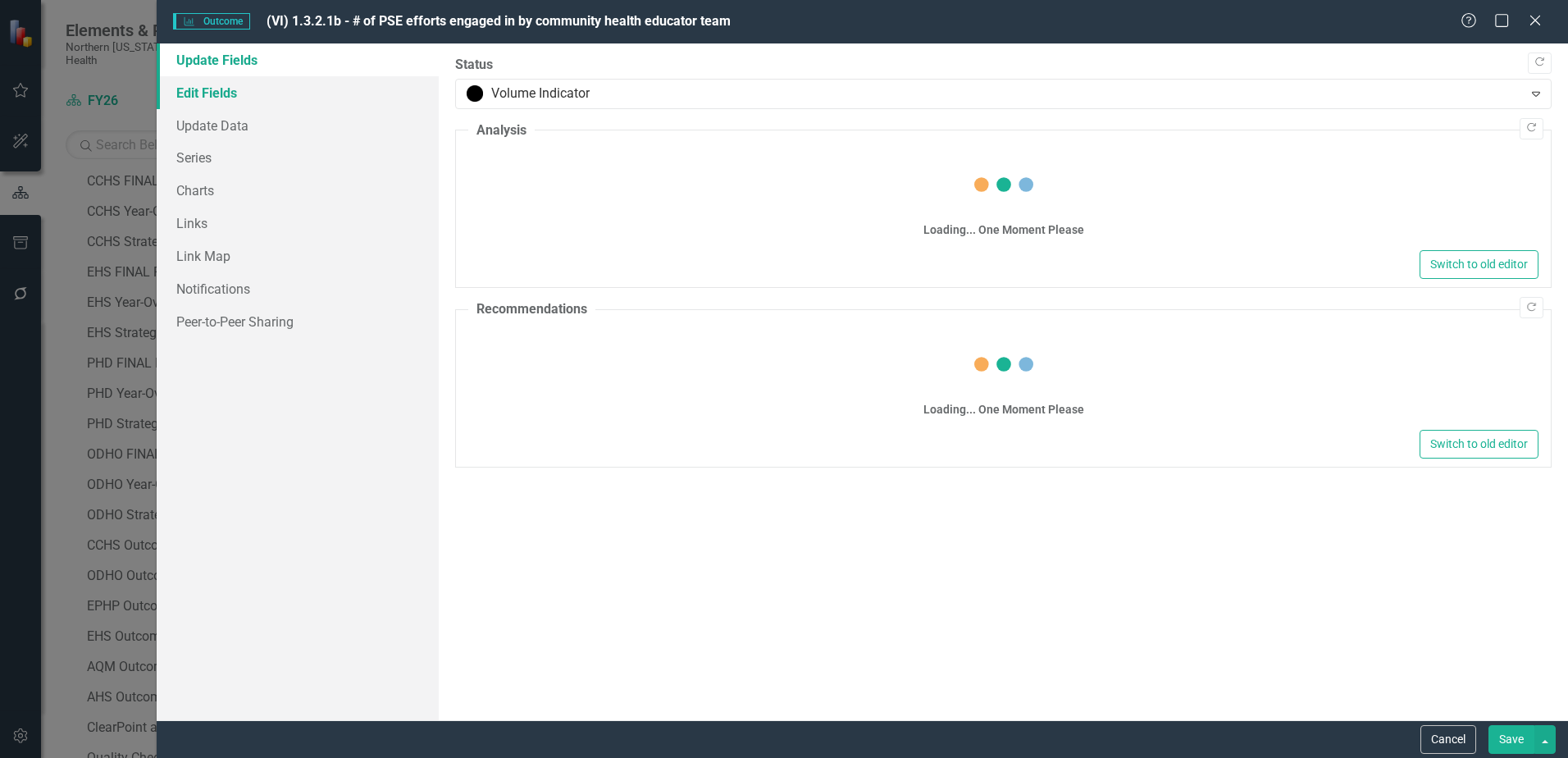
click at [211, 89] on link "Edit Fields" at bounding box center [297, 92] width 282 height 33
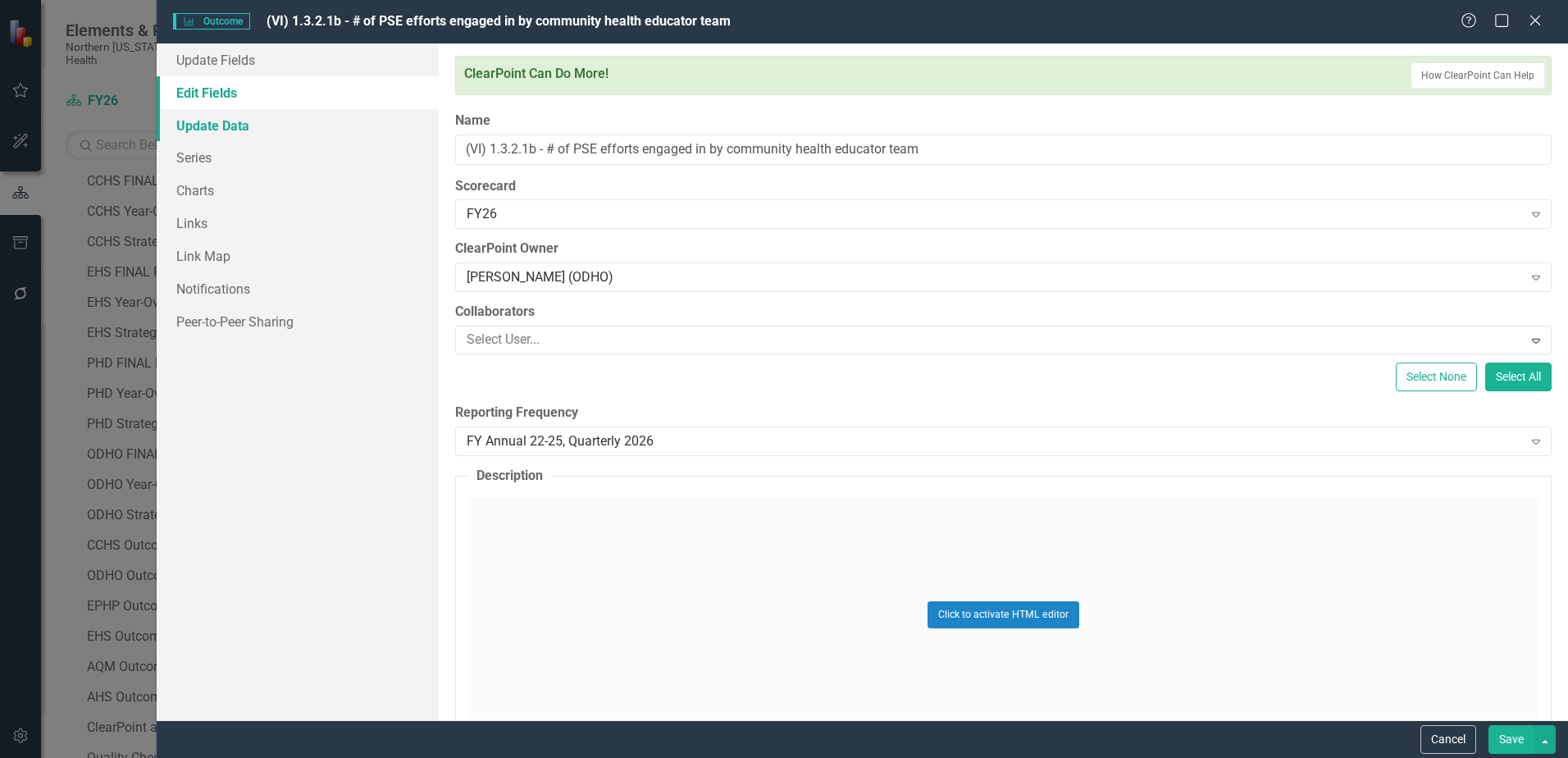
click at [216, 131] on link "Update Data" at bounding box center [297, 125] width 282 height 33
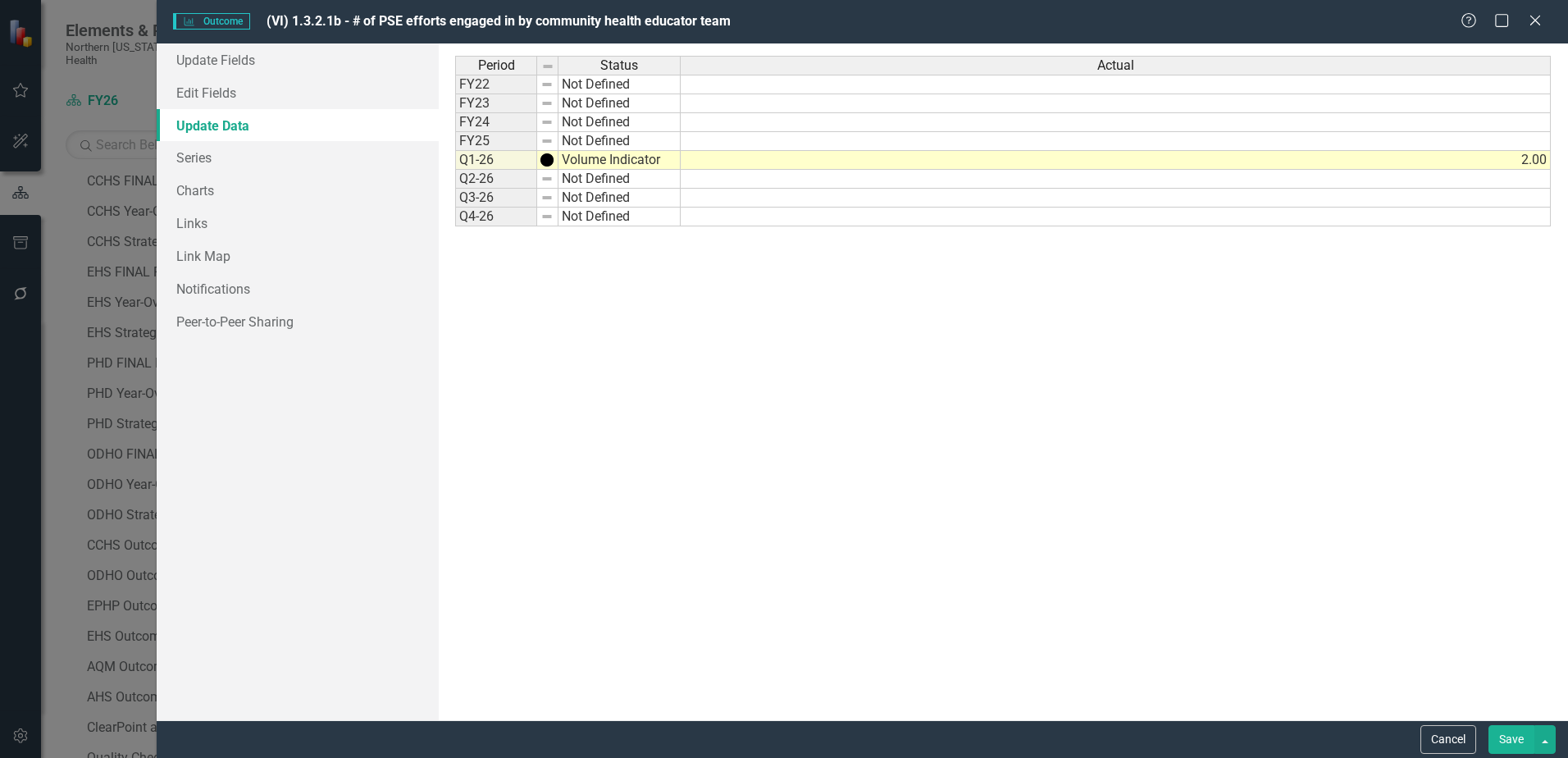
click at [1527, 158] on td "2.00" at bounding box center [1116, 160] width 871 height 19
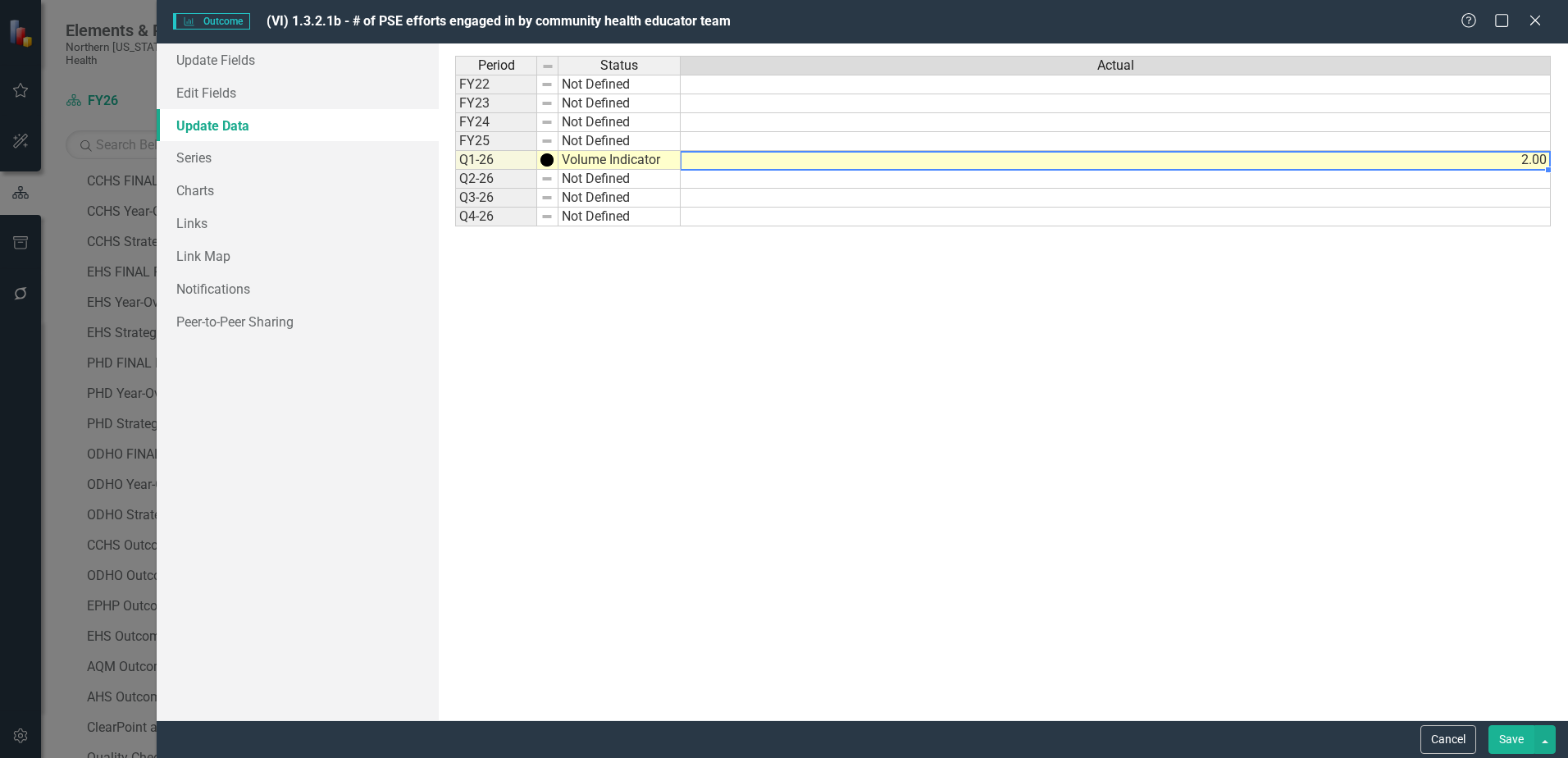
click at [1527, 158] on td "2.00" at bounding box center [1116, 160] width 871 height 19
type textarea "2"
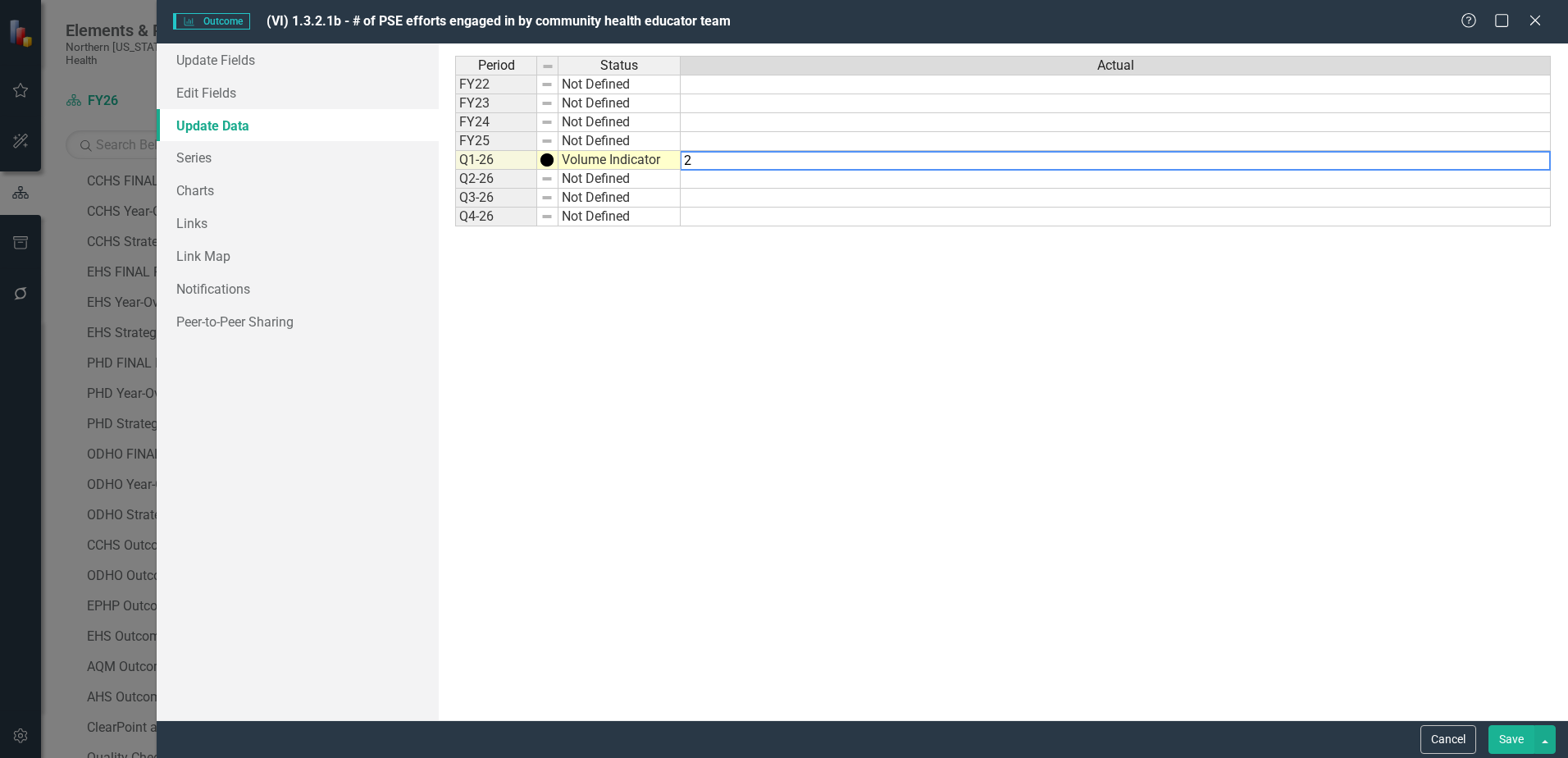
click at [644, 379] on div "Period Status FY22 Not Defined FY23 Not Defined FY24 Not Defined FY25 Not Defin…" at bounding box center [569, 382] width 228 height 653
click at [216, 149] on link "Series" at bounding box center [297, 157] width 282 height 33
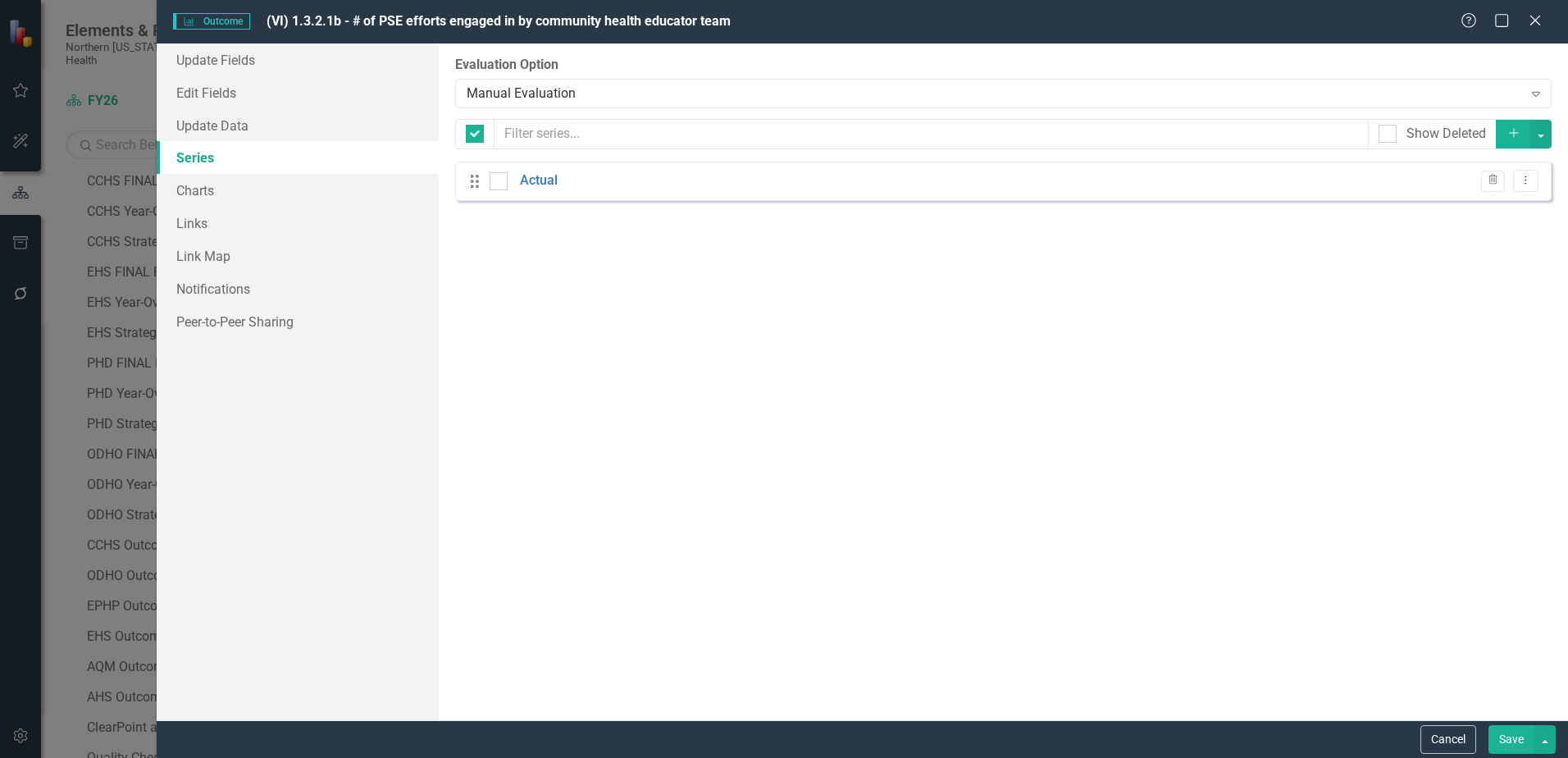
checkbox input "false"
click at [1527, 183] on icon "Dropdown Menu" at bounding box center [1525, 180] width 14 height 11
click at [1474, 207] on link "Edit Edit Measure Series" at bounding box center [1444, 207] width 186 height 30
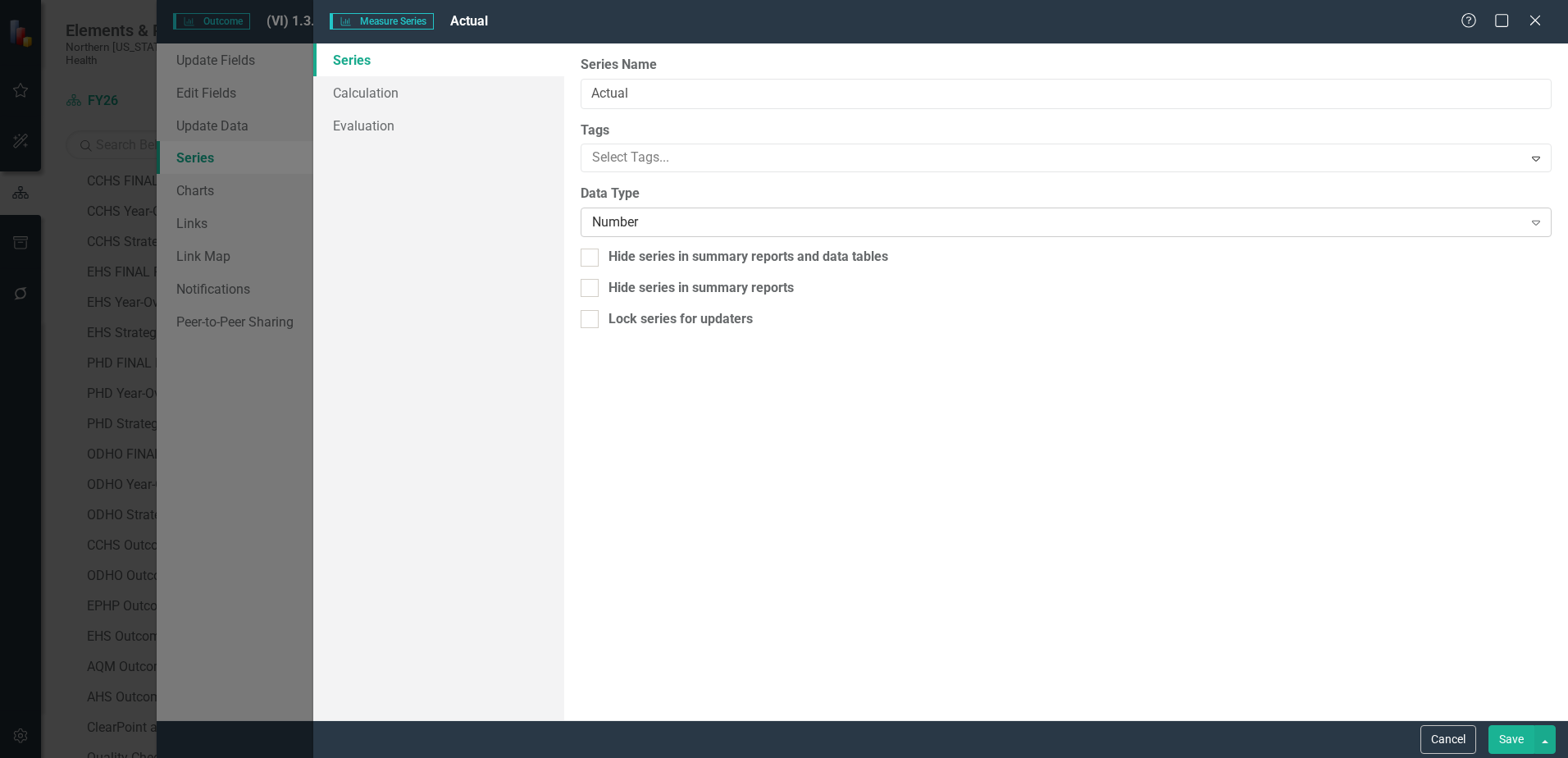
click at [684, 221] on div "Number" at bounding box center [1057, 223] width 930 height 19
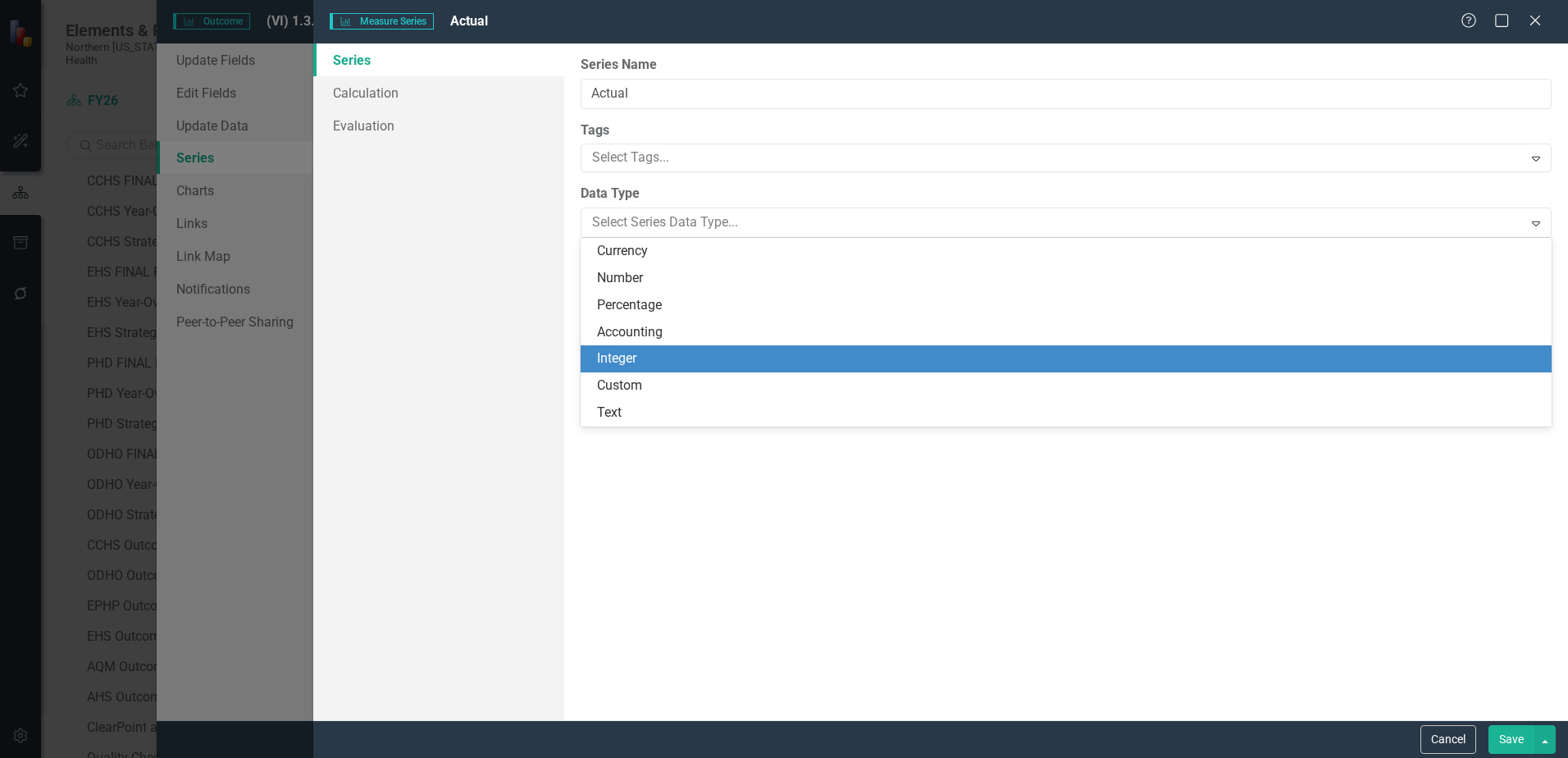
click at [663, 363] on div "Integer" at bounding box center [1070, 359] width 945 height 19
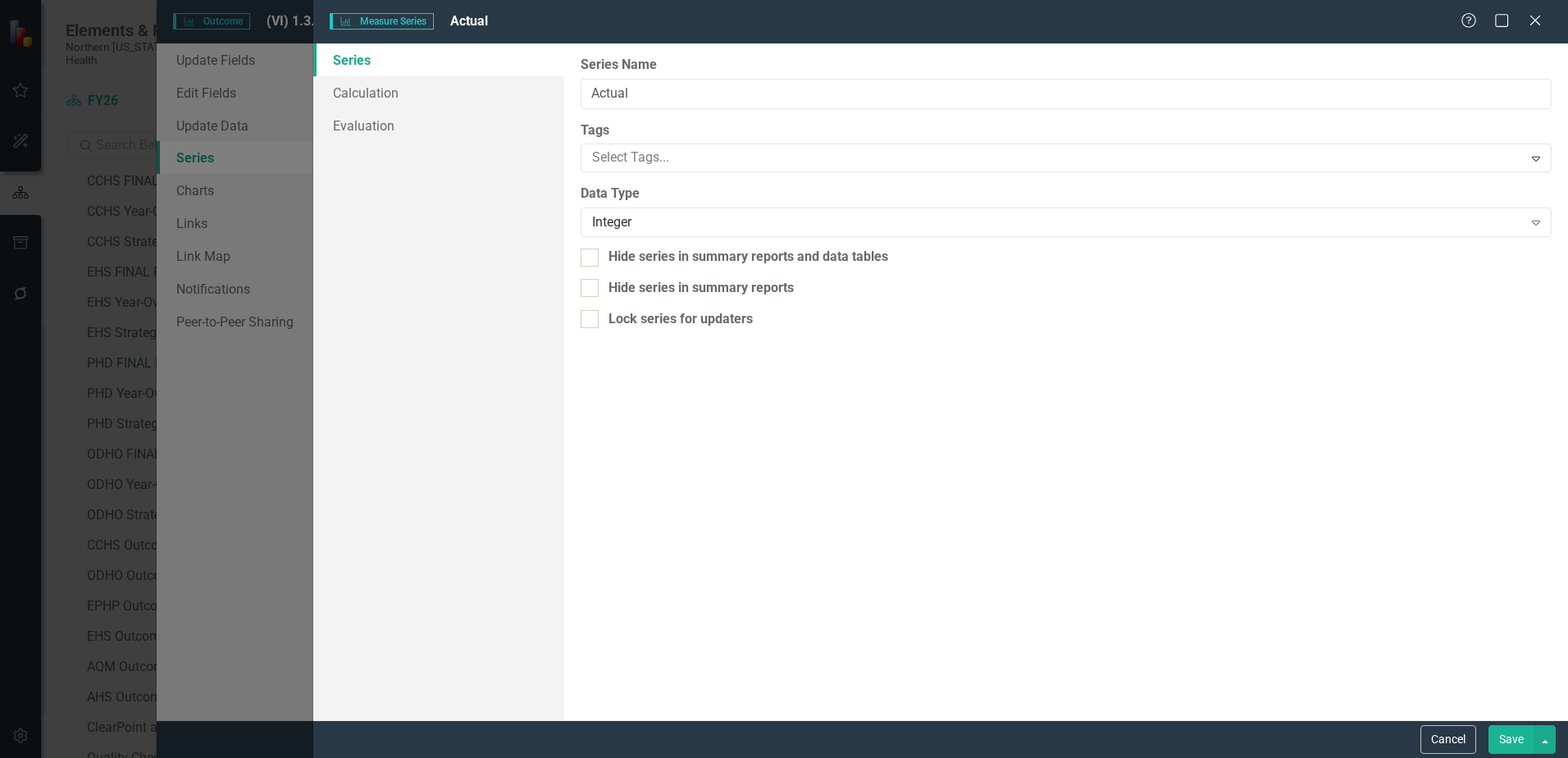
click at [1515, 739] on button "Save" at bounding box center [1511, 740] width 46 height 28
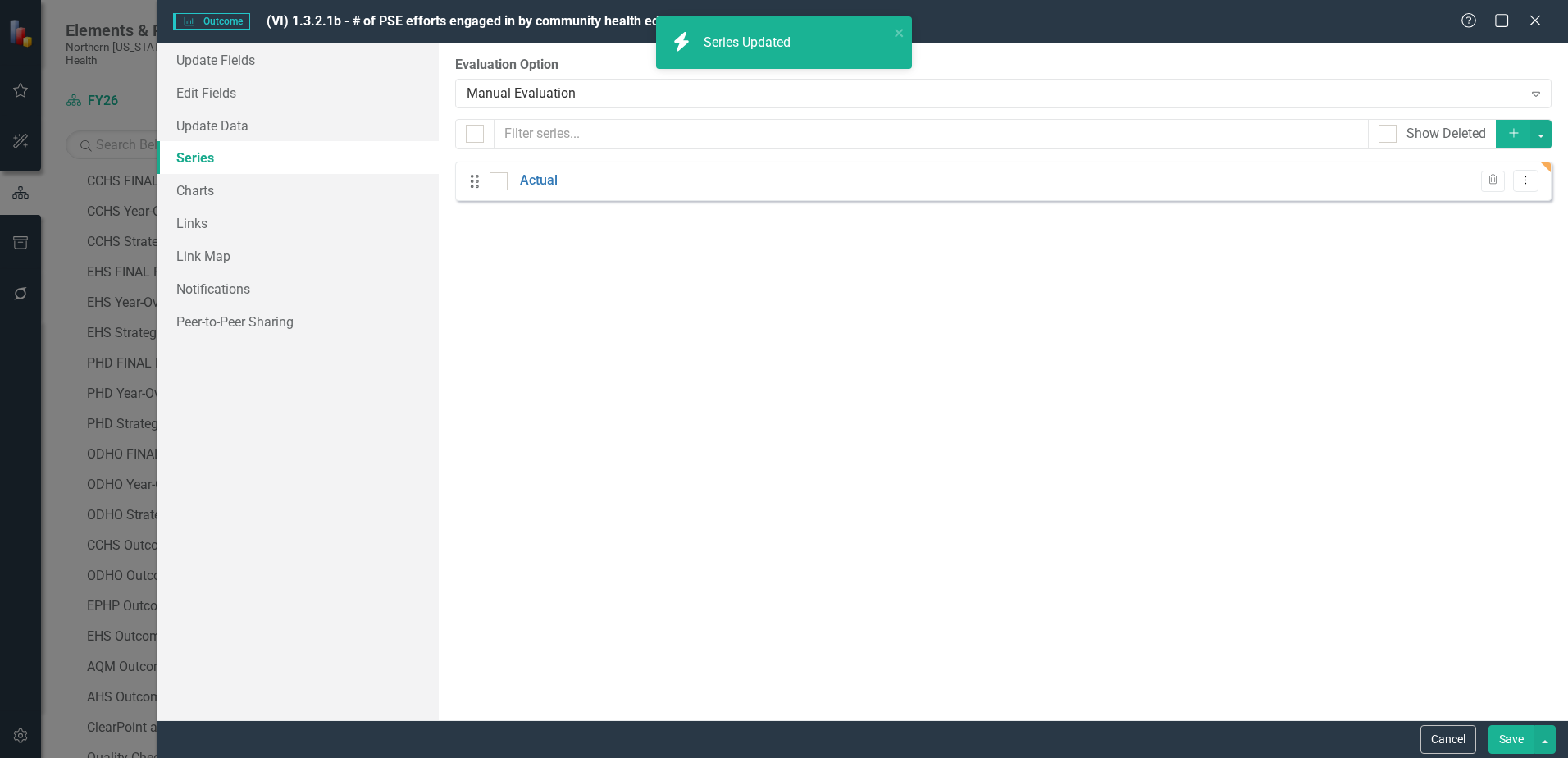
click at [1516, 735] on button "Save" at bounding box center [1511, 740] width 46 height 28
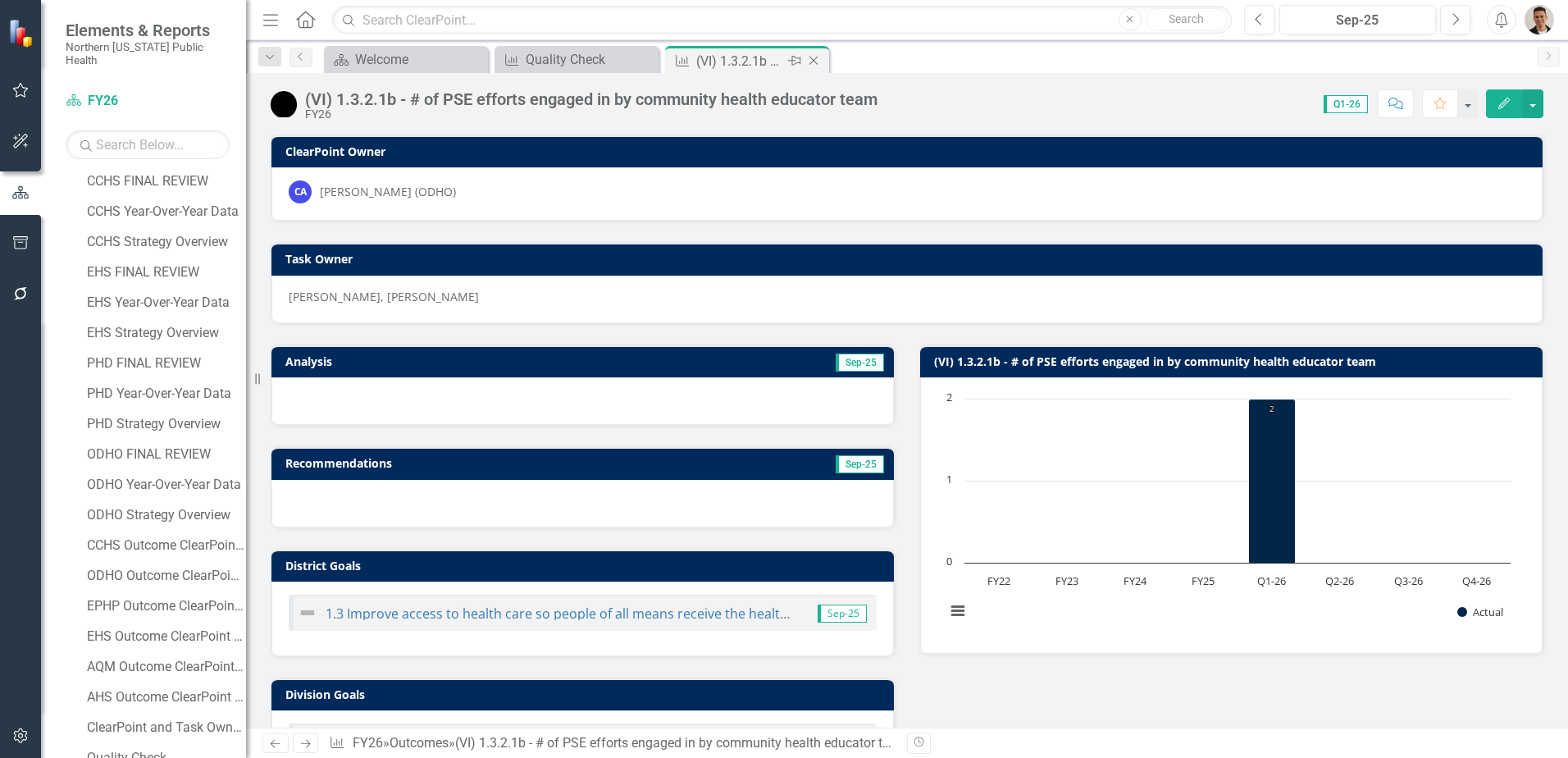
click at [820, 53] on div "Close" at bounding box center [815, 61] width 21 height 21
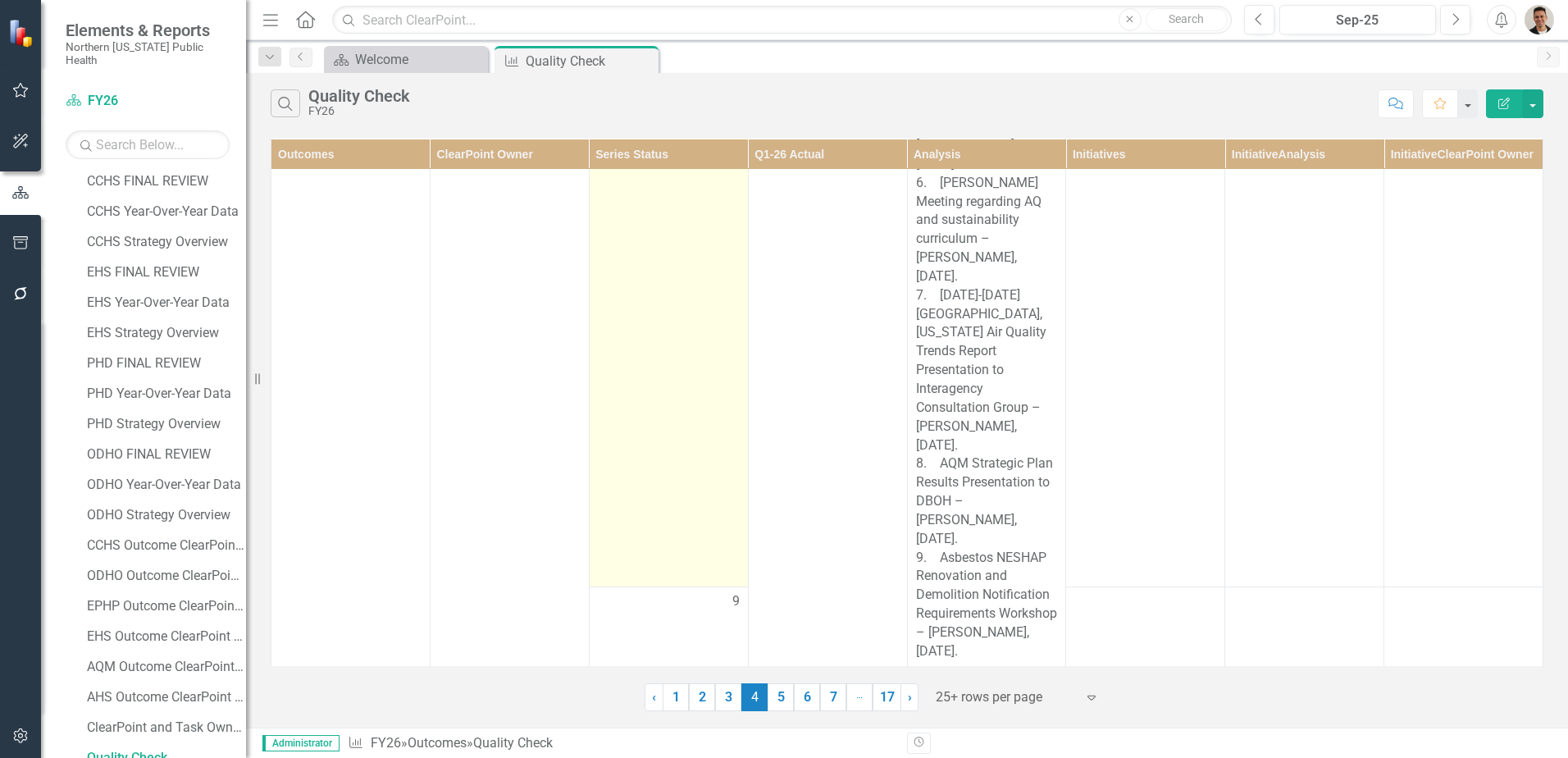
scroll to position [10541, 0]
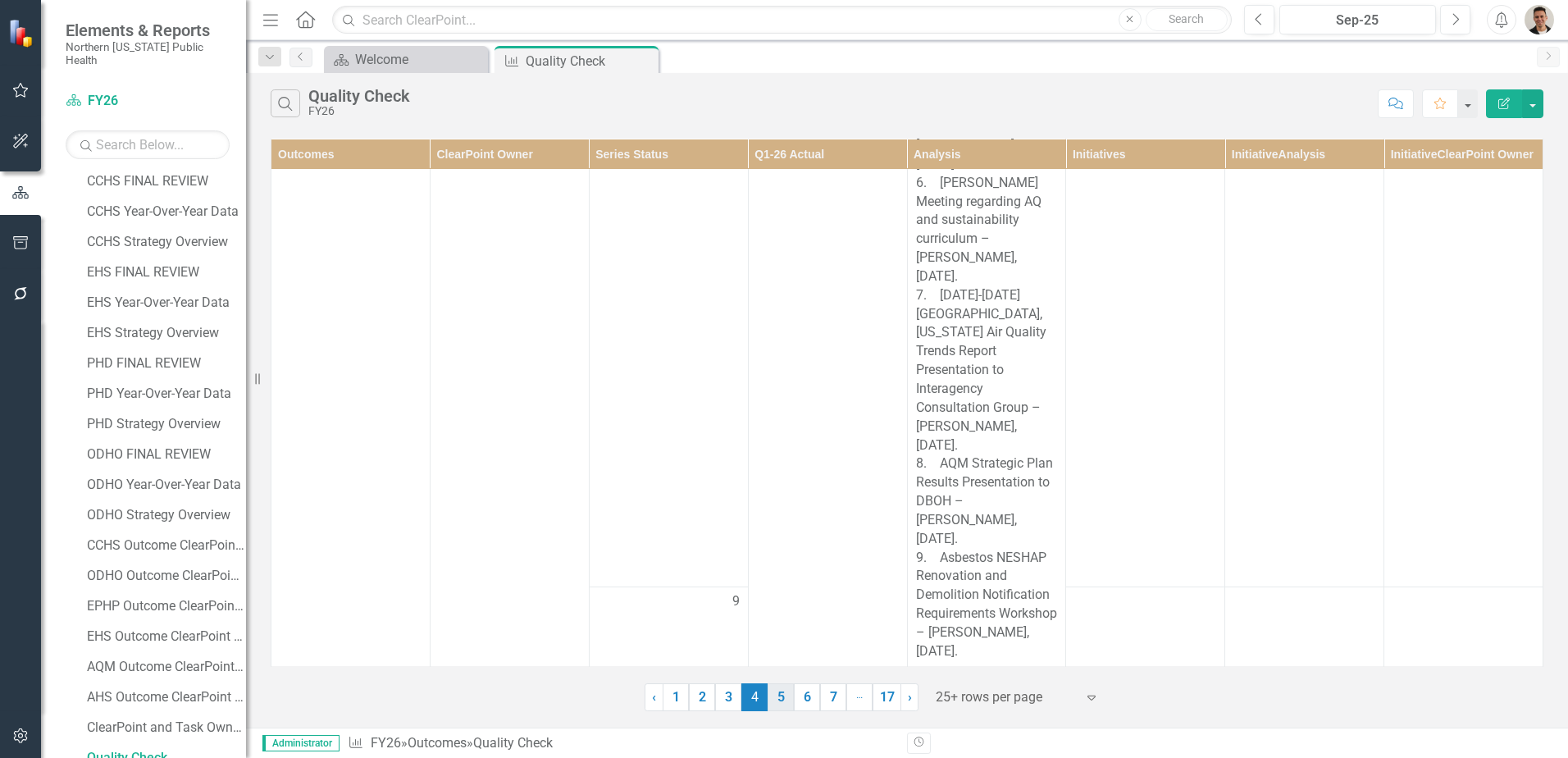
click at [789, 709] on link "5" at bounding box center [780, 697] width 26 height 28
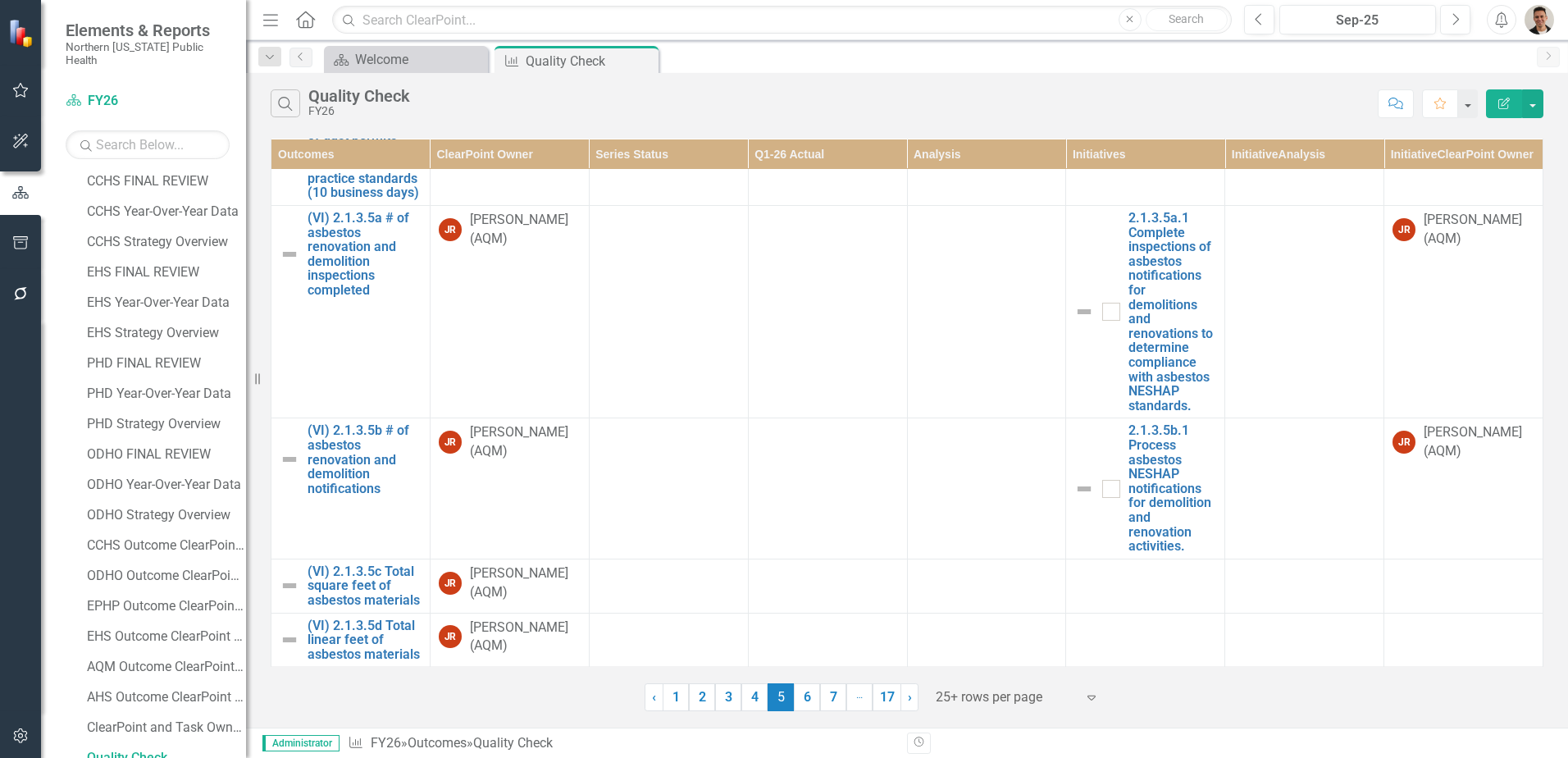
scroll to position [4278, 0]
click at [799, 694] on link "6" at bounding box center [806, 697] width 26 height 28
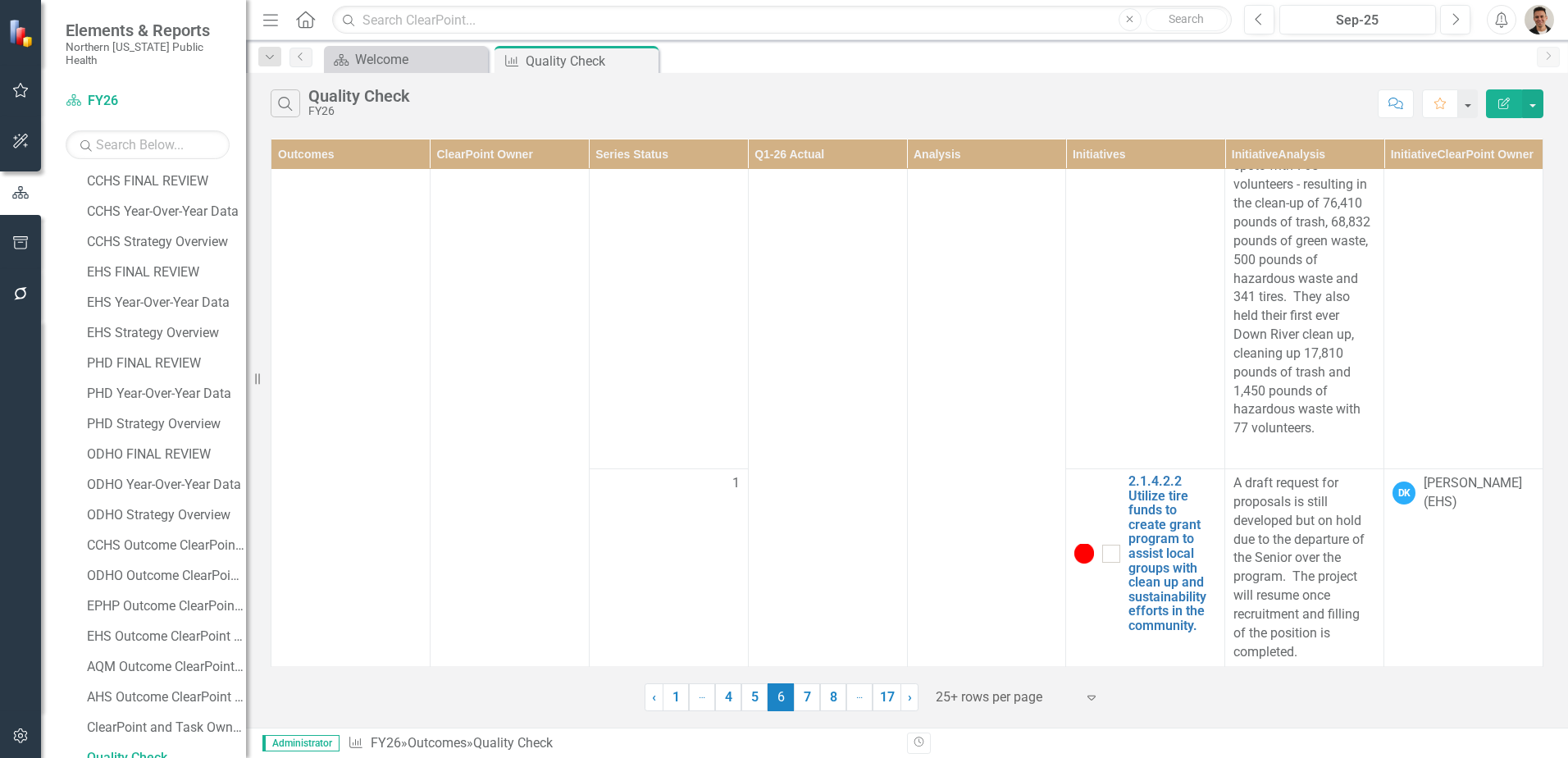
scroll to position [2784, 0]
click at [810, 704] on link "7" at bounding box center [806, 697] width 26 height 28
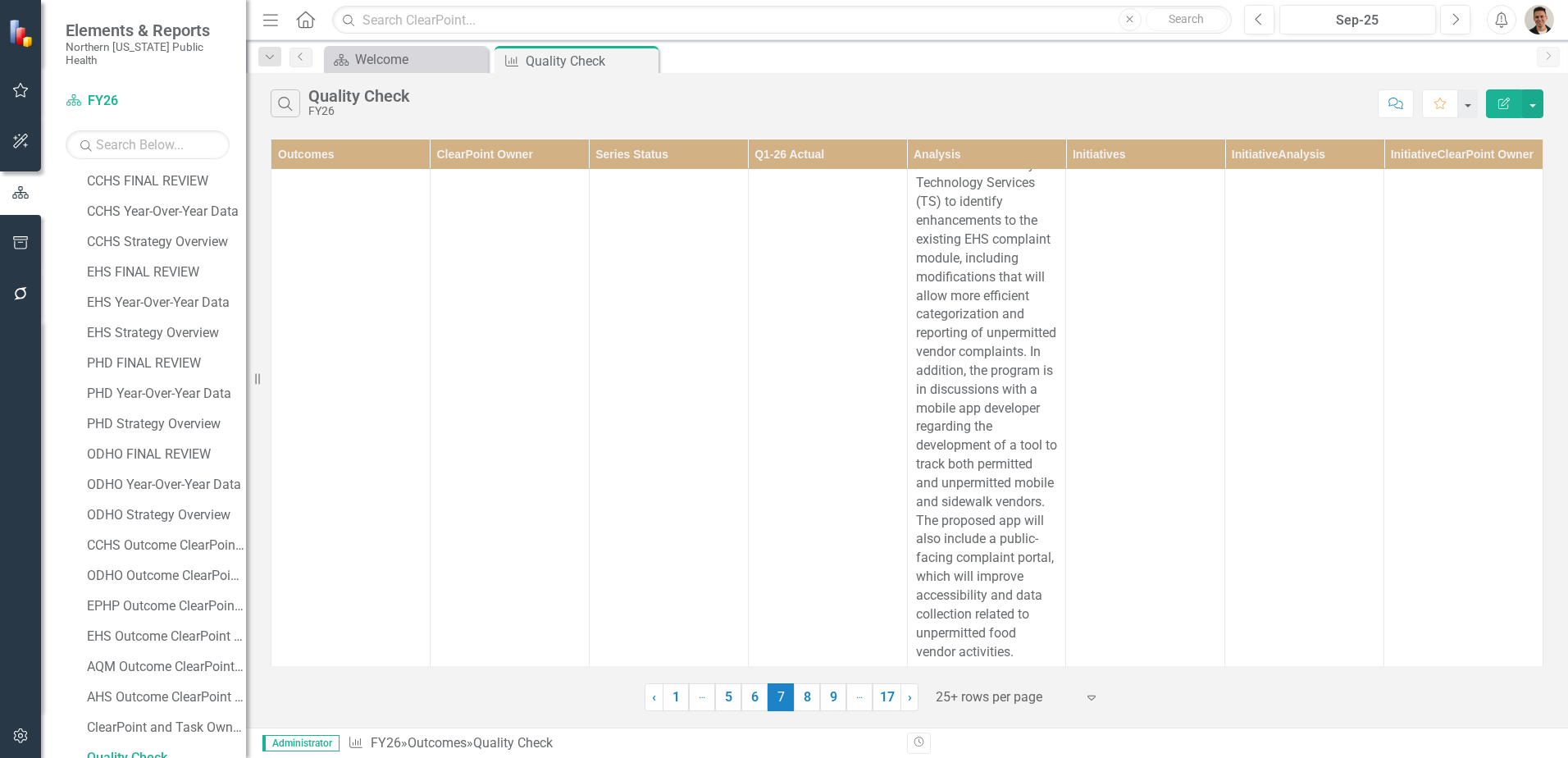
scroll to position [5750, 0]
click at [809, 689] on link "8" at bounding box center [806, 697] width 26 height 28
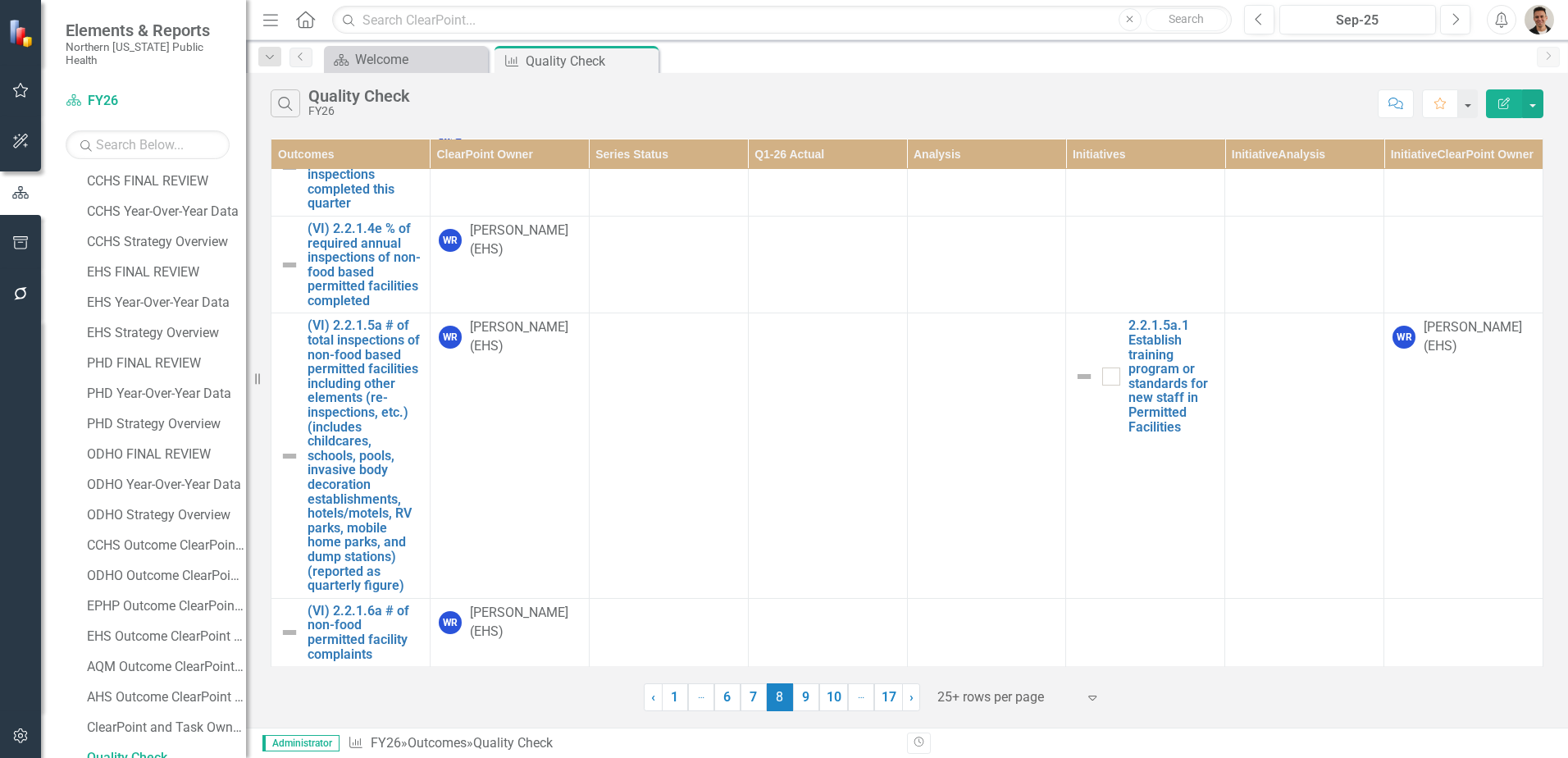
scroll to position [13498, 0]
drag, startPoint x: 805, startPoint y: 716, endPoint x: 810, endPoint y: 704, distance: 13.0
click at [805, 716] on div "Search Quality Check FY26 Comment Favorite Edit Report Outcomes ClearPoint Owne…" at bounding box center [907, 400] width 1322 height 655
click at [810, 704] on link "9" at bounding box center [805, 697] width 26 height 28
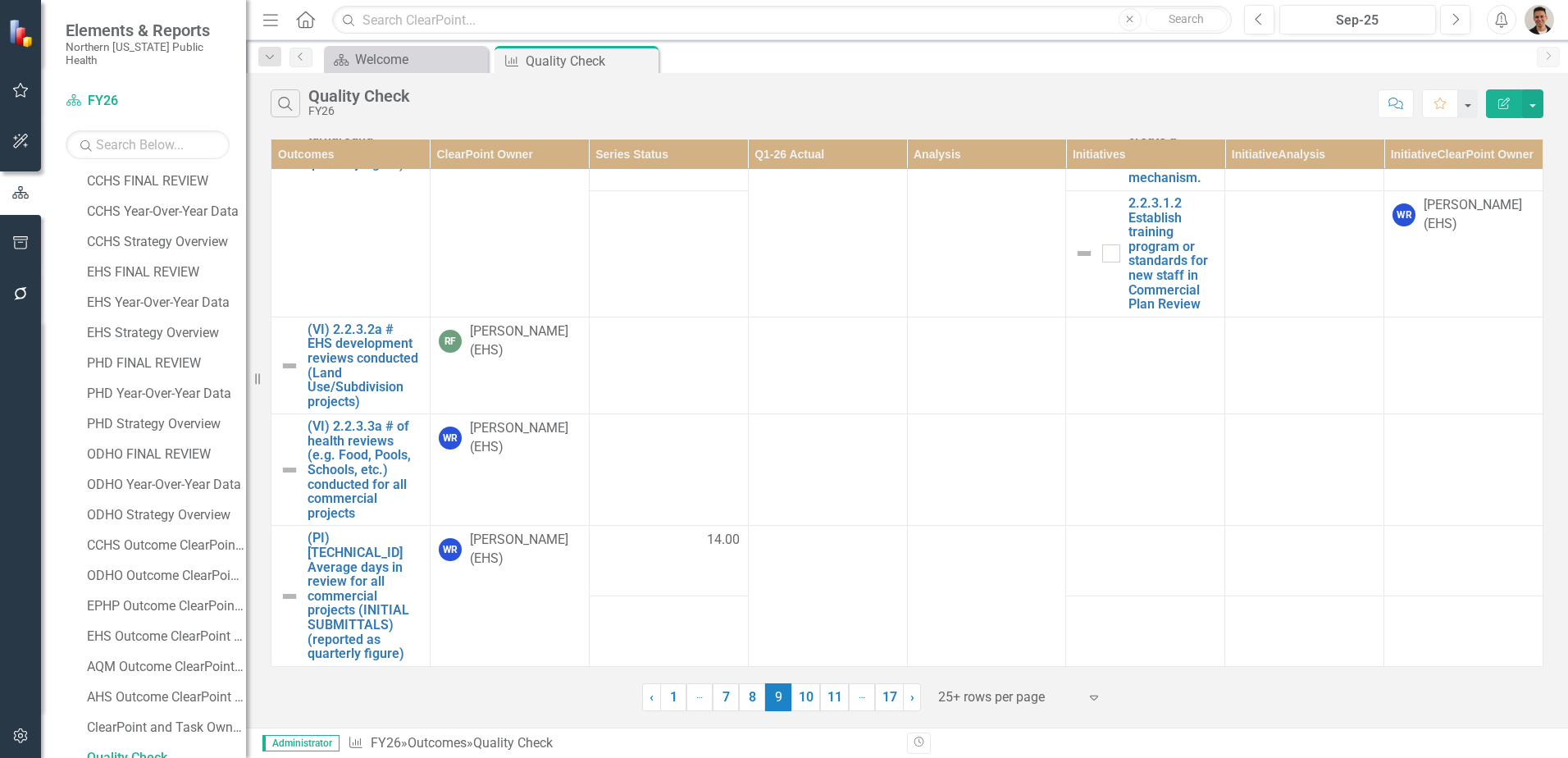
scroll to position [1149, 0]
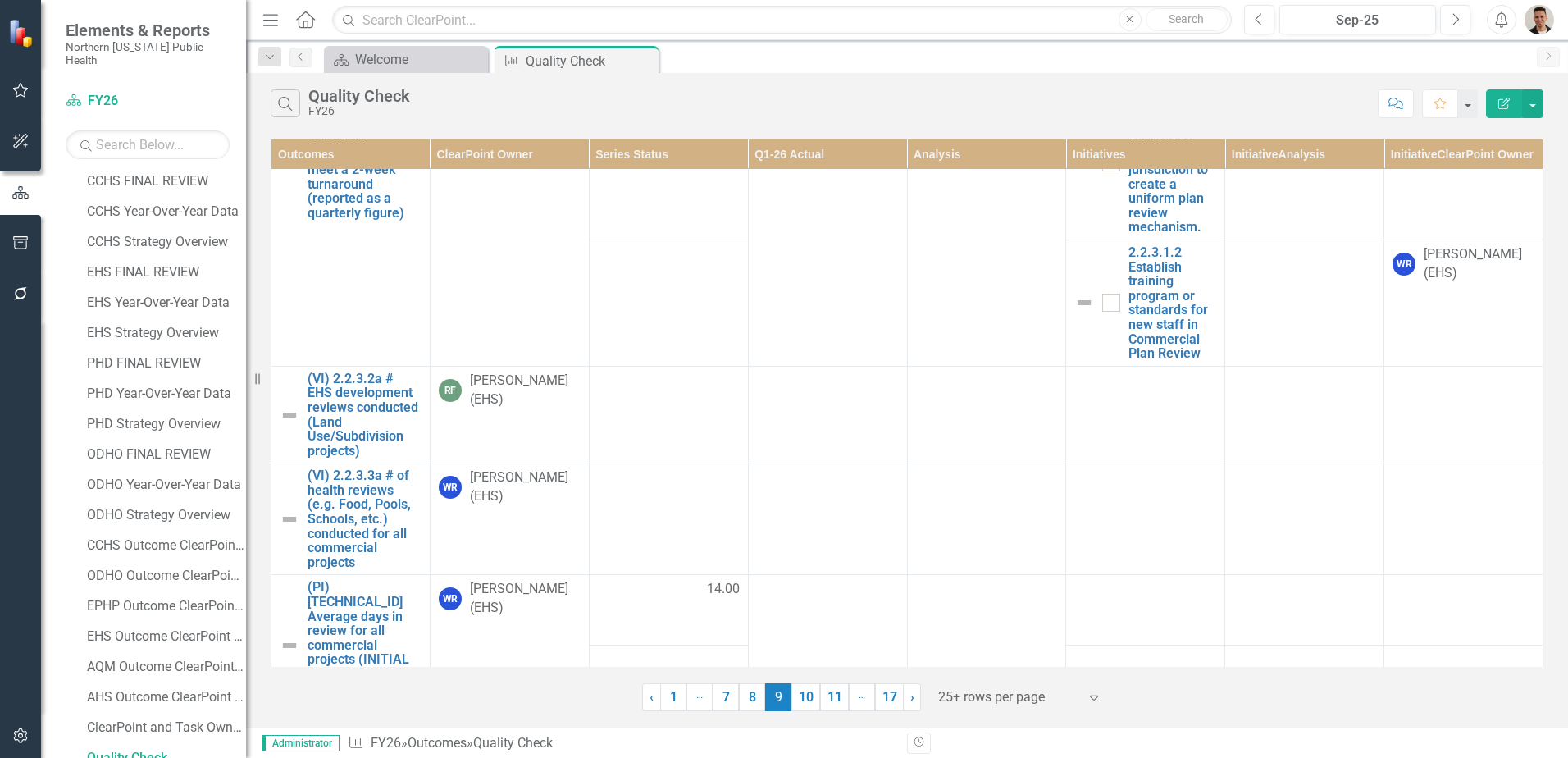
click at [544, 159] on th "ClearPoint Owner" at bounding box center [509, 154] width 159 height 30
click at [512, 155] on th "ClearPoint Owner Sort Ascending" at bounding box center [509, 154] width 159 height 30
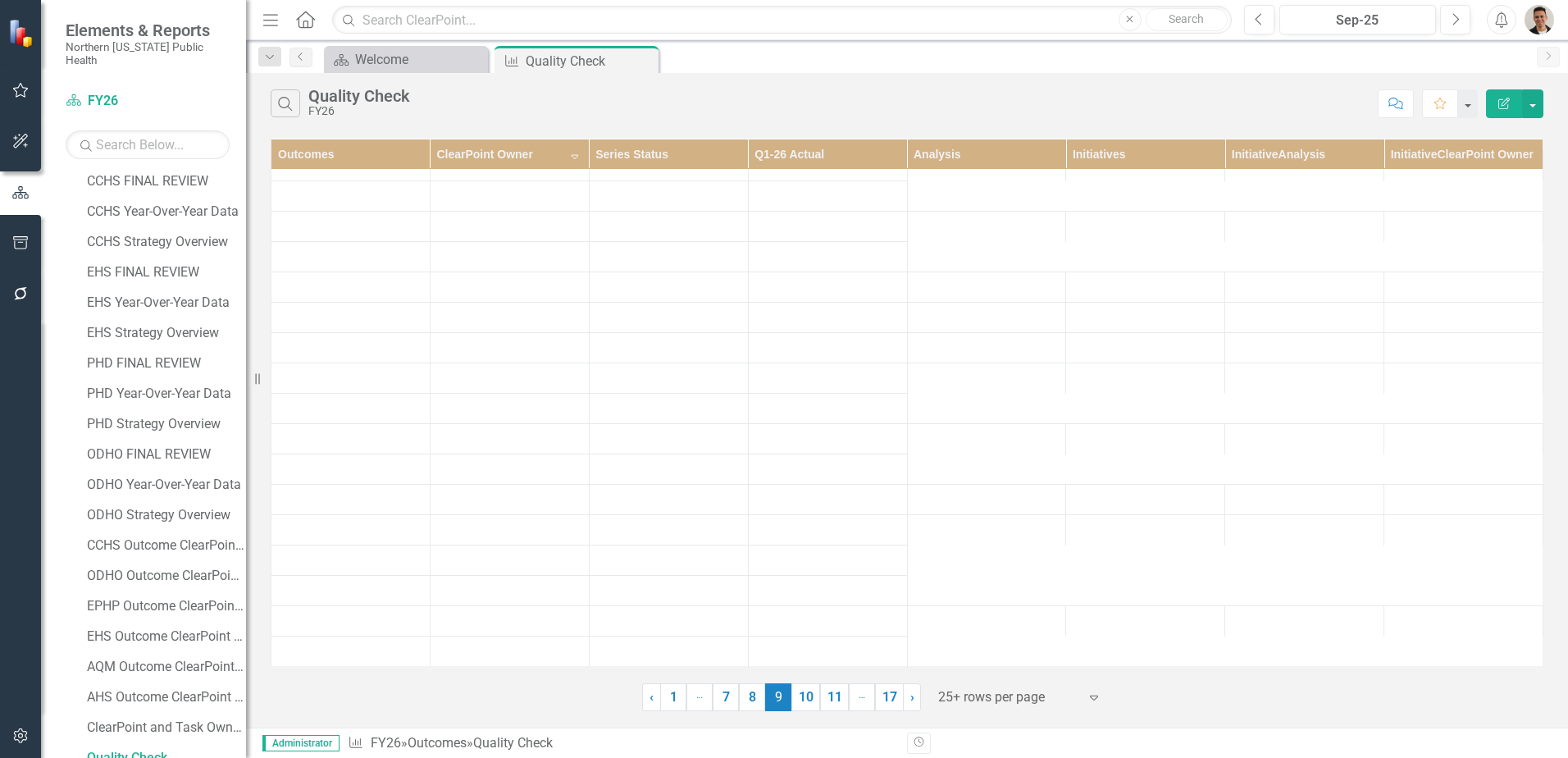
scroll to position [309, 0]
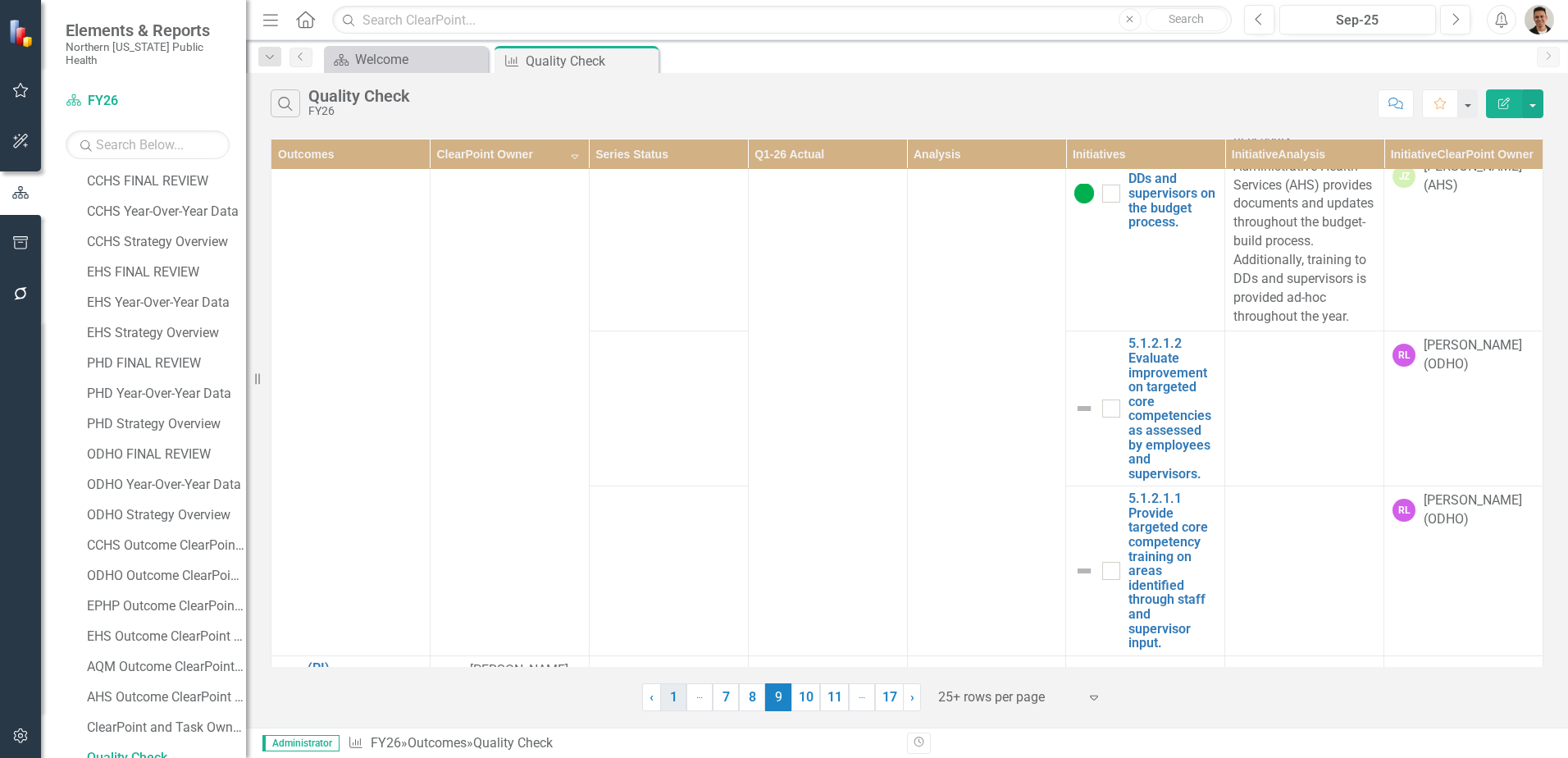
click at [672, 705] on link "1" at bounding box center [672, 697] width 26 height 28
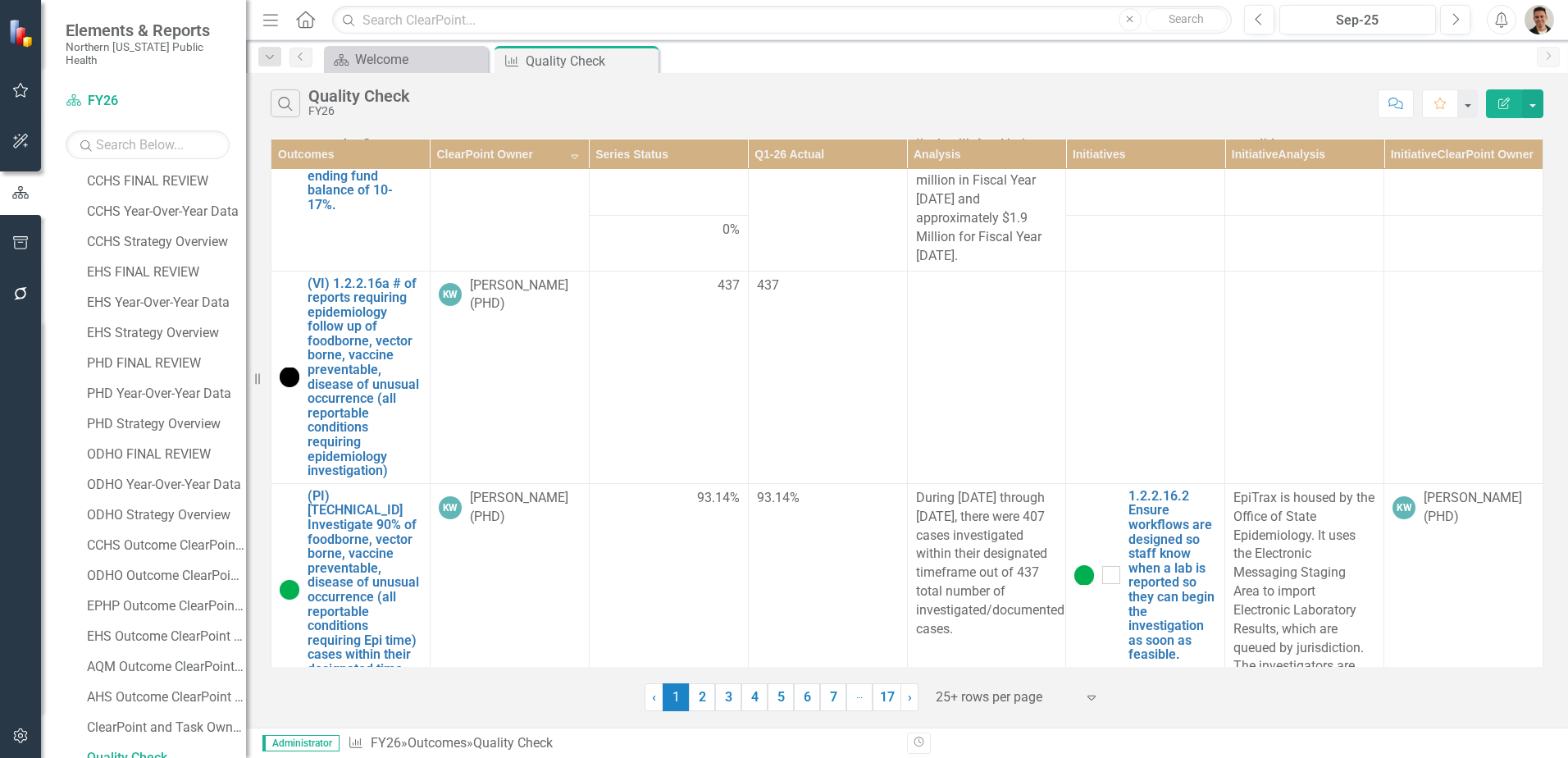
scroll to position [492, 0]
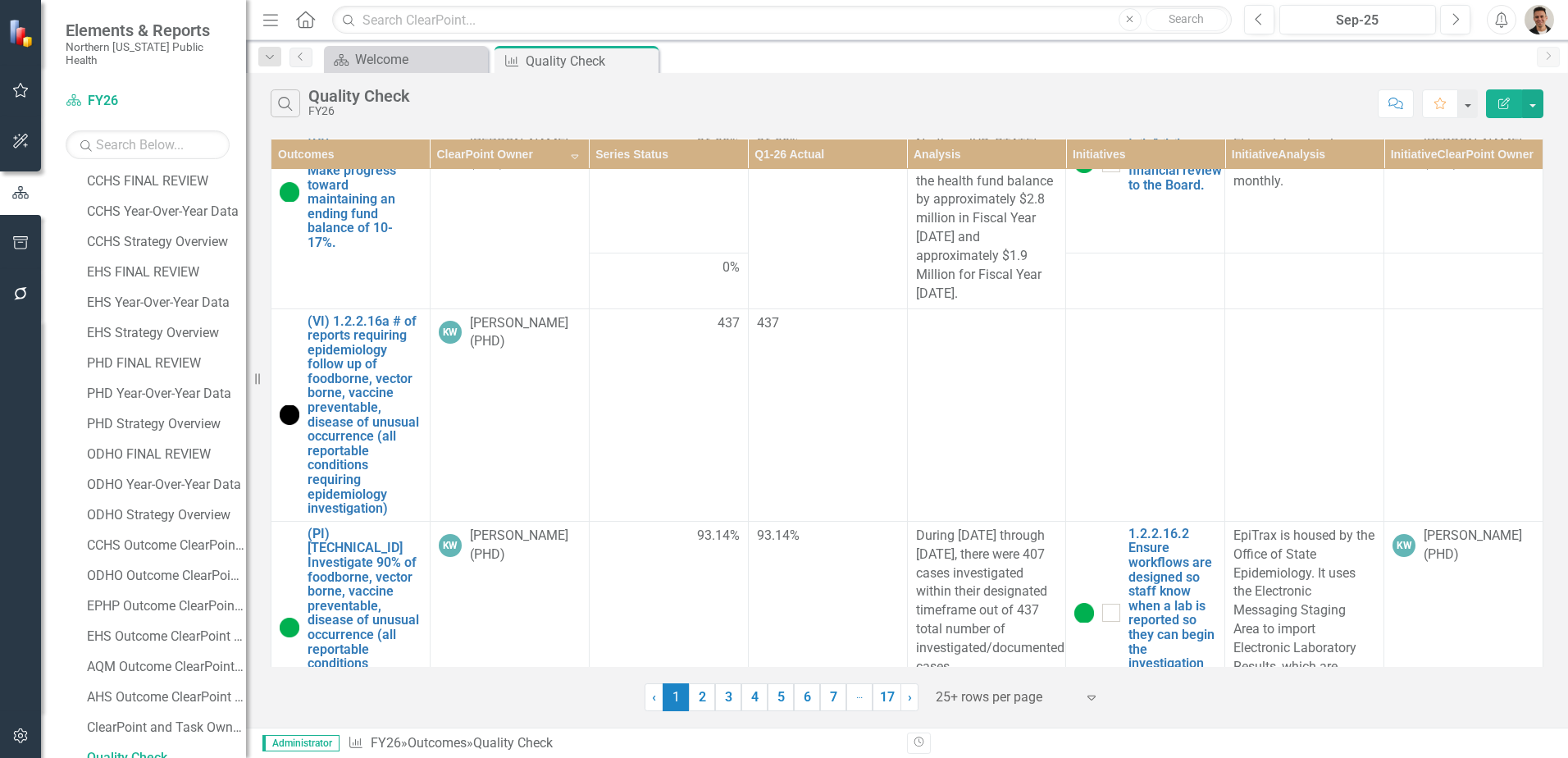
click at [565, 157] on th "ClearPoint Owner Sort Descending" at bounding box center [509, 154] width 159 height 30
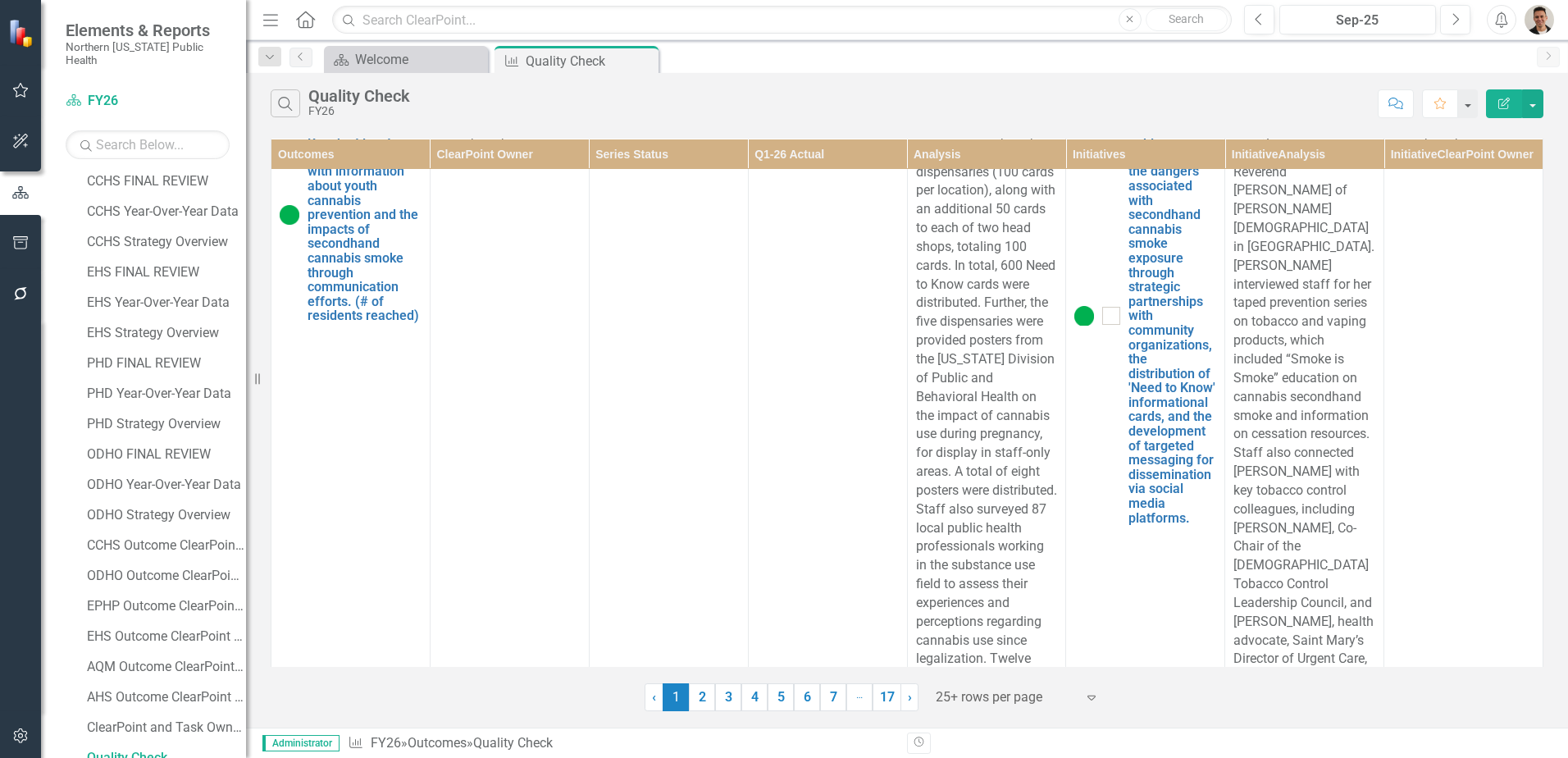
scroll to position [0, 0]
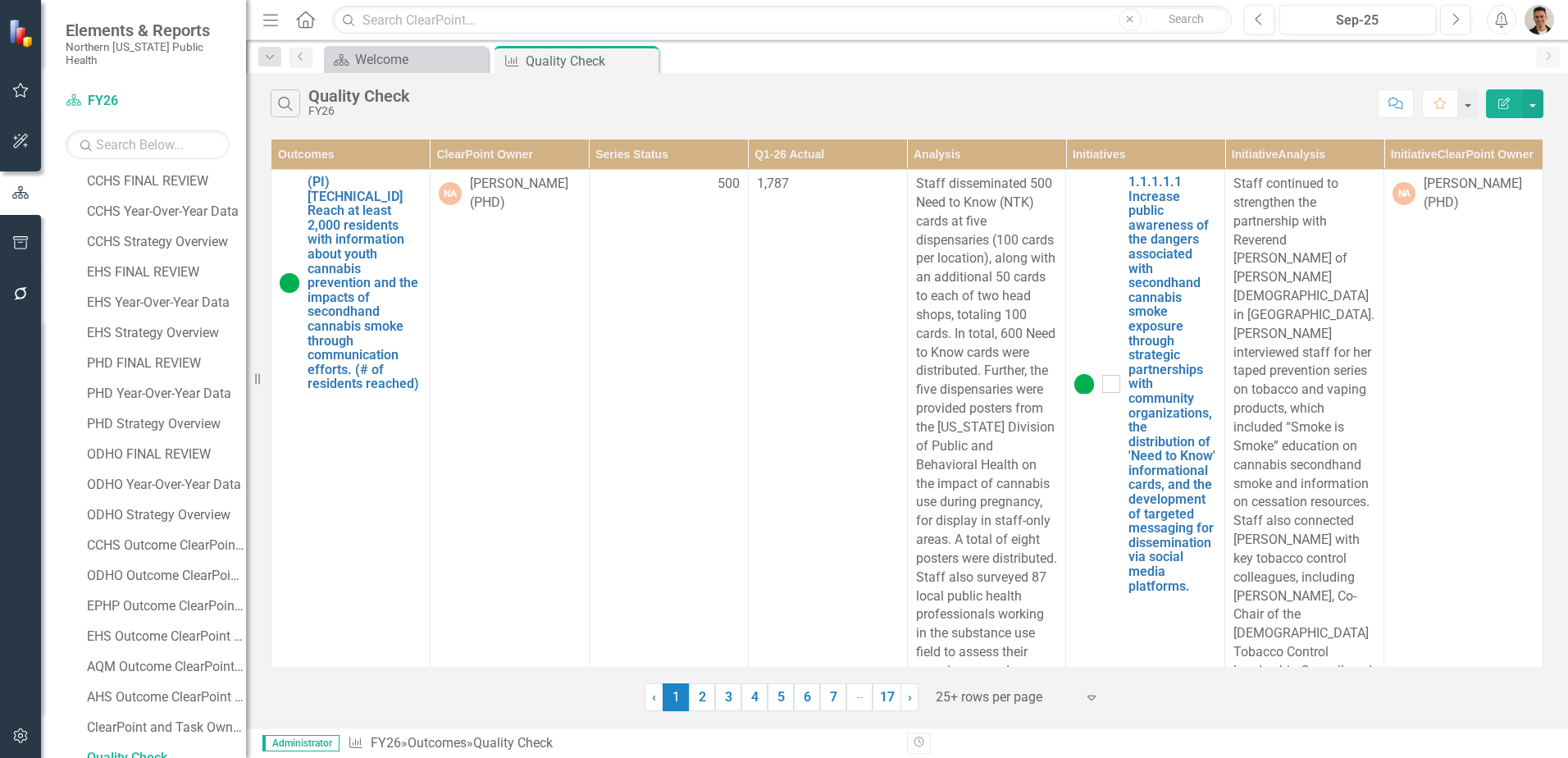
click at [565, 154] on th "ClearPoint Owner" at bounding box center [509, 155] width 159 height 30
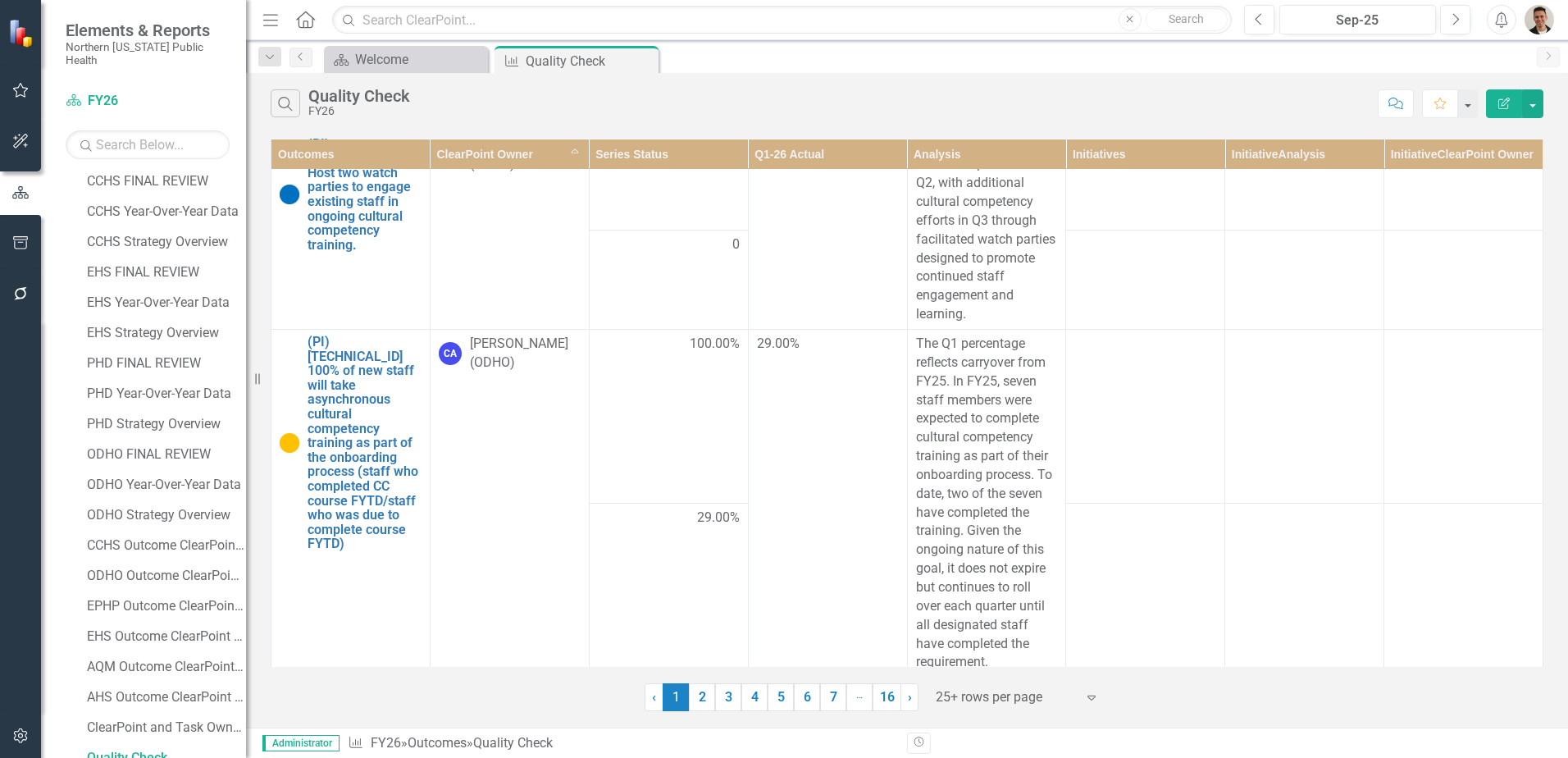
scroll to position [7220, 0]
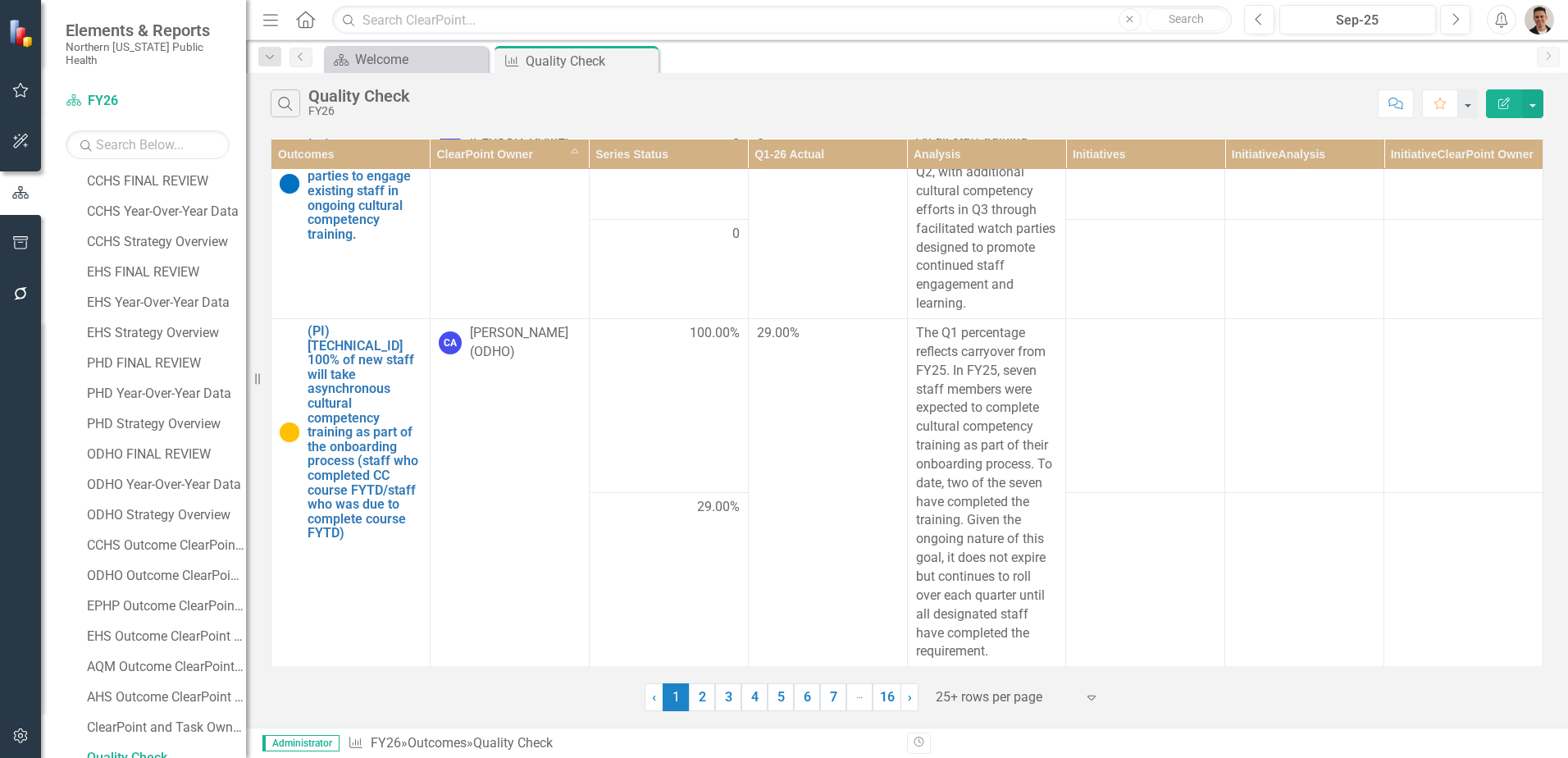
click at [703, 692] on link "2" at bounding box center [702, 697] width 26 height 28
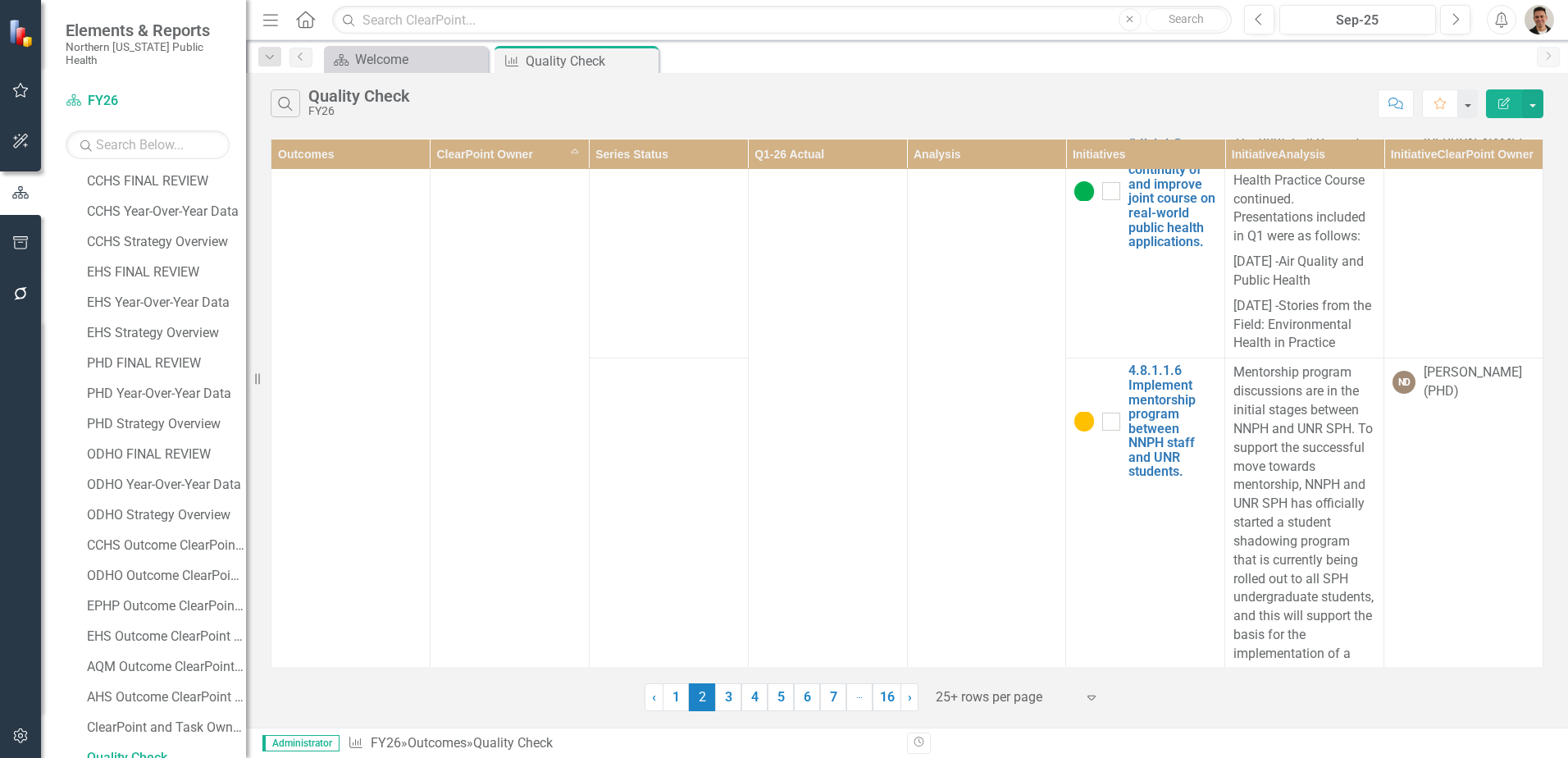
scroll to position [9315, 0]
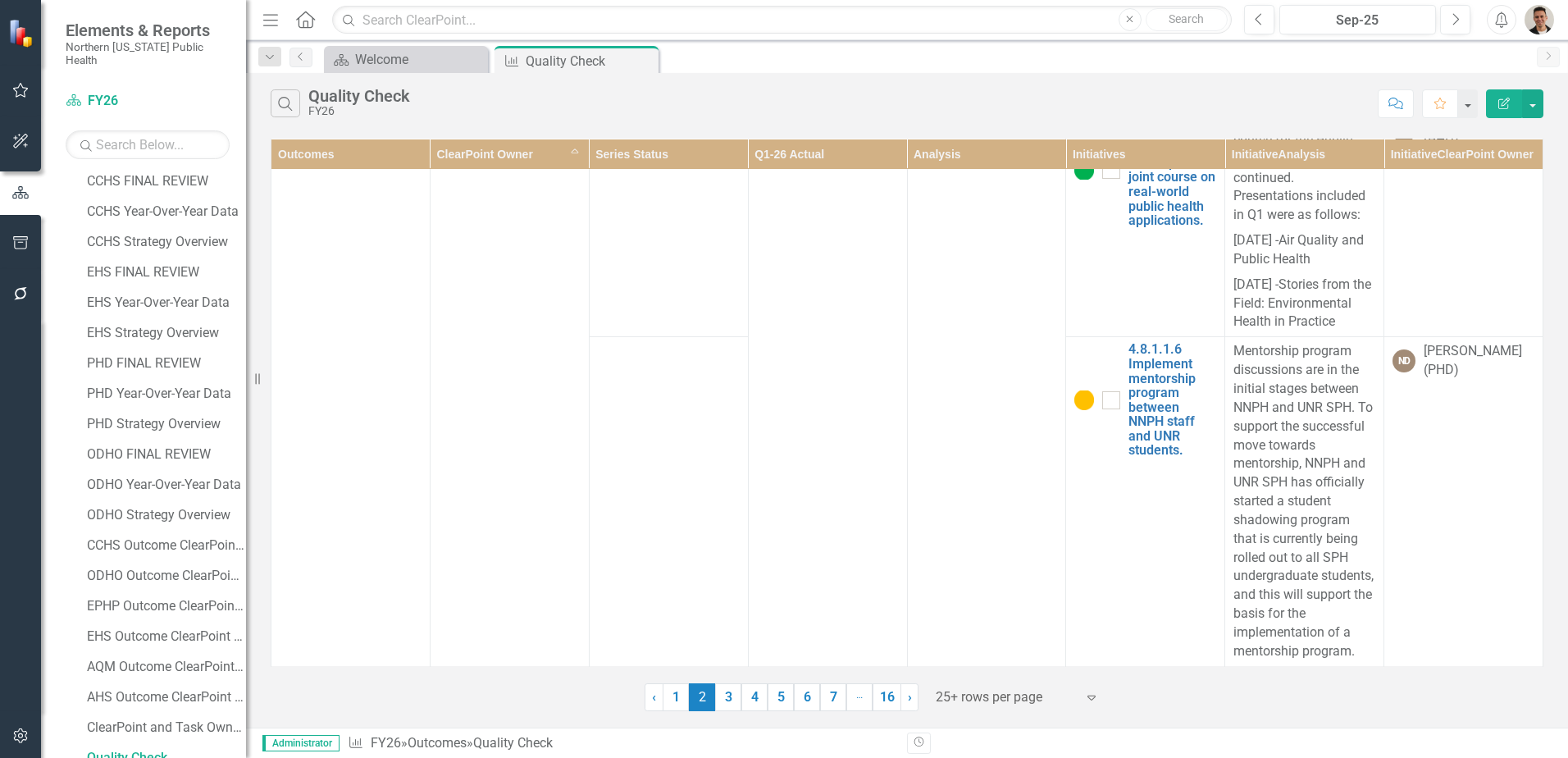
click at [720, 698] on link "3" at bounding box center [728, 697] width 26 height 28
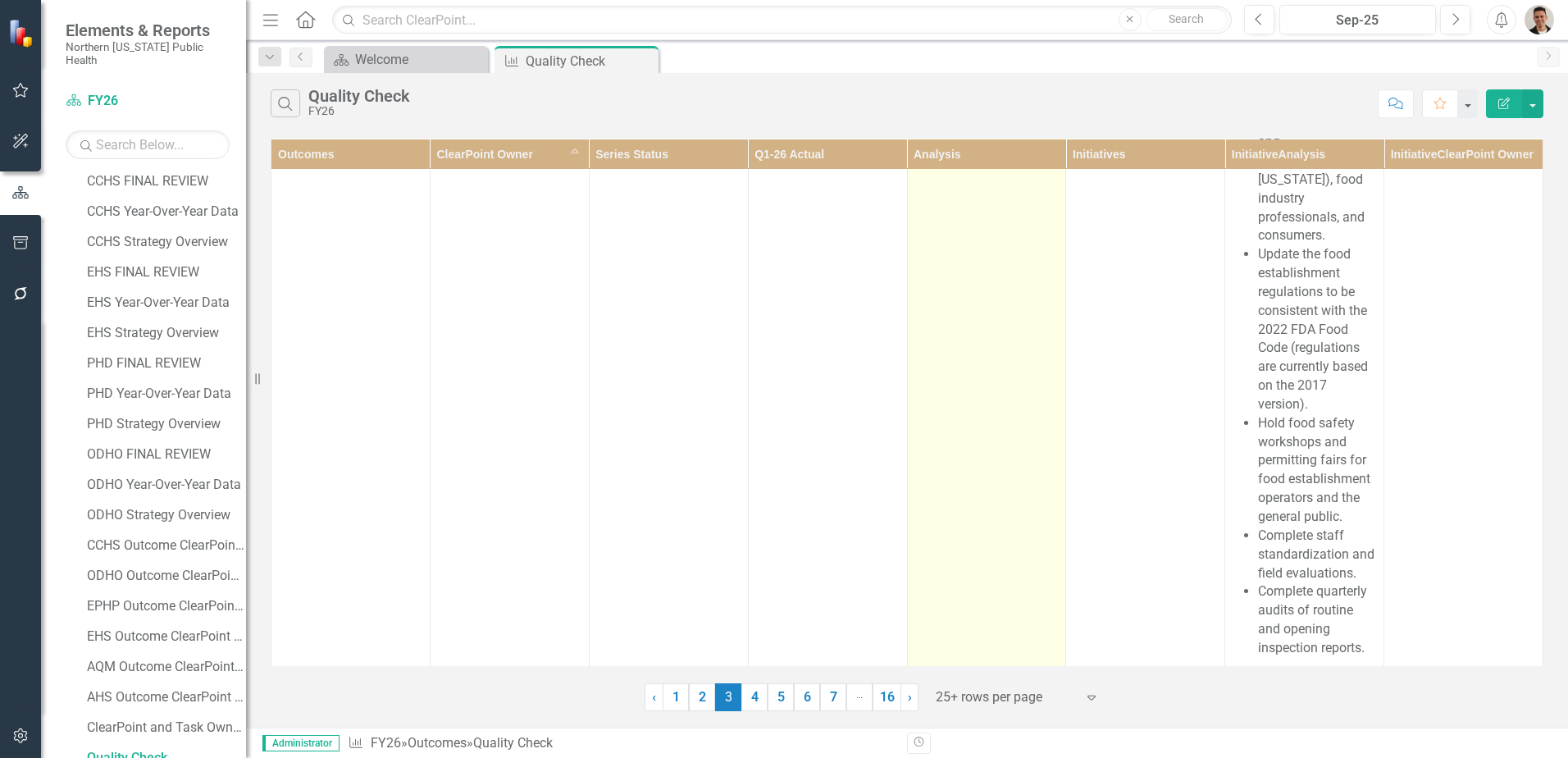
scroll to position [14852, 0]
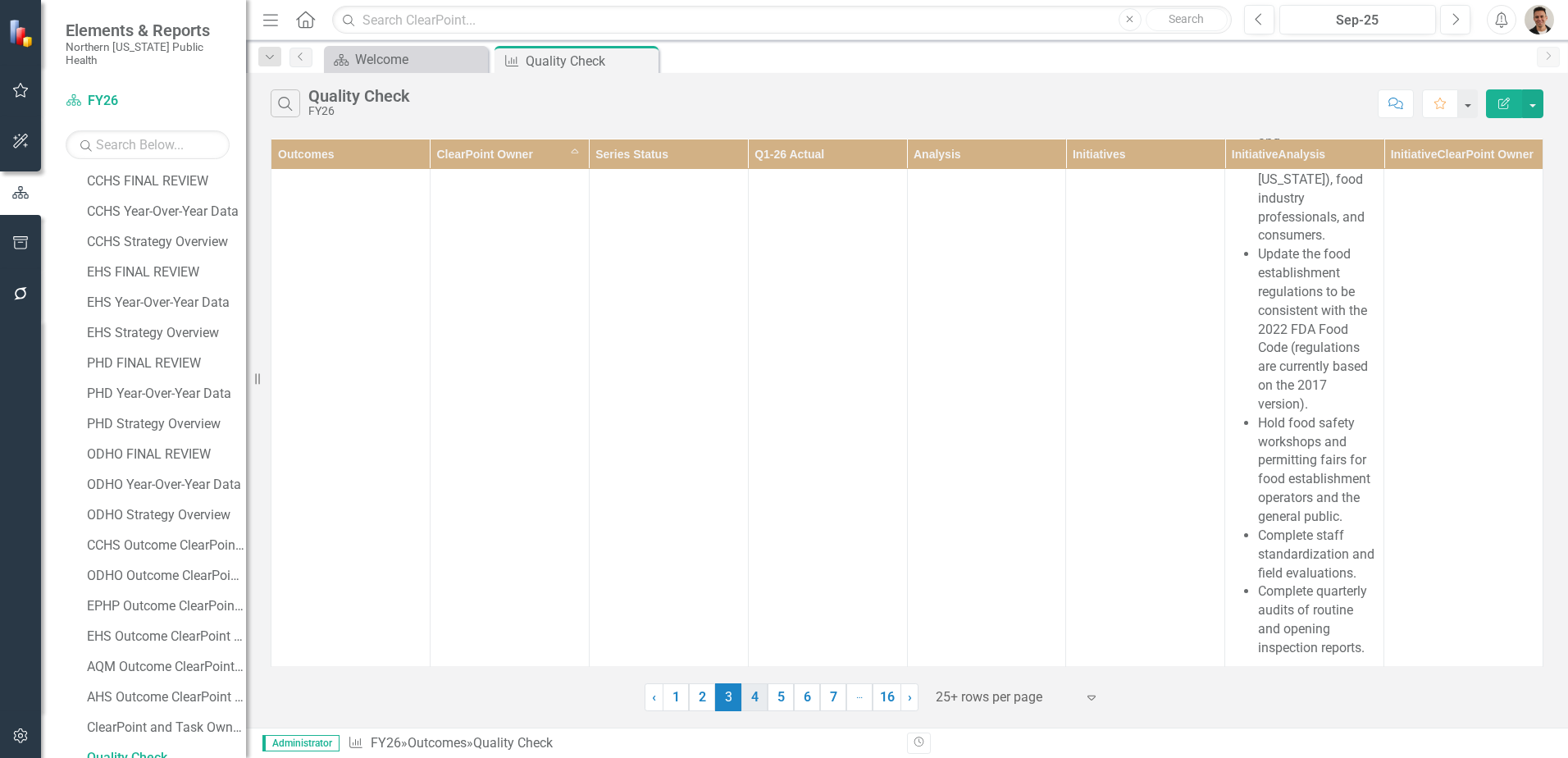
click at [762, 695] on link "4" at bounding box center [754, 697] width 26 height 28
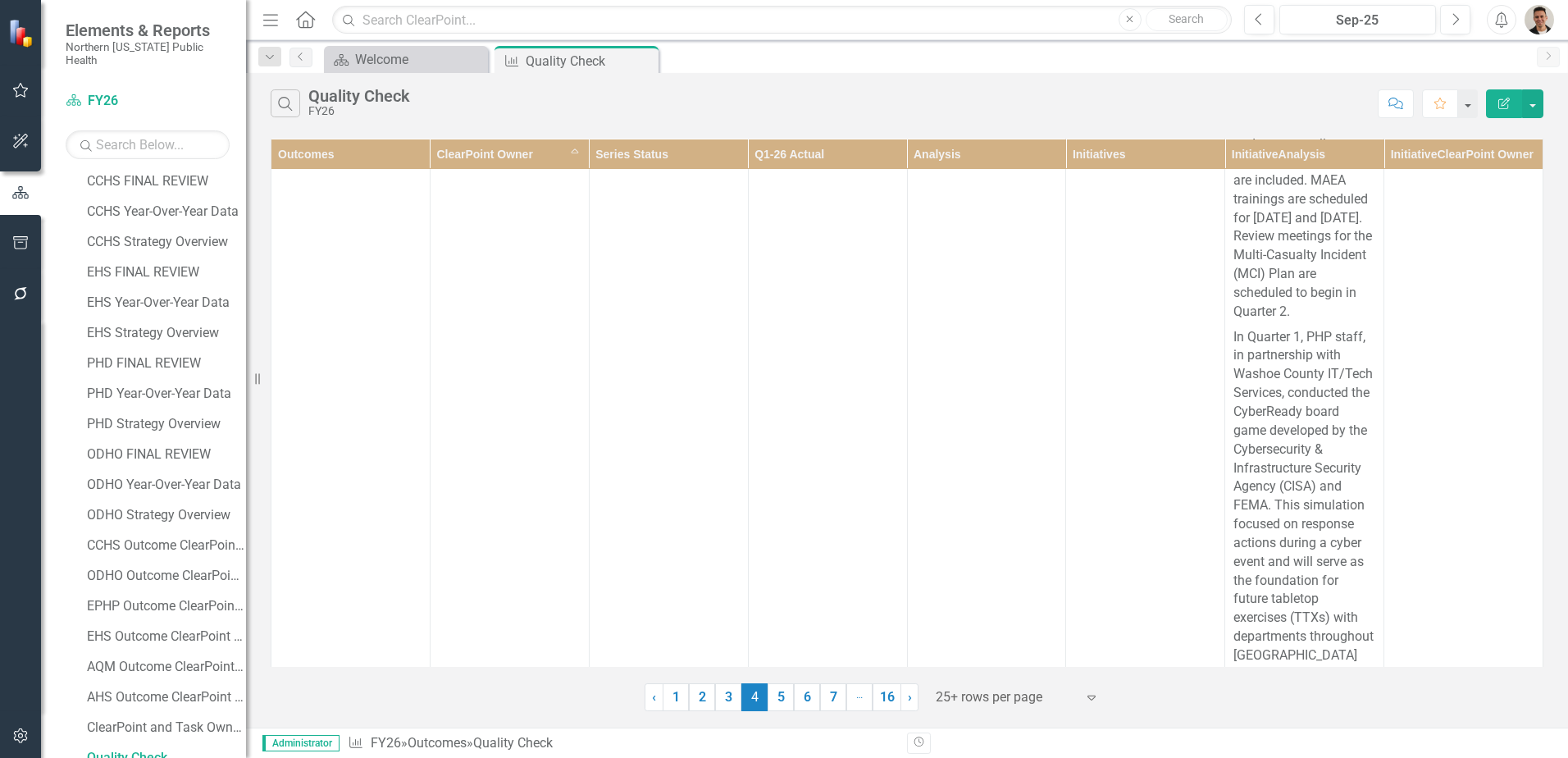
scroll to position [15492, 0]
drag, startPoint x: 784, startPoint y: 688, endPoint x: 796, endPoint y: 668, distance: 23.3
click at [784, 688] on link "5" at bounding box center [780, 697] width 26 height 28
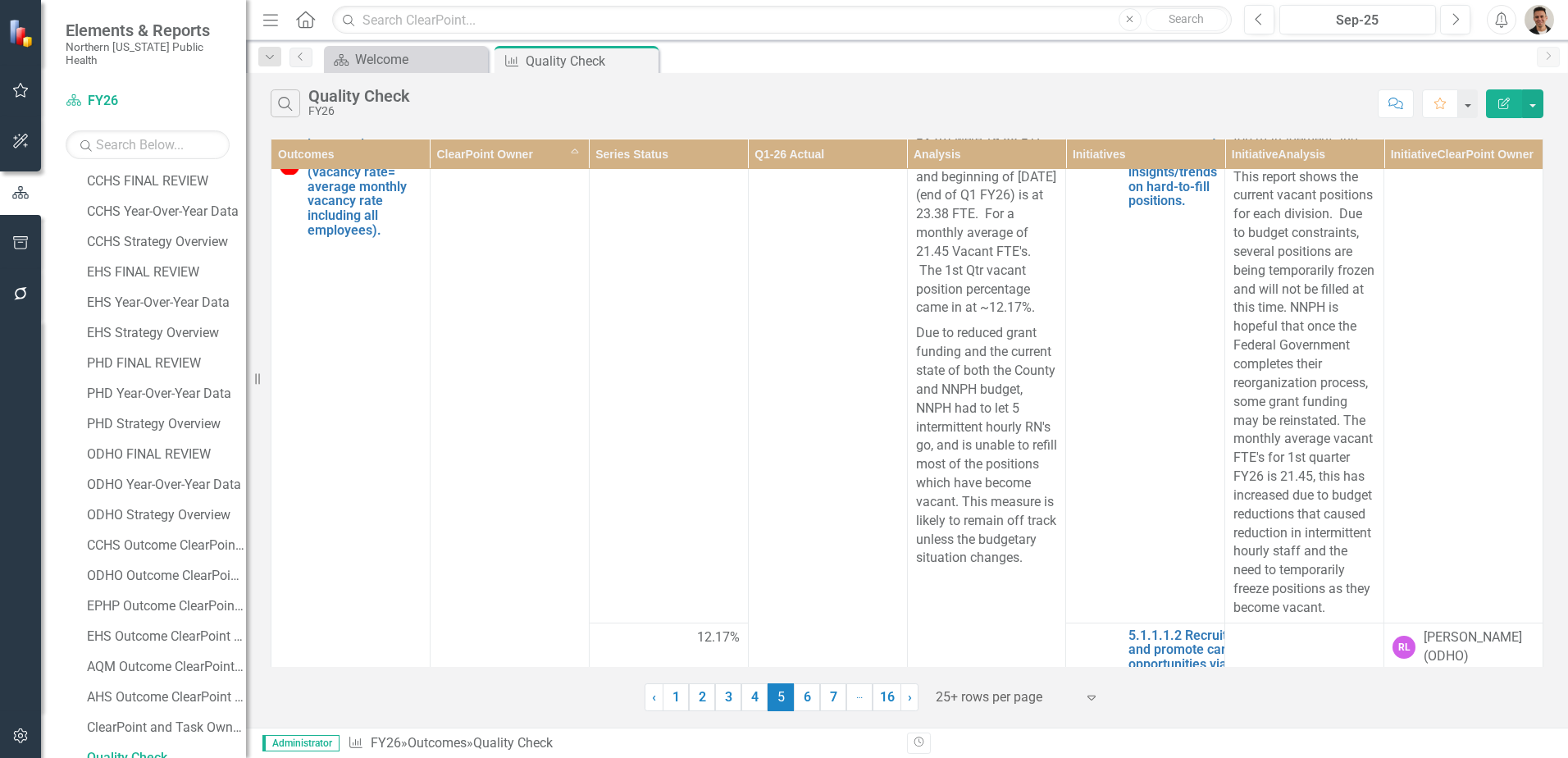
scroll to position [5110, 0]
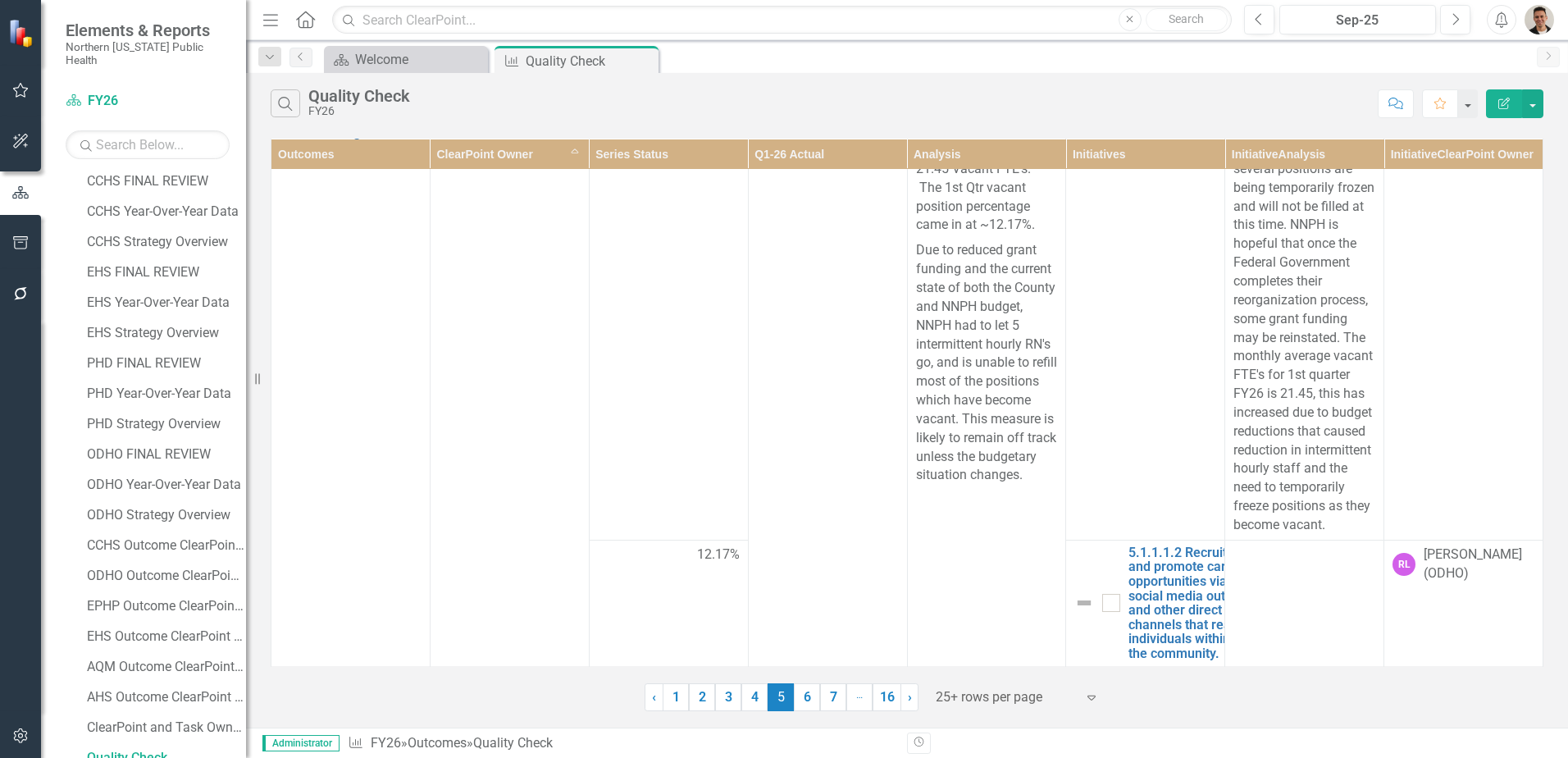
click at [810, 697] on link "6" at bounding box center [806, 697] width 26 height 28
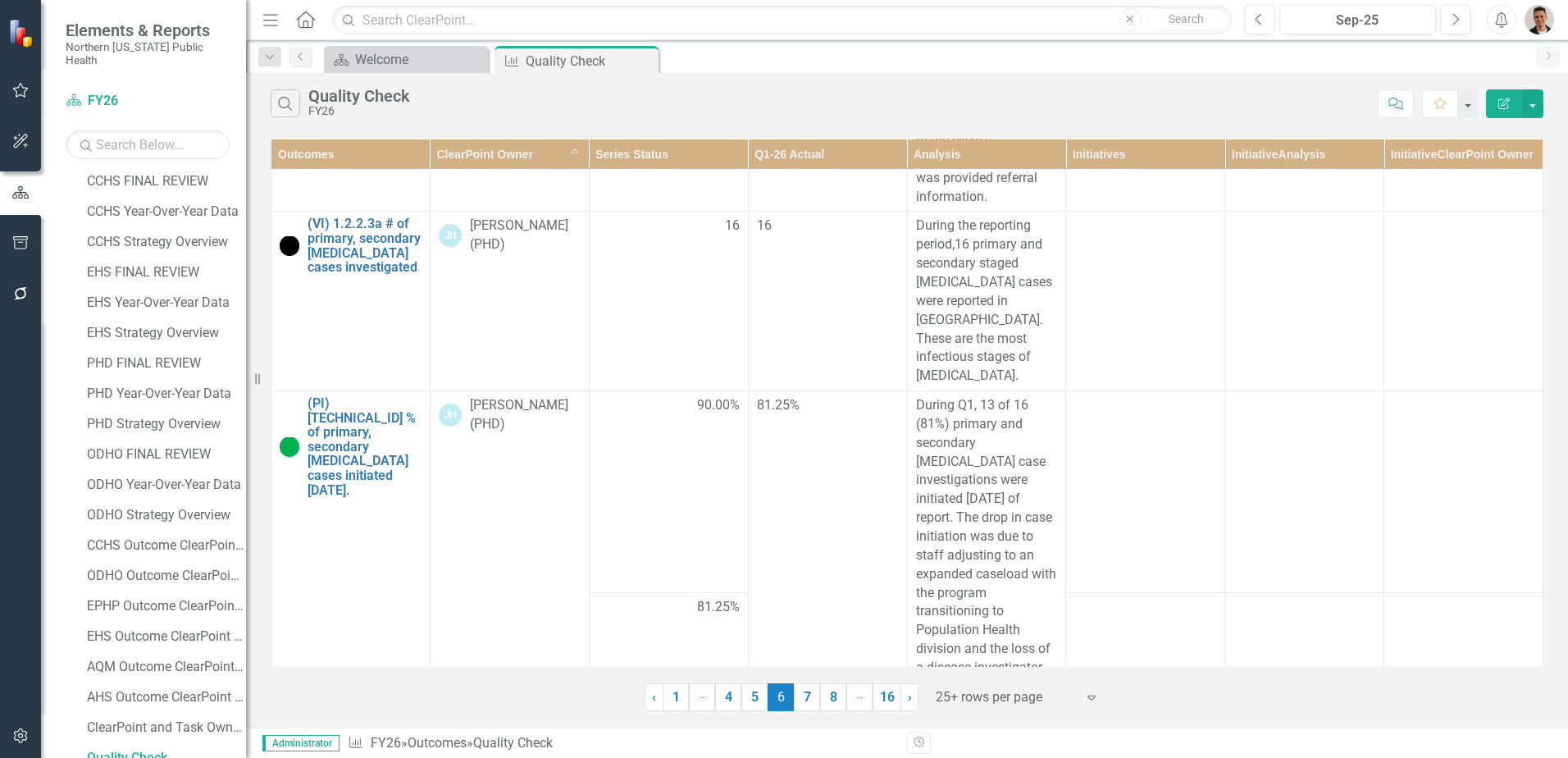
scroll to position [5409, 0]
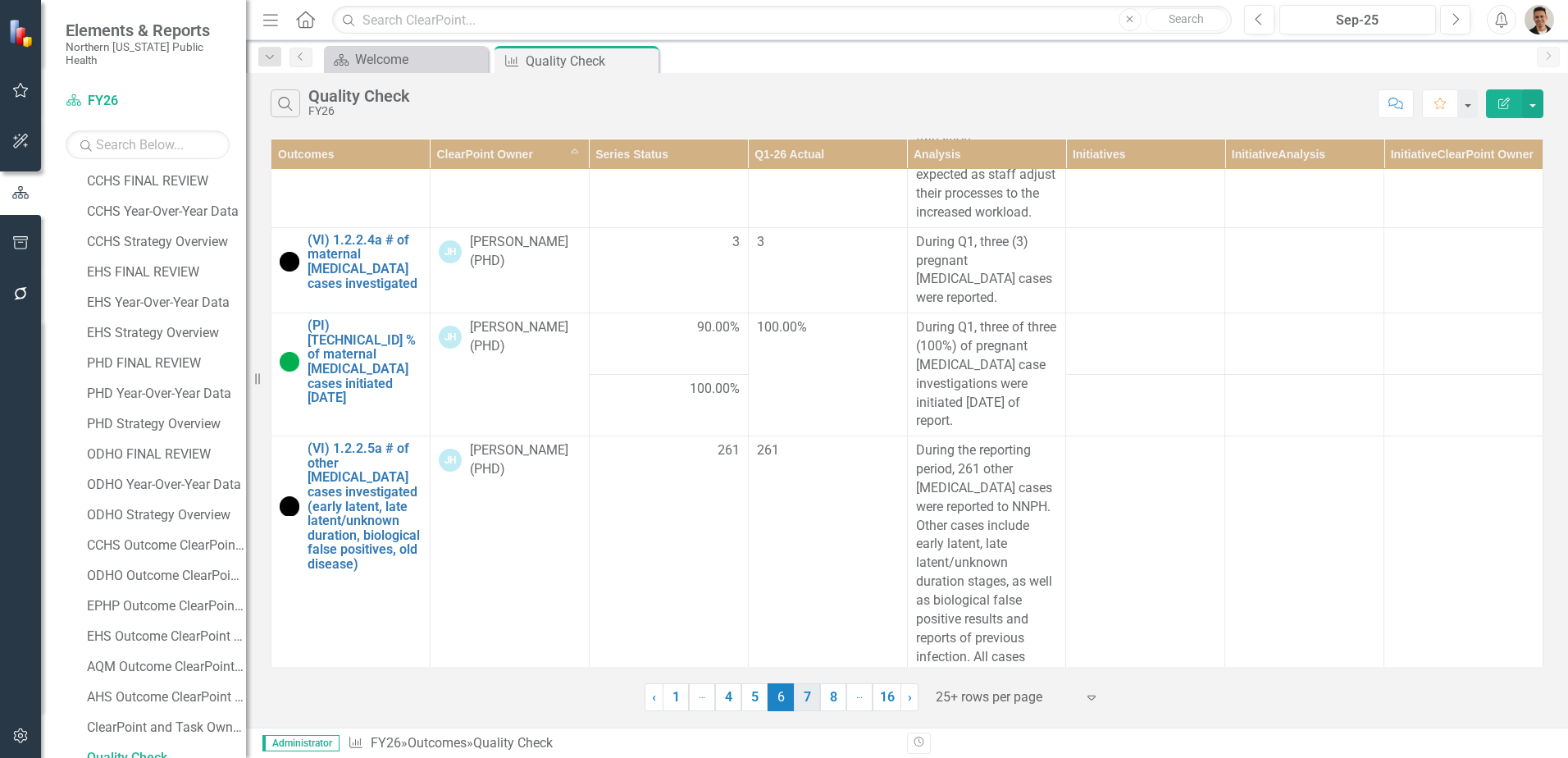
click at [817, 695] on link "7" at bounding box center [806, 697] width 26 height 28
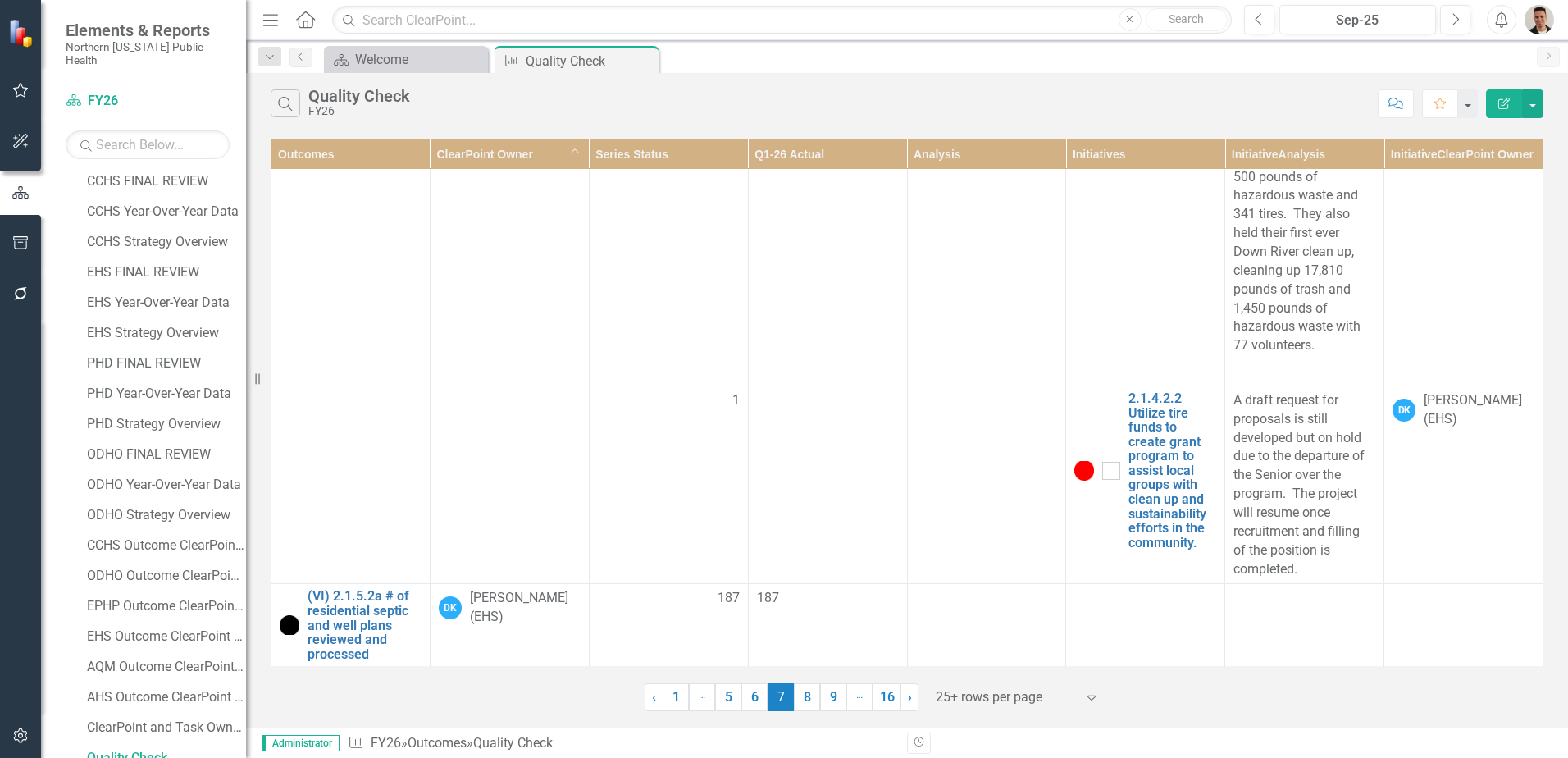
scroll to position [4194, 0]
click at [810, 685] on link "8" at bounding box center [806, 697] width 26 height 28
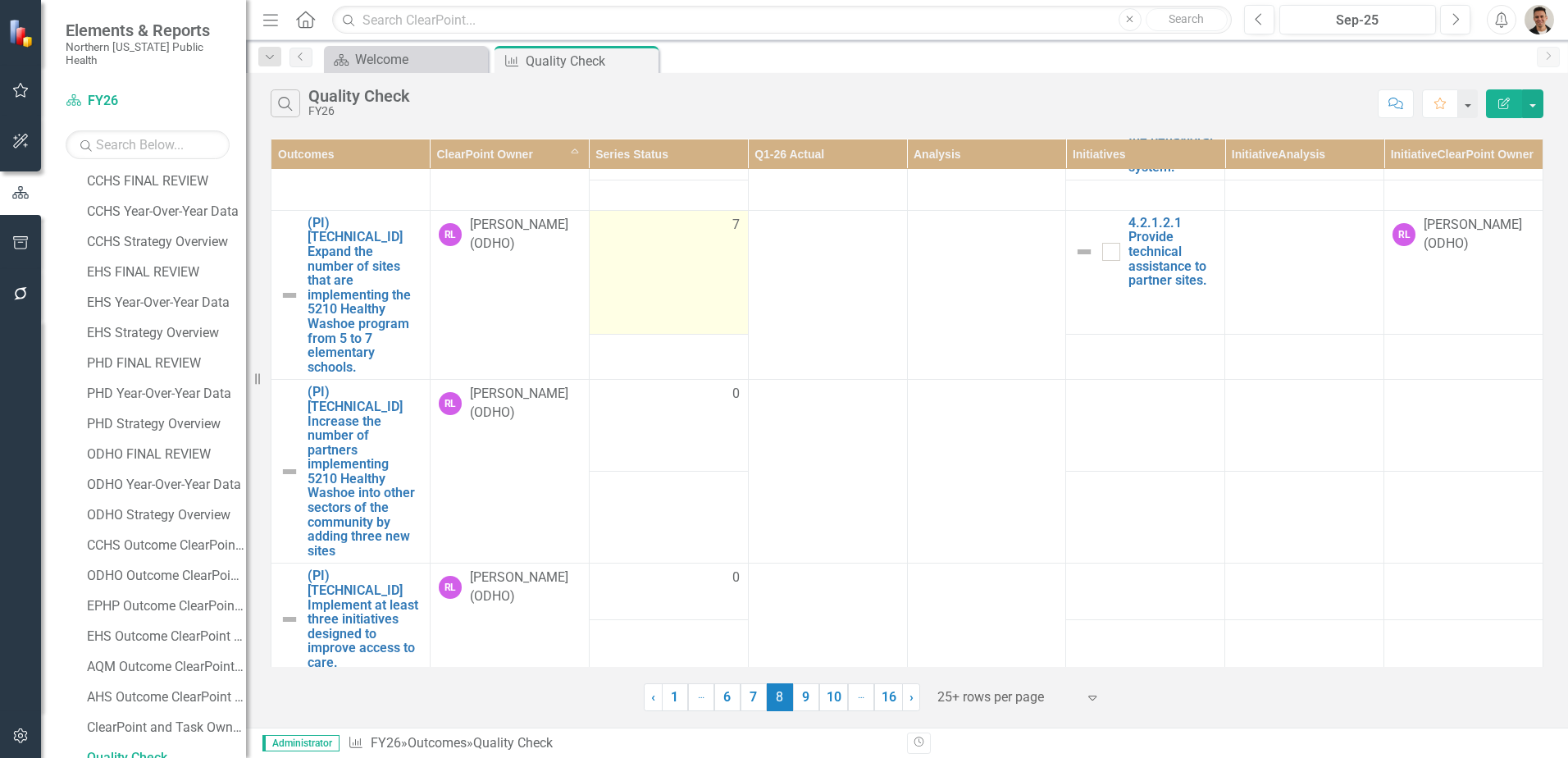
scroll to position [3386, 0]
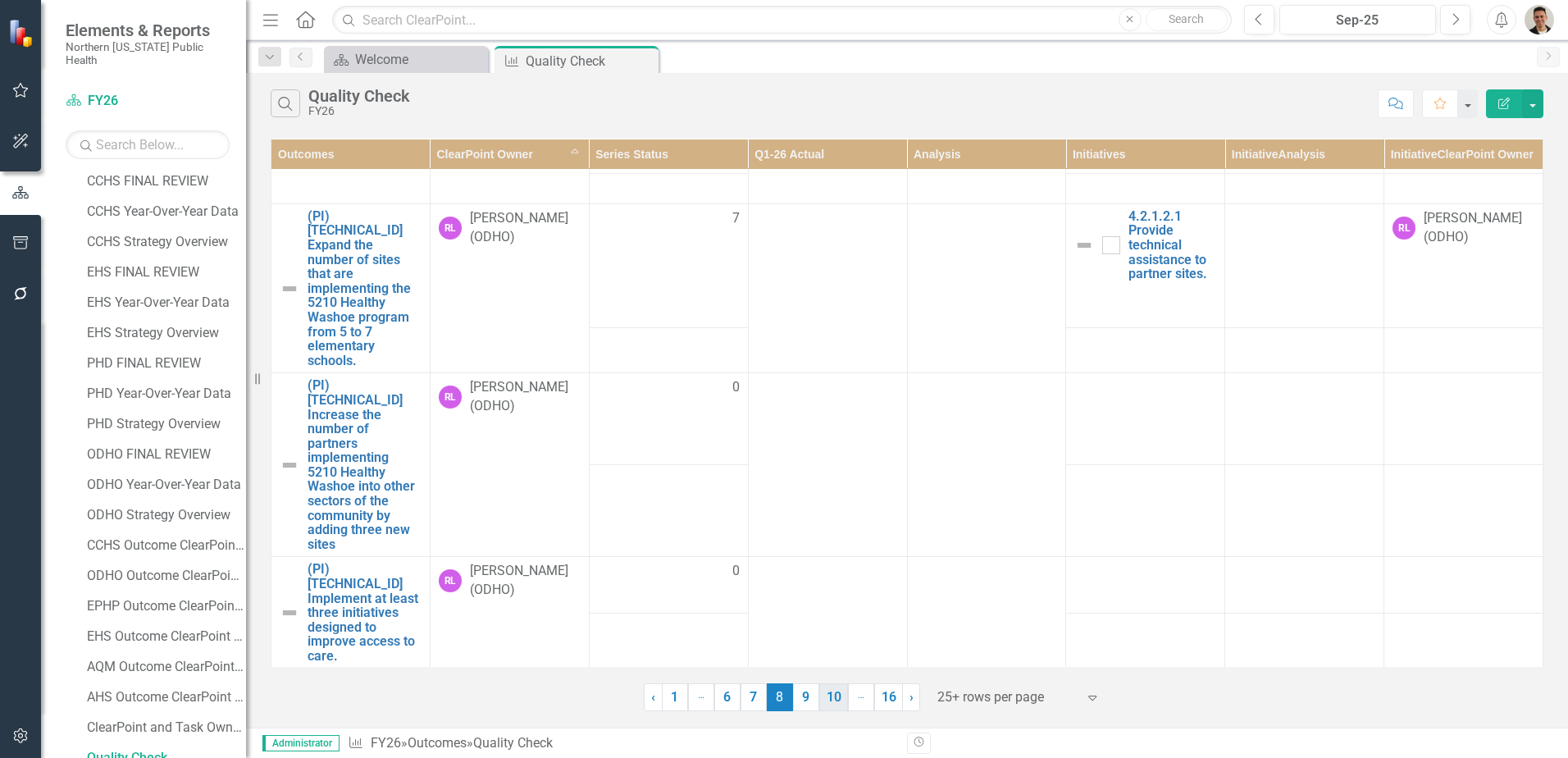
drag, startPoint x: 809, startPoint y: 699, endPoint x: 812, endPoint y: 690, distance: 9.5
click at [809, 699] on link "9" at bounding box center [805, 697] width 26 height 28
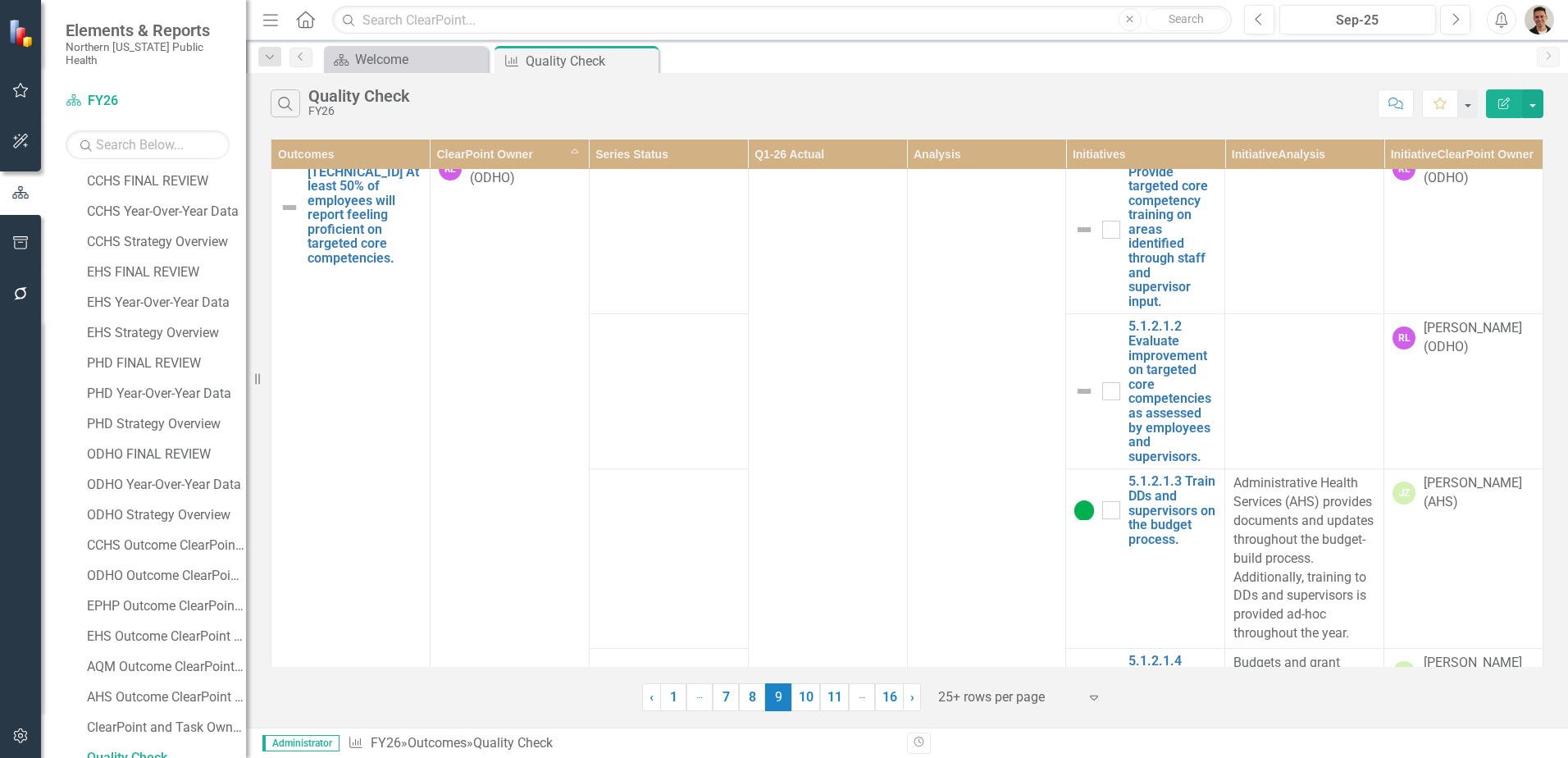
scroll to position [3027, 0]
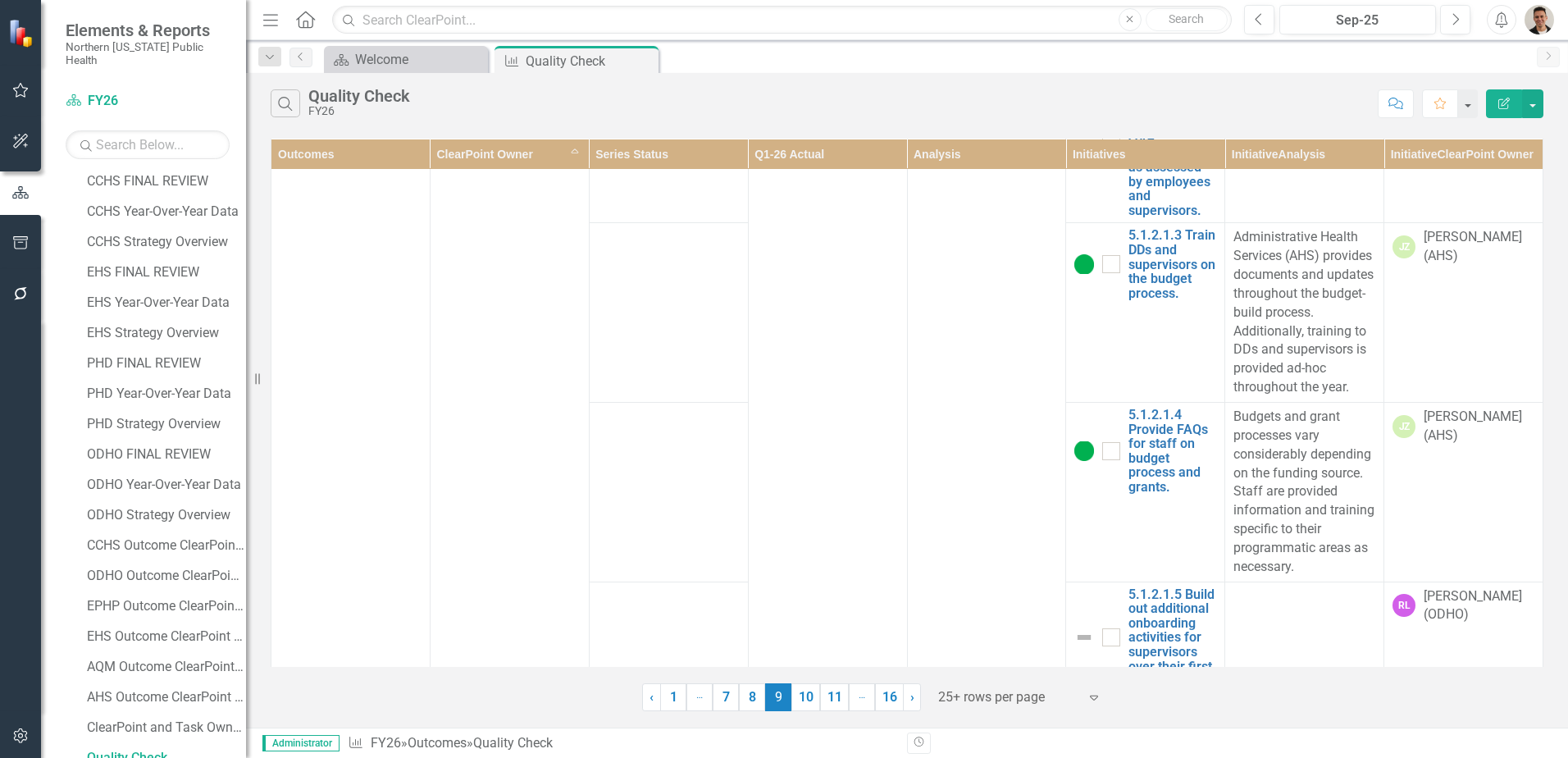
drag, startPoint x: 811, startPoint y: 689, endPoint x: 828, endPoint y: 526, distance: 163.9
click at [811, 689] on link "10" at bounding box center [805, 697] width 28 height 28
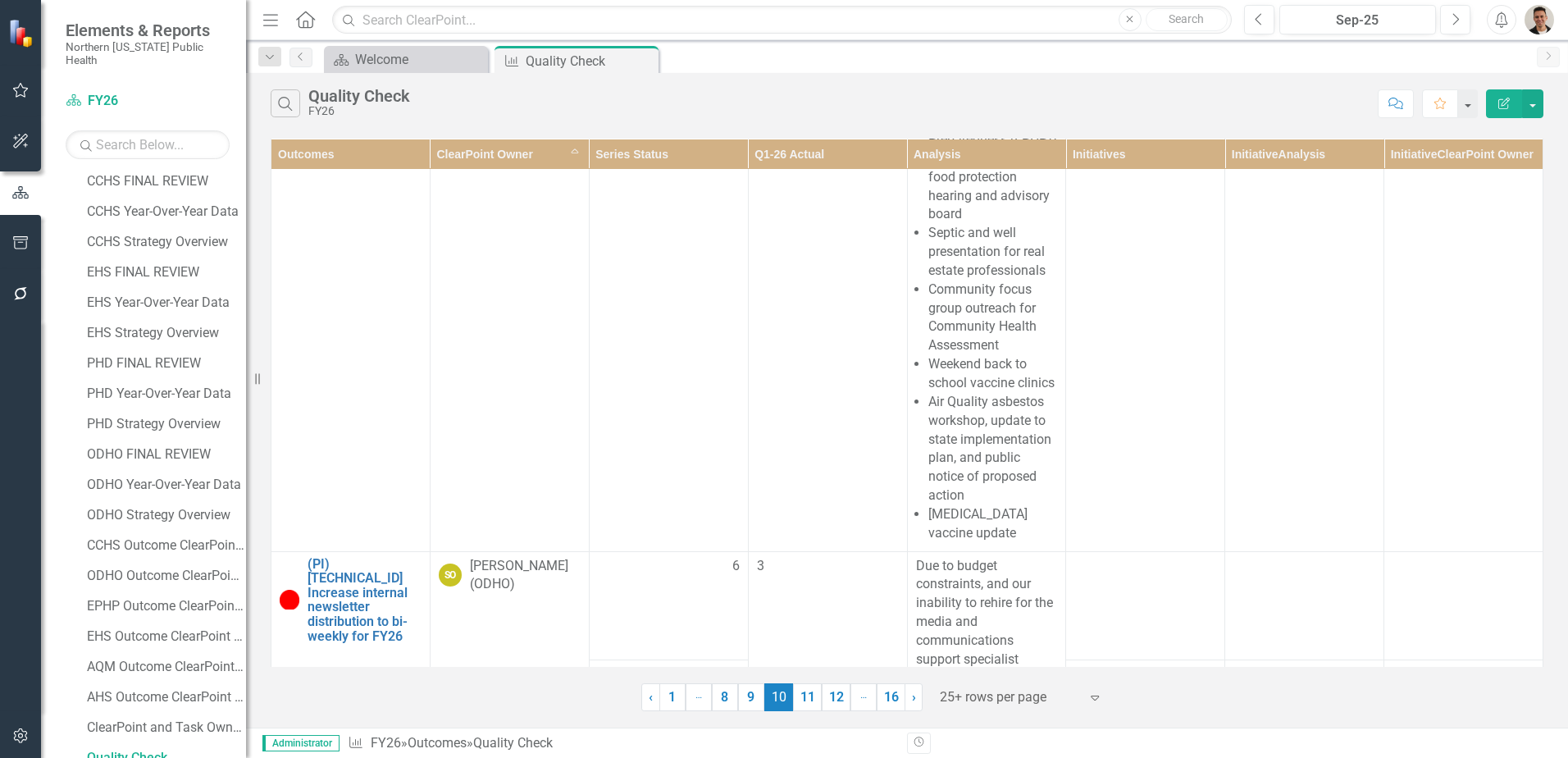
scroll to position [7169, 0]
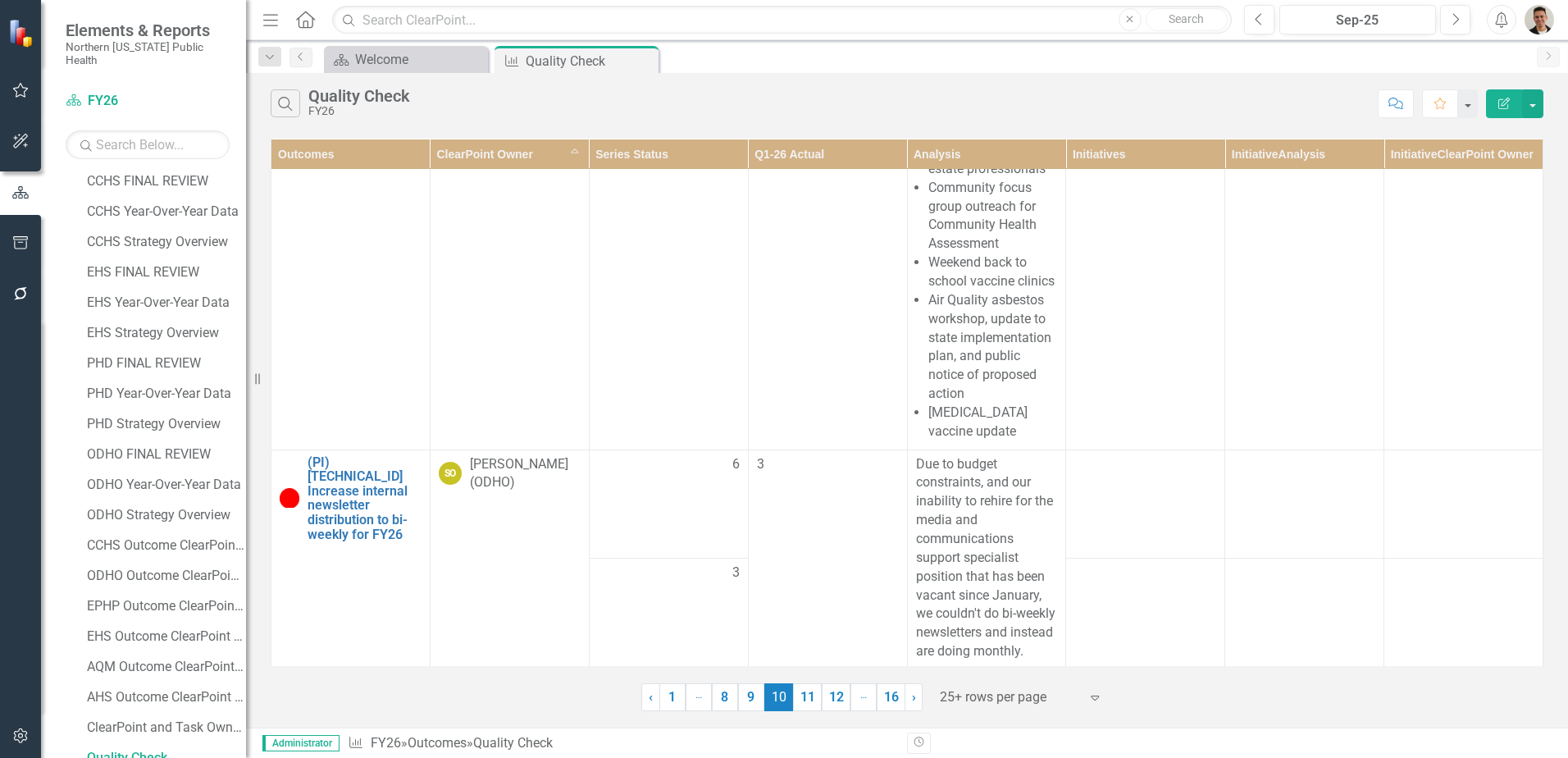
click at [804, 696] on link "11" at bounding box center [807, 697] width 28 height 28
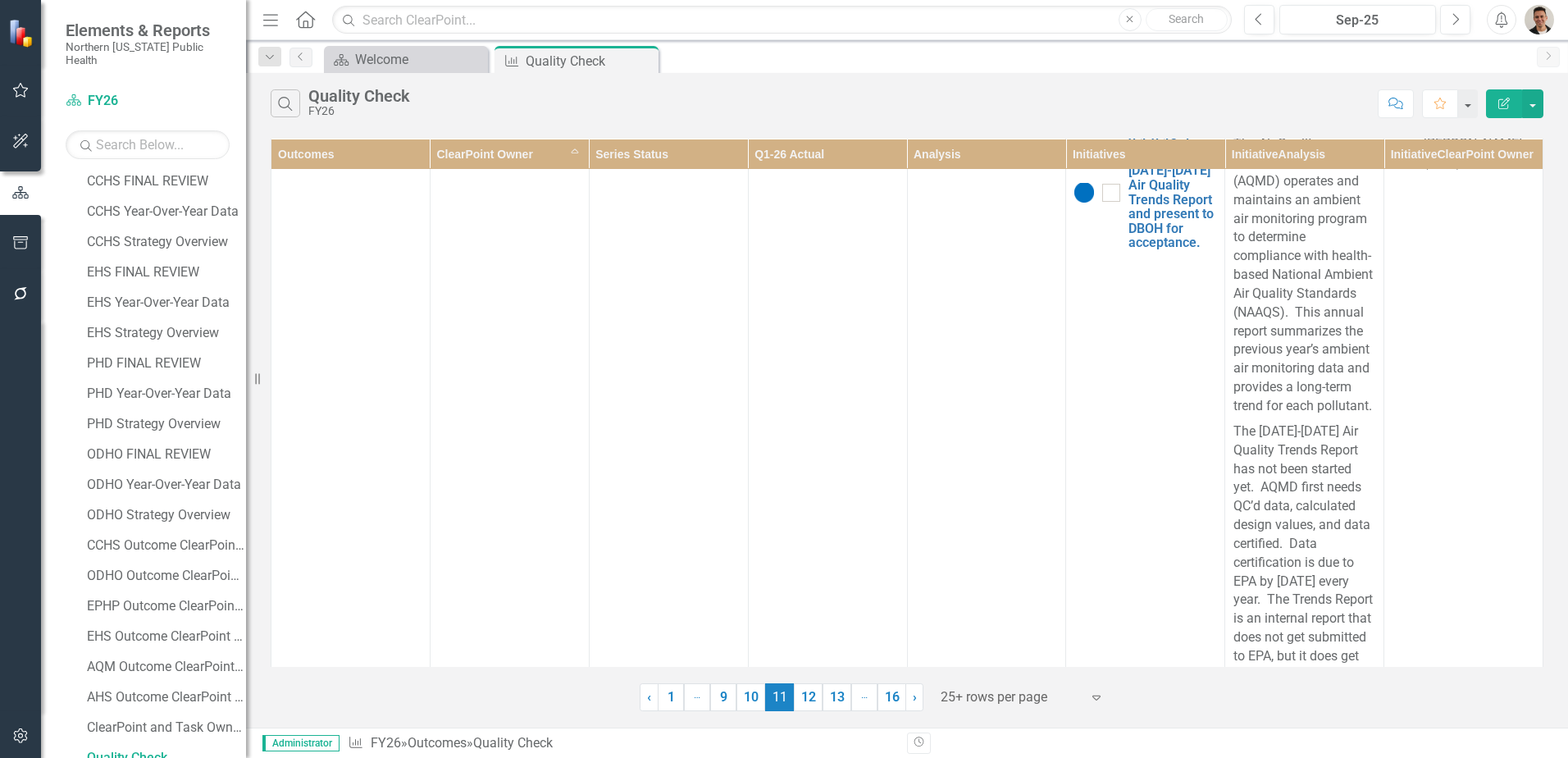
scroll to position [8387, 0]
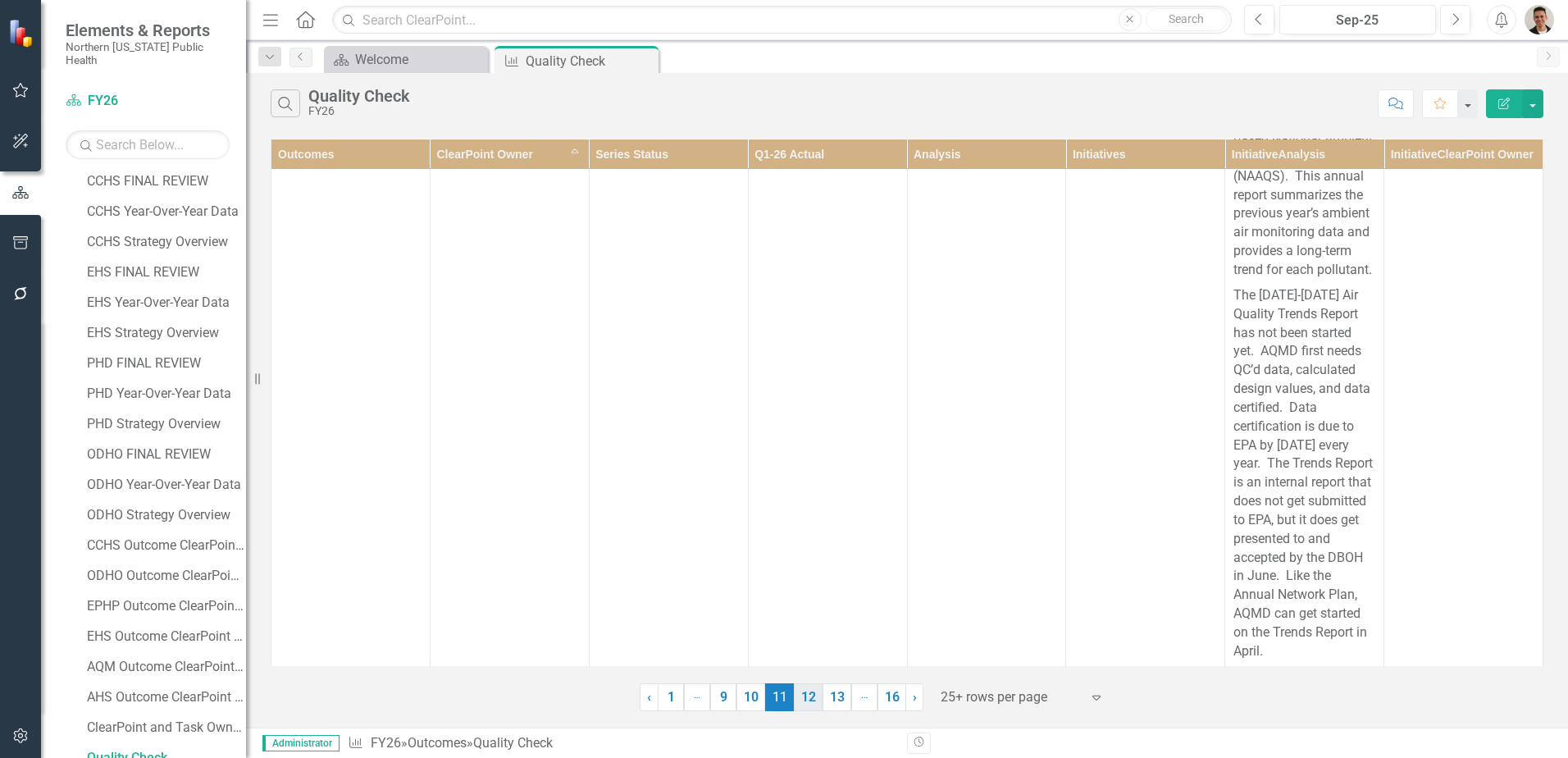
click at [806, 695] on link "12" at bounding box center [808, 697] width 28 height 28
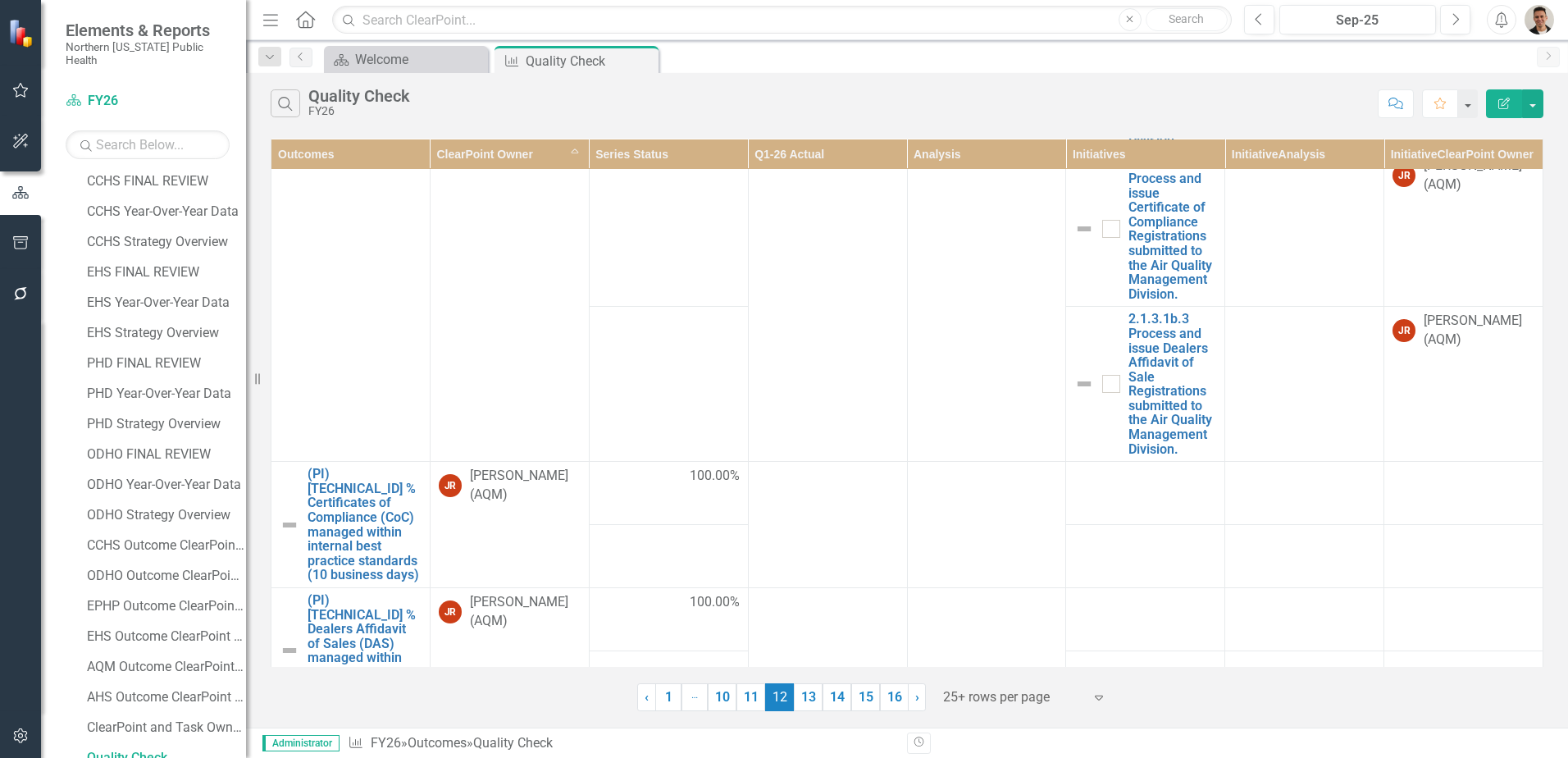
scroll to position [6172, 0]
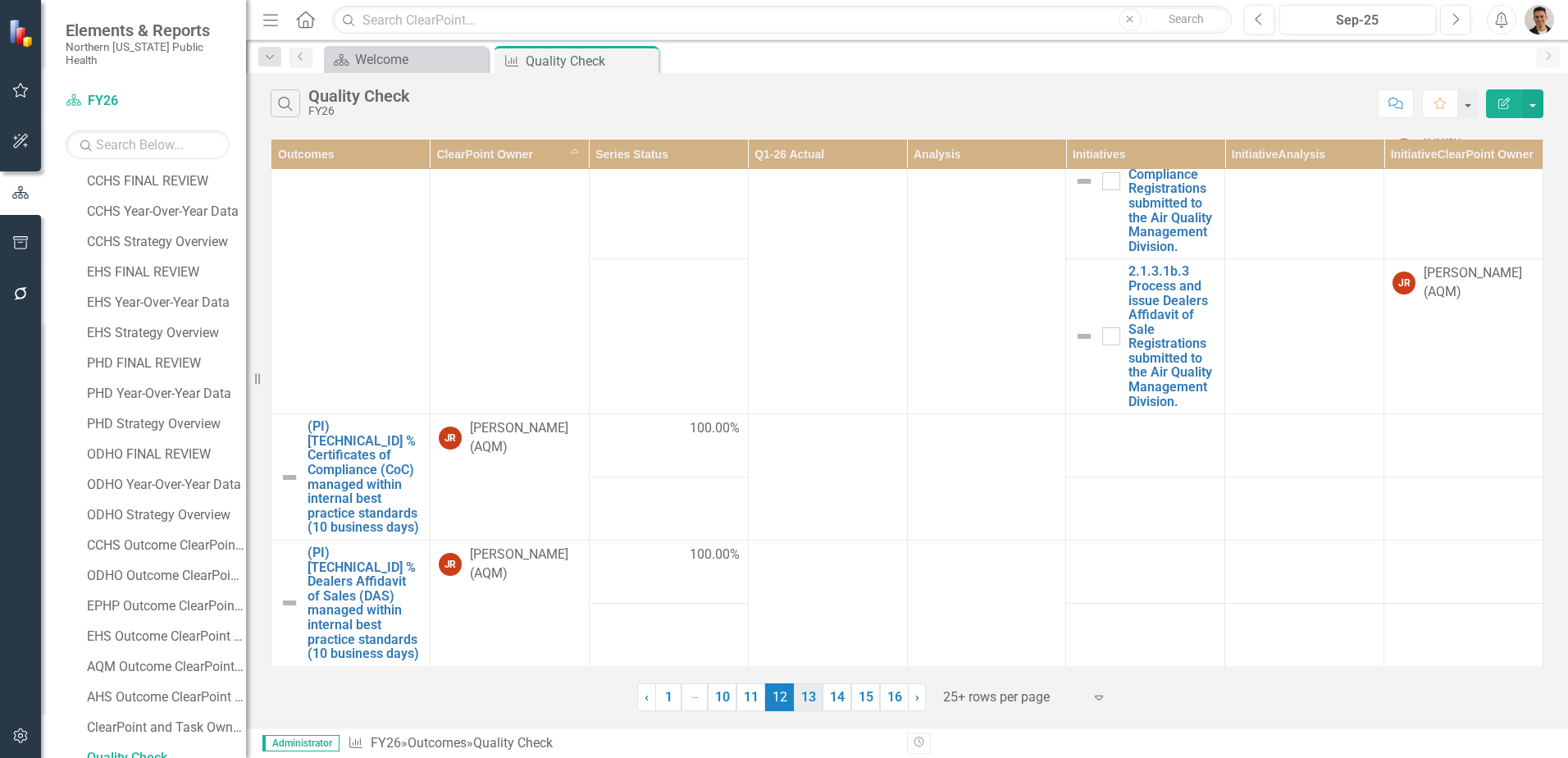
click at [807, 699] on link "13" at bounding box center [808, 697] width 28 height 28
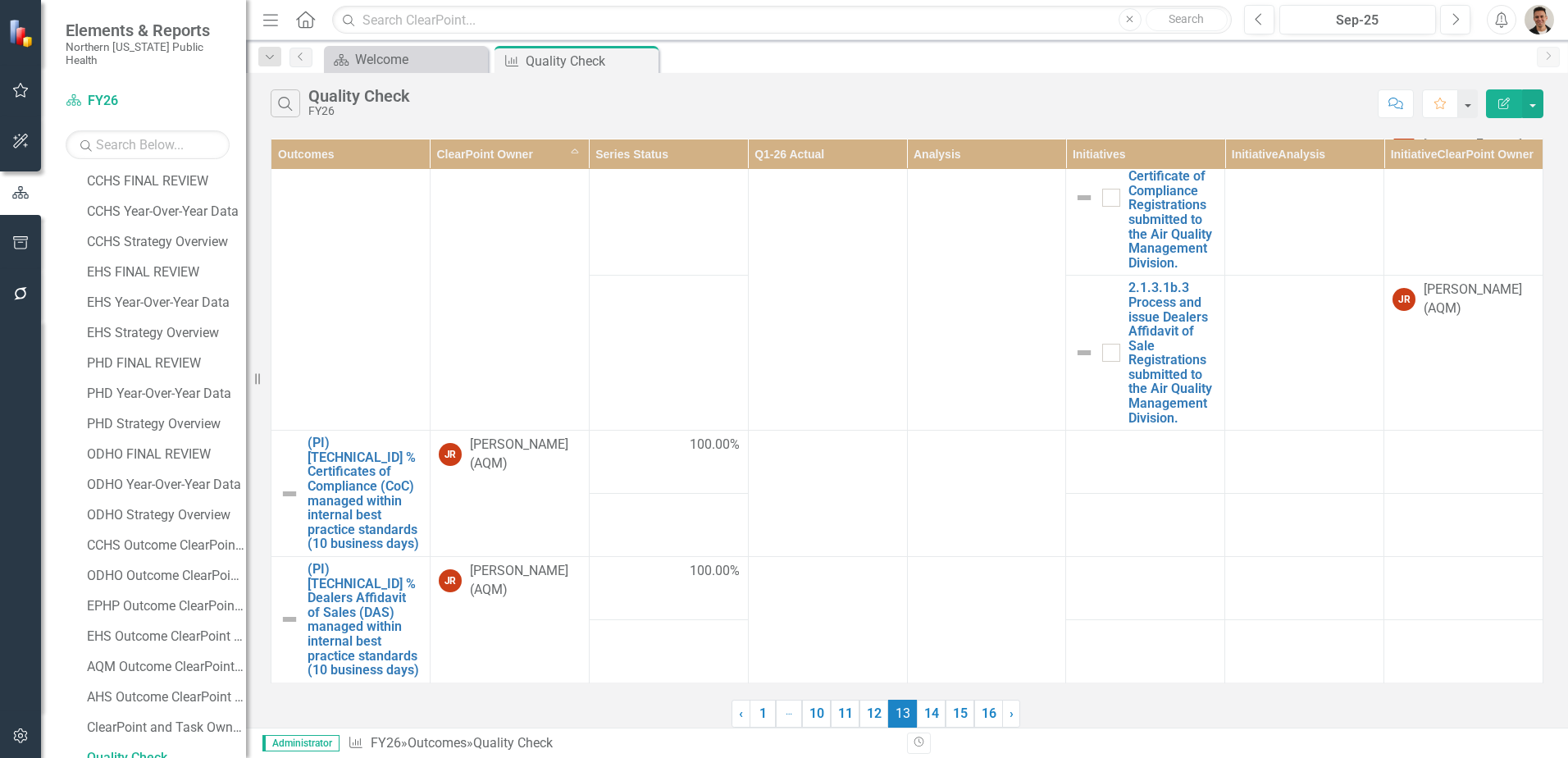
scroll to position [0, 0]
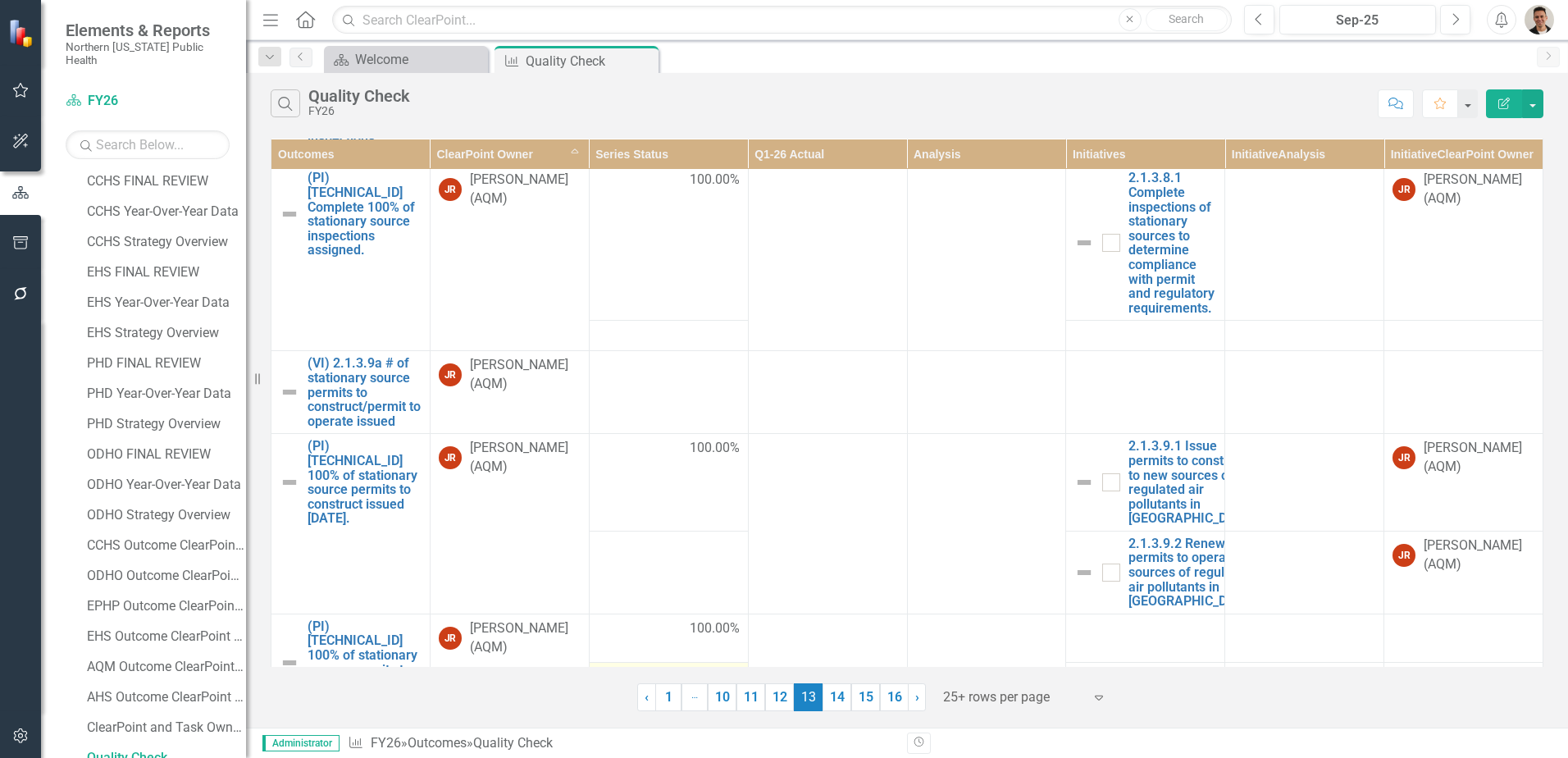
scroll to position [1611, 0]
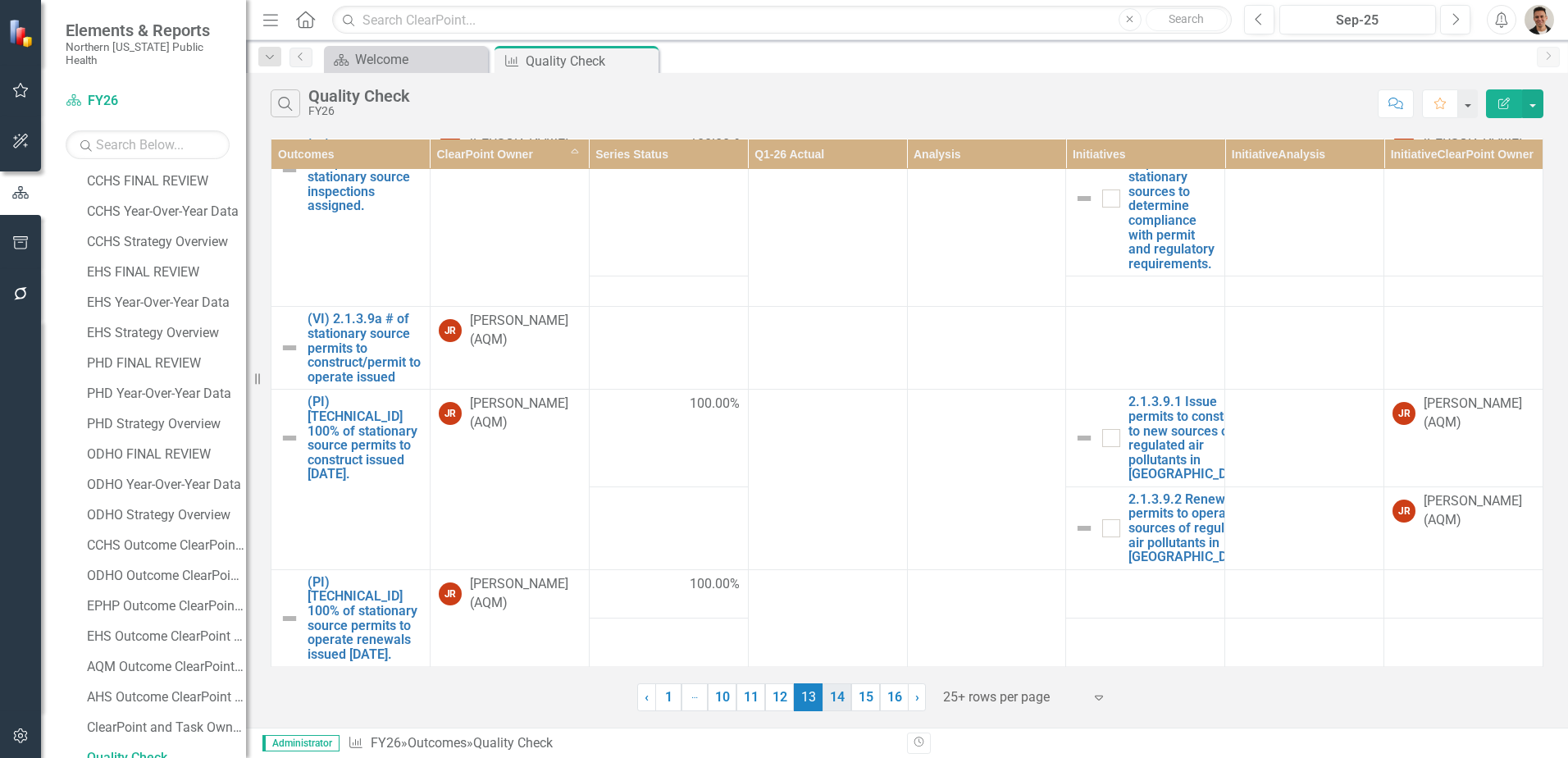
click at [837, 696] on link "14" at bounding box center [837, 697] width 28 height 28
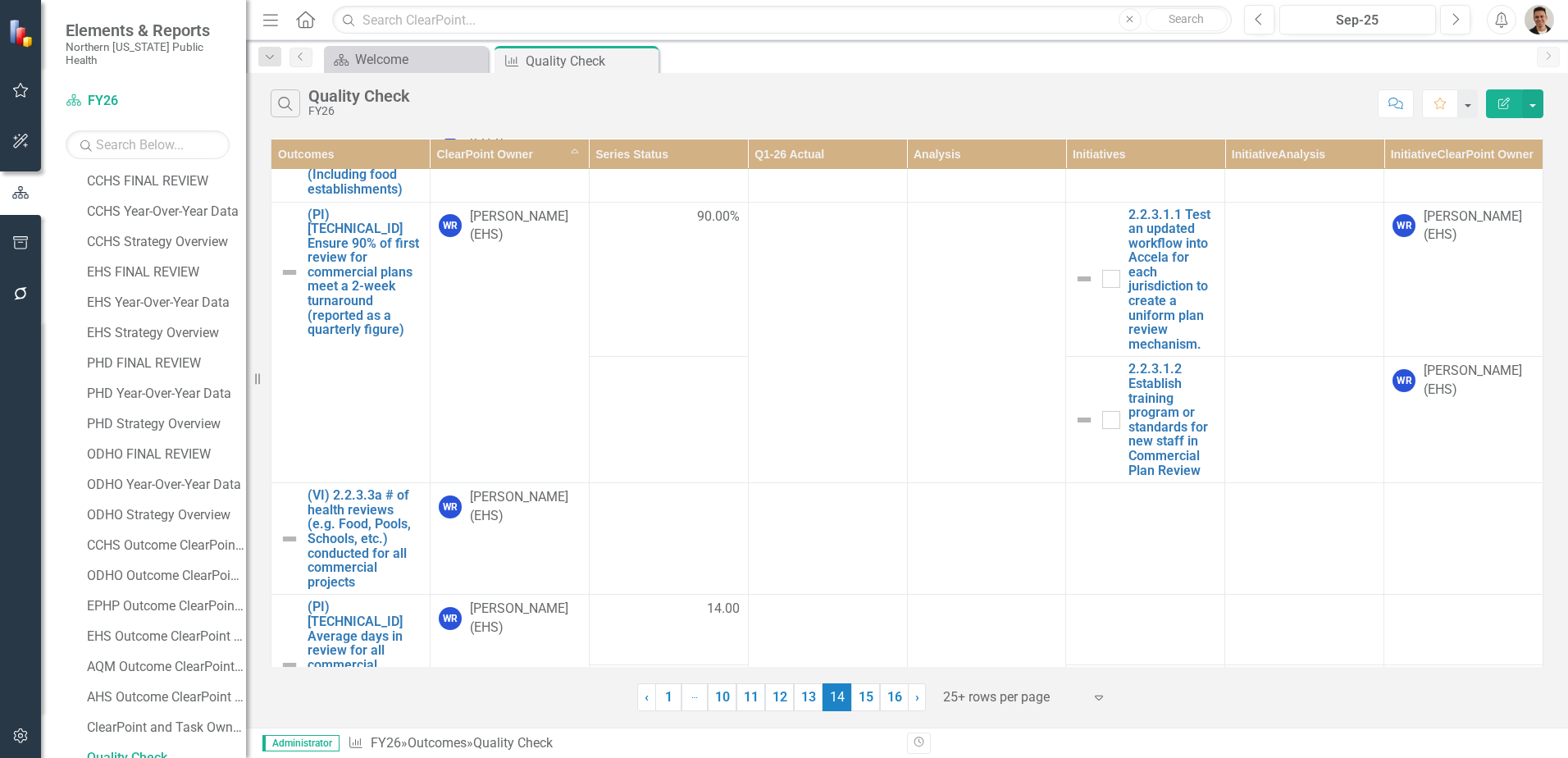
scroll to position [2586, 0]
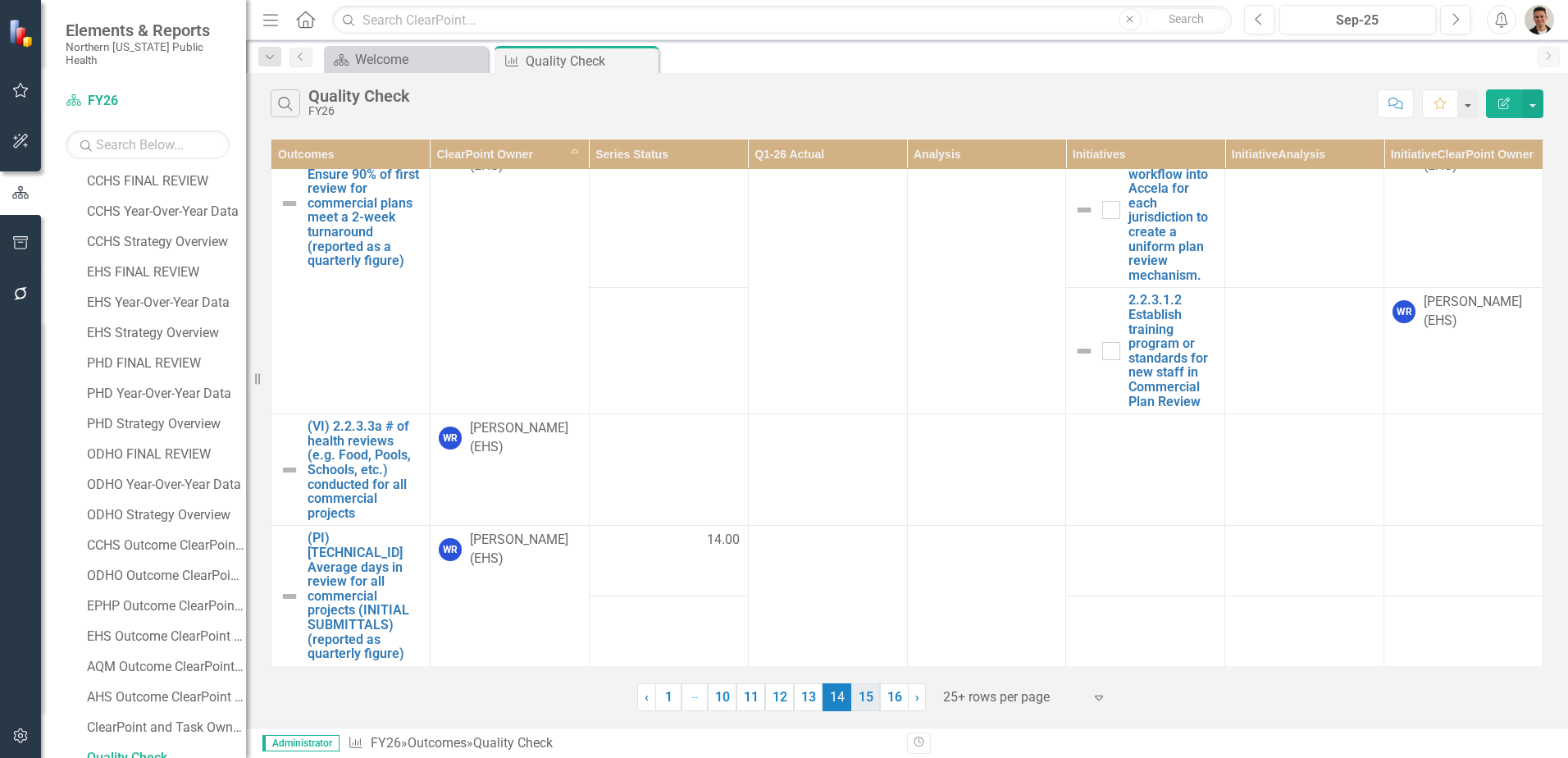
click at [866, 703] on link "15" at bounding box center [866, 697] width 28 height 28
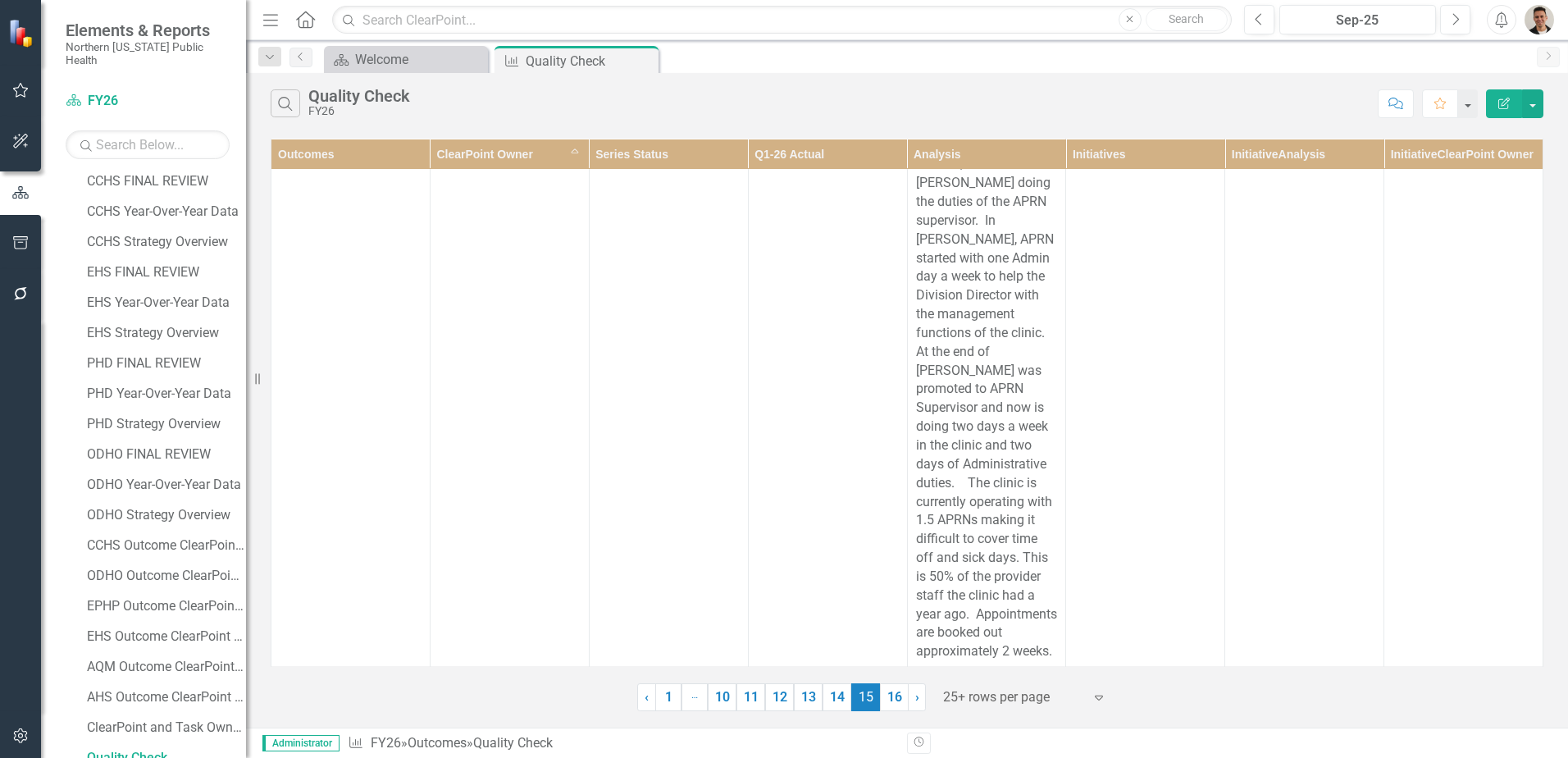
scroll to position [7187, 0]
click at [888, 695] on link "16" at bounding box center [894, 697] width 28 height 28
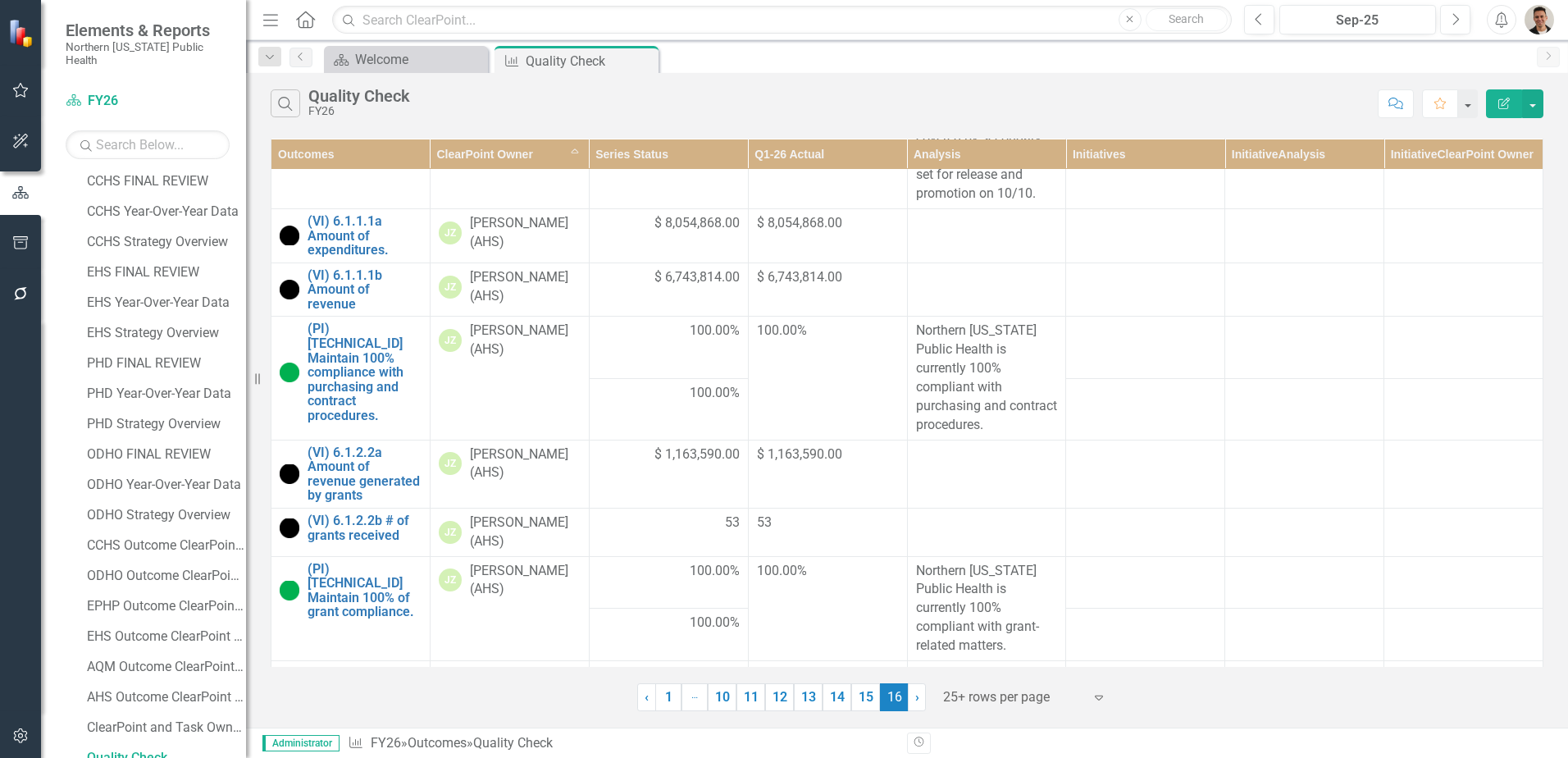
scroll to position [3608, 0]
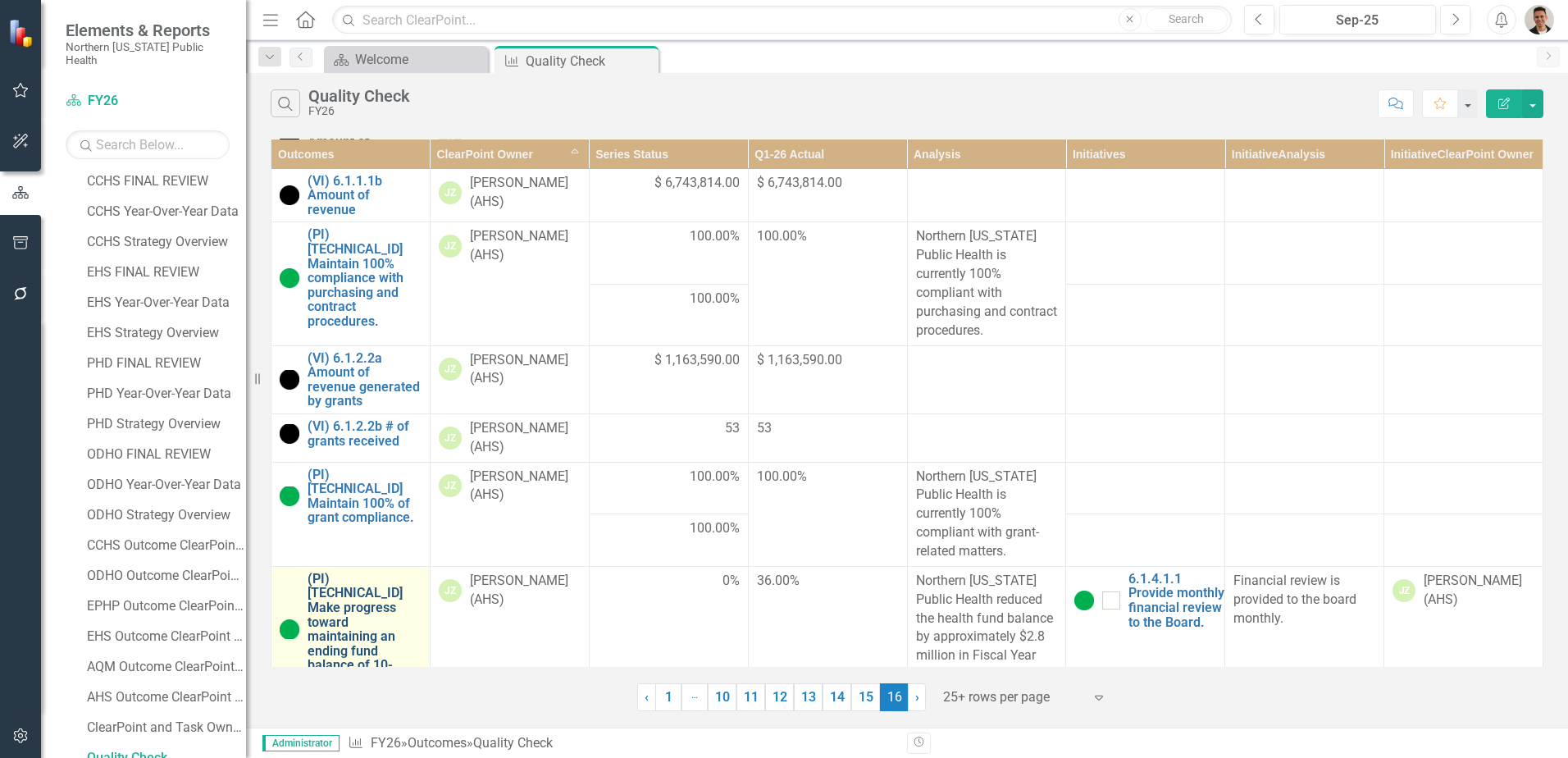
click at [376, 572] on link "(PI) [TECHNICAL_ID] Make progress toward maintaining an ending fund balance of …" at bounding box center [365, 630] width 114 height 115
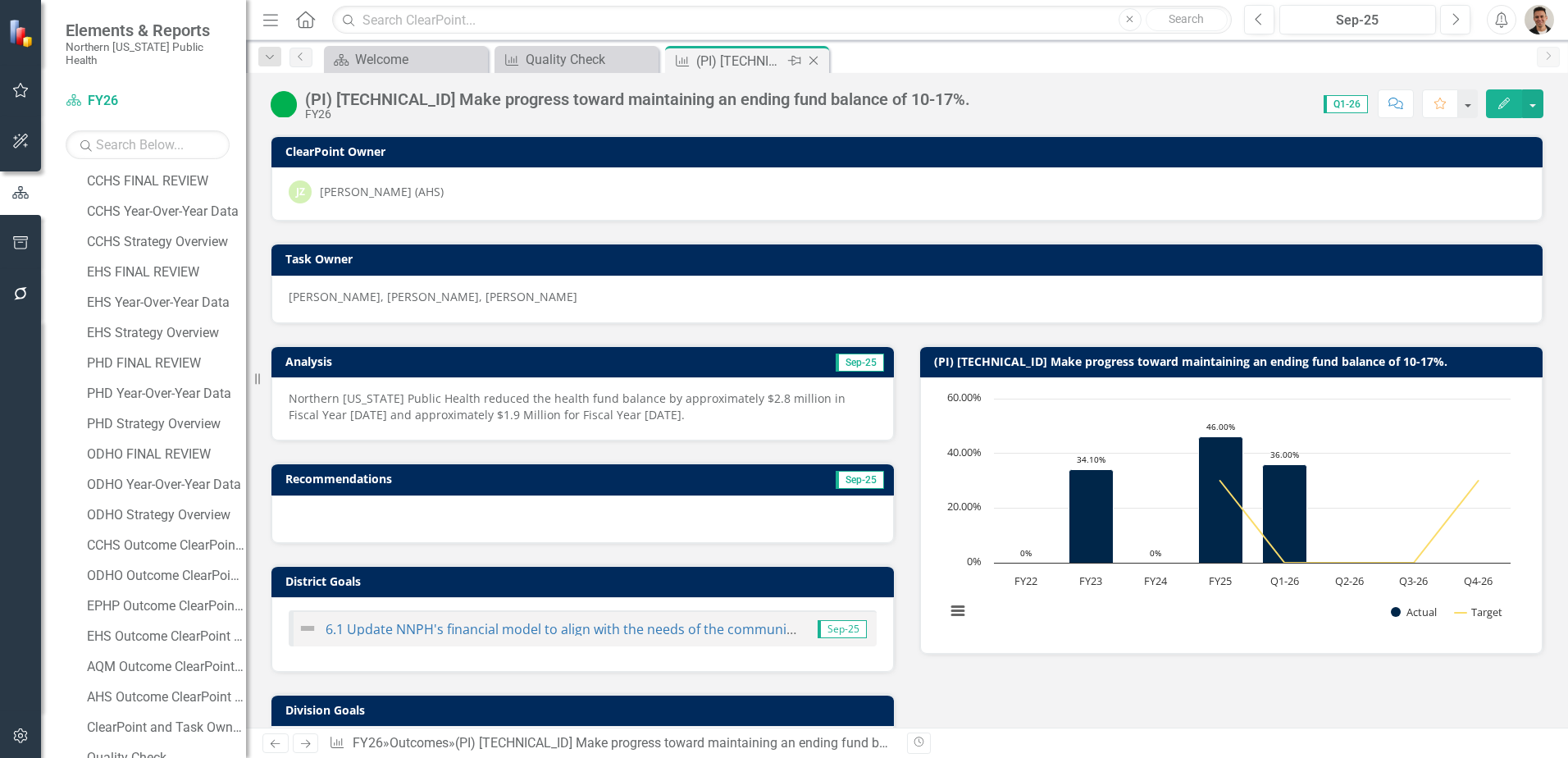
click at [814, 57] on icon "Close" at bounding box center [814, 61] width 17 height 13
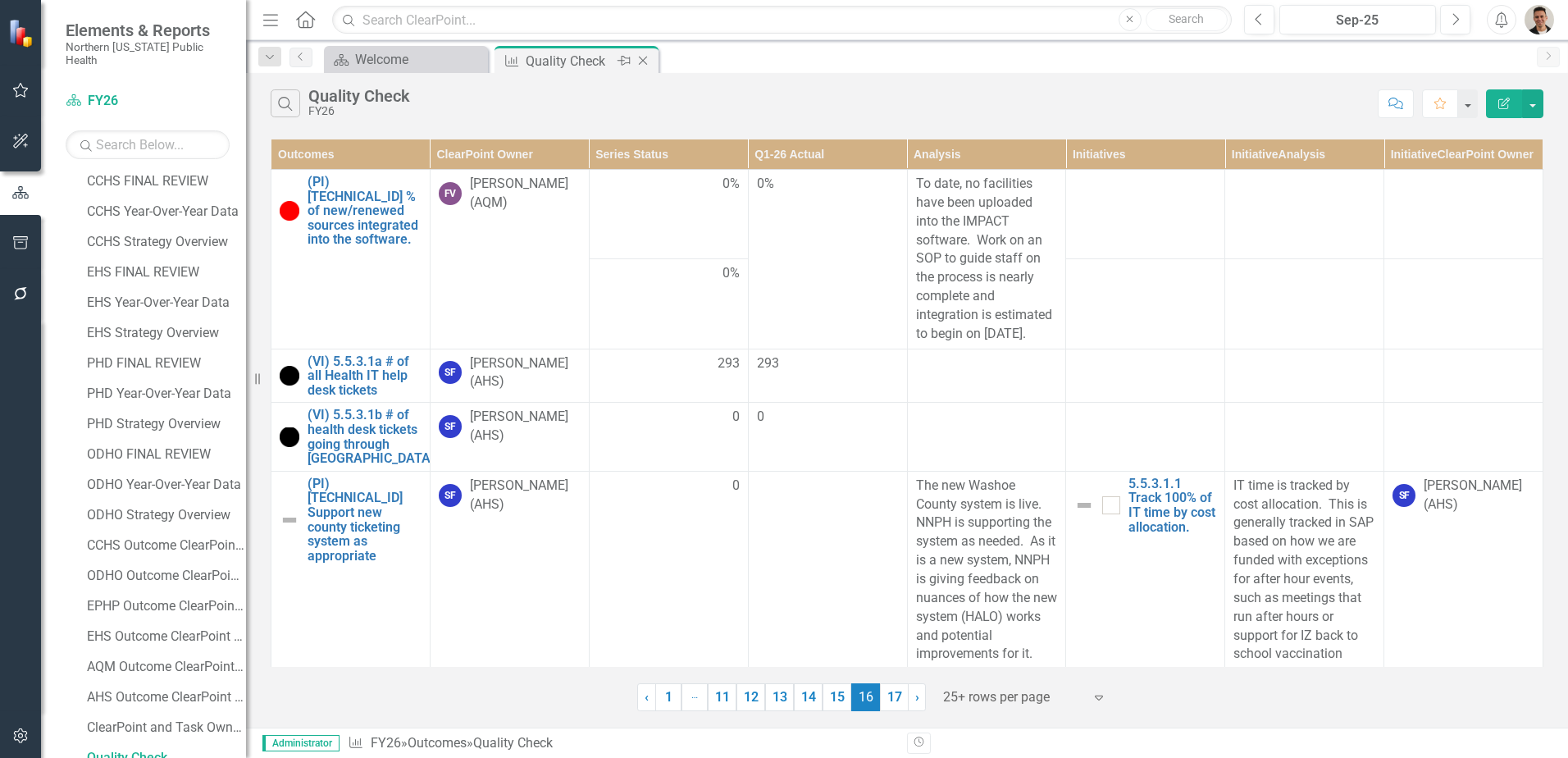
click at [641, 58] on icon "Close" at bounding box center [643, 61] width 17 height 13
